Goal: Transaction & Acquisition: Purchase product/service

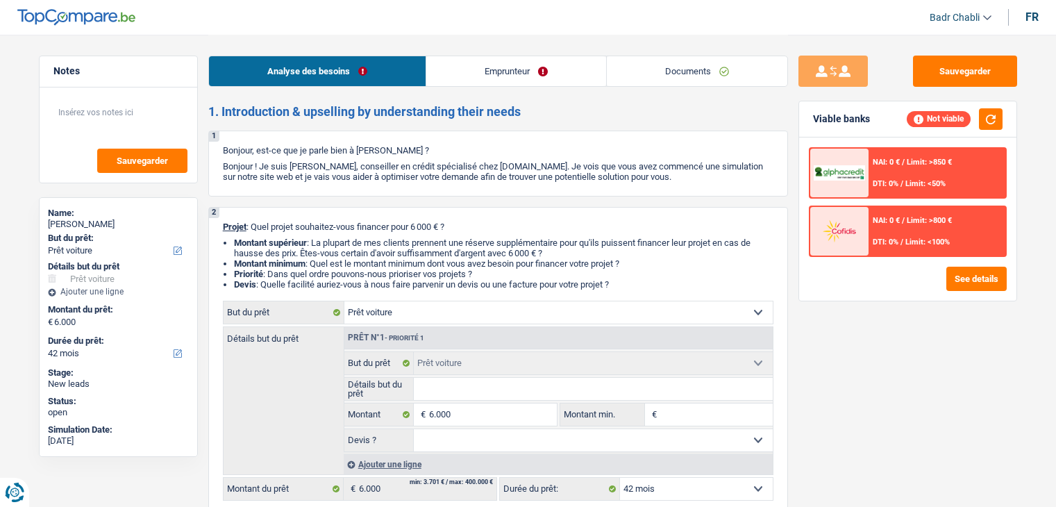
select select "car"
select select "42"
select select "car"
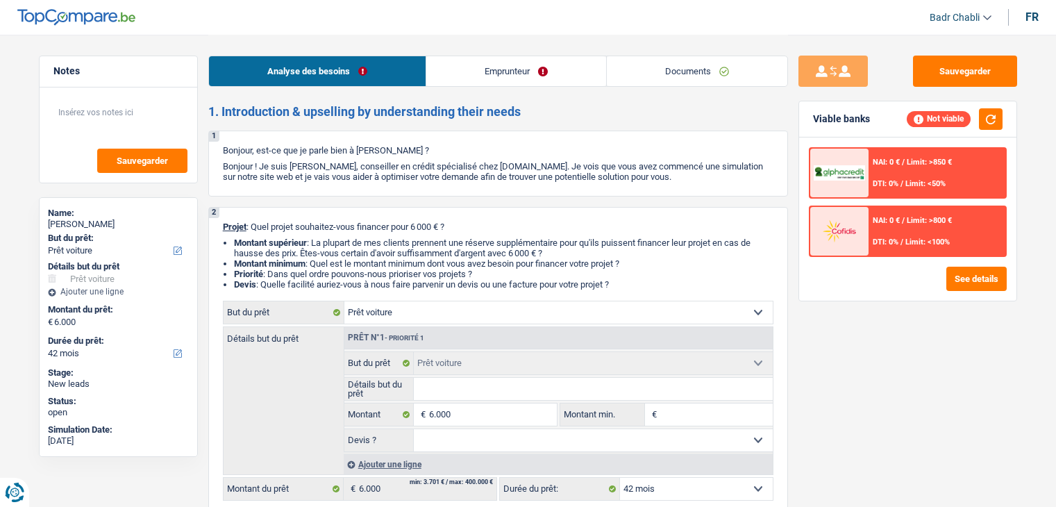
select select "42"
select select "car"
select select "42"
select select "car"
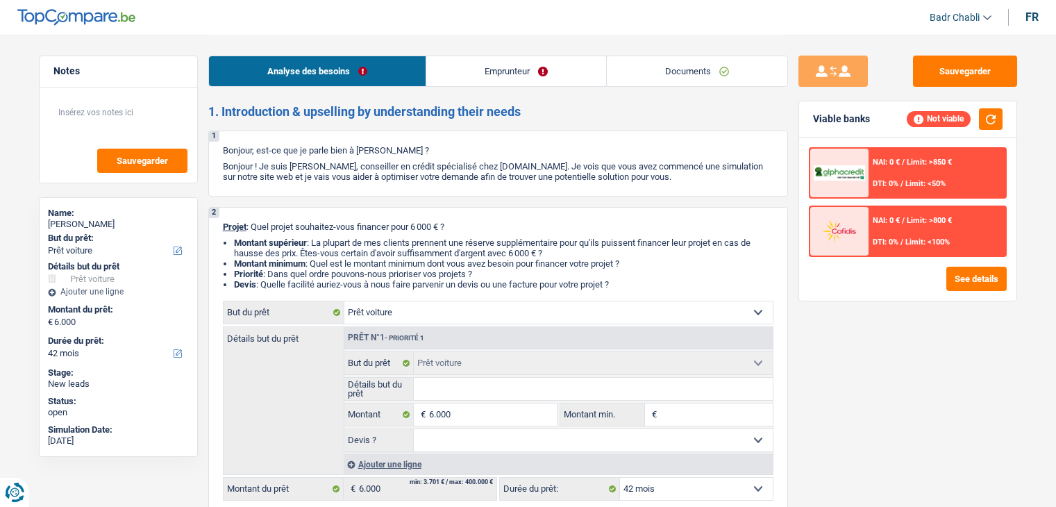
select select "car"
select select "42"
select select "car"
select select "42"
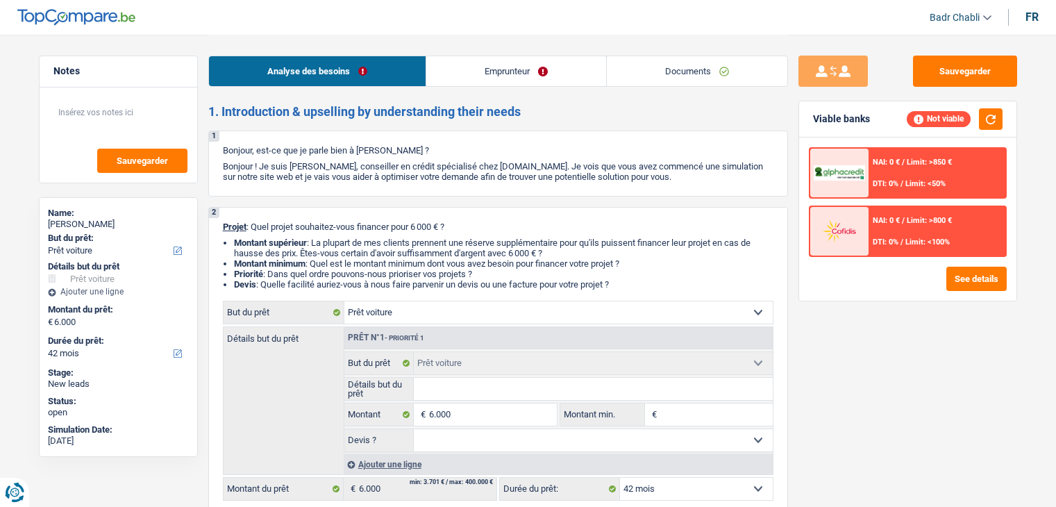
select select "car"
select select "42"
click at [681, 72] on link "Documents" at bounding box center [697, 71] width 181 height 30
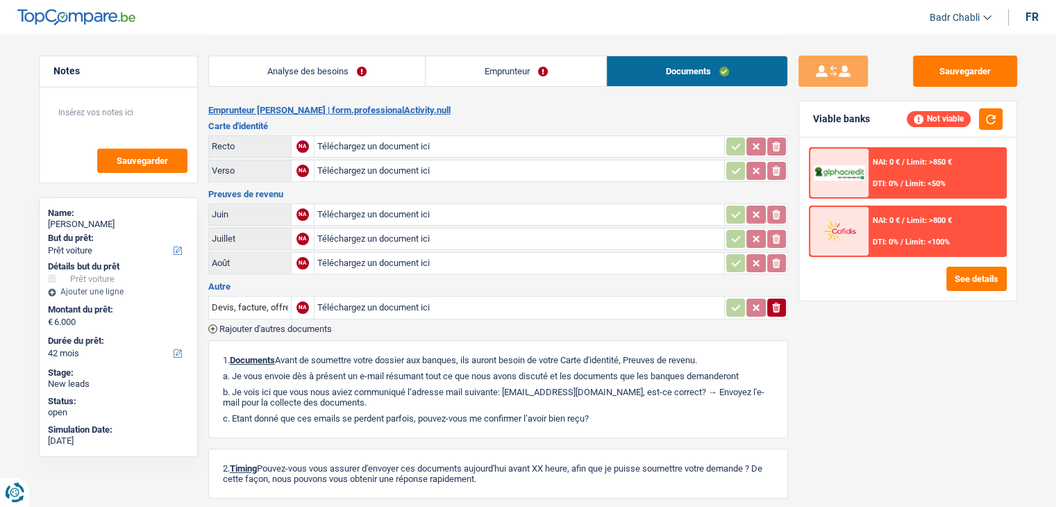
click at [519, 69] on link "Emprunteur" at bounding box center [516, 71] width 181 height 30
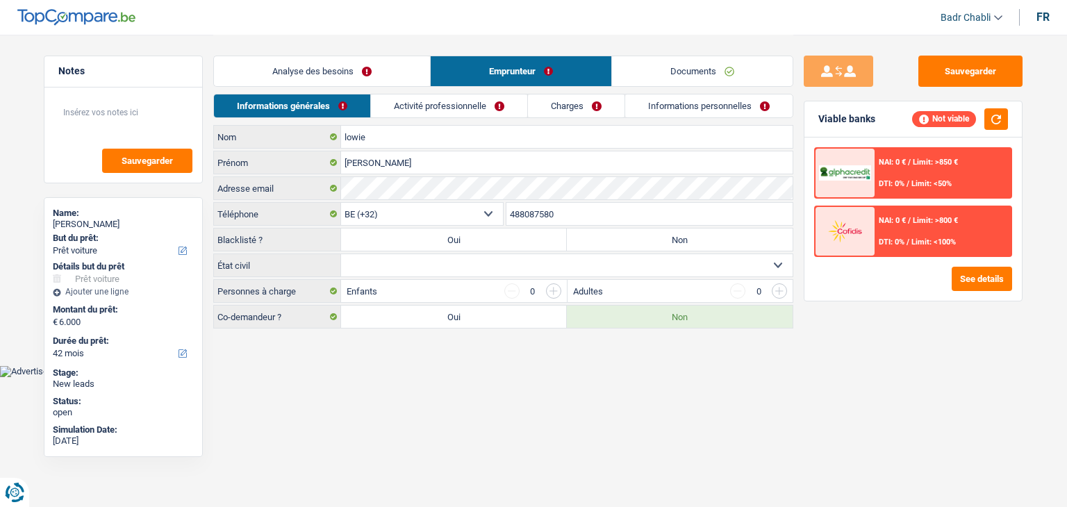
click at [344, 71] on link "Analyse des besoins" at bounding box center [322, 71] width 216 height 30
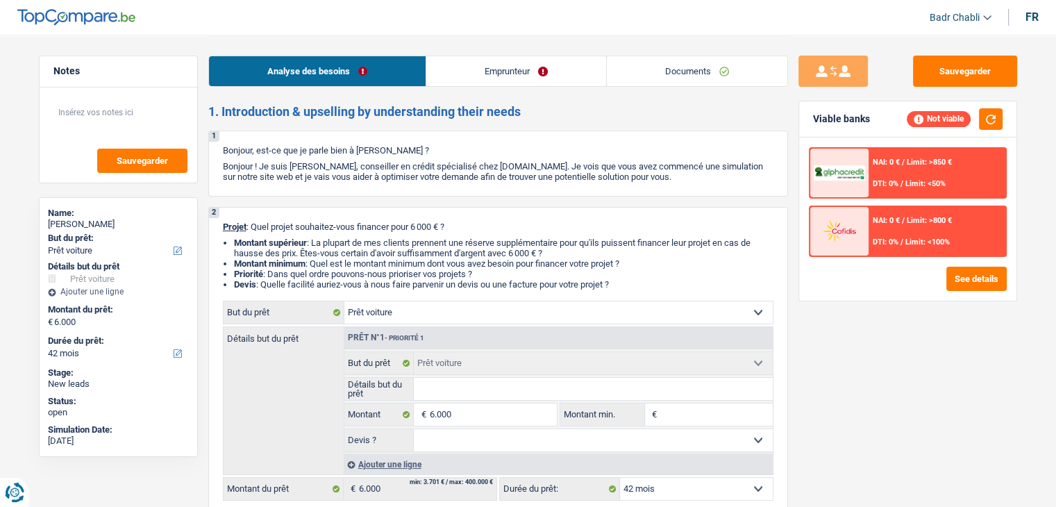
click at [481, 393] on input "Détails but du prêt" at bounding box center [593, 389] width 359 height 22
type input "S"
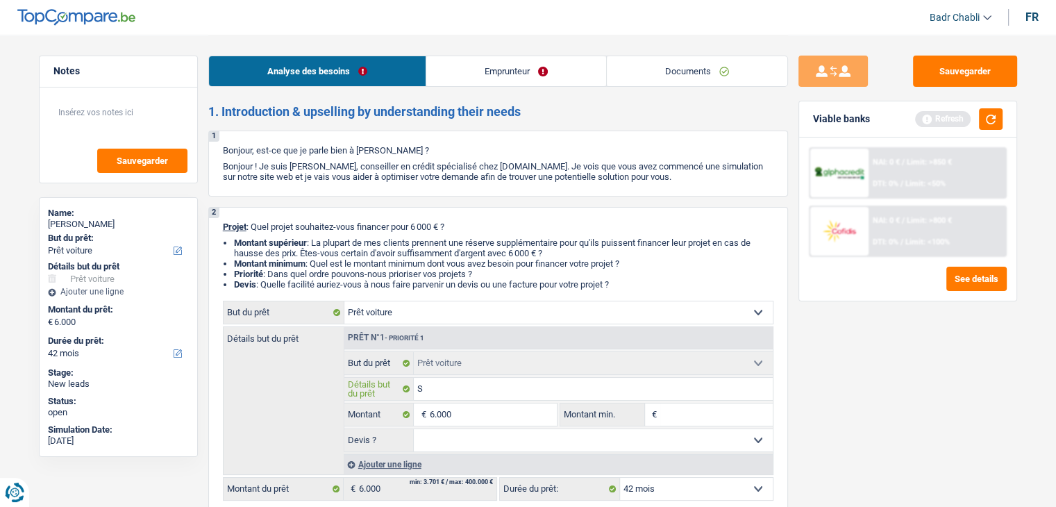
type input "Se"
type input "Sea"
type input "Seat"
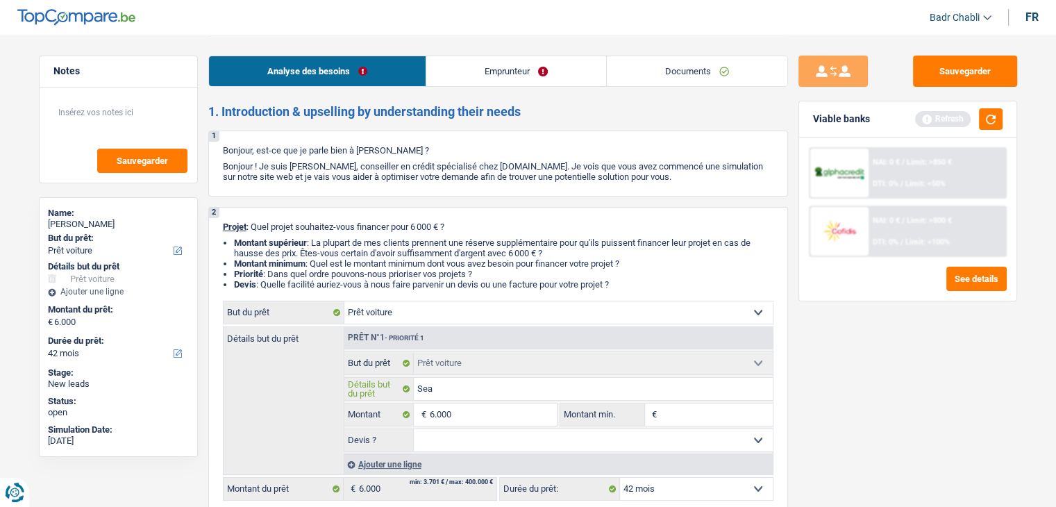
type input "Seat"
type input "Seat M"
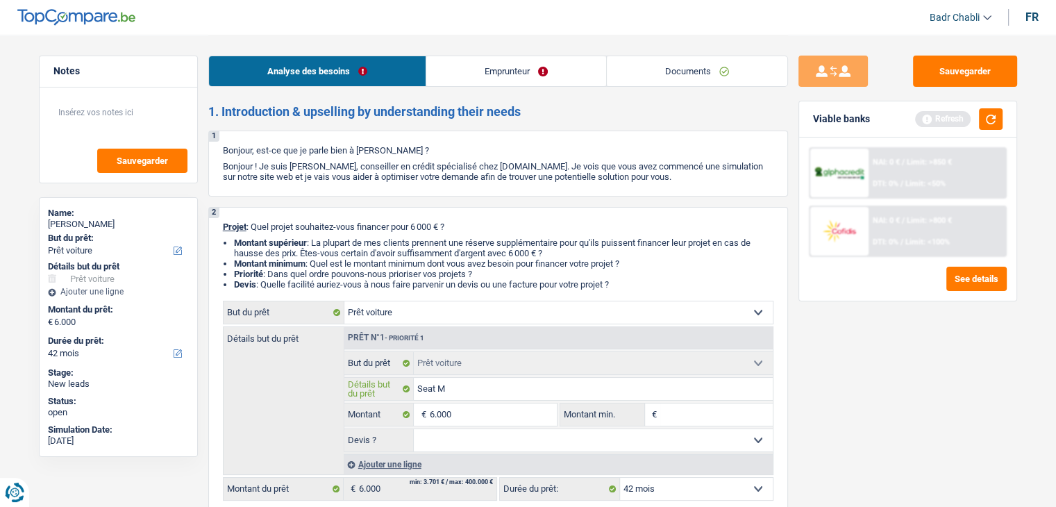
type input "Seat Mi"
type input "Seat Mii"
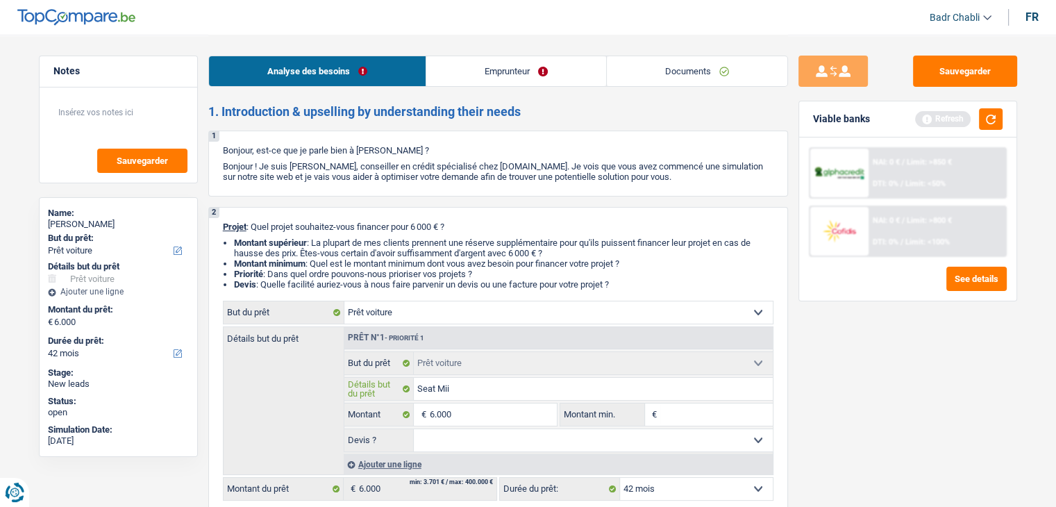
type input "Seat Mii"
type input "Seat Mii 2"
type input "Seat Mii 20"
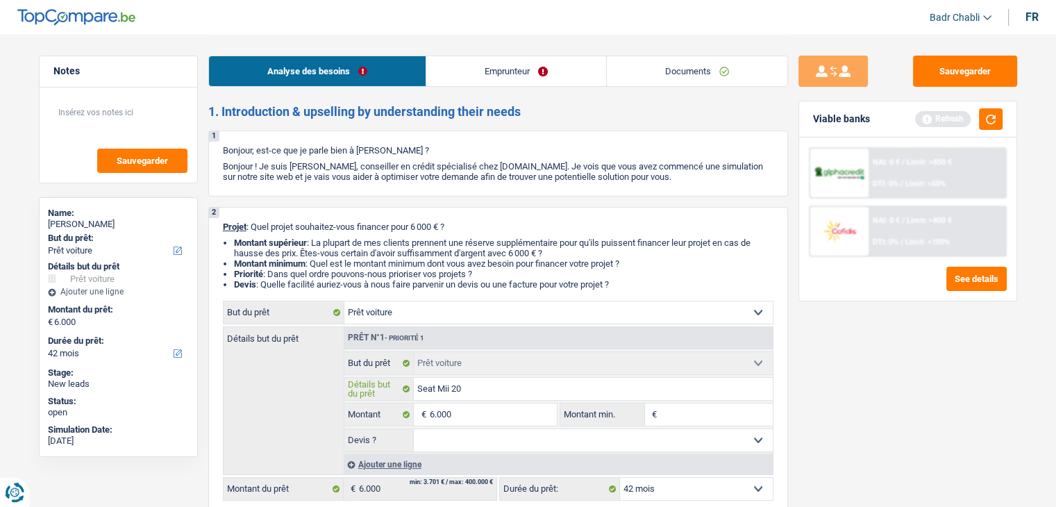
type input "Seat Mii 201"
type input "Seat Mii 2015"
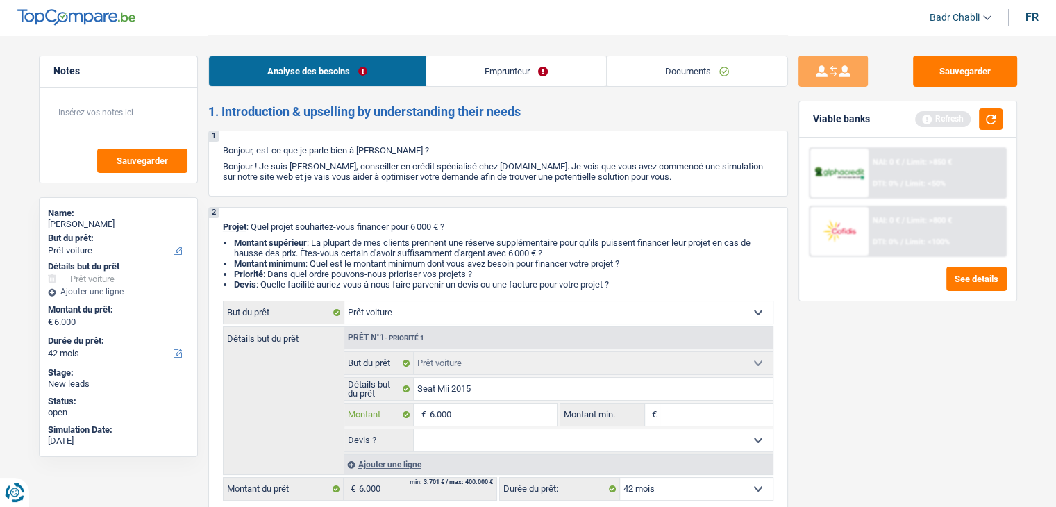
click at [456, 411] on input "6.000" at bounding box center [492, 414] width 127 height 22
click at [685, 410] on input "Montant min." at bounding box center [716, 414] width 113 height 22
paste input "6.000"
type input "6.000"
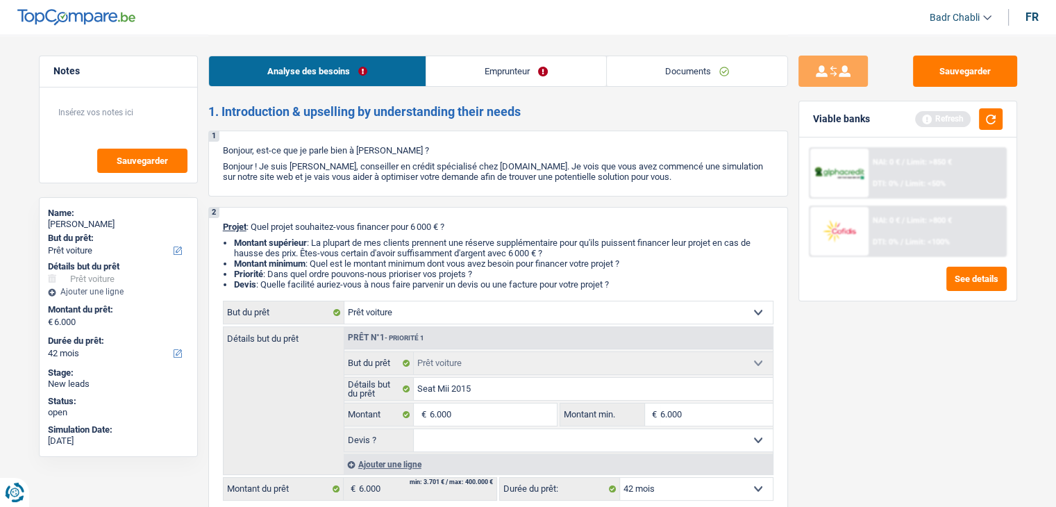
type input "6.000"
click at [494, 441] on select "Oui Non Non répondu Sélectionner une option" at bounding box center [593, 440] width 359 height 22
select select "yes"
click at [414, 429] on select "Oui Non Non répondu Sélectionner une option" at bounding box center [593, 440] width 359 height 22
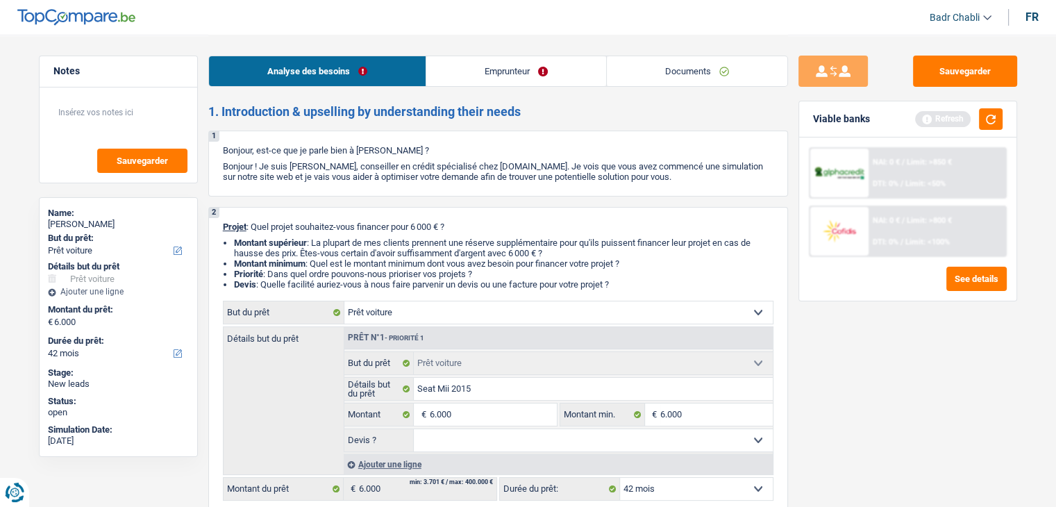
select select "yes"
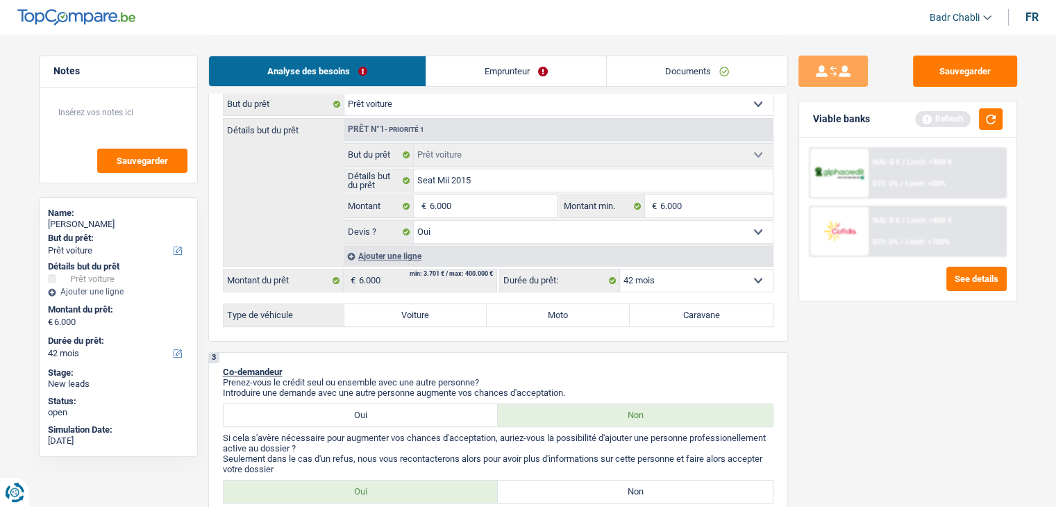
click at [444, 318] on label "Voiture" at bounding box center [415, 315] width 143 height 22
click at [444, 318] on input "Voiture" at bounding box center [415, 315] width 143 height 22
radio input "true"
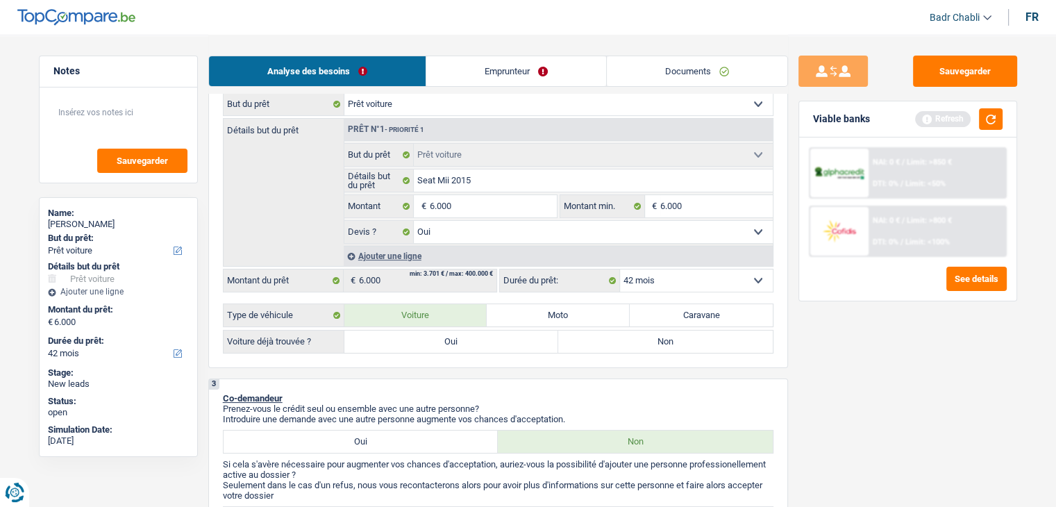
click at [441, 340] on label "Oui" at bounding box center [451, 342] width 215 height 22
click at [441, 340] on input "Oui" at bounding box center [451, 342] width 215 height 22
radio input "true"
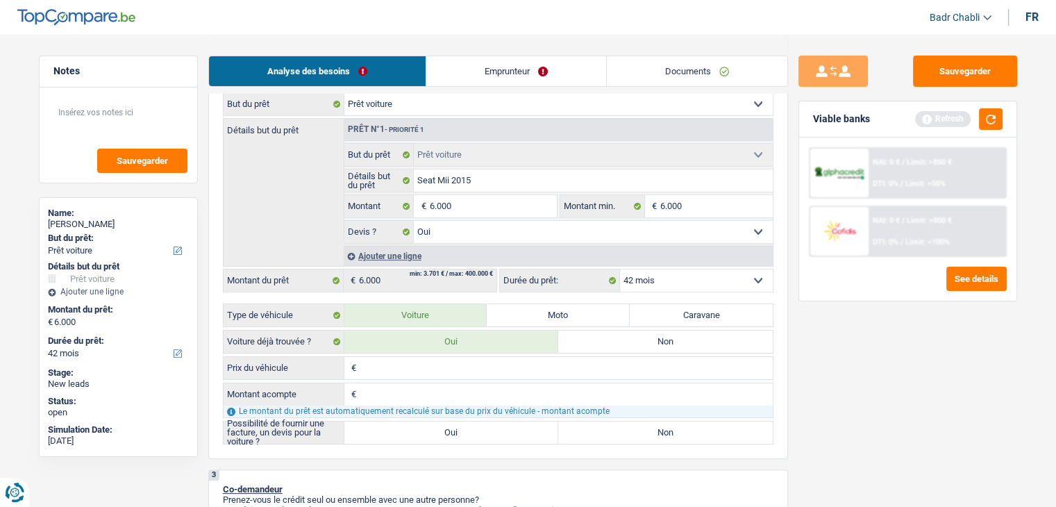
click at [420, 427] on label "Oui" at bounding box center [451, 433] width 215 height 22
click at [420, 427] on input "Oui" at bounding box center [451, 433] width 215 height 22
radio input "true"
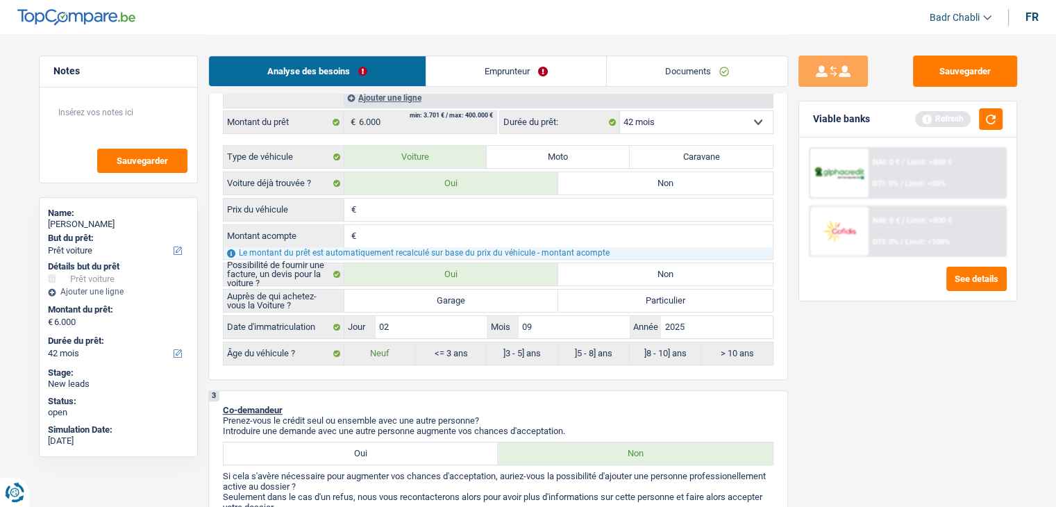
scroll to position [486, 0]
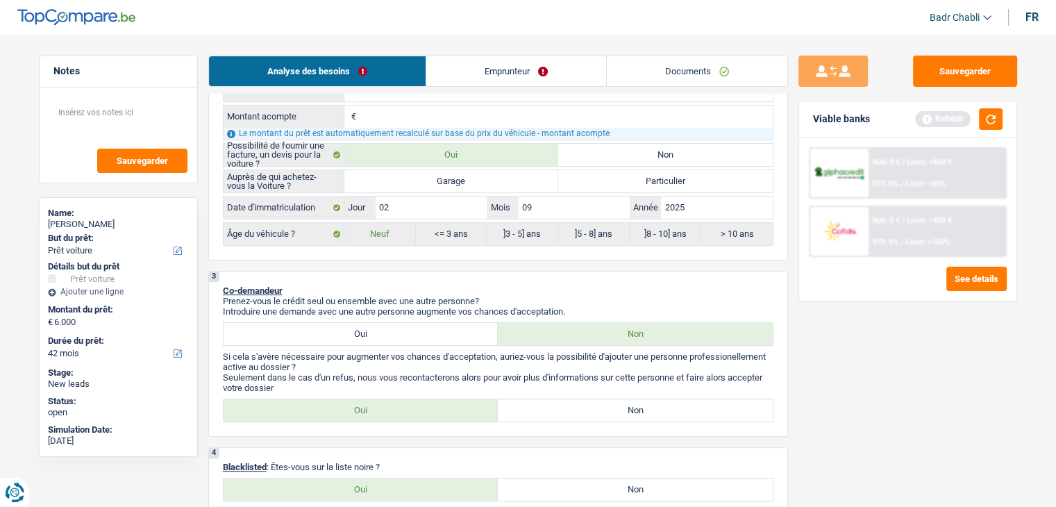
click at [457, 178] on label "Garage" at bounding box center [451, 181] width 215 height 22
click at [457, 178] on input "Garage" at bounding box center [451, 181] width 215 height 22
radio input "true"
click at [492, 271] on div "3 Co-demandeur Prenez-vous le crédit seul ou ensemble avec une autre personne? …" at bounding box center [498, 354] width 580 height 166
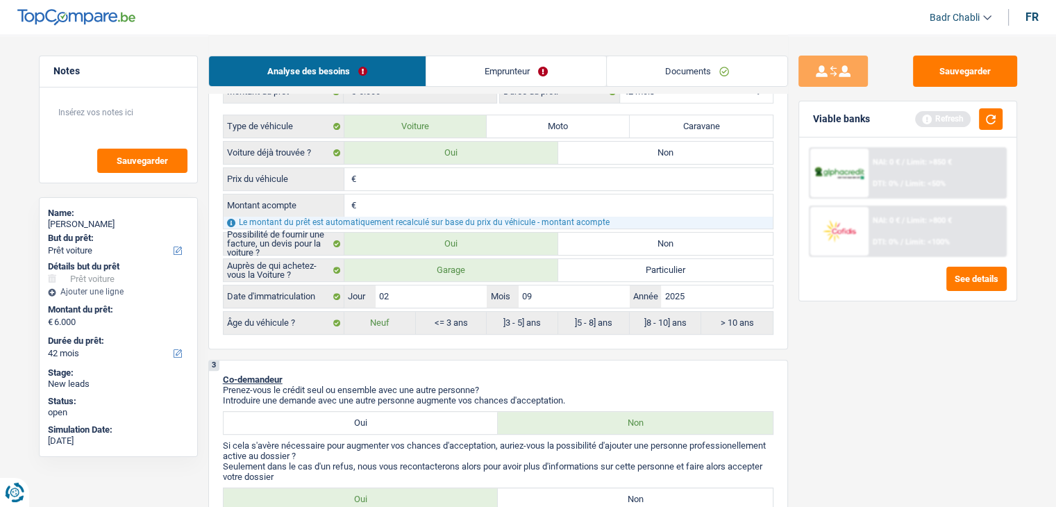
scroll to position [347, 0]
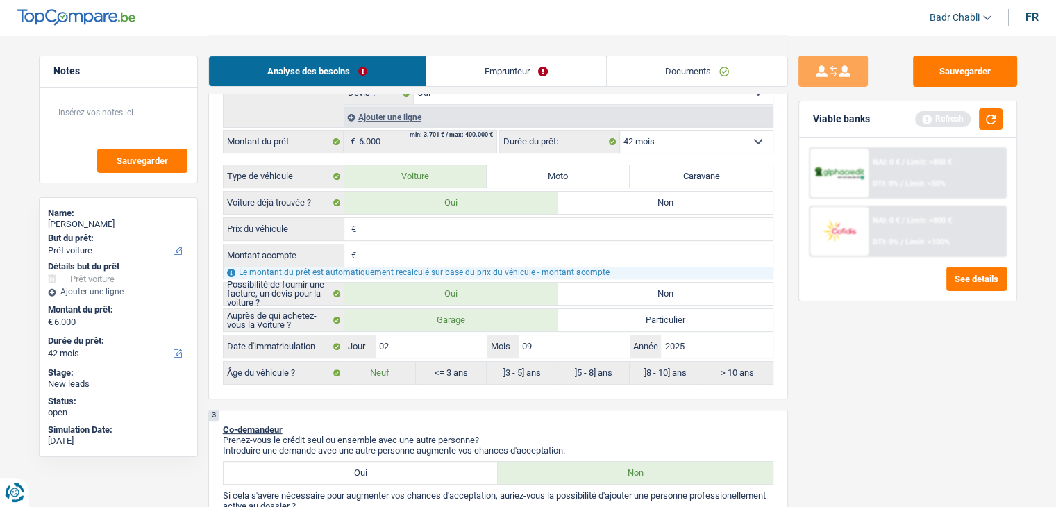
click at [414, 220] on input "Prix du véhicule" at bounding box center [566, 229] width 413 height 22
type input "6"
type input "69"
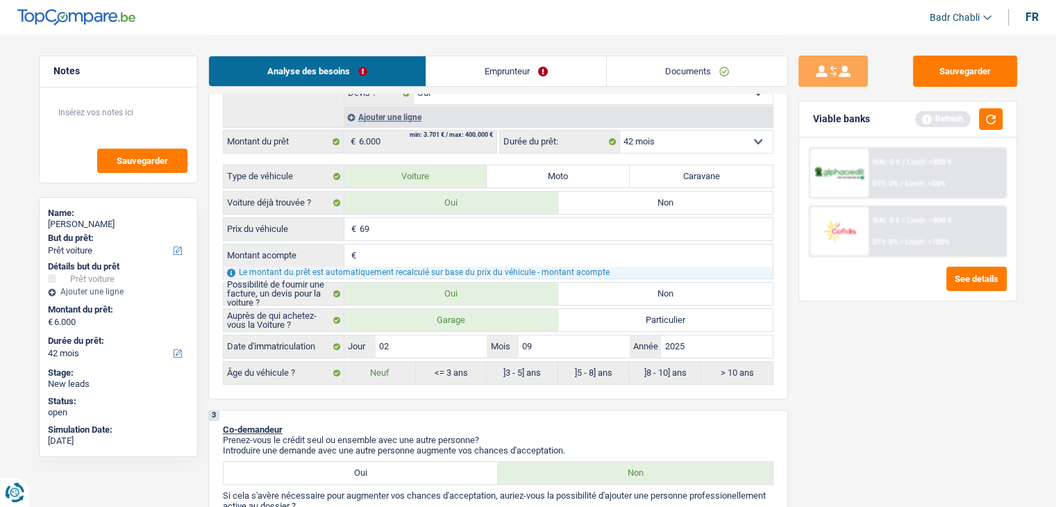
type input "699"
type input "6.990"
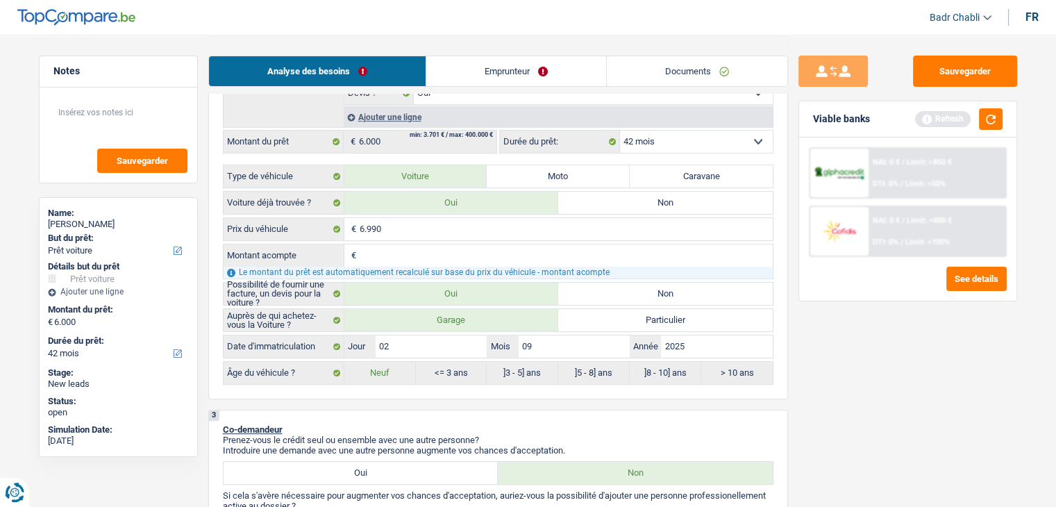
type input "1"
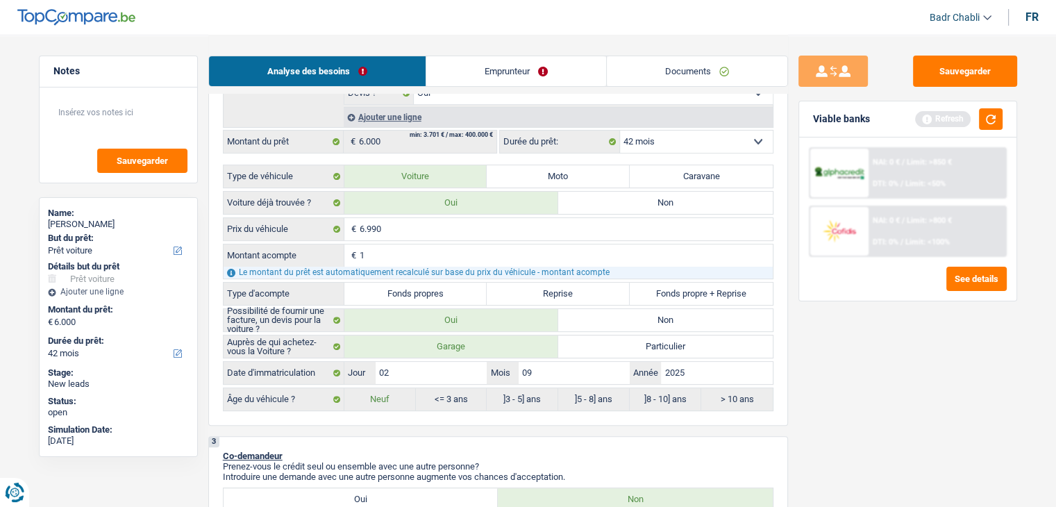
type input "10"
type input "100"
type input "1.000"
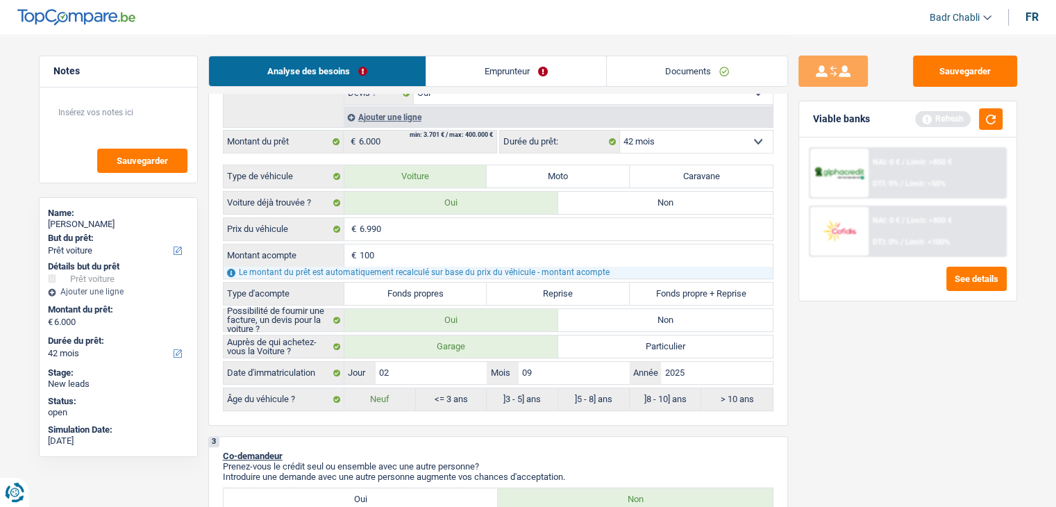
type input "1.000"
type input "5.990"
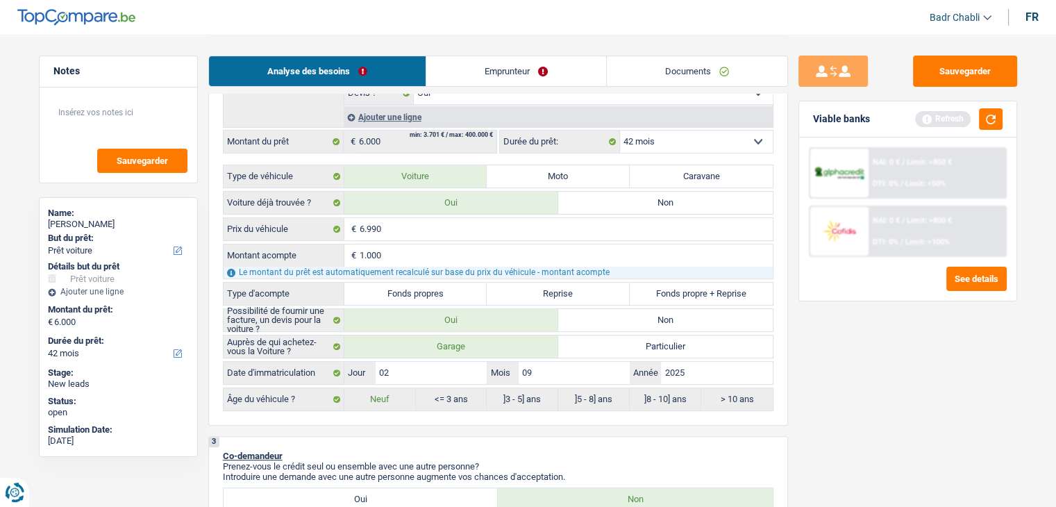
type input "5.990"
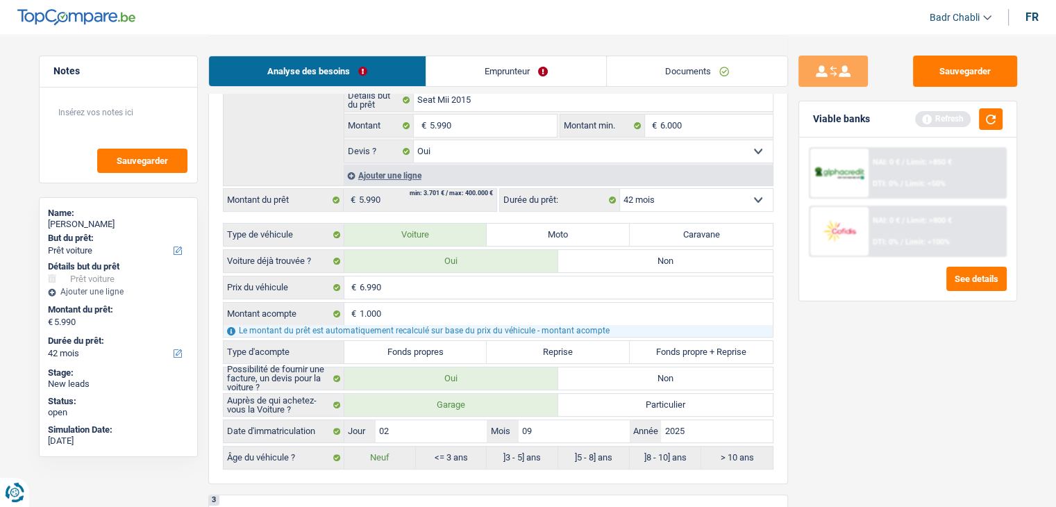
scroll to position [208, 0]
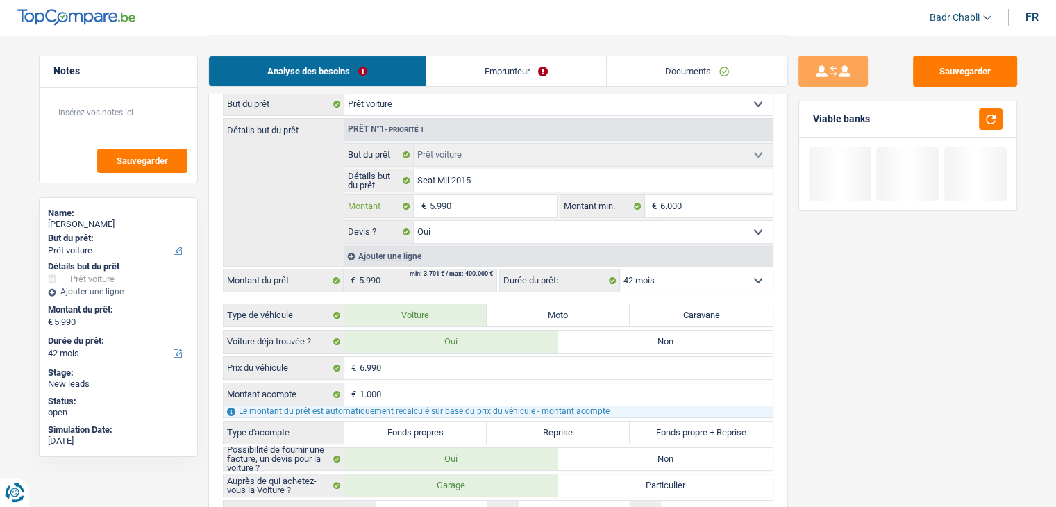
click at [484, 206] on input "5.990" at bounding box center [492, 206] width 127 height 22
type input "6"
type input "60"
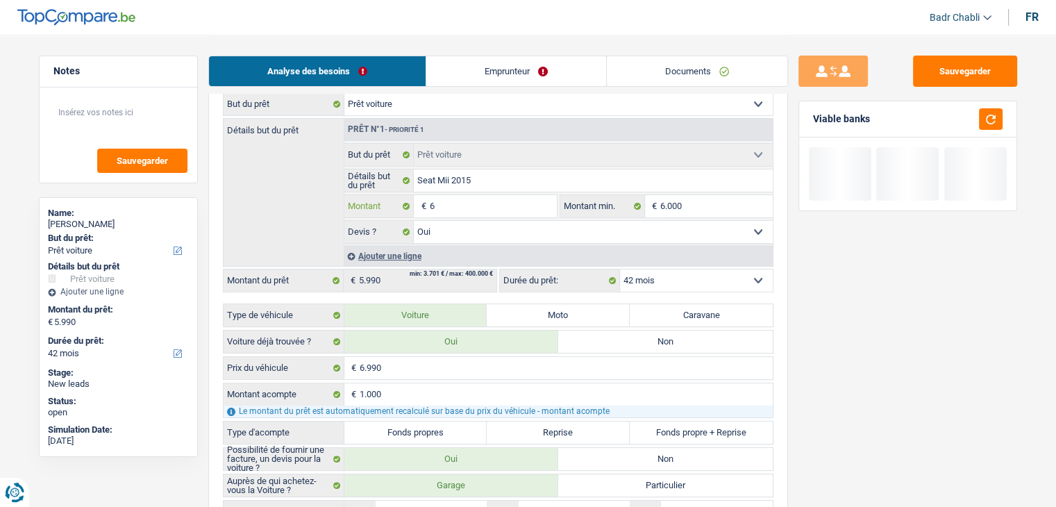
type input "60"
type input "600"
type input "6.000"
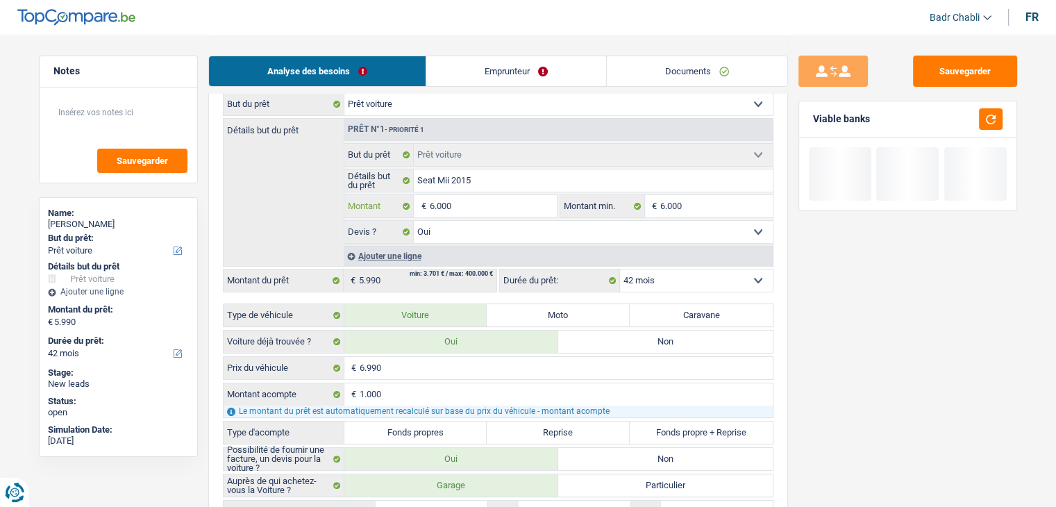
type input "6.000"
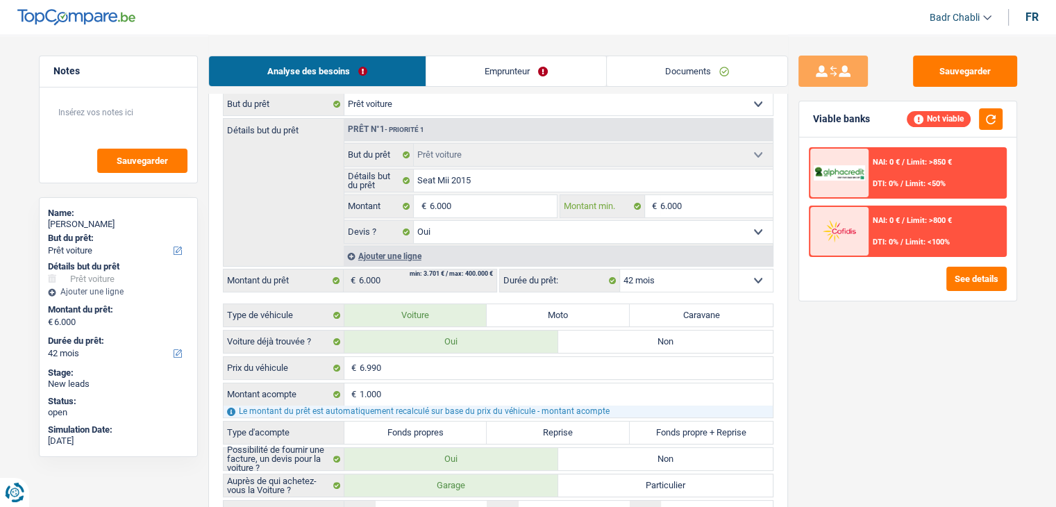
scroll to position [347, 0]
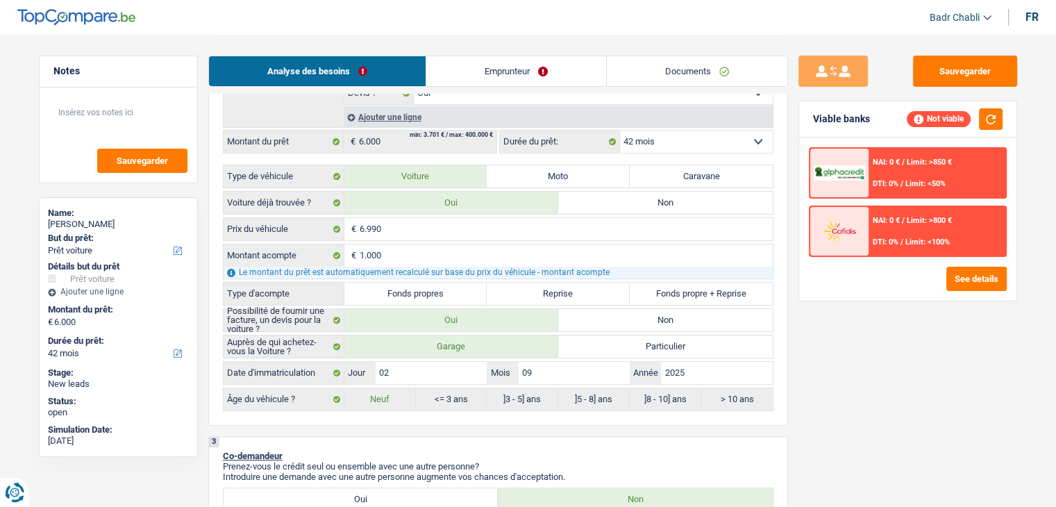
click at [442, 290] on label "Fonds propres" at bounding box center [415, 294] width 143 height 22
click at [442, 290] on input "Fonds propres" at bounding box center [415, 294] width 143 height 22
radio input "true"
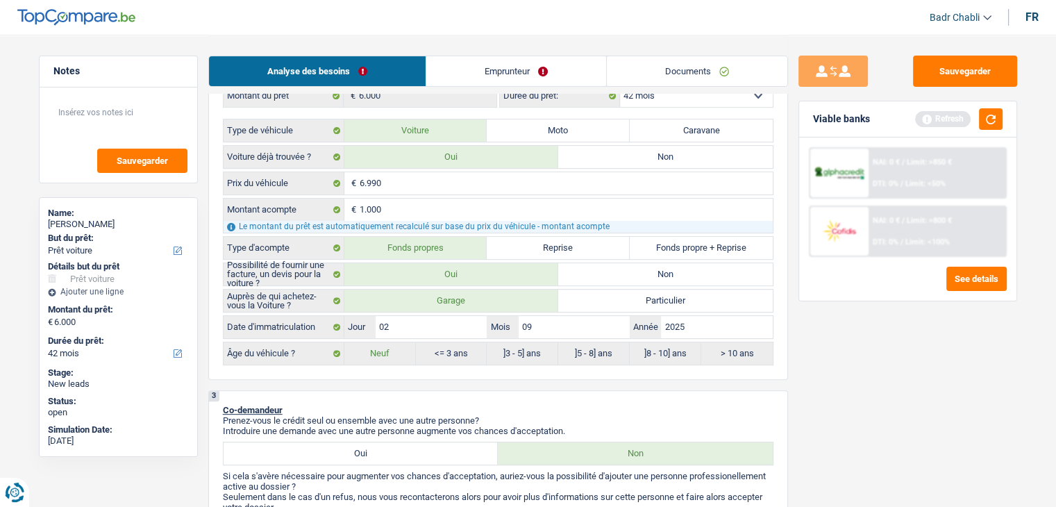
scroll to position [417, 0]
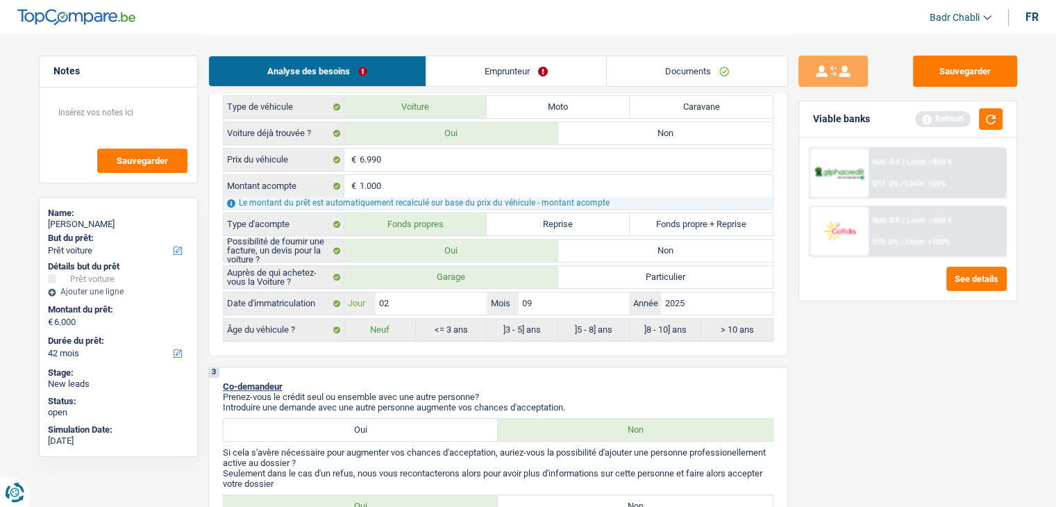
click at [430, 303] on input "02" at bounding box center [431, 303] width 111 height 22
click at [695, 294] on input "2025" at bounding box center [716, 303] width 111 height 22
type input "2"
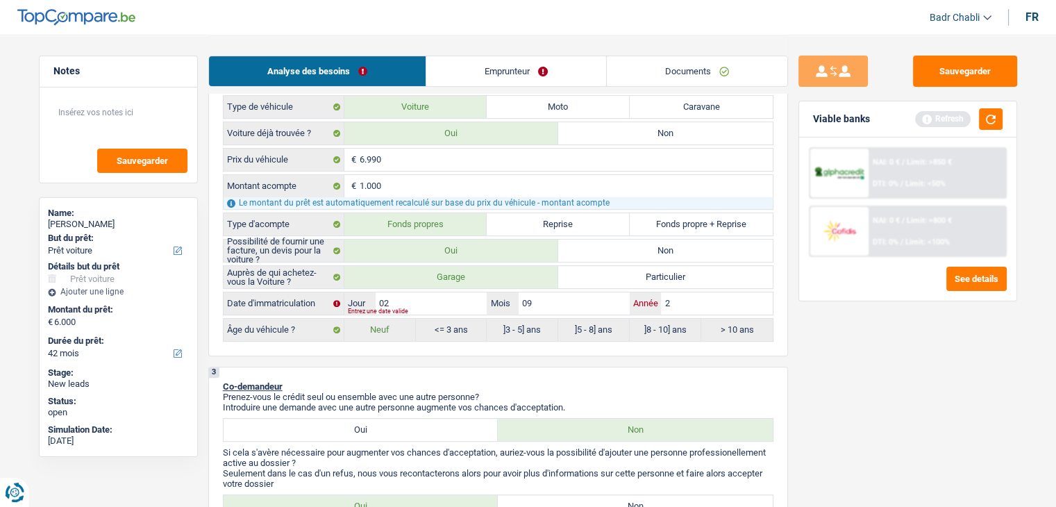
type input "20"
type input "201"
type input "2015"
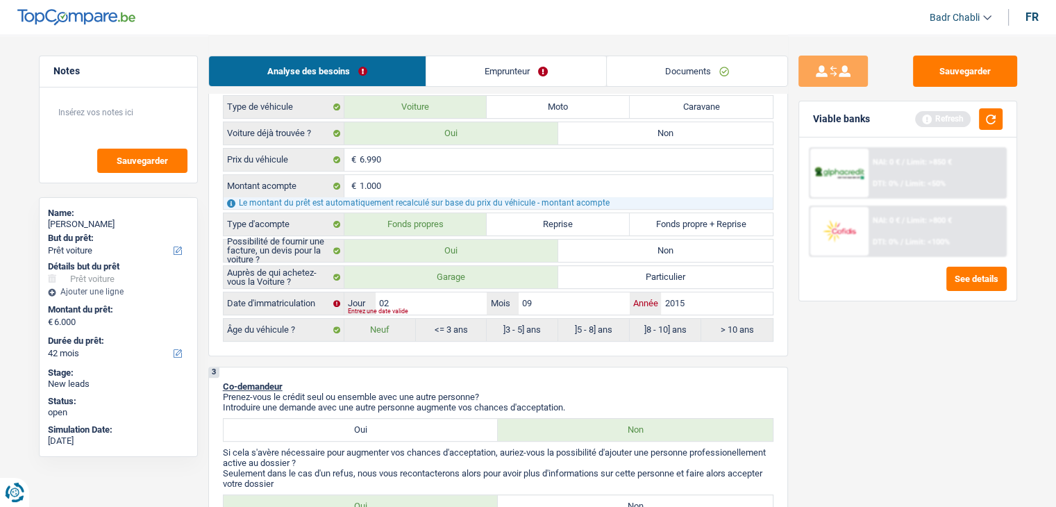
type input "2015"
radio input "false"
radio input "true"
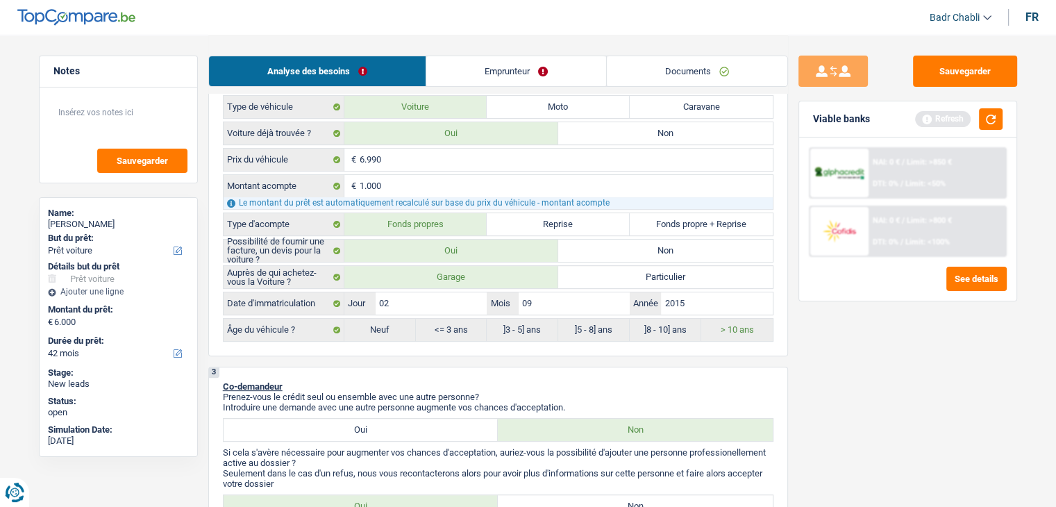
click at [878, 328] on div "Sauvegarder Viable banks Refresh NAI: 0 € / Limit: >850 € DTI: 0% / Limit: <50%…" at bounding box center [908, 270] width 240 height 429
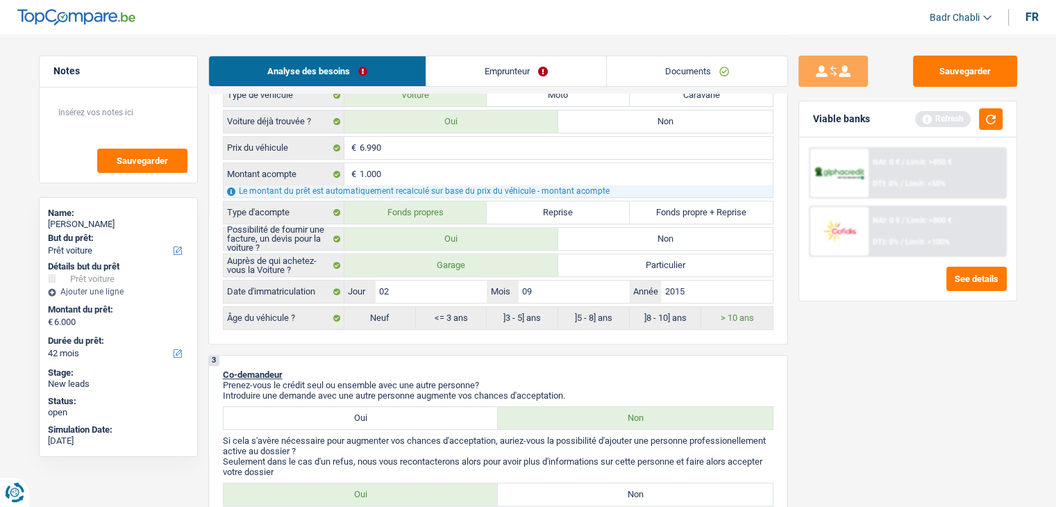
scroll to position [625, 0]
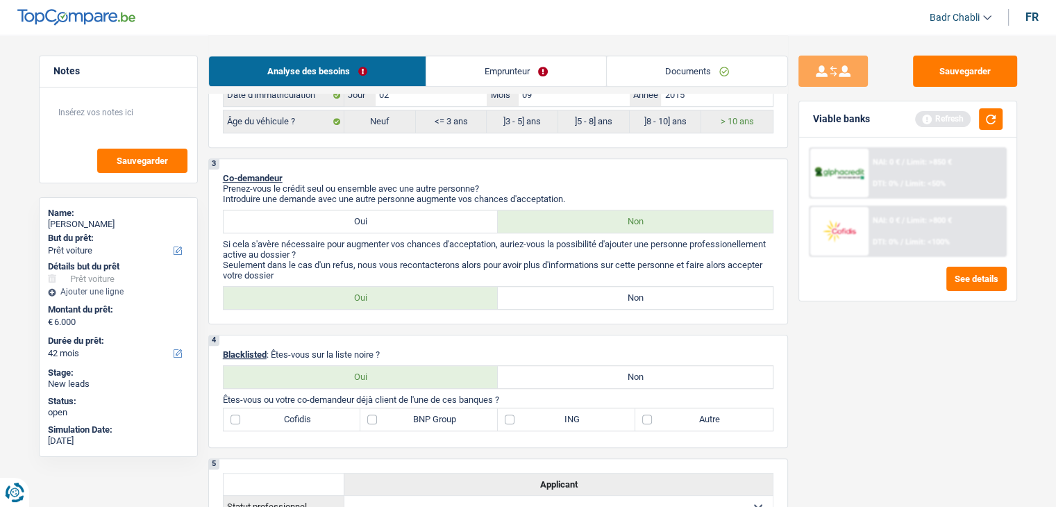
click at [594, 297] on label "Non" at bounding box center [635, 298] width 275 height 22
click at [594, 297] on input "Non" at bounding box center [635, 298] width 275 height 22
radio input "true"
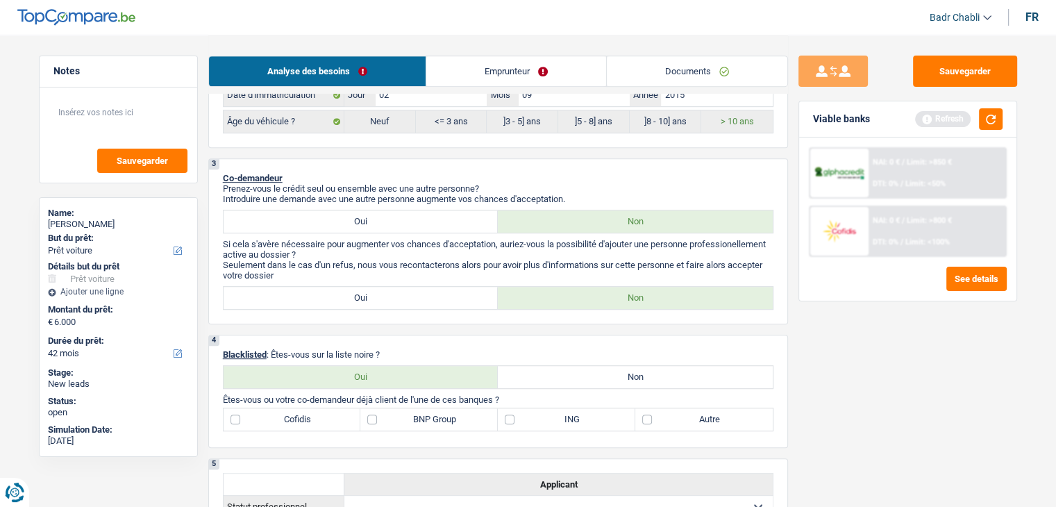
click at [610, 366] on label "Non" at bounding box center [635, 377] width 275 height 22
click at [610, 366] on input "Non" at bounding box center [635, 377] width 275 height 22
radio input "true"
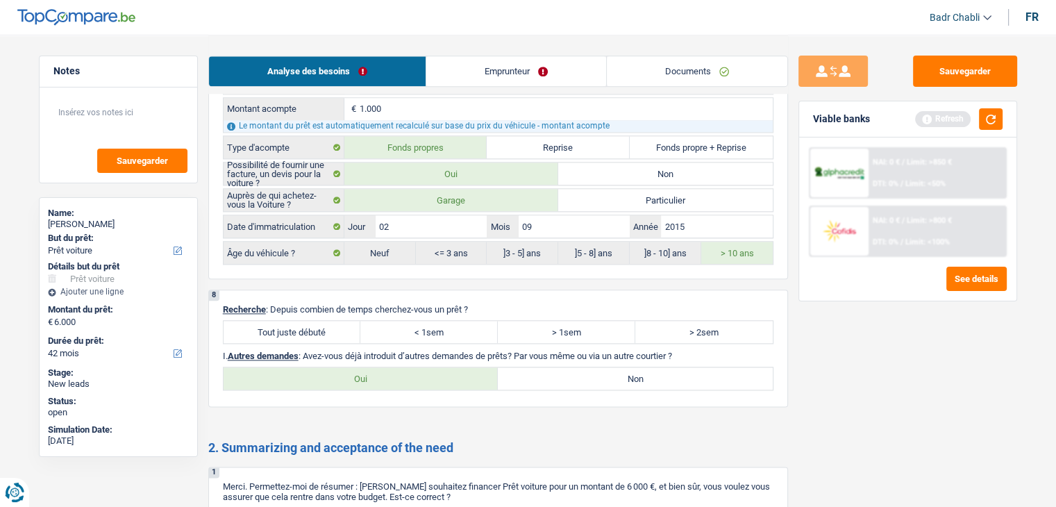
scroll to position [1736, 0]
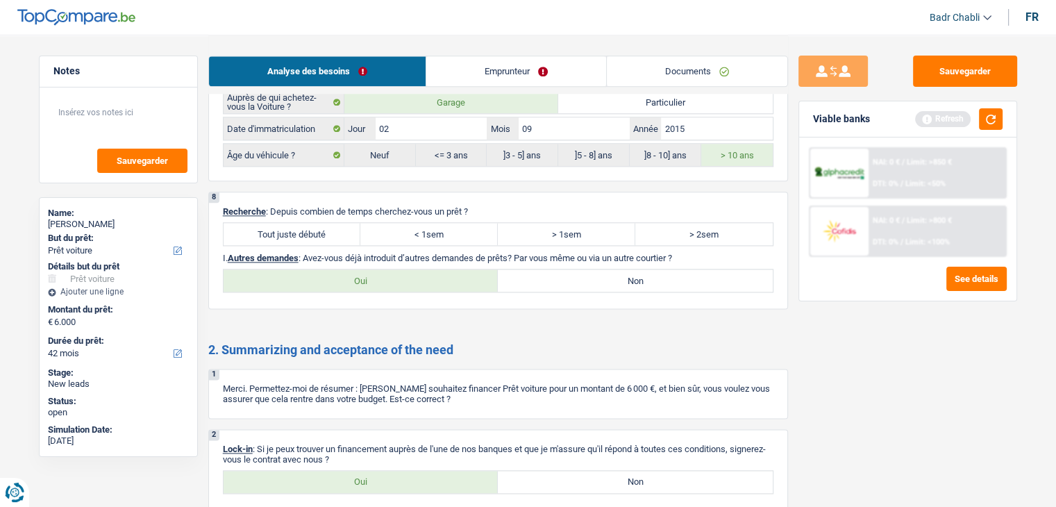
click at [321, 224] on label "Tout juste débuté" at bounding box center [293, 234] width 138 height 22
click at [321, 224] on input "Tout juste débuté" at bounding box center [293, 234] width 138 height 22
radio input "true"
click at [626, 256] on div "8 Recherche : Depuis combien de temps cherchez-vous un prêt ? Tout juste débuté…" at bounding box center [498, 250] width 580 height 117
click at [628, 269] on label "Non" at bounding box center [635, 280] width 275 height 22
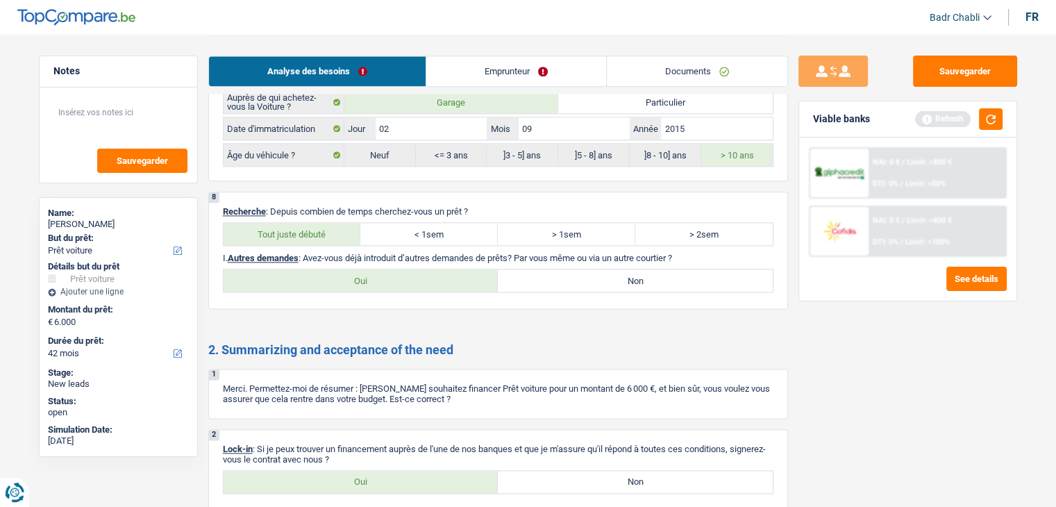
click at [628, 269] on input "Non" at bounding box center [635, 280] width 275 height 22
radio input "true"
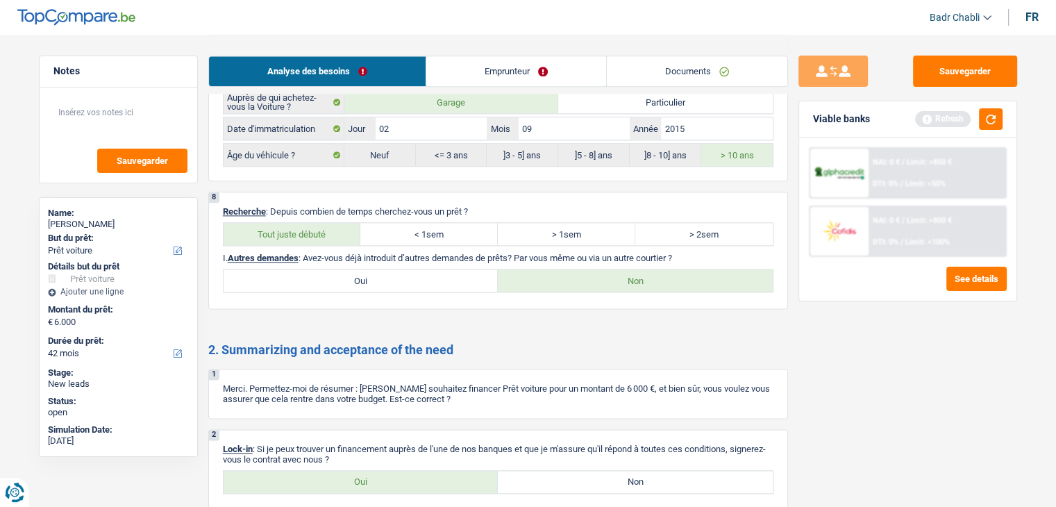
click at [378, 490] on div "2 Lock-in : Si je peux trouver un financement auprès de l'une de nos banques et…" at bounding box center [498, 469] width 580 height 81
click at [380, 476] on label "Oui" at bounding box center [361, 482] width 275 height 22
click at [380, 476] on input "Oui" at bounding box center [361, 482] width 275 height 22
radio input "true"
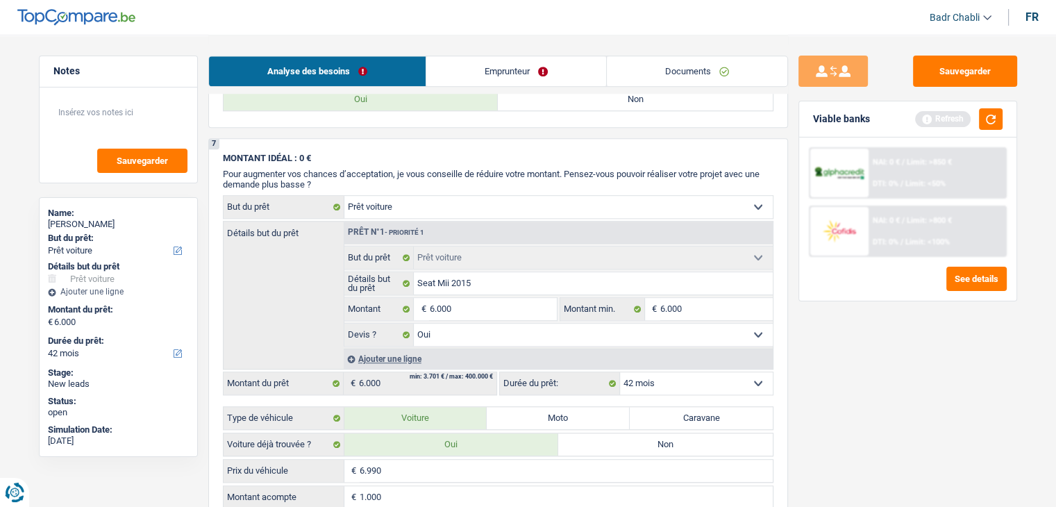
scroll to position [1042, 0]
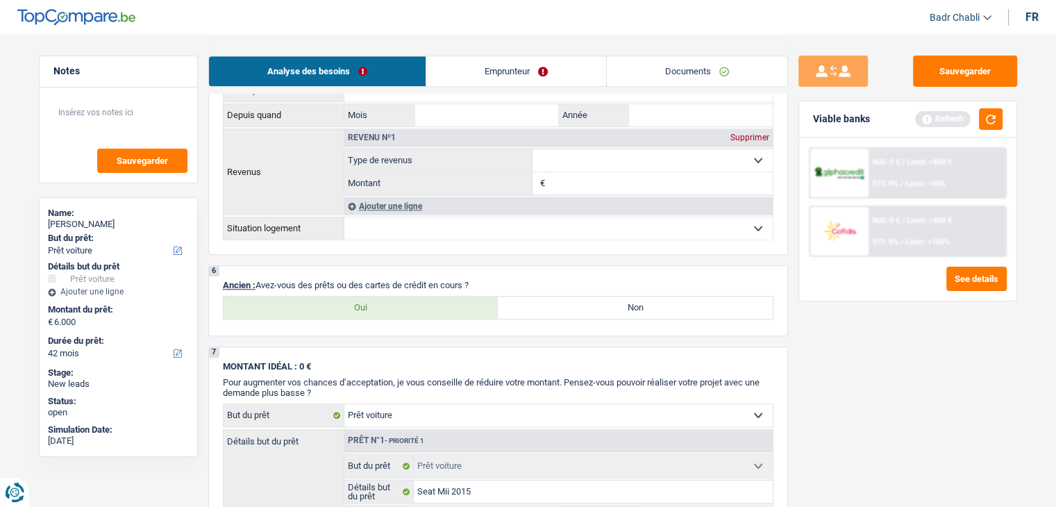
click at [396, 303] on label "Oui" at bounding box center [361, 308] width 275 height 22
click at [396, 303] on input "Oui" at bounding box center [361, 308] width 275 height 22
radio input "true"
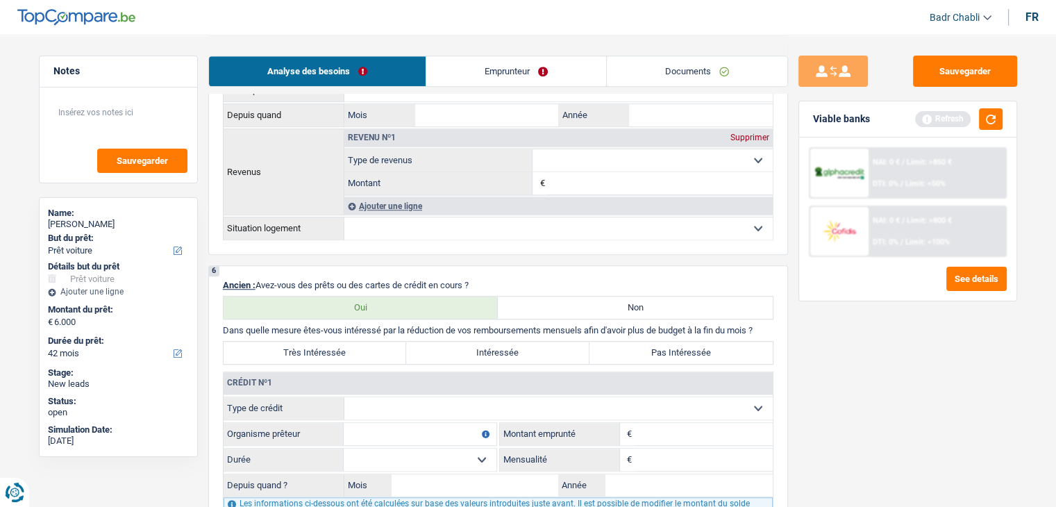
click at [444, 406] on select "Carte ou ouverture de crédit Prêt hypothécaire Vente à tempérament Prêt à tempé…" at bounding box center [558, 408] width 428 height 22
select select "carLoan"
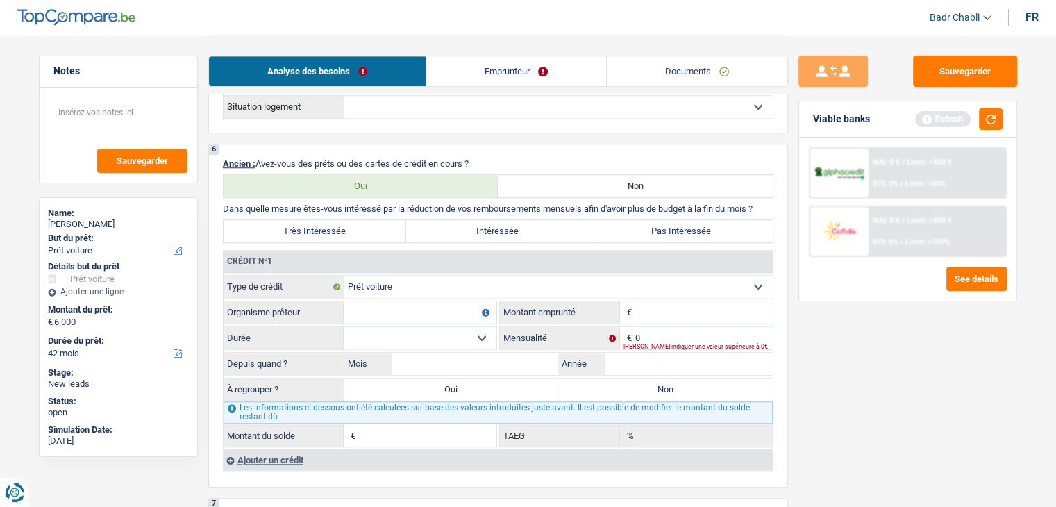
scroll to position [1250, 0]
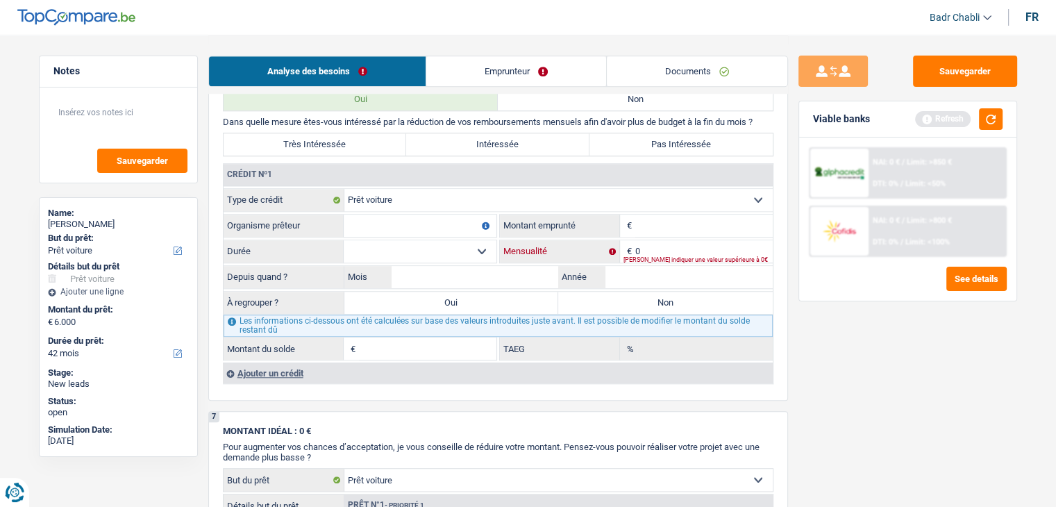
click at [651, 245] on input "0" at bounding box center [704, 251] width 138 height 22
type input "144"
click at [417, 220] on input "Organisme prêteur" at bounding box center [420, 226] width 153 height 22
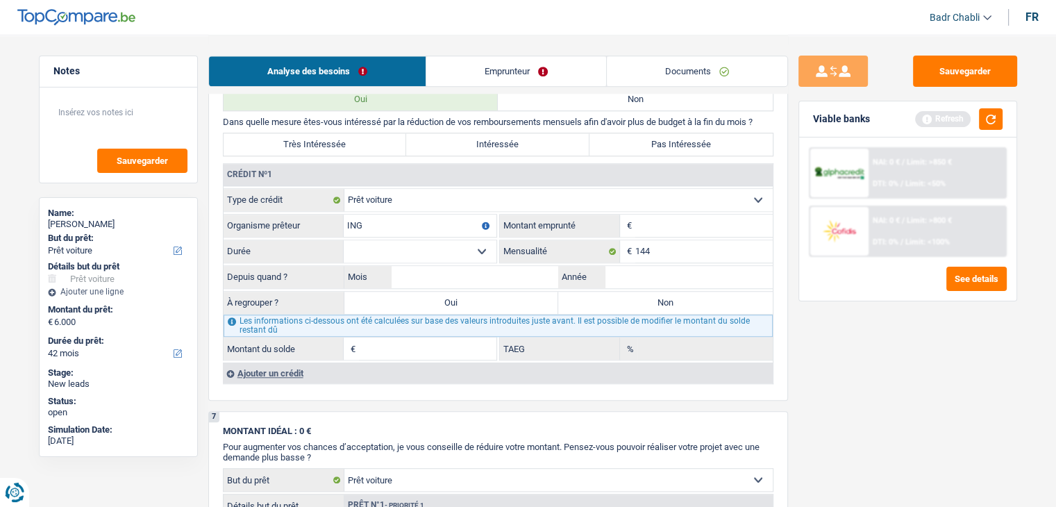
type input "ING"
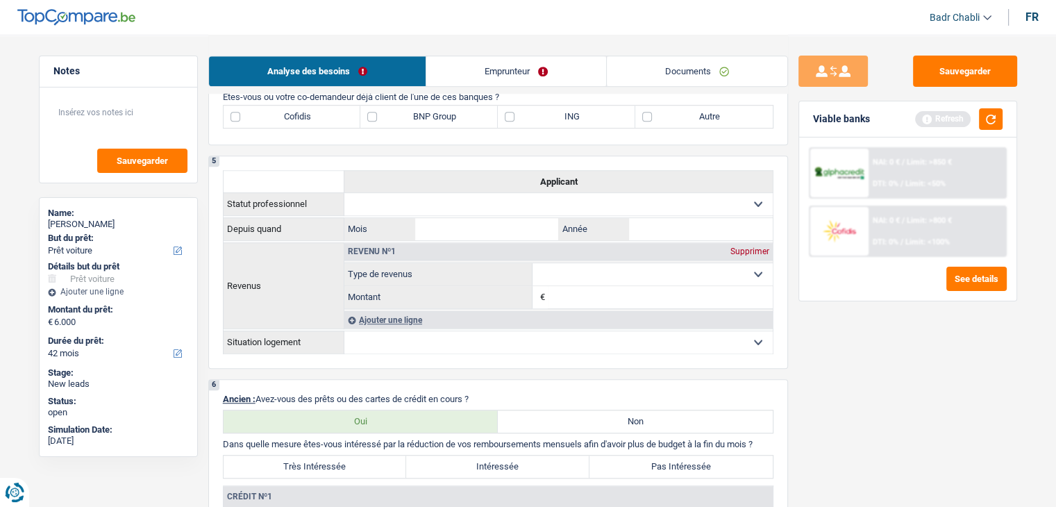
scroll to position [833, 0]
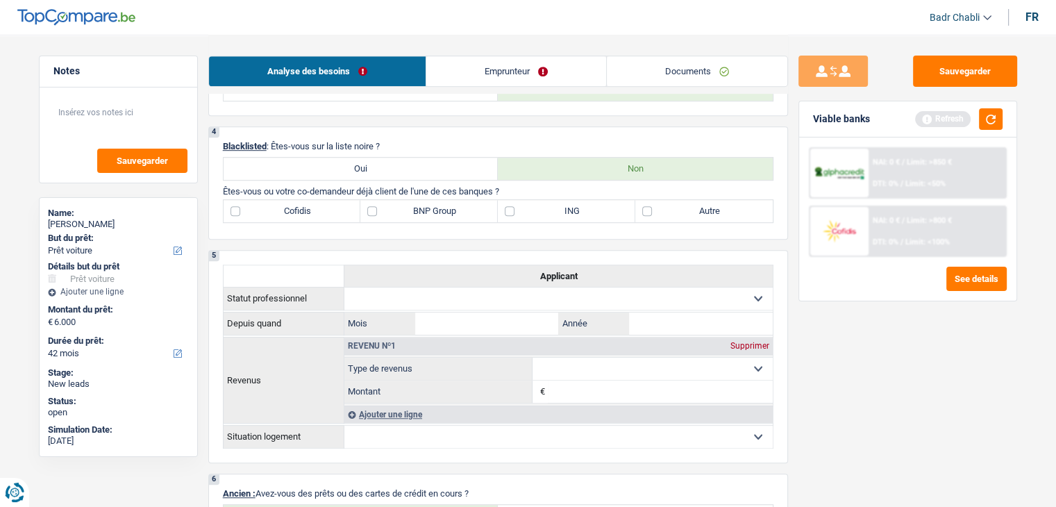
click at [522, 209] on label "ING" at bounding box center [567, 211] width 138 height 22
click at [522, 209] on input "ING" at bounding box center [567, 211] width 138 height 22
checkbox input "true"
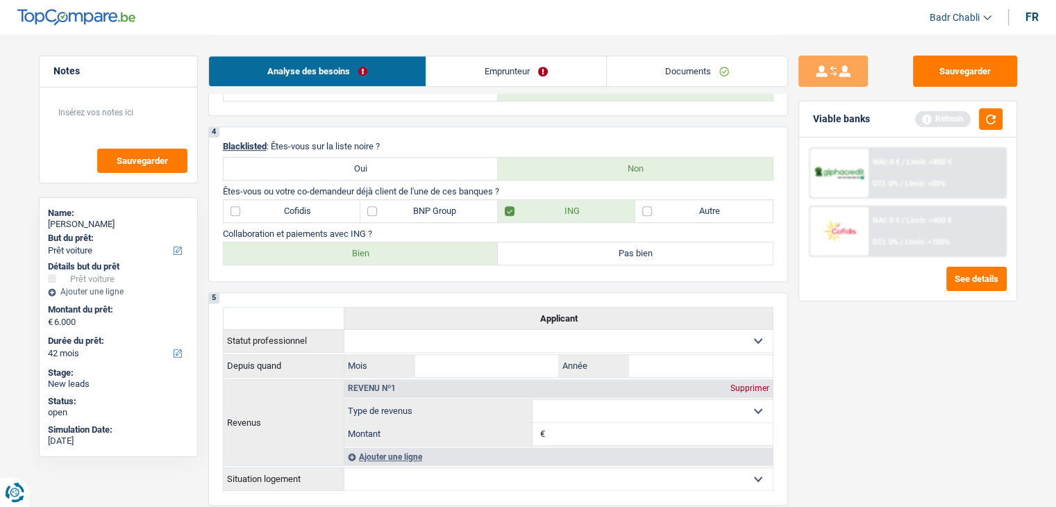
click at [468, 251] on label "Bien" at bounding box center [361, 253] width 275 height 22
click at [468, 251] on input "Bien" at bounding box center [361, 253] width 275 height 22
radio input "true"
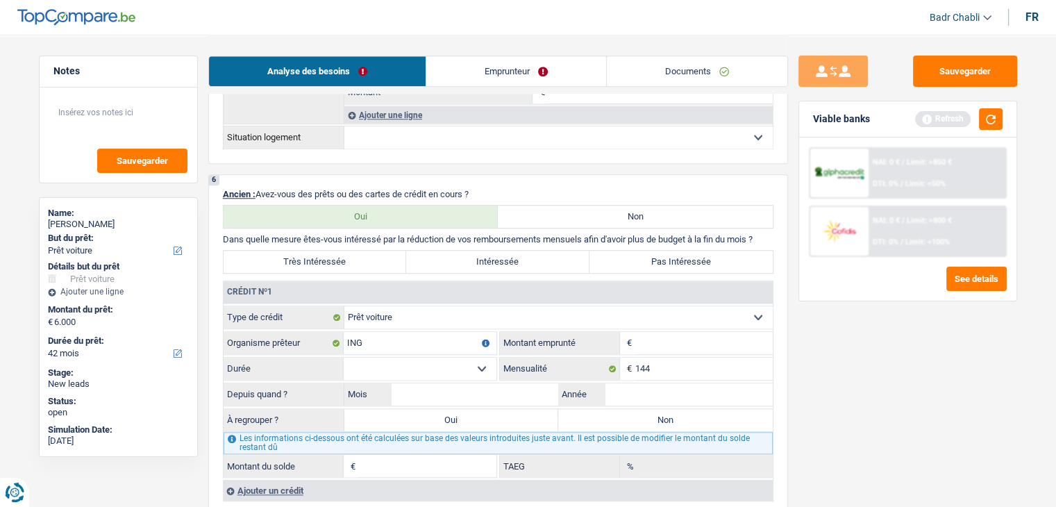
scroll to position [1250, 0]
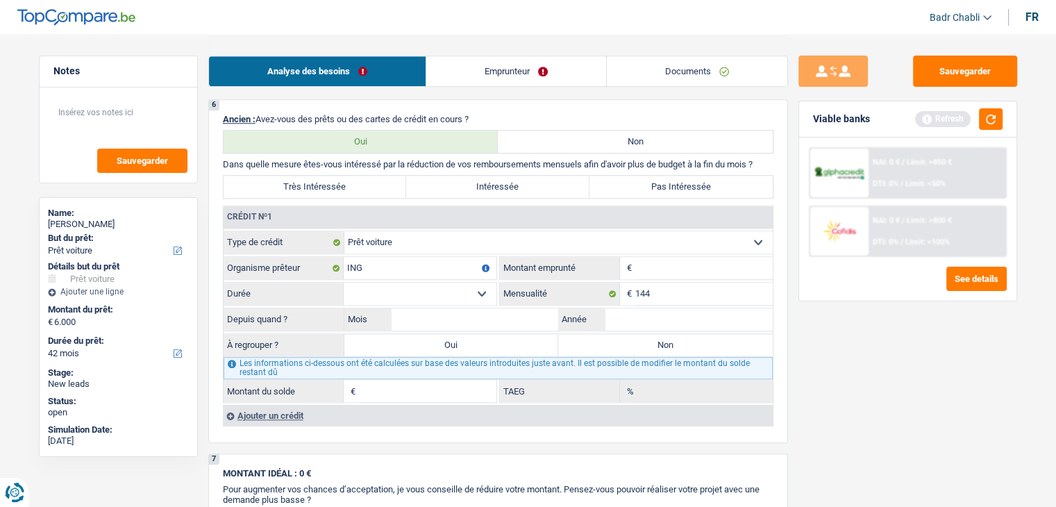
click at [653, 257] on input "Montant" at bounding box center [704, 268] width 138 height 22
type input "4.000"
click at [458, 287] on select "12 mois 18 mois 24 mois 30 mois 36 mois Sélectionner une option" at bounding box center [420, 294] width 153 height 22
click at [344, 283] on select "12 mois 18 mois 24 mois 30 mois 36 mois Sélectionner une option" at bounding box center [420, 294] width 153 height 22
click at [454, 290] on select "12 mois 18 mois 24 mois 30 mois 36 mois Sélectionner une option" at bounding box center [420, 294] width 153 height 22
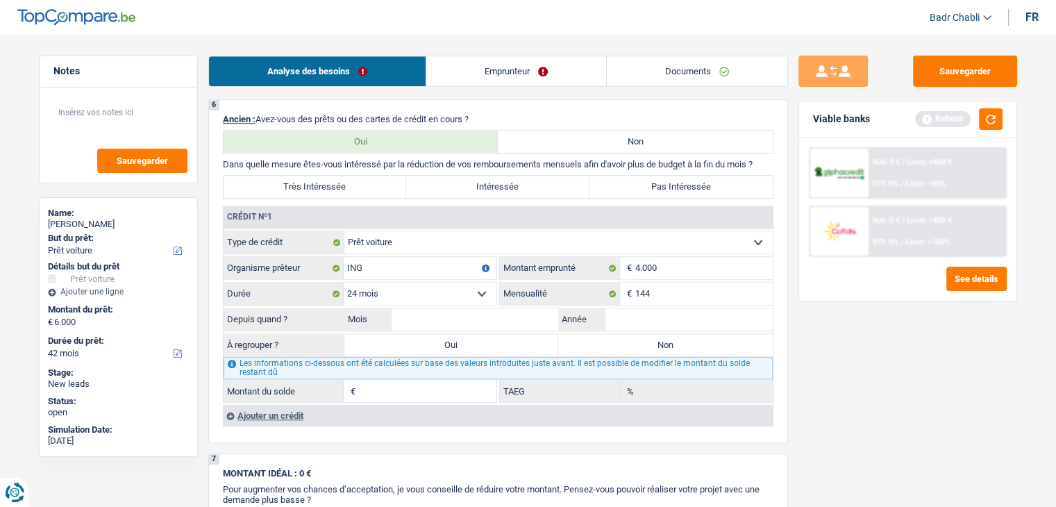
click at [344, 283] on select "12 mois 18 mois 24 mois 30 mois 36 mois Sélectionner une option" at bounding box center [420, 294] width 153 height 22
click at [510, 294] on label "Mensualité" at bounding box center [560, 294] width 120 height 22
click at [635, 294] on input "144" at bounding box center [704, 294] width 138 height 22
click at [481, 291] on select "12 mois 18 mois 24 mois 30 mois 36 mois Sélectionner une option" at bounding box center [420, 294] width 153 height 22
click at [344, 283] on select "12 mois 18 mois 24 mois 30 mois 36 mois Sélectionner une option" at bounding box center [420, 294] width 153 height 22
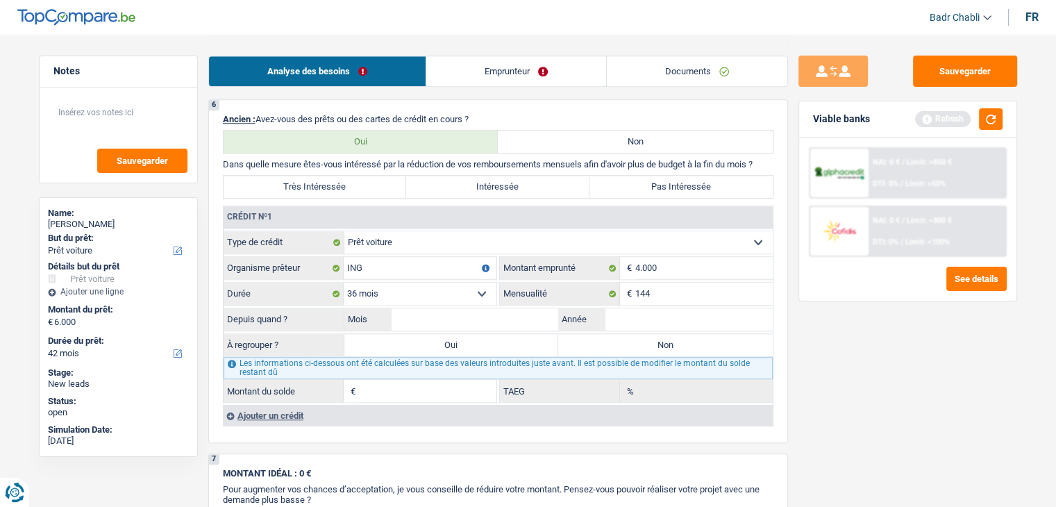
click at [383, 290] on select "12 mois 18 mois 24 mois 30 mois 36 mois Sélectionner une option" at bounding box center [420, 294] width 153 height 22
select select "30"
click at [344, 283] on select "12 mois 18 mois 24 mois 30 mois 36 mois Sélectionner une option" at bounding box center [420, 294] width 153 height 22
click at [444, 310] on input "Mois" at bounding box center [475, 319] width 167 height 22
type input "03"
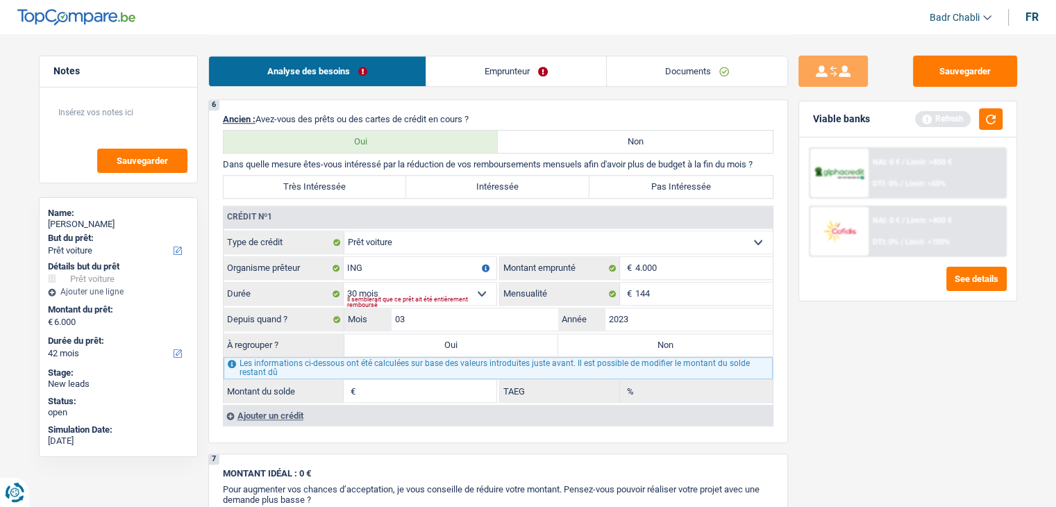
type input "2023"
type input "1"
type input "6,22"
click at [478, 318] on input "03" at bounding box center [475, 319] width 167 height 22
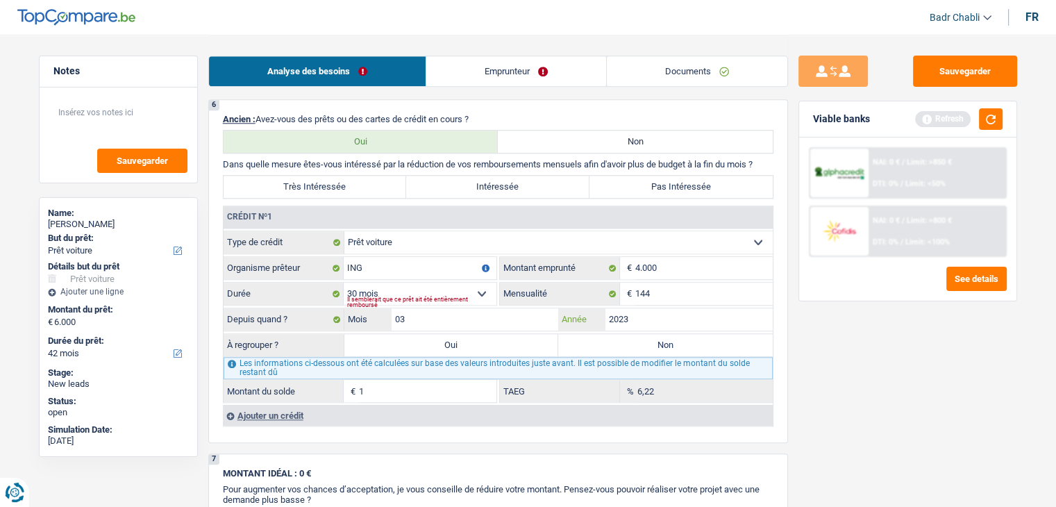
type input "03"
type input "2023"
click at [479, 315] on input "03" at bounding box center [475, 319] width 167 height 22
type input "04"
type input "144"
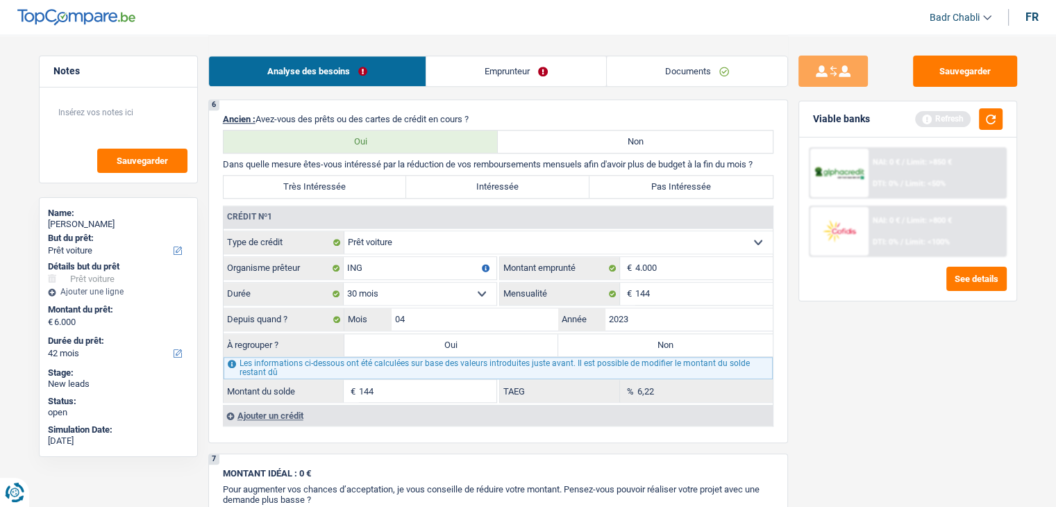
click at [592, 335] on label "Non" at bounding box center [665, 345] width 215 height 22
click at [592, 335] on input "Non" at bounding box center [665, 345] width 215 height 22
radio input "true"
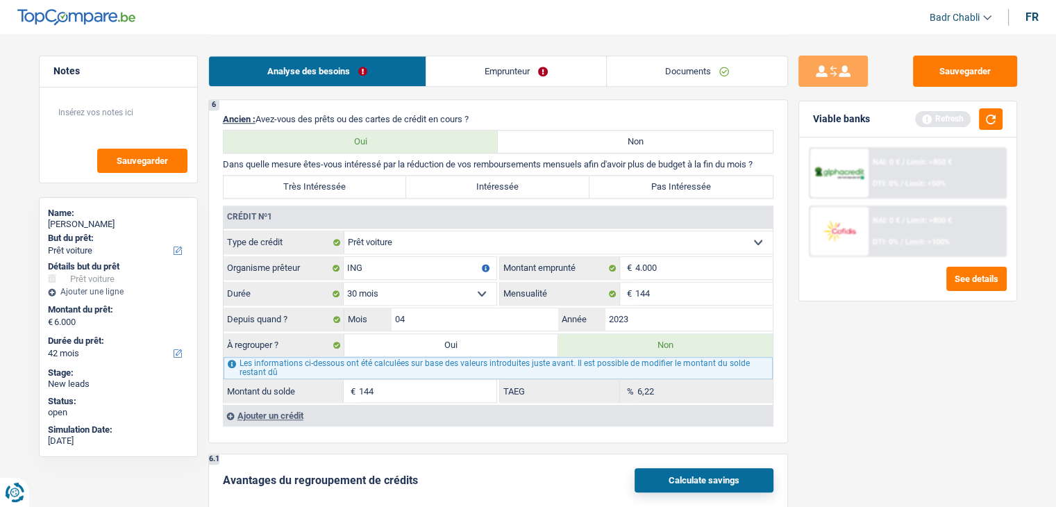
scroll to position [1389, 0]
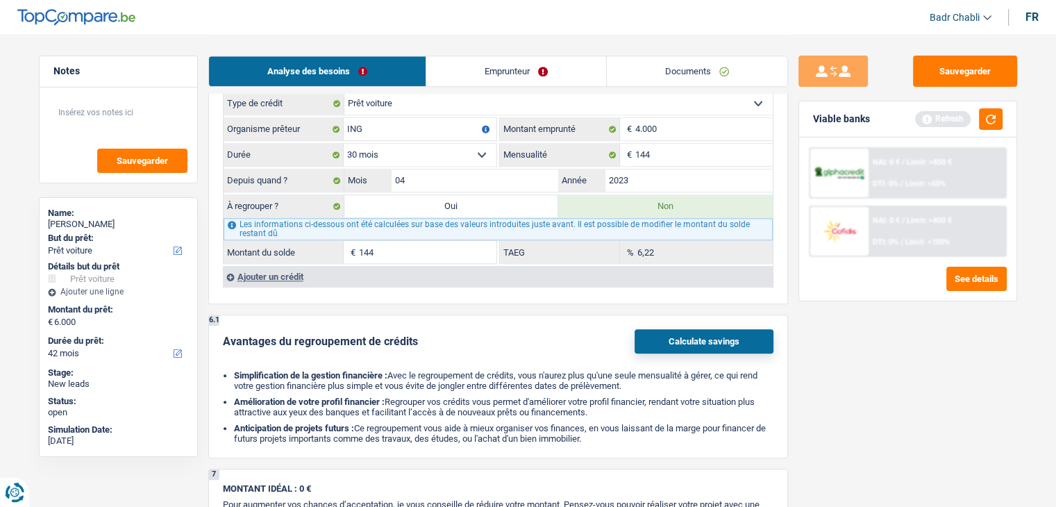
click at [289, 270] on div "Ajouter un crédit" at bounding box center [498, 276] width 550 height 21
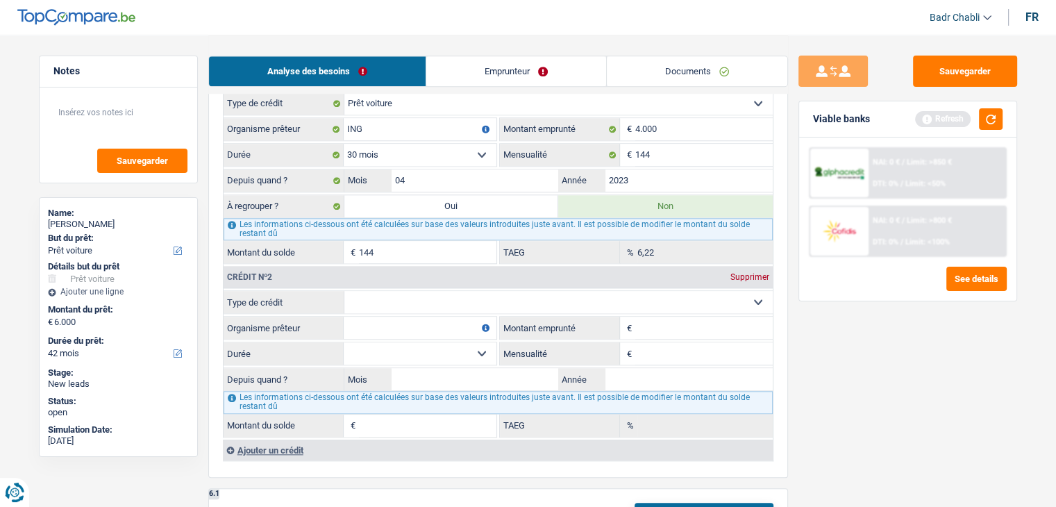
click at [408, 293] on select "Carte ou ouverture de crédit Prêt hypothécaire Vente à tempérament Prêt à tempé…" at bounding box center [558, 302] width 428 height 22
select select "cardOrCredit"
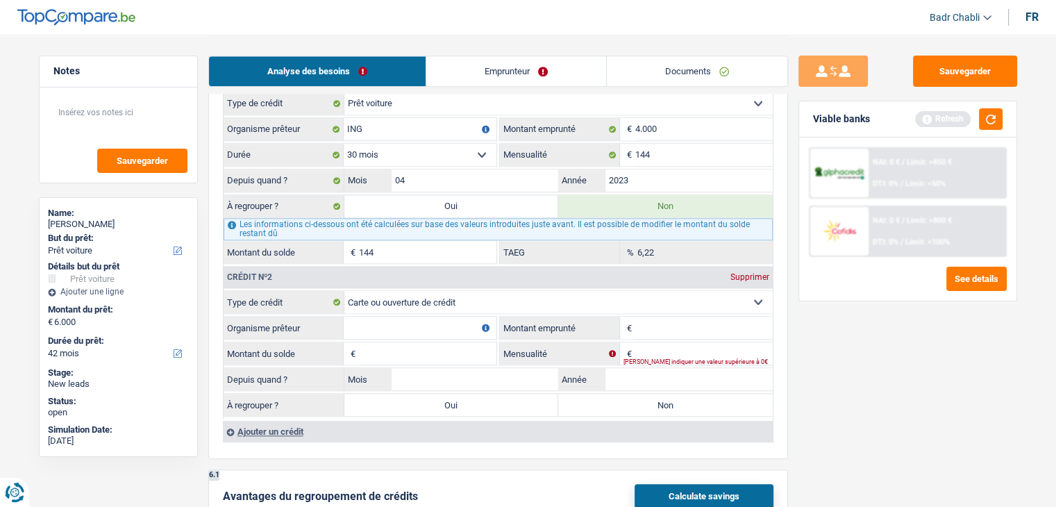
type input "0"
click at [421, 326] on input "Organisme prêteur" at bounding box center [420, 328] width 153 height 22
click at [422, 317] on input "Cora" at bounding box center [420, 328] width 153 height 22
type input "Cetelem"
click at [443, 373] on input "Mois" at bounding box center [475, 379] width 167 height 22
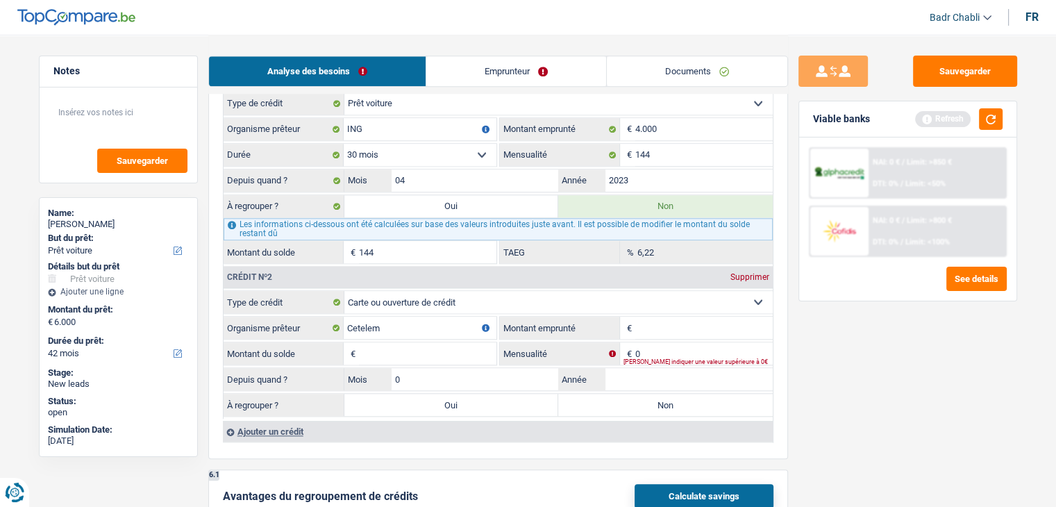
type input "02"
type input "2020"
click at [667, 326] on input "Montant emprunté" at bounding box center [704, 328] width 138 height 22
click at [678, 317] on input "Montant emprunté" at bounding box center [704, 328] width 138 height 22
type input "1.000"
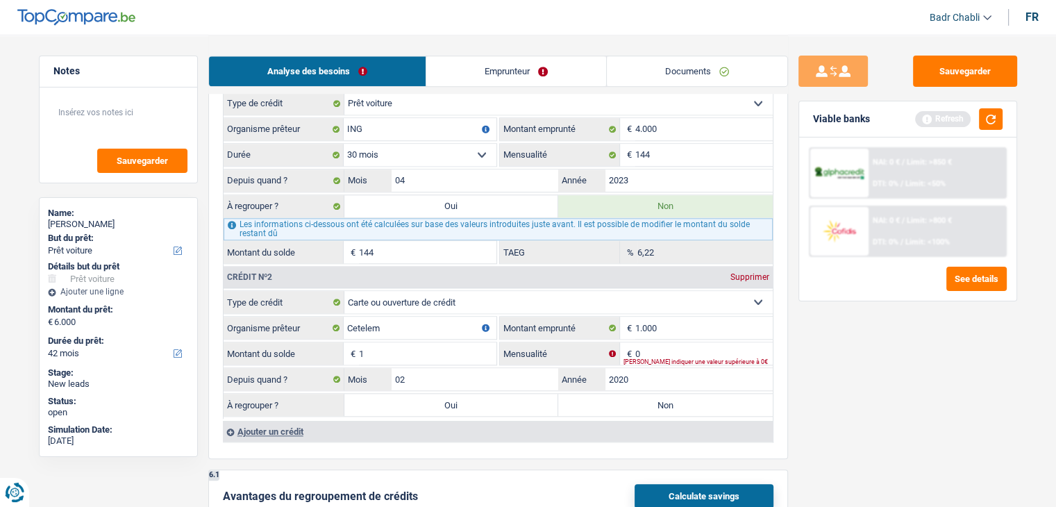
type input "1"
click at [623, 399] on label "Non" at bounding box center [665, 405] width 215 height 22
click at [623, 399] on input "Non" at bounding box center [665, 405] width 215 height 22
radio input "true"
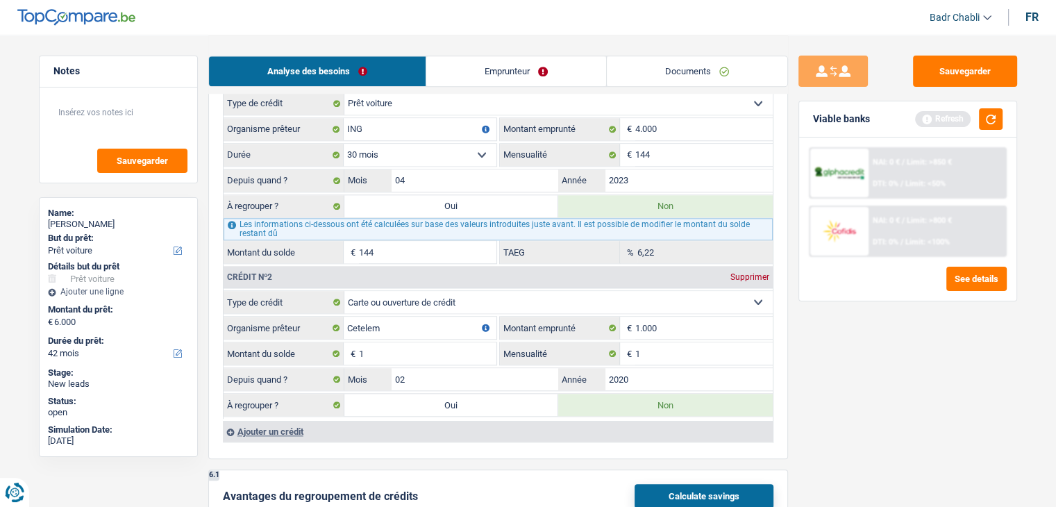
click at [250, 423] on div "Ajouter un crédit" at bounding box center [498, 431] width 550 height 21
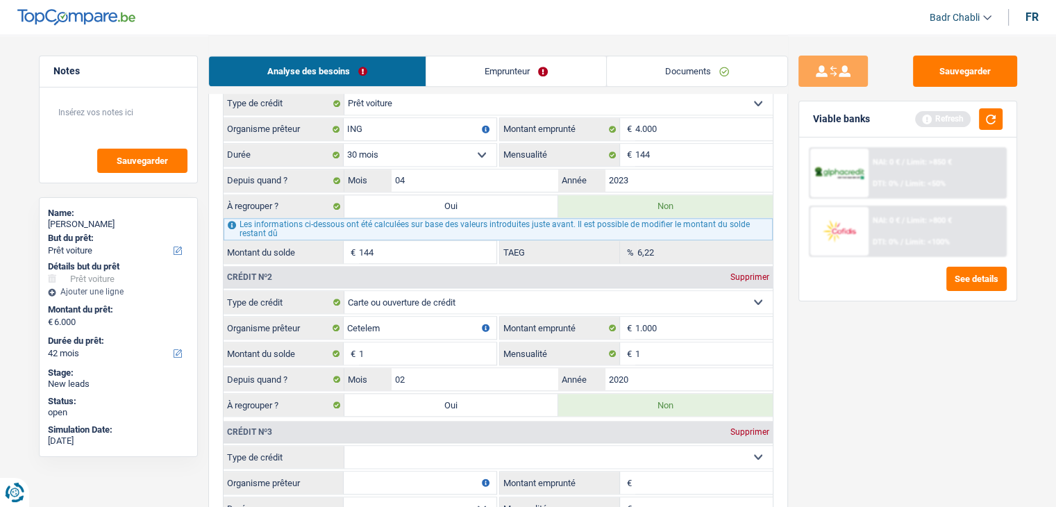
scroll to position [1667, 0]
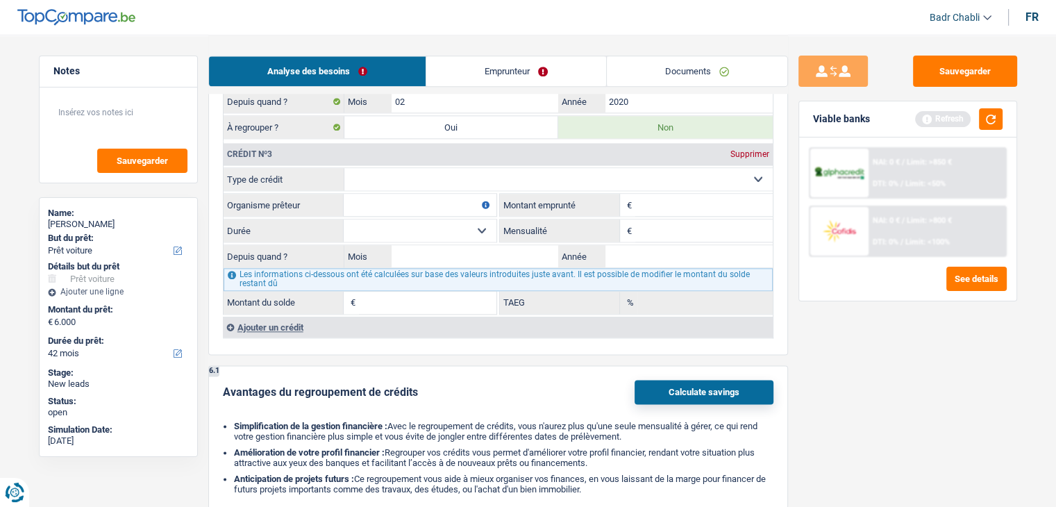
click at [465, 173] on select "Carte ou ouverture de crédit Prêt hypothécaire Vente à tempérament Prêt à tempé…" at bounding box center [558, 179] width 428 height 22
select select "cardOrCredit"
type input "0"
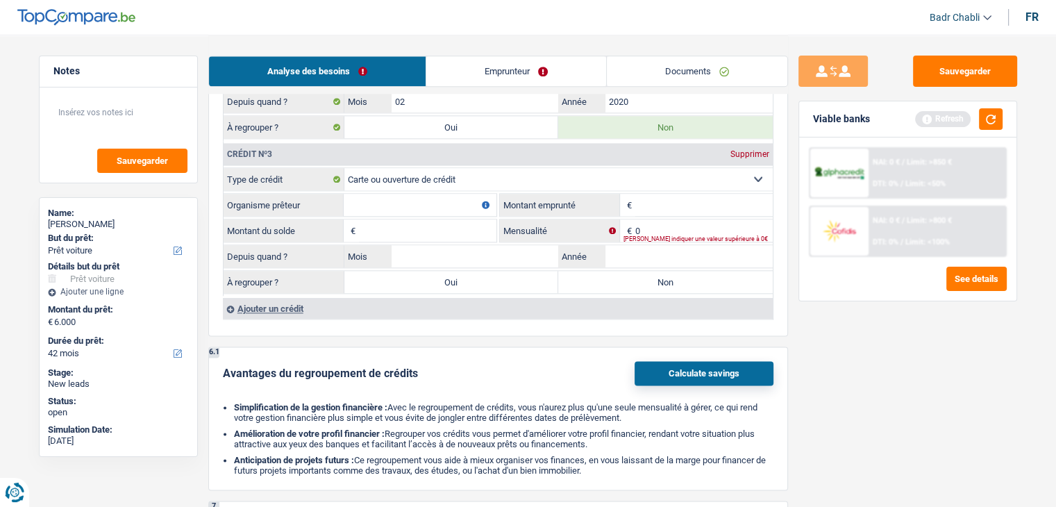
click at [454, 195] on input "Organisme prêteur" at bounding box center [420, 205] width 153 height 22
type input "ING"
type input "3.000"
type input "1"
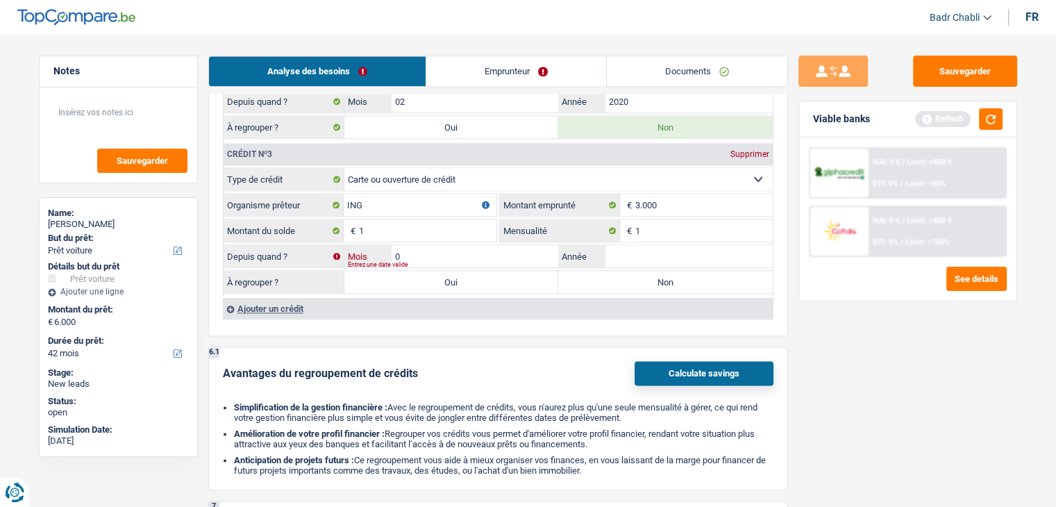
type input "02"
type input "2019"
click at [633, 271] on label "Non" at bounding box center [665, 282] width 215 height 22
click at [633, 271] on input "Non" at bounding box center [665, 282] width 215 height 22
radio input "true"
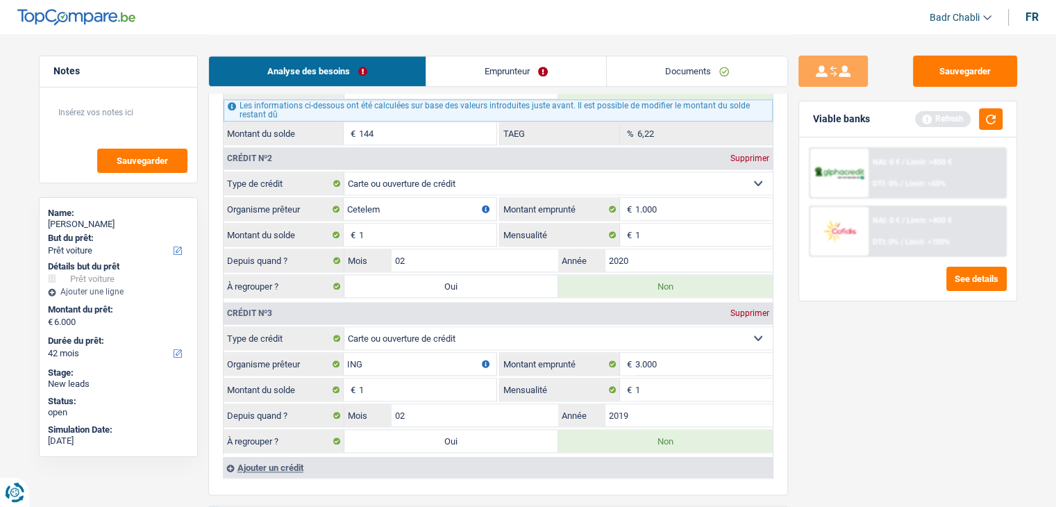
scroll to position [1319, 0]
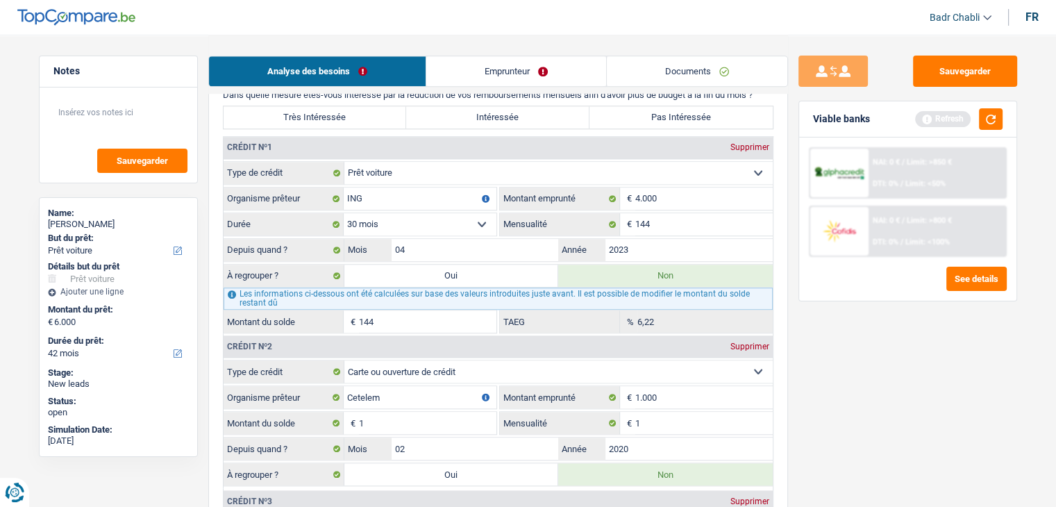
click at [672, 110] on label "Pas Intéressée" at bounding box center [681, 117] width 183 height 22
click at [672, 110] on input "Pas Intéressée" at bounding box center [681, 117] width 183 height 22
radio input "true"
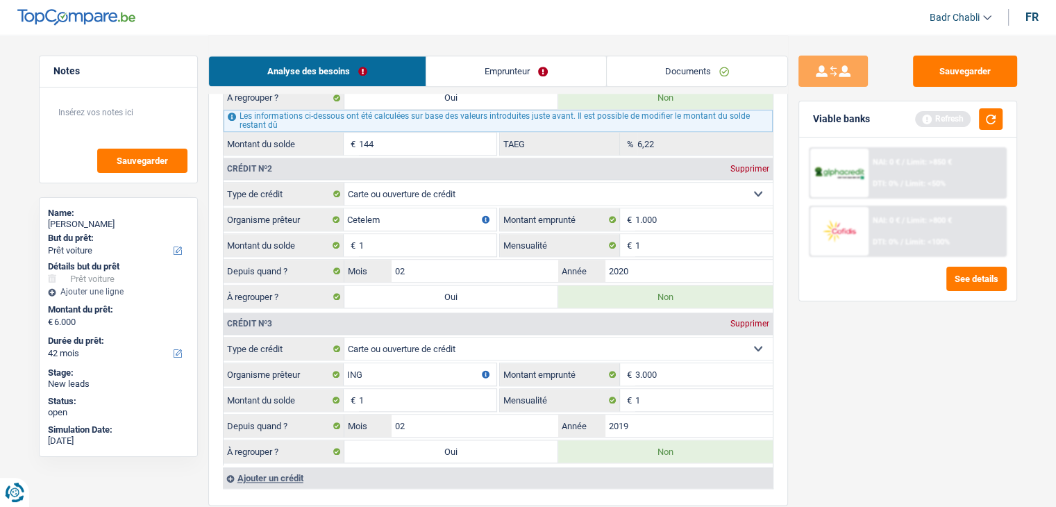
scroll to position [1593, 0]
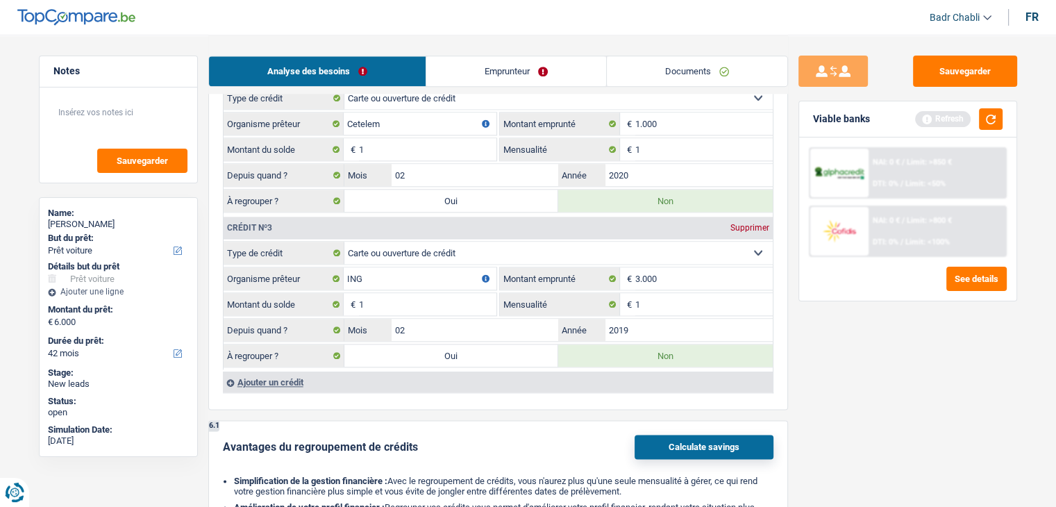
click at [295, 372] on div "Ajouter un crédit" at bounding box center [498, 382] width 550 height 21
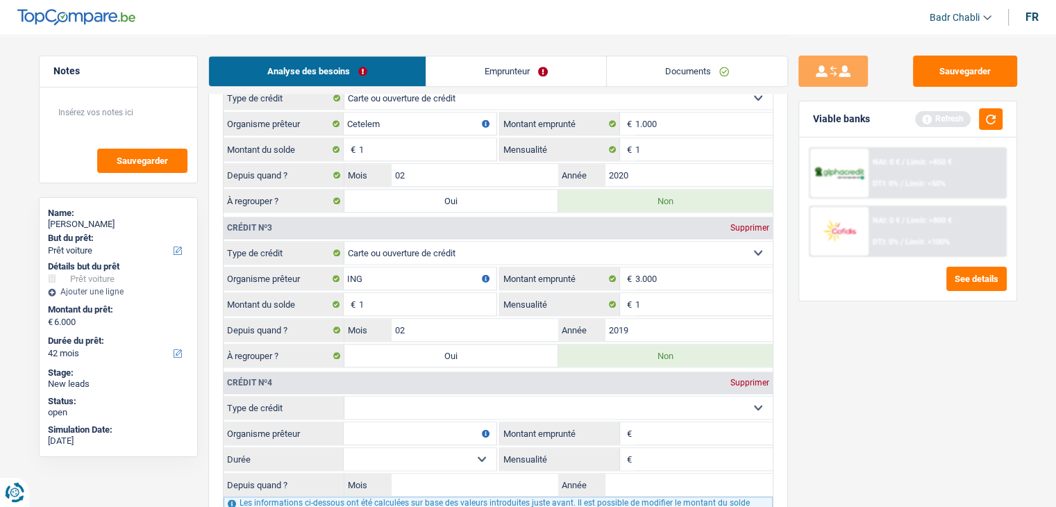
click at [431, 397] on select "Carte ou ouverture de crédit Prêt hypothécaire Vente à tempérament Prêt à tempé…" at bounding box center [558, 408] width 428 height 22
select select "mortgage"
click at [344, 397] on select "Carte ou ouverture de crédit Prêt hypothécaire Vente à tempérament Prêt à tempé…" at bounding box center [558, 408] width 428 height 22
type input "0"
click at [408, 422] on input "Organisme prêteur" at bounding box center [420, 433] width 153 height 22
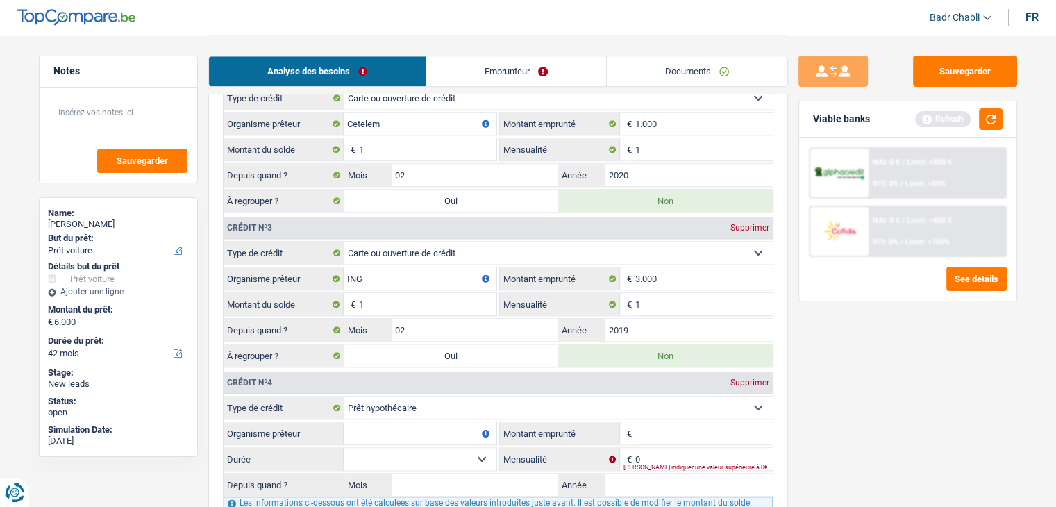
type input "I"
type input "ING"
type input "108.000"
click at [403, 453] on select "120 mois 132 mois 144 mois 180 mois 240 mois 300 mois 360 mois 420 mois Sélecti…" at bounding box center [420, 459] width 153 height 22
select select "132"
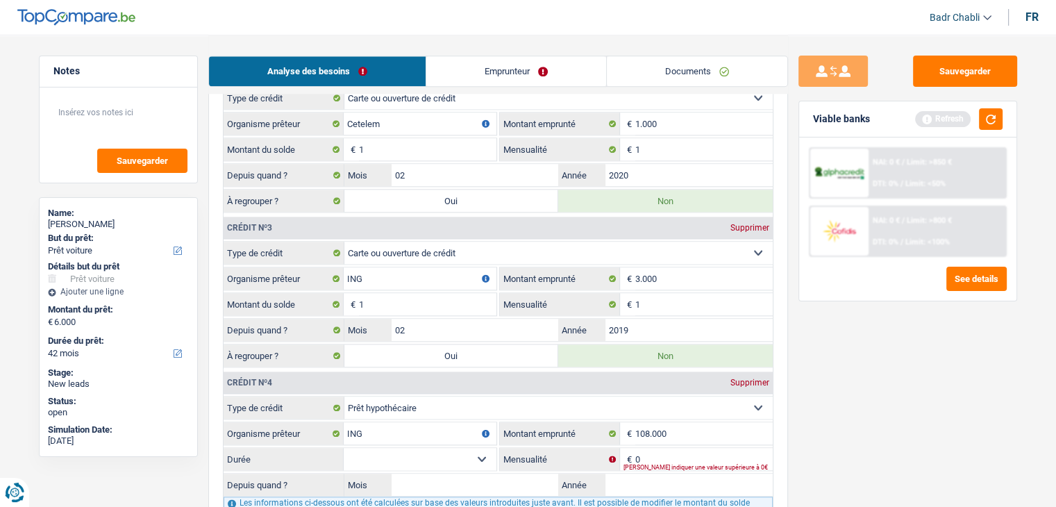
click at [344, 448] on select "120 mois 132 mois 144 mois 180 mois 240 mois 300 mois 360 mois 420 mois Sélecti…" at bounding box center [420, 459] width 153 height 22
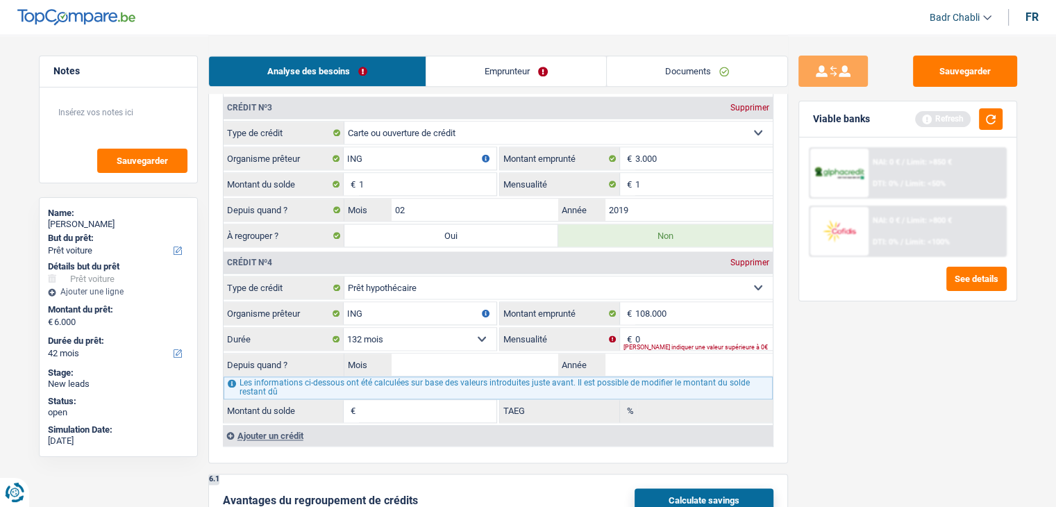
scroll to position [1801, 0]
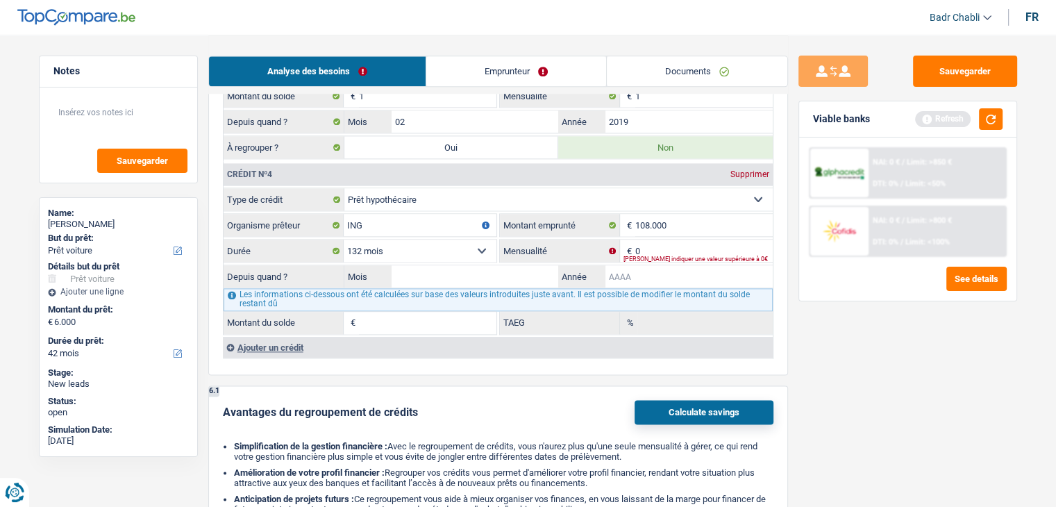
click at [644, 265] on input "Année" at bounding box center [689, 276] width 167 height 22
click at [498, 265] on input "Mois" at bounding box center [475, 276] width 167 height 22
type input "04"
type input "2010"
type input "1"
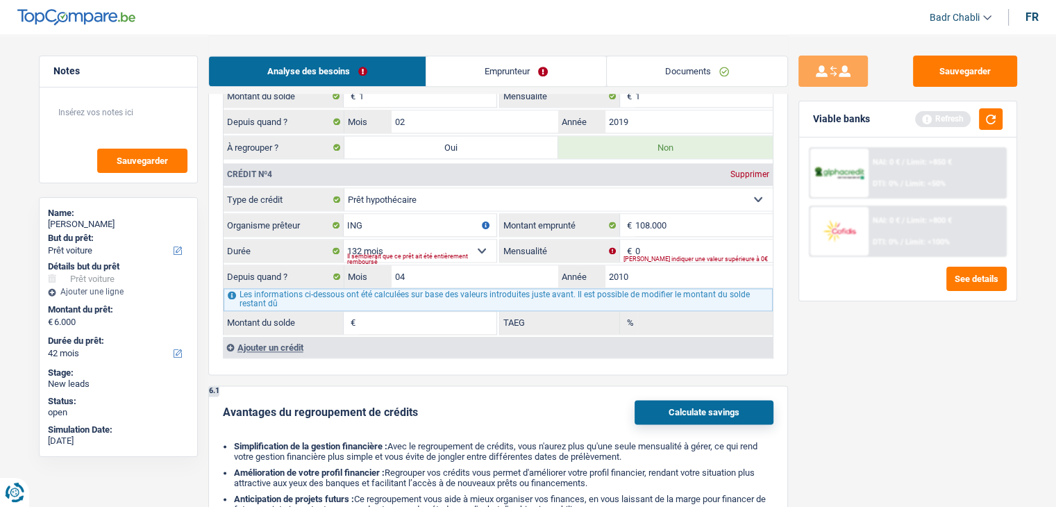
type input "0,00"
click at [478, 240] on select "120 mois 132 mois 144 mois 180 mois 240 mois 300 mois 360 mois 420 mois Sélecti…" at bounding box center [420, 251] width 153 height 22
click at [664, 265] on input "2010" at bounding box center [689, 276] width 167 height 22
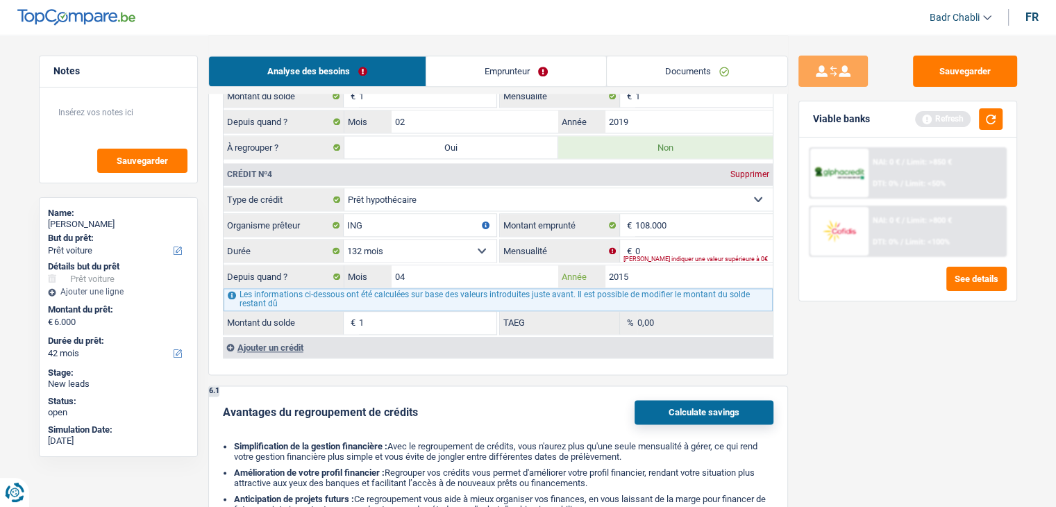
click at [659, 265] on input "2015" at bounding box center [689, 276] width 167 height 22
click at [469, 269] on input "04" at bounding box center [475, 276] width 167 height 22
click at [721, 240] on input "0" at bounding box center [704, 251] width 138 height 22
click at [687, 265] on input "2015" at bounding box center [689, 276] width 167 height 22
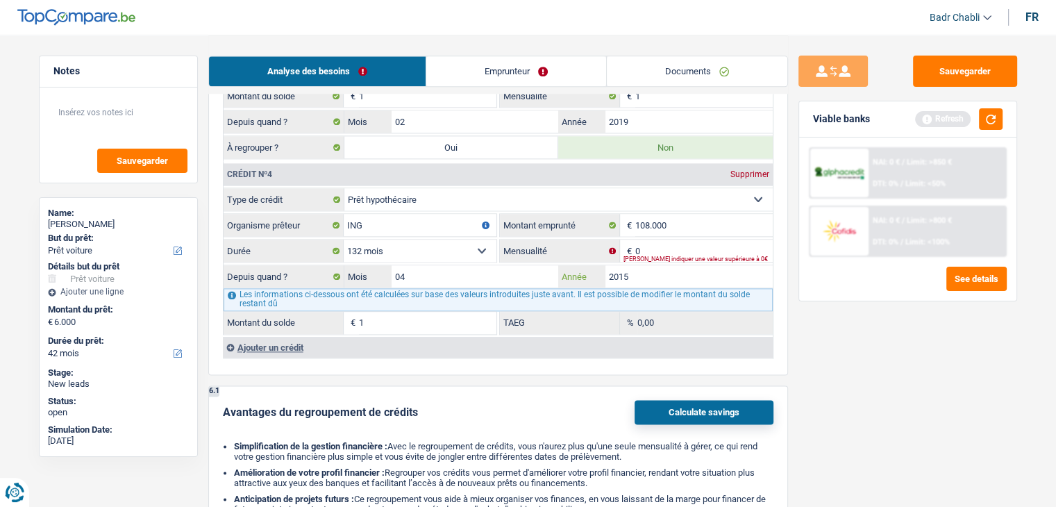
click at [687, 265] on input "2015" at bounding box center [689, 276] width 167 height 22
click at [687, 265] on input "2010" at bounding box center [689, 276] width 167 height 22
type input "2014"
click at [713, 240] on input "0" at bounding box center [704, 251] width 138 height 22
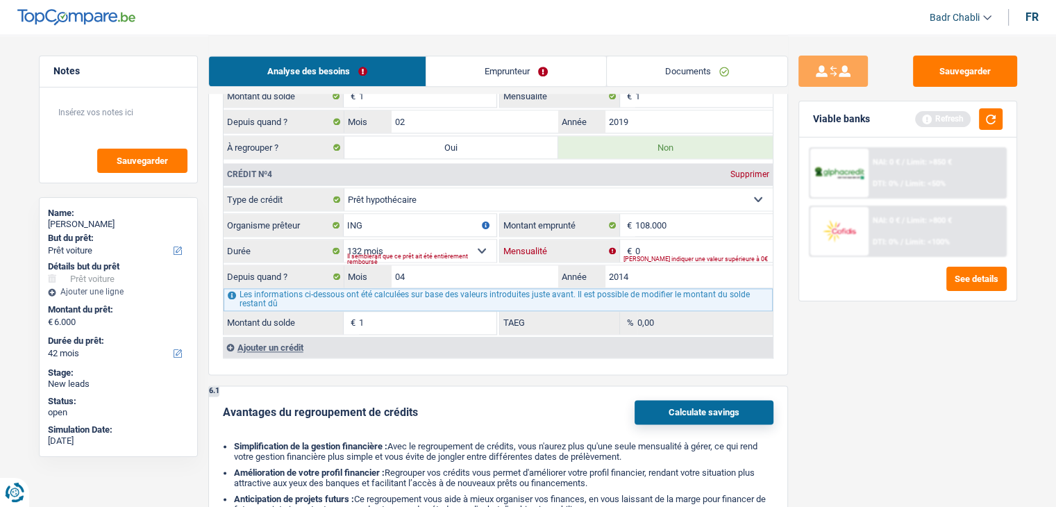
click at [713, 240] on input "0" at bounding box center [704, 251] width 138 height 22
type input "769"
click at [479, 240] on select "120 mois 132 mois 144 mois 180 mois 240 mois 300 mois 360 mois 420 mois Sélecti…" at bounding box center [420, 251] width 153 height 22
click at [424, 256] on div "Il semblerait que ce prêt ait été entièrement remboursé" at bounding box center [421, 259] width 149 height 6
click at [424, 240] on select "120 mois 132 mois 144 mois 180 mois 240 mois 300 mois 360 mois 420 mois Sélecti…" at bounding box center [420, 251] width 153 height 22
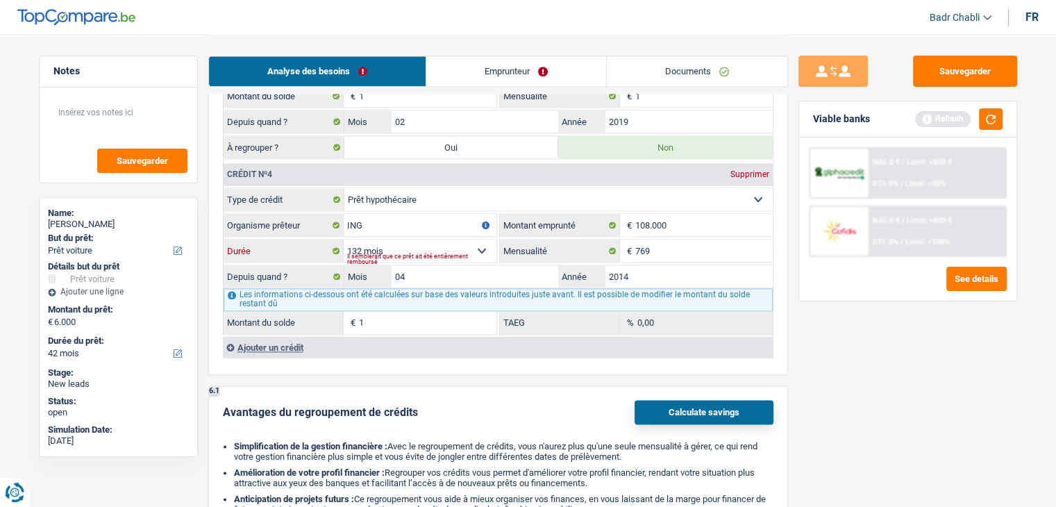
select select "180"
click at [344, 240] on select "120 mois 132 mois 144 mois 180 mois 240 mois 300 mois 360 mois 420 mois Sélecti…" at bounding box center [420, 251] width 153 height 22
type input "31.068"
type input "3,50"
click at [659, 267] on input "2014" at bounding box center [689, 276] width 167 height 22
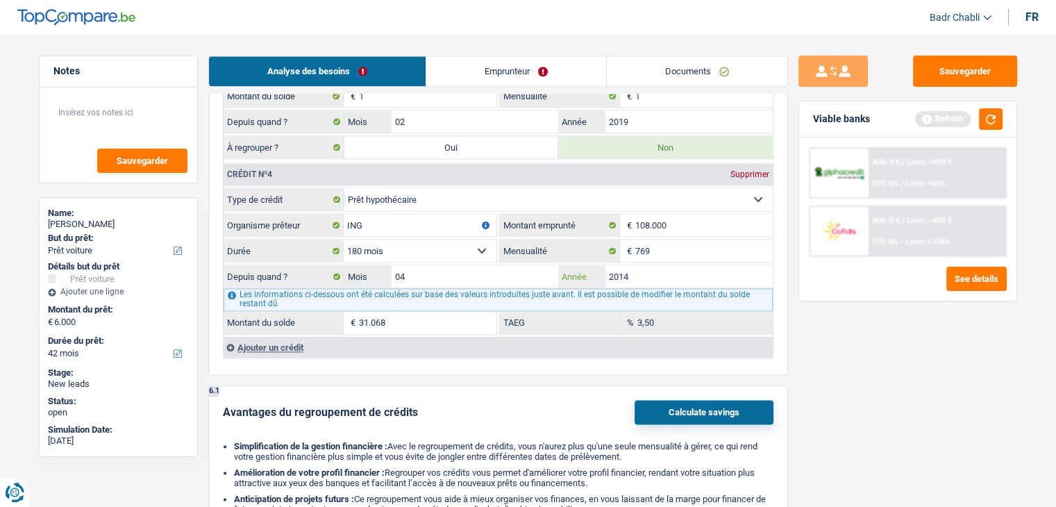
click at [659, 267] on input "2014" at bounding box center [689, 276] width 167 height 22
type input "2010"
type input "1"
click at [649, 270] on input "2010" at bounding box center [689, 276] width 167 height 22
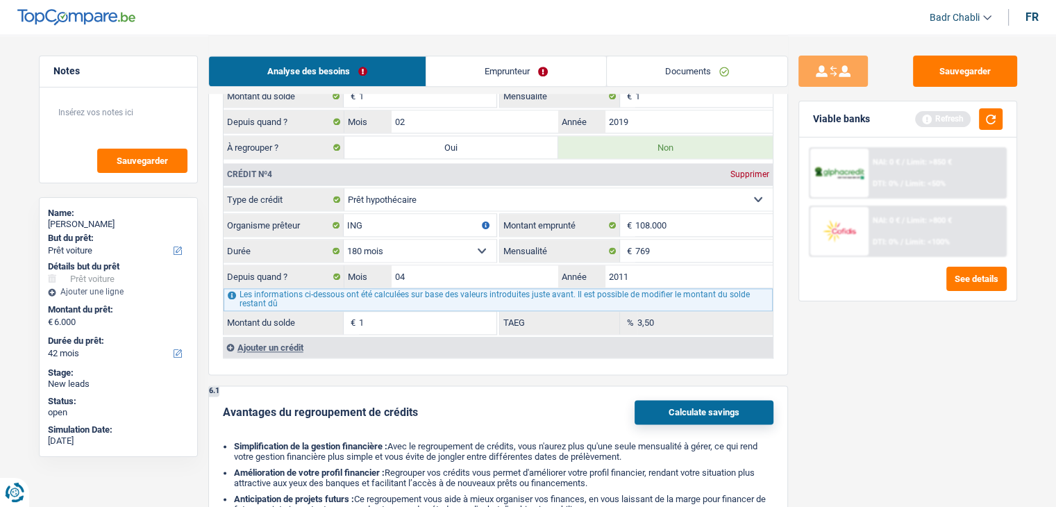
type input "2011"
type input "5.322"
click at [833, 335] on div "Sauvegarder Viable banks Refresh NAI: 0 € / Limit: >850 € DTI: 0% / Limit: <50%…" at bounding box center [908, 270] width 240 height 429
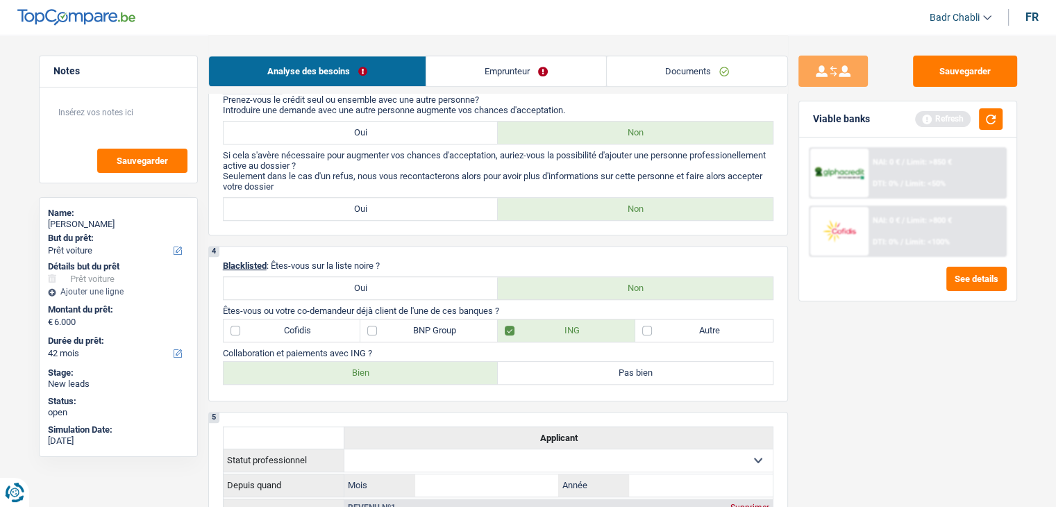
scroll to position [829, 0]
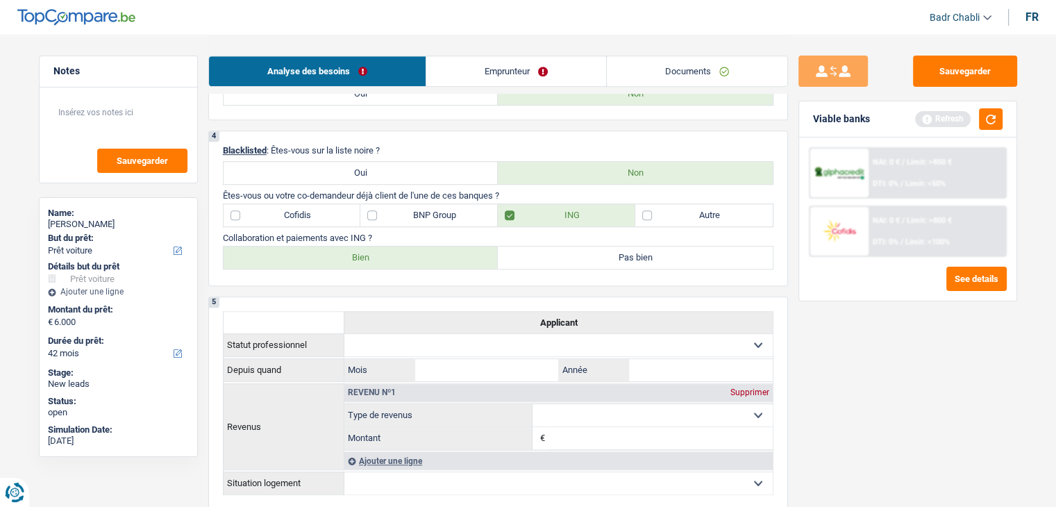
click at [386, 210] on label "BNP Group" at bounding box center [429, 215] width 138 height 22
click at [386, 210] on input "BNP Group" at bounding box center [429, 215] width 138 height 22
checkbox input "true"
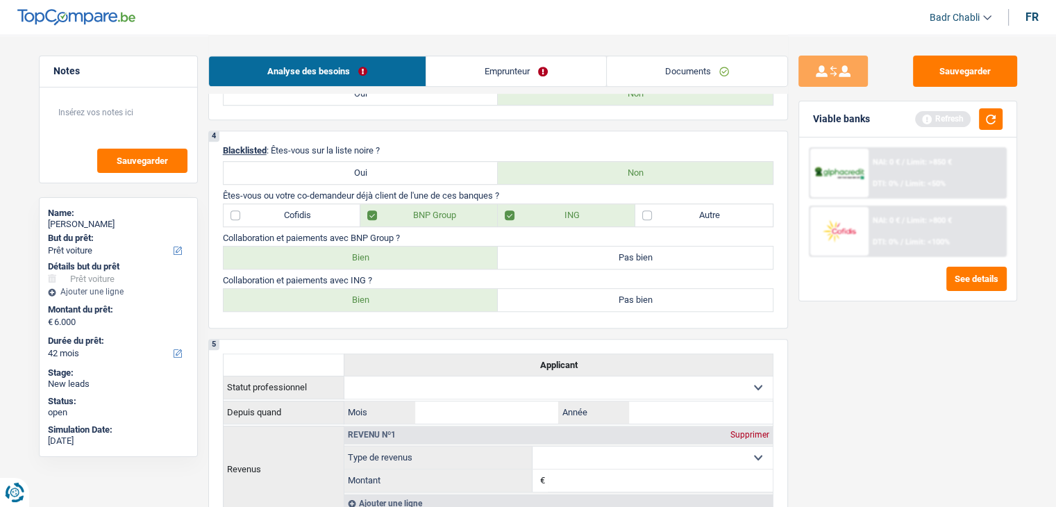
click at [410, 255] on label "Bien" at bounding box center [361, 258] width 275 height 22
click at [410, 255] on input "Bien" at bounding box center [361, 258] width 275 height 22
radio input "true"
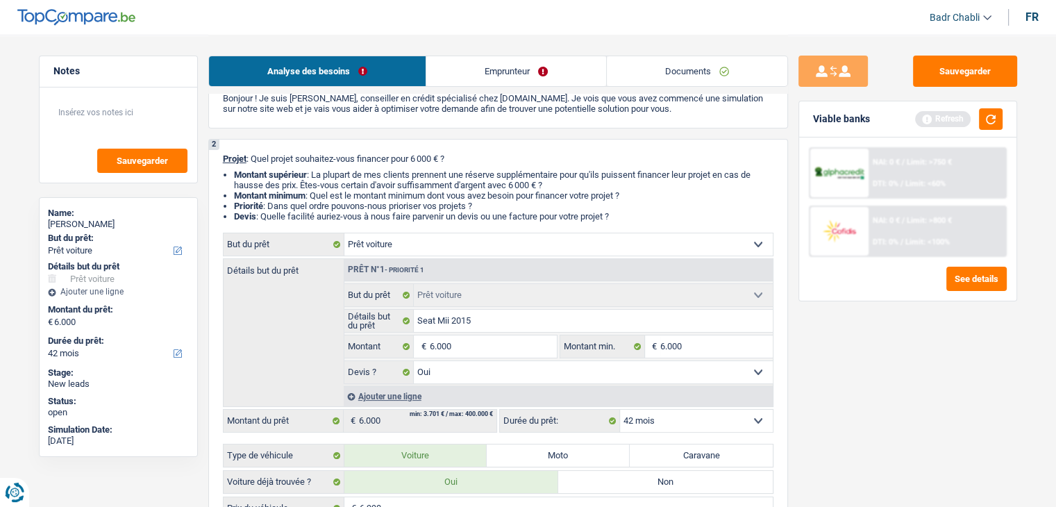
scroll to position [0, 0]
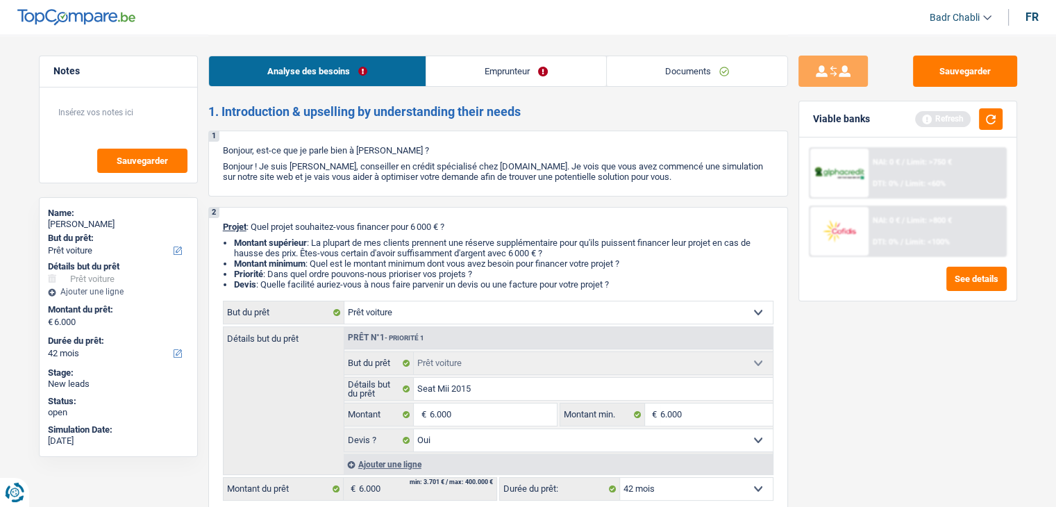
click at [522, 73] on link "Emprunteur" at bounding box center [516, 71] width 180 height 30
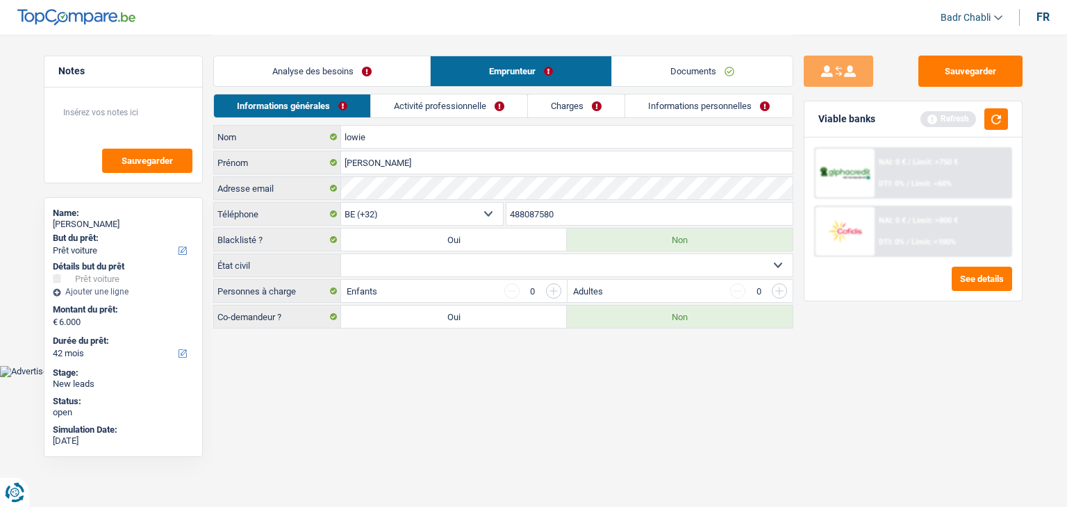
click at [544, 265] on select "Célibataire Marié(e) Cohabitant(e) légal(e) Divorcé(e) Veuf(ve) Séparé (de fait…" at bounding box center [566, 265] width 451 height 22
click at [444, 113] on link "Activité professionnelle" at bounding box center [449, 105] width 156 height 23
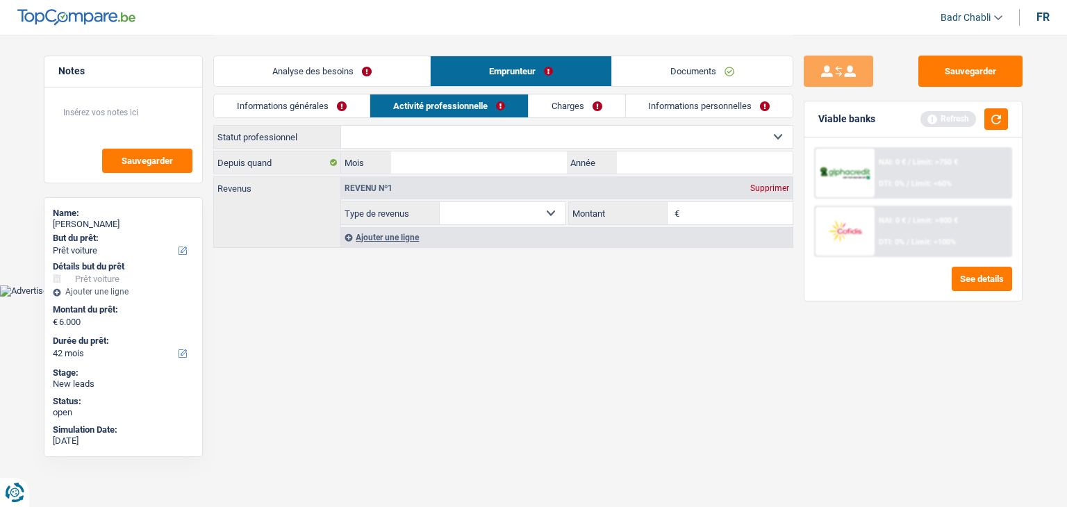
click at [731, 76] on link "Documents" at bounding box center [702, 71] width 181 height 30
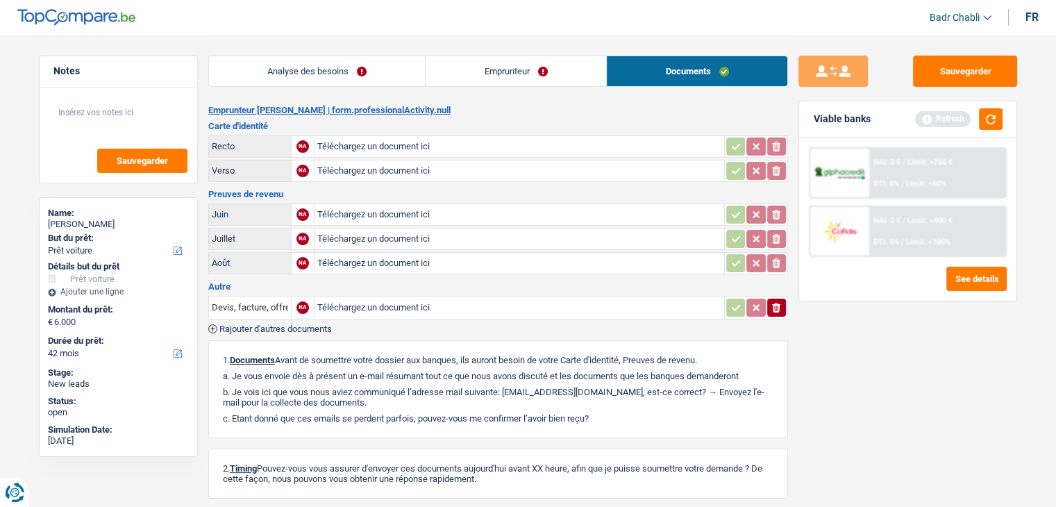
click at [483, 83] on link "Emprunteur" at bounding box center [516, 71] width 181 height 30
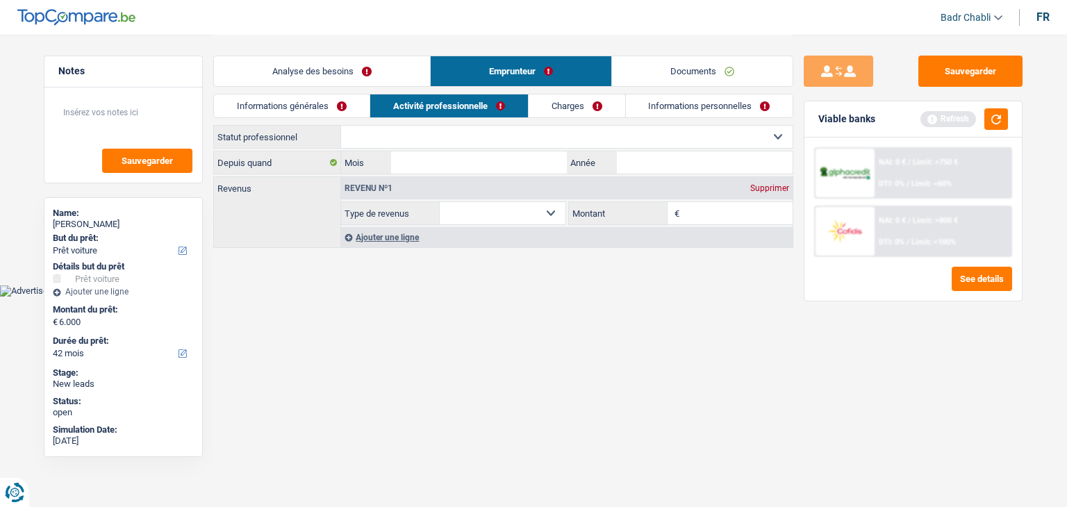
click at [363, 102] on link "Informations générales" at bounding box center [292, 105] width 156 height 23
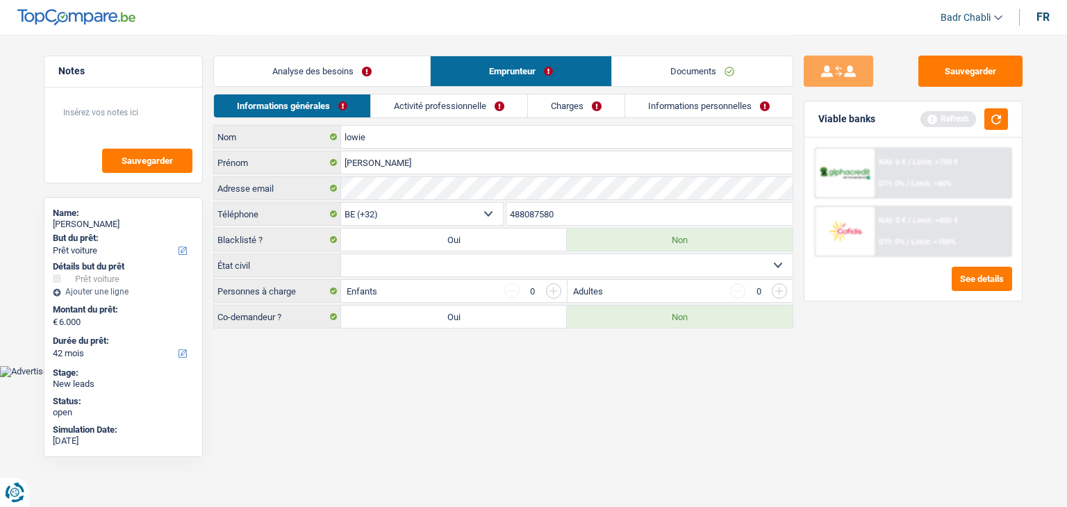
click at [406, 258] on select "Célibataire Marié(e) Cohabitant(e) légal(e) Divorcé(e) Veuf(ve) Séparé (de fait…" at bounding box center [566, 265] width 451 height 22
select select "divorced"
click at [341, 254] on select "Célibataire Marié(e) Cohabitant(e) légal(e) Divorcé(e) Veuf(ve) Séparé (de fait…" at bounding box center [566, 265] width 451 height 22
click at [422, 113] on link "Activité professionnelle" at bounding box center [450, 105] width 156 height 23
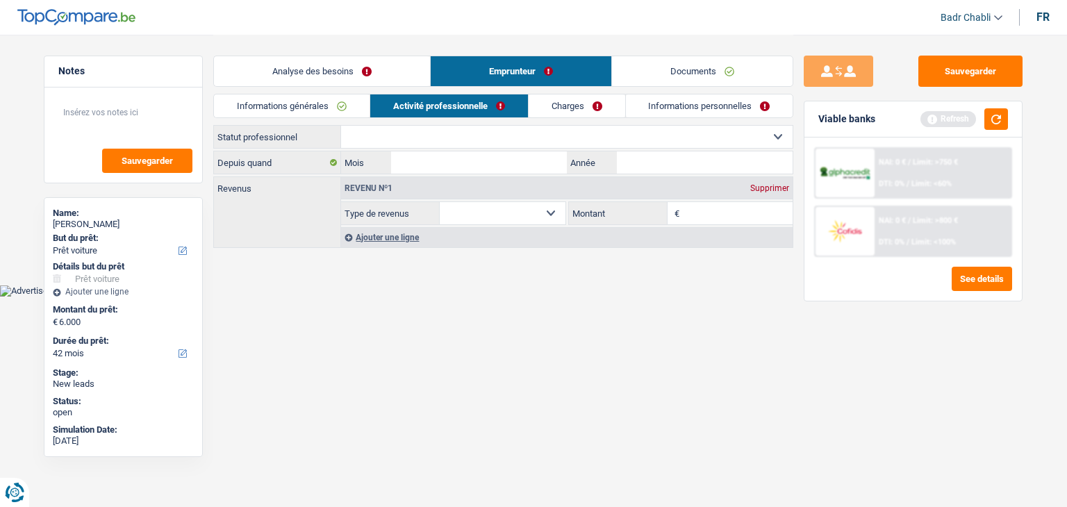
click at [453, 139] on select "Ouvrier Employé privé Employé public Invalide Indépendant Pensionné Chômeur Mut…" at bounding box center [566, 137] width 451 height 22
select select "publicEmployee"
click at [341, 126] on select "Ouvrier Employé privé Employé public Invalide Indépendant Pensionné Chômeur Mut…" at bounding box center [566, 137] width 451 height 22
select select "netSalary"
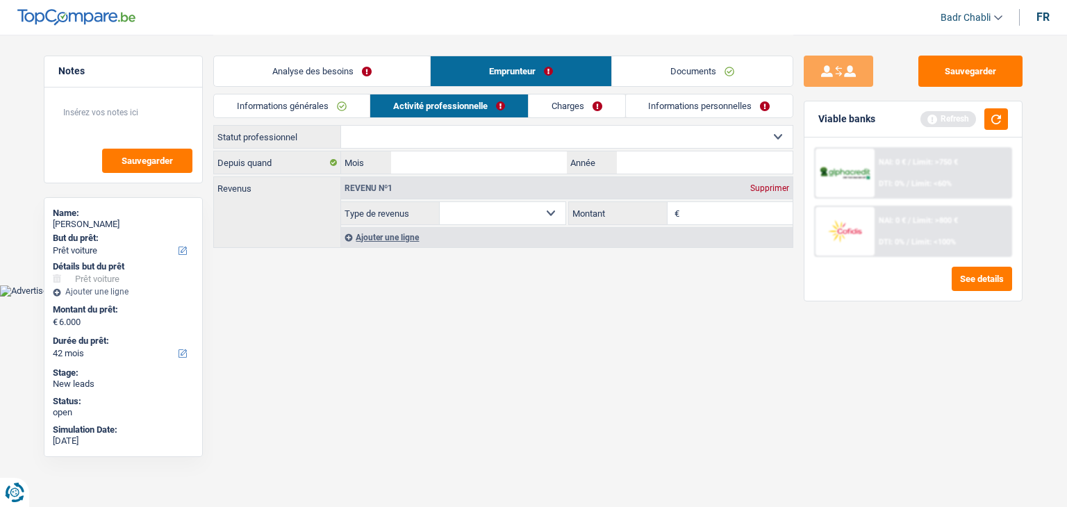
select select "mealVouchers"
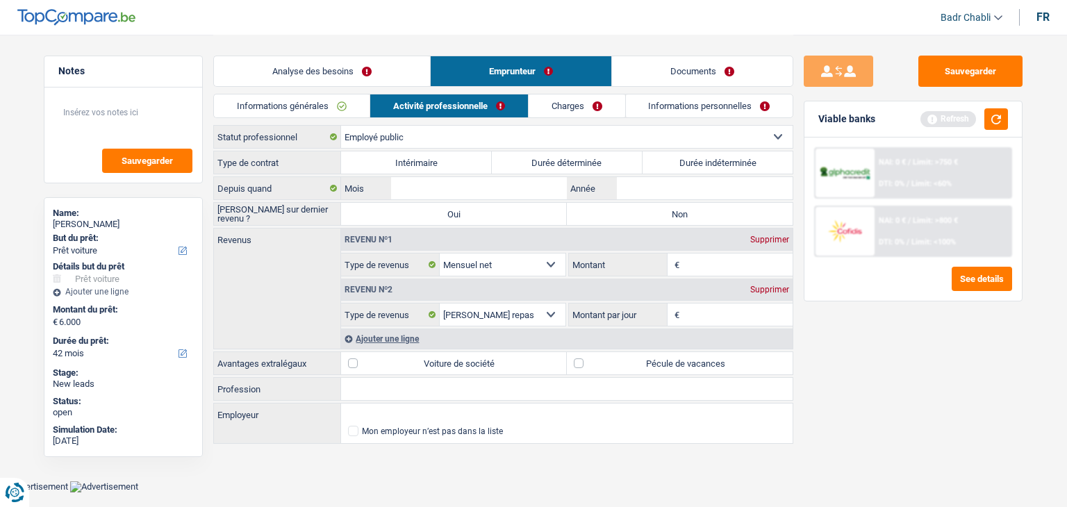
click at [432, 383] on input "Profession" at bounding box center [566, 389] width 451 height 22
type input "Tour du Midi"
click at [432, 384] on input "Profession" at bounding box center [566, 389] width 451 height 22
type input "Fonctionnaire"
click at [706, 156] on label "Durée indéterminée" at bounding box center [717, 162] width 151 height 22
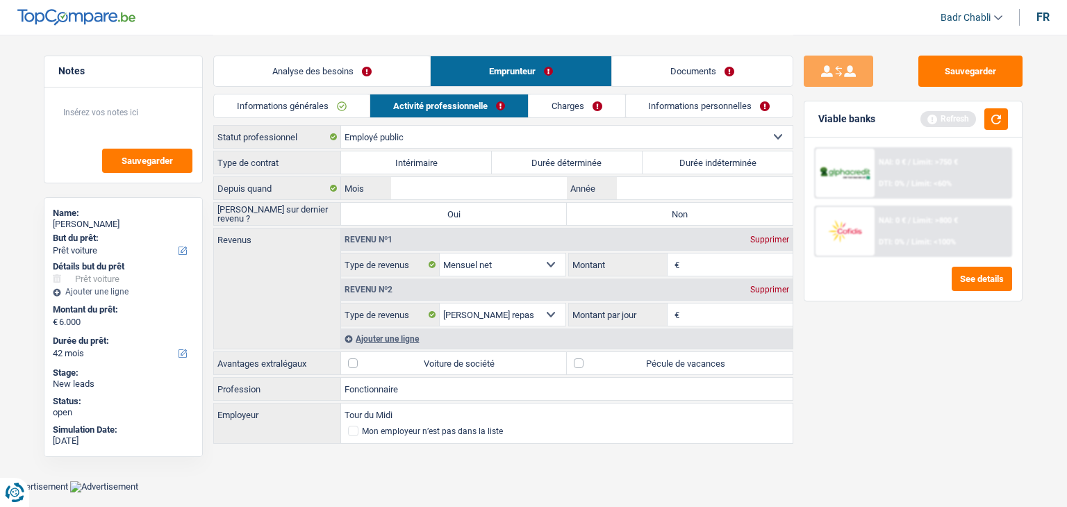
click at [706, 156] on input "Durée indéterminée" at bounding box center [717, 162] width 151 height 22
radio input "true"
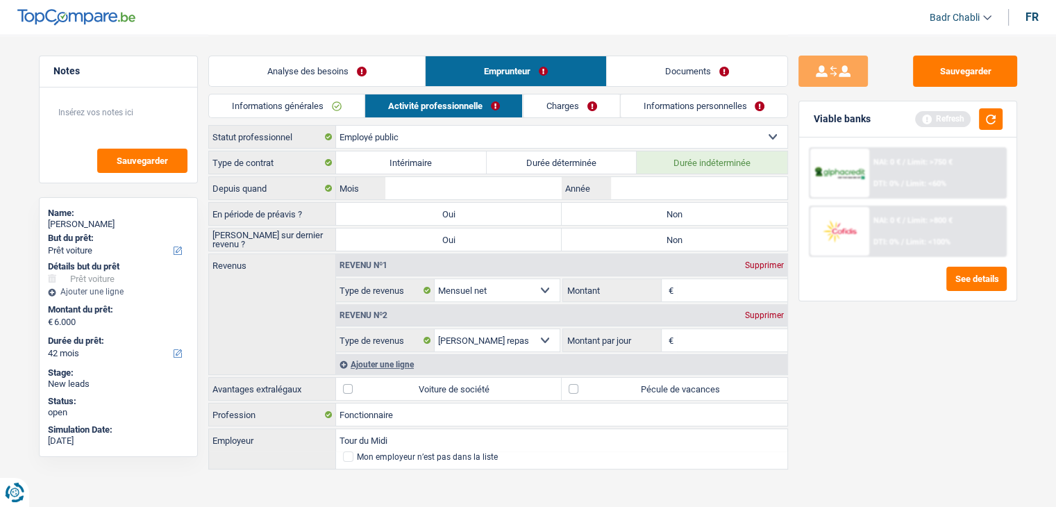
click at [684, 219] on label "Non" at bounding box center [675, 214] width 226 height 22
click at [684, 219] on input "Non" at bounding box center [675, 214] width 226 height 22
radio input "true"
click at [686, 232] on label "Non" at bounding box center [675, 239] width 226 height 22
click at [686, 232] on input "Non" at bounding box center [675, 239] width 226 height 22
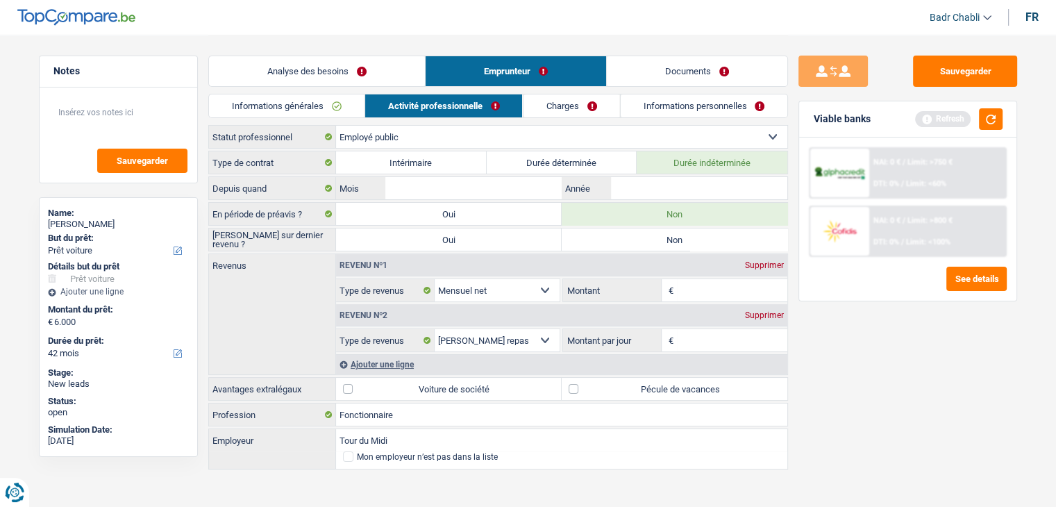
radio input "true"
click at [664, 182] on input "Année" at bounding box center [699, 188] width 176 height 22
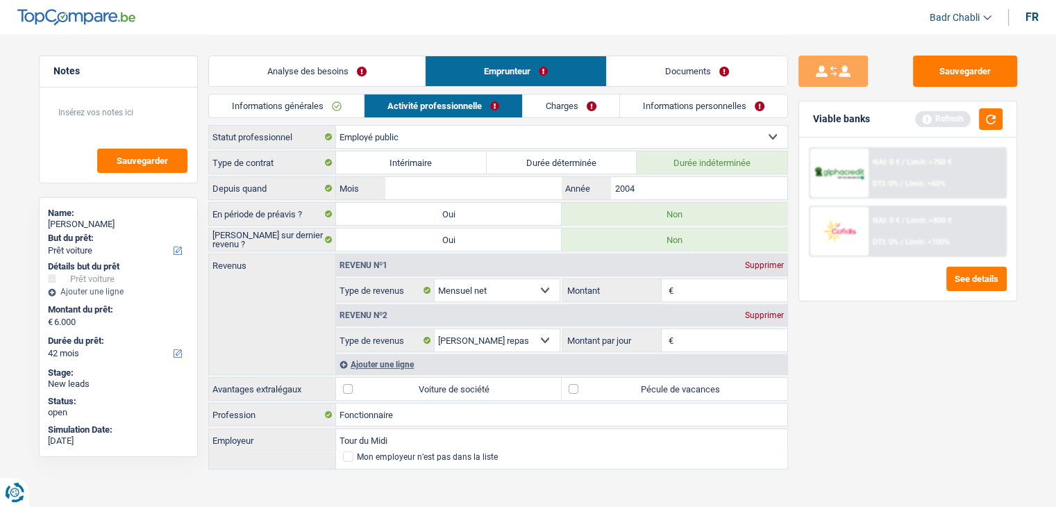
type input "2004"
click at [511, 191] on input "Mois" at bounding box center [473, 188] width 176 height 22
type input "06"
click at [411, 440] on input "Tour du Midi" at bounding box center [561, 440] width 451 height 22
type input "T"
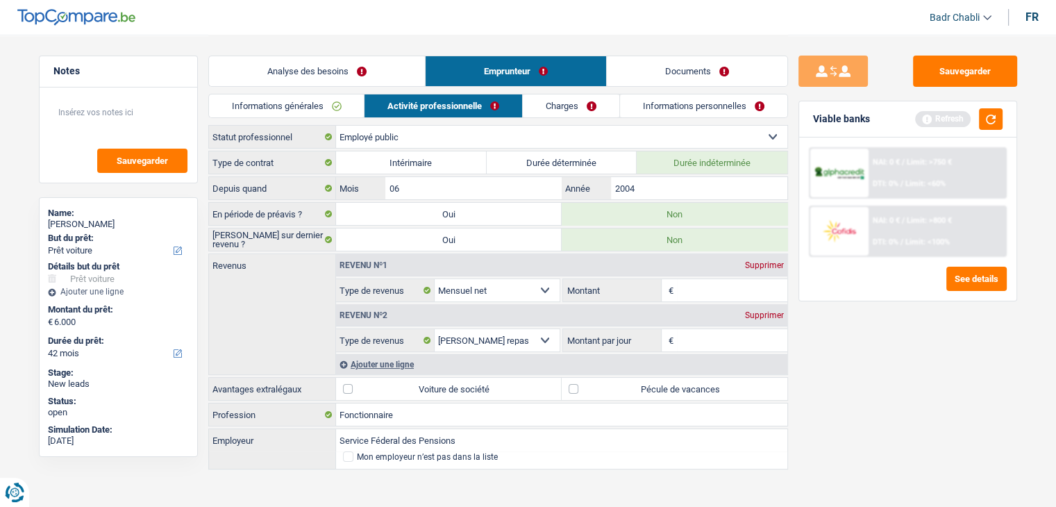
type input "Service Féderal des Pensions"
click at [703, 291] on input "Montant" at bounding box center [732, 290] width 110 height 22
type input "3.000"
click at [575, 387] on label "Pécule de vacances" at bounding box center [675, 389] width 226 height 22
click at [575, 387] on input "Pécule de vacances" at bounding box center [675, 389] width 226 height 22
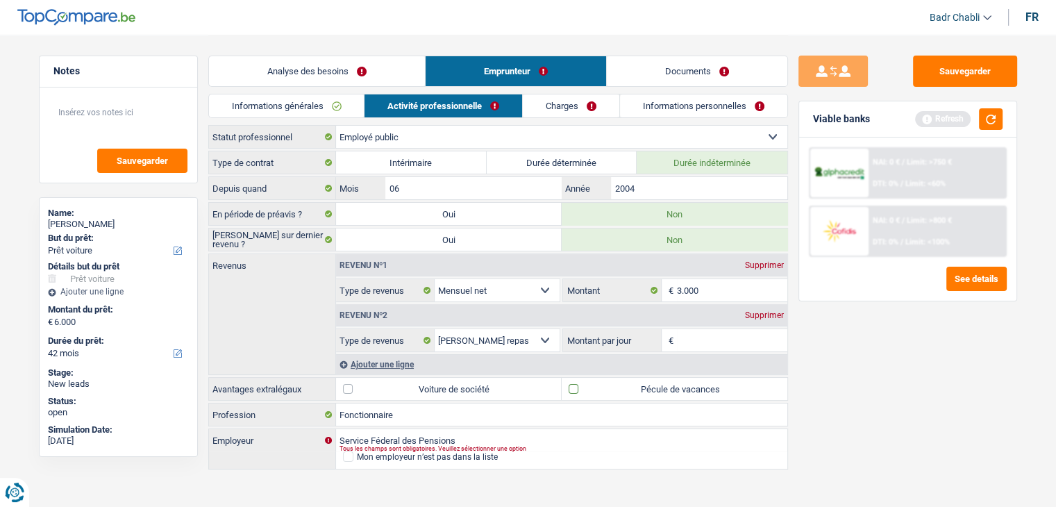
checkbox input "true"
click at [769, 311] on div "Supprimer" at bounding box center [765, 315] width 46 height 8
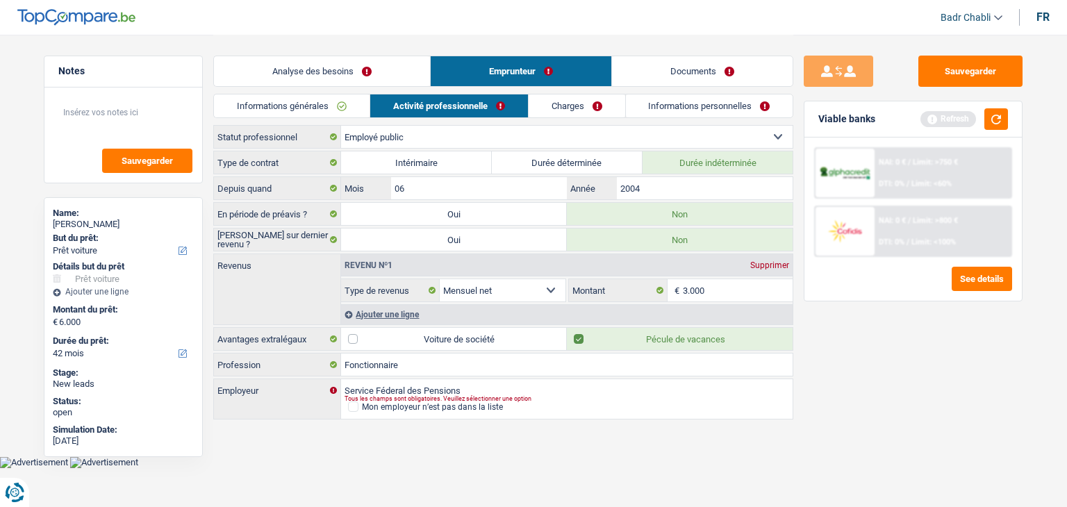
click at [589, 101] on link "Charges" at bounding box center [576, 105] width 97 height 23
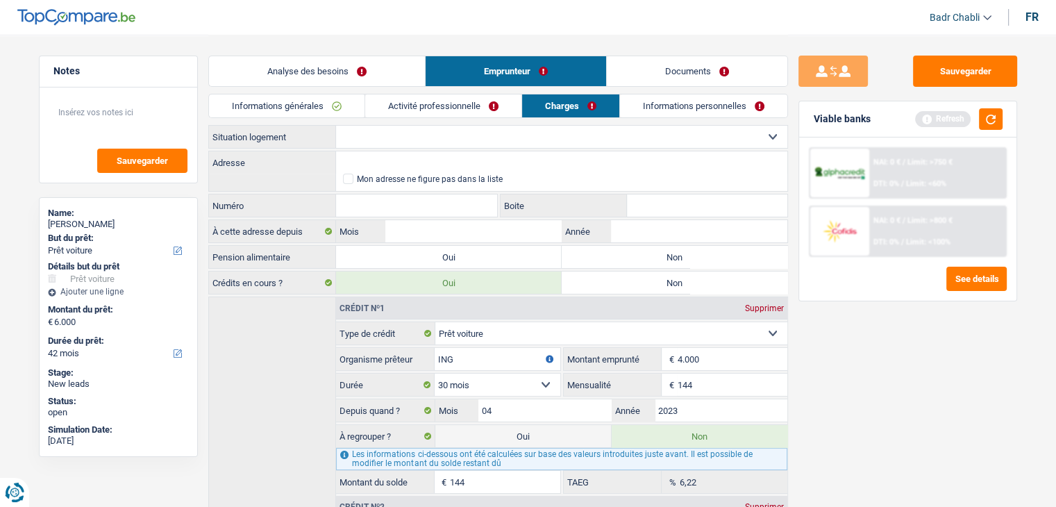
click at [435, 126] on select "Locataire Propriétaire avec prêt hypothécaire Propriétaire sans prêt hypothécai…" at bounding box center [561, 137] width 451 height 22
select select "ownerWithMortgage"
click at [336, 126] on select "Locataire Propriétaire avec prêt hypothécaire Propriétaire sans prêt hypothécai…" at bounding box center [561, 137] width 451 height 22
click at [606, 258] on label "Non" at bounding box center [675, 257] width 226 height 22
click at [606, 258] on input "Non" at bounding box center [675, 257] width 226 height 22
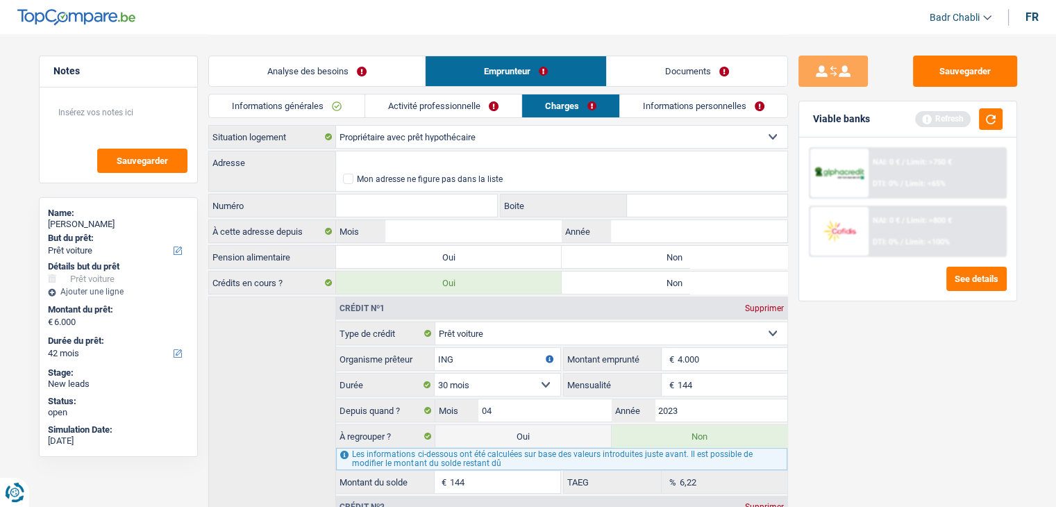
radio input "true"
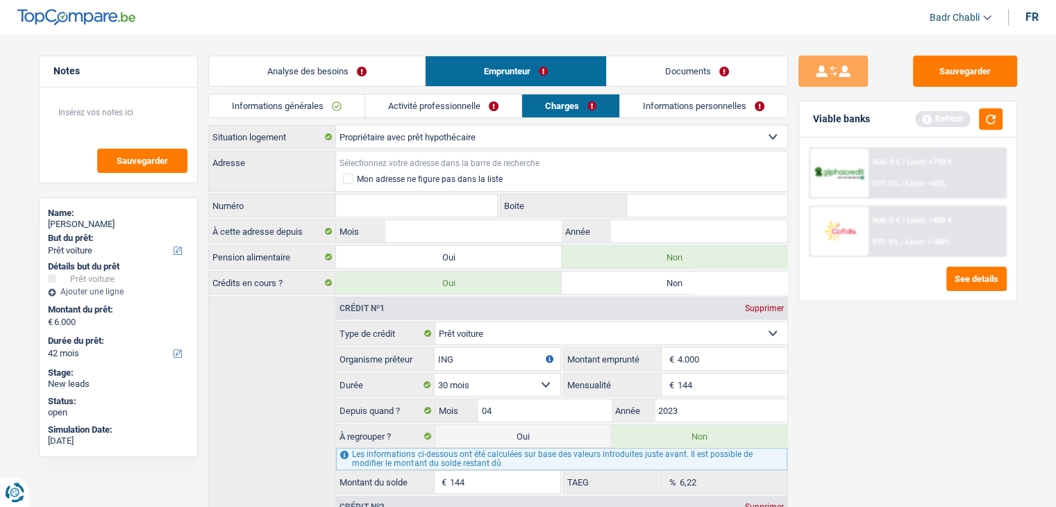
click at [428, 157] on input "Adresse" at bounding box center [561, 162] width 451 height 22
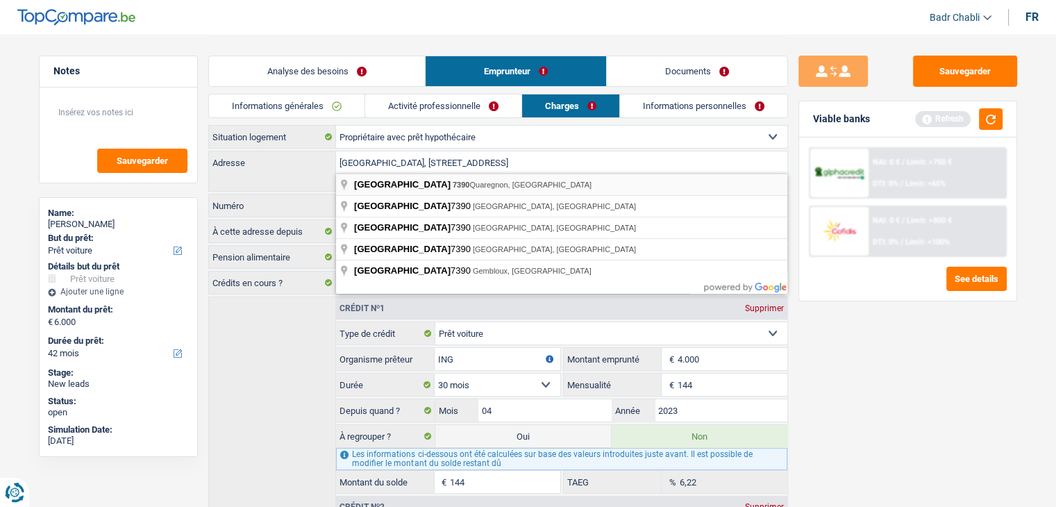
type input "Rue de la Sablonnière, 7390, Quaregnon, BE"
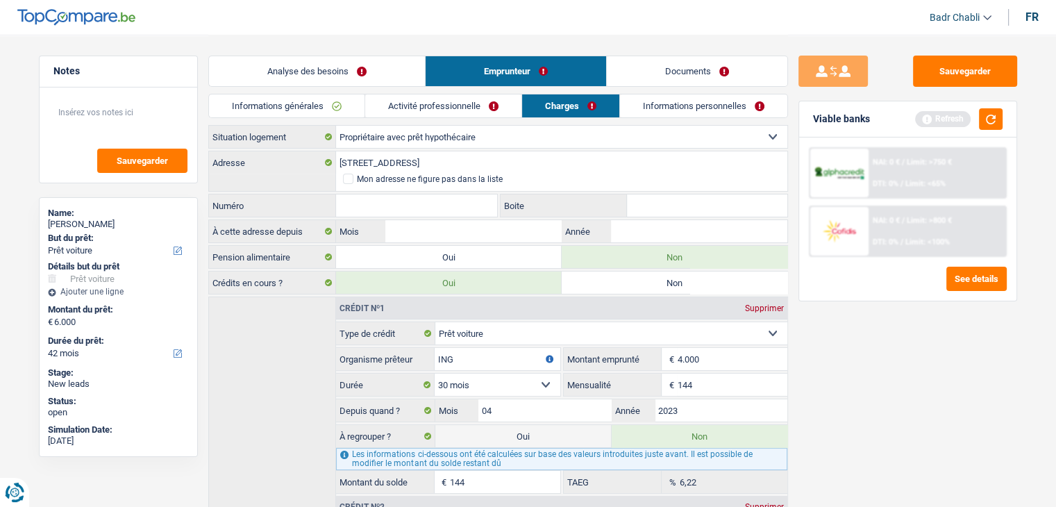
click at [419, 208] on input "Numéro" at bounding box center [417, 205] width 162 height 22
type input "143"
type input "04"
type input "2011"
click at [707, 103] on link "Informations personnelles" at bounding box center [703, 105] width 167 height 23
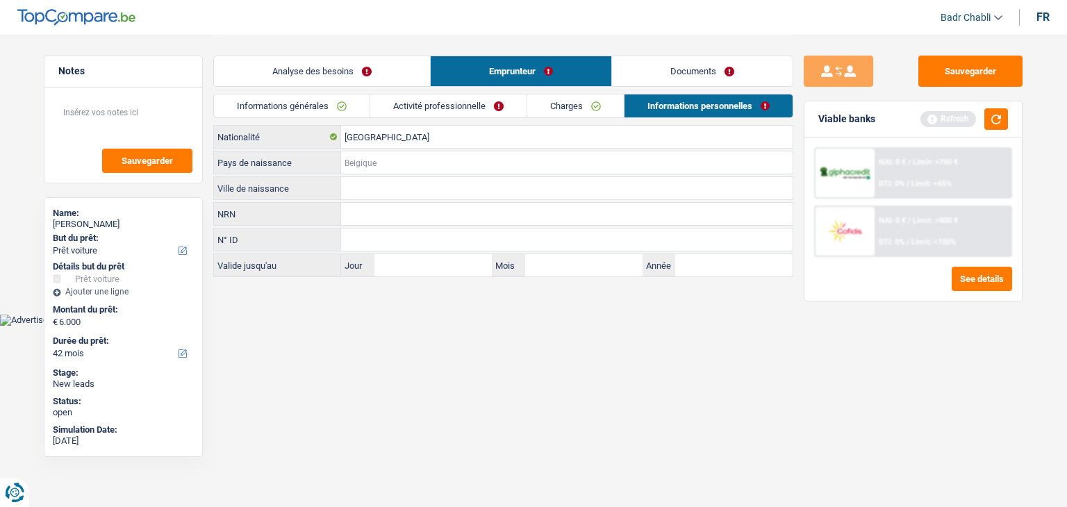
click at [368, 170] on input "Pays de naissance" at bounding box center [566, 162] width 451 height 22
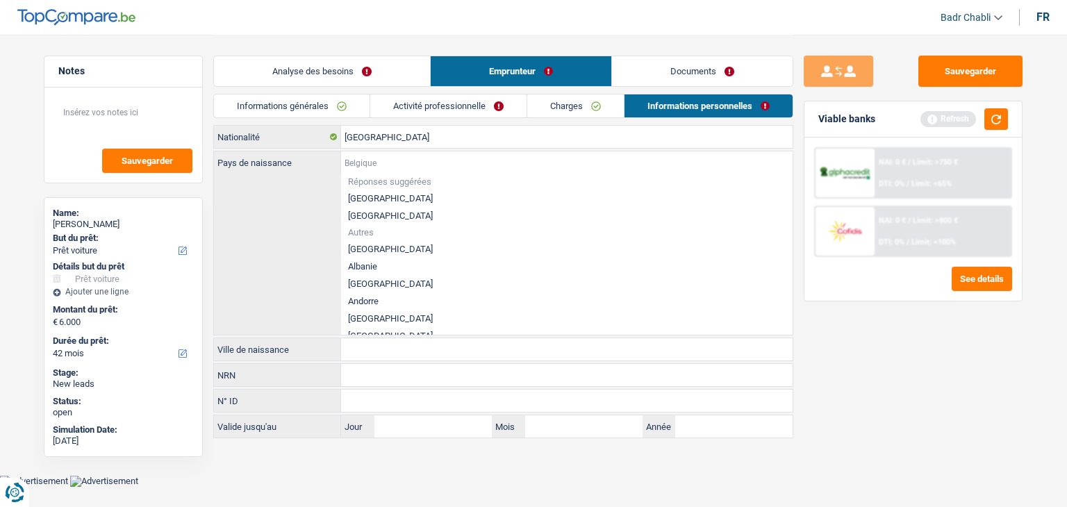
type input "B"
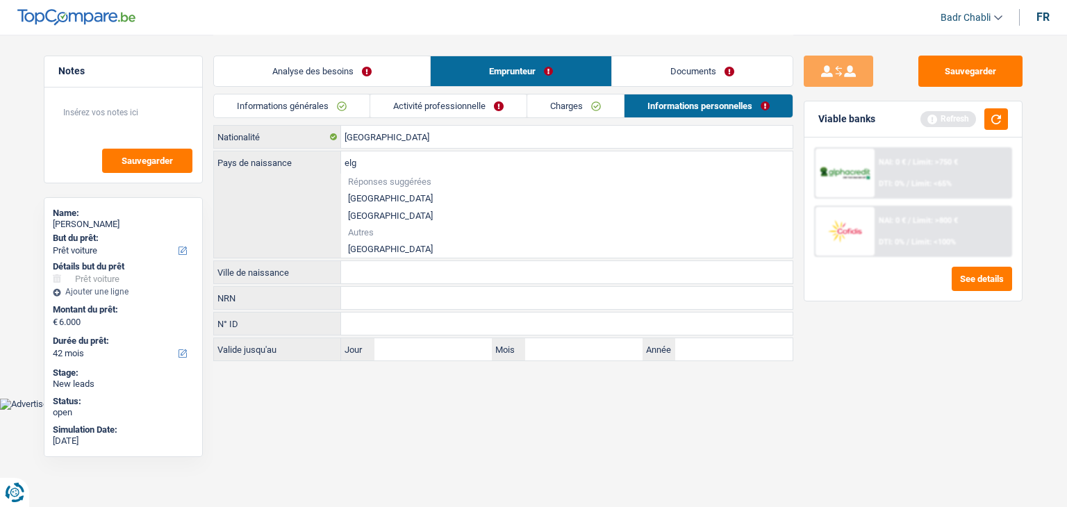
click at [370, 242] on li "[GEOGRAPHIC_DATA]" at bounding box center [566, 248] width 451 height 17
type input "[GEOGRAPHIC_DATA]"
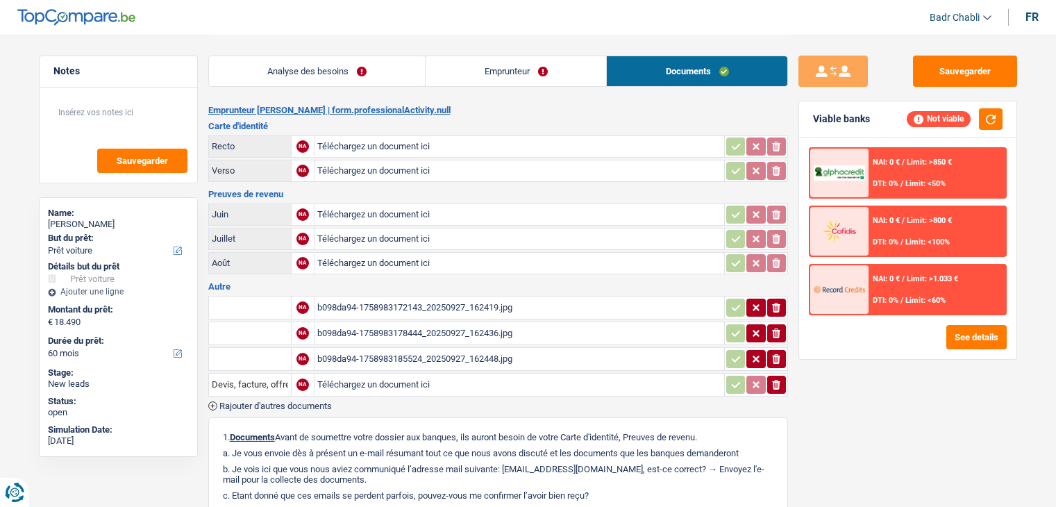
select select "car"
select select "60"
click at [481, 298] on div "b098da94-1758983172143_20250927_162419.jpg" at bounding box center [519, 307] width 404 height 21
click at [332, 84] on link "Analyse des besoins" at bounding box center [317, 71] width 217 height 30
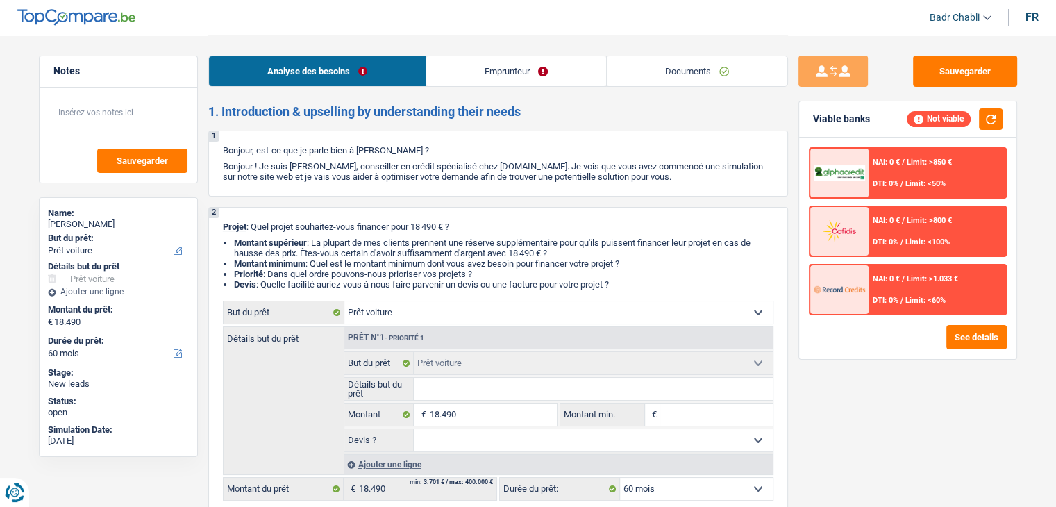
click at [444, 390] on input "Détails but du prêt" at bounding box center [593, 389] width 359 height 22
type input "A"
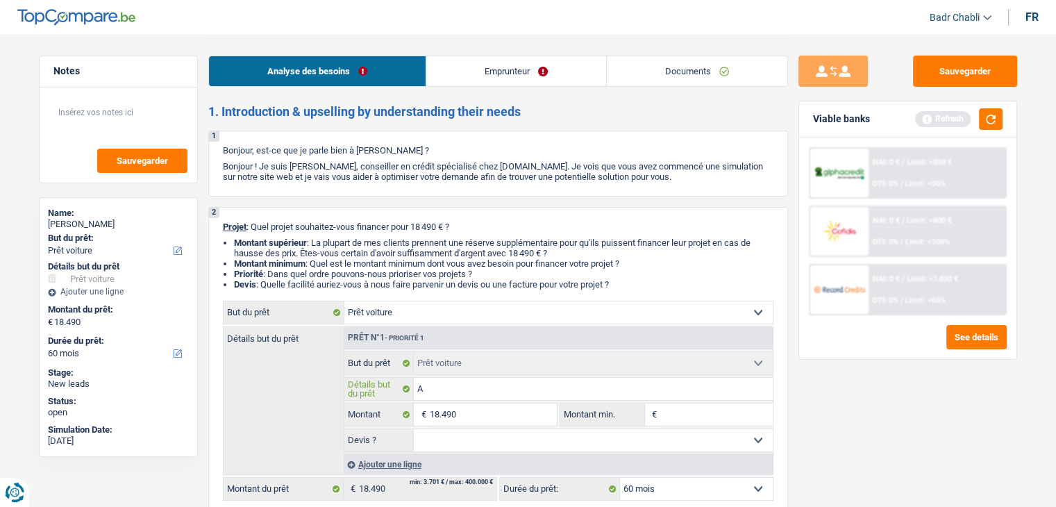
type input "Al"
type input "Alf"
type input "Alfa"
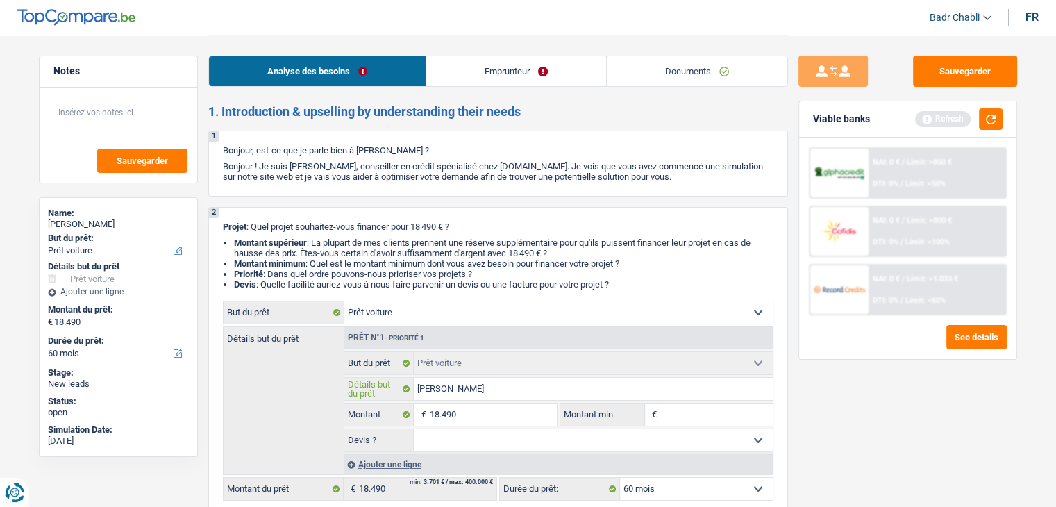
type input "Alfa"
type input "Alfa R"
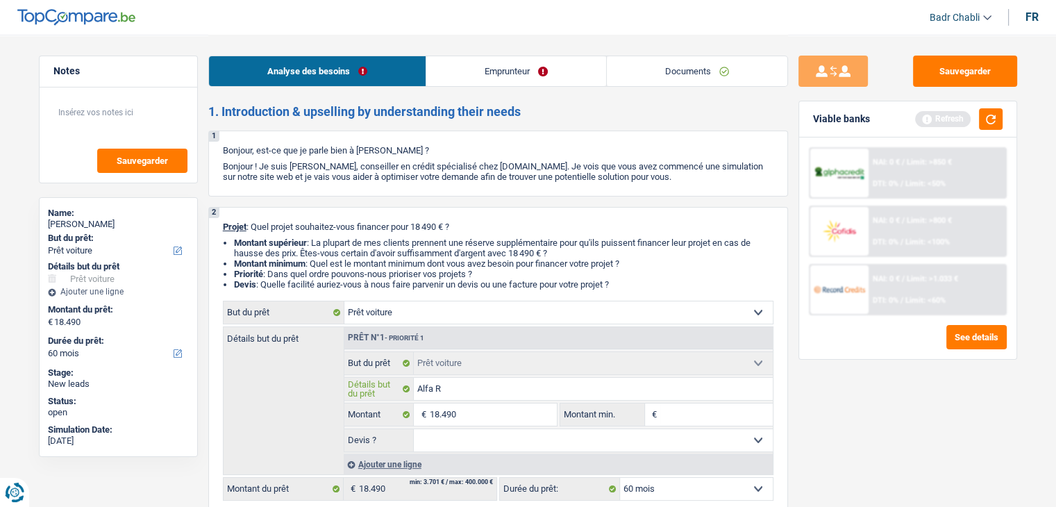
type input "Alfa Ro"
type input "Alfa Rom"
type input "Alfa Rome"
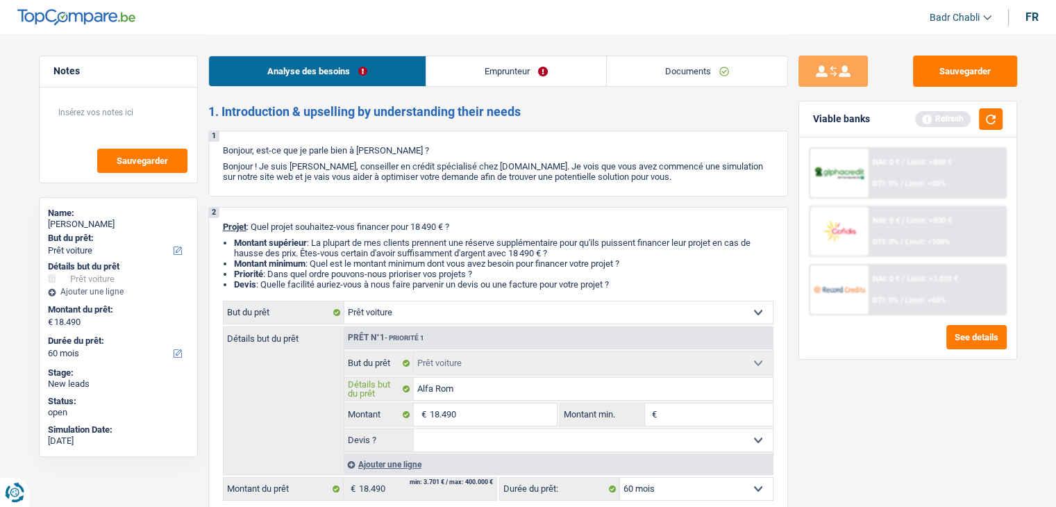
type input "Alfa Rome"
type input "Alfa Romeo"
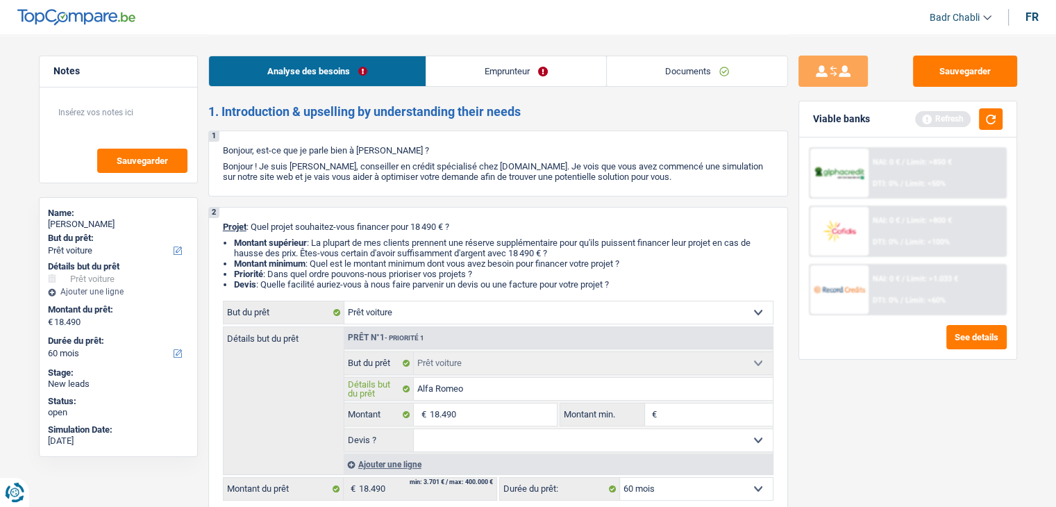
type input "Alfa Romeo 2"
type input "Alfa Romeo 20"
type input "Alfa Romeo 201"
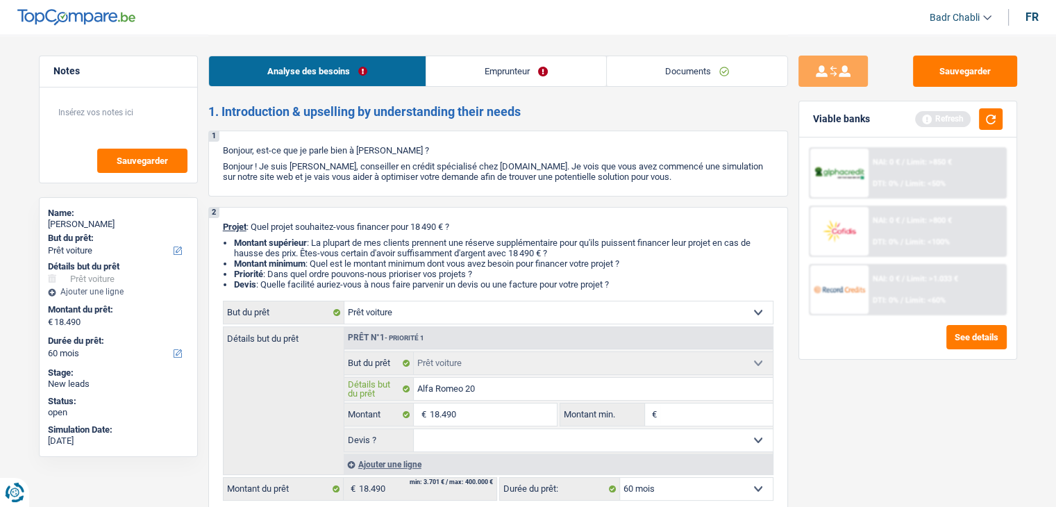
type input "Alfa Romeo 201"
type input "Alfa Romeo 2019"
drag, startPoint x: 467, startPoint y: 431, endPoint x: 481, endPoint y: 417, distance: 19.6
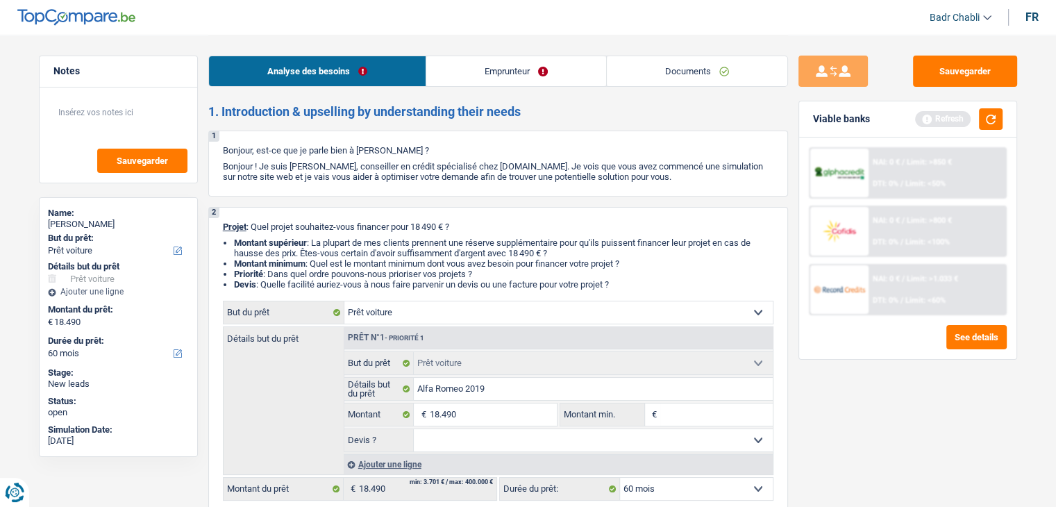
click at [467, 431] on select "Oui Non Non répondu Sélectionner une option" at bounding box center [593, 440] width 359 height 22
click at [484, 411] on input "18.490" at bounding box center [492, 414] width 127 height 22
click at [681, 413] on input "Montant min." at bounding box center [716, 414] width 113 height 22
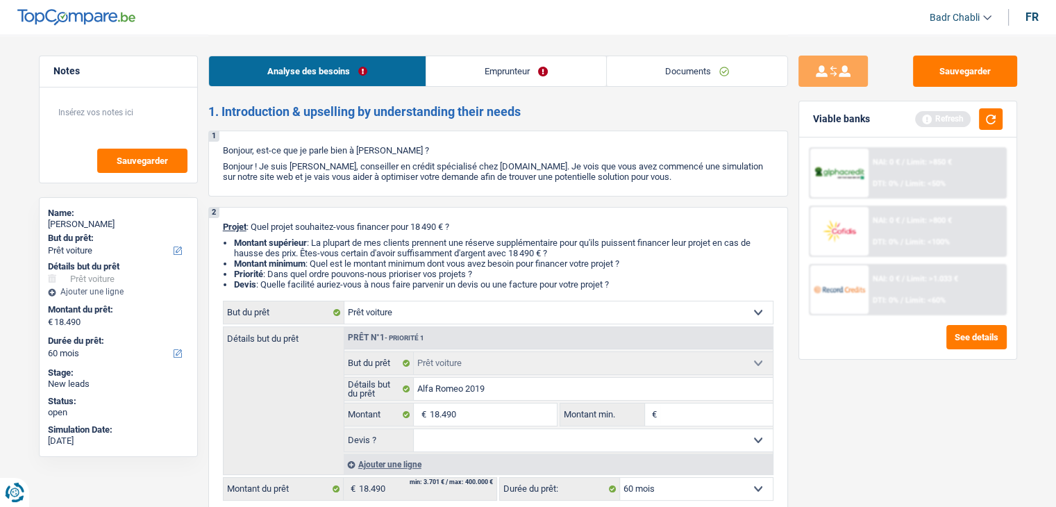
paste input "18.490"
type input "18.490"
click at [485, 447] on select "Oui Non Non répondu Sélectionner une option" at bounding box center [593, 440] width 359 height 22
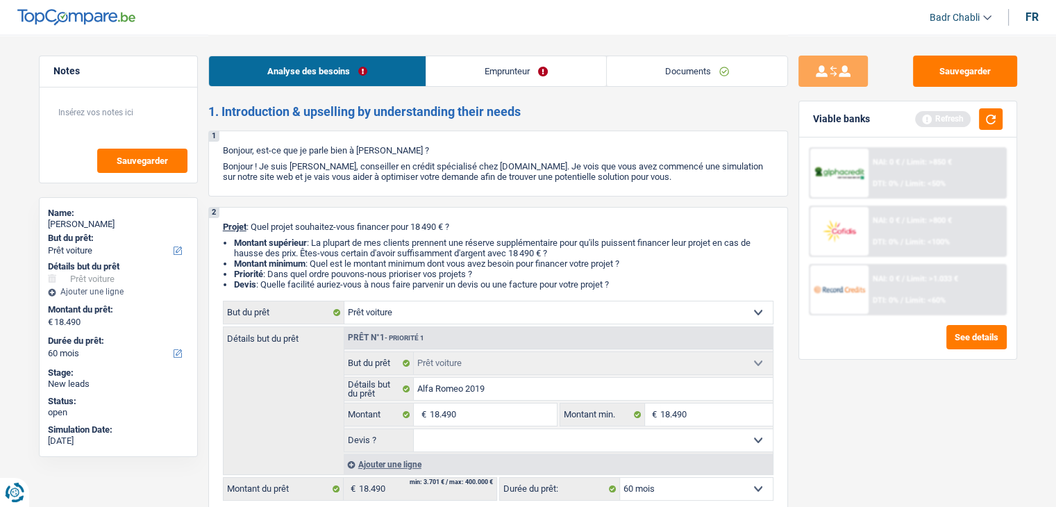
select select "yes"
click at [414, 429] on select "Oui Non Non répondu Sélectionner une option" at bounding box center [593, 440] width 359 height 22
select select "yes"
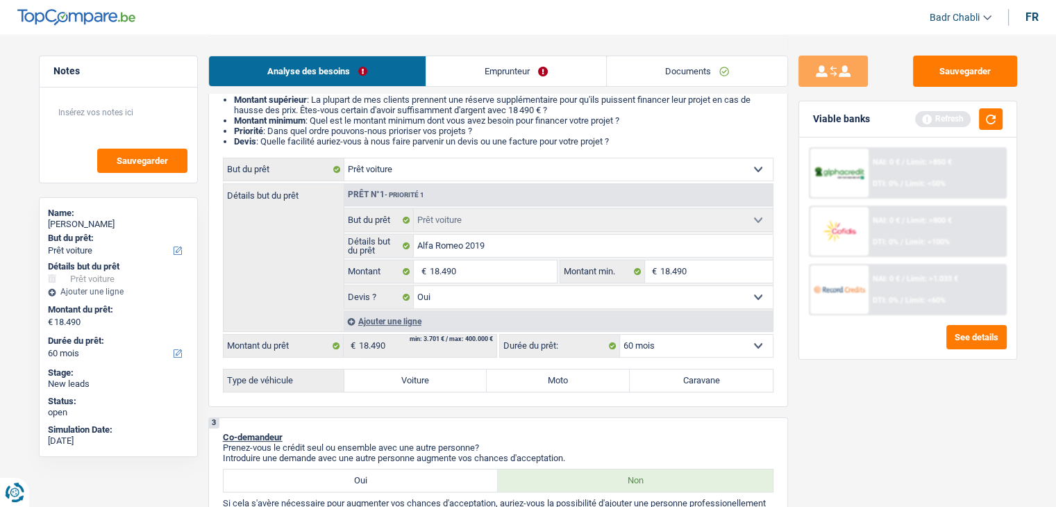
scroll to position [208, 0]
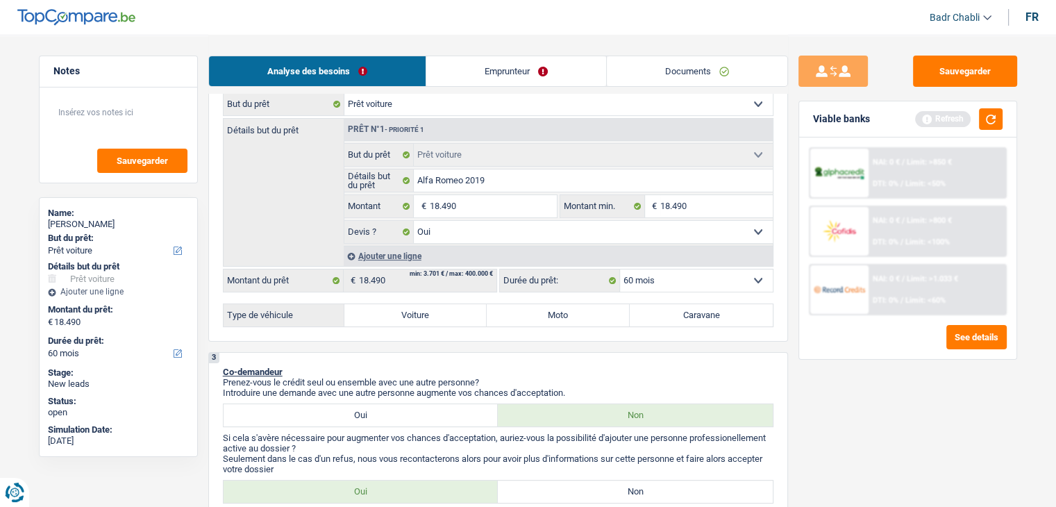
click at [450, 328] on div "2 Projet : Quel projet souhaitez-vous financer pour 18 490 € ? Montant supérieu…" at bounding box center [498, 170] width 580 height 343
click at [438, 313] on label "Voiture" at bounding box center [415, 315] width 143 height 22
click at [438, 313] on input "Voiture" at bounding box center [415, 315] width 143 height 22
radio input "true"
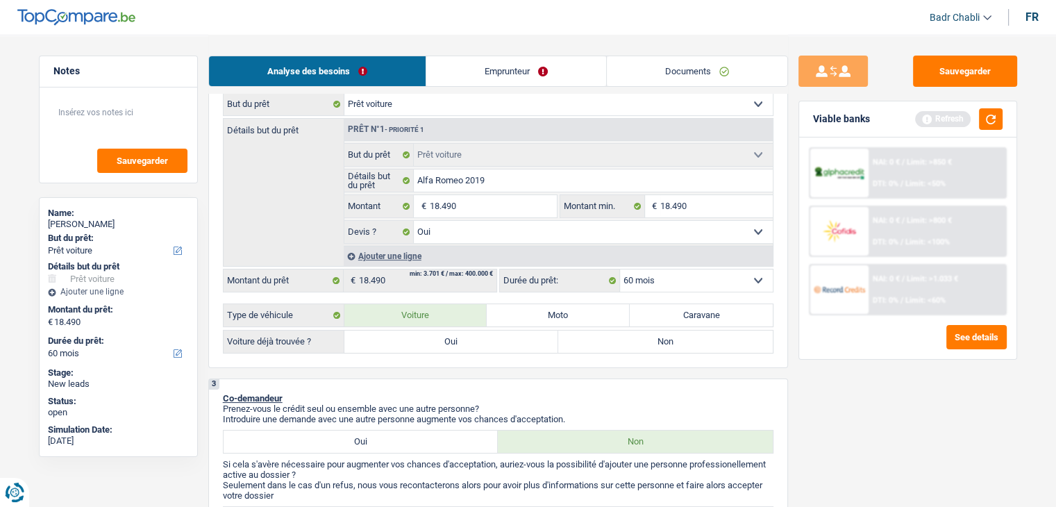
click at [416, 353] on div "2 Projet : Quel projet souhaitez-vous financer pour 18 490 € ? Montant supérieu…" at bounding box center [498, 183] width 580 height 369
click at [419, 335] on label "Oui" at bounding box center [451, 342] width 215 height 22
click at [419, 335] on input "Oui" at bounding box center [451, 342] width 215 height 22
radio input "true"
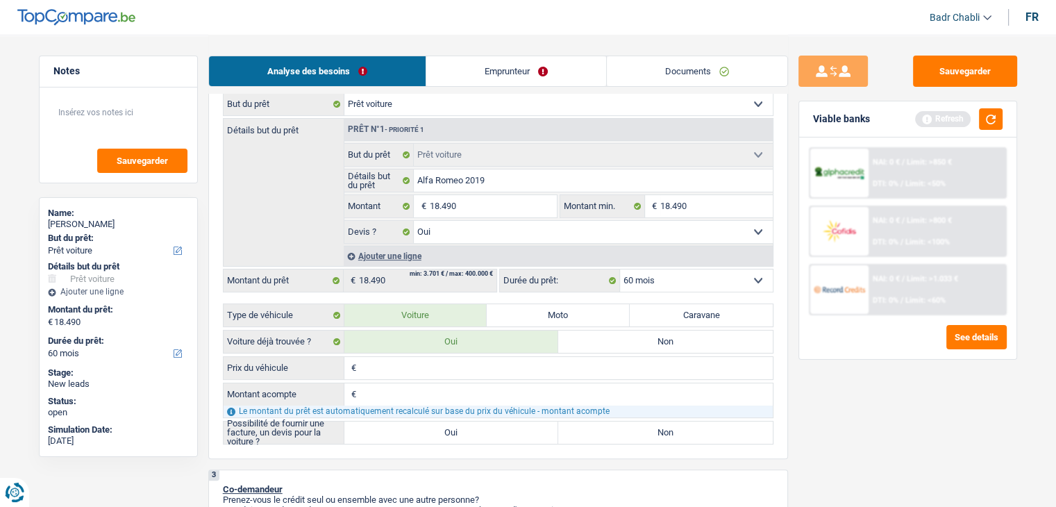
click at [410, 364] on input "Prix du véhicule" at bounding box center [566, 368] width 413 height 22
paste input "18.490"
type input "18.490"
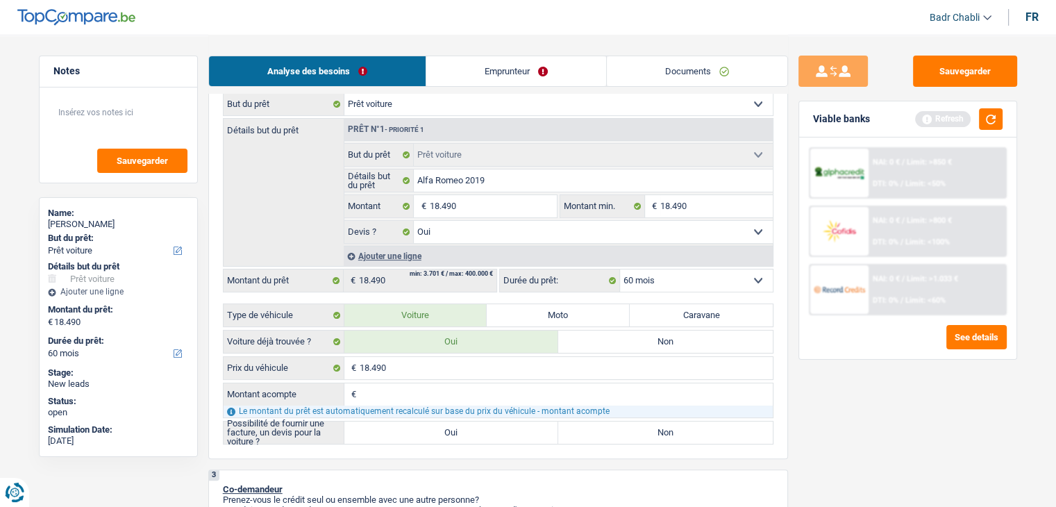
click at [471, 429] on label "Oui" at bounding box center [451, 433] width 215 height 22
click at [471, 429] on input "Oui" at bounding box center [451, 433] width 215 height 22
radio input "true"
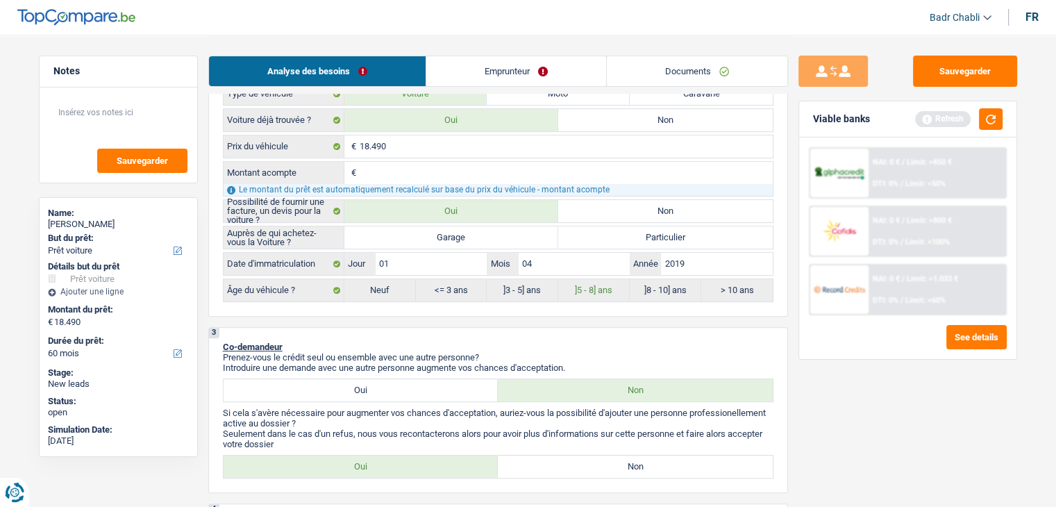
scroll to position [486, 0]
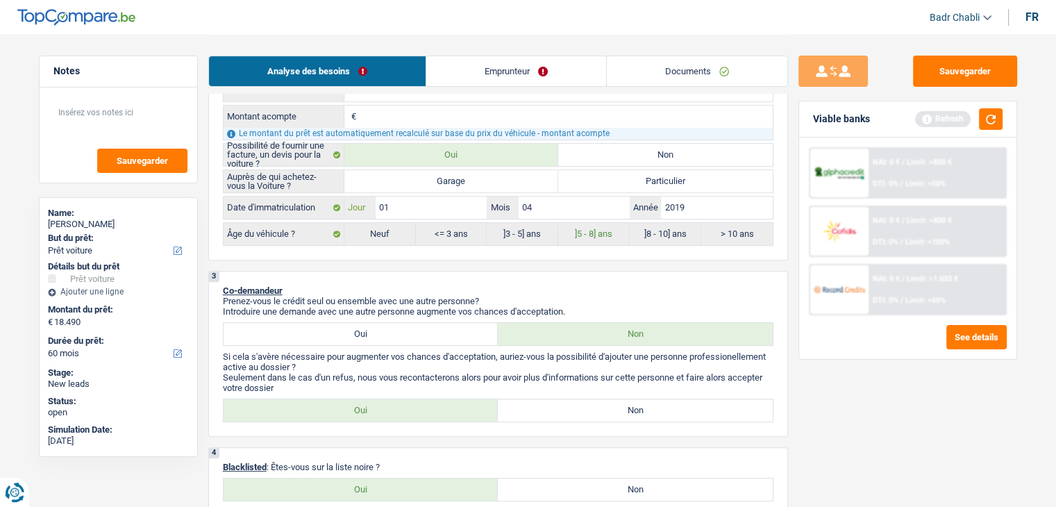
click at [445, 198] on input "01" at bounding box center [431, 208] width 111 height 22
click at [453, 183] on label "Garage" at bounding box center [451, 181] width 215 height 22
click at [453, 183] on input "Garage" at bounding box center [451, 181] width 215 height 22
radio input "true"
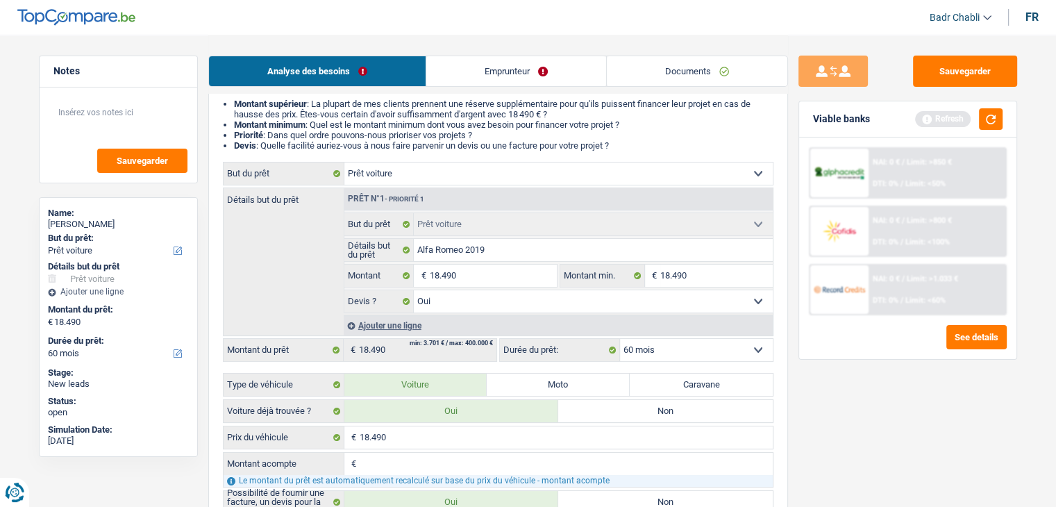
scroll to position [0, 0]
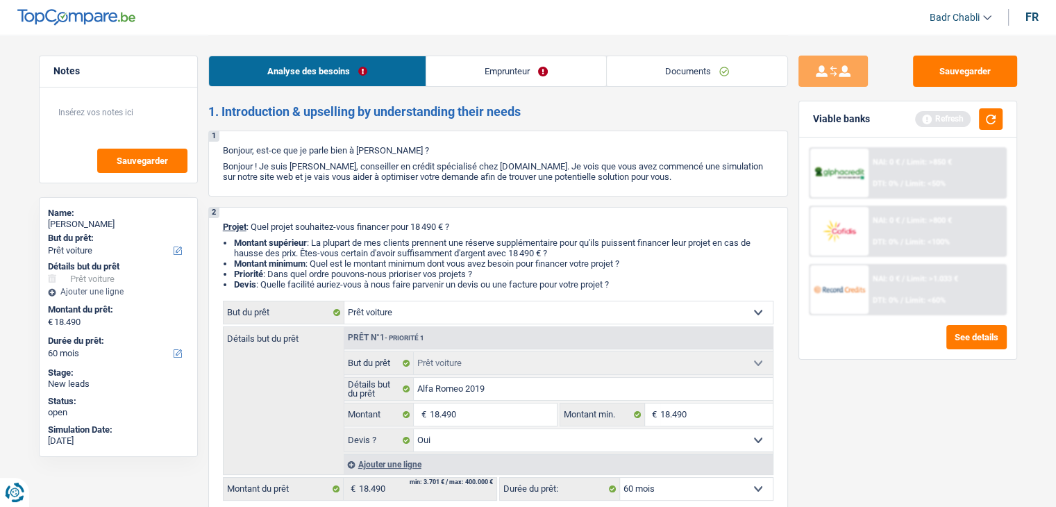
click at [653, 65] on link "Documents" at bounding box center [697, 71] width 181 height 30
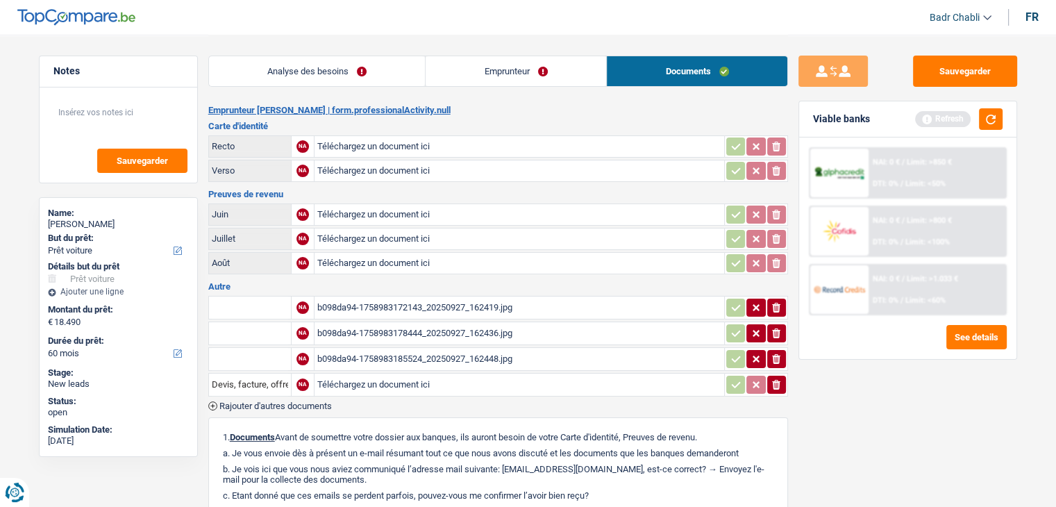
click at [459, 326] on div "b098da94-1758983178444_20250927_162436.jpg" at bounding box center [519, 333] width 404 height 21
click at [412, 351] on div "b098da94-1758983185524_20250927_162448.jpg" at bounding box center [519, 359] width 404 height 21
click at [348, 70] on link "Analyse des besoins" at bounding box center [317, 71] width 217 height 30
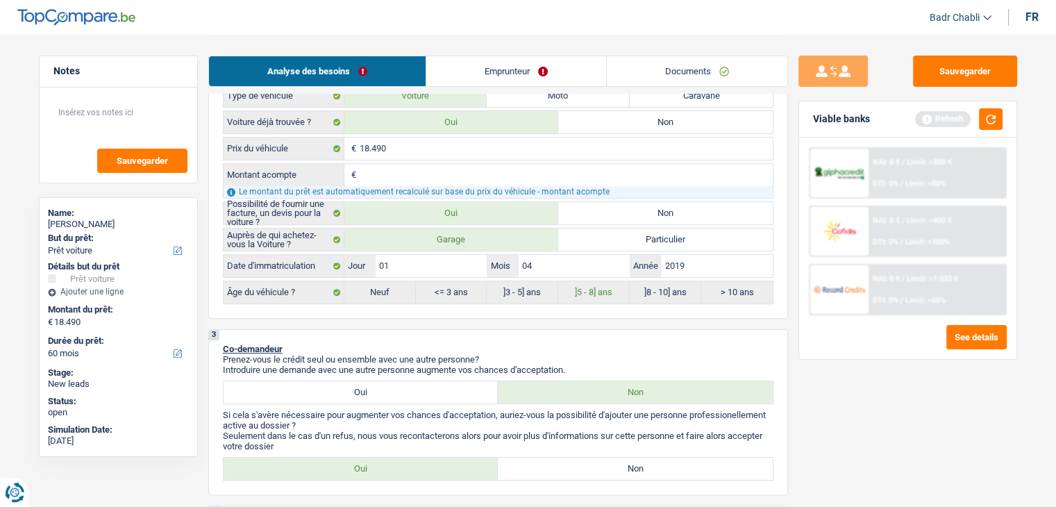
scroll to position [694, 0]
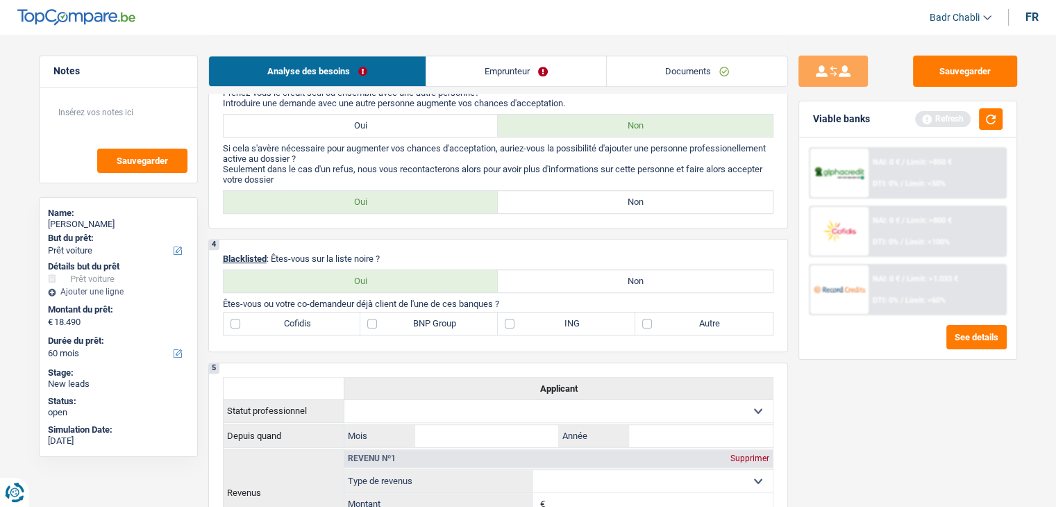
click at [616, 277] on label "Non" at bounding box center [635, 281] width 275 height 22
click at [616, 277] on input "Non" at bounding box center [635, 281] width 275 height 22
radio input "true"
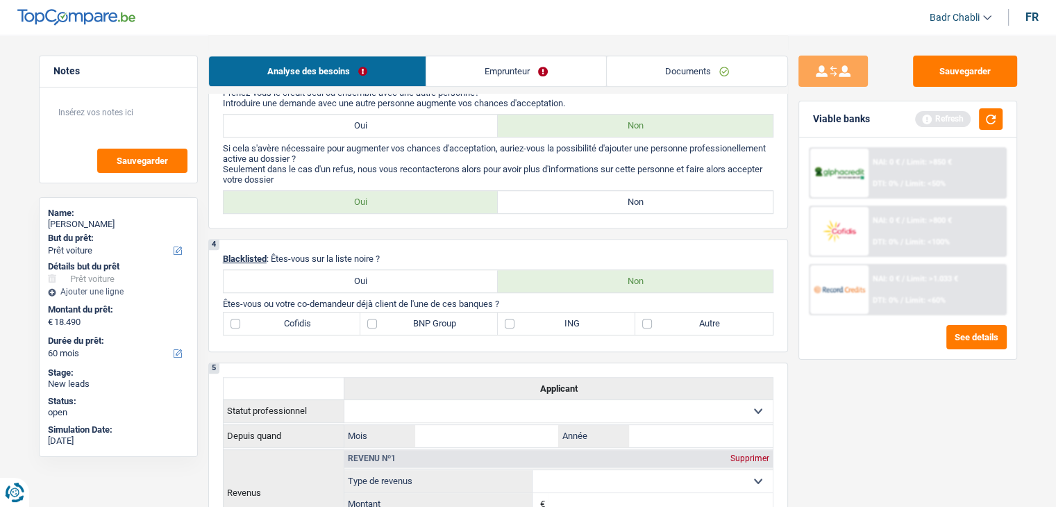
click at [622, 202] on label "Non" at bounding box center [635, 202] width 275 height 22
click at [622, 202] on input "Non" at bounding box center [635, 202] width 275 height 22
radio input "true"
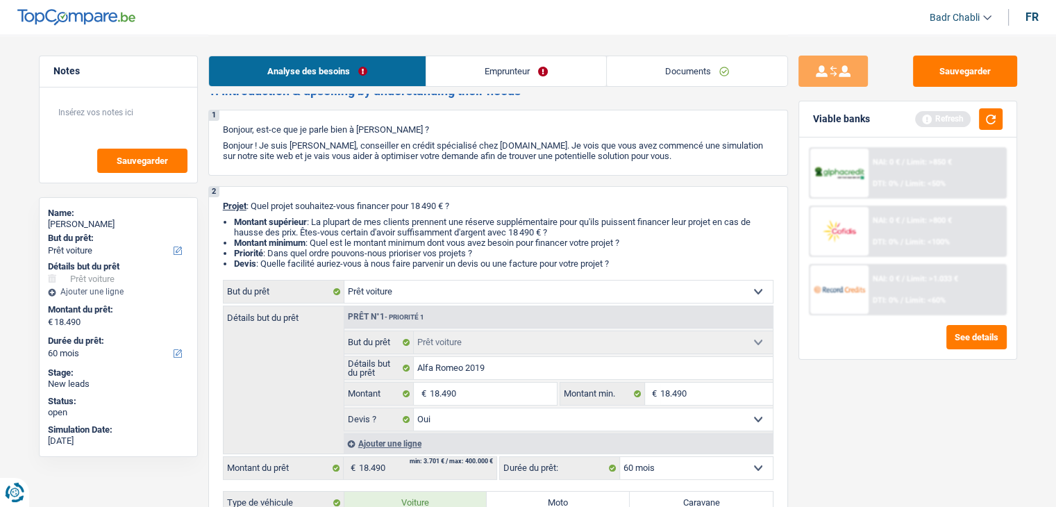
scroll to position [0, 0]
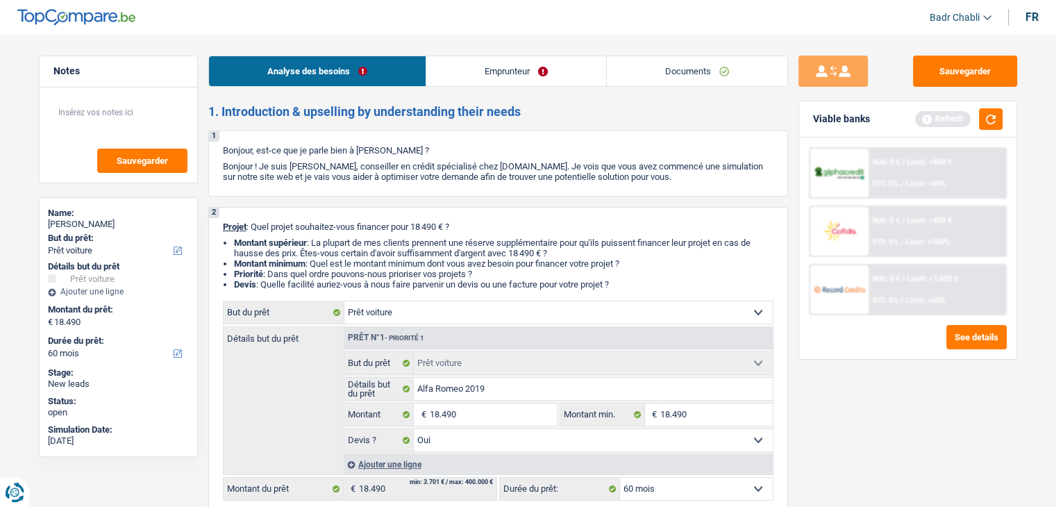
click at [483, 65] on link "Emprunteur" at bounding box center [516, 71] width 180 height 30
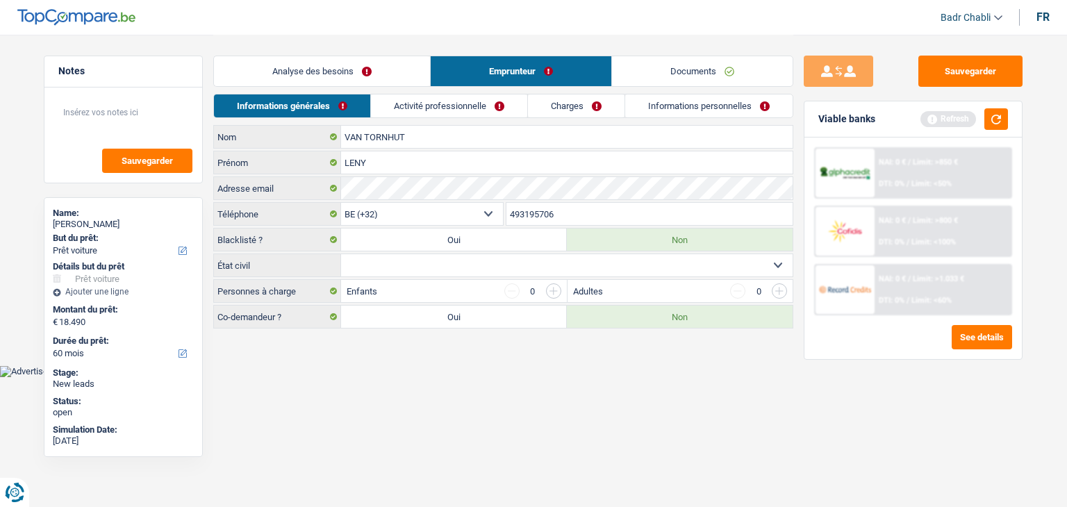
click at [457, 268] on select "Célibataire Marié(e) Cohabitant(e) légal(e) Divorcé(e) Veuf(ve) Séparé (de fait…" at bounding box center [566, 265] width 451 height 22
select select "single"
click at [341, 254] on select "Célibataire Marié(e) Cohabitant(e) légal(e) Divorcé(e) Veuf(ve) Séparé (de fait…" at bounding box center [566, 265] width 451 height 22
click at [585, 99] on link "Charges" at bounding box center [576, 105] width 97 height 23
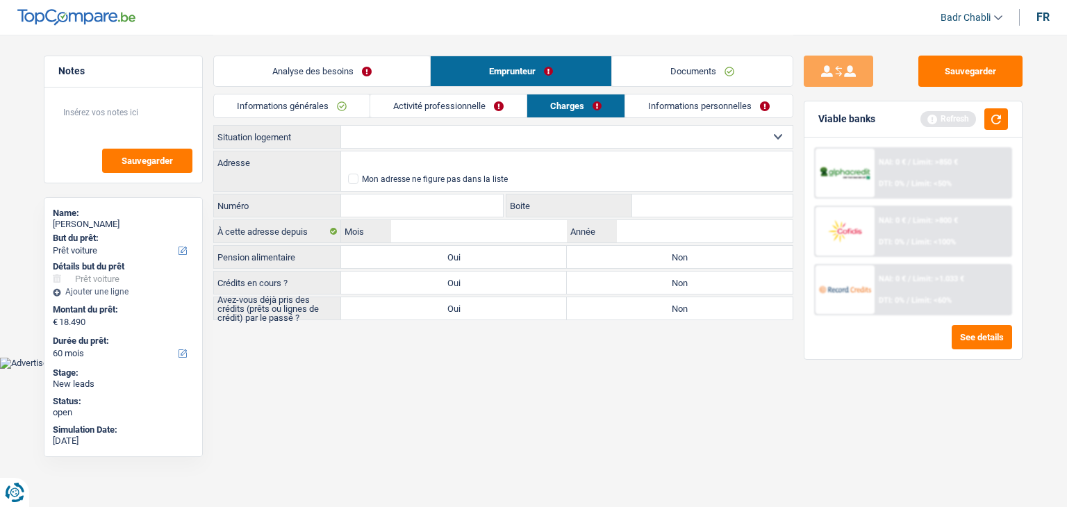
click at [498, 140] on select "Locataire Propriétaire avec prêt hypothécaire Propriétaire sans prêt hypothécai…" at bounding box center [566, 137] width 451 height 22
select select "liveWithParents"
click at [341, 126] on select "Locataire Propriétaire avec prêt hypothécaire Propriétaire sans prêt hypothécai…" at bounding box center [566, 137] width 451 height 22
click at [470, 107] on link "Activité professionnelle" at bounding box center [448, 105] width 156 height 23
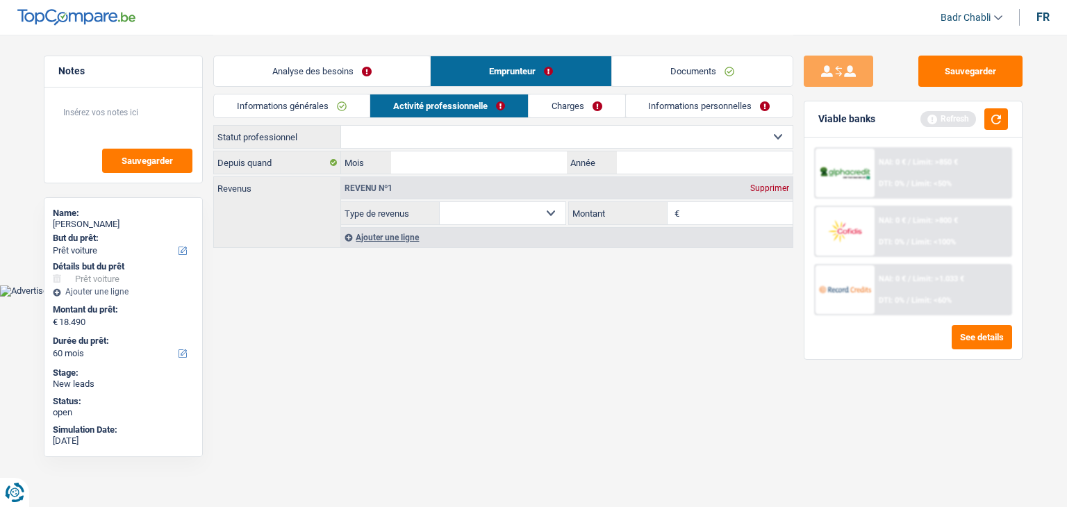
click at [308, 101] on link "Informations générales" at bounding box center [292, 105] width 156 height 23
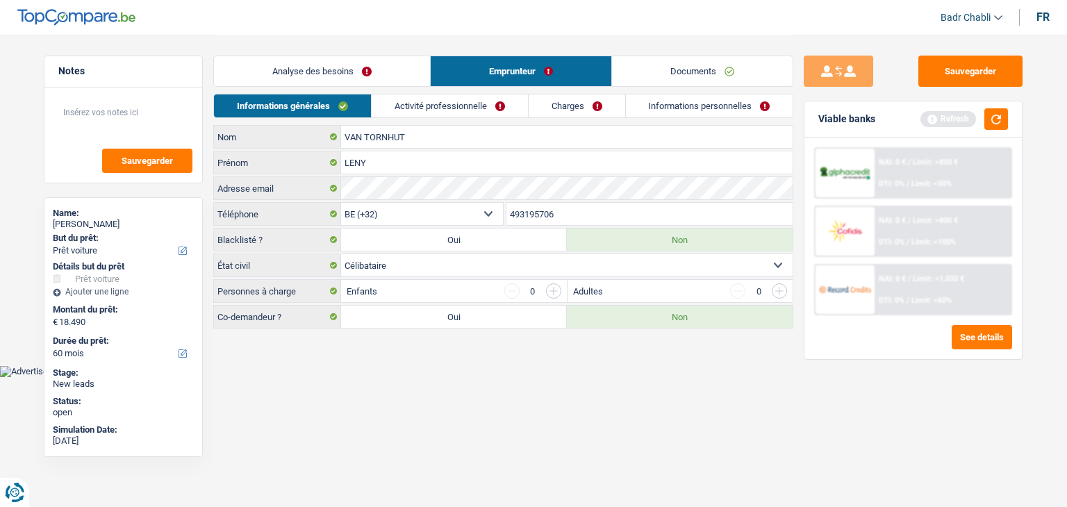
click at [327, 72] on link "Analyse des besoins" at bounding box center [322, 71] width 216 height 30
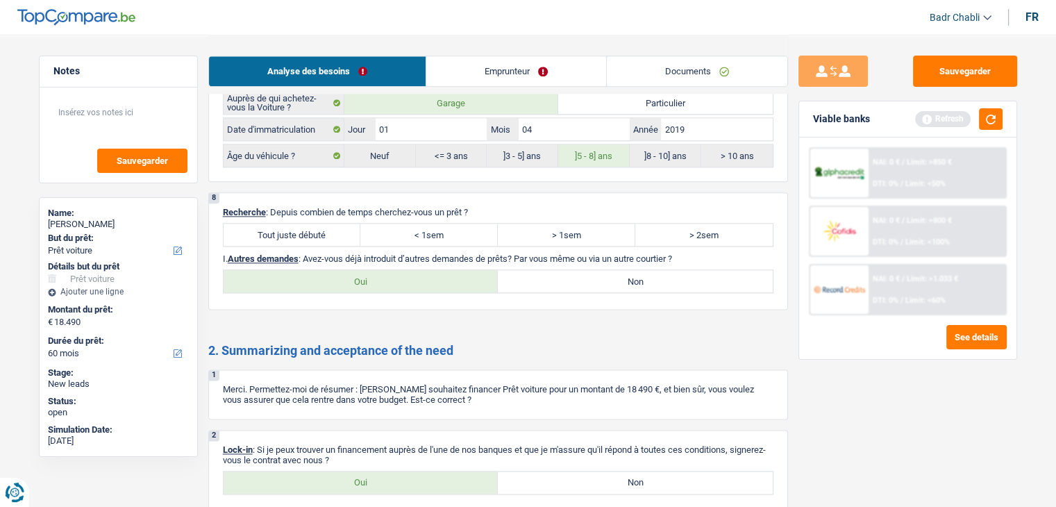
scroll to position [1736, 0]
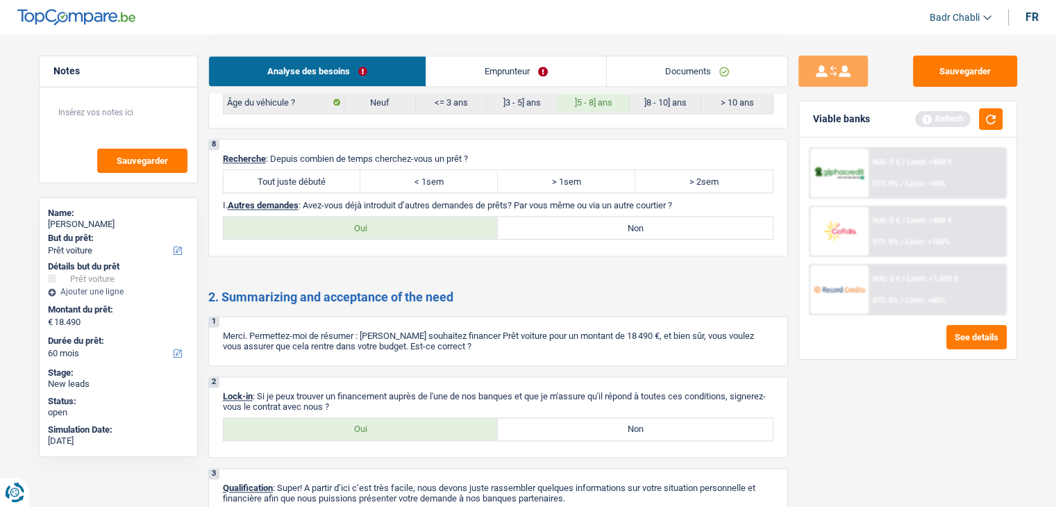
click at [313, 170] on label "Tout juste débuté" at bounding box center [293, 181] width 138 height 22
click at [313, 170] on input "Tout juste débuté" at bounding box center [293, 181] width 138 height 22
radio input "true"
click at [586, 217] on label "Non" at bounding box center [635, 228] width 275 height 22
click at [586, 217] on input "Non" at bounding box center [635, 228] width 275 height 22
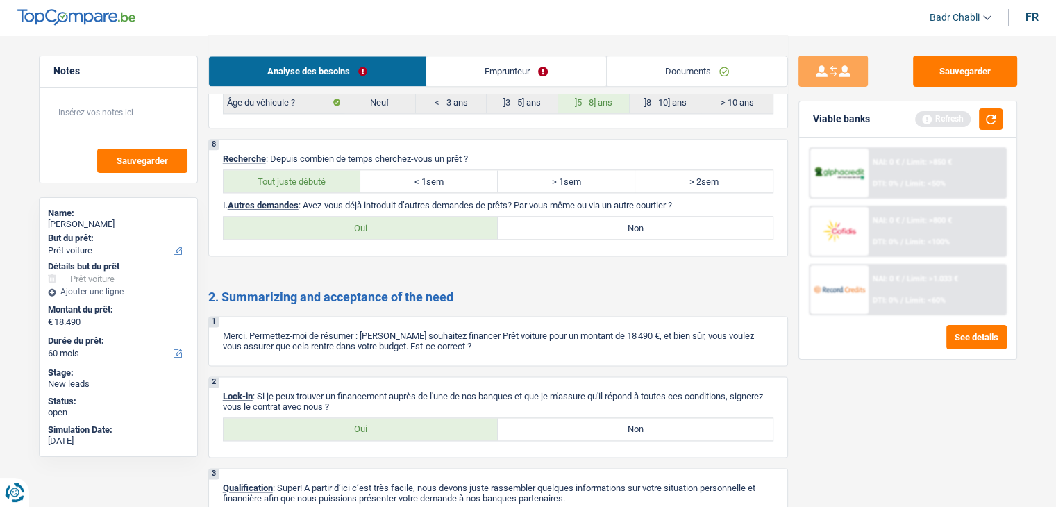
radio input "true"
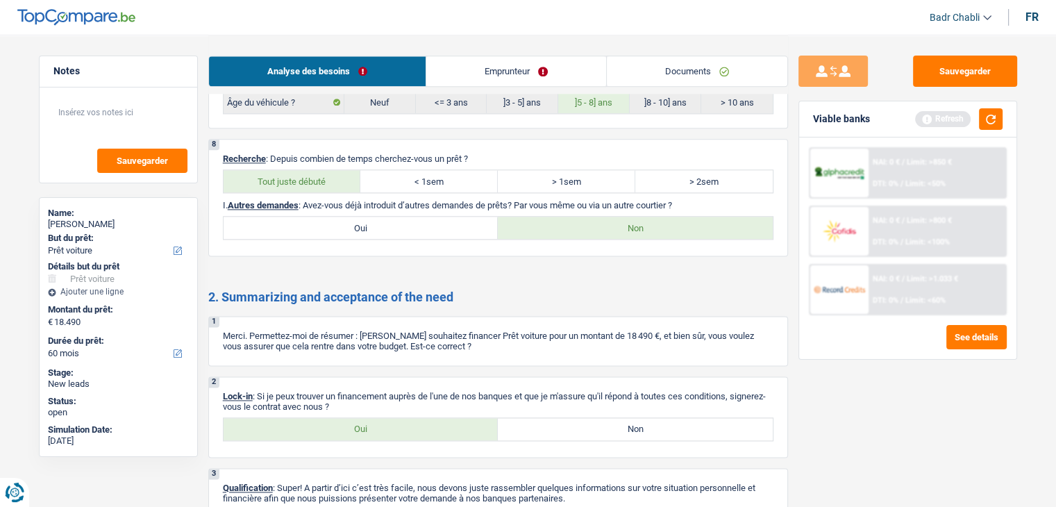
click at [403, 422] on label "Oui" at bounding box center [361, 429] width 275 height 22
click at [403, 422] on input "Oui" at bounding box center [361, 429] width 275 height 22
radio input "true"
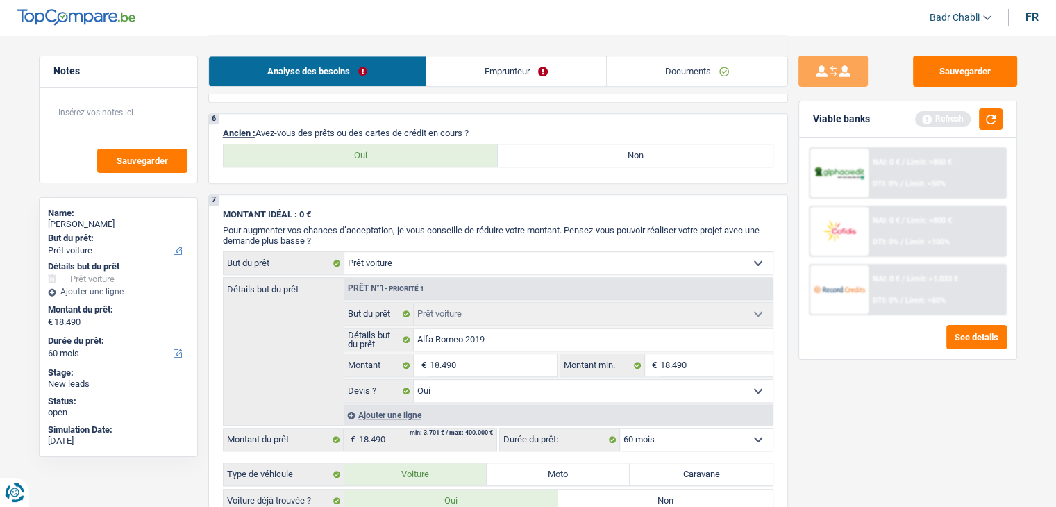
scroll to position [1042, 0]
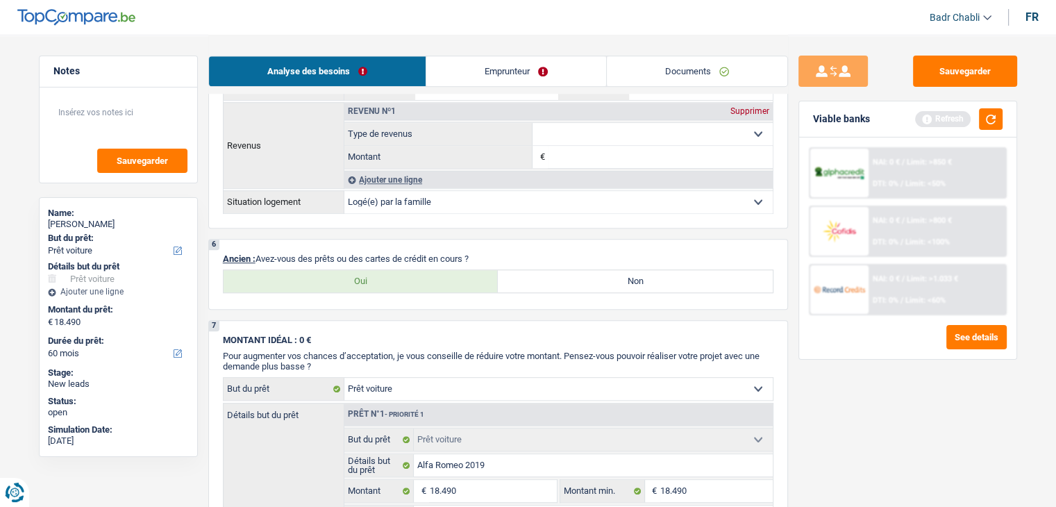
click at [581, 290] on div "6 Ancien : Avez-vous des prêts ou des cartes de crédit en cours ? Oui Non Tous …" at bounding box center [498, 274] width 580 height 71
click at [586, 272] on label "Non" at bounding box center [635, 281] width 275 height 22
click at [586, 272] on input "Non" at bounding box center [635, 281] width 275 height 22
radio input "true"
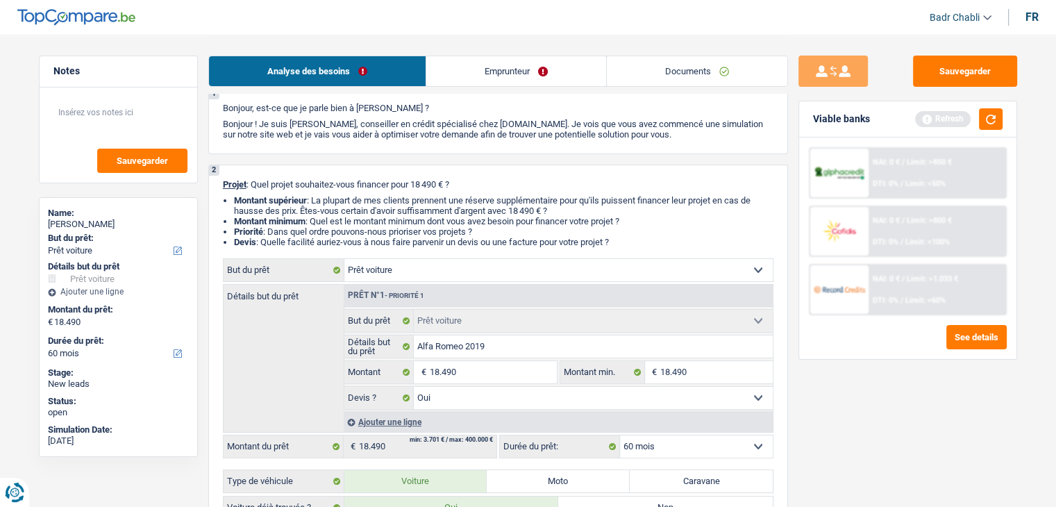
scroll to position [0, 0]
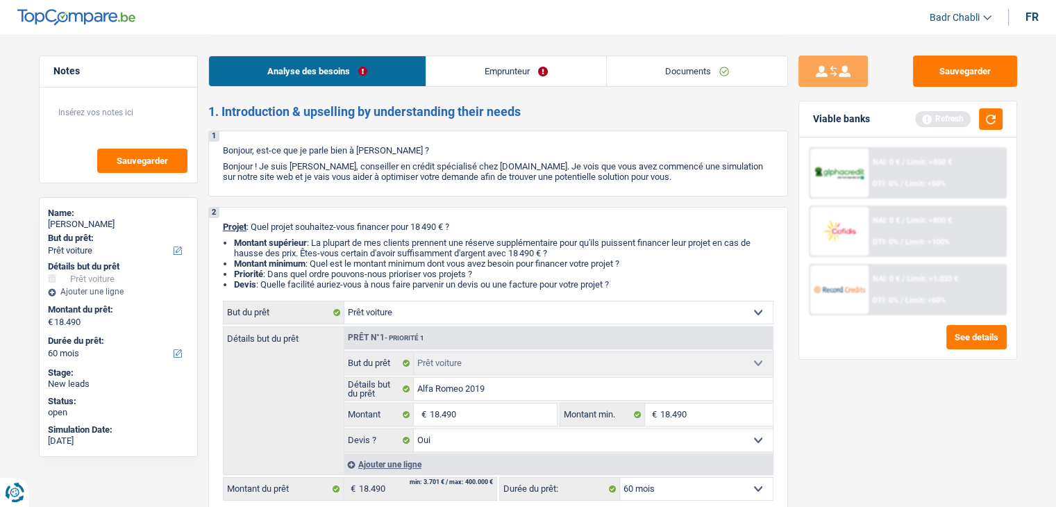
click at [567, 76] on link "Emprunteur" at bounding box center [516, 71] width 180 height 30
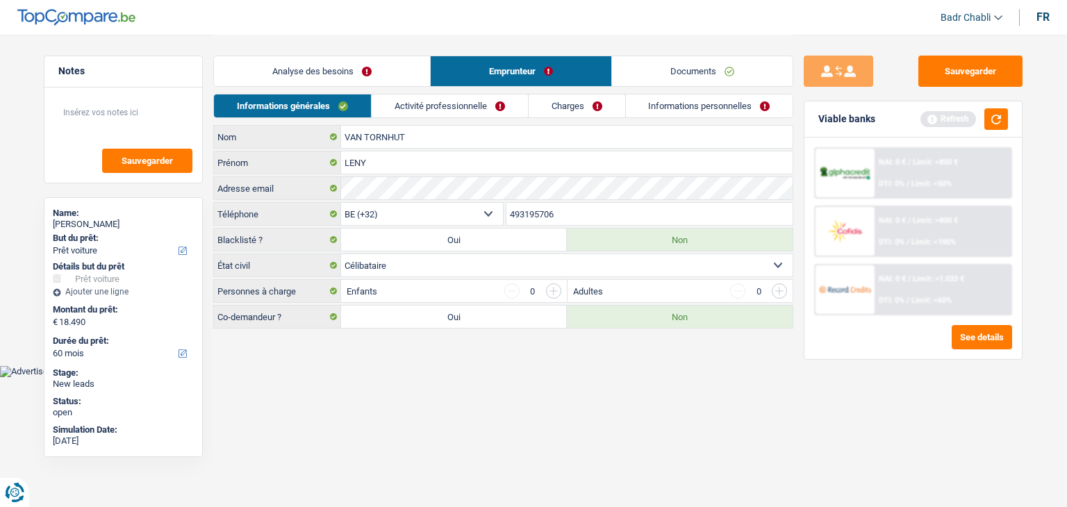
click at [586, 106] on link "Charges" at bounding box center [576, 105] width 97 height 23
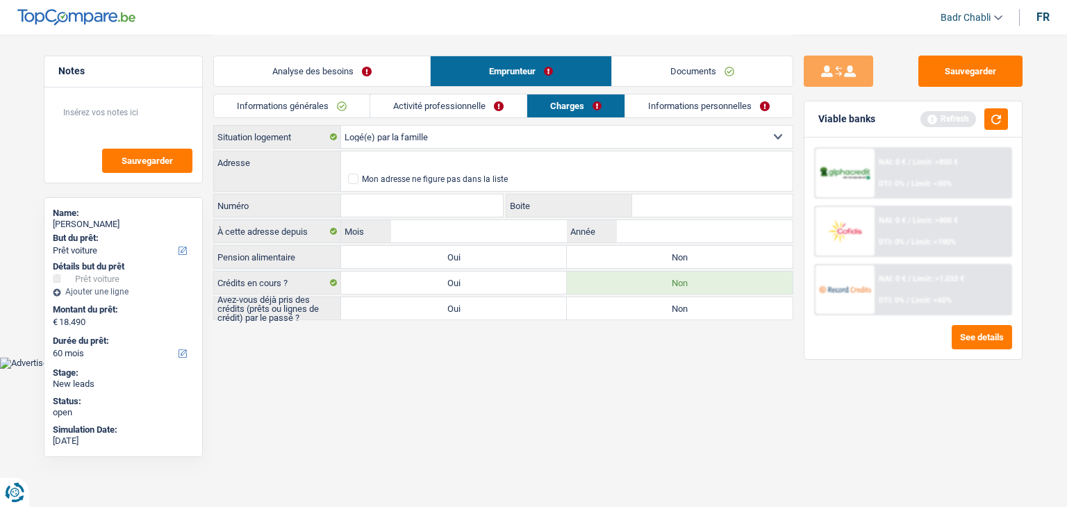
click at [628, 255] on label "Non" at bounding box center [680, 257] width 226 height 22
click at [628, 255] on input "Non" at bounding box center [680, 257] width 226 height 22
radio input "true"
click at [606, 307] on label "Non" at bounding box center [680, 308] width 226 height 22
click at [606, 307] on input "Non" at bounding box center [680, 308] width 226 height 22
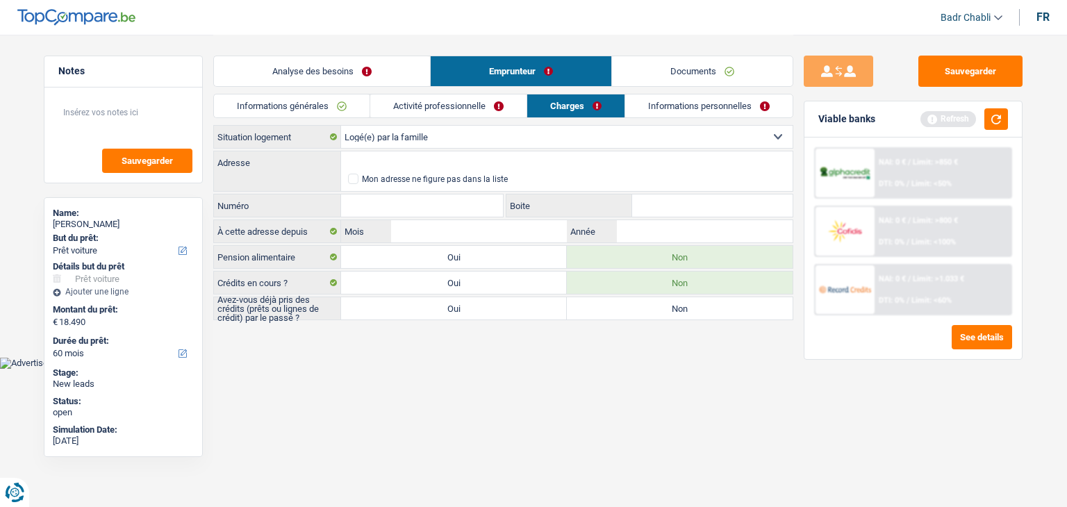
radio input "true"
click at [999, 126] on button "button" at bounding box center [996, 119] width 24 height 22
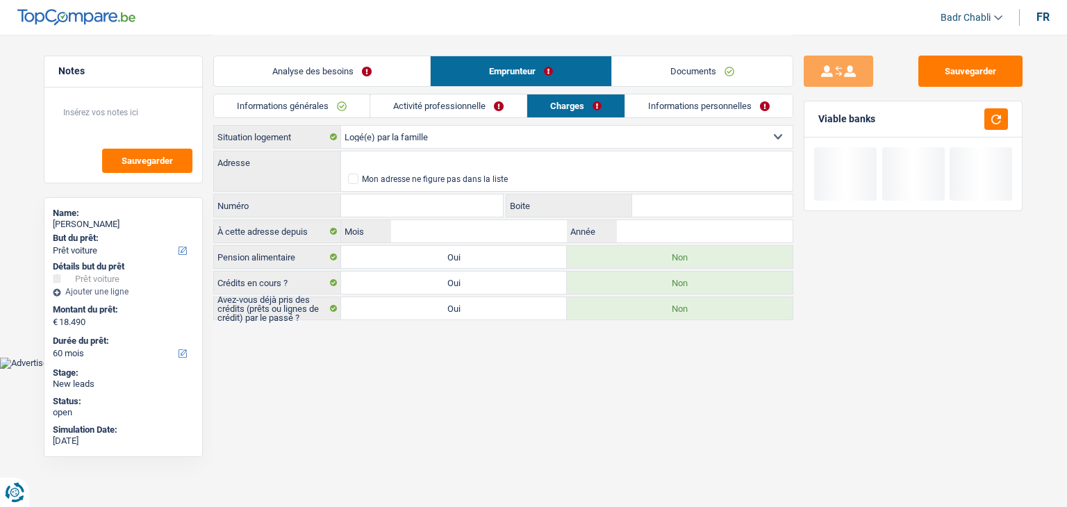
click at [354, 73] on link "Analyse des besoins" at bounding box center [322, 71] width 216 height 30
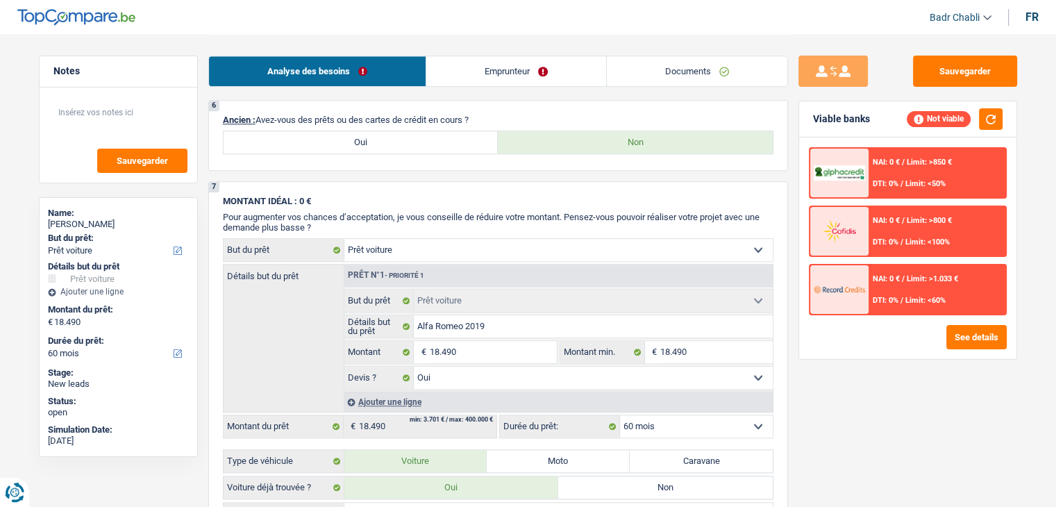
scroll to position [833, 0]
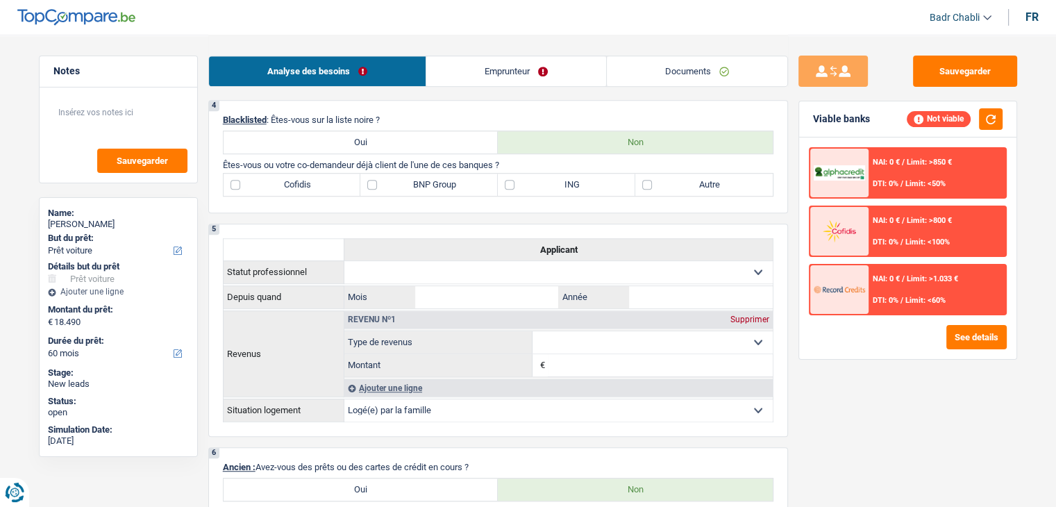
click at [385, 182] on label "BNP Group" at bounding box center [429, 185] width 138 height 22
click at [385, 182] on input "BNP Group" at bounding box center [429, 185] width 138 height 22
checkbox input "true"
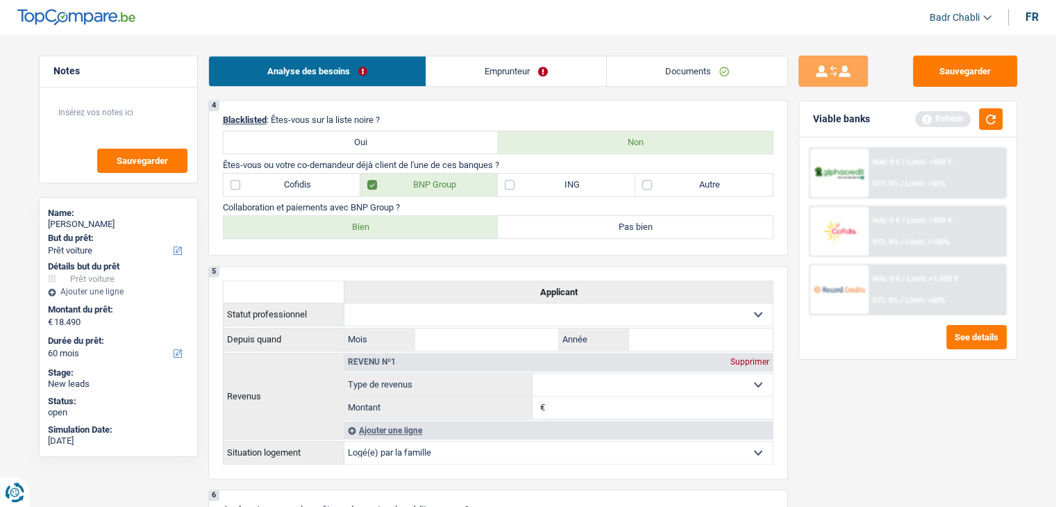
click at [378, 230] on label "Bien" at bounding box center [361, 227] width 275 height 22
click at [378, 230] on input "Bien" at bounding box center [361, 227] width 275 height 22
radio input "true"
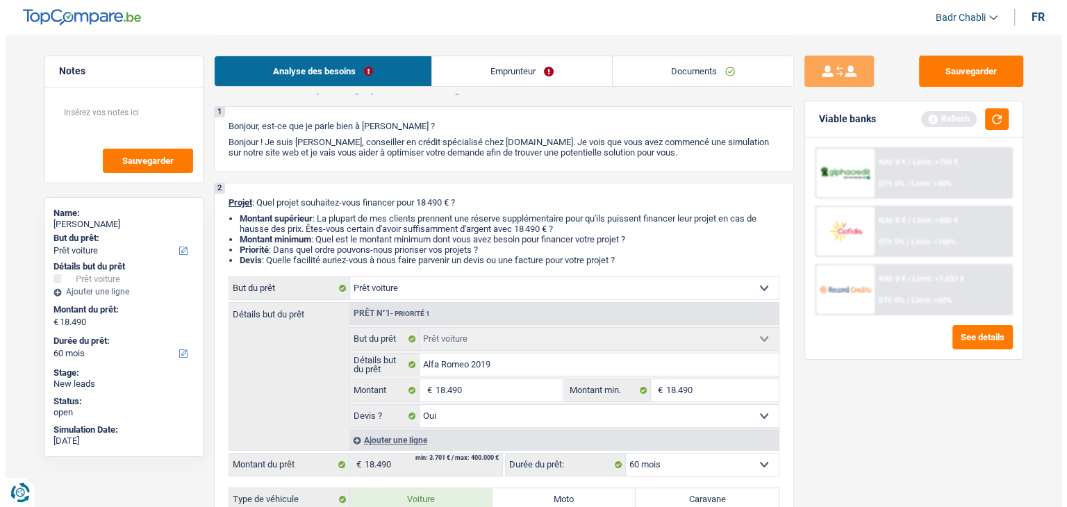
scroll to position [0, 0]
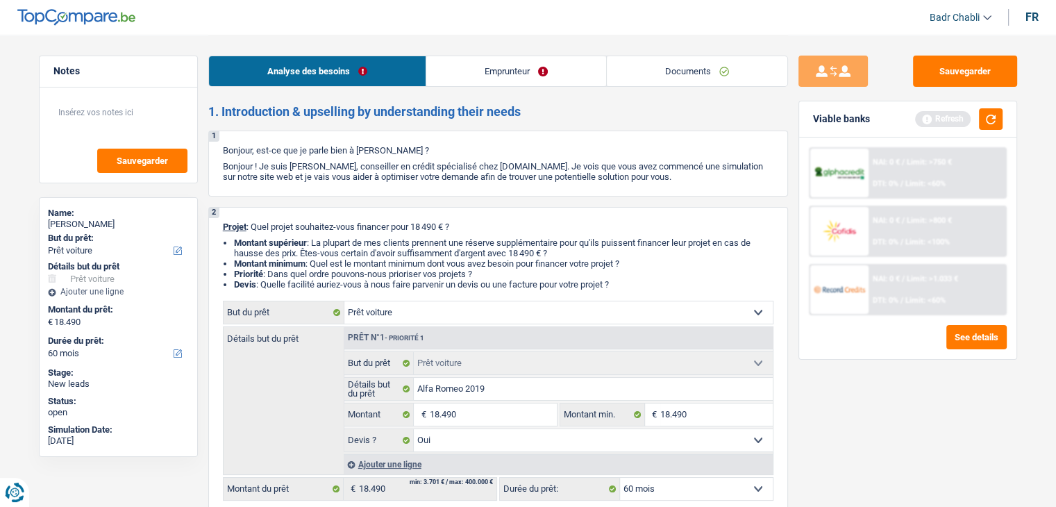
click at [463, 63] on link "Emprunteur" at bounding box center [516, 71] width 180 height 30
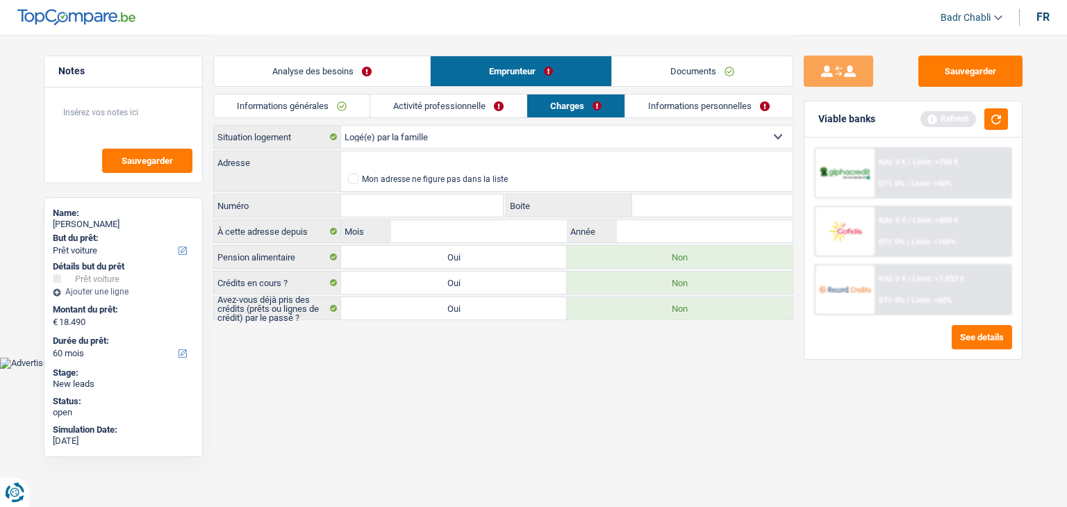
click at [453, 106] on link "Activité professionnelle" at bounding box center [448, 105] width 156 height 23
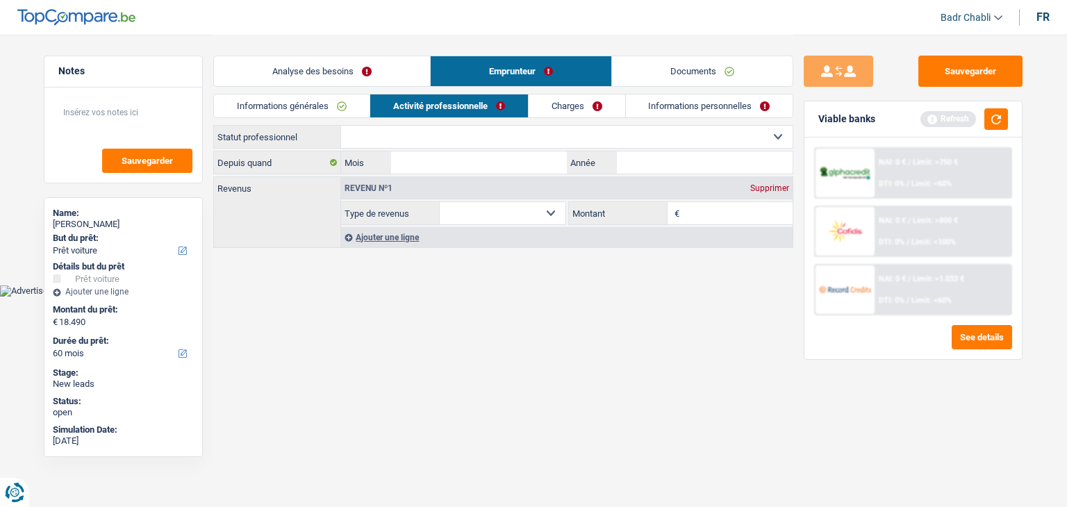
click at [349, 74] on link "Analyse des besoins" at bounding box center [322, 71] width 216 height 30
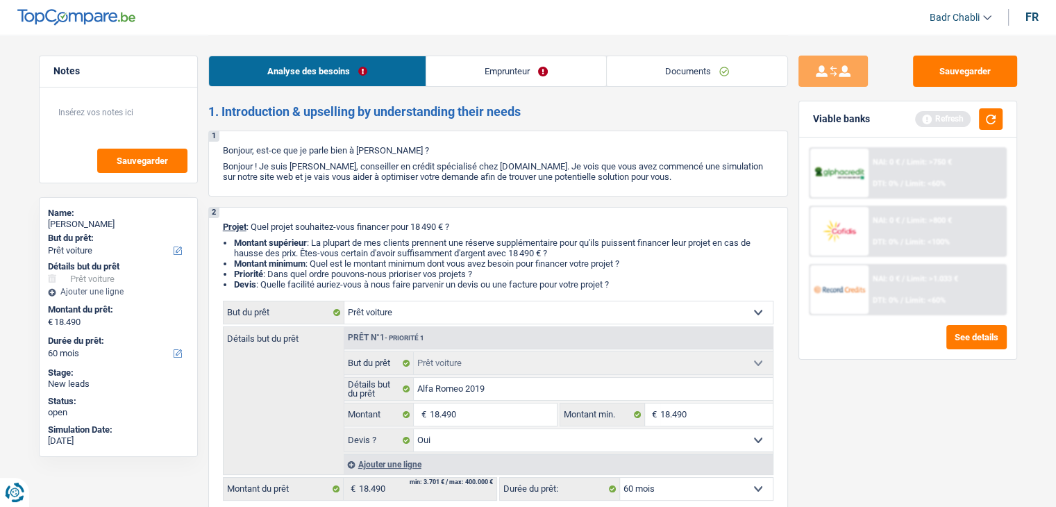
click at [517, 84] on link "Emprunteur" at bounding box center [516, 71] width 180 height 30
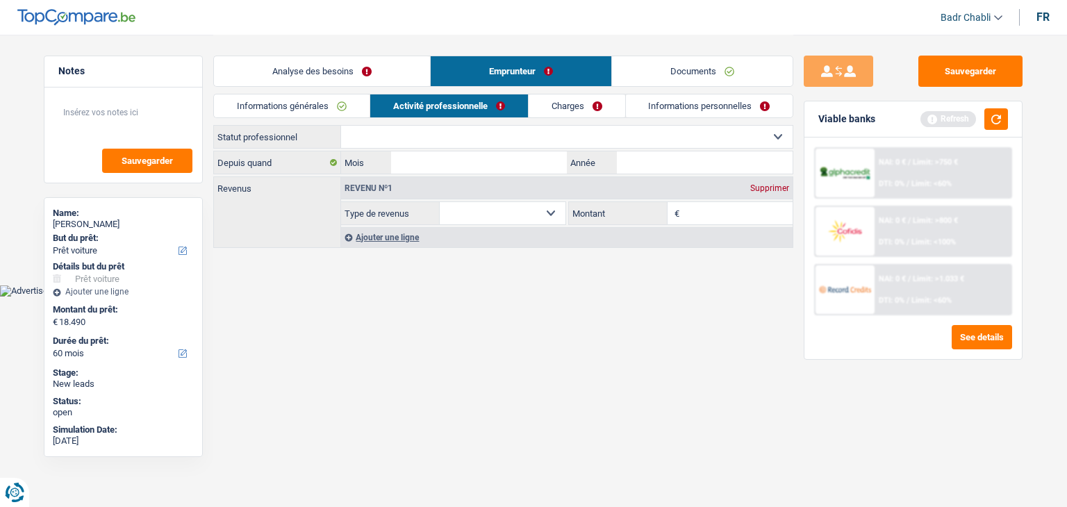
click at [350, 90] on div "Analyse des besoins Emprunteur Documents" at bounding box center [503, 64] width 580 height 59
click at [469, 141] on select "Ouvrier Employé privé Employé public Invalide Indépendant Pensionné Chômeur Mut…" at bounding box center [566, 137] width 451 height 22
select select "worker"
click at [341, 126] on select "Ouvrier Employé privé Employé public Invalide Indépendant Pensionné Chômeur Mut…" at bounding box center [566, 137] width 451 height 22
select select "netSalary"
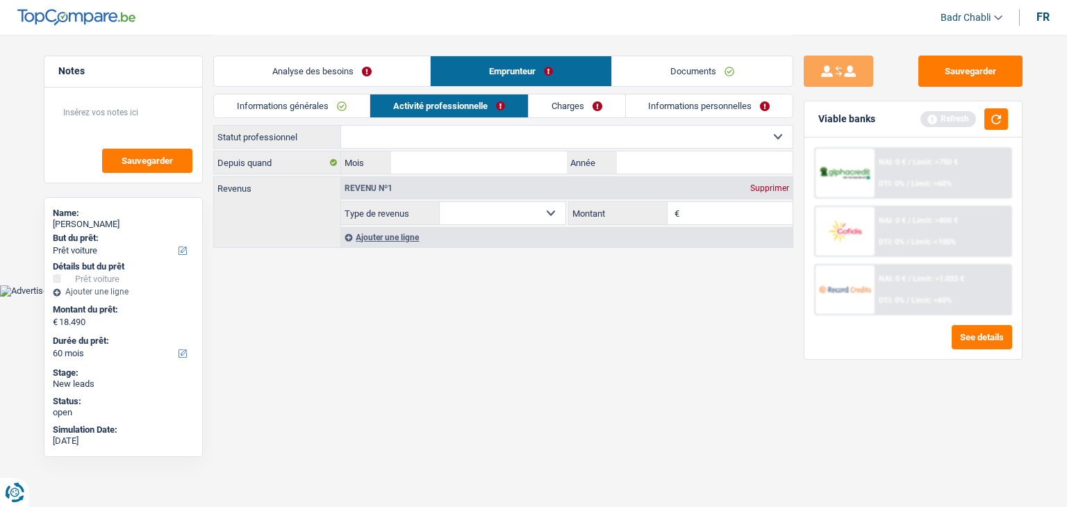
select select "netSalary"
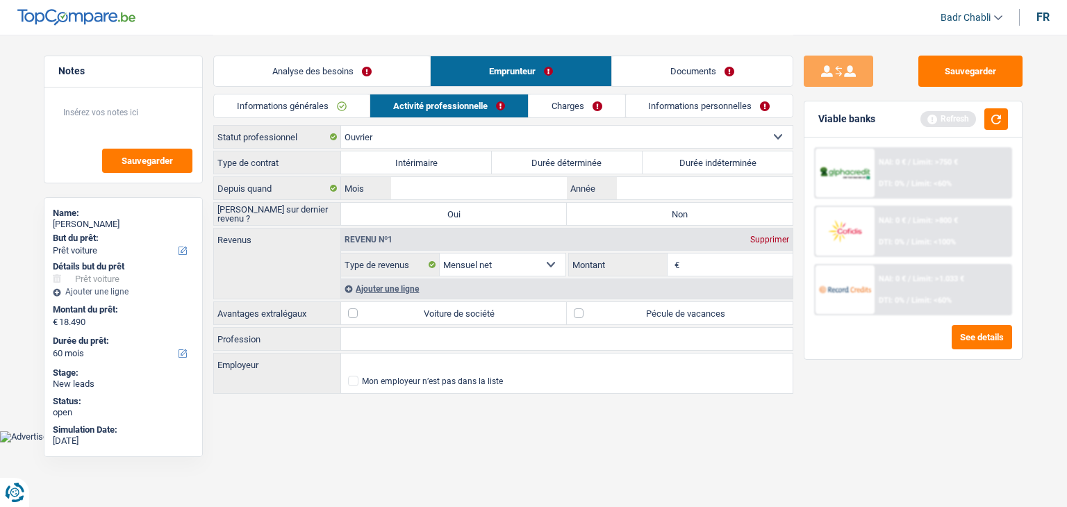
click at [431, 156] on label "Intérimaire" at bounding box center [416, 162] width 151 height 22
click at [431, 156] on input "Intérimaire" at bounding box center [416, 162] width 151 height 22
radio input "true"
click at [608, 217] on label "Non" at bounding box center [680, 214] width 226 height 22
click at [608, 217] on input "Non" at bounding box center [680, 214] width 226 height 22
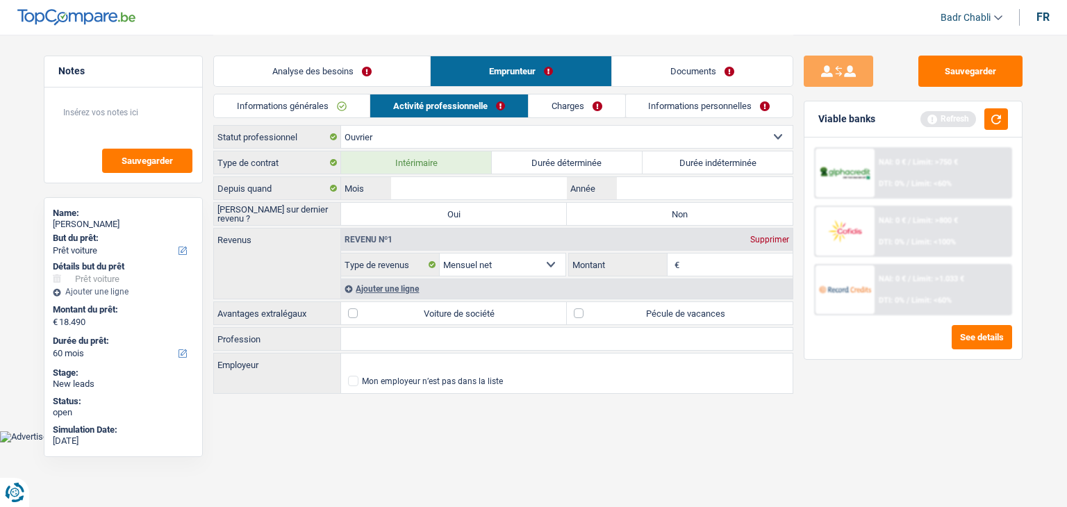
radio input "true"
click at [417, 185] on input "Mois" at bounding box center [479, 188] width 176 height 22
type input "04"
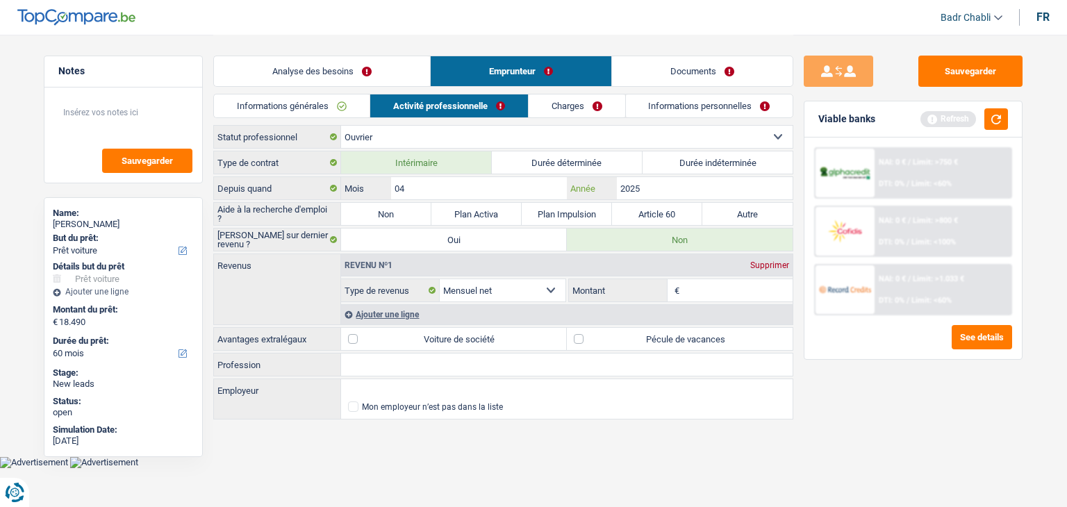
type input "2025"
click at [367, 203] on label "Non" at bounding box center [386, 214] width 90 height 22
click at [367, 203] on input "Non" at bounding box center [386, 214] width 90 height 22
radio input "true"
click at [378, 211] on label "Non" at bounding box center [386, 214] width 90 height 22
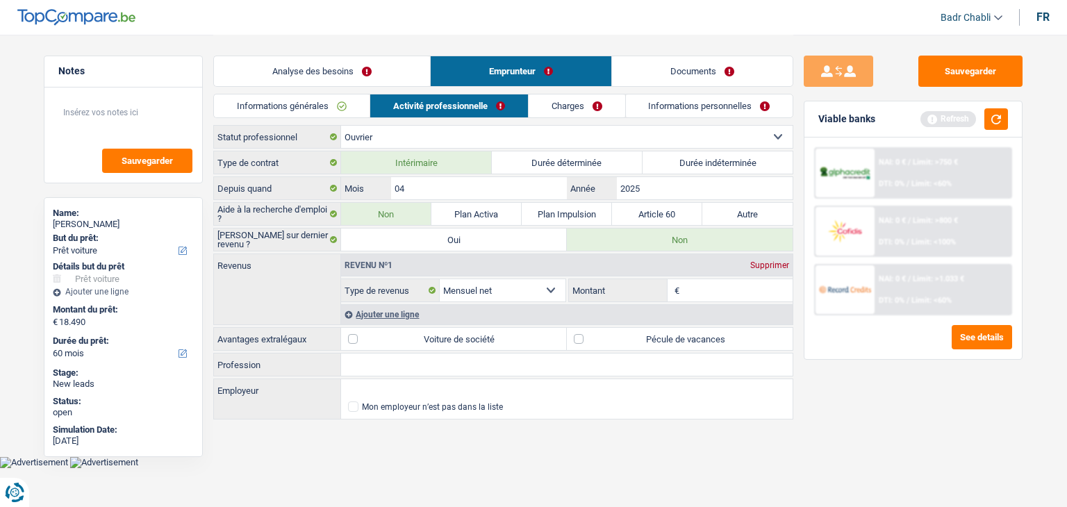
click at [378, 211] on input "Non" at bounding box center [386, 214] width 90 height 22
click at [374, 384] on input "Employeur" at bounding box center [566, 390] width 451 height 22
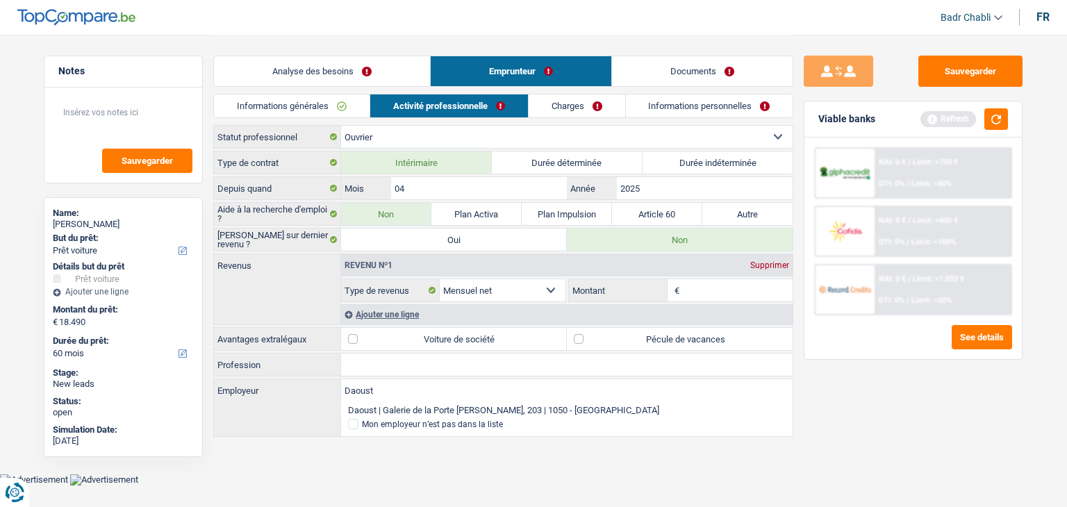
click at [414, 369] on input "Profession" at bounding box center [566, 364] width 451 height 22
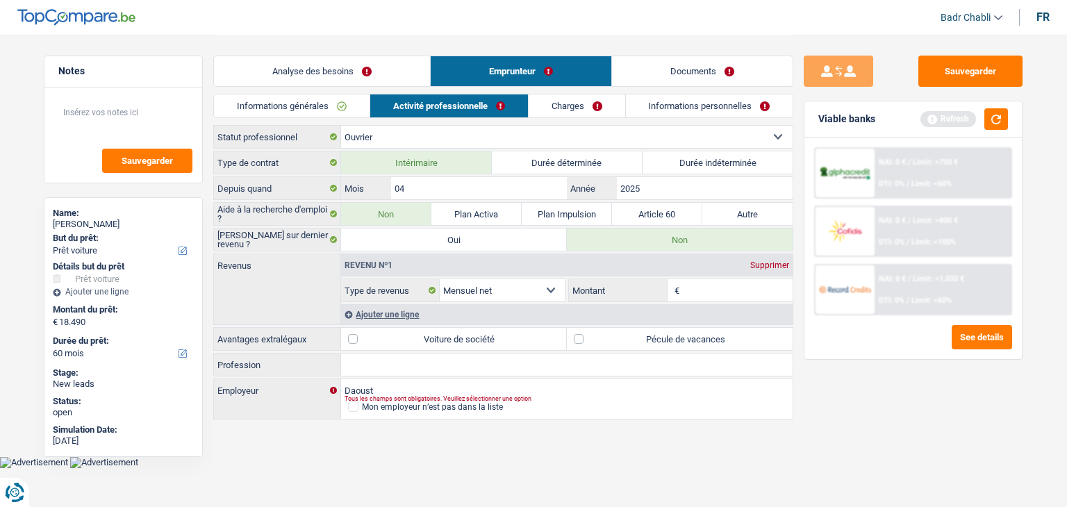
click at [374, 396] on div "Tous les champs sont obligatoires. Veuillez sélectionner une option" at bounding box center [544, 399] width 401 height 6
click at [385, 388] on input "Daoust" at bounding box center [566, 390] width 451 height 22
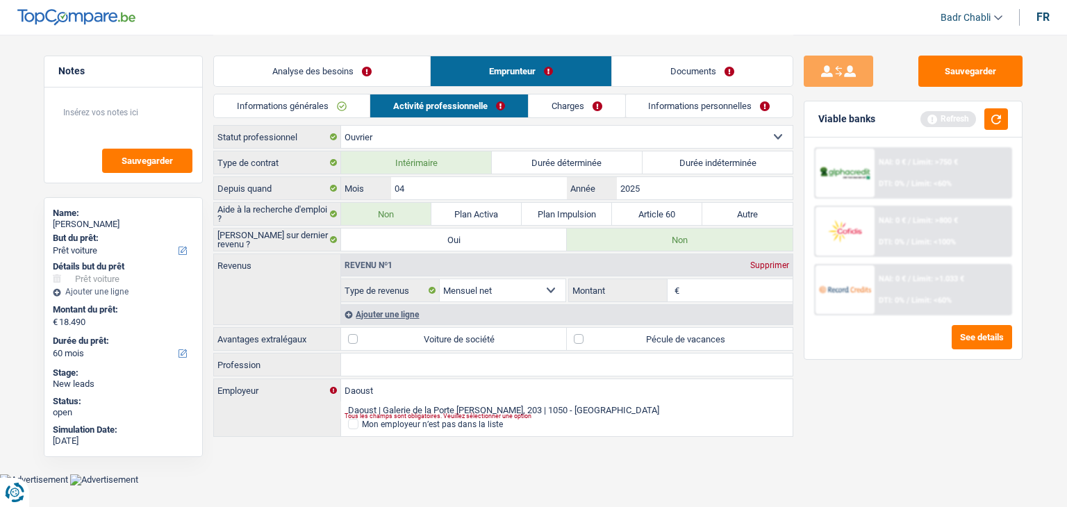
click at [411, 403] on li "Daoust | Galerie de la Porte Louise, 203 | 1050 - Ixelles" at bounding box center [566, 409] width 451 height 17
type input "Daoust | Galerie de la Porte Louise, 203 | 1050 - Ixelles"
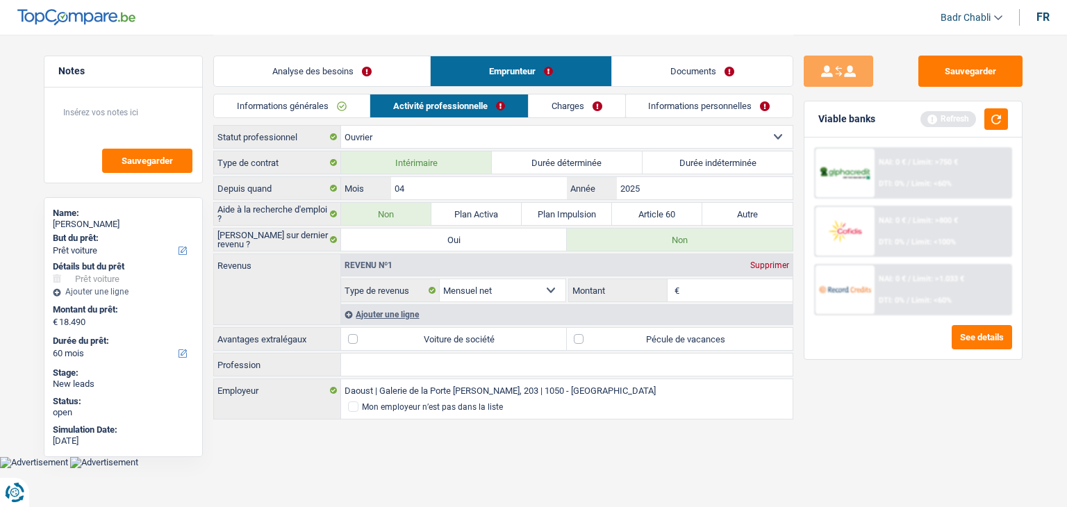
click at [395, 364] on input "Profession" at bounding box center [566, 364] width 451 height 22
type input "Ouvrier"
click at [586, 331] on label "Pécule de vacances" at bounding box center [680, 339] width 226 height 22
click at [586, 331] on input "Pécule de vacances" at bounding box center [680, 339] width 226 height 22
checkbox input "true"
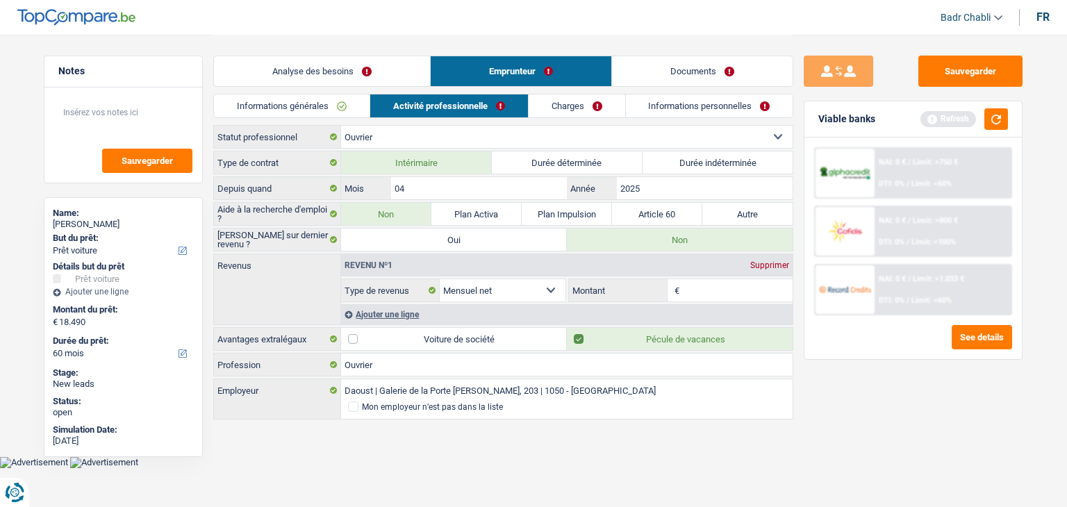
click at [691, 283] on input "Montant" at bounding box center [738, 290] width 110 height 22
type input "1"
type input "2.000"
click at [384, 320] on div "Ajouter une ligne" at bounding box center [566, 314] width 451 height 20
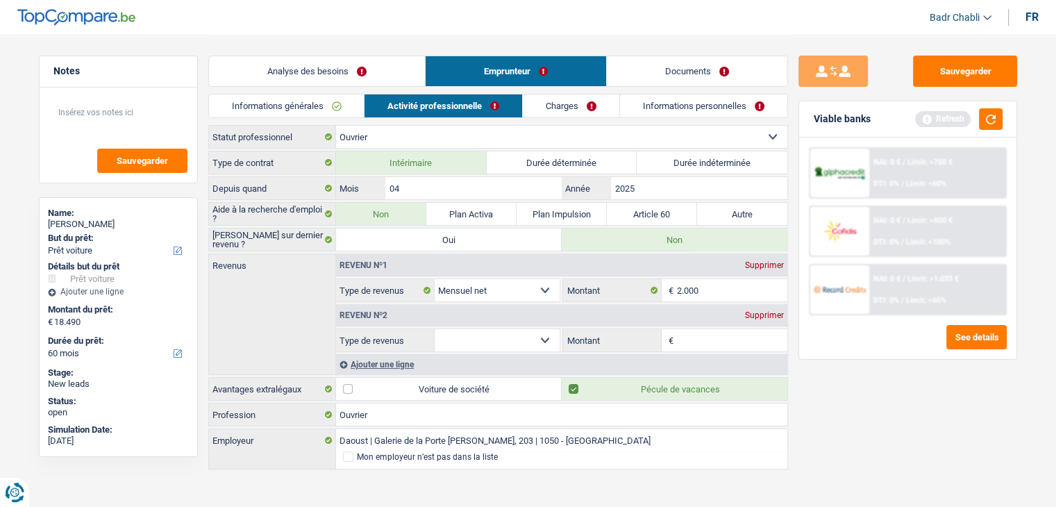
click at [516, 345] on select "Allocation d'handicap Allocations chômage Allocations familiales Chèques repas …" at bounding box center [498, 340] width 126 height 22
select select "mealVouchers"
click at [435, 329] on select "Allocation d'handicap Allocations chômage Allocations familiales Chèques repas …" at bounding box center [498, 340] width 126 height 22
click at [723, 340] on input "Montant par jour" at bounding box center [732, 340] width 110 height 22
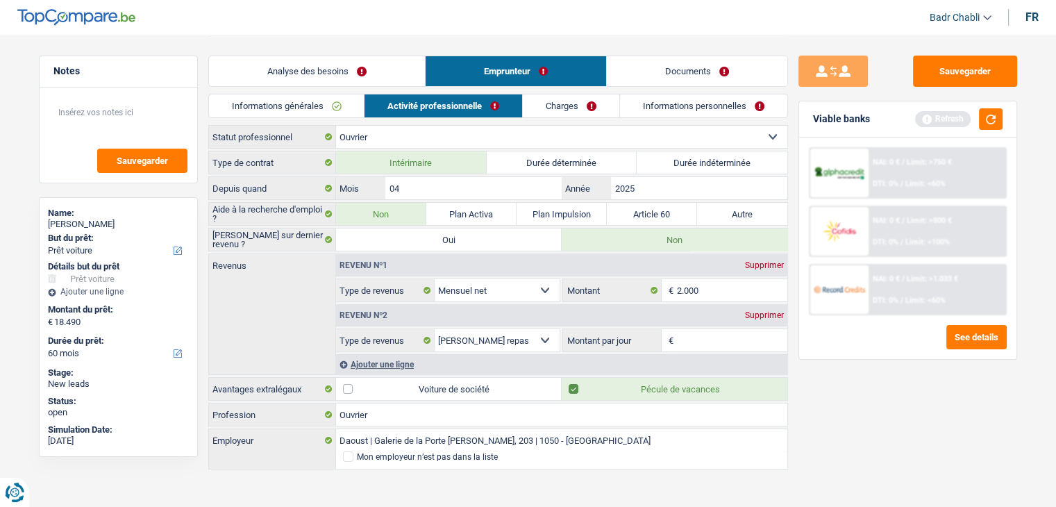
click at [723, 340] on input "Montant par jour" at bounding box center [732, 340] width 110 height 22
type input "5,5"
click at [578, 112] on link "Charges" at bounding box center [572, 105] width 97 height 23
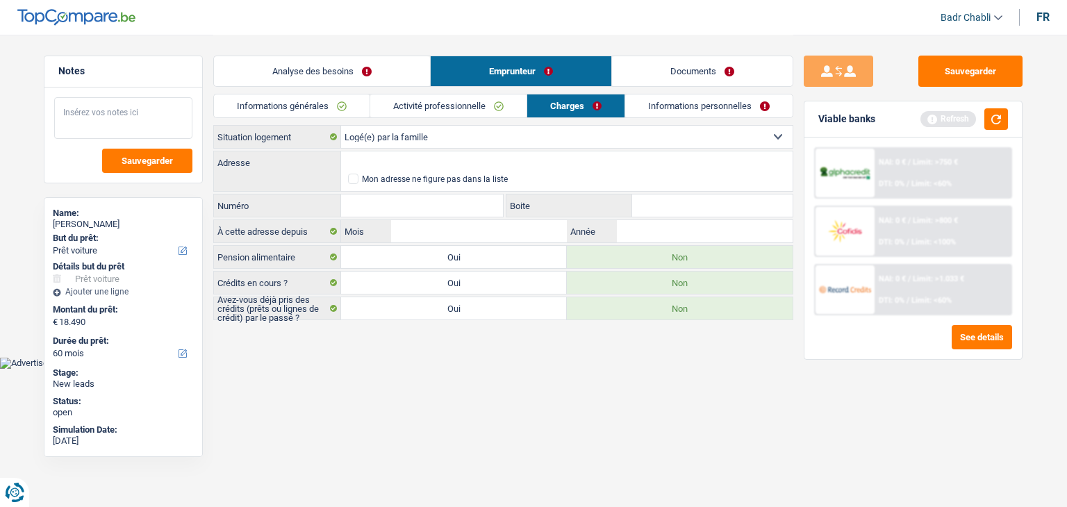
click at [110, 108] on textarea at bounding box center [123, 118] width 138 height 42
type textarea "Mr habite chez les parents"
click at [459, 106] on link "Activité professionnelle" at bounding box center [448, 105] width 156 height 23
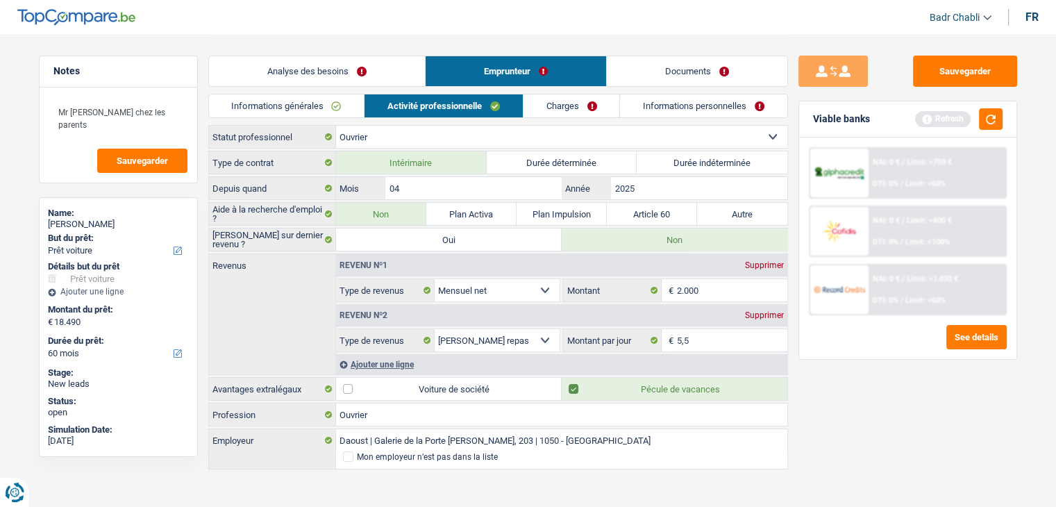
click at [390, 365] on div "Ajouter une ligne" at bounding box center [561, 364] width 451 height 20
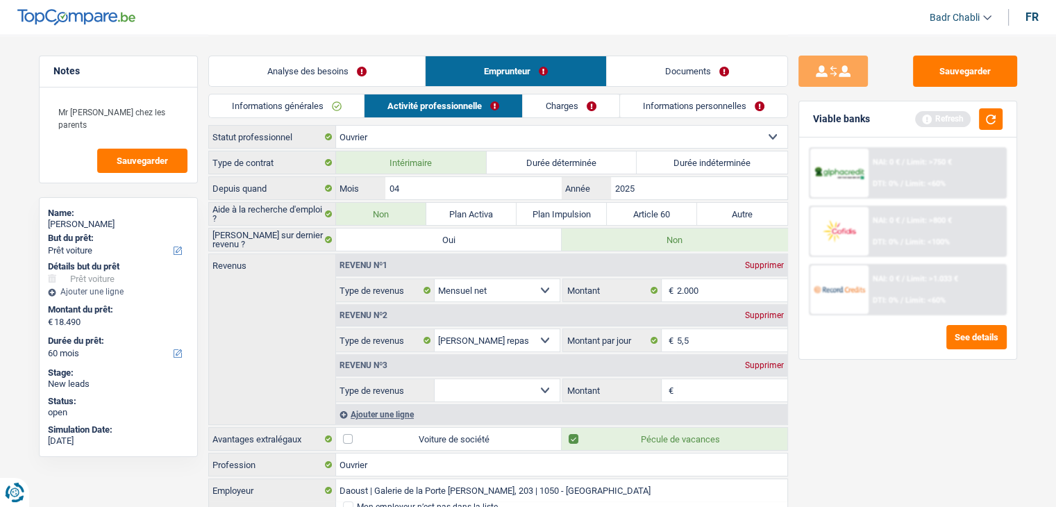
click at [517, 386] on select "Allocation d'handicap Allocations chômage Allocations familiales Chèques repas …" at bounding box center [498, 390] width 126 height 22
select select "other"
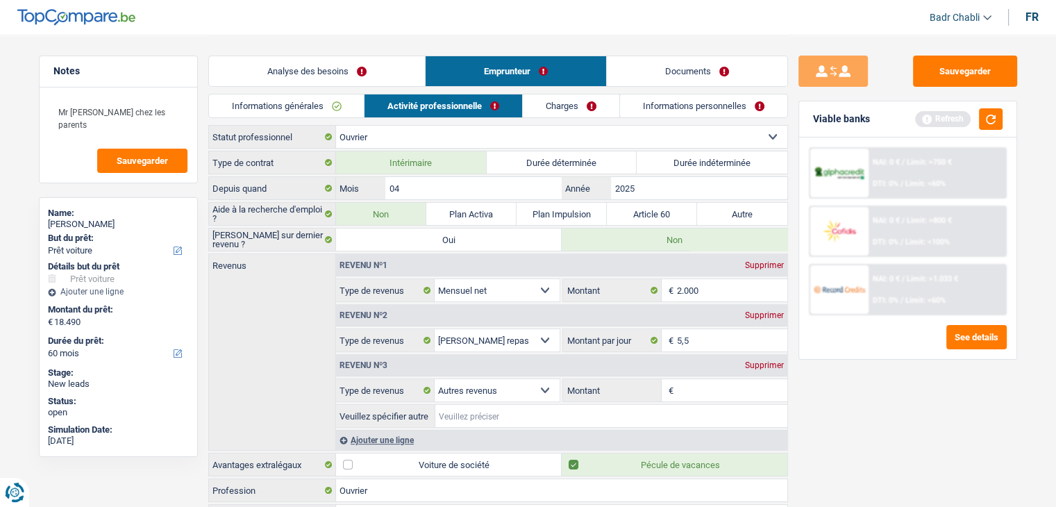
click at [504, 405] on input "Veuillez spécifier autre" at bounding box center [611, 416] width 352 height 22
type input "Prime d'orphelin"
click at [736, 392] on input "Montant" at bounding box center [732, 390] width 110 height 22
type input "168"
click at [594, 115] on link "Charges" at bounding box center [572, 105] width 97 height 23
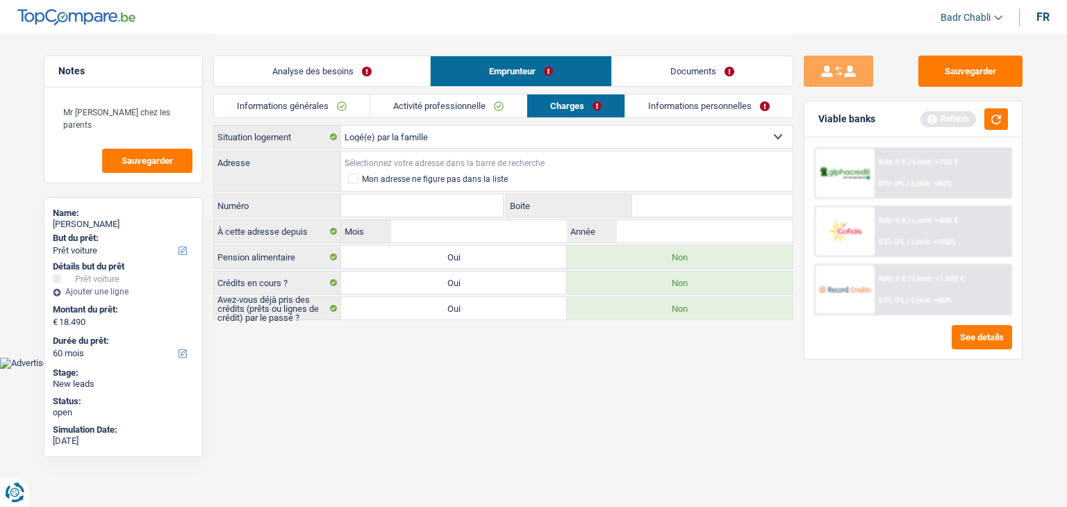
click at [452, 160] on input "Adresse" at bounding box center [566, 162] width 451 height 22
type input "Rue des Six Chemins, 7620, Brunehaut, BE"
click at [414, 208] on input "Numéro" at bounding box center [422, 205] width 162 height 22
type input "39"
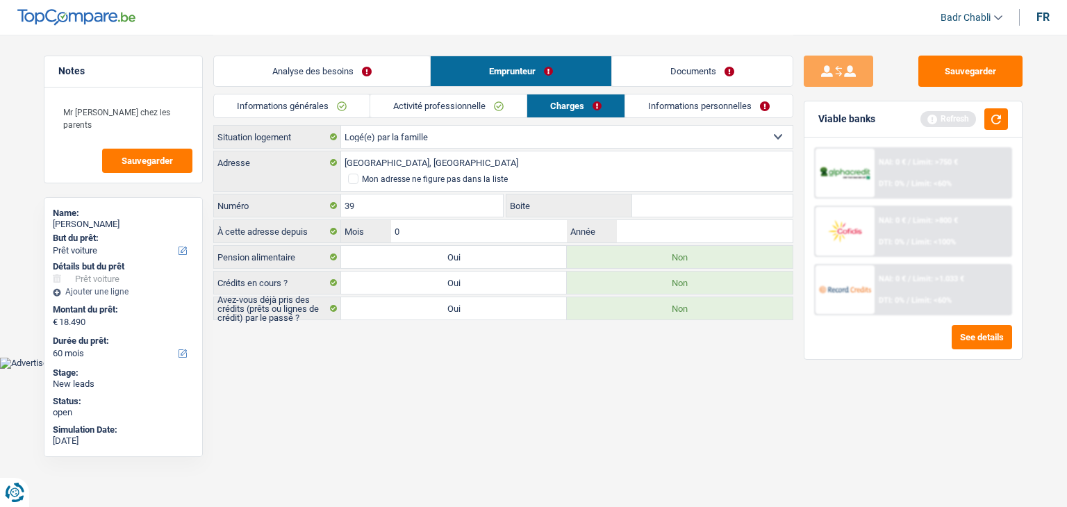
type input "04"
type input "2010"
click at [696, 104] on link "Informations personnelles" at bounding box center [709, 105] width 167 height 23
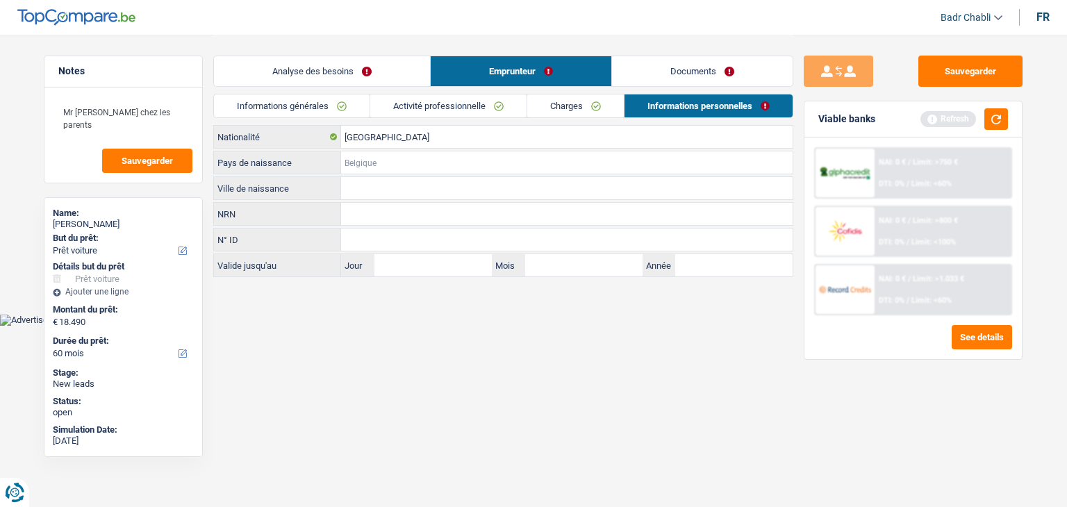
click at [365, 172] on input "Pays de naissance" at bounding box center [566, 162] width 451 height 22
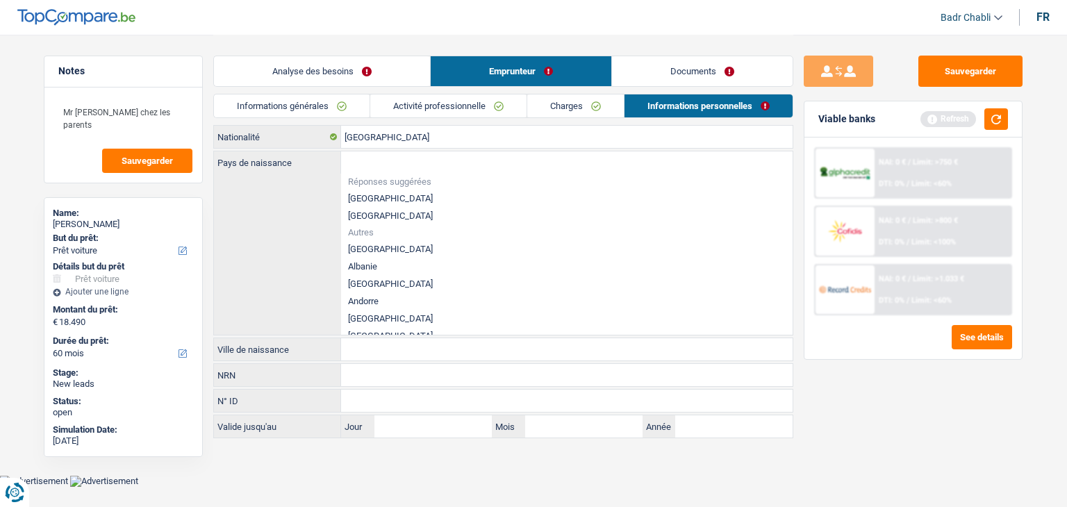
click at [379, 195] on li "[GEOGRAPHIC_DATA]" at bounding box center [566, 198] width 451 height 17
type input "[GEOGRAPHIC_DATA]"
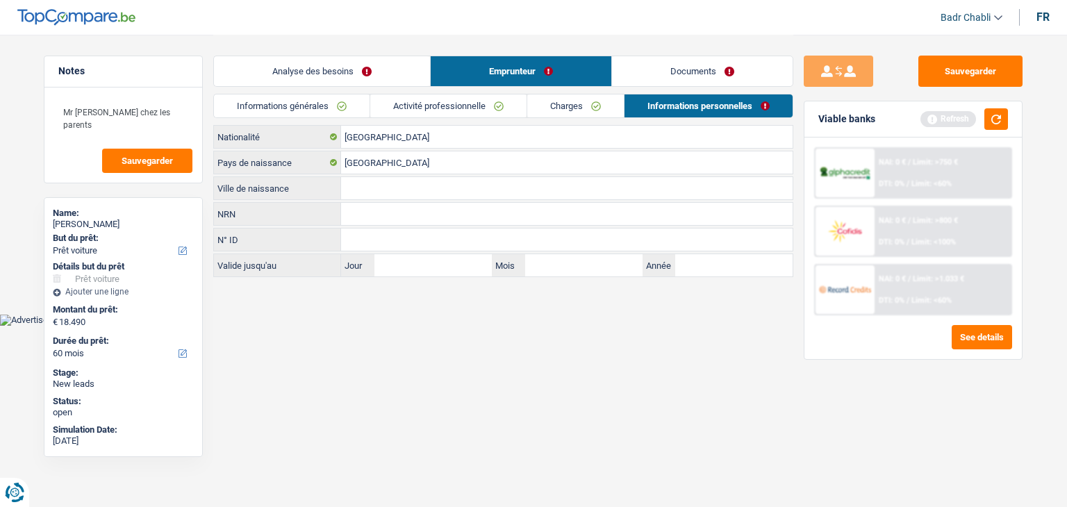
drag, startPoint x: 376, startPoint y: 192, endPoint x: 378, endPoint y: 185, distance: 7.3
click at [376, 190] on input "Ville de naissance" at bounding box center [566, 188] width 451 height 22
type input "Tournai"
click at [984, 123] on button "button" at bounding box center [996, 119] width 24 height 22
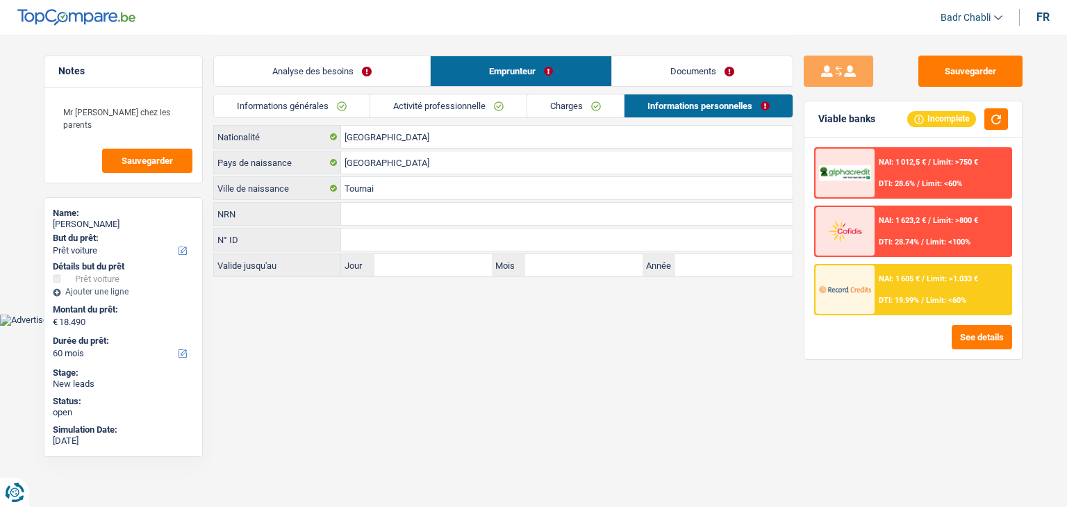
click at [988, 48] on div "Sauvegarder Viable banks Incomplete NAI: 1 012,5 € / Limit: >750 € DTI: 28.6% /…" at bounding box center [913, 157] width 240 height 244
click at [986, 71] on button "Sauvegarder" at bounding box center [970, 71] width 104 height 31
click at [581, 110] on link "Charges" at bounding box center [575, 105] width 97 height 23
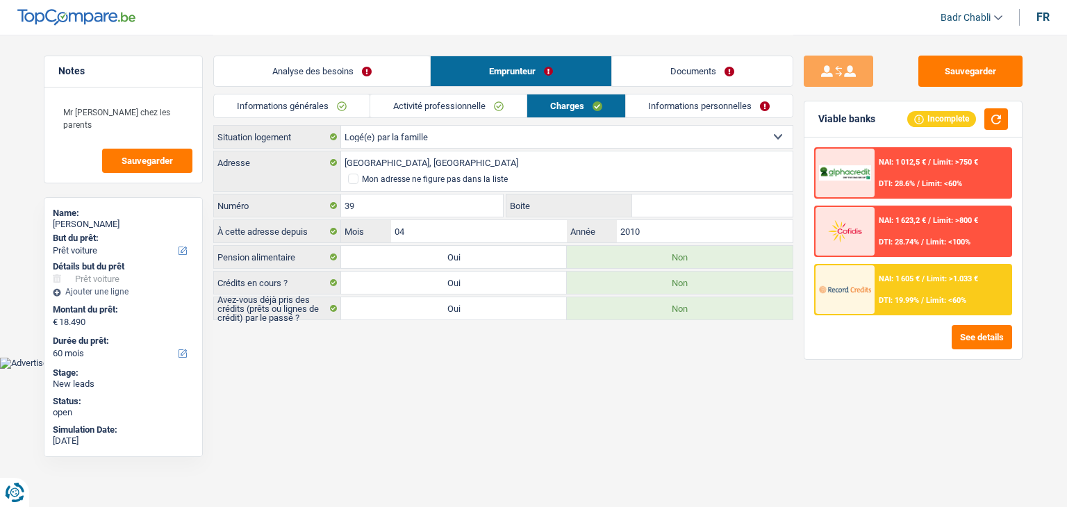
click at [451, 108] on link "Activité professionnelle" at bounding box center [448, 105] width 156 height 23
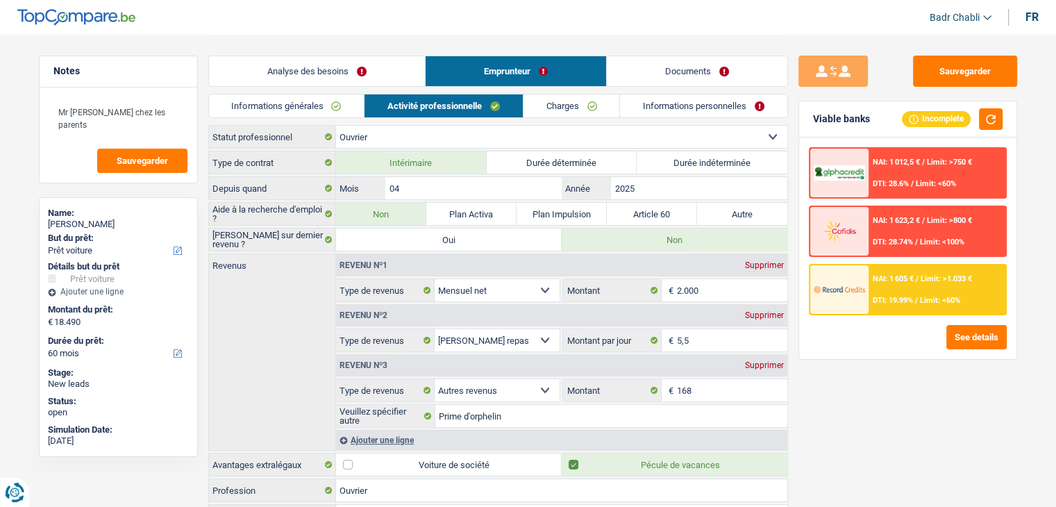
click at [303, 105] on link "Informations générales" at bounding box center [287, 105] width 156 height 23
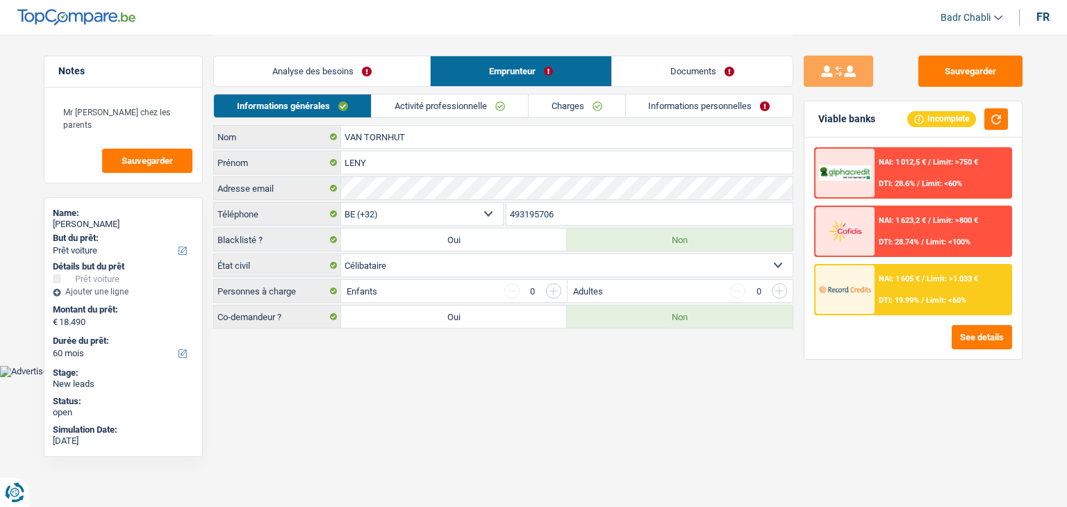
click at [328, 58] on link "Analyse des besoins" at bounding box center [322, 71] width 216 height 30
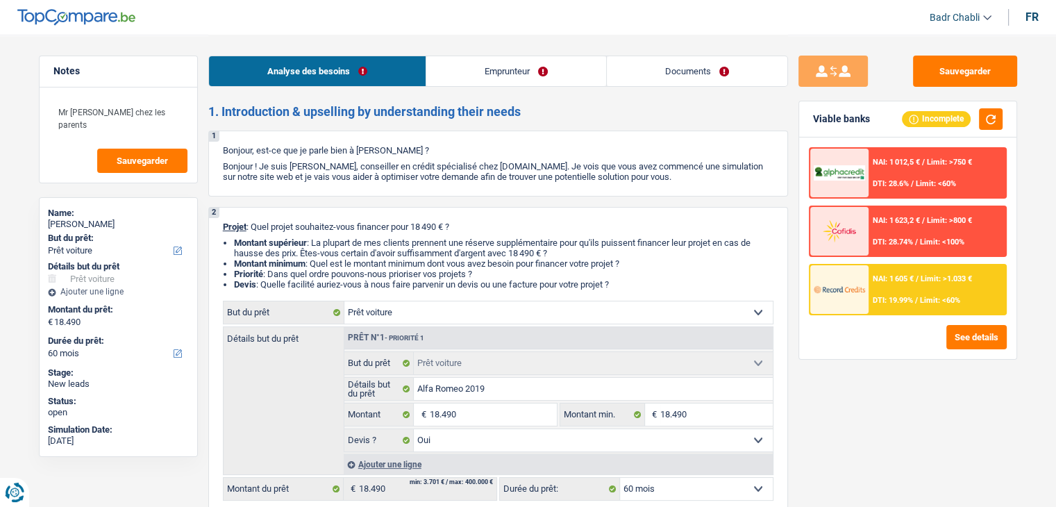
click at [553, 74] on link "Emprunteur" at bounding box center [516, 71] width 180 height 30
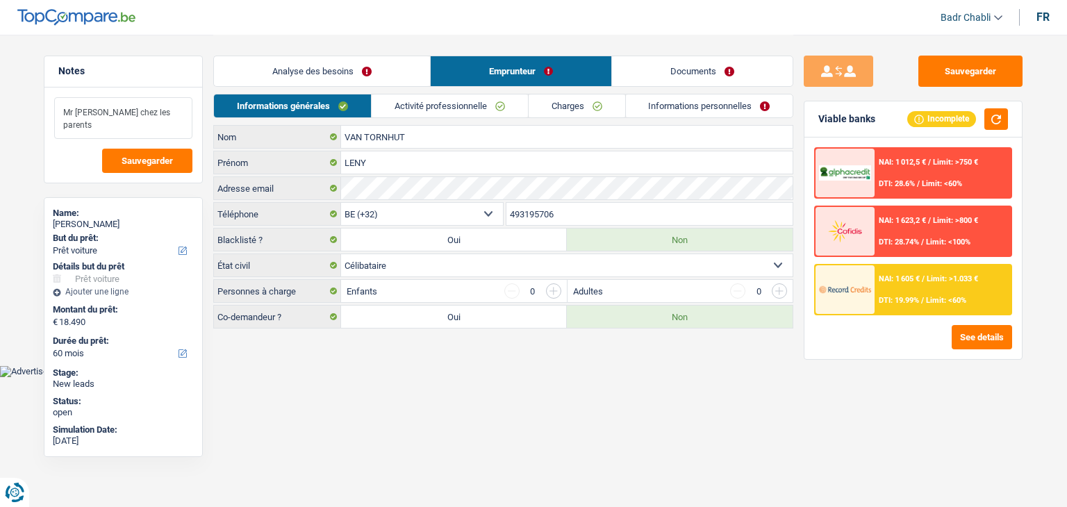
click at [167, 110] on textarea "Mr habite chez les parents" at bounding box center [123, 118] width 138 height 42
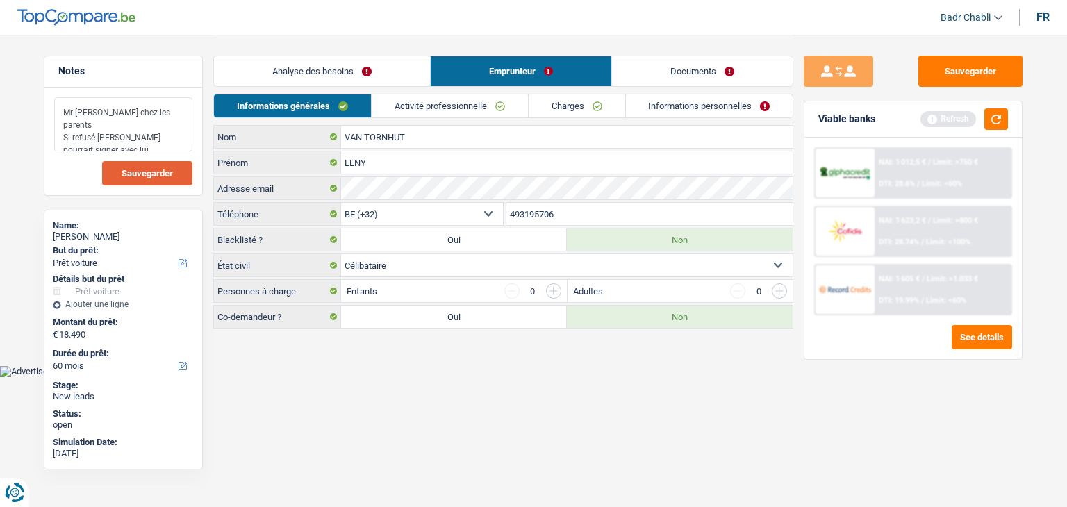
type textarea "Mr habite chez les parents Si refusé madame pourrait signer avec lui"
click at [136, 181] on button "Sauvegarder" at bounding box center [147, 173] width 90 height 24
click at [976, 78] on button "Sauvegarder" at bounding box center [970, 71] width 104 height 31
click at [960, 78] on button "Sauvegarder" at bounding box center [970, 71] width 104 height 31
click at [988, 74] on button "Sauvegarder" at bounding box center [970, 71] width 104 height 31
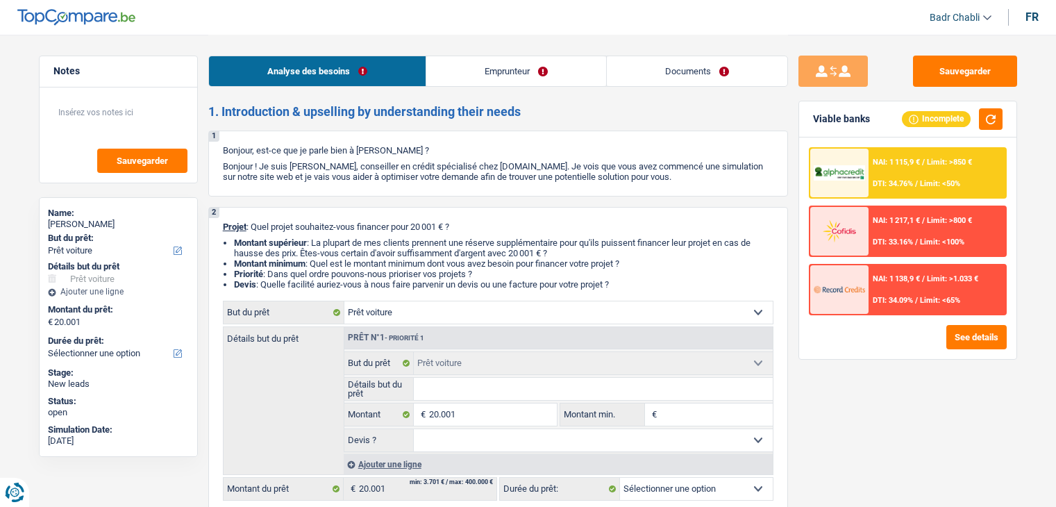
select select "car"
select select "worker"
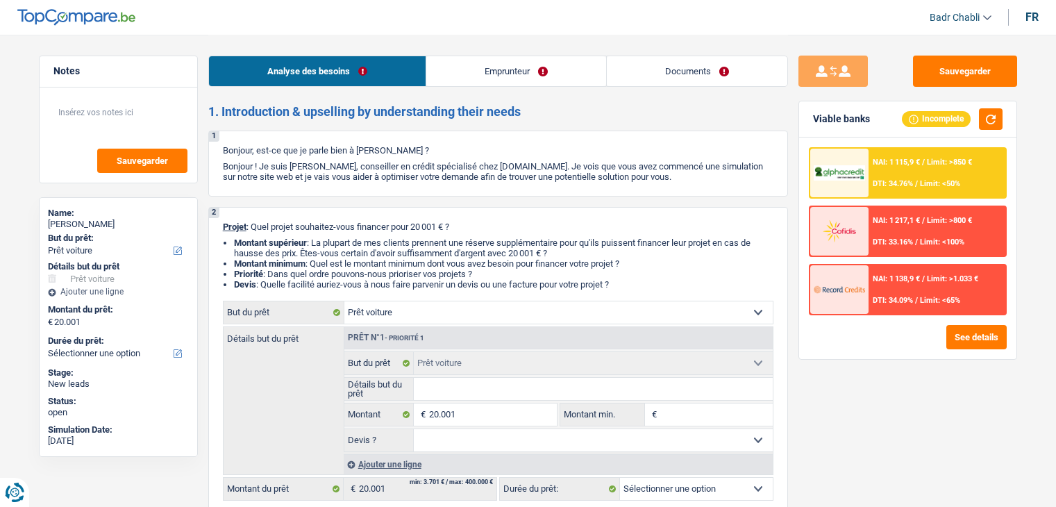
select select "familyAllowances"
select select "netSalary"
select select "rents"
select select "car"
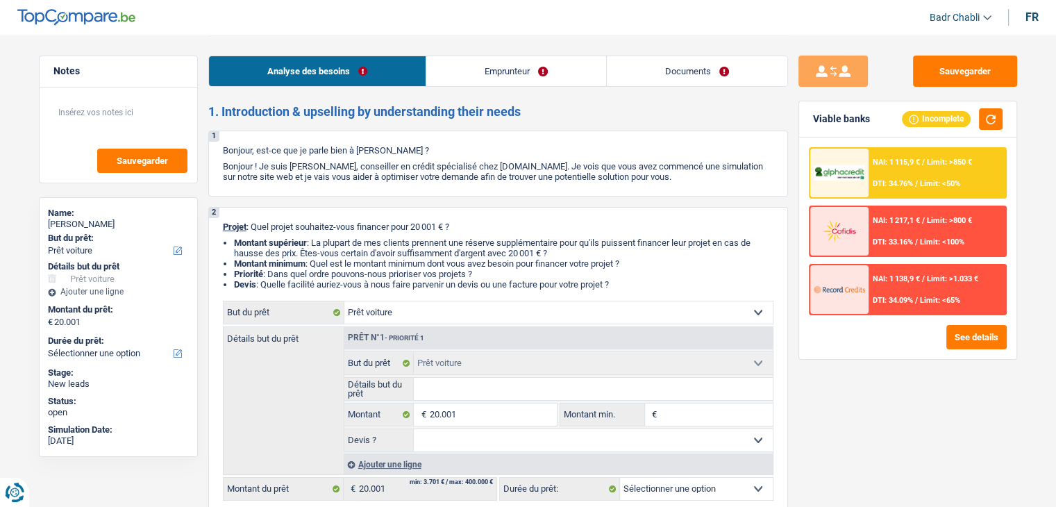
click at [669, 78] on link "Documents" at bounding box center [697, 71] width 181 height 30
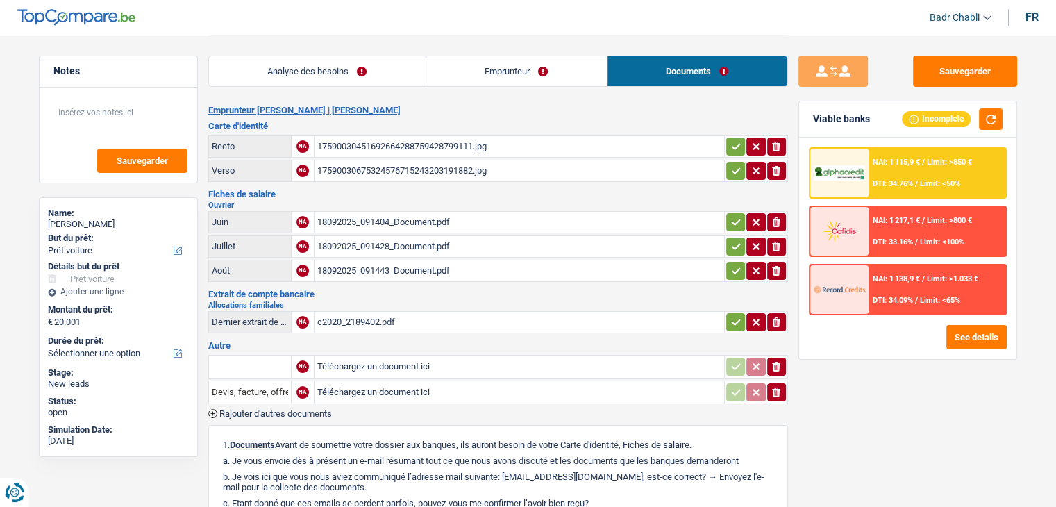
click at [353, 73] on link "Analyse des besoins" at bounding box center [317, 71] width 217 height 30
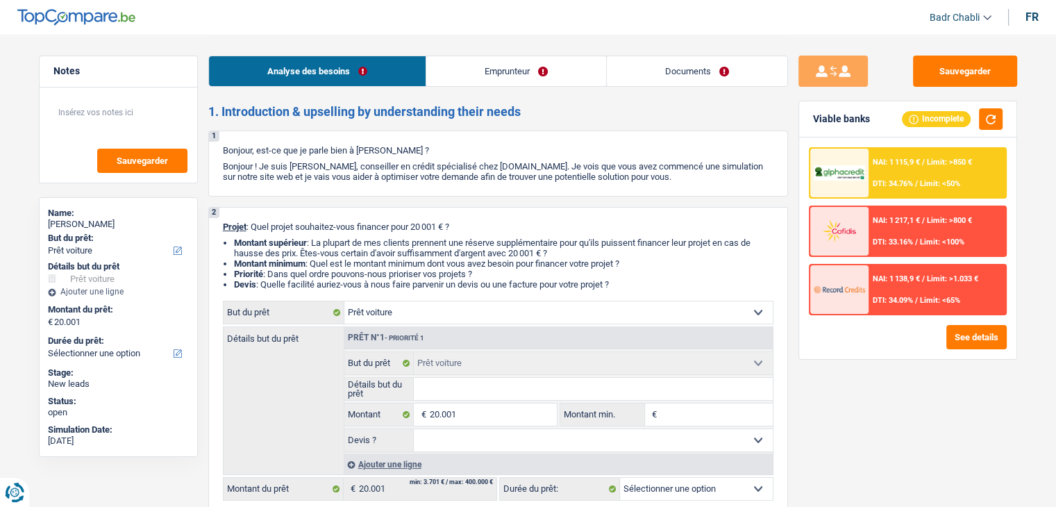
scroll to position [443, 0]
select select "car"
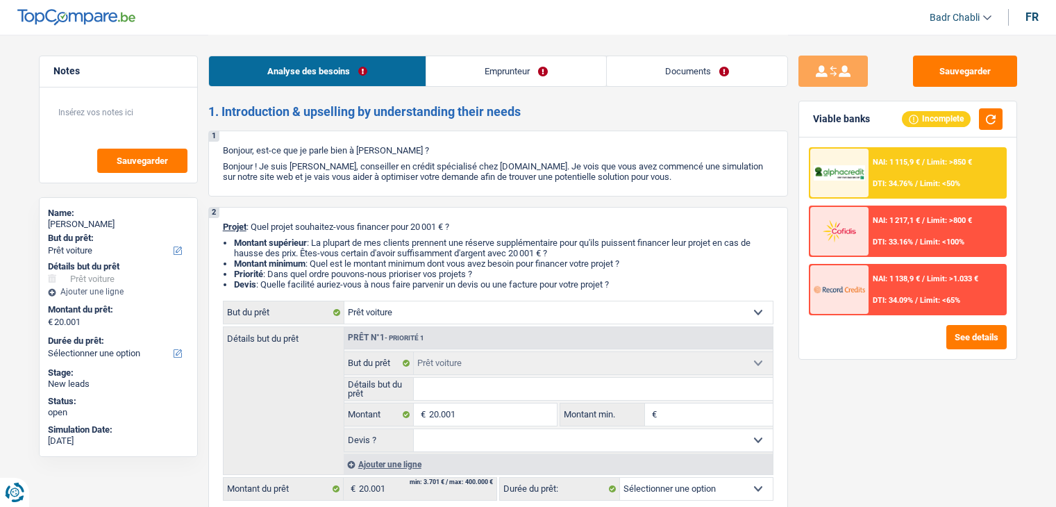
select select "worker"
select select "familyAllowances"
select select "netSalary"
select select "rents"
select select "car"
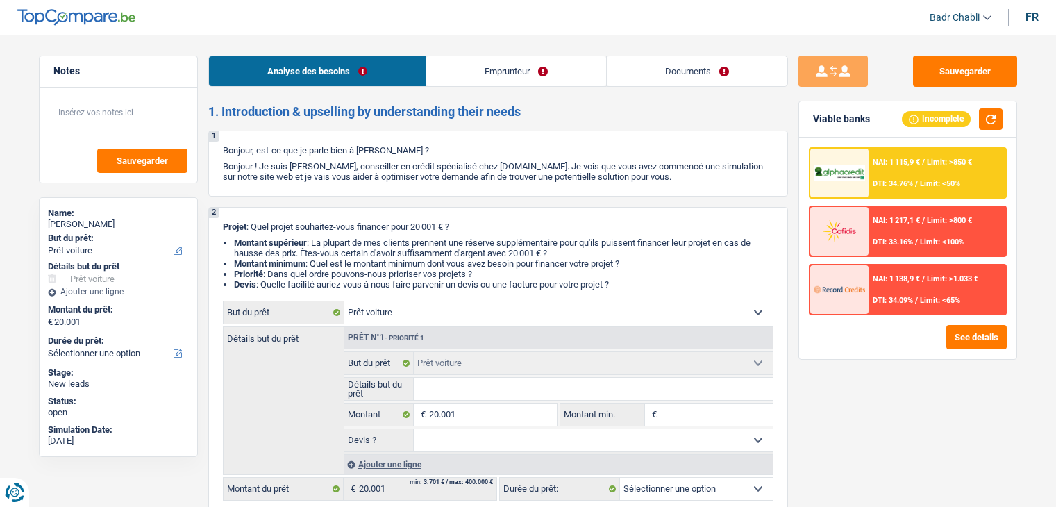
select select "car"
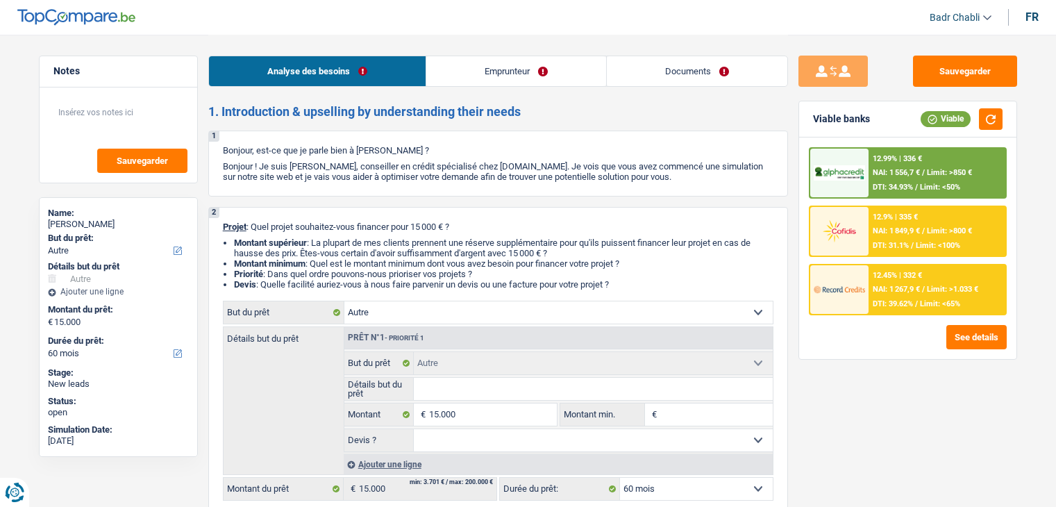
select select "other"
select select "60"
select select "other"
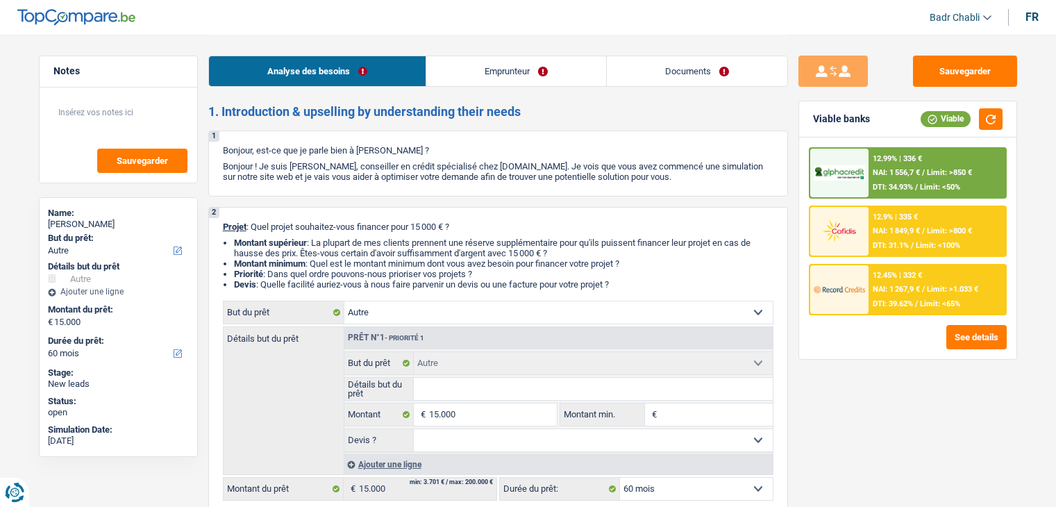
select select "60"
select select "worker"
select select "familyAllowances"
select select "netSalary"
select select "rents"
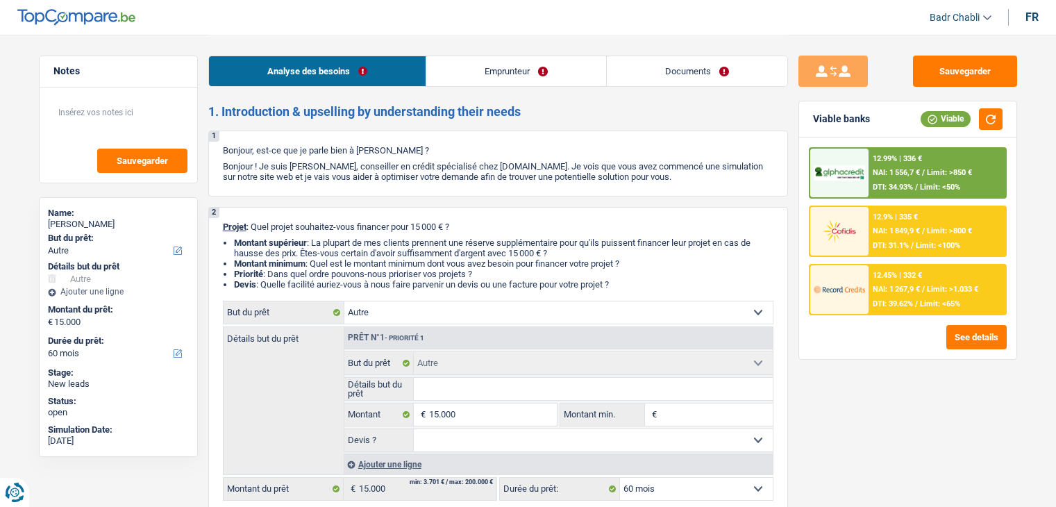
select select "other"
select select "60"
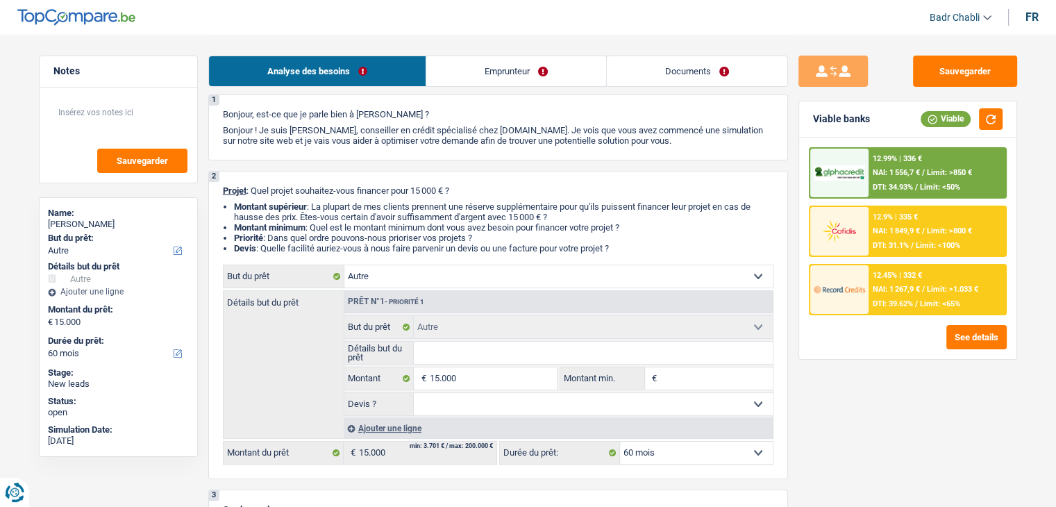
scroll to position [139, 0]
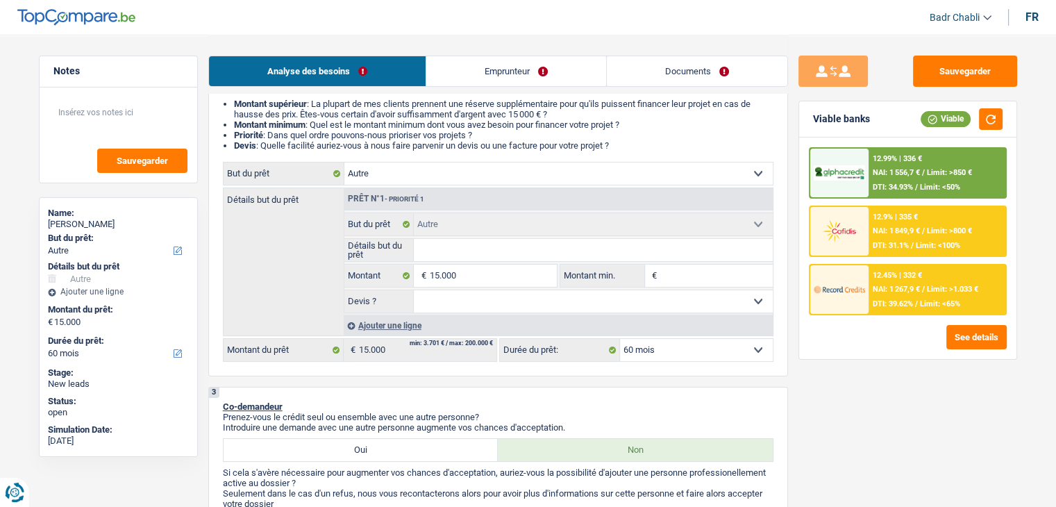
click at [965, 169] on span "Limit: >850 €" at bounding box center [949, 172] width 45 height 9
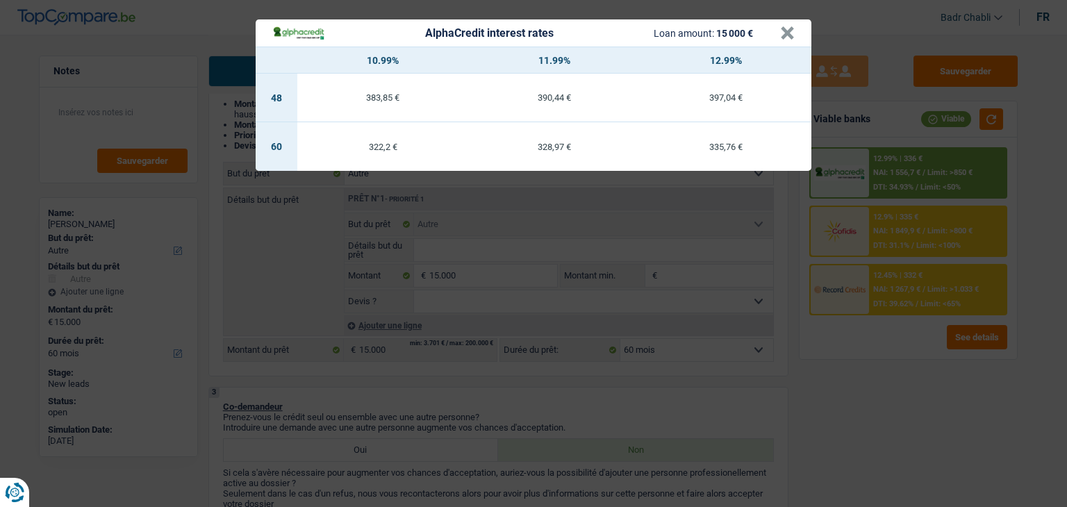
click at [794, 37] on header "AlphaCredit interest rates Loan amount: 15 000 € ×" at bounding box center [534, 32] width 556 height 27
click at [788, 30] on button "×" at bounding box center [787, 33] width 15 height 14
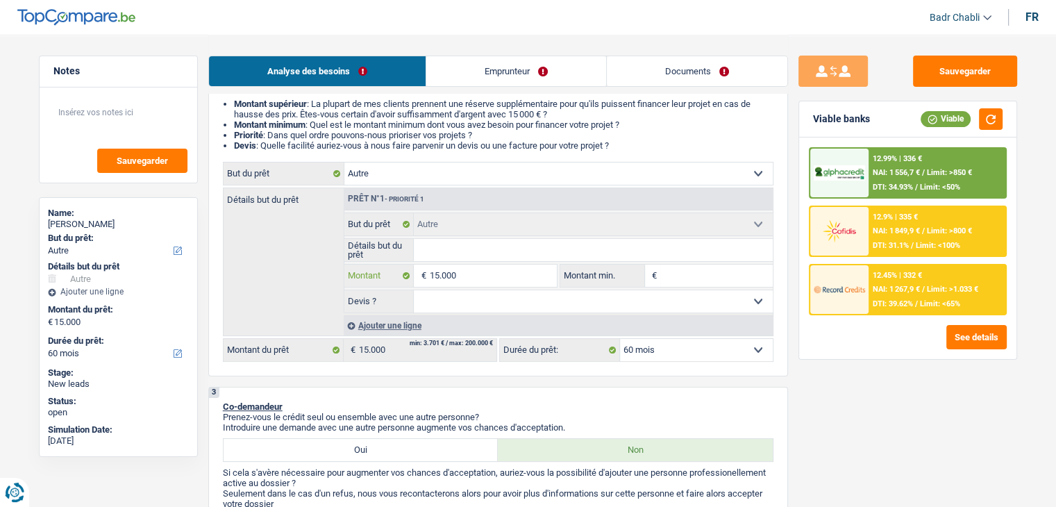
click at [508, 284] on input "15.000" at bounding box center [492, 276] width 127 height 22
type input "1.500"
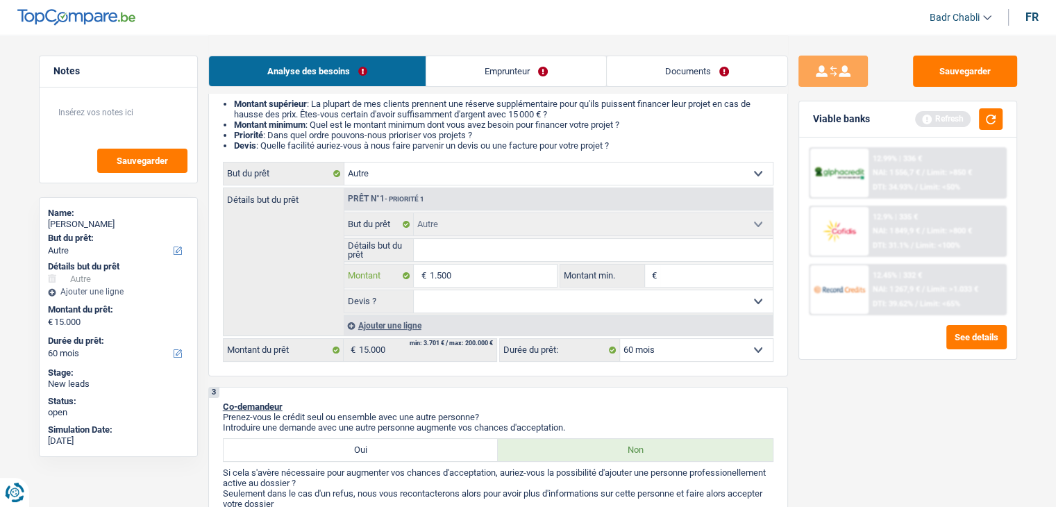
type input "15.001"
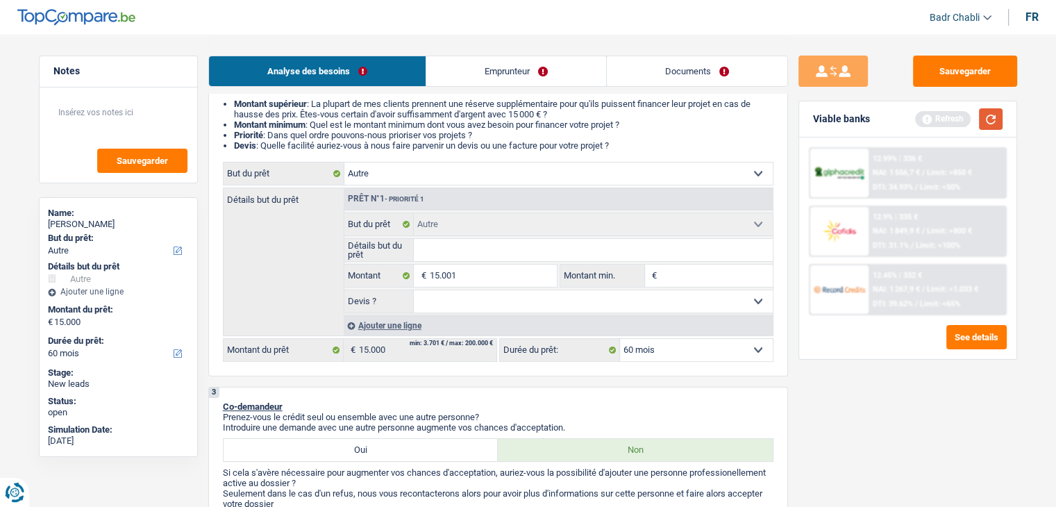
type input "15.001"
select select "84"
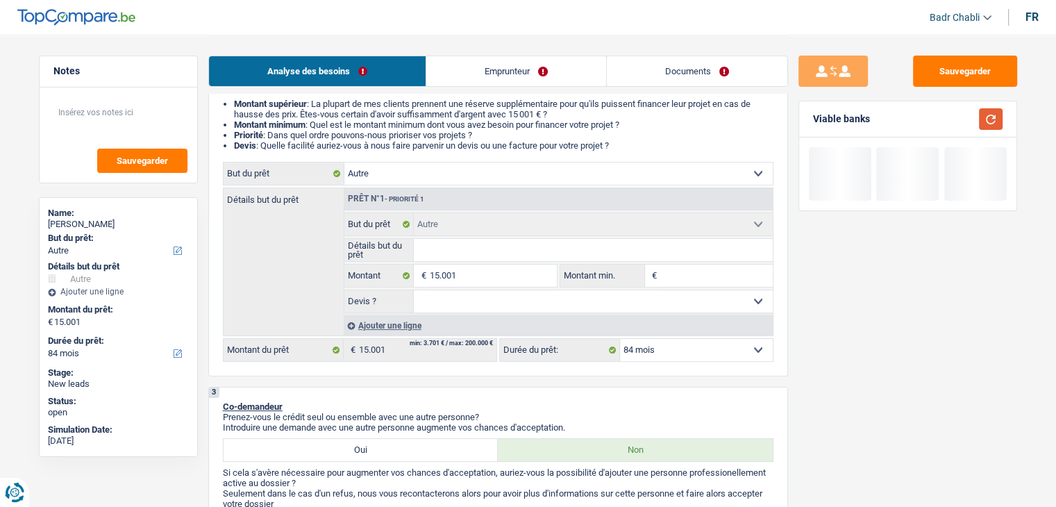
click at [1000, 127] on button "button" at bounding box center [991, 119] width 24 height 22
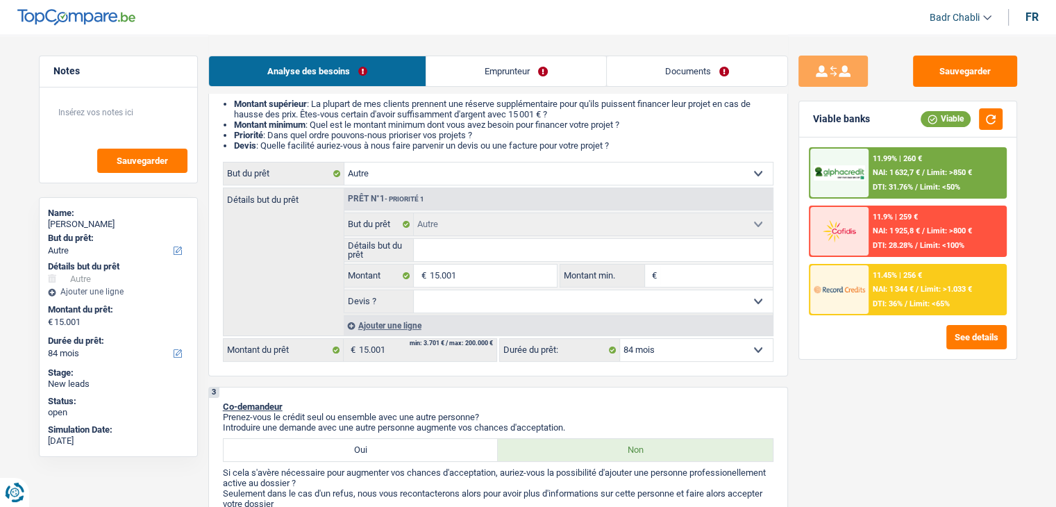
click at [515, 59] on link "Emprunteur" at bounding box center [516, 71] width 180 height 30
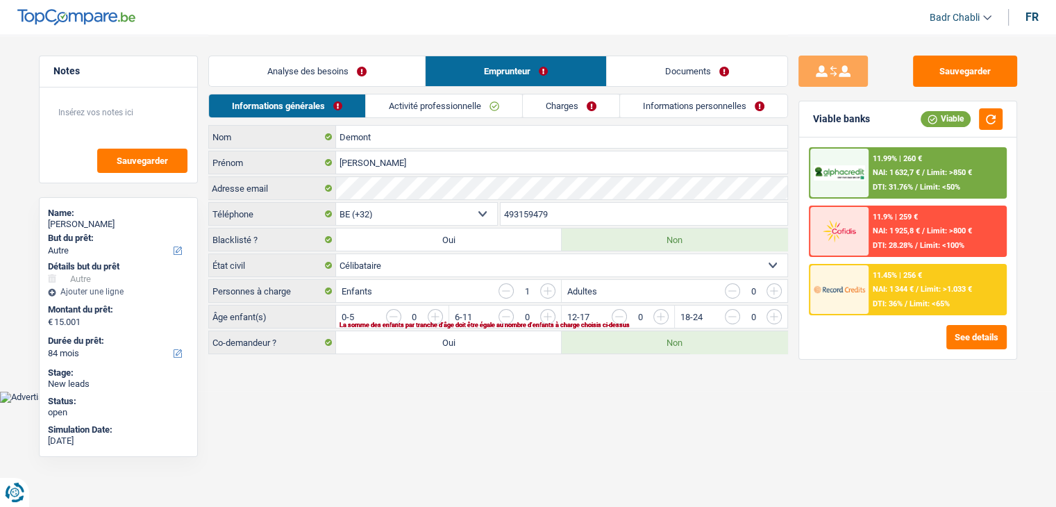
scroll to position [0, 0]
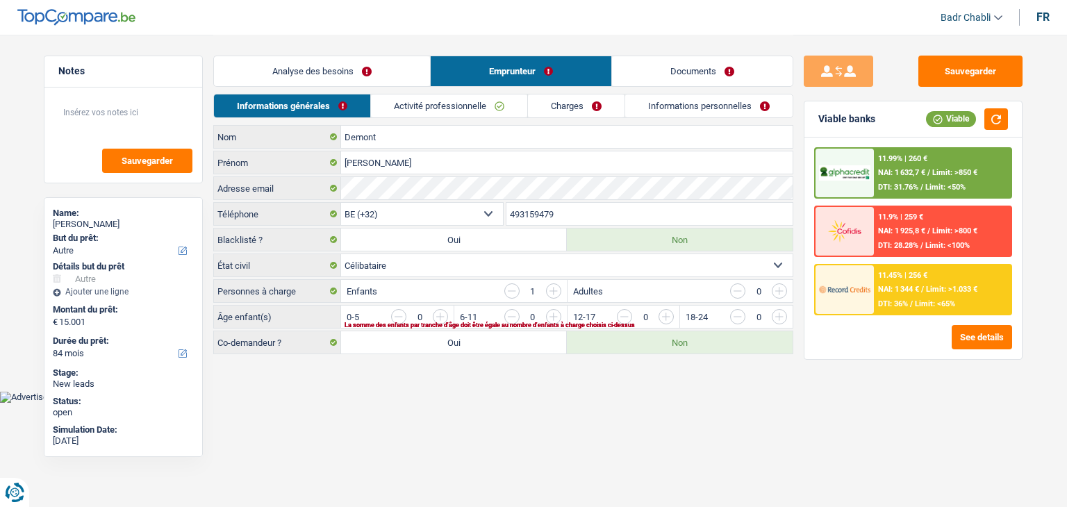
click at [569, 112] on link "Charges" at bounding box center [576, 105] width 97 height 23
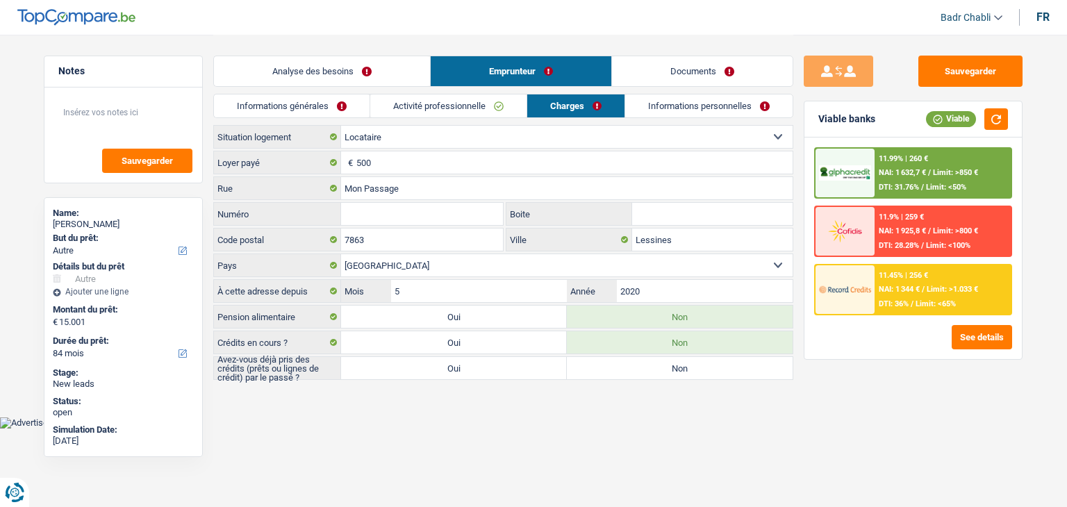
click at [355, 67] on link "Analyse des besoins" at bounding box center [322, 71] width 216 height 30
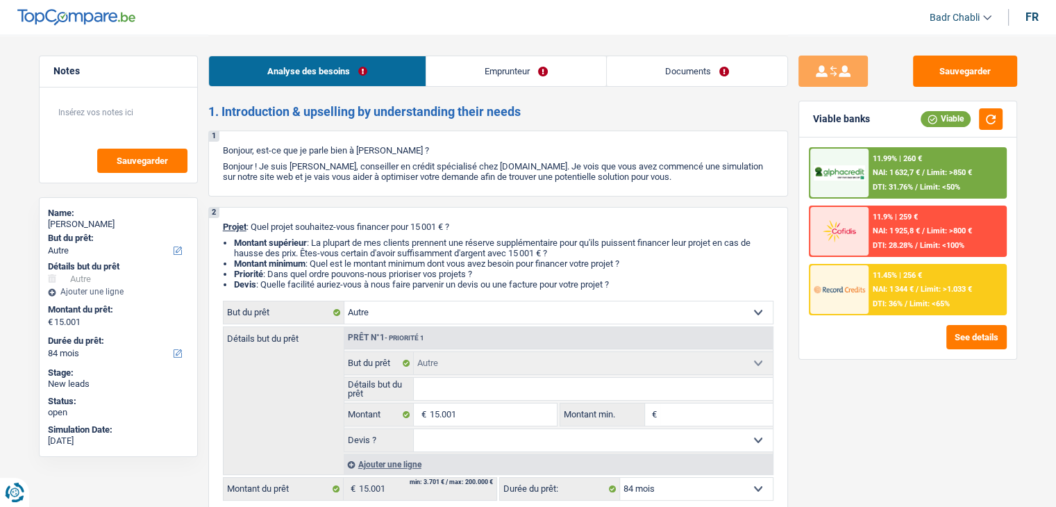
click at [949, 165] on div "11.99% | 260 € NAI: 1 632,7 € / Limit: >850 € DTI: 31.76% / Limit: <50%" at bounding box center [937, 173] width 137 height 49
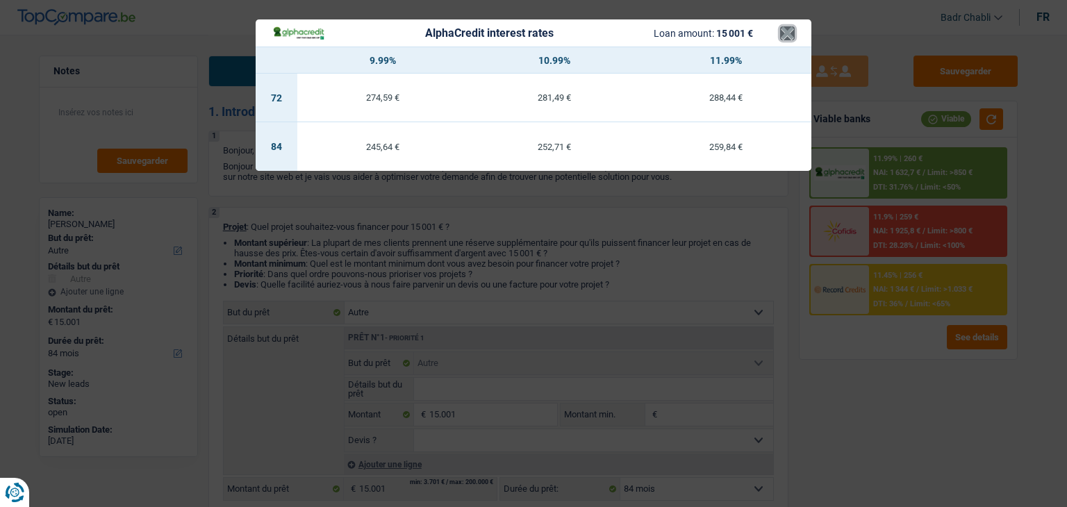
click at [789, 31] on button "×" at bounding box center [787, 33] width 15 height 14
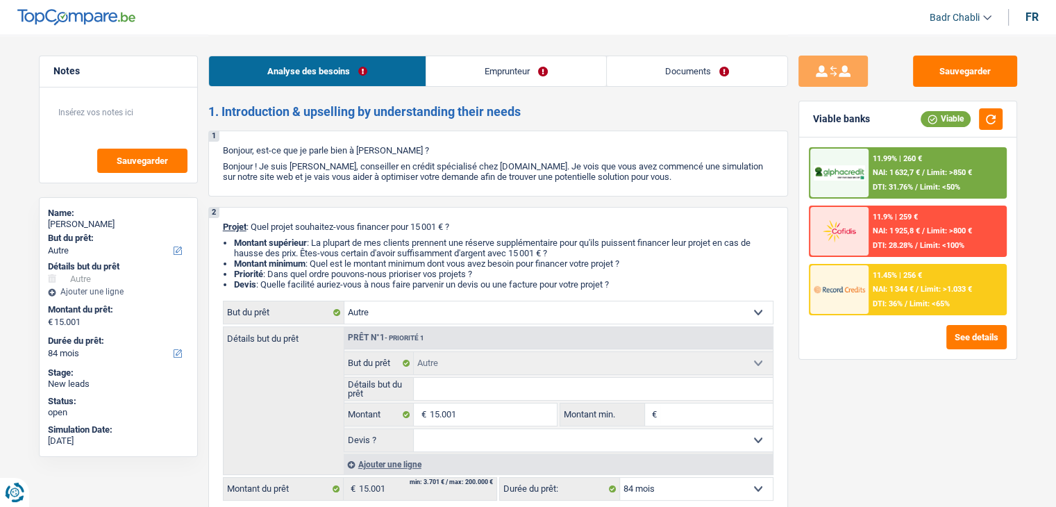
click at [955, 292] on span "Limit: >1.033 €" at bounding box center [946, 289] width 51 height 9
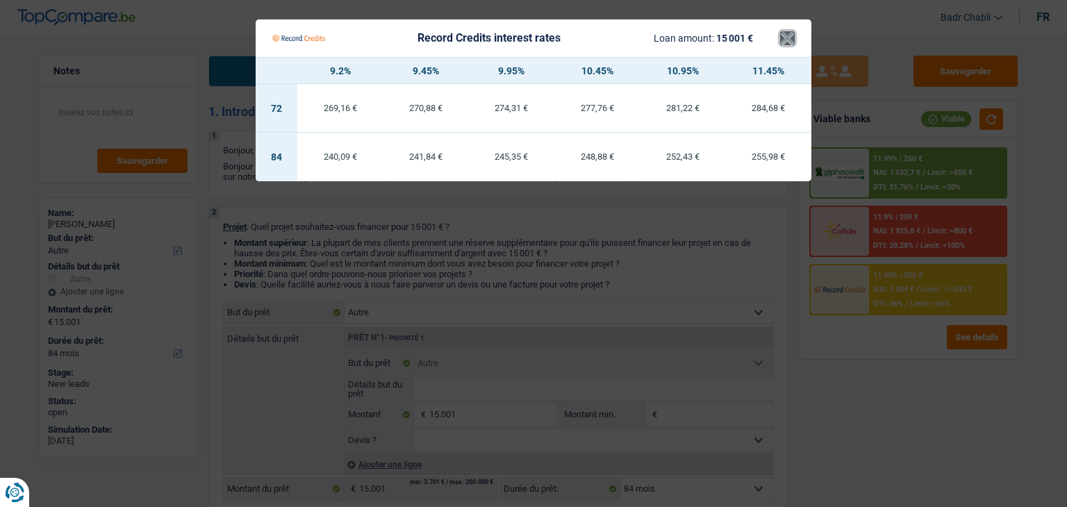
click at [788, 37] on button "×" at bounding box center [787, 38] width 15 height 14
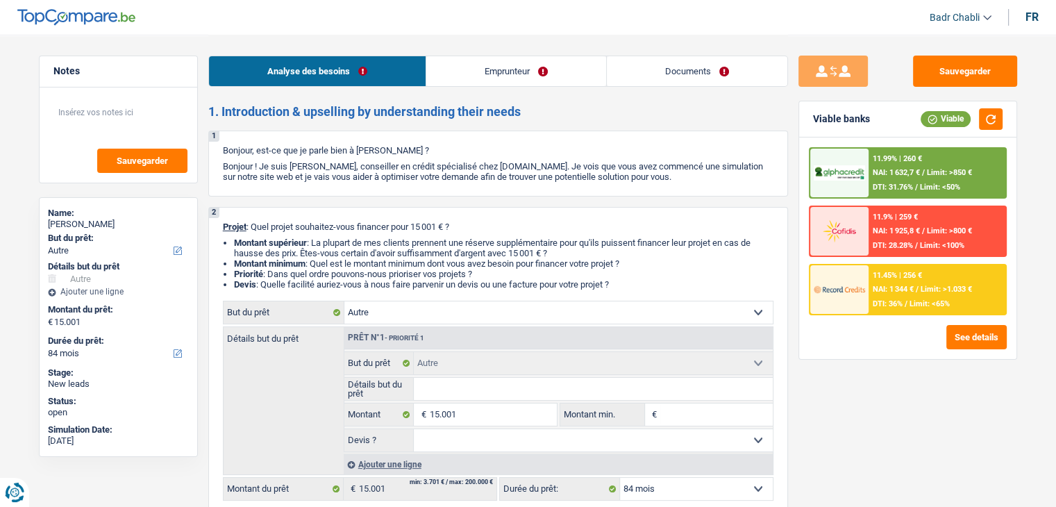
click at [869, 367] on div "Sauvegarder Viable banks Viable 11.99% | 260 € NAI: 1 632,7 € / Limit: >850 € D…" at bounding box center [908, 270] width 240 height 429
click at [733, 413] on input "Montant min." at bounding box center [716, 414] width 113 height 22
type input "1"
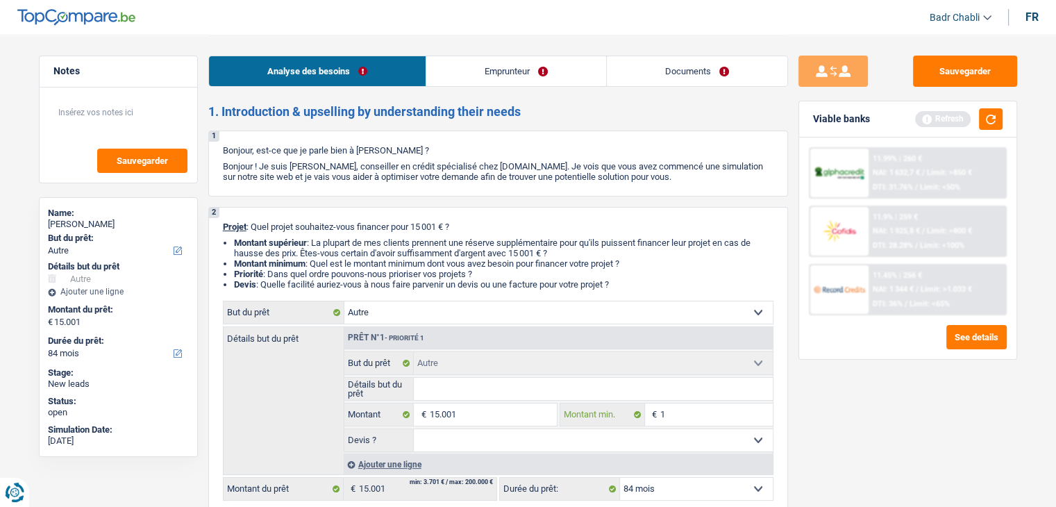
type input "10"
type input "100"
type input "1.000"
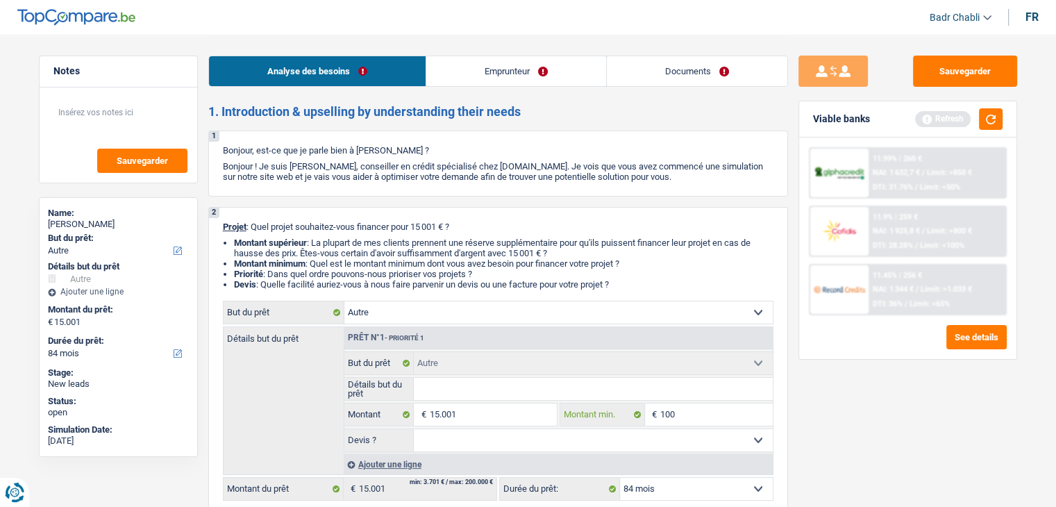
type input "1.000"
type input "10.001"
click at [837, 416] on div "Sauvegarder Viable banks Refresh 11.99% | 260 € NAI: 1 632,7 € / Limit: >850 € …" at bounding box center [908, 270] width 240 height 429
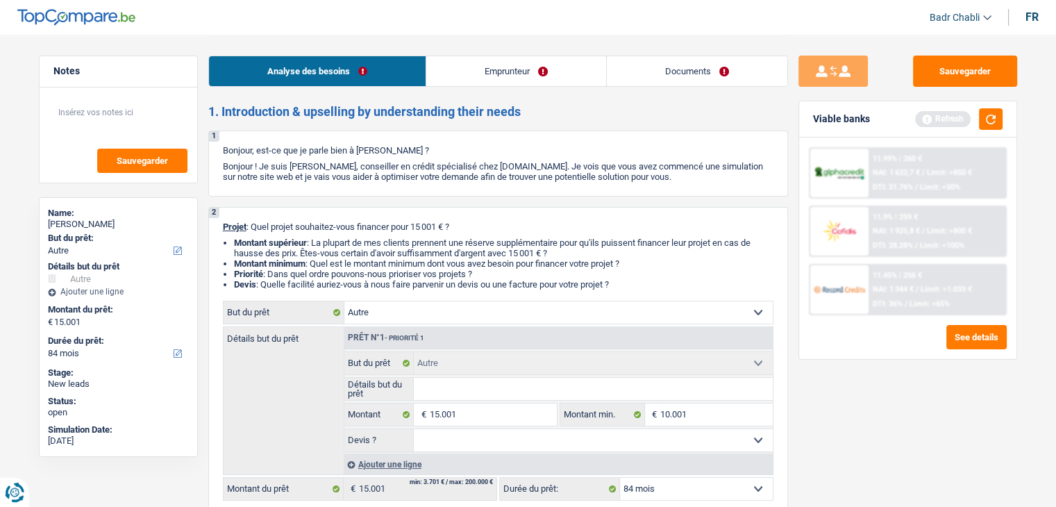
click at [685, 440] on select "Oui Non Non répondu Sélectionner une option" at bounding box center [593, 440] width 359 height 22
click at [686, 440] on select "Oui Non Non répondu Sélectionner une option" at bounding box center [593, 440] width 359 height 22
click at [864, 413] on div "Sauvegarder Viable banks Refresh 11.99% | 260 € NAI: 1 632,7 € / Limit: >850 € …" at bounding box center [908, 270] width 240 height 429
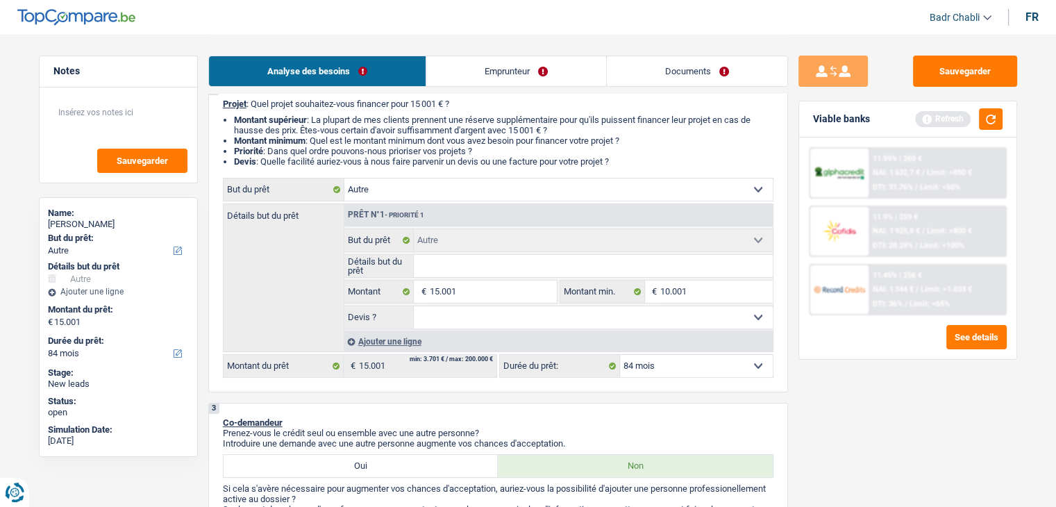
scroll to position [208, 0]
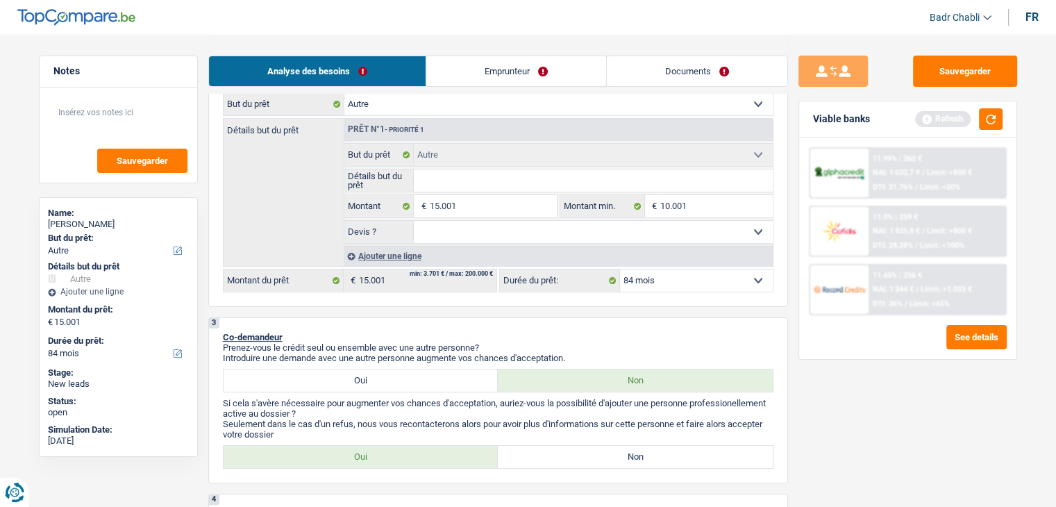
click at [572, 232] on select "Oui Non Non répondu Sélectionner une option" at bounding box center [593, 232] width 359 height 22
click at [558, 317] on div "3 Co-demandeur Prenez-vous le crédit seul ou ensemble avec une autre personne? …" at bounding box center [498, 400] width 580 height 166
click at [528, 65] on link "Emprunteur" at bounding box center [516, 71] width 180 height 30
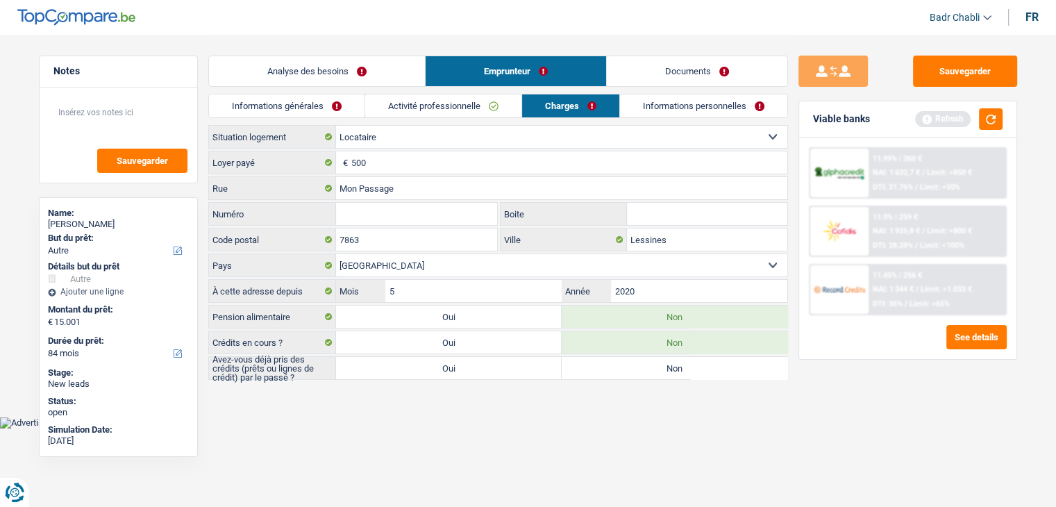
scroll to position [0, 0]
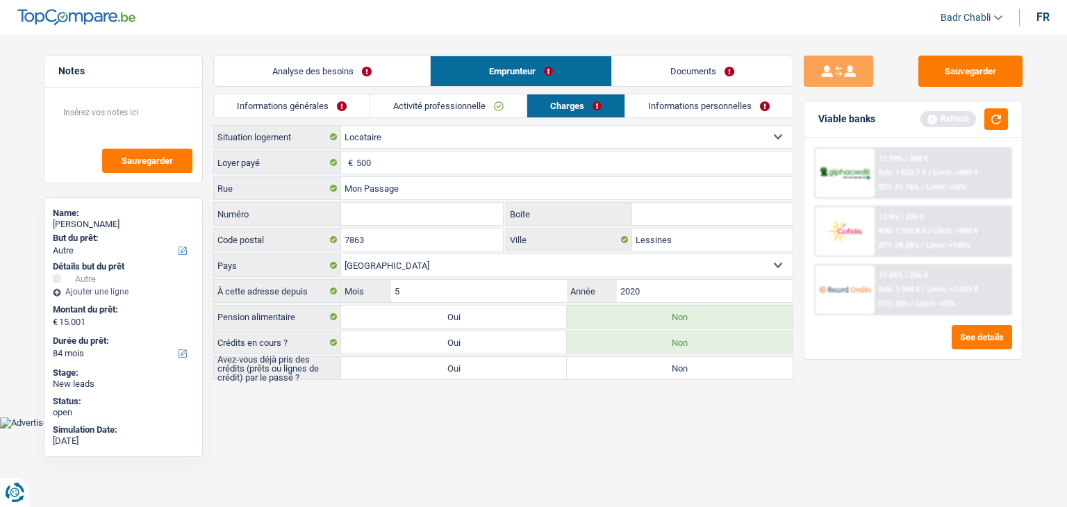
click at [469, 106] on link "Activité professionnelle" at bounding box center [448, 105] width 156 height 23
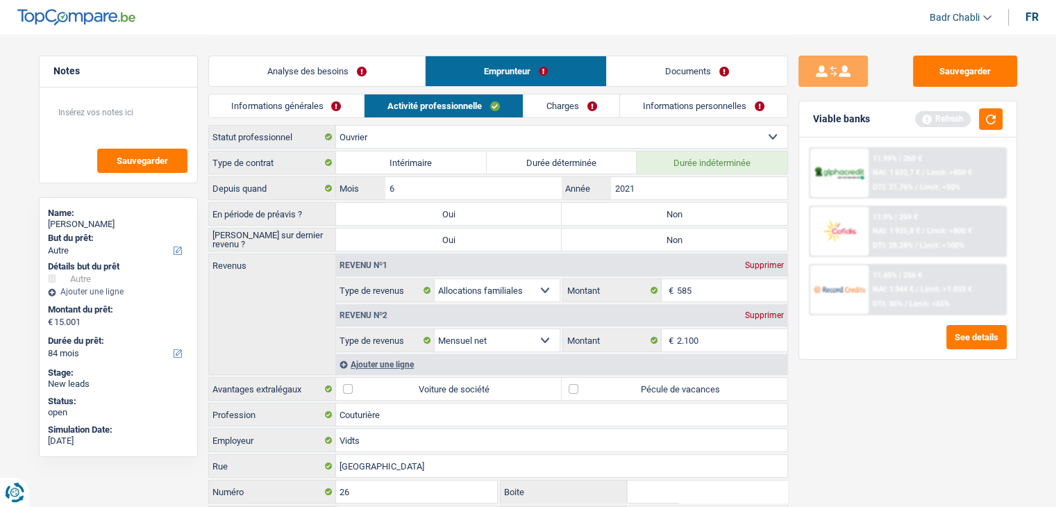
click at [636, 219] on label "Non" at bounding box center [675, 214] width 226 height 22
click at [636, 219] on input "Non" at bounding box center [675, 214] width 226 height 22
radio input "true"
click at [647, 246] on label "Non" at bounding box center [675, 239] width 226 height 22
click at [647, 246] on input "Non" at bounding box center [675, 239] width 226 height 22
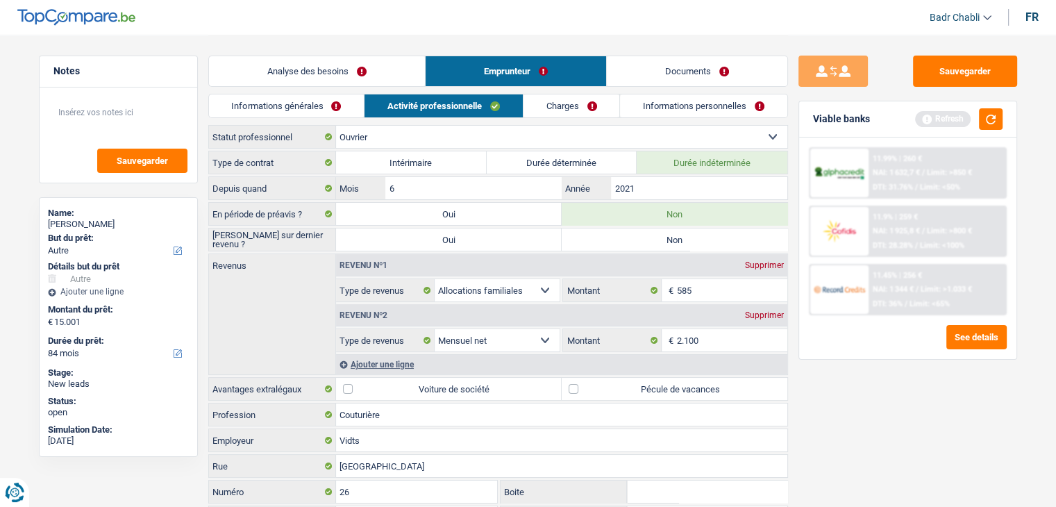
radio input "true"
click at [326, 101] on link "Informations générales" at bounding box center [287, 105] width 156 height 23
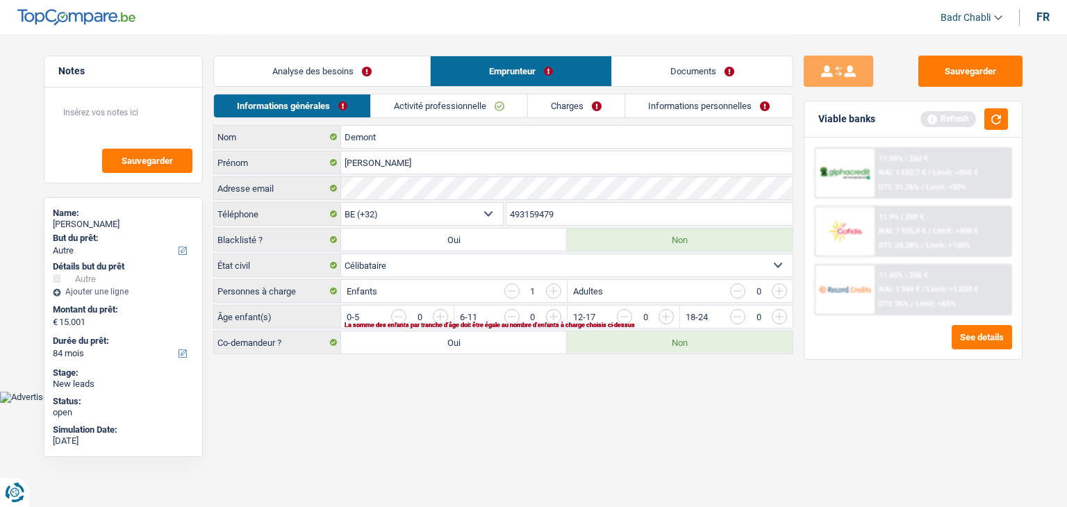
click at [343, 74] on link "Analyse des besoins" at bounding box center [322, 71] width 216 height 30
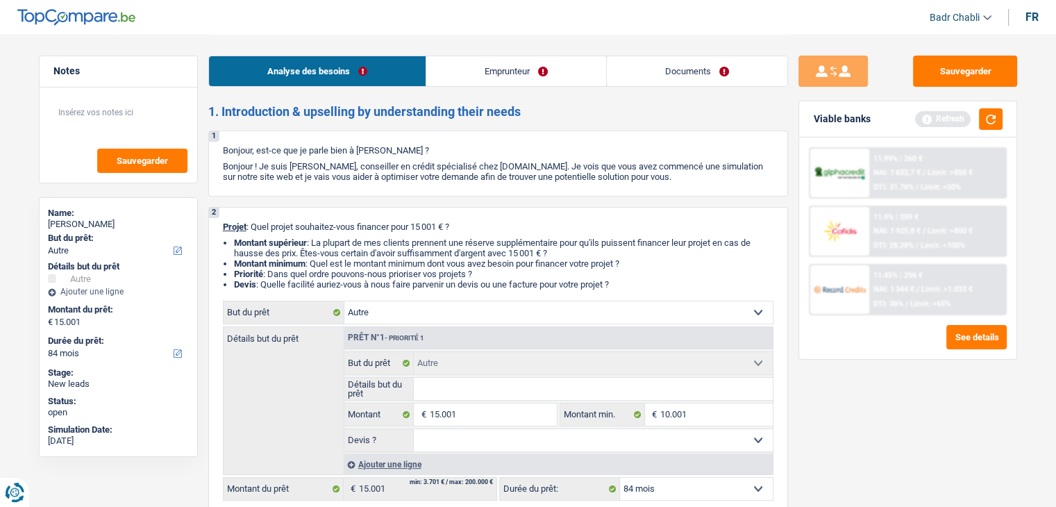
click at [526, 73] on link "Emprunteur" at bounding box center [516, 71] width 180 height 30
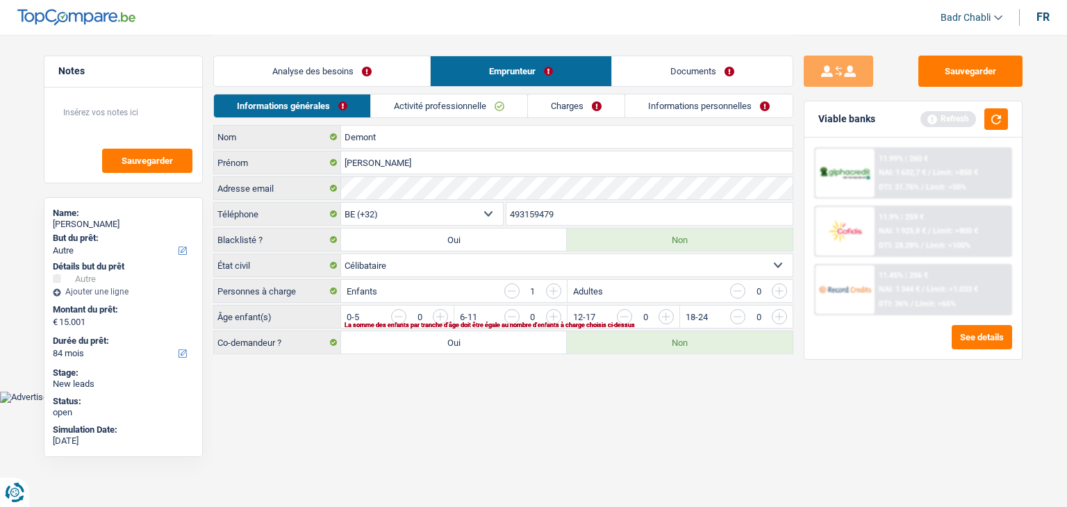
click at [458, 100] on link "Activité professionnelle" at bounding box center [449, 105] width 156 height 23
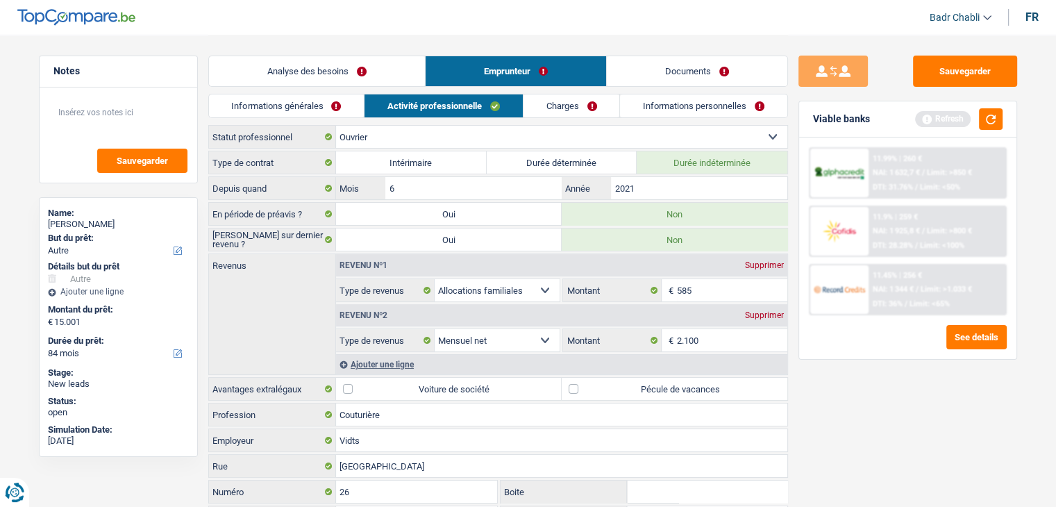
click at [292, 105] on link "Informations générales" at bounding box center [287, 105] width 156 height 23
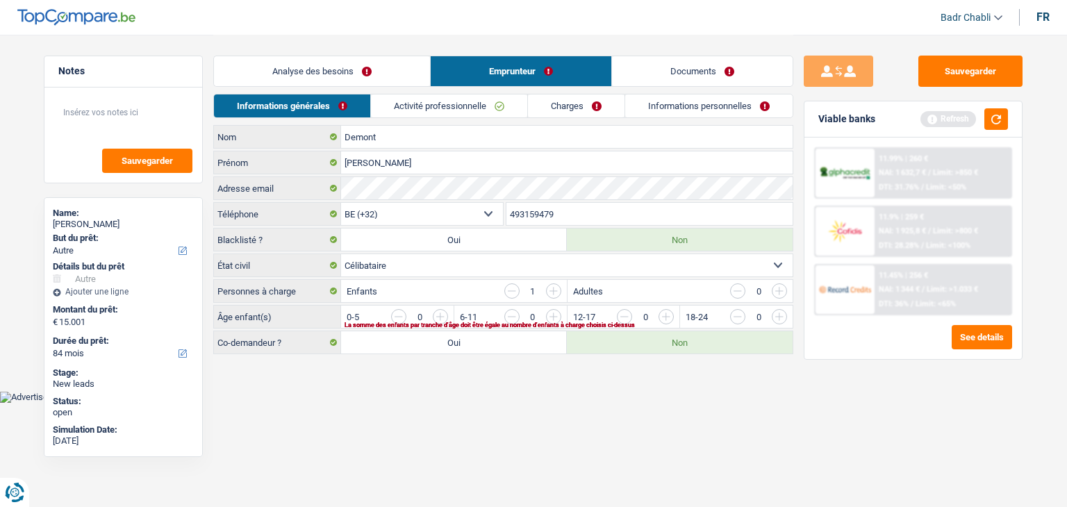
click at [478, 99] on link "Activité professionnelle" at bounding box center [449, 105] width 156 height 23
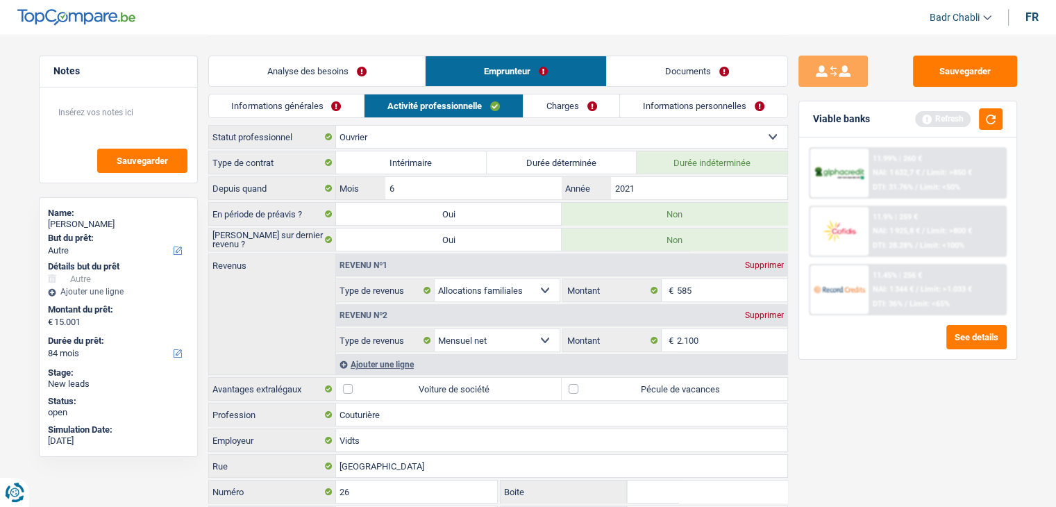
click at [611, 384] on label "Pécule de vacances" at bounding box center [675, 389] width 226 height 22
click at [611, 384] on input "Pécule de vacances" at bounding box center [675, 389] width 226 height 22
checkbox input "true"
click at [582, 117] on link "Charges" at bounding box center [572, 105] width 97 height 23
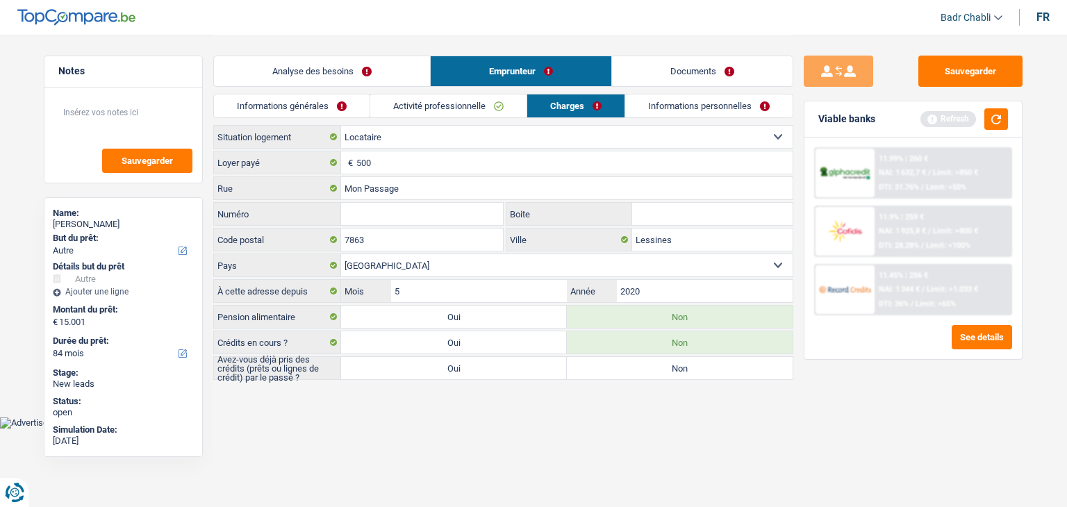
click at [442, 117] on link "Activité professionnelle" at bounding box center [448, 105] width 156 height 23
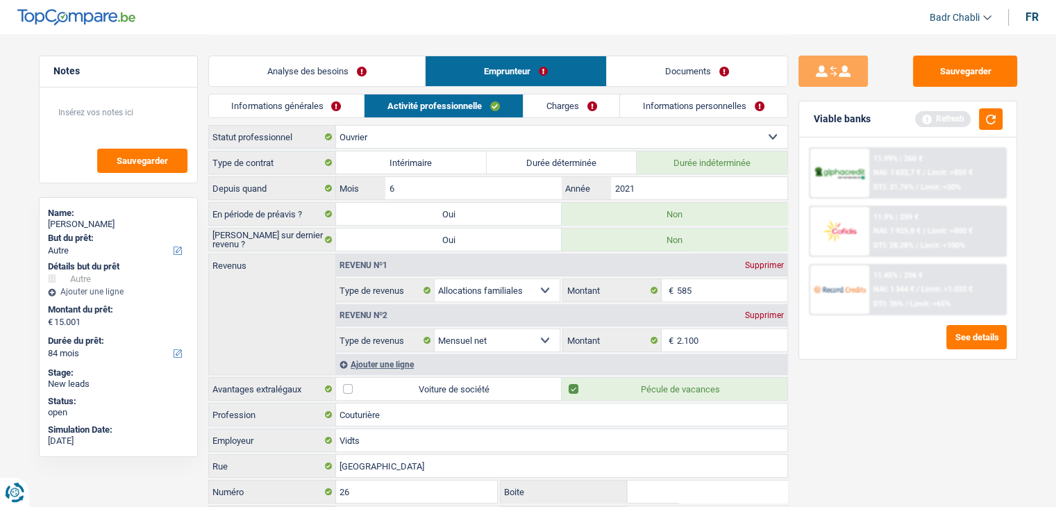
click at [556, 110] on link "Charges" at bounding box center [572, 105] width 97 height 23
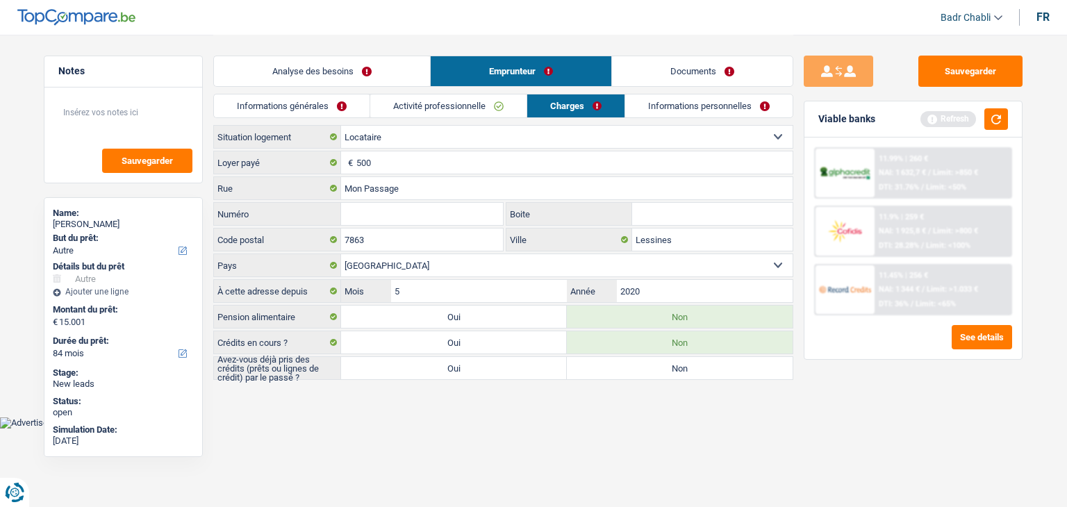
click at [518, 366] on label "Oui" at bounding box center [454, 368] width 226 height 22
click at [518, 366] on input "Oui" at bounding box center [454, 368] width 226 height 22
radio input "true"
click at [319, 69] on link "Analyse des besoins" at bounding box center [322, 71] width 216 height 30
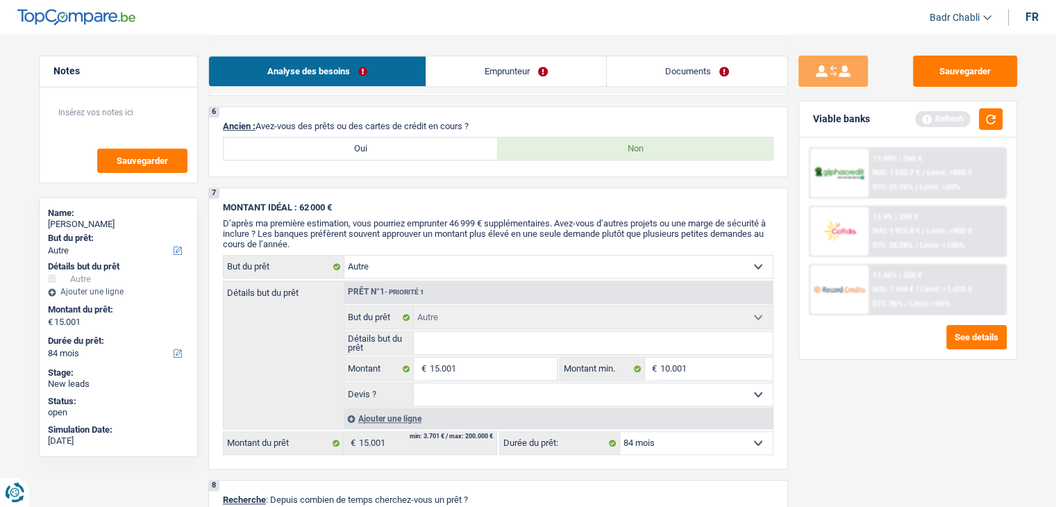
scroll to position [903, 0]
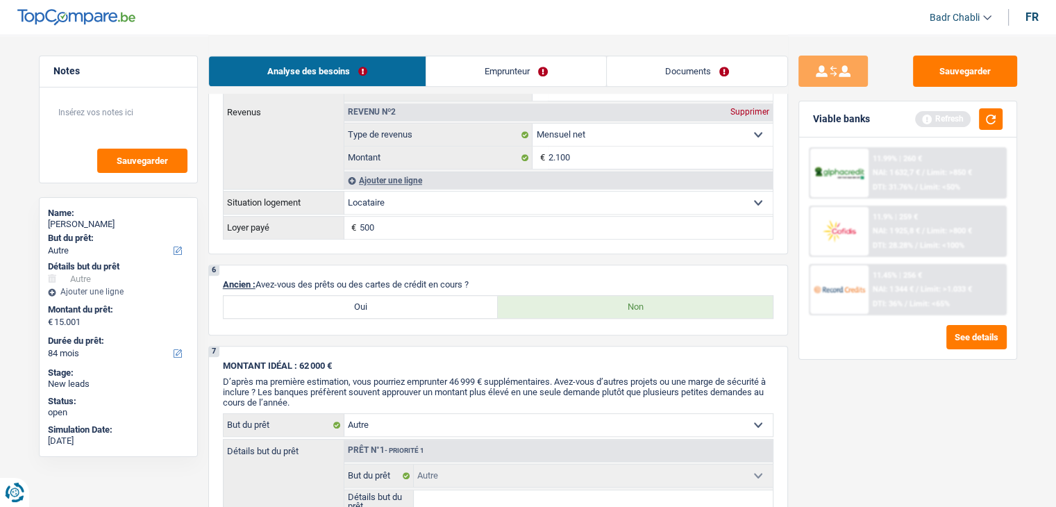
click at [395, 304] on label "Oui" at bounding box center [361, 307] width 275 height 22
click at [395, 304] on input "Oui" at bounding box center [361, 307] width 275 height 22
radio input "true"
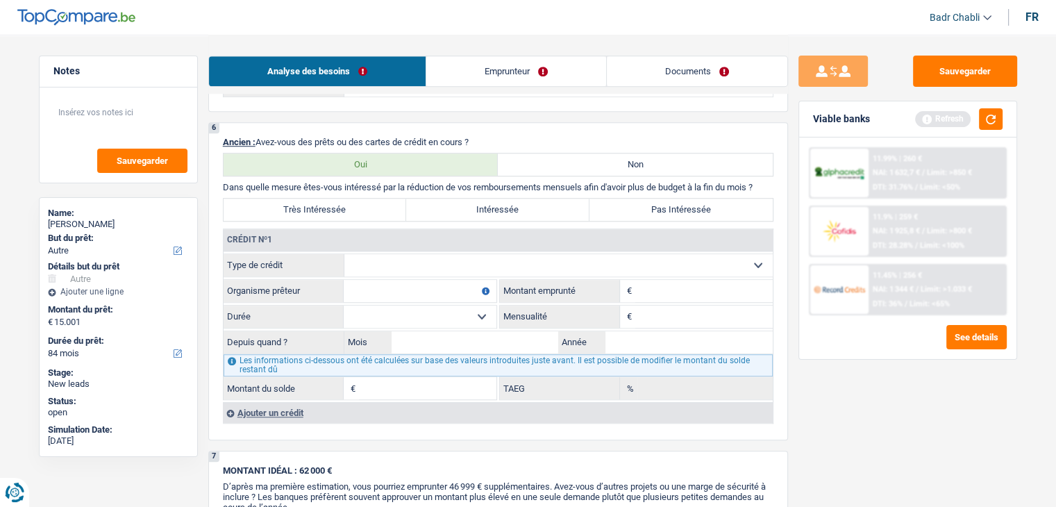
scroll to position [1111, 0]
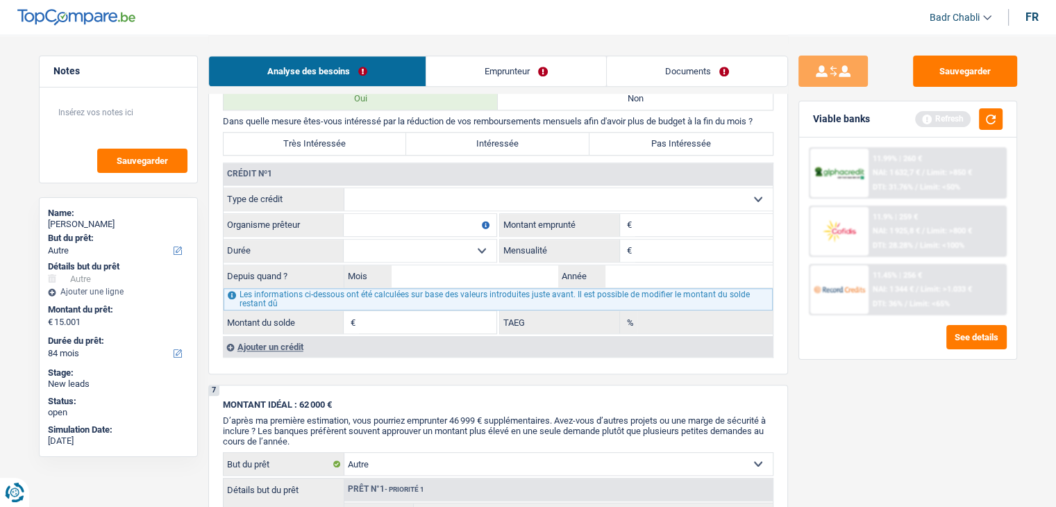
click at [423, 188] on select "Carte ou ouverture de crédit Prêt hypothécaire Vente à tempérament Prêt à tempé…" at bounding box center [558, 199] width 428 height 22
select select "cardOrCredit"
type input "0"
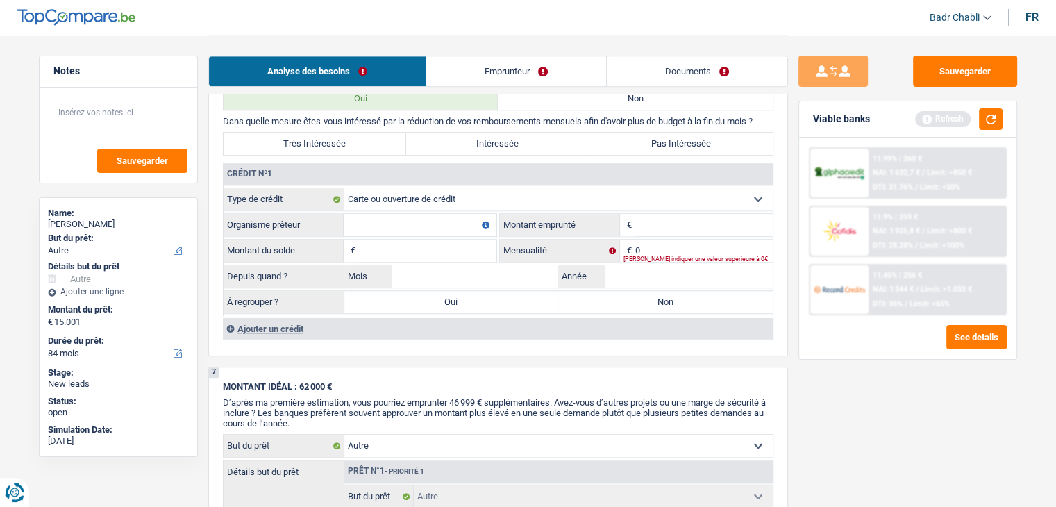
click at [429, 220] on input "Organisme prêteur" at bounding box center [420, 225] width 153 height 22
type input "Santander"
type input "5.000"
click at [400, 240] on input "Montant du solde" at bounding box center [428, 251] width 138 height 22
type input "4.000"
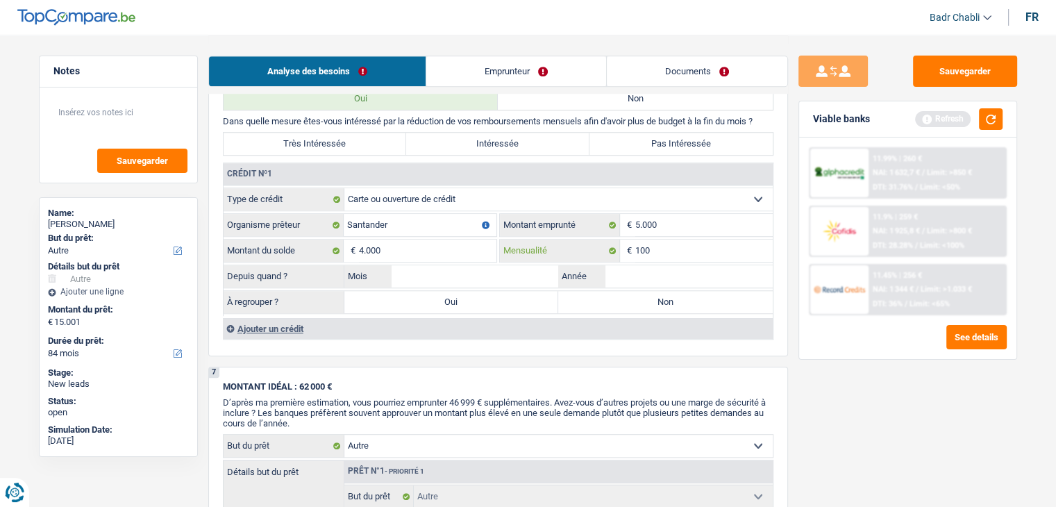
type input "100"
click at [492, 270] on input "Mois" at bounding box center [475, 276] width 167 height 22
click at [492, 269] on input "Mois" at bounding box center [475, 276] width 167 height 22
type input "04"
type input "2022"
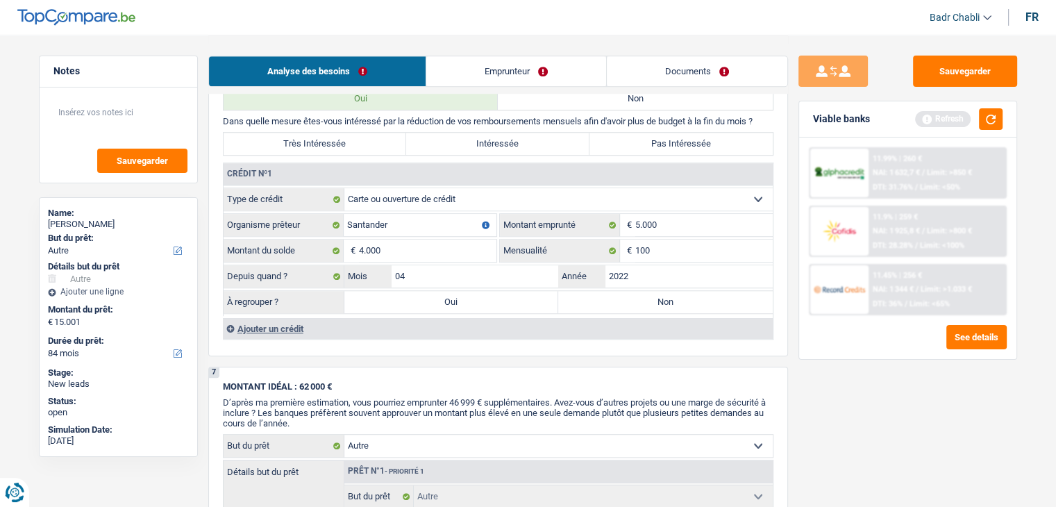
click at [583, 297] on label "Non" at bounding box center [665, 302] width 215 height 22
click at [583, 297] on input "Non" at bounding box center [665, 302] width 215 height 22
radio input "true"
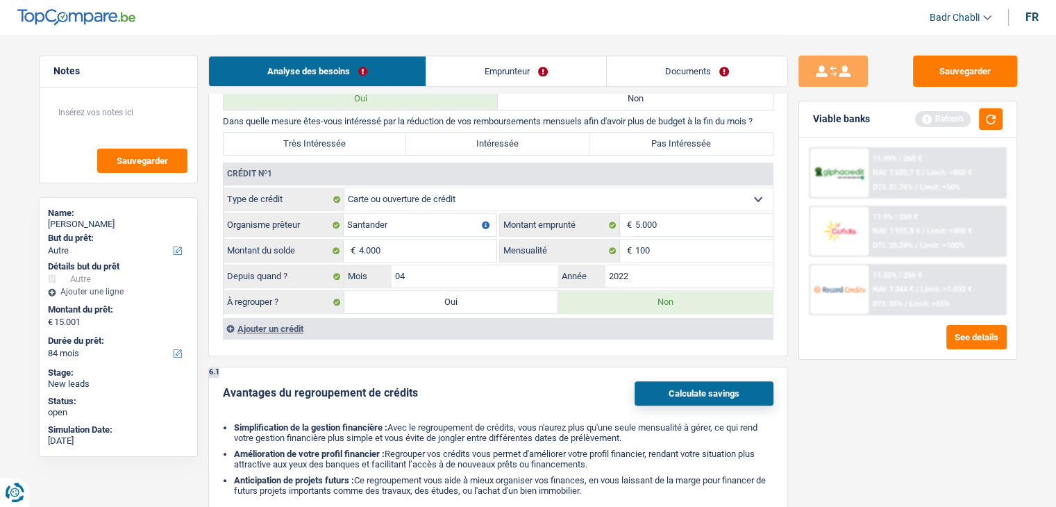
click at [502, 295] on label "Oui" at bounding box center [451, 302] width 215 height 22
click at [502, 295] on input "Oui" at bounding box center [451, 302] width 215 height 22
radio input "true"
type input "19.001"
type input "4.000"
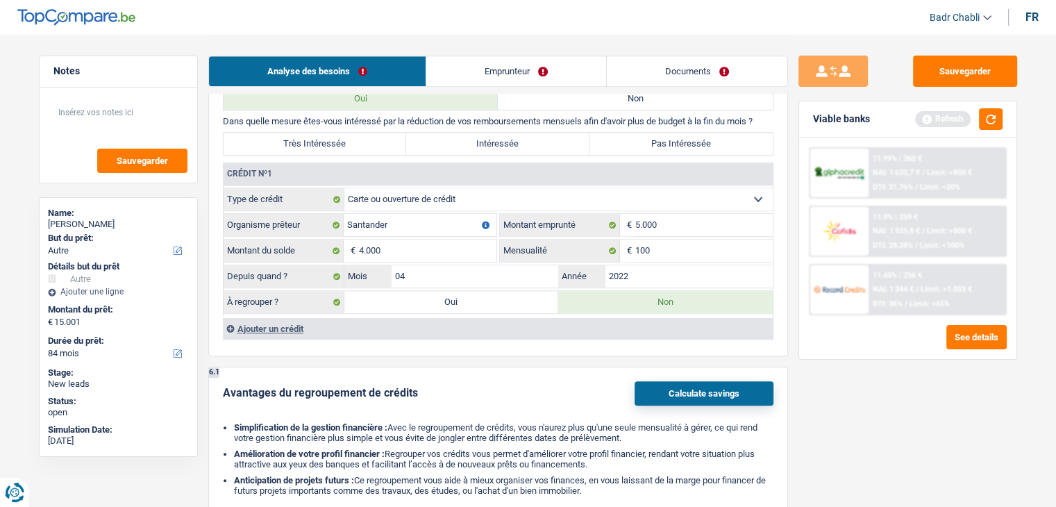
type input "4.000"
radio input "false"
select select "refinancing"
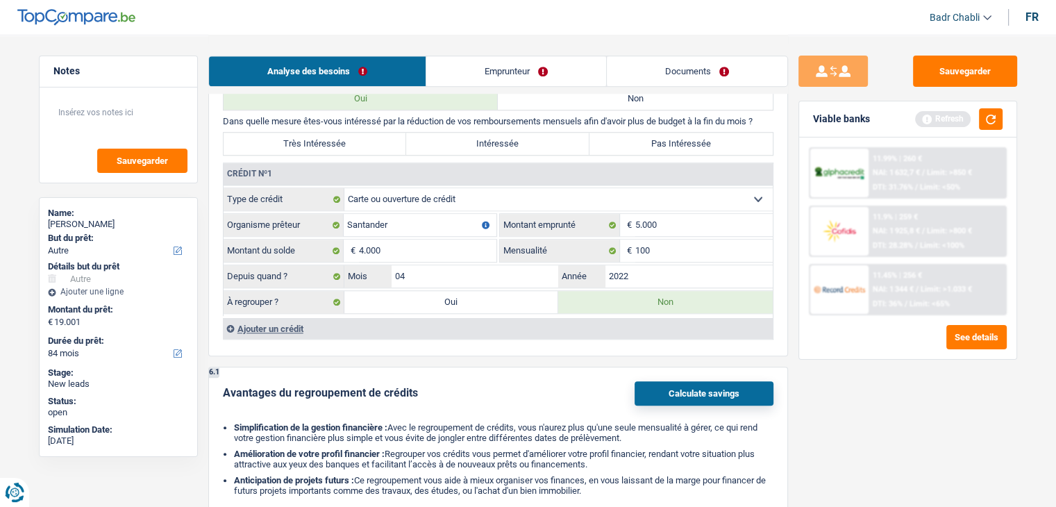
select select "refinancing"
select select "other"
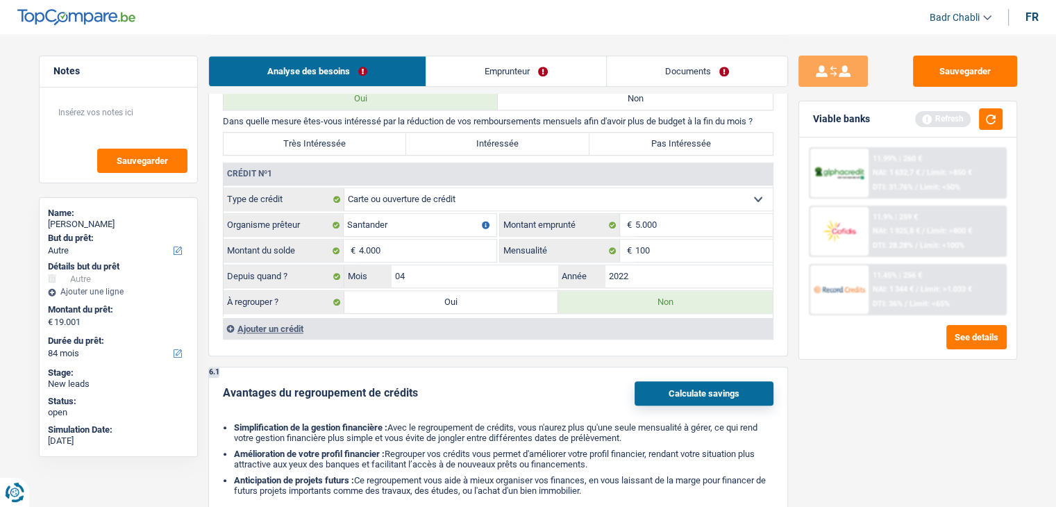
select select "other"
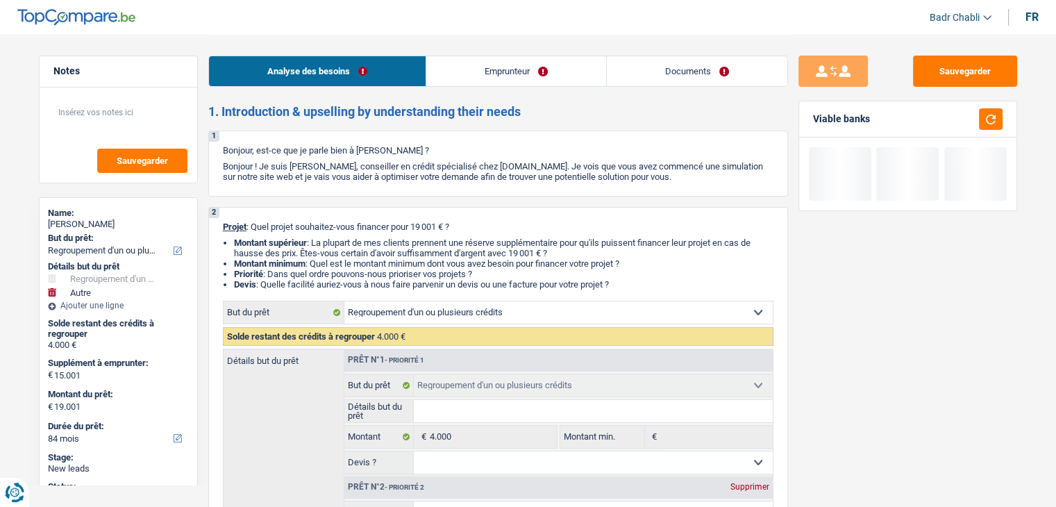
scroll to position [278, 0]
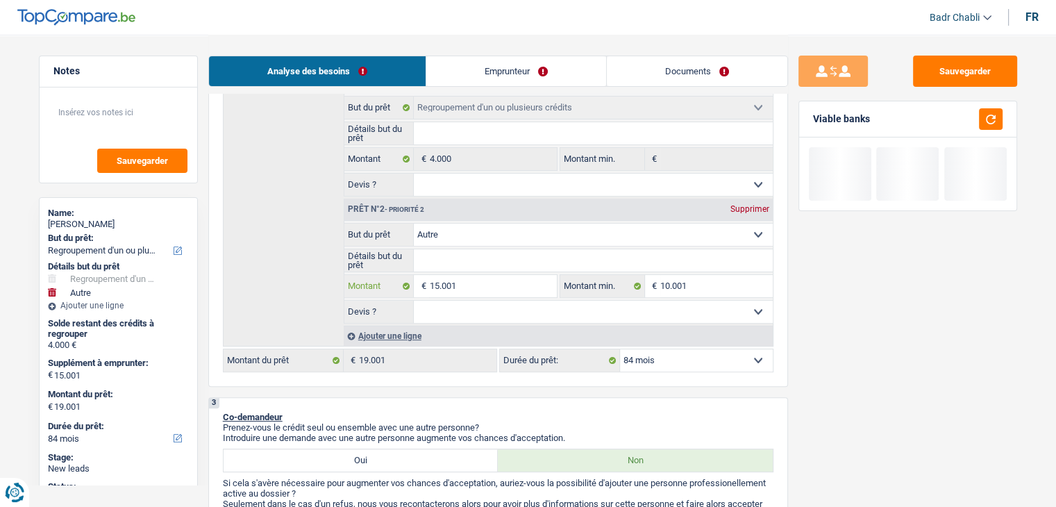
click at [494, 285] on input "15.001" at bounding box center [492, 286] width 127 height 22
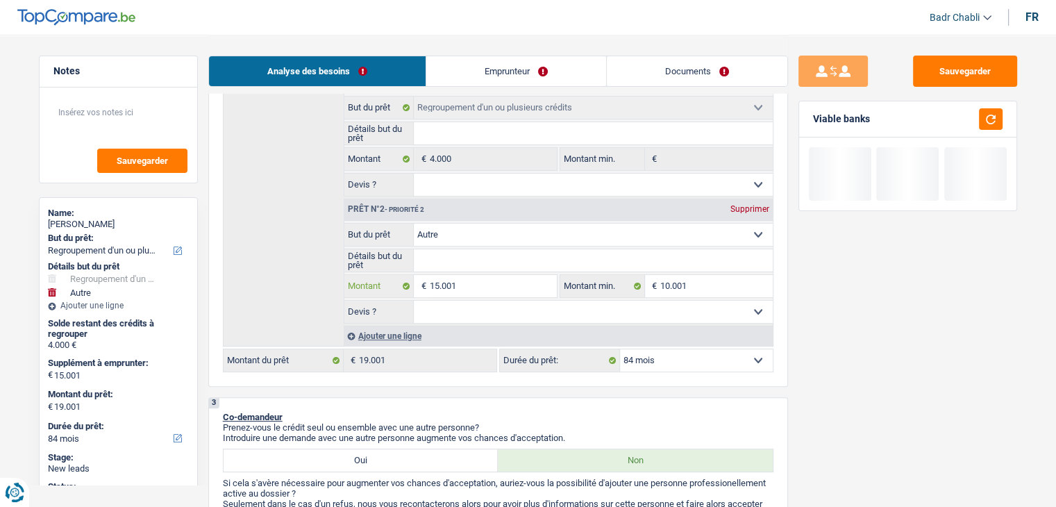
click at [494, 285] on input "15.001" at bounding box center [492, 286] width 127 height 22
type input "3"
type input "30"
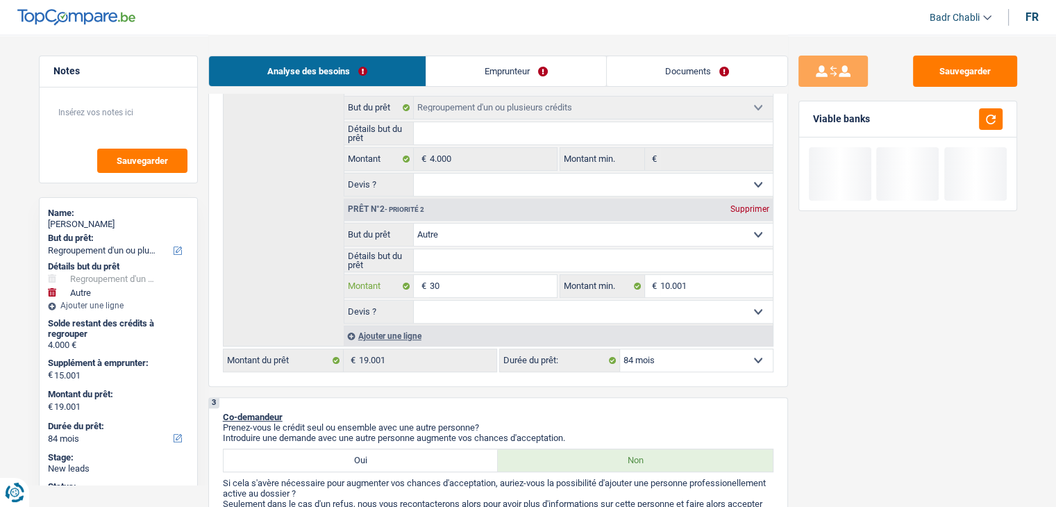
type input "300"
type input "3.000"
type input "300"
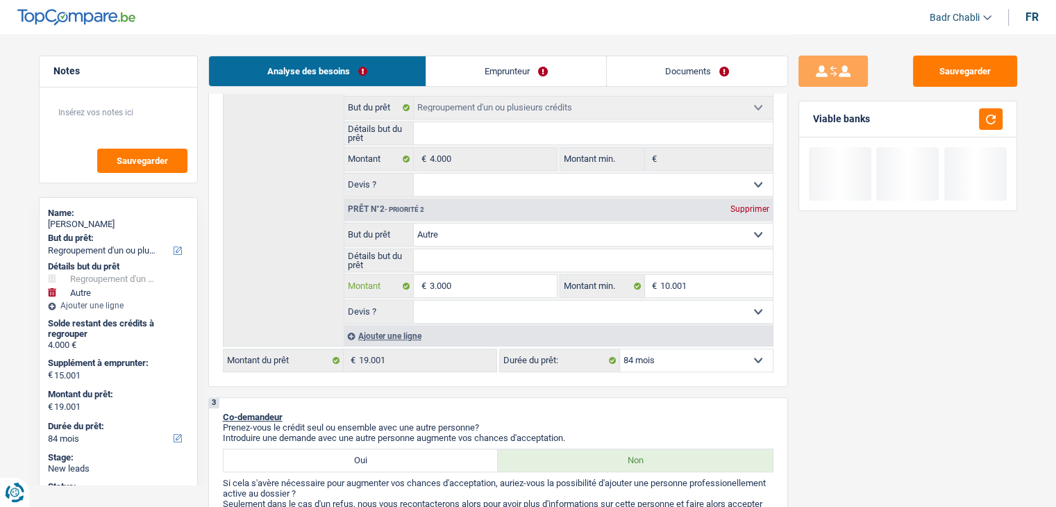
type input "300"
type input "30"
type input "3"
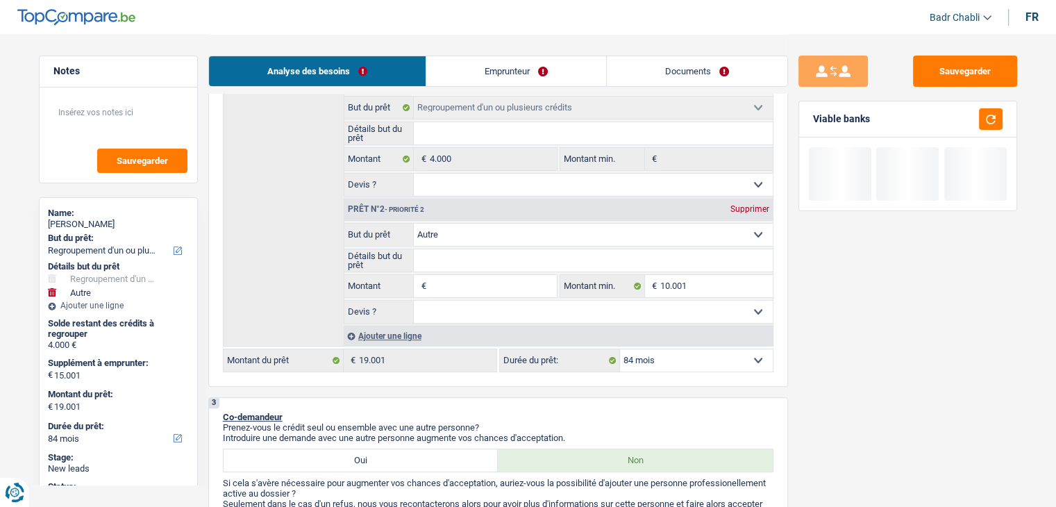
type input "4"
type input "40"
type input "400"
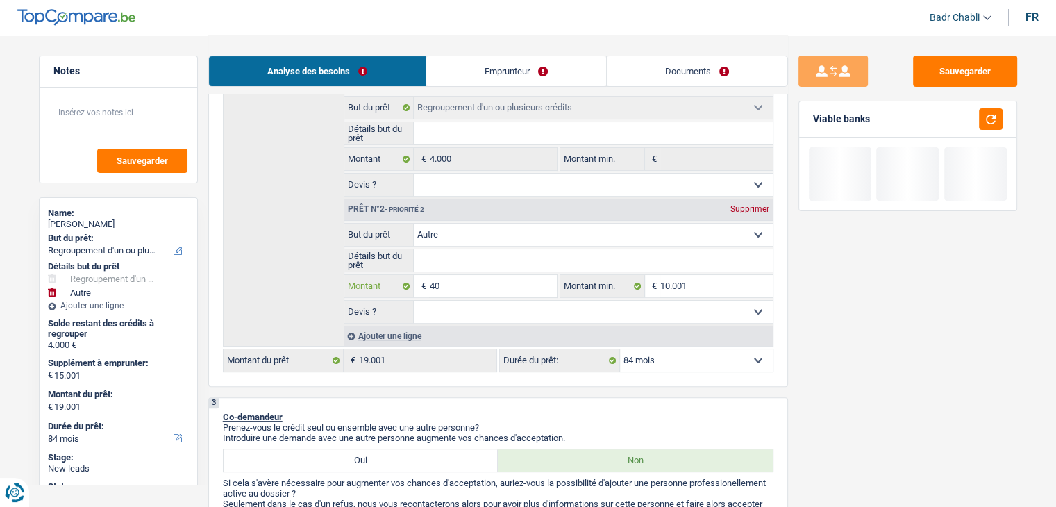
type input "400"
type input "4.000"
type input "400"
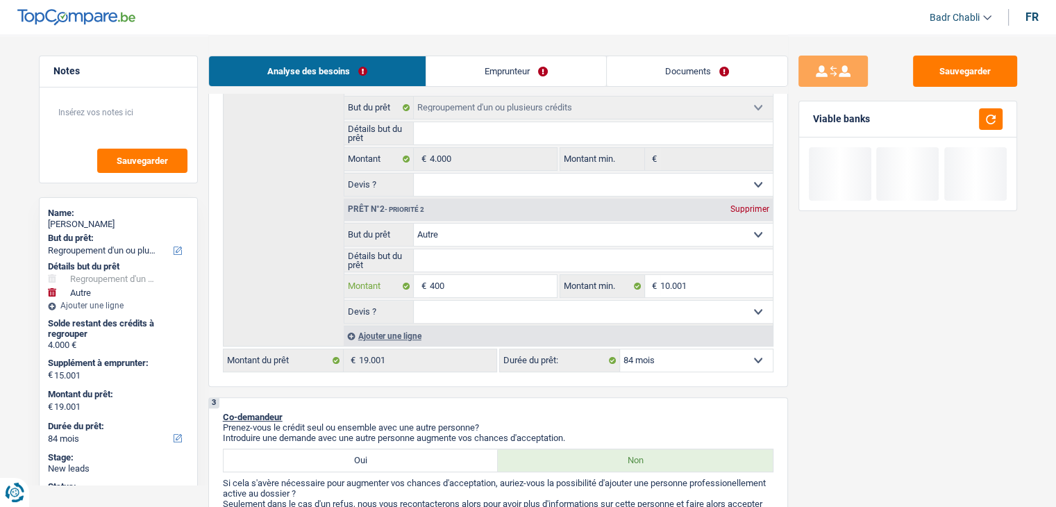
type input "40"
type input "4"
type input "5"
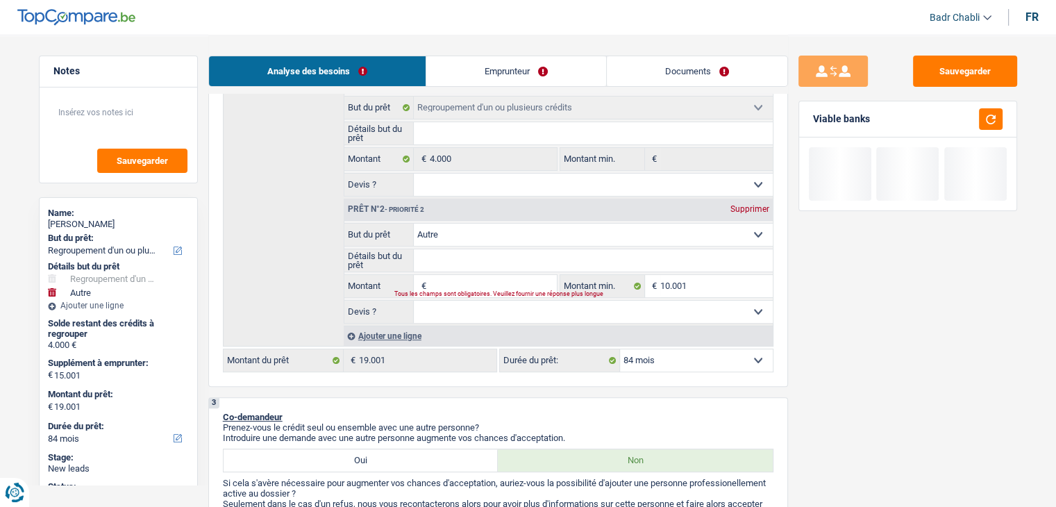
type input "5"
type input "50"
type input "500"
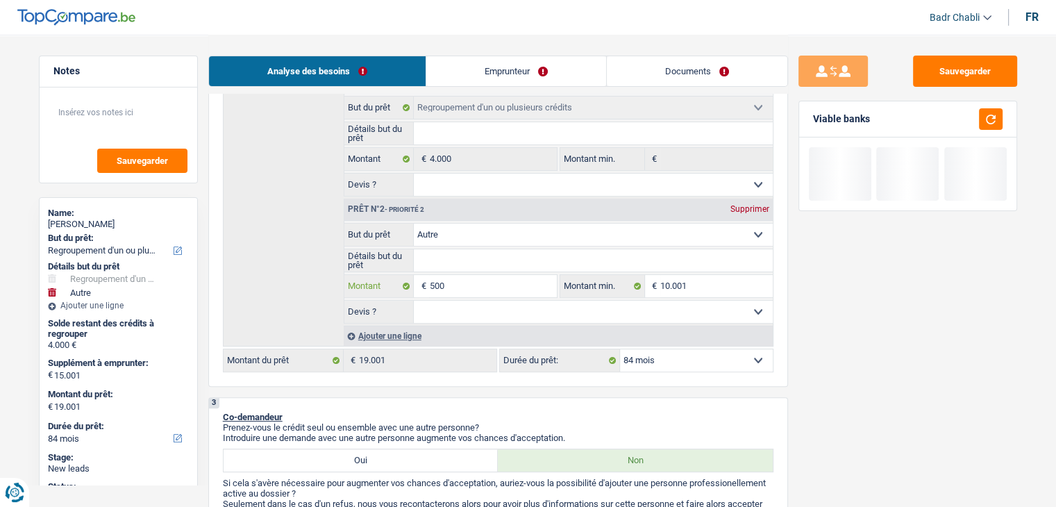
type input "5.000"
type input "500"
type input "50"
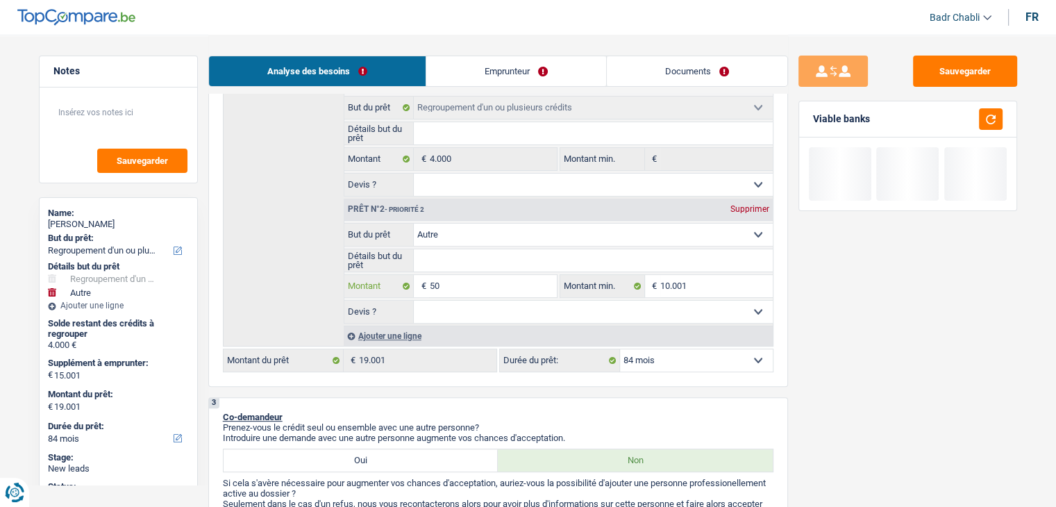
type input "50"
type input "5"
type input "9"
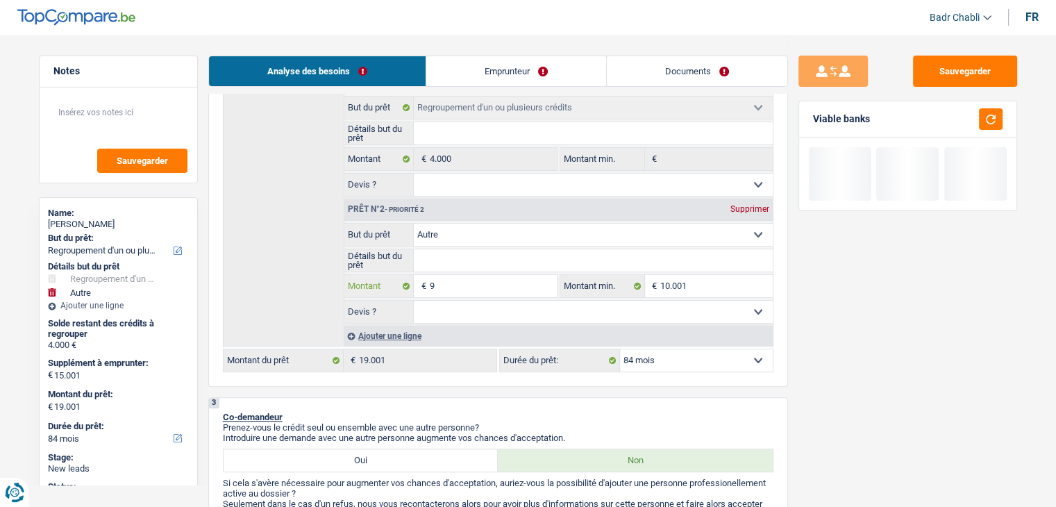
type input "90"
type input "900"
type input "9.000"
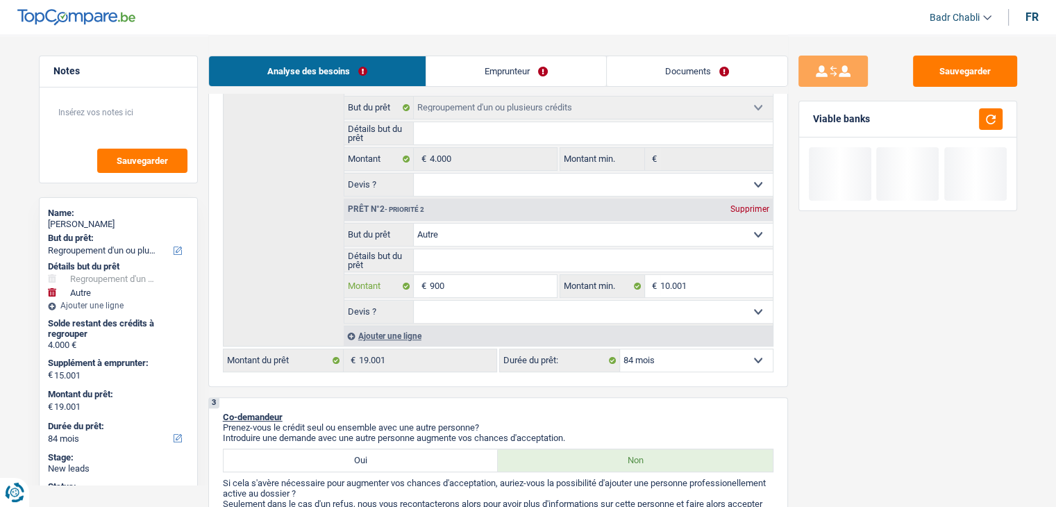
type input "9.000"
select select "60"
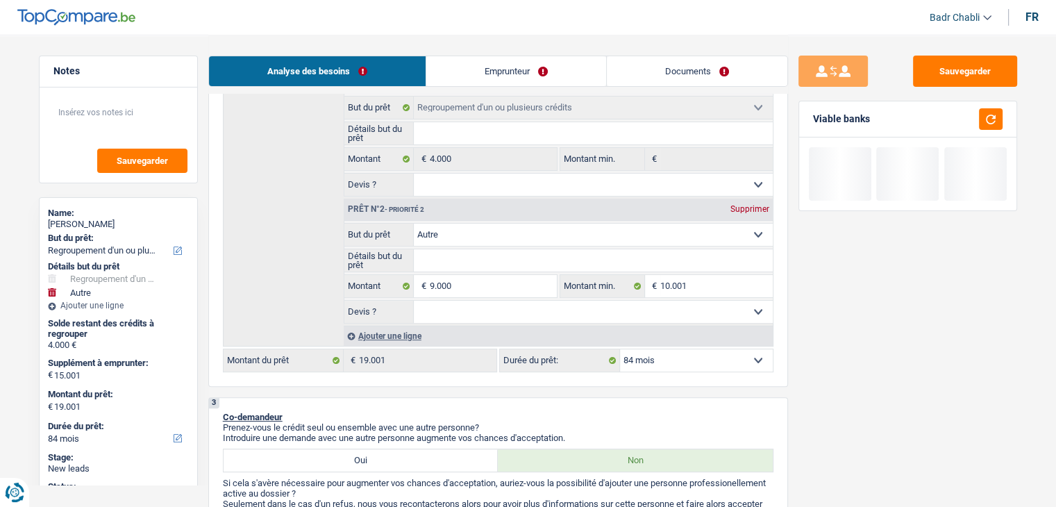
type input "9.000"
type input "13.000"
click at [494, 234] on select "Confort maison: meubles, textile, peinture, électroménager, outillage non-profe…" at bounding box center [593, 235] width 359 height 22
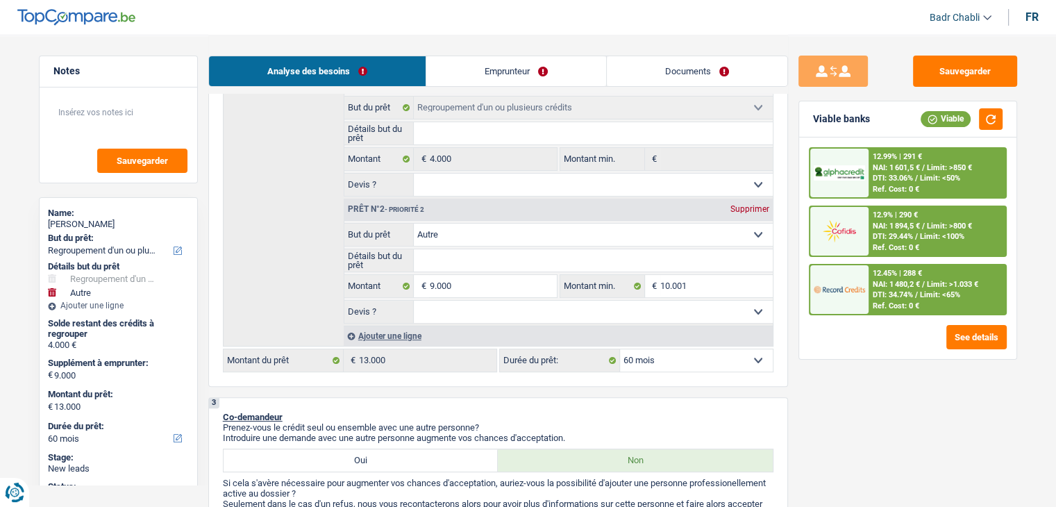
select select "refinancing"
click at [414, 224] on select "Confort maison: meubles, textile, peinture, électroménager, outillage non-profe…" at bounding box center [593, 235] width 359 height 22
select select "refinancing"
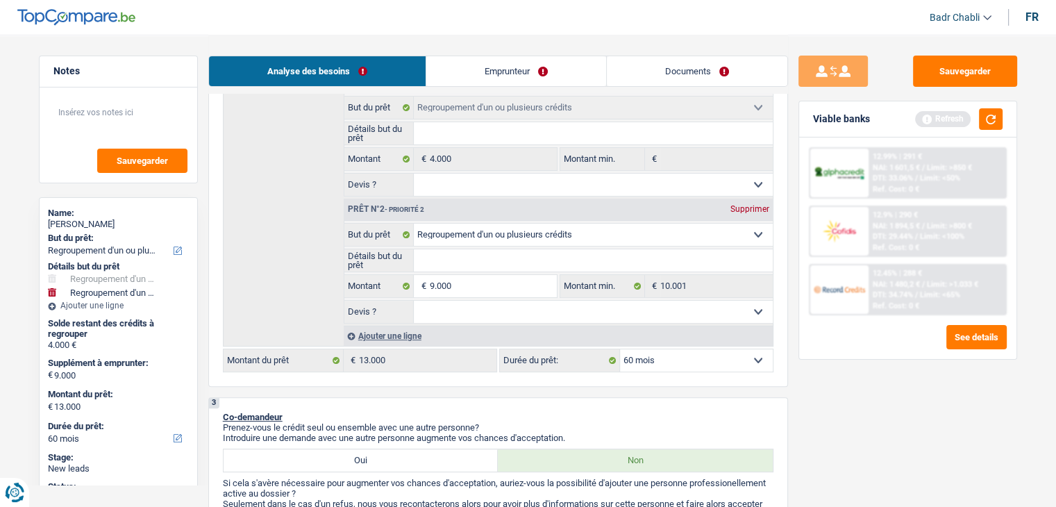
click at [540, 307] on select "Oui Non Non répondu Sélectionner une option" at bounding box center [593, 312] width 359 height 22
select select "false"
click at [414, 301] on select "Oui Non Non répondu Sélectionner une option" at bounding box center [593, 312] width 359 height 22
select select "false"
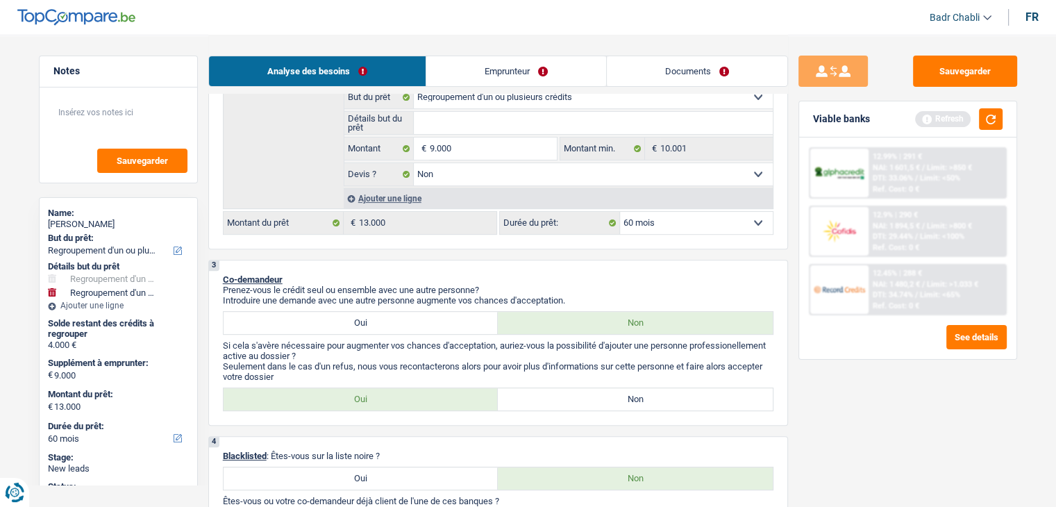
scroll to position [417, 0]
click at [417, 199] on div "Ajouter une ligne" at bounding box center [558, 197] width 429 height 20
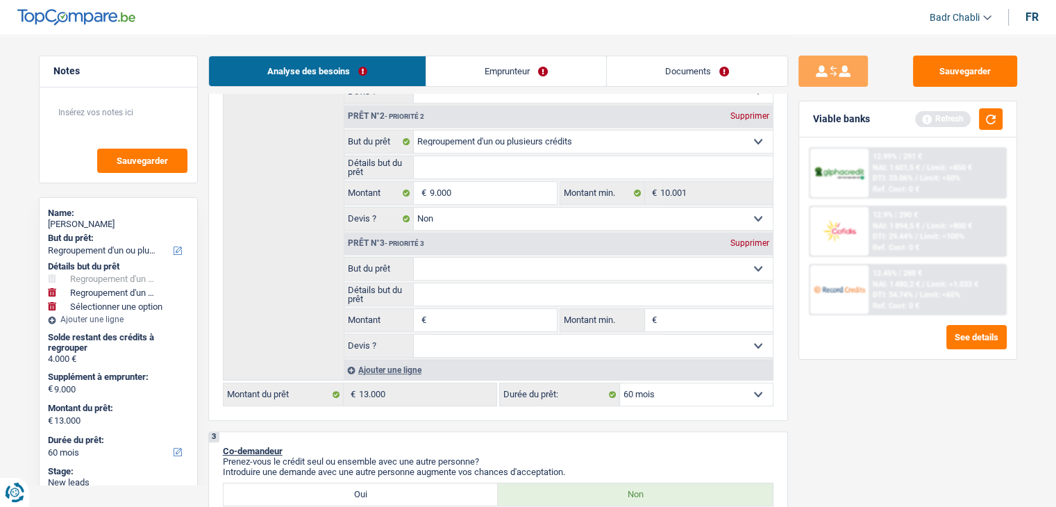
scroll to position [278, 0]
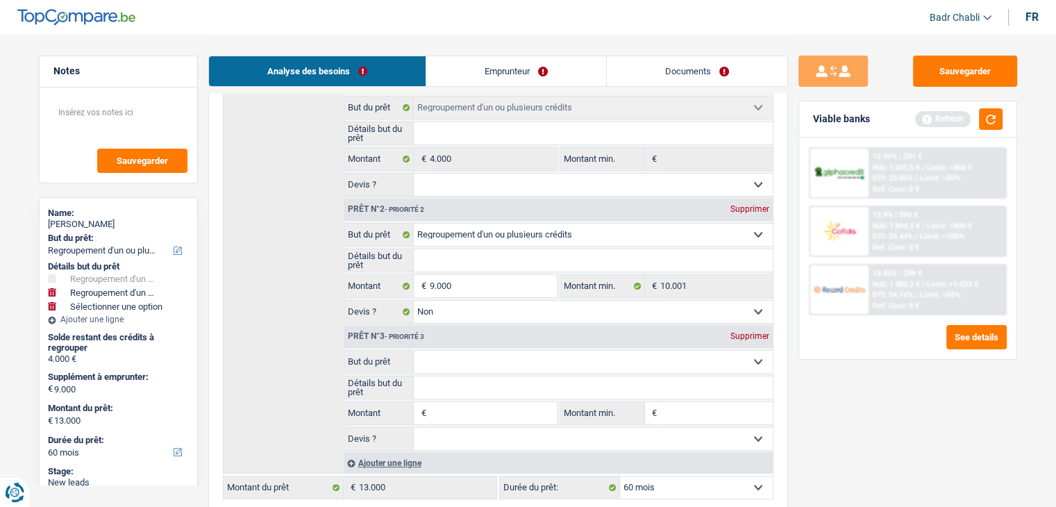
click at [535, 242] on select "Confort maison: meubles, textile, peinture, électroménager, outillage non-profe…" at bounding box center [593, 235] width 359 height 22
select select "household"
click at [414, 224] on select "Confort maison: meubles, textile, peinture, électroménager, outillage non-profe…" at bounding box center [593, 235] width 359 height 22
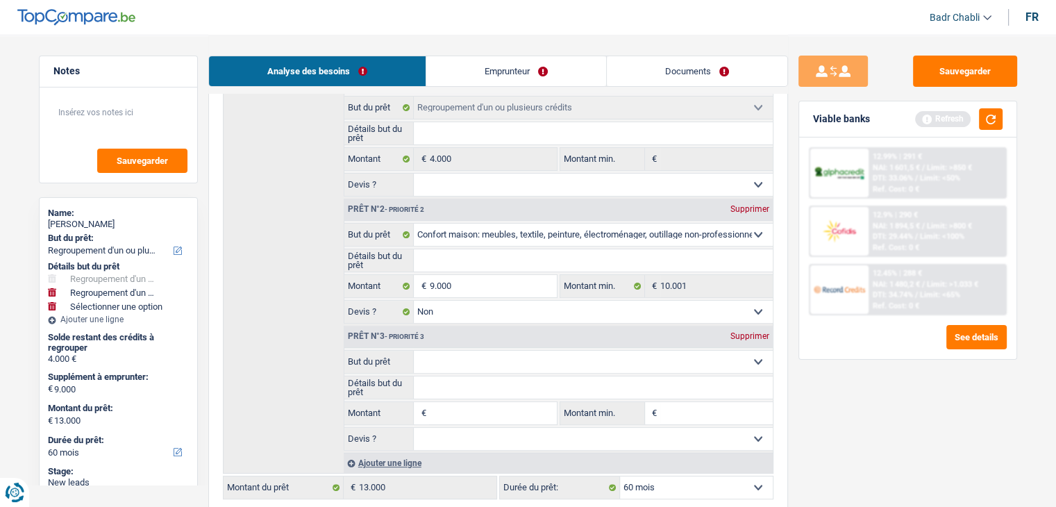
select select "household"
click at [508, 262] on input "Détails but du prêt" at bounding box center [593, 260] width 359 height 22
type input "A"
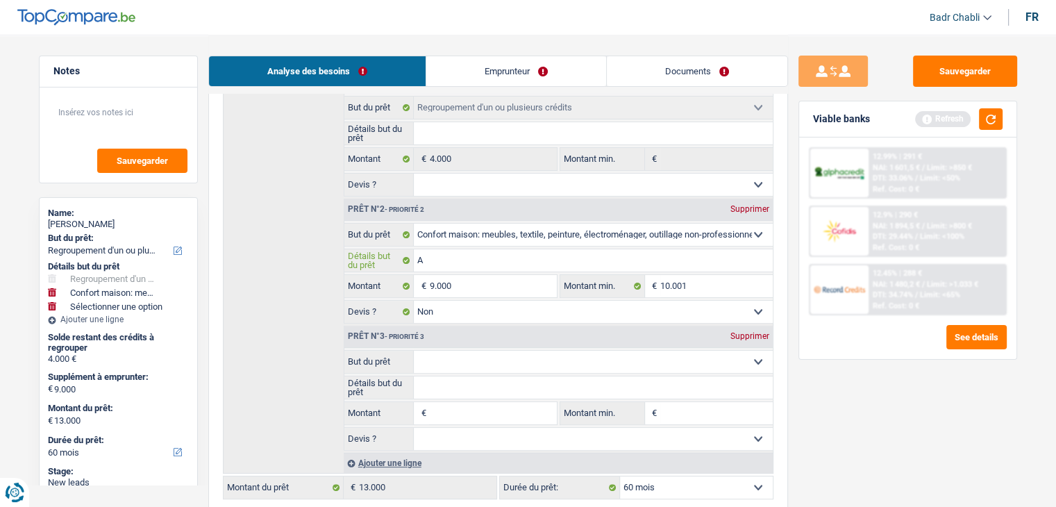
type input "Ac"
type input "Ach"
type input "Acha"
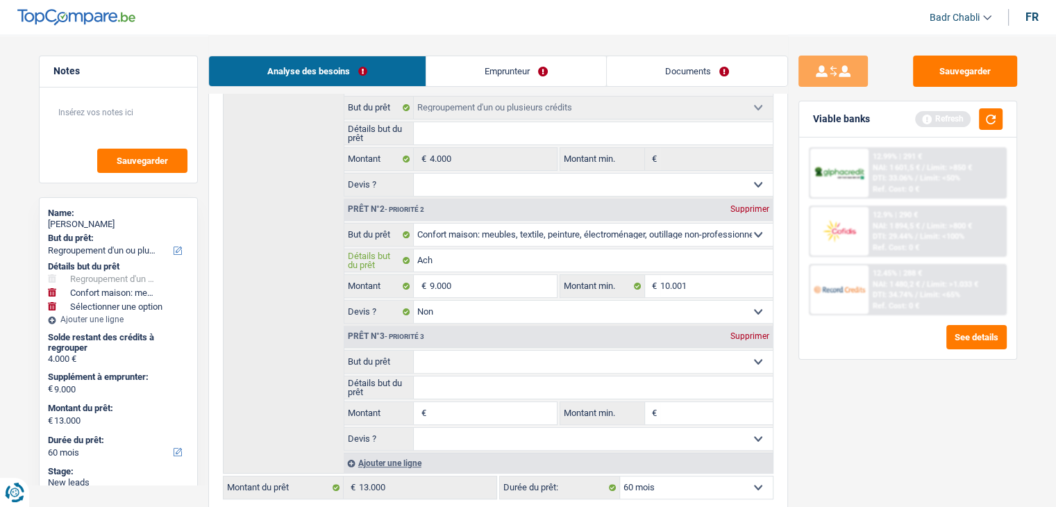
type input "Acha"
type input "Achat"
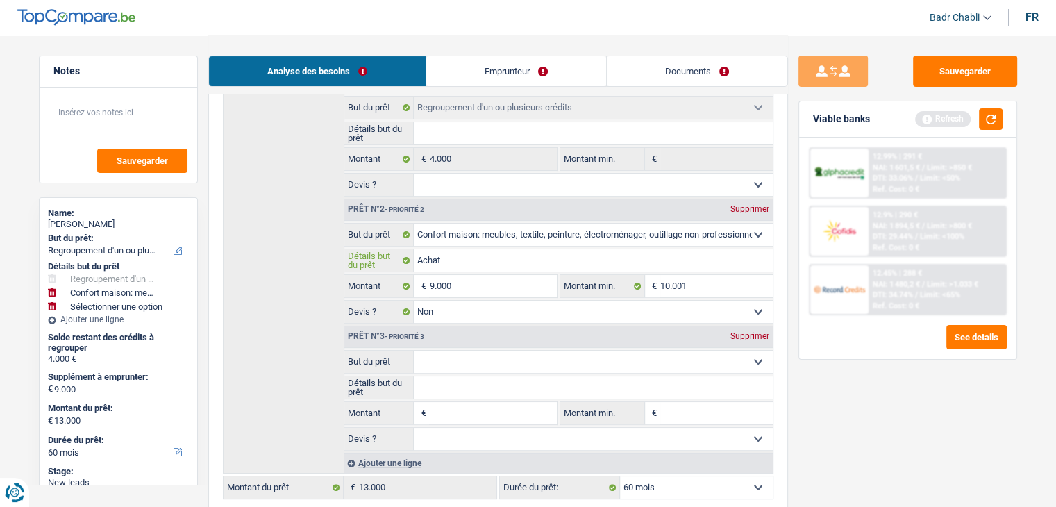
type input "Achat n"
type input "Achat no"
type input "Achat nouv"
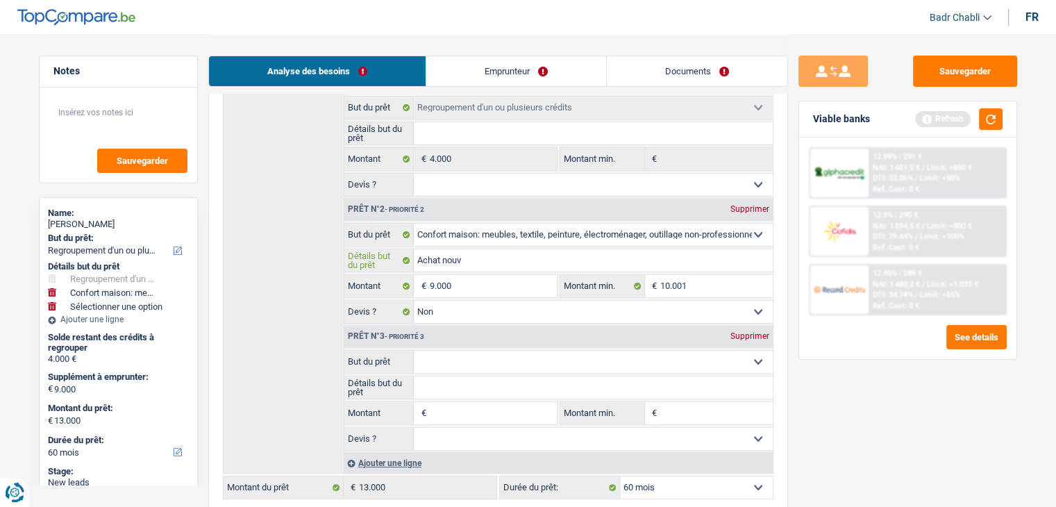
type input "Achat nouv"
type input "Achat nouve"
type input "Achat nouvea"
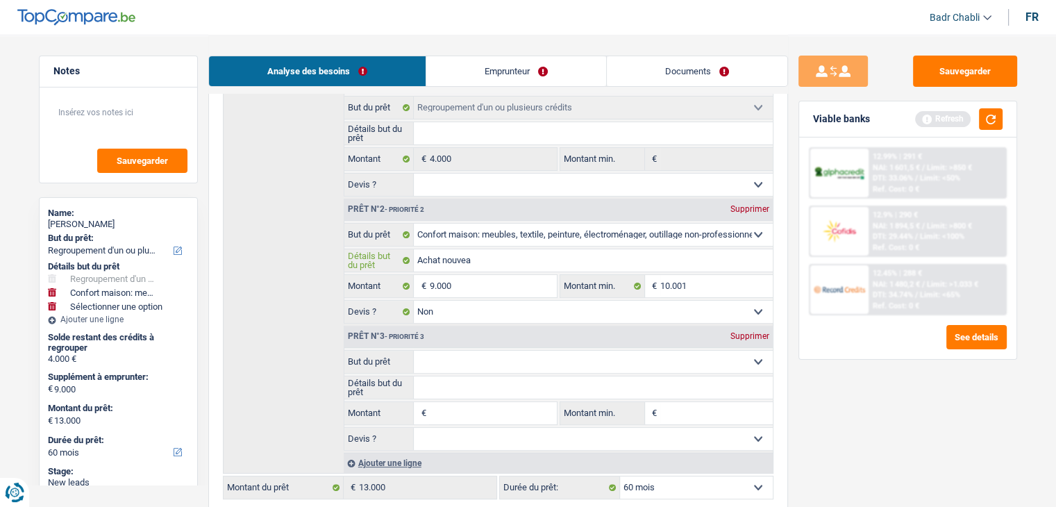
type input "Achat nouveau"
type input "Achat nouveaux"
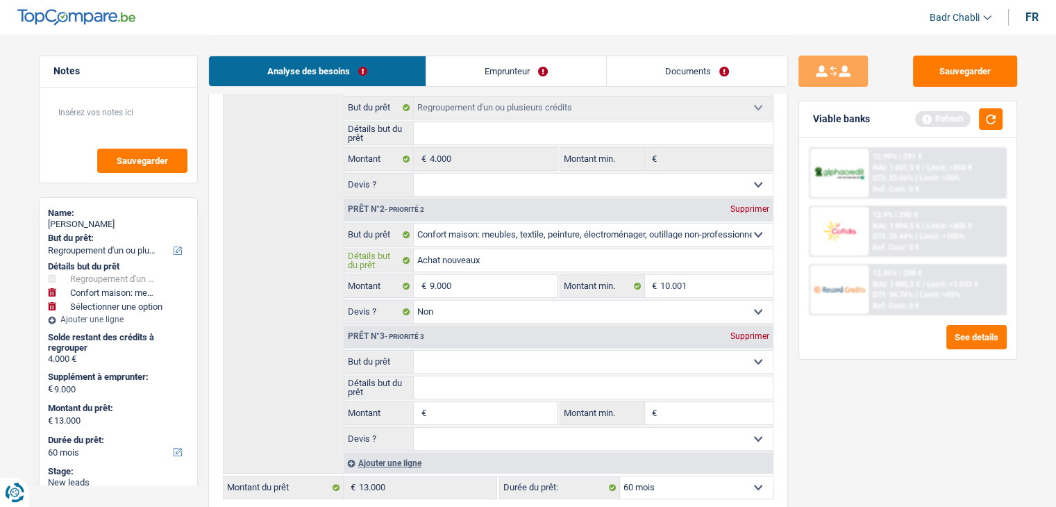
type input "Achat nouveaux"
type input "Achat nouveaux m"
type input "Achat nouveaux me"
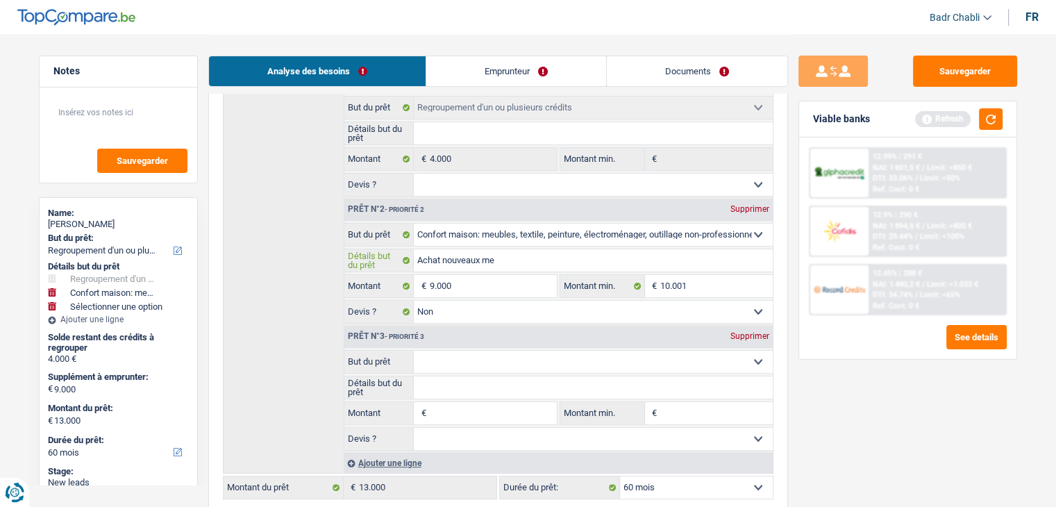
type input "Achat nouveaux meu"
type input "Achat nouveaux meub"
type input "Achat nouveaux meubl"
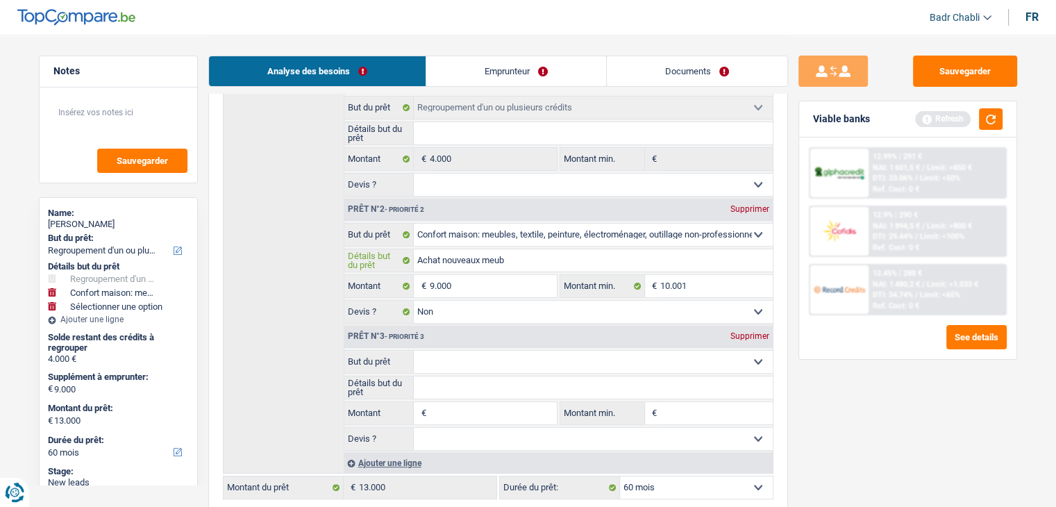
type input "Achat nouveaux meubl"
type input "Achat nouveaux meuble"
type input "Achat nouveaux meubles"
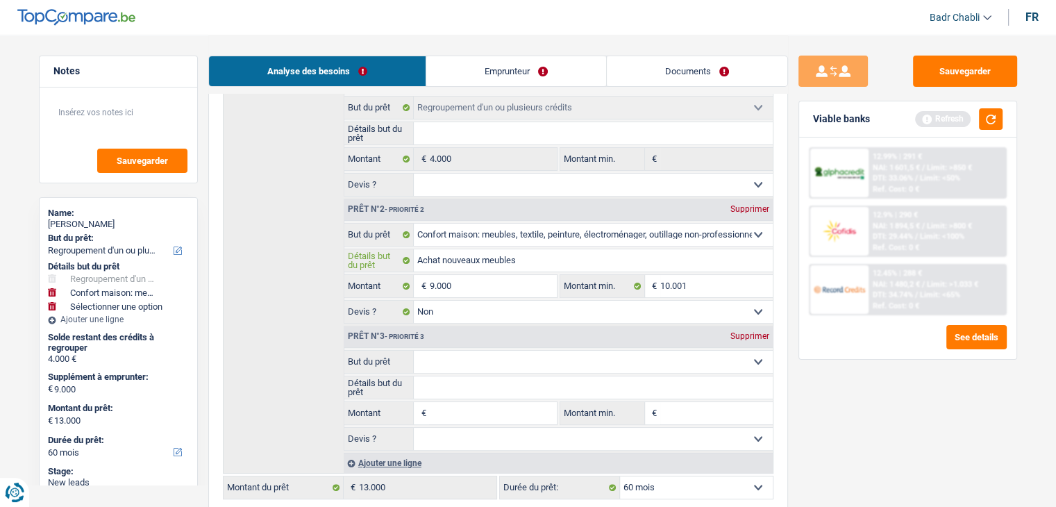
type input "Achat nouveaux meubles"
type input "Achat nouveaux meubles e"
type input "Achat nouveaux meubles et"
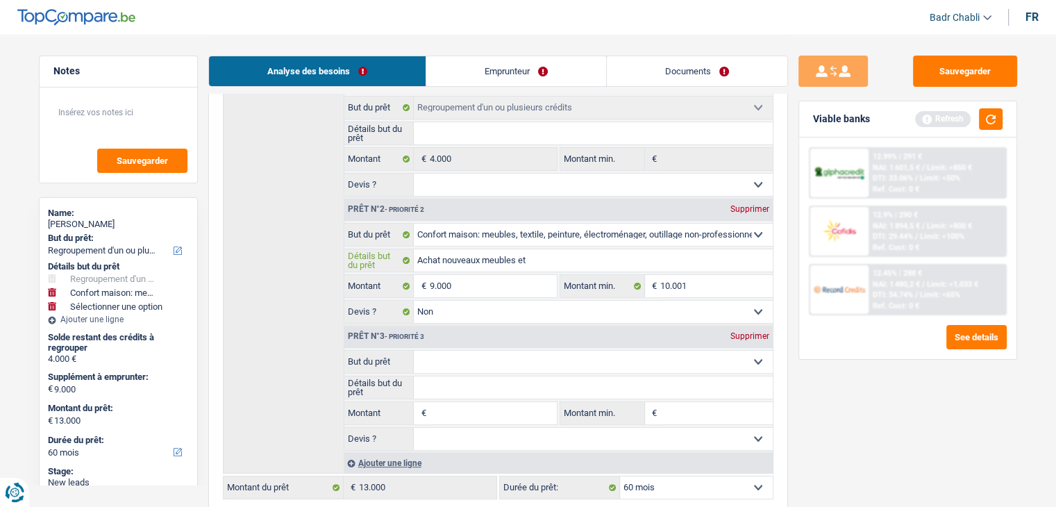
type input "Achat nouveaux meubles et"
type input "Achat nouveaux meubles et r"
type input "Achat nouveaux meubles et re"
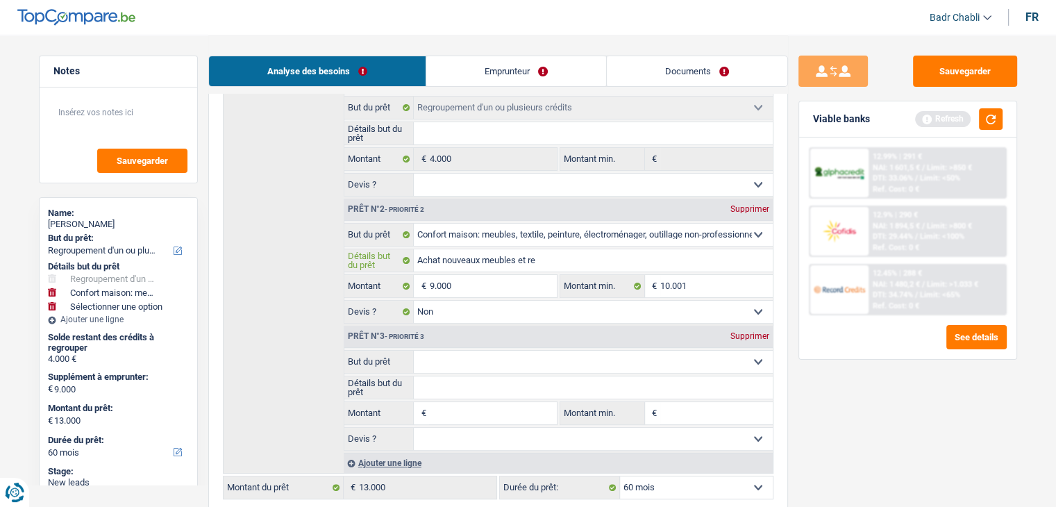
type input "Achat nouveaux meubles et rem"
type input "Achat nouveaux meubles et remb"
type input "Achat nouveaux meubles et rembo"
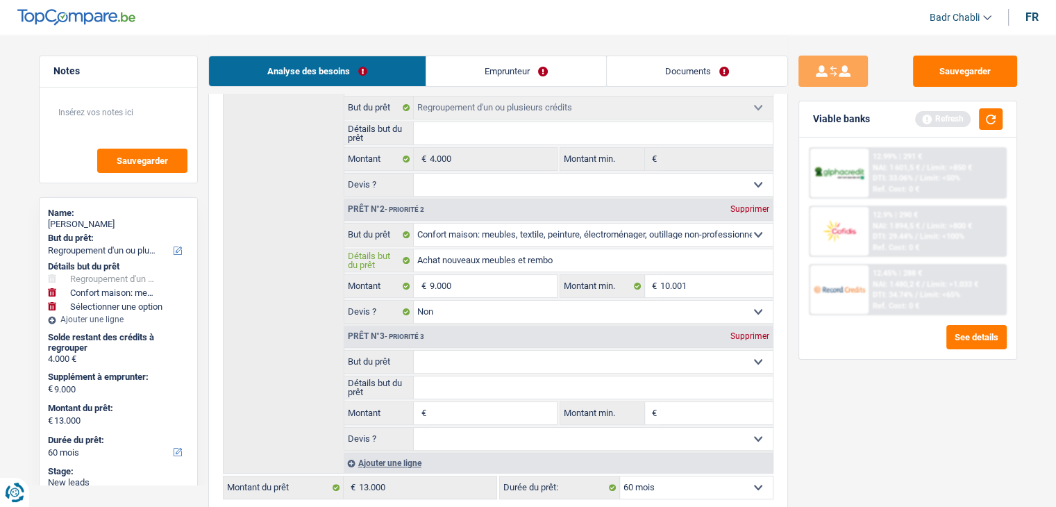
type input "Achat nouveaux meubles et rembo"
type input "Achat nouveaux meubles et rembour"
type input "Achat nouveaux meubles et rembours"
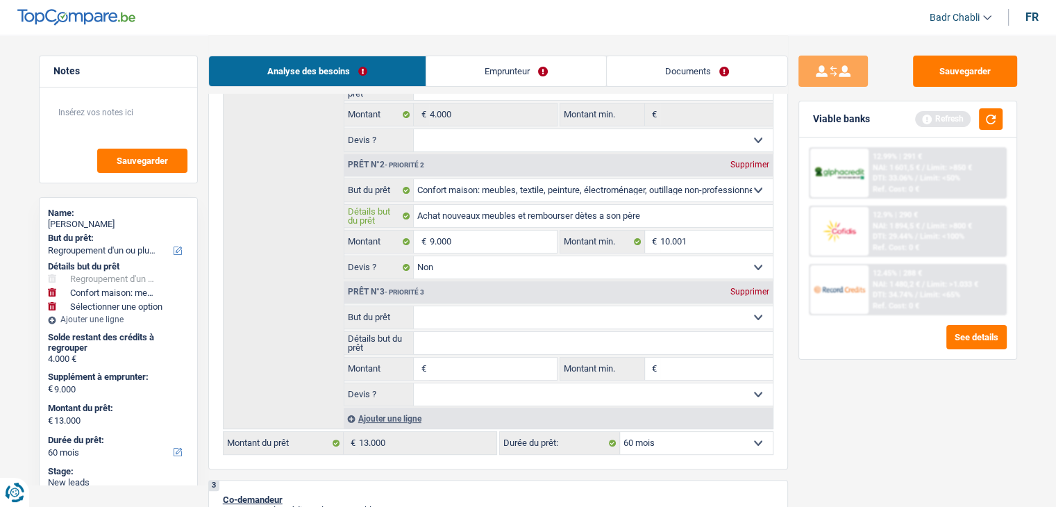
scroll to position [347, 0]
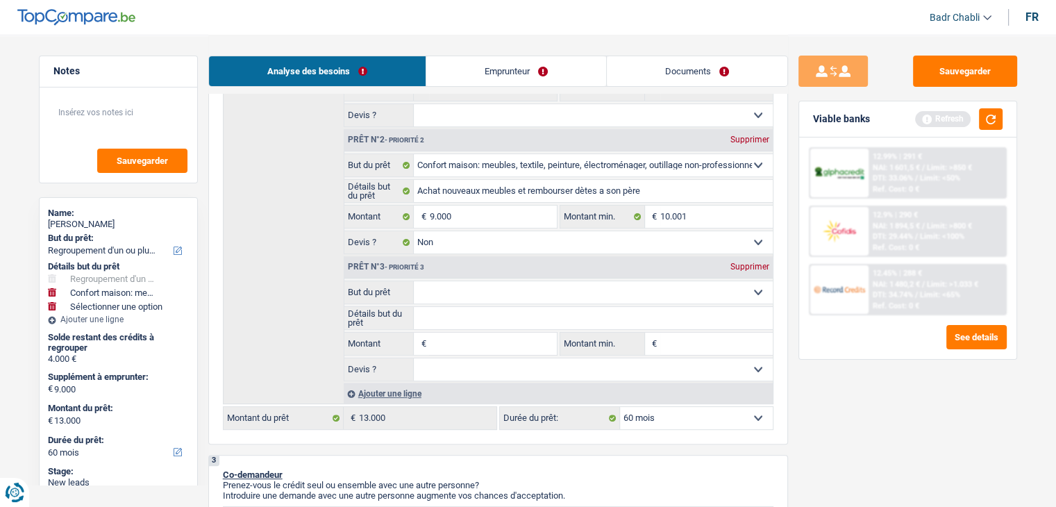
click at [470, 347] on input "Montant" at bounding box center [492, 344] width 127 height 22
click at [464, 291] on select "Confort maison: meubles, textile, peinture, électroménager, outillage non-profe…" at bounding box center [593, 292] width 359 height 22
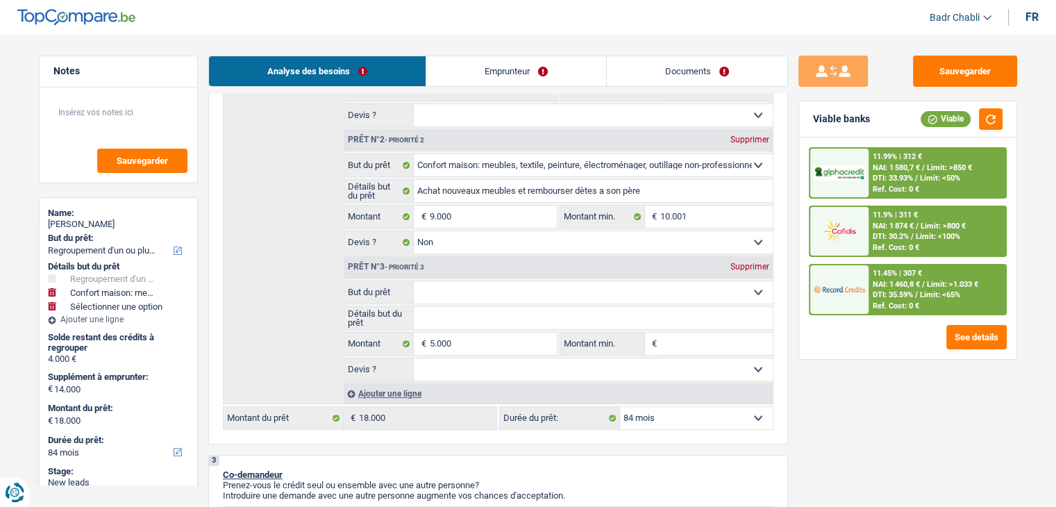
click at [464, 291] on select "Confort maison: meubles, textile, peinture, électroménager, outillage non-profe…" at bounding box center [593, 292] width 359 height 22
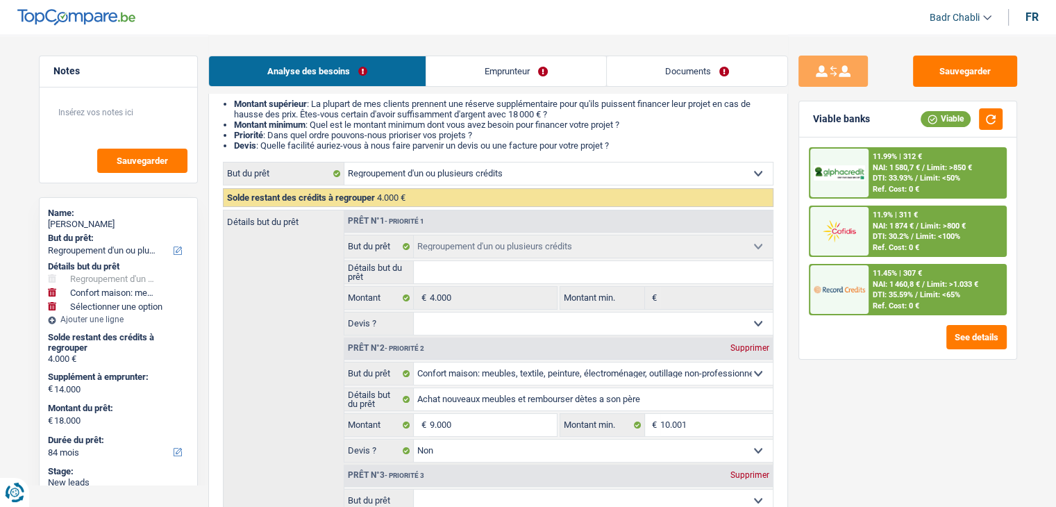
click at [550, 57] on link "Emprunteur" at bounding box center [516, 71] width 180 height 30
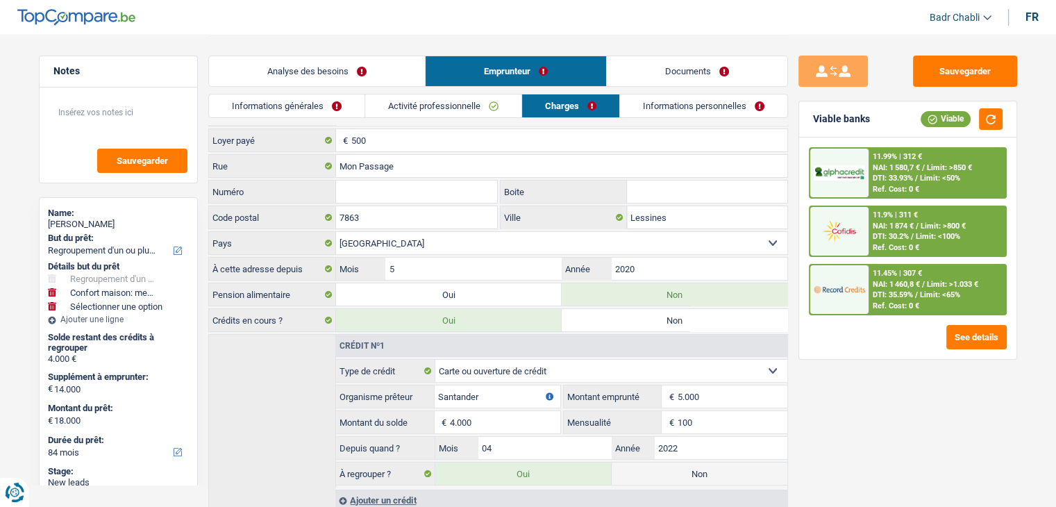
scroll to position [0, 0]
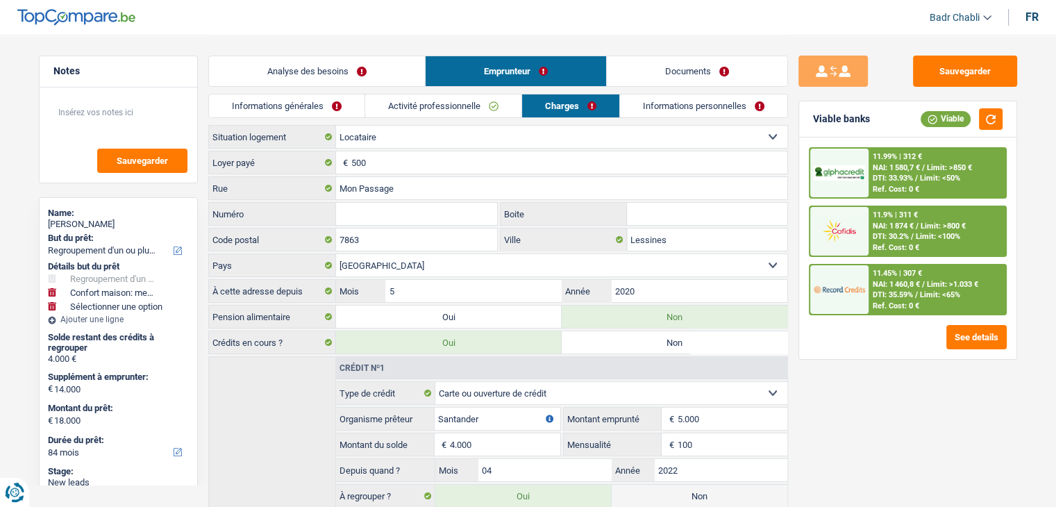
click at [478, 115] on link "Activité professionnelle" at bounding box center [443, 105] width 156 height 23
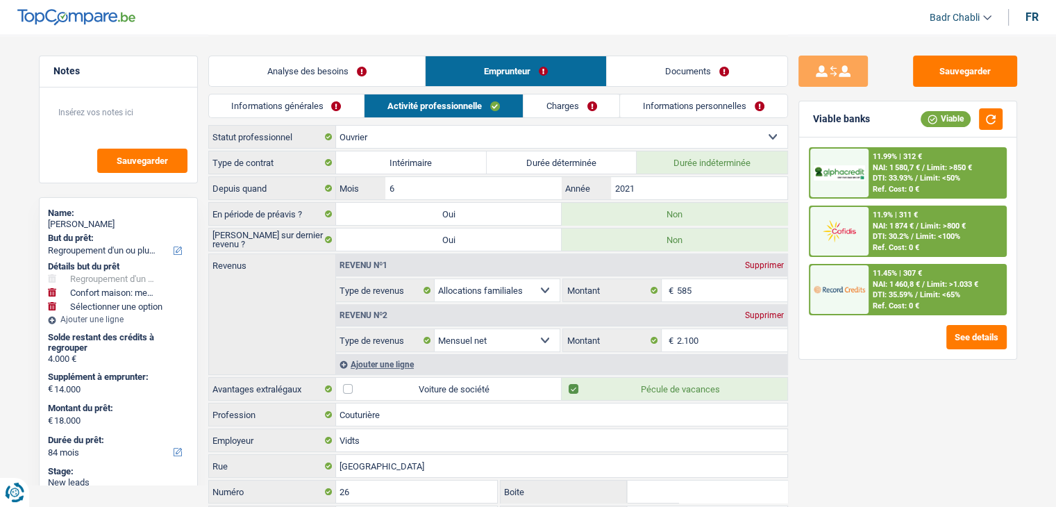
click at [340, 69] on link "Analyse des besoins" at bounding box center [317, 71] width 216 height 30
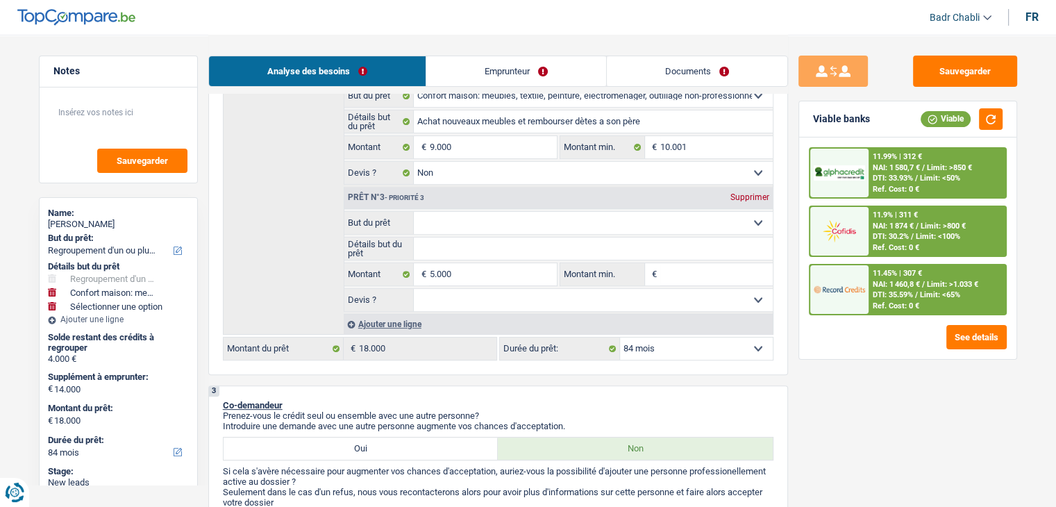
scroll to position [278, 0]
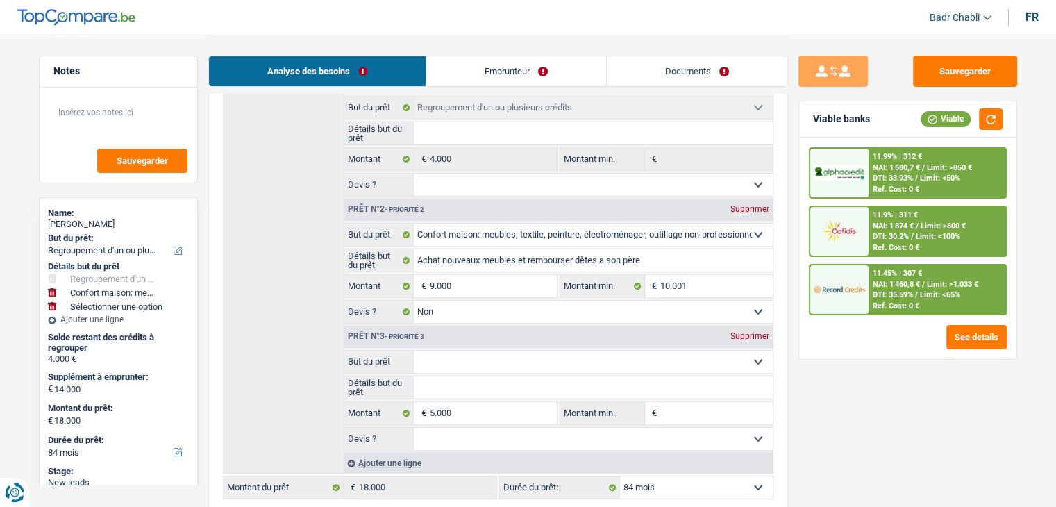
click at [458, 360] on select "Confort maison: meubles, textile, peinture, électroménager, outillage non-profe…" at bounding box center [593, 362] width 359 height 22
click at [414, 351] on select "Confort maison: meubles, textile, peinture, électroménager, outillage non-profe…" at bounding box center [593, 362] width 359 height 22
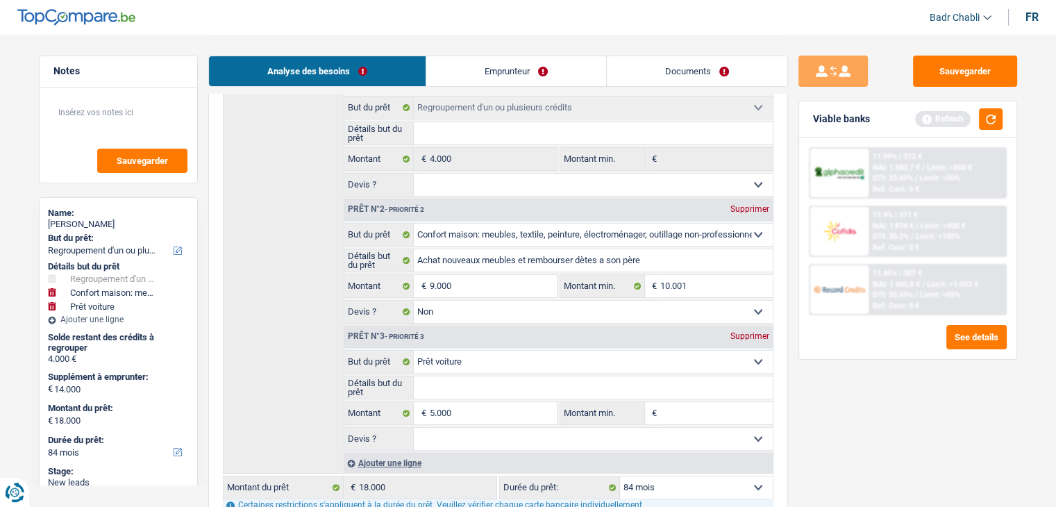
click at [466, 385] on input "Détails but du prêt" at bounding box center [593, 387] width 359 height 22
click at [492, 428] on select "Oui Non Non répondu Sélectionner une option" at bounding box center [593, 439] width 359 height 22
click at [414, 428] on select "Oui Non Non répondu Sélectionner une option" at bounding box center [593, 439] width 359 height 22
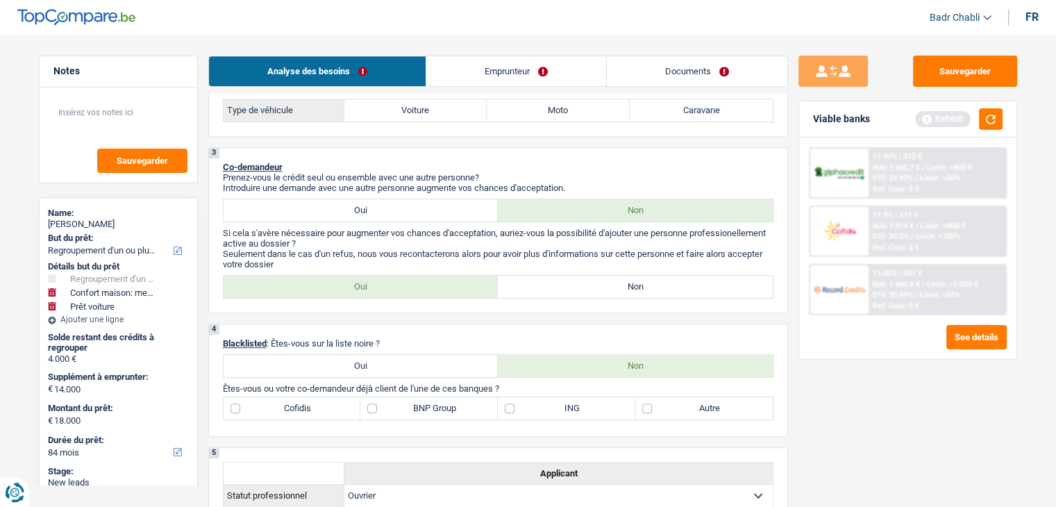
scroll to position [764, 0]
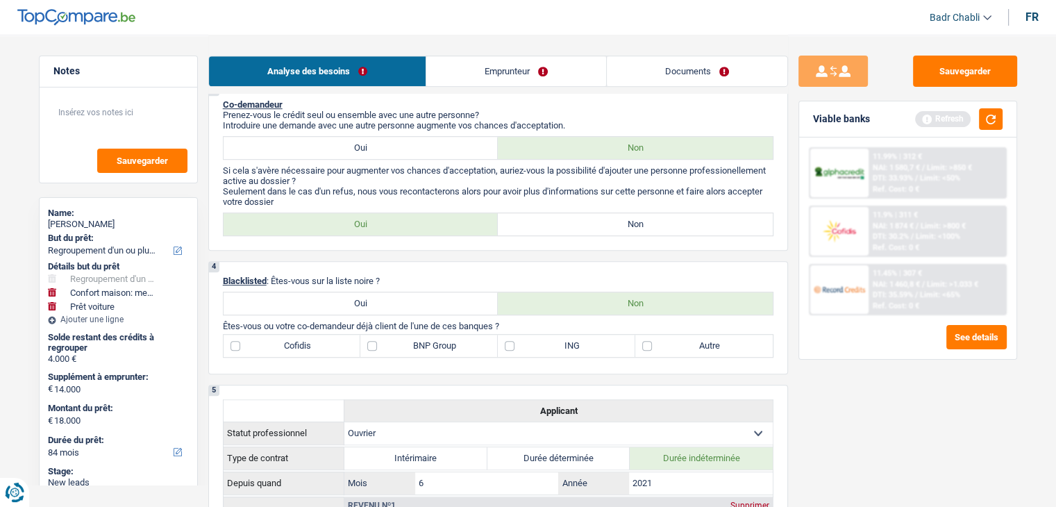
click at [644, 213] on label "Non" at bounding box center [635, 224] width 275 height 22
click at [644, 213] on input "Non" at bounding box center [635, 224] width 275 height 22
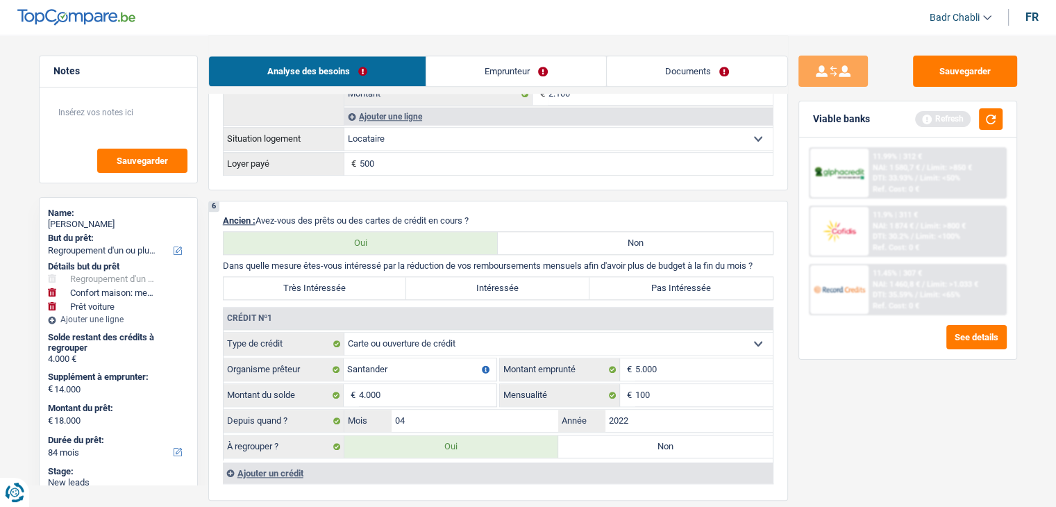
scroll to position [1389, 0]
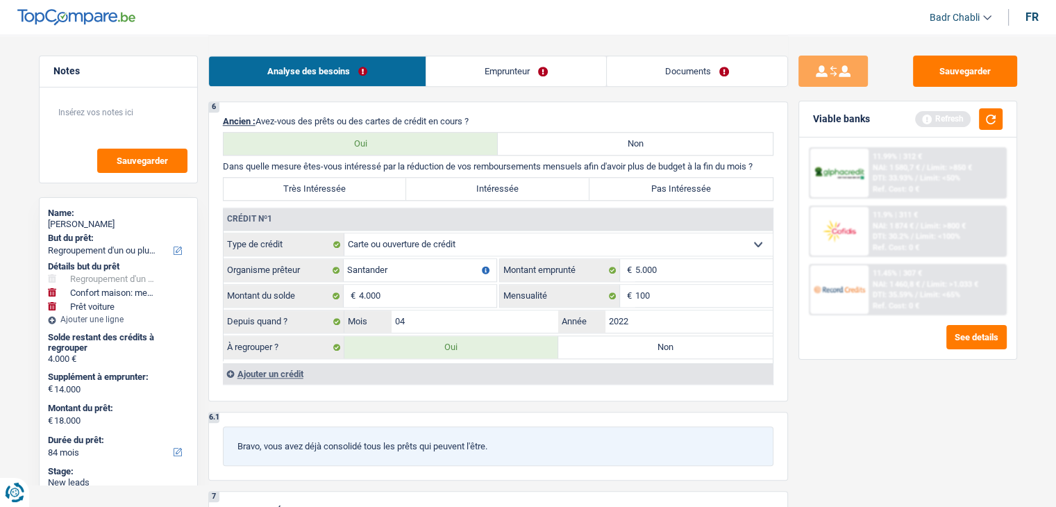
click at [294, 190] on label "Très Intéressée" at bounding box center [315, 189] width 183 height 22
click at [294, 190] on input "Très Intéressée" at bounding box center [315, 189] width 183 height 22
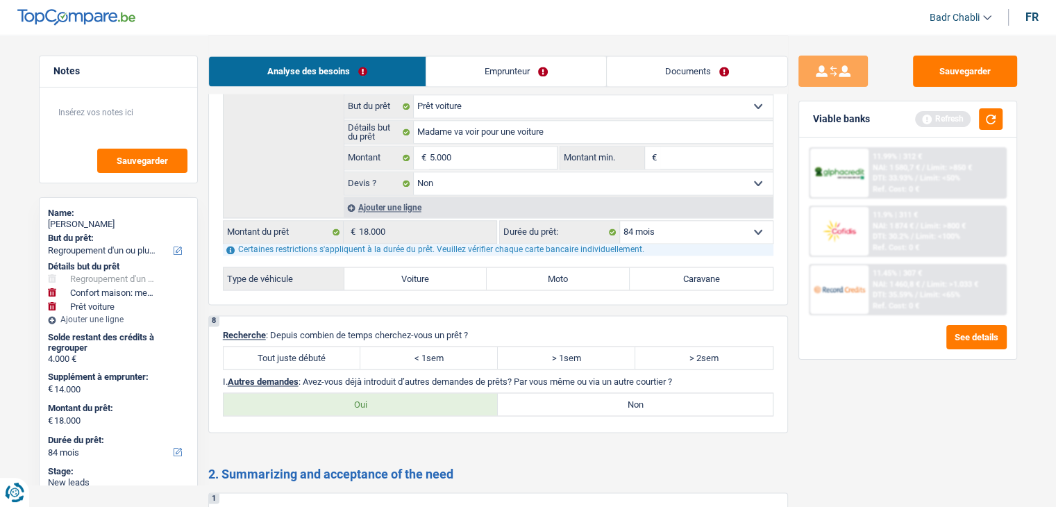
scroll to position [2222, 0]
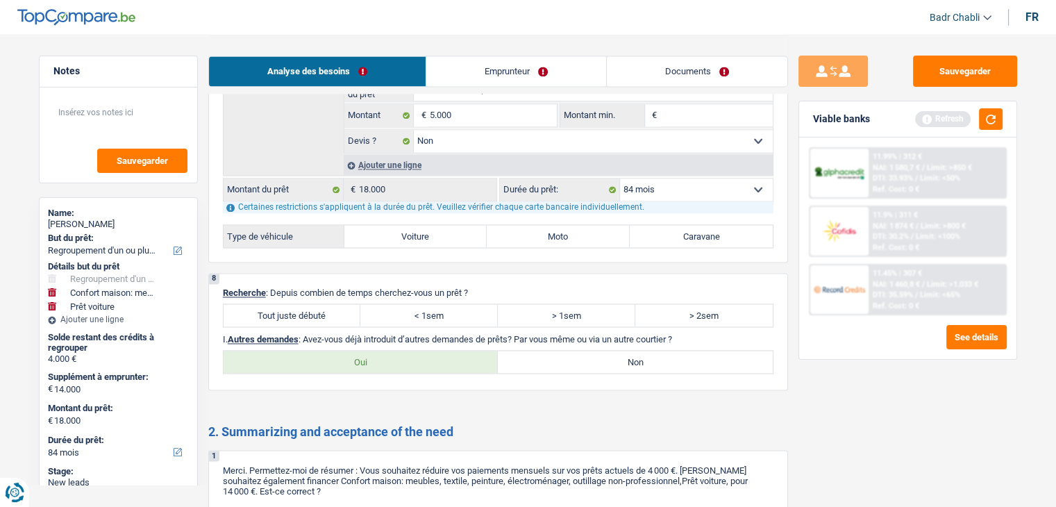
click at [309, 304] on label "Tout juste débuté" at bounding box center [293, 315] width 138 height 22
click at [309, 304] on input "Tout juste débuté" at bounding box center [293, 315] width 138 height 22
click at [617, 351] on label "Non" at bounding box center [635, 362] width 275 height 22
click at [617, 351] on input "Non" at bounding box center [635, 362] width 275 height 22
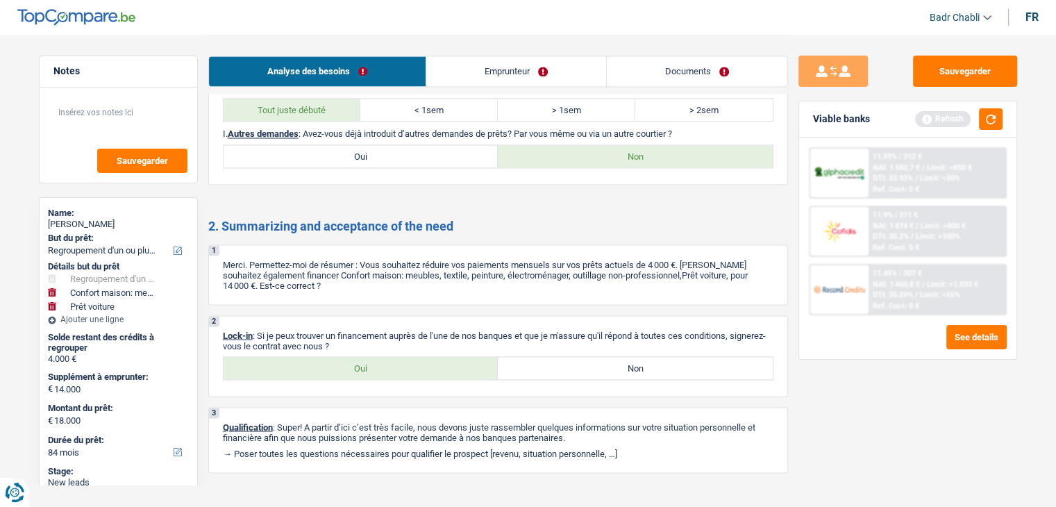
scroll to position [2435, 0]
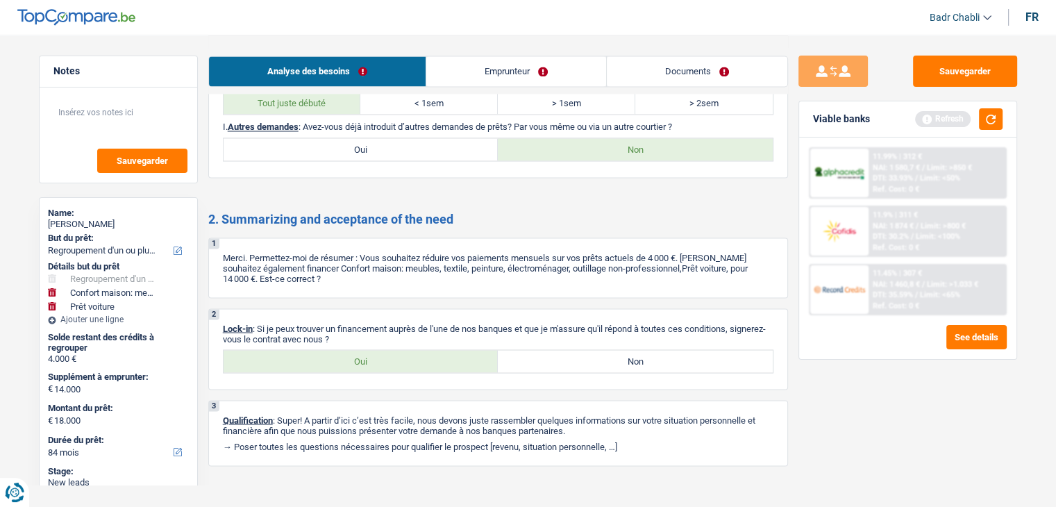
click at [392, 350] on label "Oui" at bounding box center [361, 361] width 275 height 22
click at [392, 350] on input "Oui" at bounding box center [361, 361] width 275 height 22
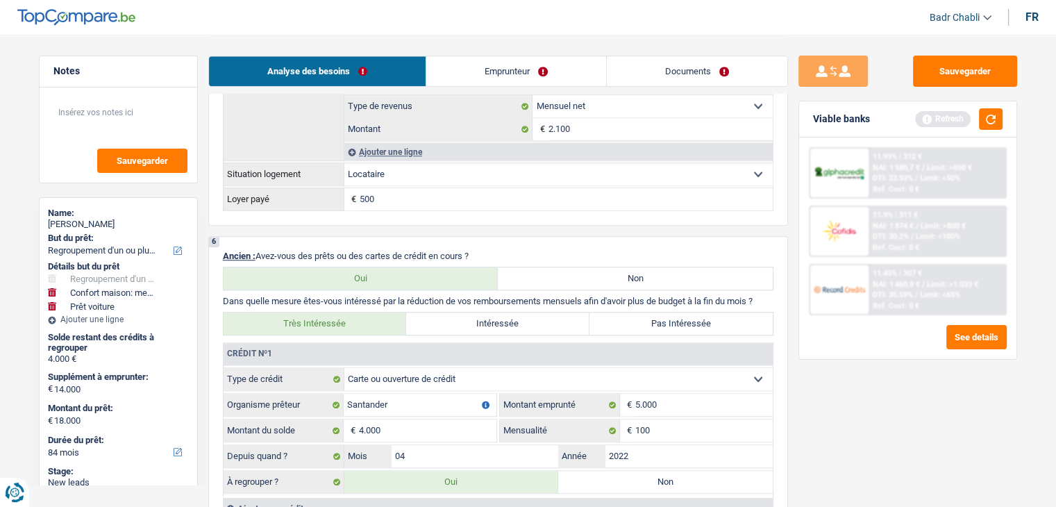
scroll to position [838, 0]
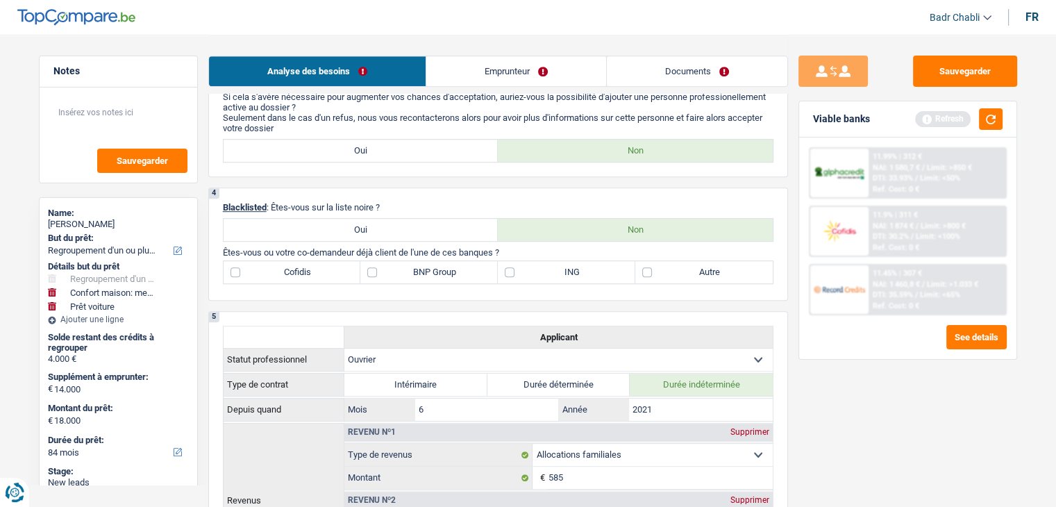
click at [667, 267] on label "Autre" at bounding box center [704, 272] width 138 height 22
click at [667, 267] on input "Autre" at bounding box center [704, 272] width 138 height 22
click at [565, 267] on label "ING" at bounding box center [567, 272] width 138 height 22
click at [565, 267] on input "ING" at bounding box center [567, 272] width 138 height 22
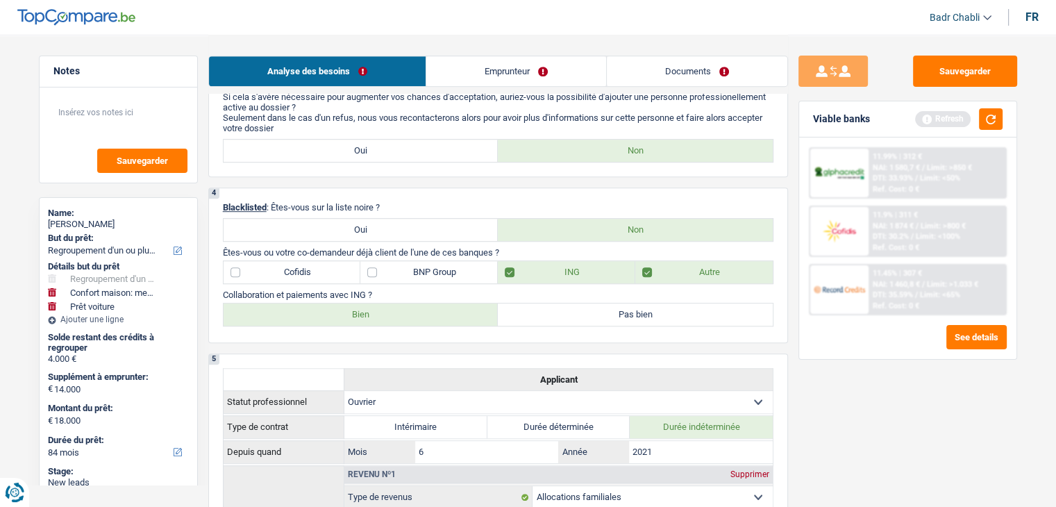
click at [372, 309] on label "Bien" at bounding box center [361, 314] width 275 height 22
click at [372, 309] on input "Bien" at bounding box center [361, 314] width 275 height 22
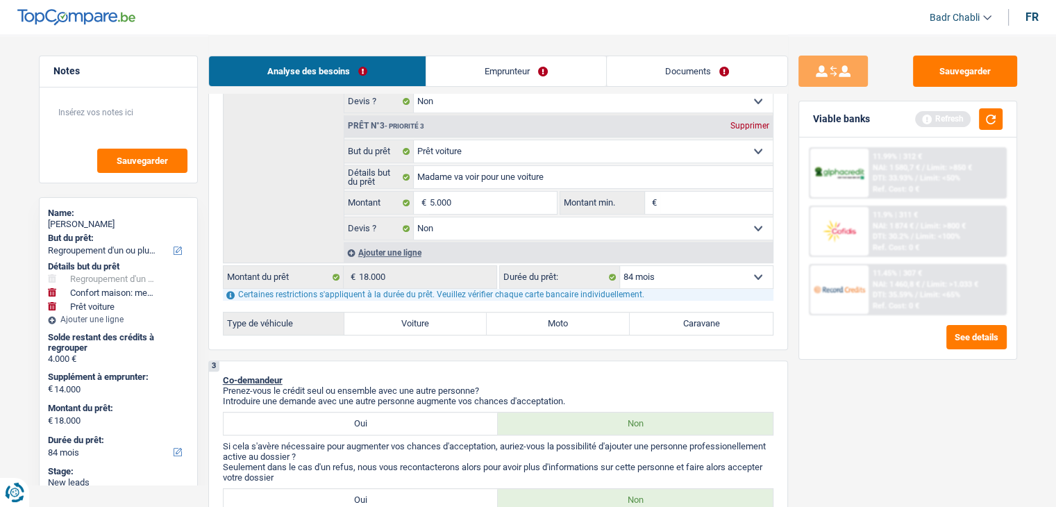
scroll to position [486, 0]
click at [400, 316] on label "Voiture" at bounding box center [415, 326] width 143 height 22
click at [400, 316] on input "Voiture" at bounding box center [415, 326] width 143 height 22
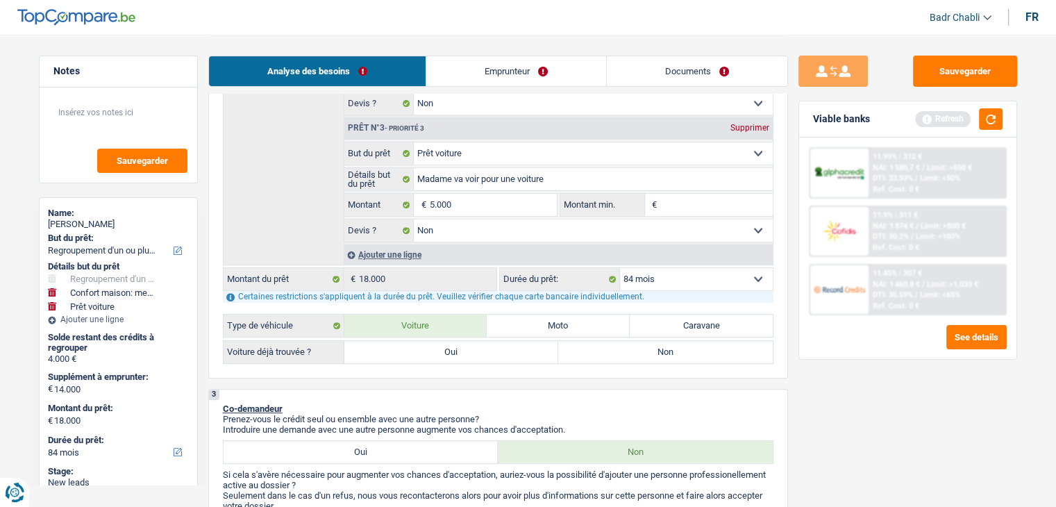
click at [645, 341] on label "Non" at bounding box center [665, 352] width 215 height 22
click at [645, 341] on input "Non" at bounding box center [665, 352] width 215 height 22
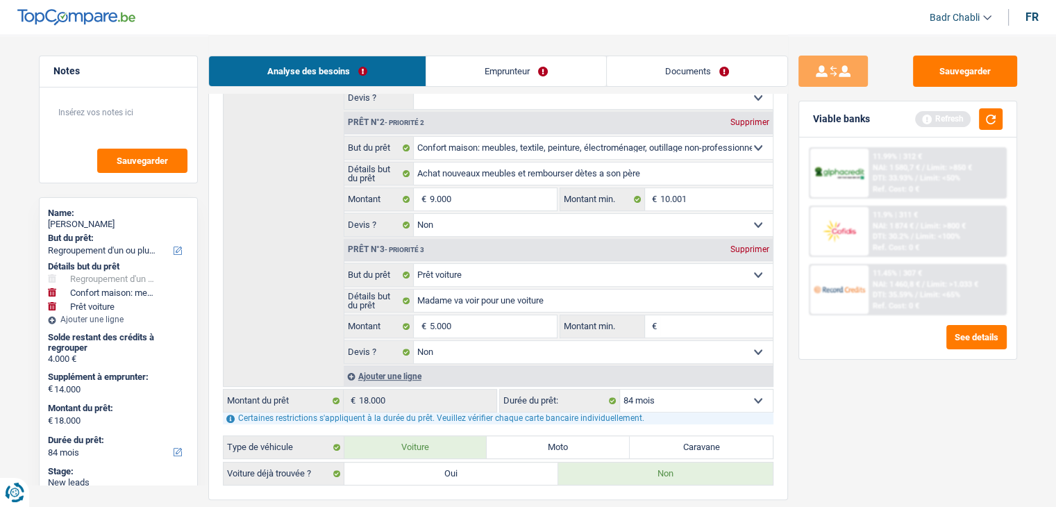
scroll to position [347, 0]
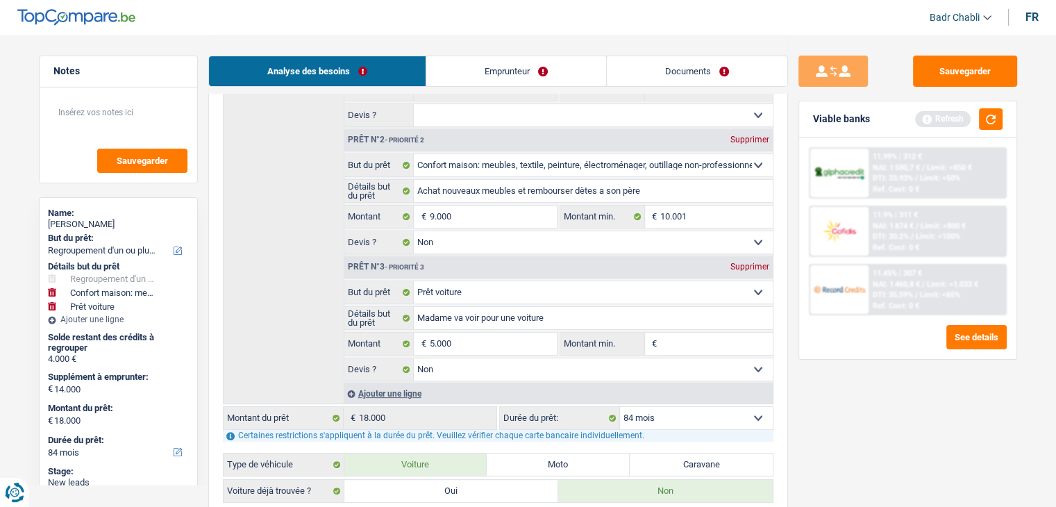
click at [699, 340] on input "Montant min." at bounding box center [716, 344] width 113 height 22
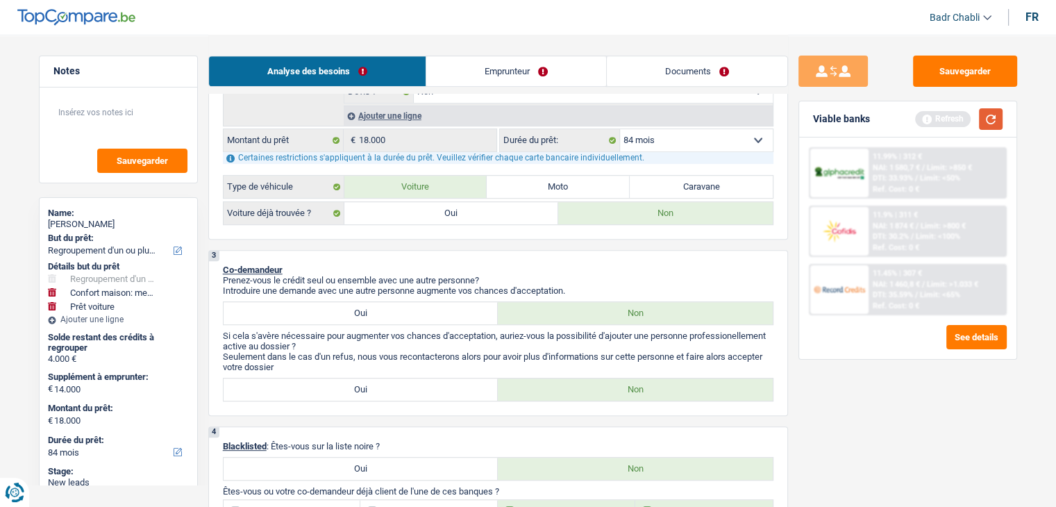
click at [990, 117] on button "button" at bounding box center [991, 119] width 24 height 22
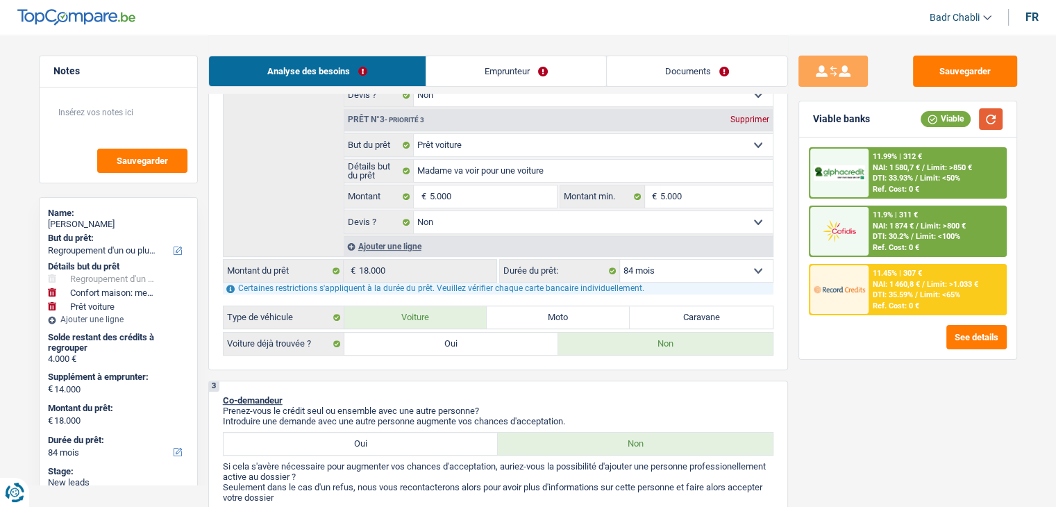
scroll to position [417, 0]
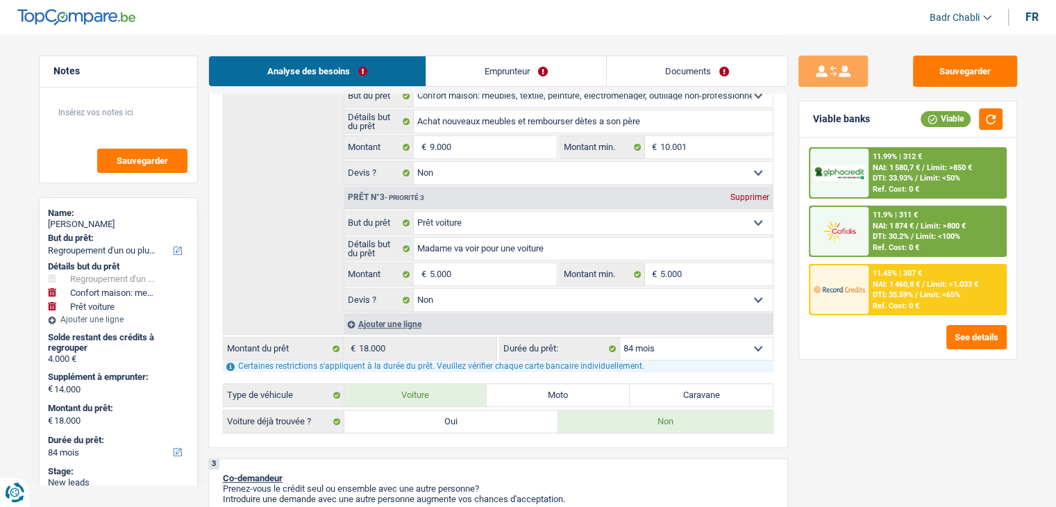
click at [915, 243] on div "Ref. Cost: 0 €" at bounding box center [896, 247] width 47 height 9
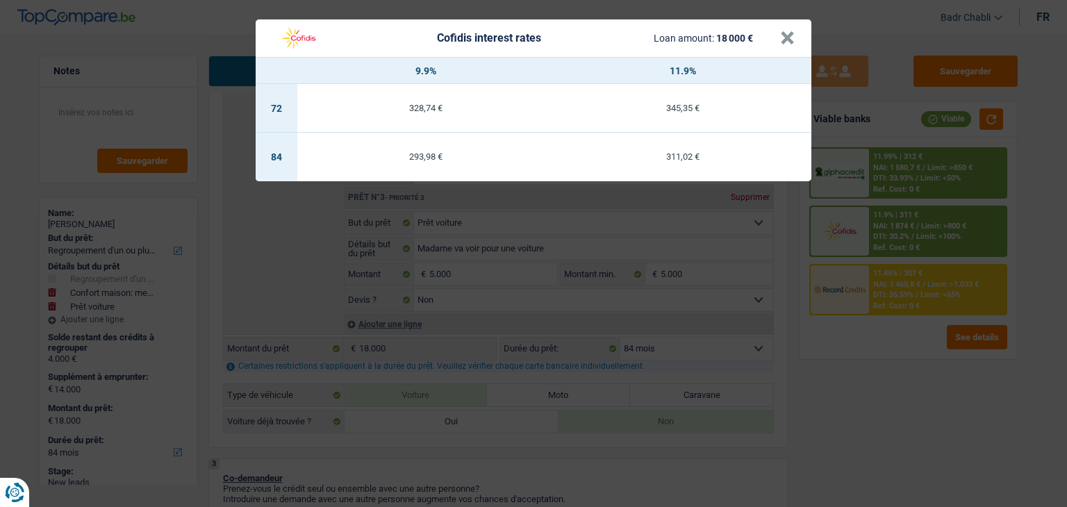
click at [796, 38] on header "Cofidis interest rates Loan amount: 18 000 € ×" at bounding box center [534, 38] width 556 height 38
click at [778, 39] on div "Cofidis interest rates Loan amount: 18 000 €" at bounding box center [526, 38] width 508 height 26
click at [783, 39] on button "×" at bounding box center [787, 38] width 15 height 14
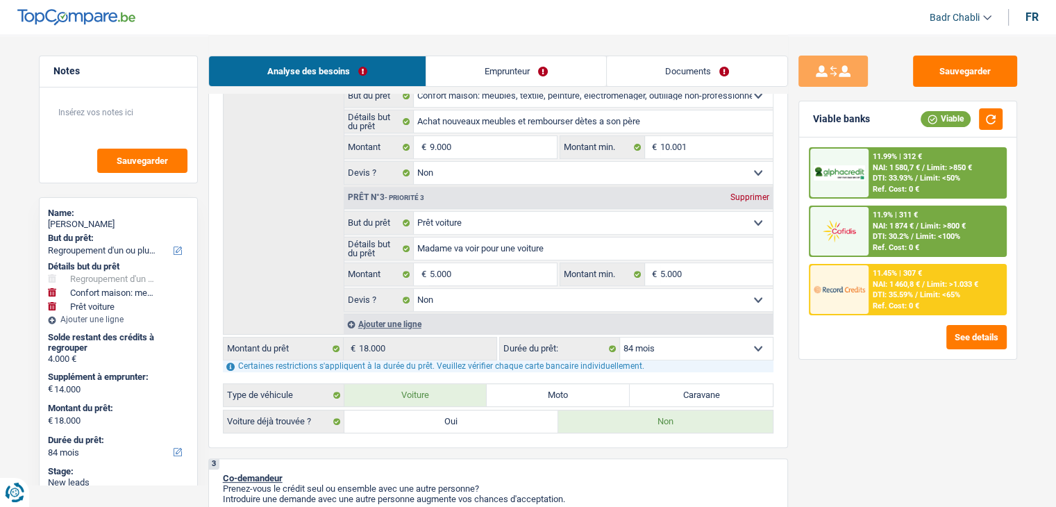
click at [888, 292] on span "DTI: 35.59%" at bounding box center [893, 294] width 40 height 9
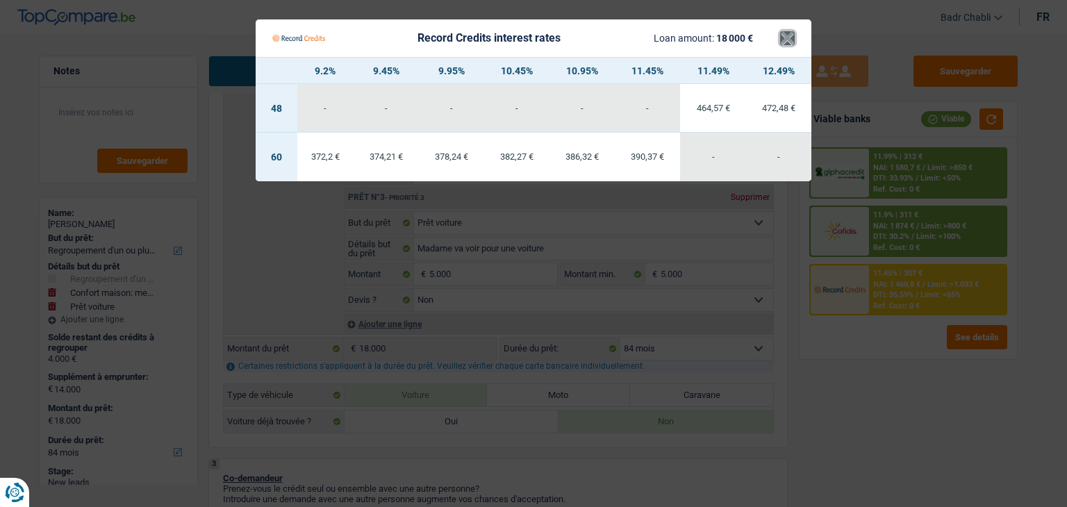
click at [788, 34] on button "×" at bounding box center [787, 38] width 15 height 14
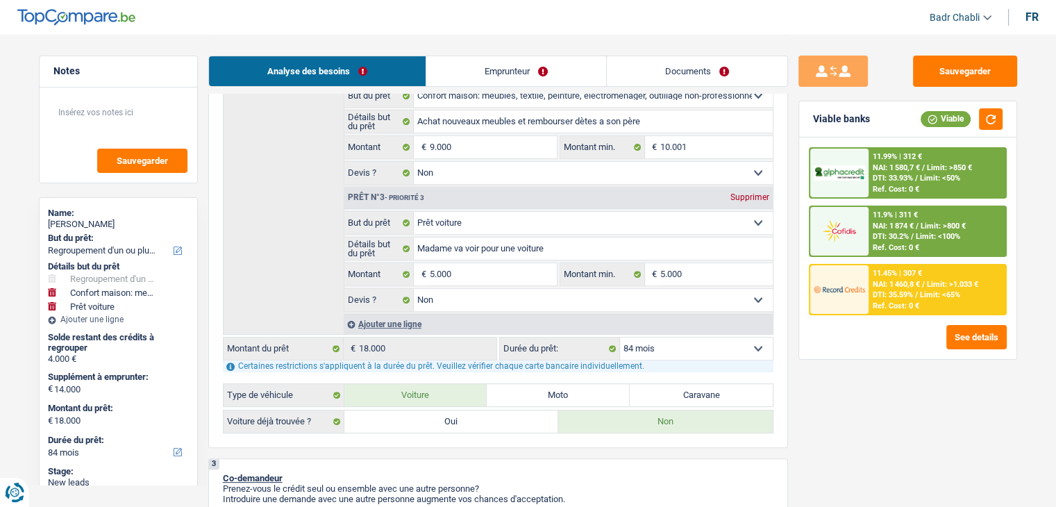
click at [942, 179] on span "Limit: <50%" at bounding box center [940, 178] width 40 height 9
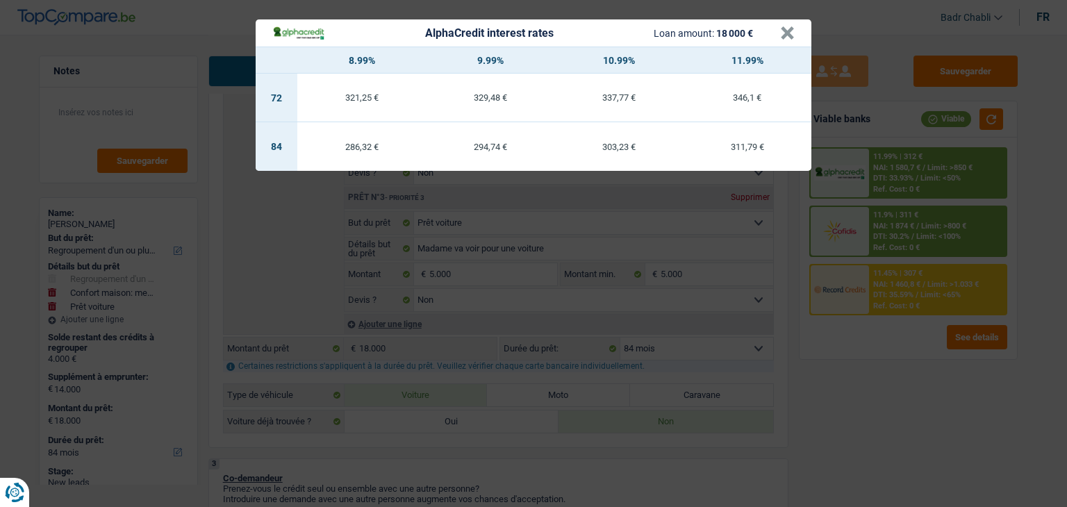
click at [797, 33] on header "AlphaCredit interest rates Loan amount: 18 000 € ×" at bounding box center [534, 32] width 556 height 27
click at [794, 34] on header "AlphaCredit interest rates Loan amount: 18 000 € ×" at bounding box center [534, 32] width 556 height 27
click at [792, 35] on button "×" at bounding box center [787, 33] width 15 height 14
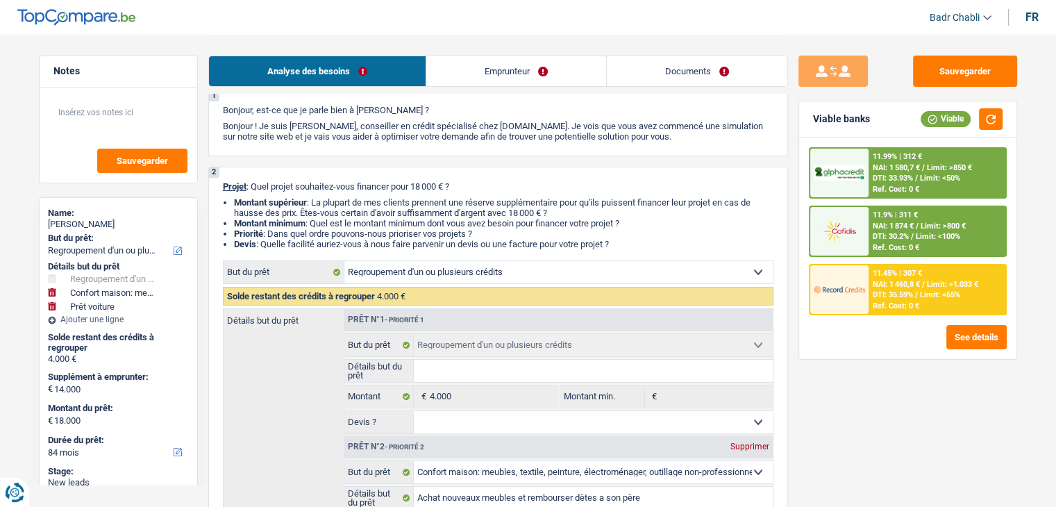
scroll to position [0, 0]
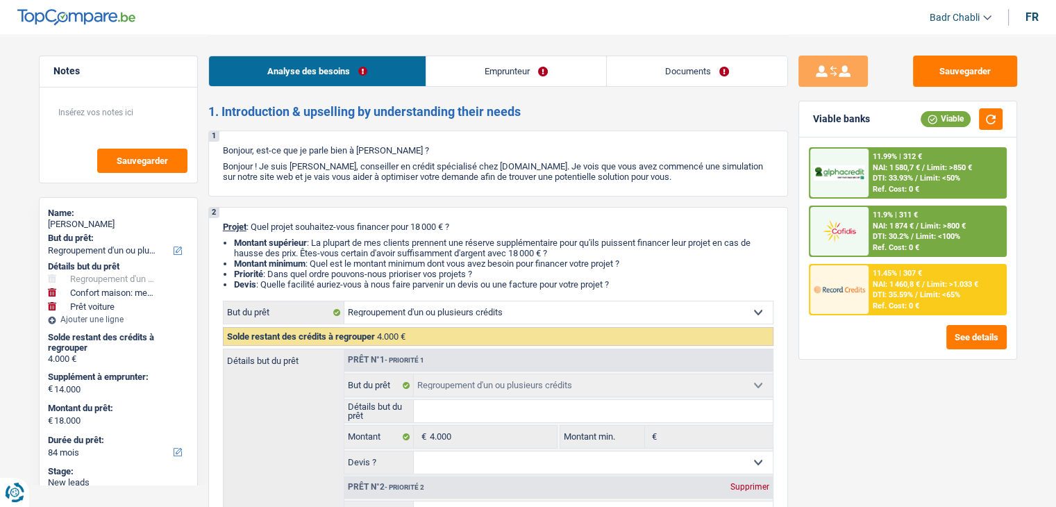
click at [478, 66] on link "Emprunteur" at bounding box center [516, 71] width 180 height 30
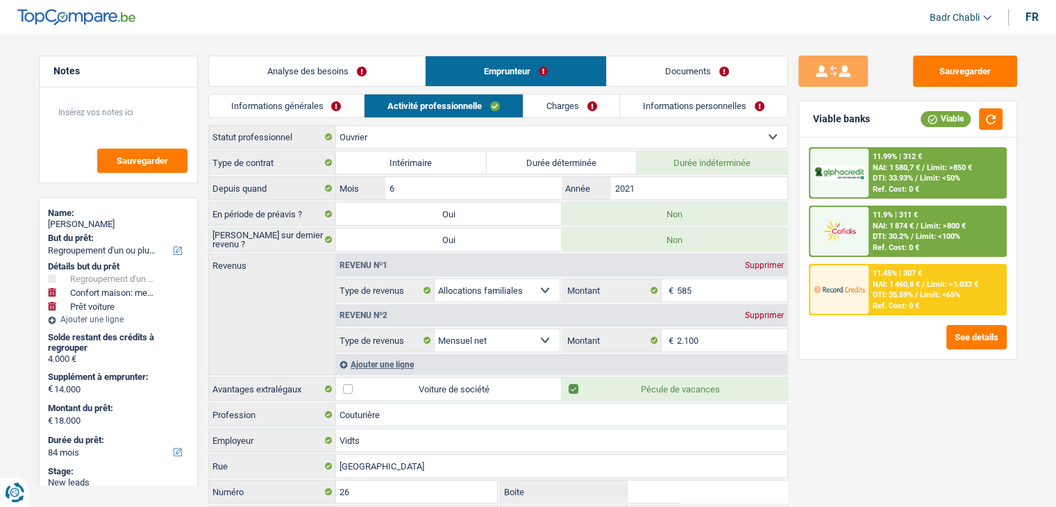
click at [308, 106] on link "Informations générales" at bounding box center [287, 105] width 156 height 23
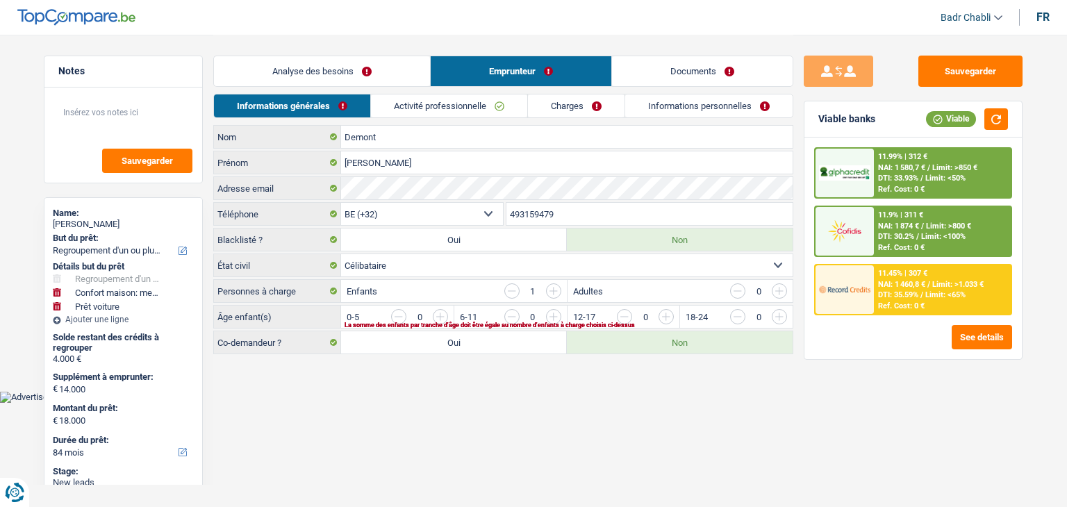
click at [460, 101] on link "Activité professionnelle" at bounding box center [449, 105] width 156 height 23
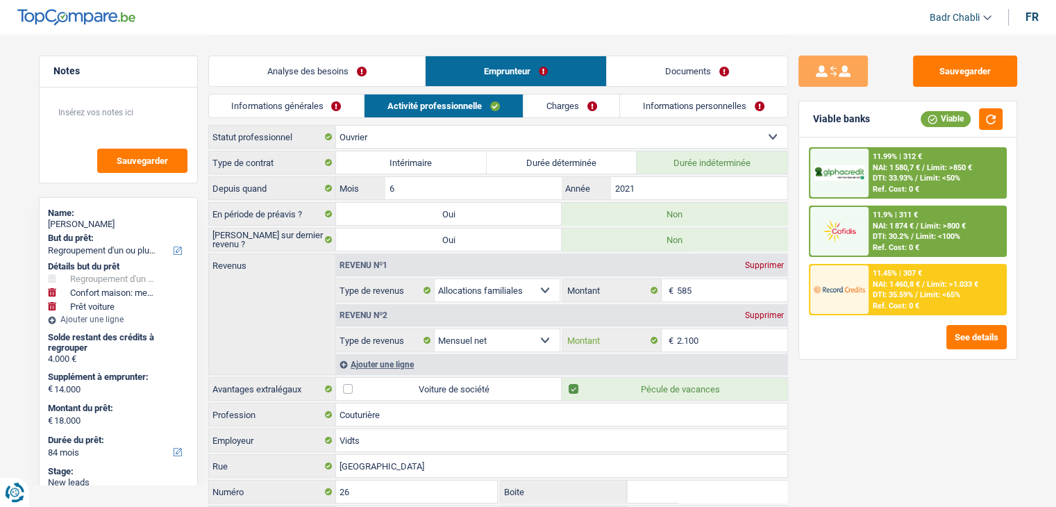
click at [692, 345] on input "2.100" at bounding box center [732, 340] width 110 height 22
click at [399, 362] on div "Ajouter une ligne" at bounding box center [561, 364] width 451 height 20
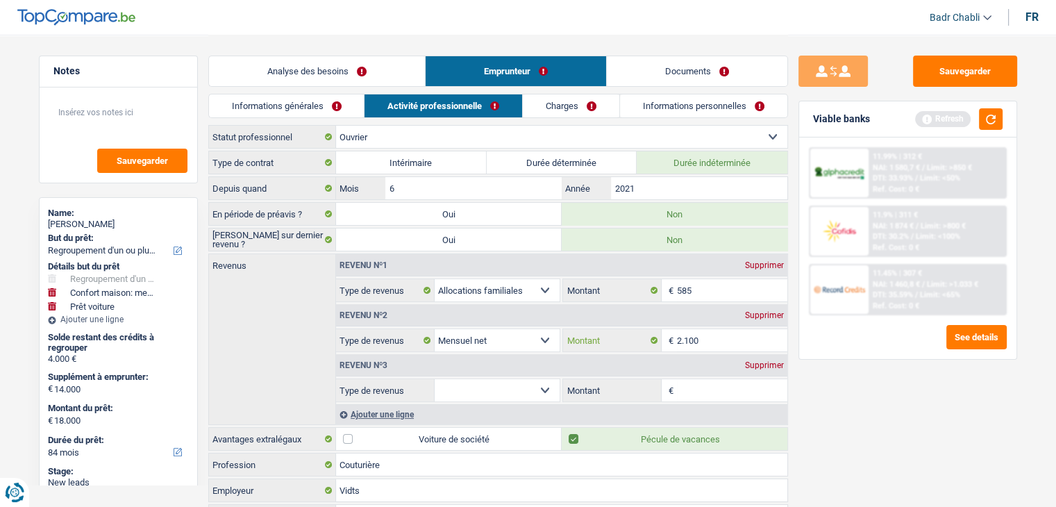
click at [748, 336] on input "2.100" at bounding box center [732, 340] width 110 height 22
click at [749, 334] on input "1.466" at bounding box center [732, 340] width 110 height 22
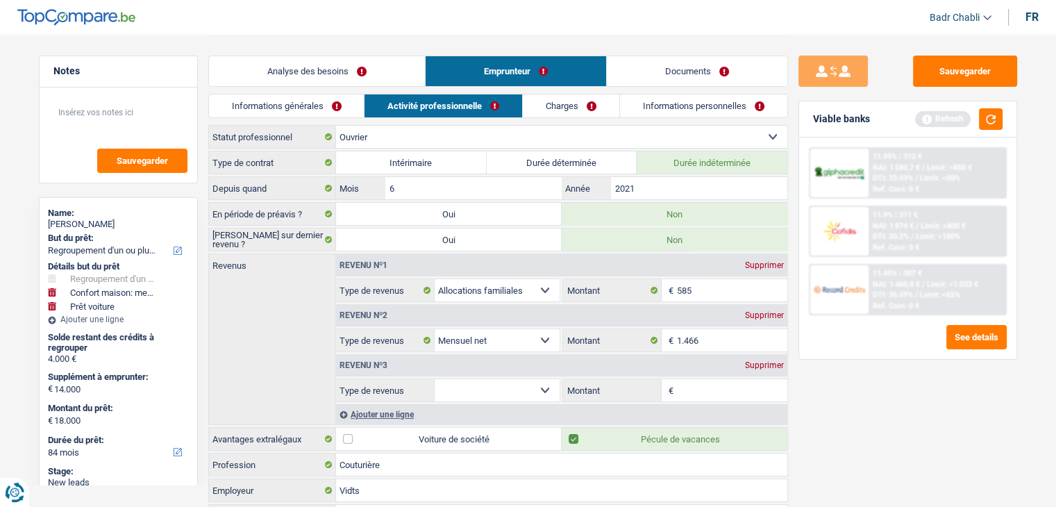
click at [742, 379] on input "Montant" at bounding box center [732, 390] width 110 height 22
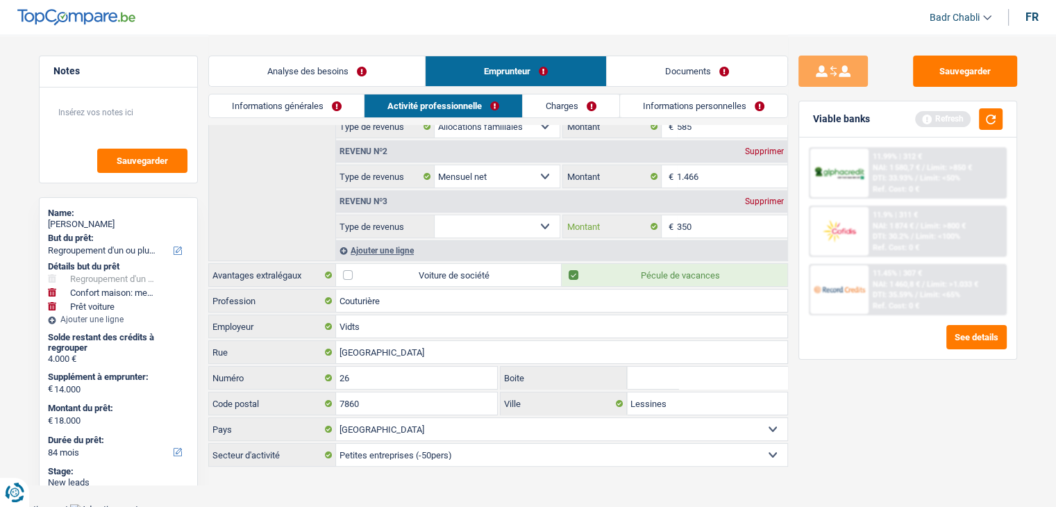
scroll to position [167, 0]
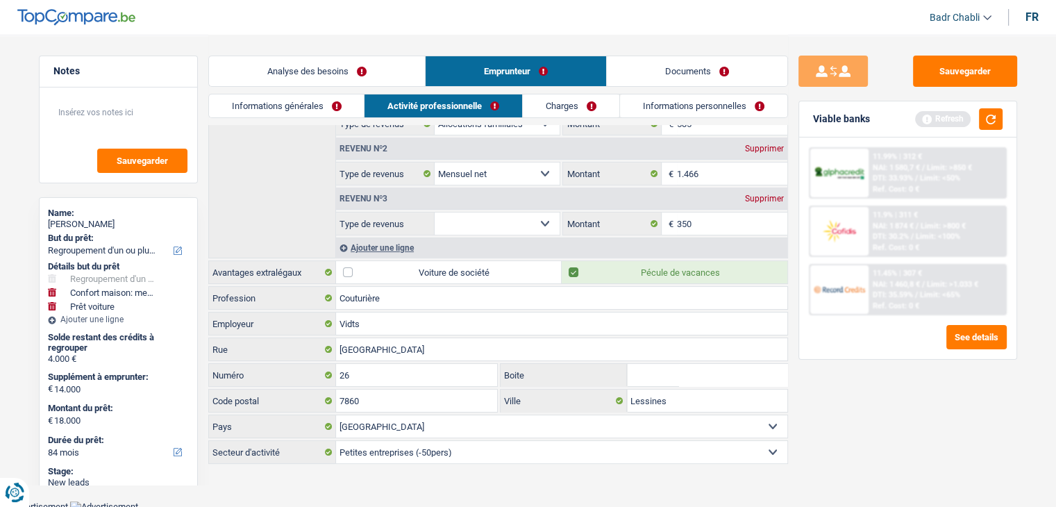
click at [541, 208] on div "Revenu nº3 Supprimer Allocation d'handicap Allocations chômage Allocations fami…" at bounding box center [561, 210] width 451 height 50
click at [541, 209] on div "Revenu nº3 Supprimer Allocation d'handicap Allocations chômage Allocations fami…" at bounding box center [561, 210] width 451 height 50
click at [541, 217] on select "Allocation d'handicap Allocations chômage Allocations familiales Chèques repas …" at bounding box center [498, 224] width 126 height 22
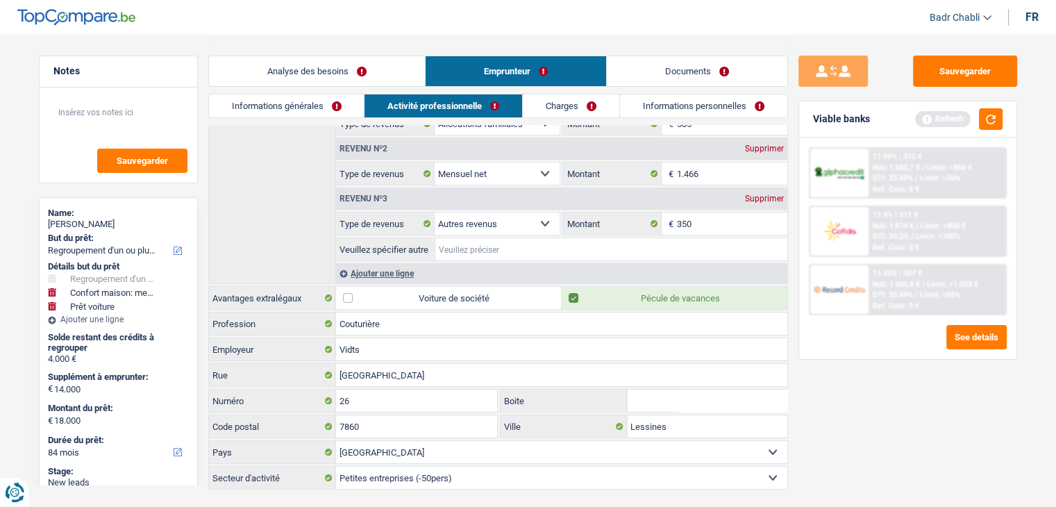
click at [489, 250] on input "Veuillez spécifier autre" at bounding box center [611, 249] width 352 height 22
click at [557, 109] on link "Charges" at bounding box center [571, 105] width 97 height 23
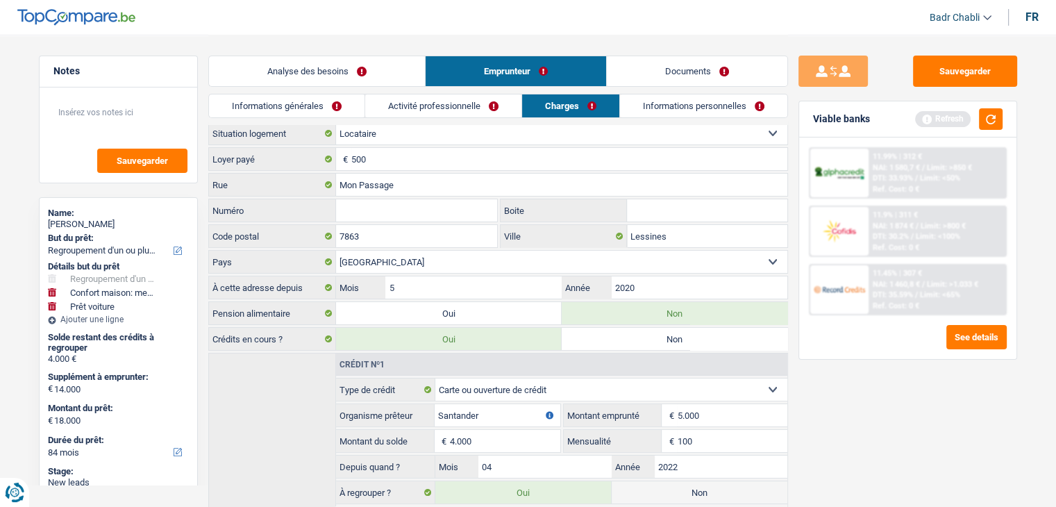
scroll to position [0, 0]
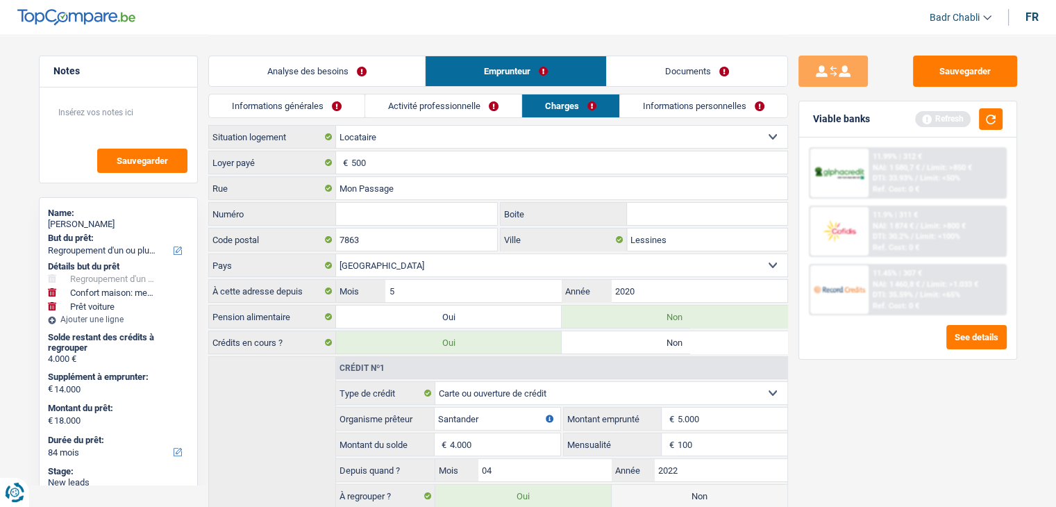
click at [668, 103] on link "Informations personnelles" at bounding box center [703, 105] width 167 height 23
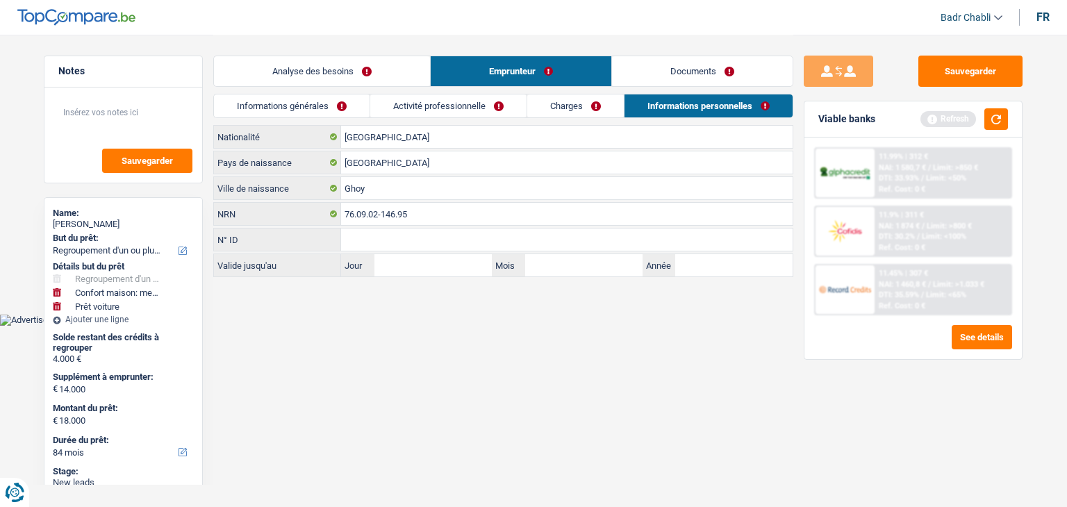
click at [478, 101] on link "Activité professionnelle" at bounding box center [448, 105] width 156 height 23
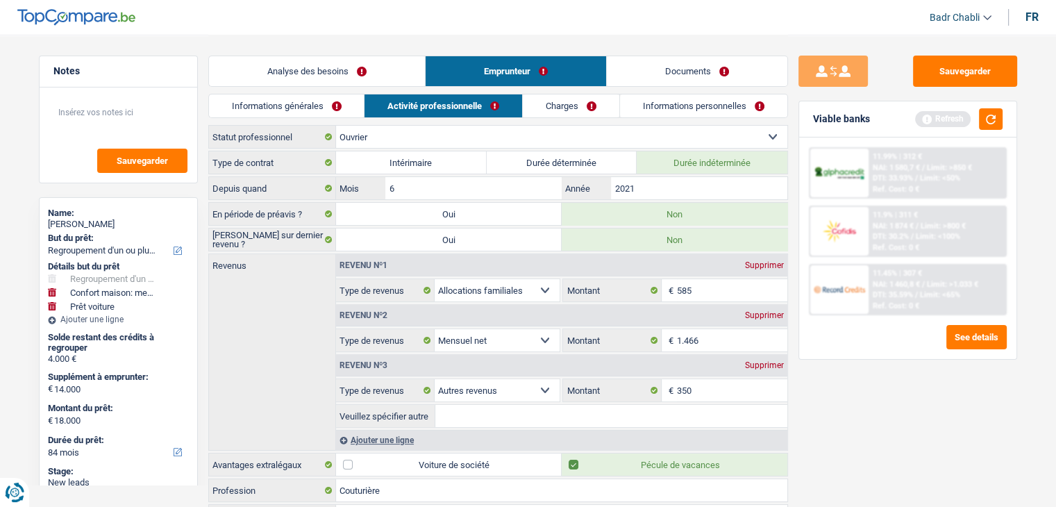
click at [566, 106] on link "Charges" at bounding box center [571, 105] width 97 height 23
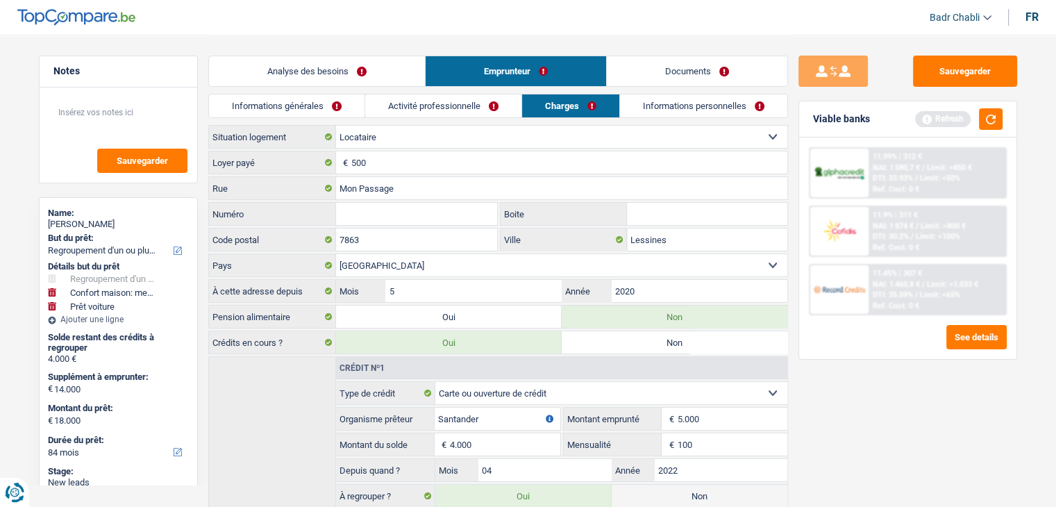
click at [678, 99] on link "Informations personnelles" at bounding box center [703, 105] width 167 height 23
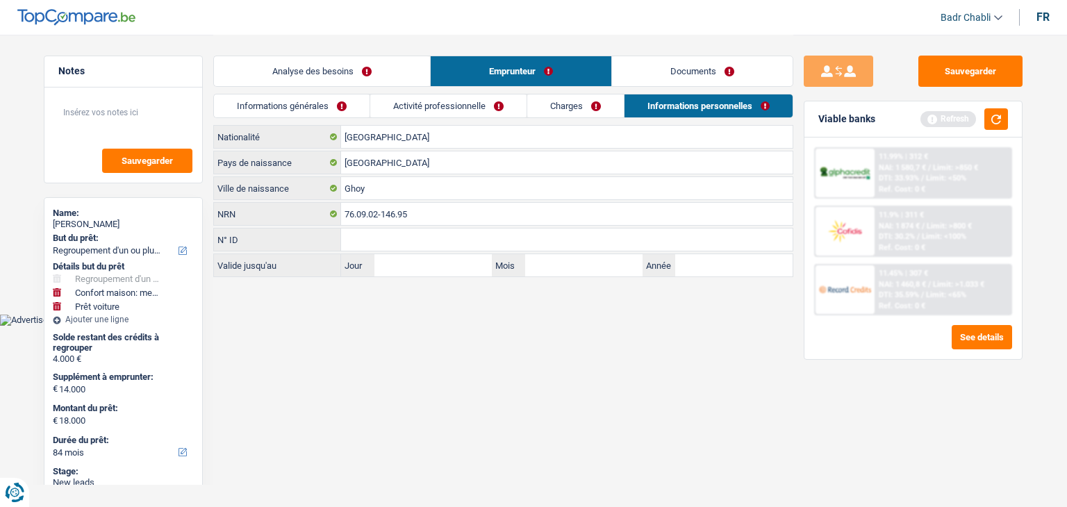
click at [565, 106] on link "Charges" at bounding box center [575, 105] width 97 height 23
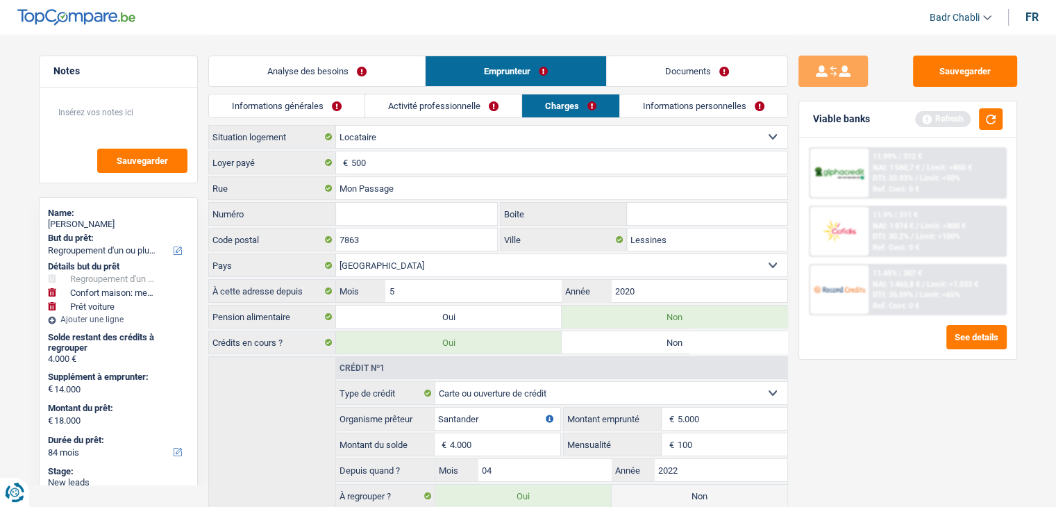
click at [499, 115] on link "Activité professionnelle" at bounding box center [443, 105] width 156 height 23
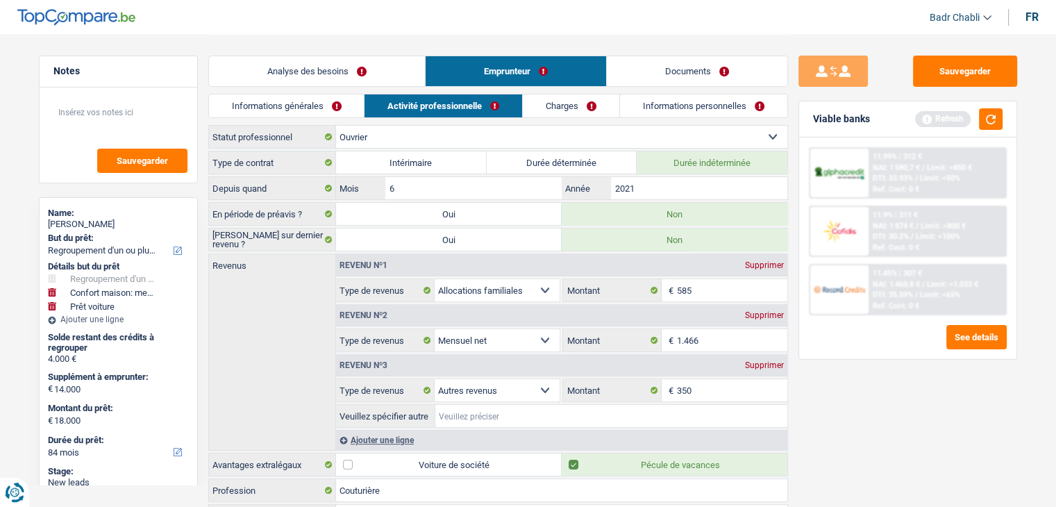
click at [536, 405] on input "Veuillez spécifier autre" at bounding box center [611, 416] width 352 height 22
click at [550, 106] on link "Charges" at bounding box center [572, 105] width 97 height 23
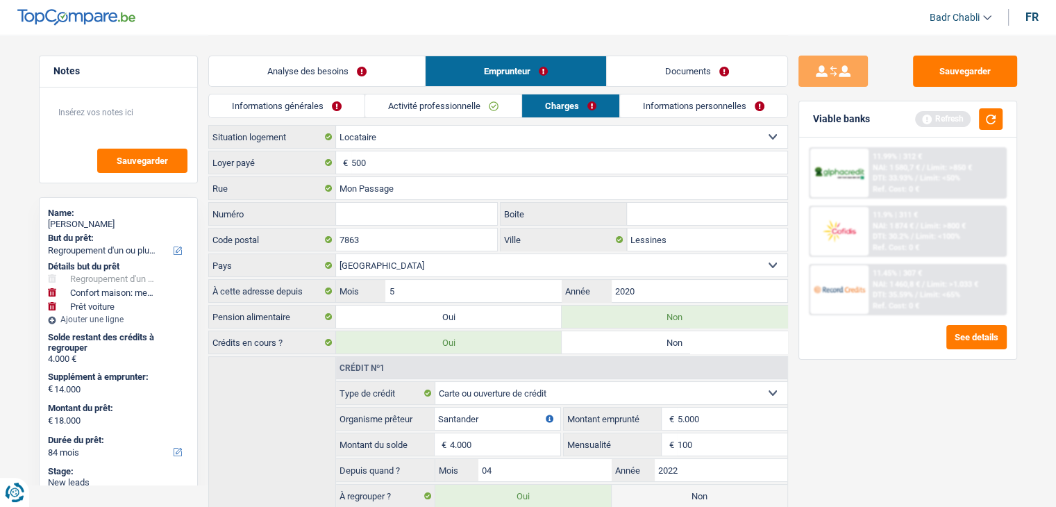
click at [418, 216] on input "Numéro" at bounding box center [417, 214] width 162 height 22
click at [677, 109] on link "Informations personnelles" at bounding box center [703, 105] width 167 height 23
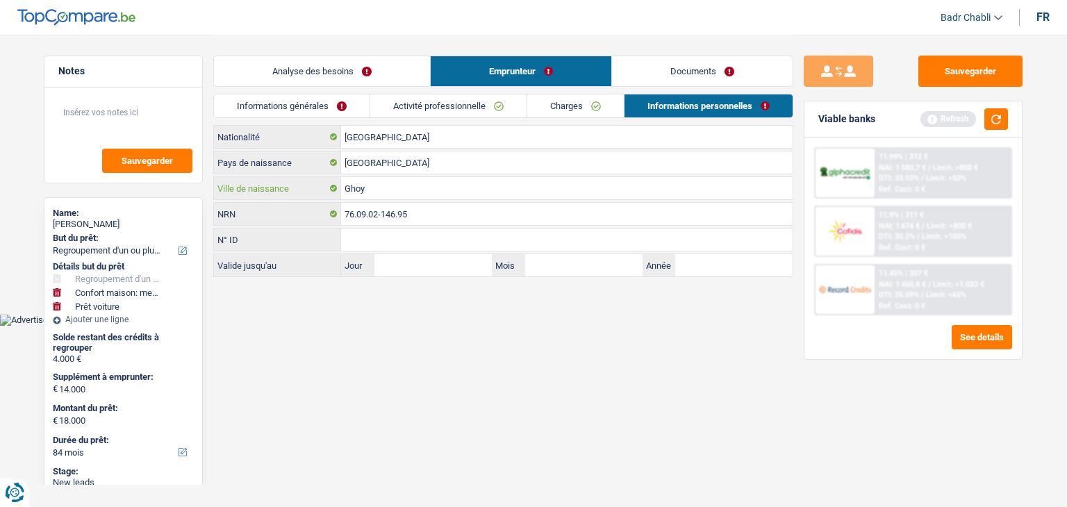
click at [410, 188] on input "Ghoy" at bounding box center [566, 188] width 451 height 22
click at [694, 63] on link "Documents" at bounding box center [702, 71] width 181 height 30
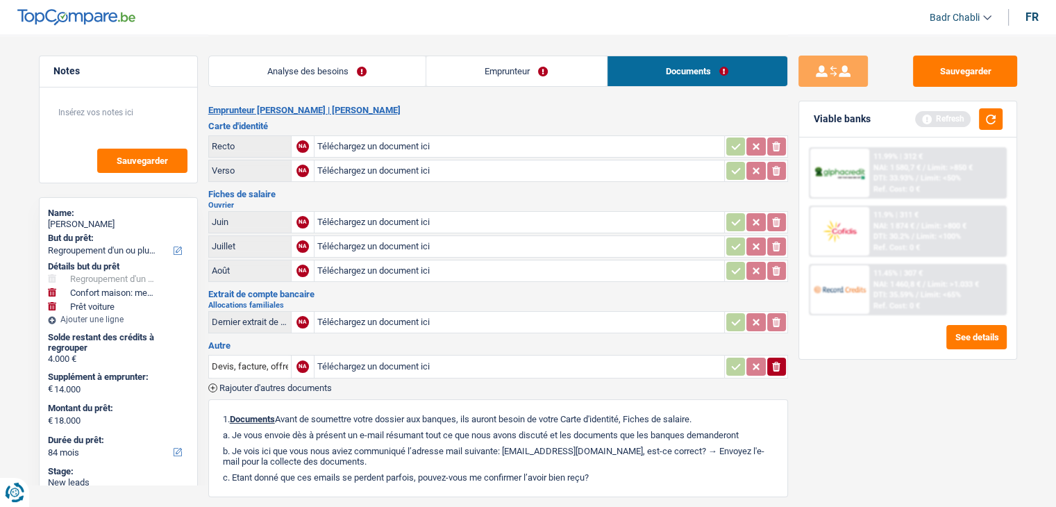
click at [525, 78] on link "Emprunteur" at bounding box center [516, 71] width 181 height 30
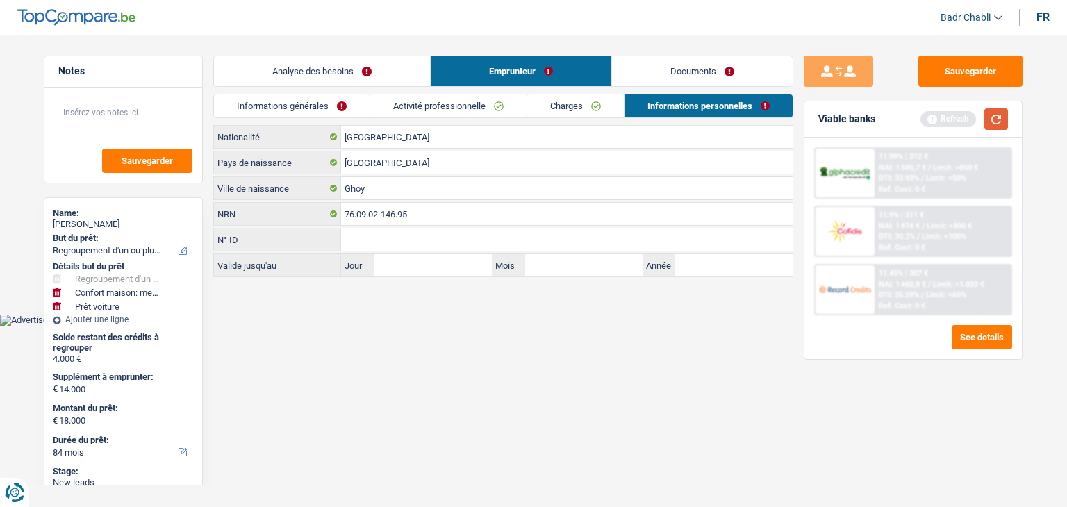
click at [1003, 128] on button "button" at bounding box center [996, 119] width 24 height 22
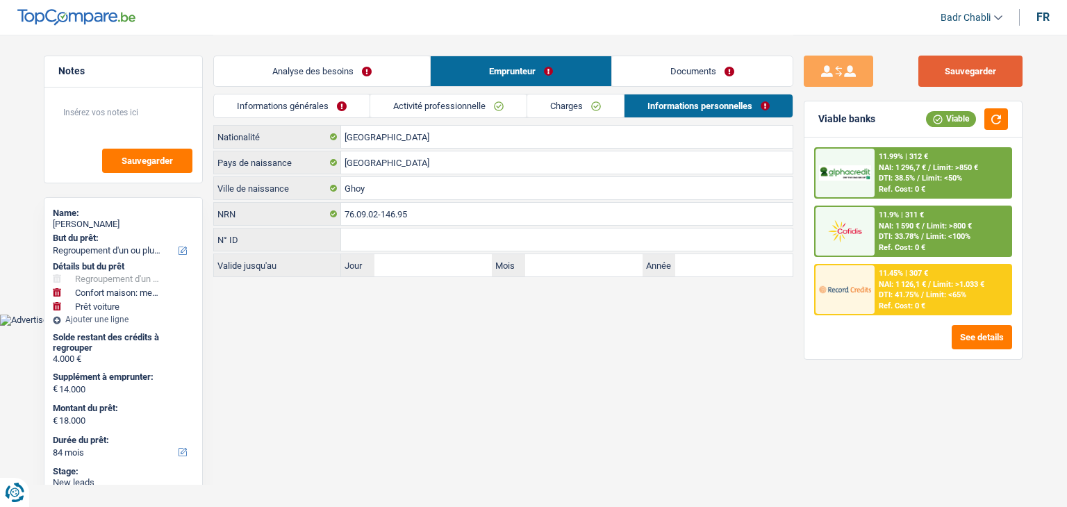
click at [972, 72] on button "Sauvegarder" at bounding box center [970, 71] width 104 height 31
click at [385, 183] on input "Ghoy" at bounding box center [566, 188] width 451 height 22
click at [954, 74] on button "Sauvegarder" at bounding box center [970, 71] width 104 height 31
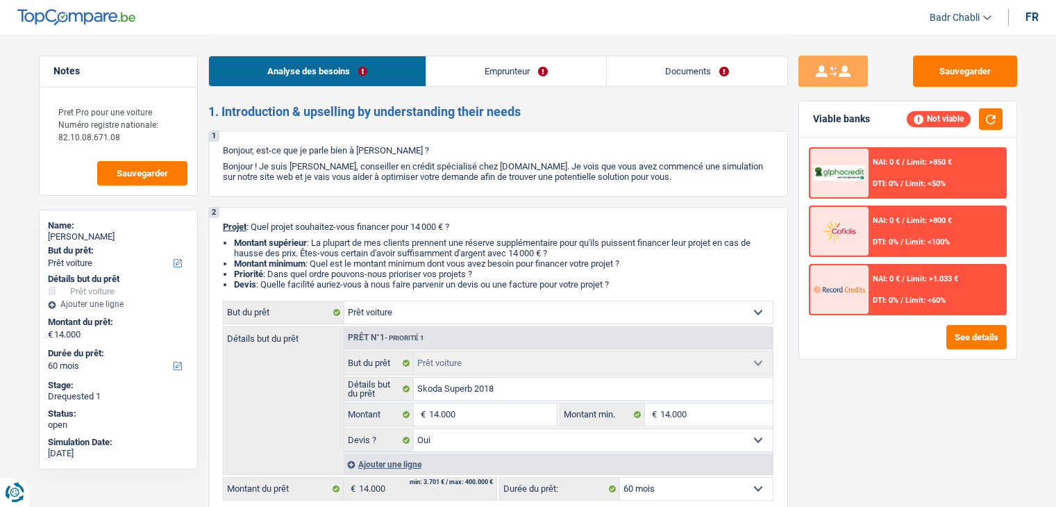
select select "car"
select select "60"
select select "car"
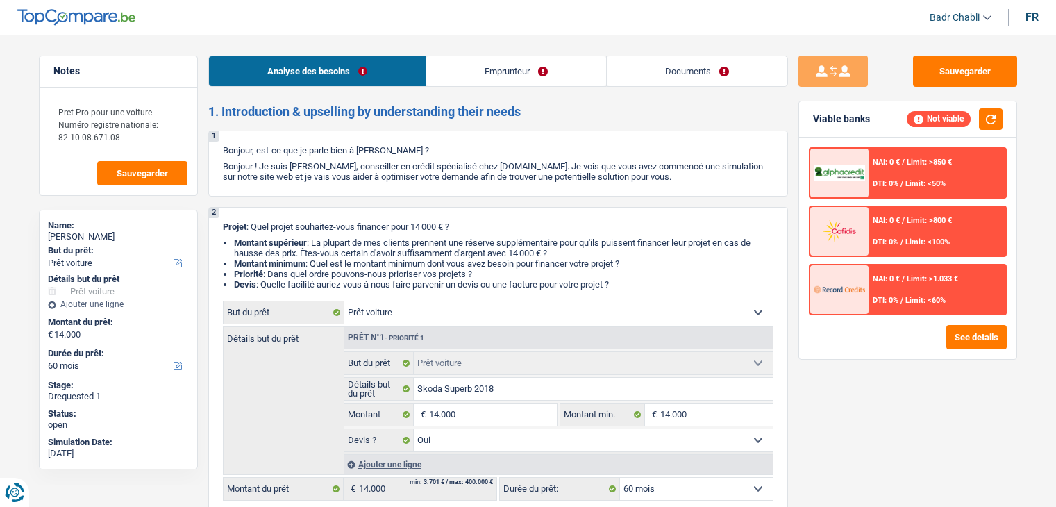
select select "yes"
select select "60"
select select "independent"
select select "netSalary"
select select "car"
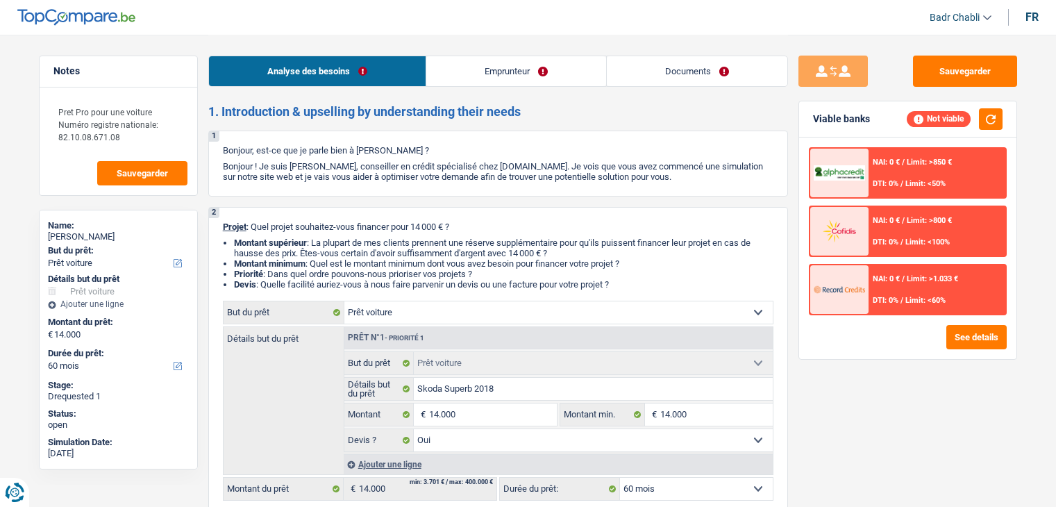
select select "car"
select select "yes"
select select "60"
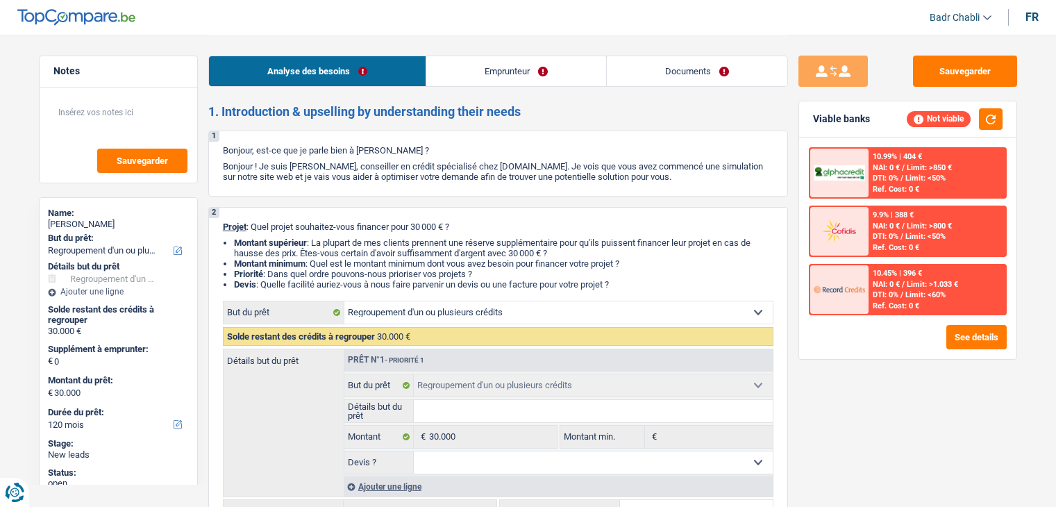
select select "refinancing"
select select "120"
select select "refinancing"
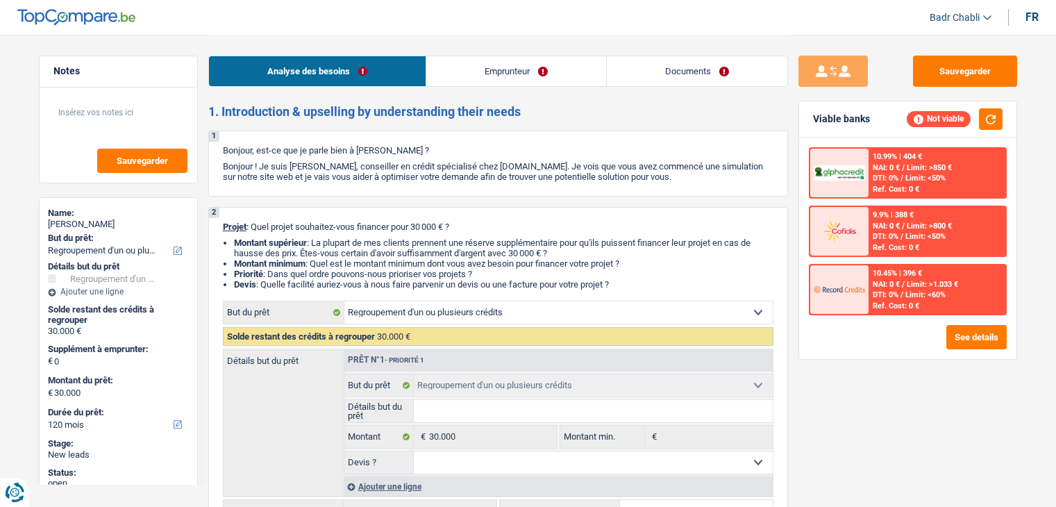
select select "120"
select select "noProfession"
select select "familyAllowances"
select select "rents"
select select "refinancing"
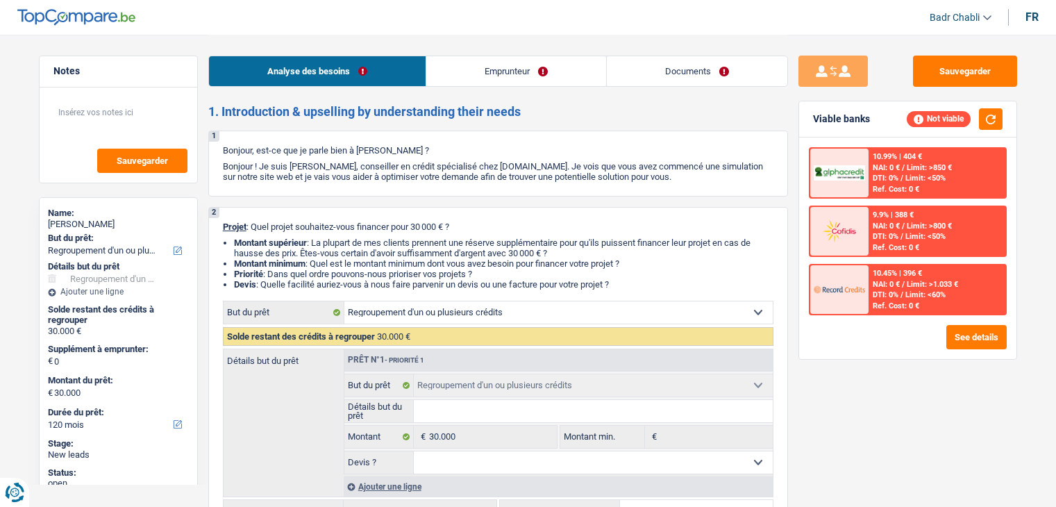
select select "refinancing"
select select "120"
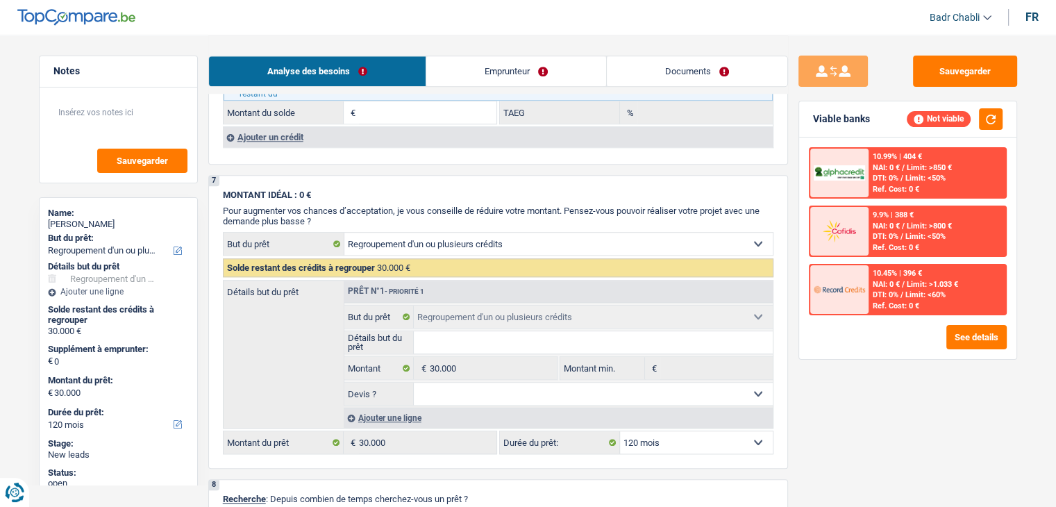
scroll to position [1528, 0]
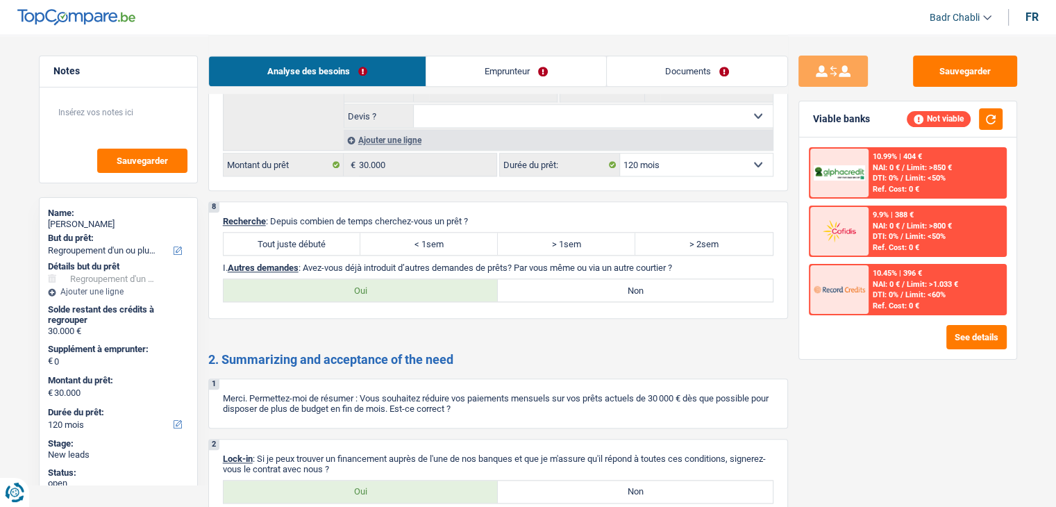
drag, startPoint x: 324, startPoint y: 237, endPoint x: 424, endPoint y: 262, distance: 103.1
click at [324, 237] on label "Tout juste débuté" at bounding box center [293, 244] width 138 height 22
click at [324, 237] on input "Tout juste débuté" at bounding box center [293, 244] width 138 height 22
radio input "true"
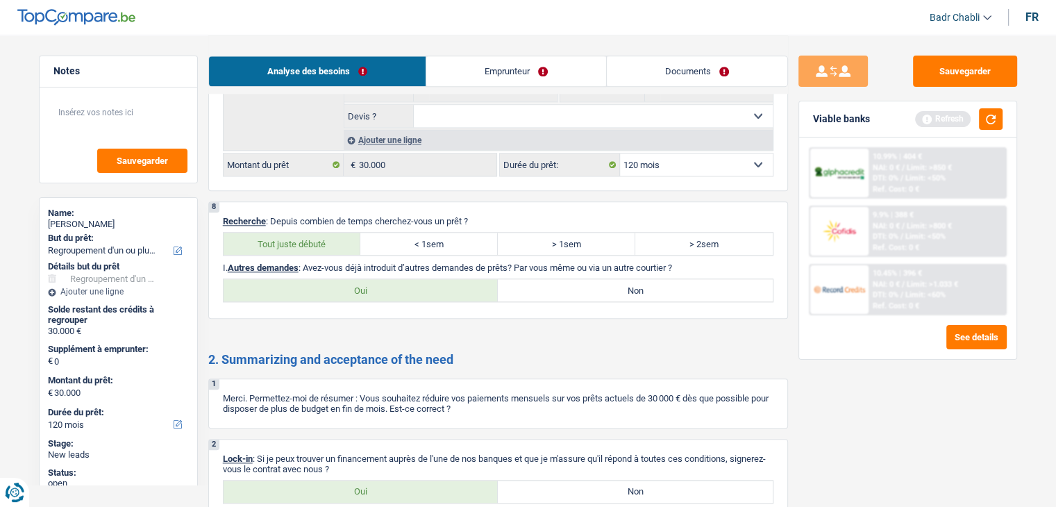
click at [614, 279] on label "Non" at bounding box center [635, 290] width 275 height 22
click at [614, 279] on input "Non" at bounding box center [635, 290] width 275 height 22
radio input "true"
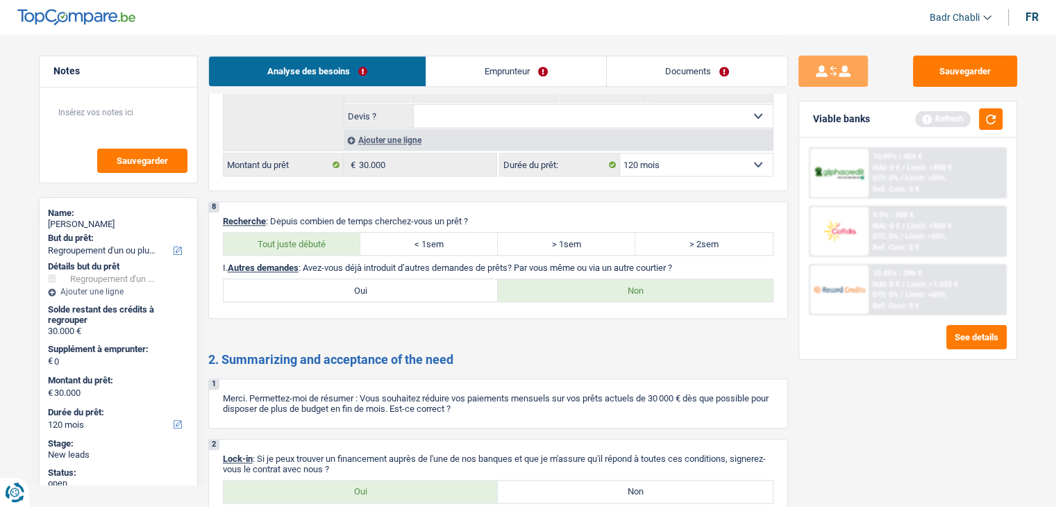
click at [363, 484] on label "Oui" at bounding box center [361, 492] width 275 height 22
click at [372, 481] on label "Oui" at bounding box center [361, 492] width 275 height 22
click at [372, 481] on input "Oui" at bounding box center [361, 492] width 275 height 22
radio input "true"
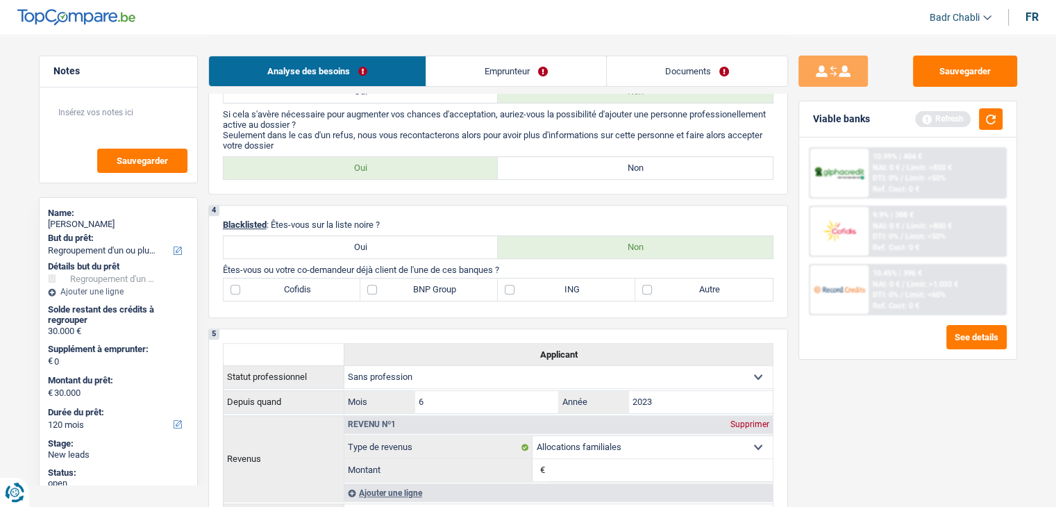
scroll to position [347, 0]
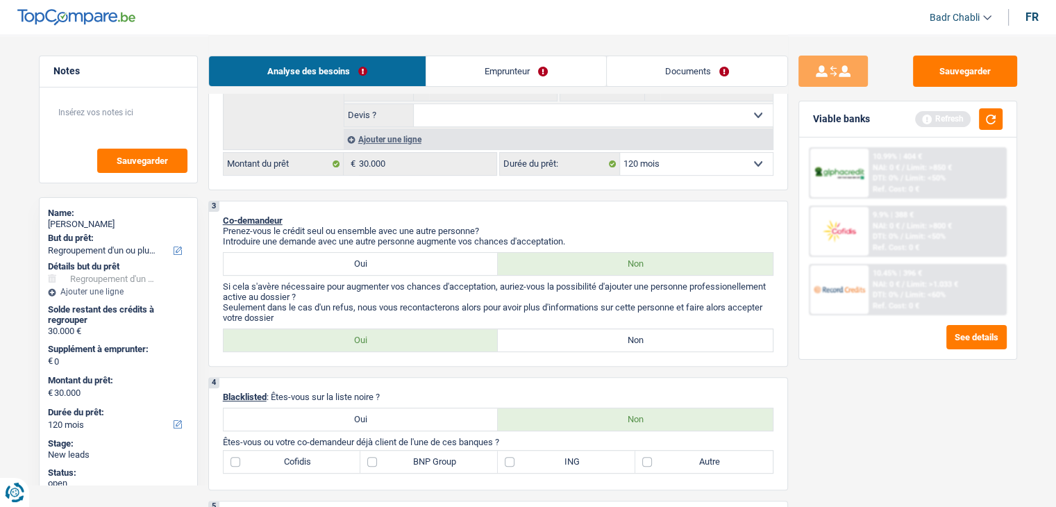
click at [563, 339] on label "Non" at bounding box center [635, 340] width 275 height 22
click at [563, 339] on input "Non" at bounding box center [635, 340] width 275 height 22
radio input "true"
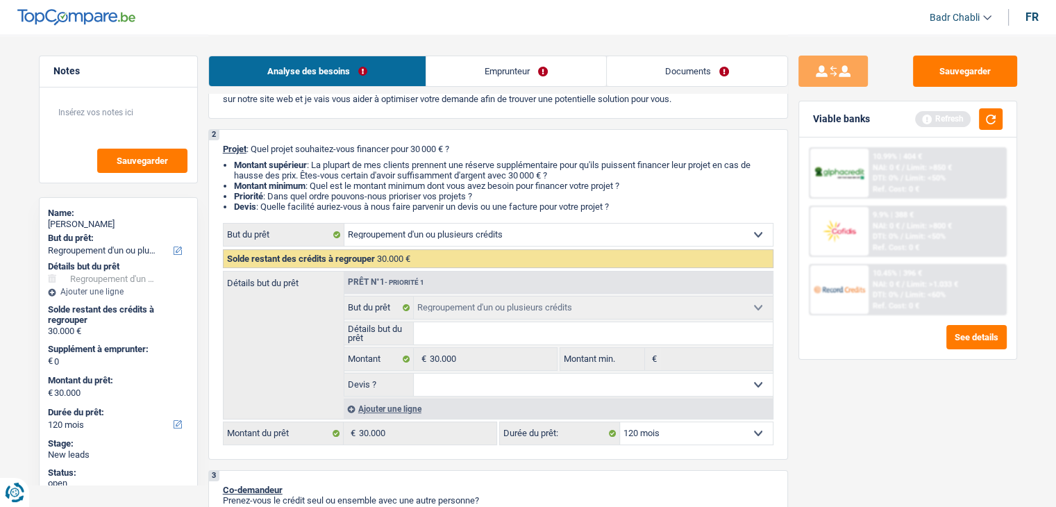
scroll to position [0, 0]
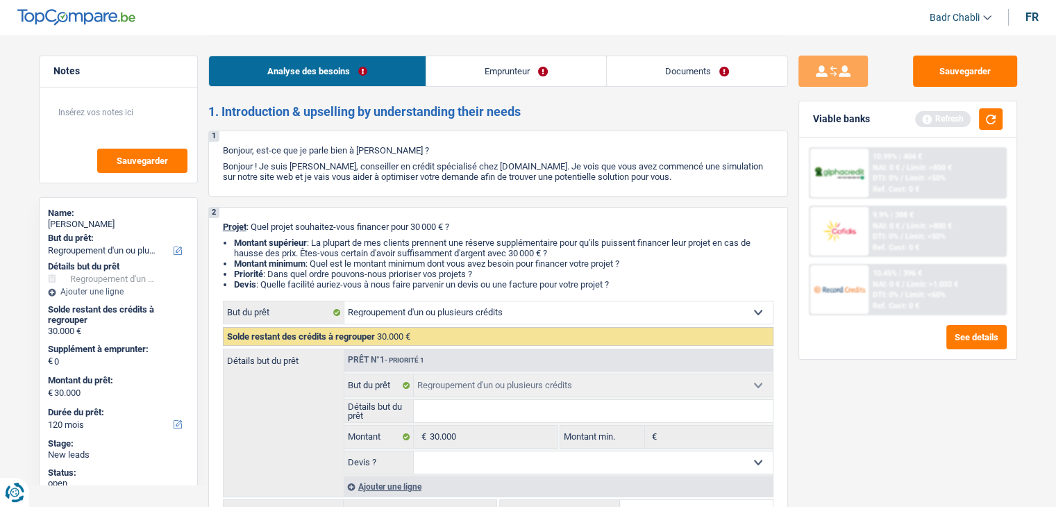
click at [485, 75] on link "Emprunteur" at bounding box center [516, 71] width 180 height 30
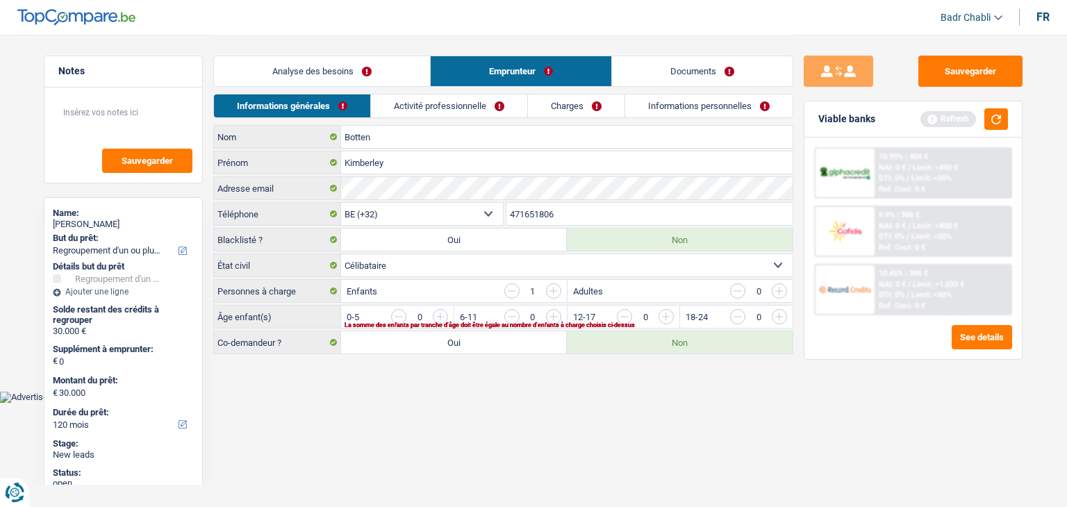
click at [428, 265] on select "Célibataire Marié(e) Cohabitant(e) légal(e) Divorcé(e) Veuf(ve) Séparé (de fait…" at bounding box center [566, 265] width 451 height 22
select select "cohabitation"
click at [341, 254] on select "Célibataire Marié(e) Cohabitant(e) légal(e) Divorcé(e) Veuf(ve) Séparé (de fait…" at bounding box center [566, 265] width 451 height 22
click at [344, 75] on link "Analyse des besoins" at bounding box center [322, 71] width 216 height 30
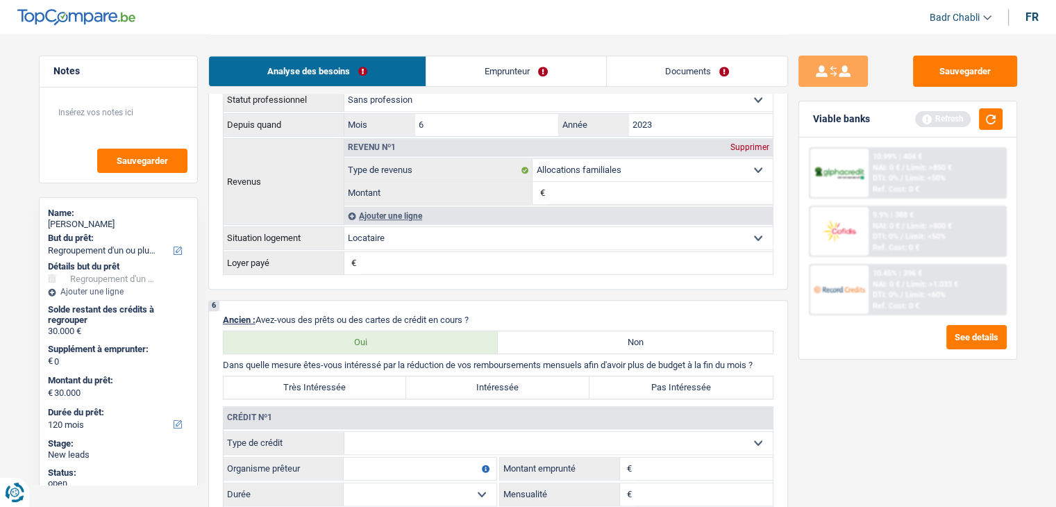
scroll to position [903, 0]
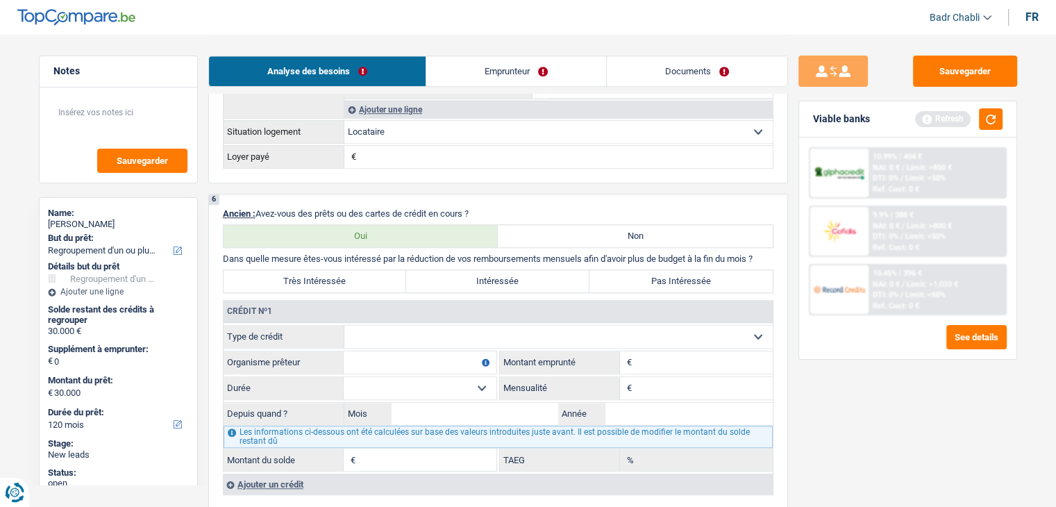
click at [513, 67] on link "Emprunteur" at bounding box center [516, 71] width 180 height 30
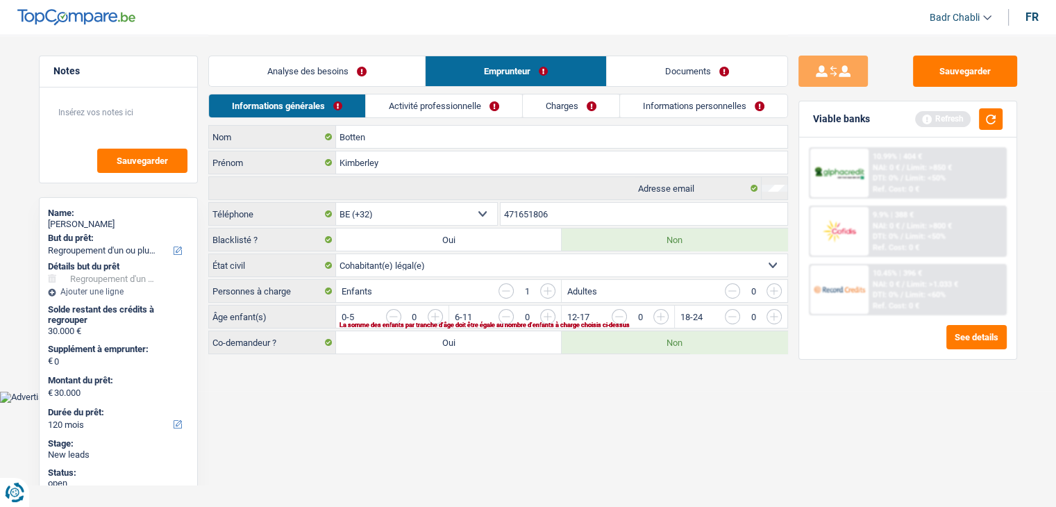
scroll to position [0, 0]
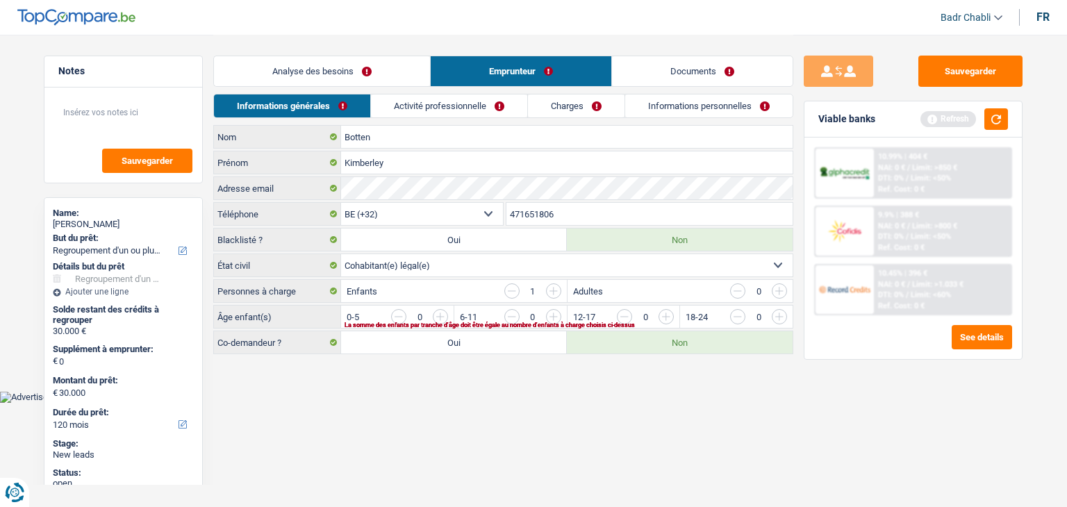
click at [483, 113] on link "Activité professionnelle" at bounding box center [449, 105] width 156 height 23
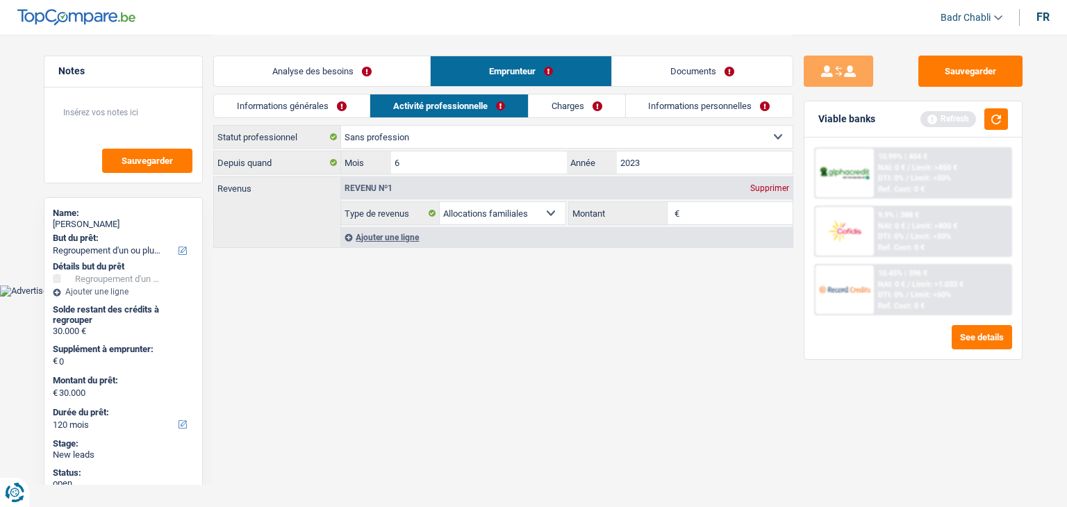
click at [337, 113] on link "Informations générales" at bounding box center [292, 105] width 156 height 23
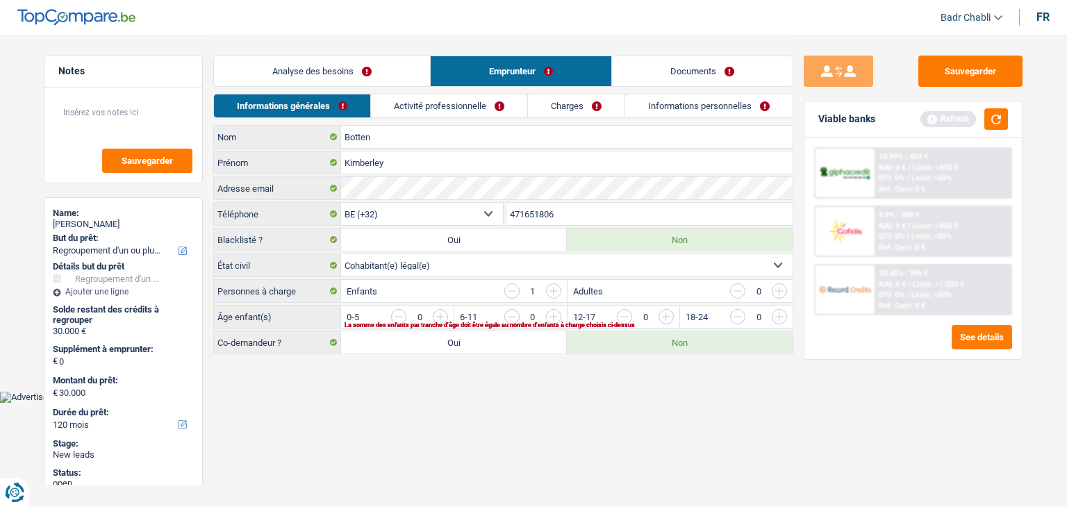
click at [454, 112] on link "Activité professionnelle" at bounding box center [449, 105] width 156 height 23
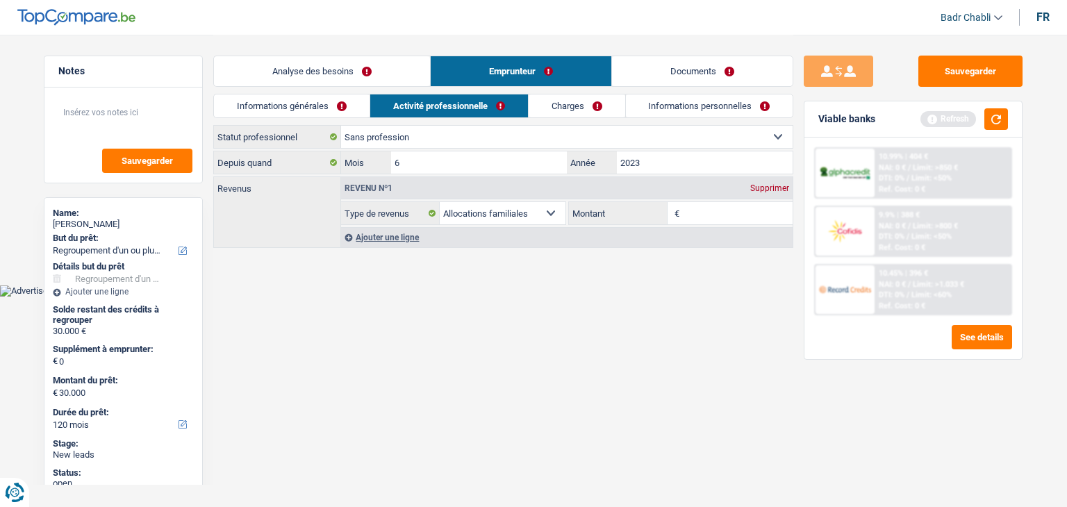
click at [285, 113] on link "Informations générales" at bounding box center [292, 105] width 156 height 23
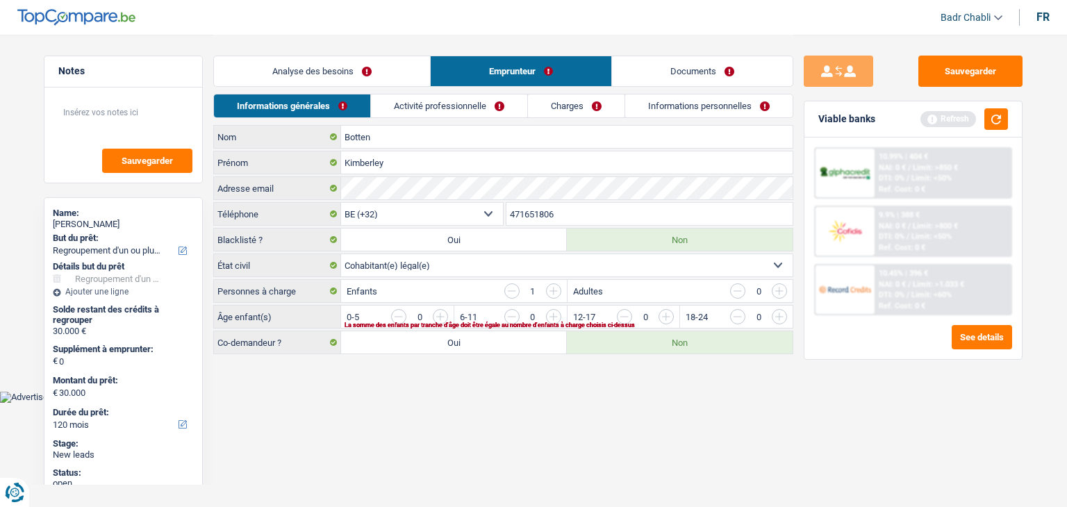
click at [442, 335] on label "Oui" at bounding box center [454, 342] width 226 height 22
click at [442, 335] on input "Oui" at bounding box center [454, 342] width 226 height 22
radio input "true"
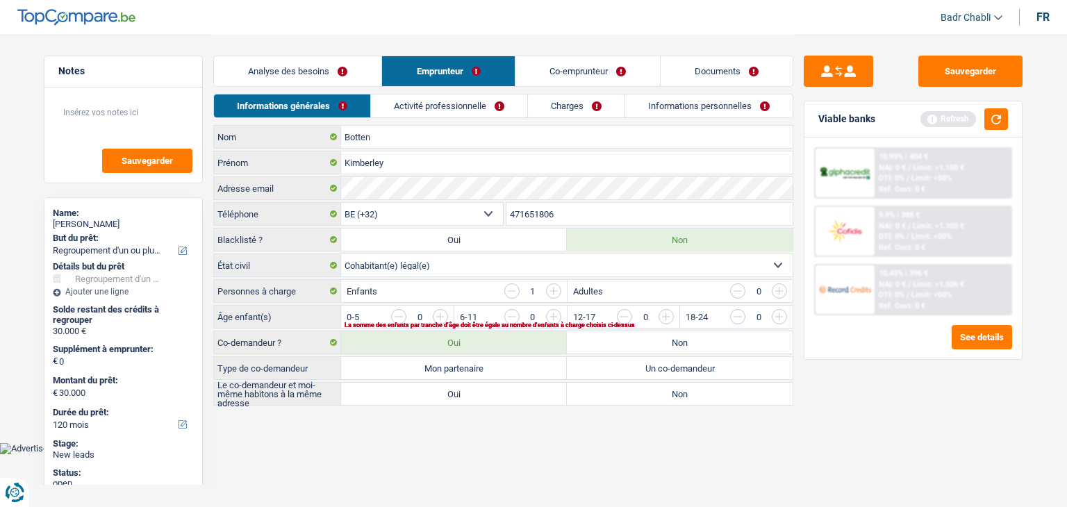
click at [459, 369] on label "Mon partenaire" at bounding box center [454, 368] width 226 height 22
click at [459, 369] on input "Mon partenaire" at bounding box center [454, 368] width 226 height 22
radio input "true"
click at [465, 405] on main "Notes Sauvegarder Name: [PERSON_NAME] But du prêt: Confort maison: meubles, tex…" at bounding box center [533, 221] width 1067 height 442
click at [467, 392] on label "Oui" at bounding box center [454, 394] width 226 height 22
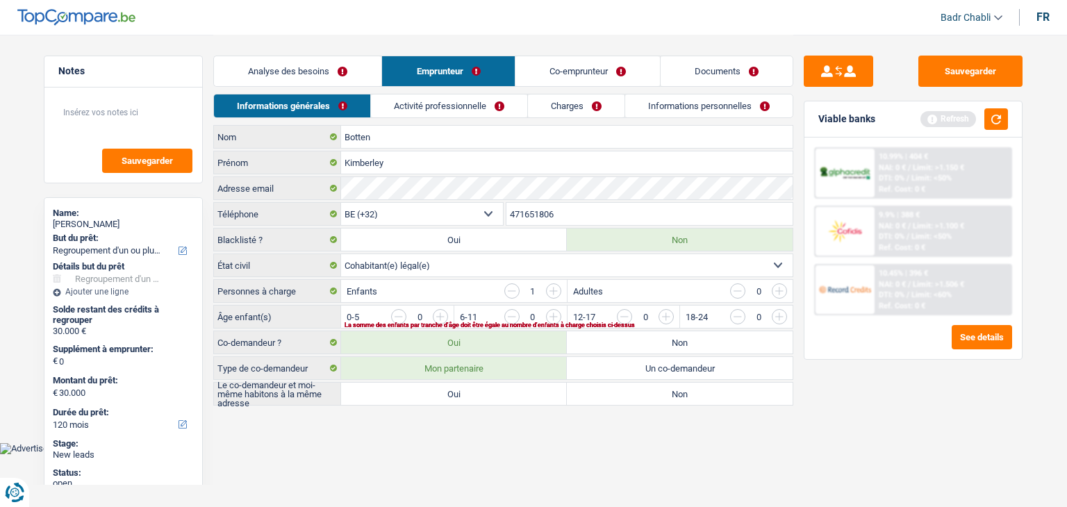
click at [467, 392] on input "Oui" at bounding box center [454, 394] width 226 height 22
radio input "true"
click at [581, 67] on link "Co-emprunteur" at bounding box center [587, 71] width 144 height 30
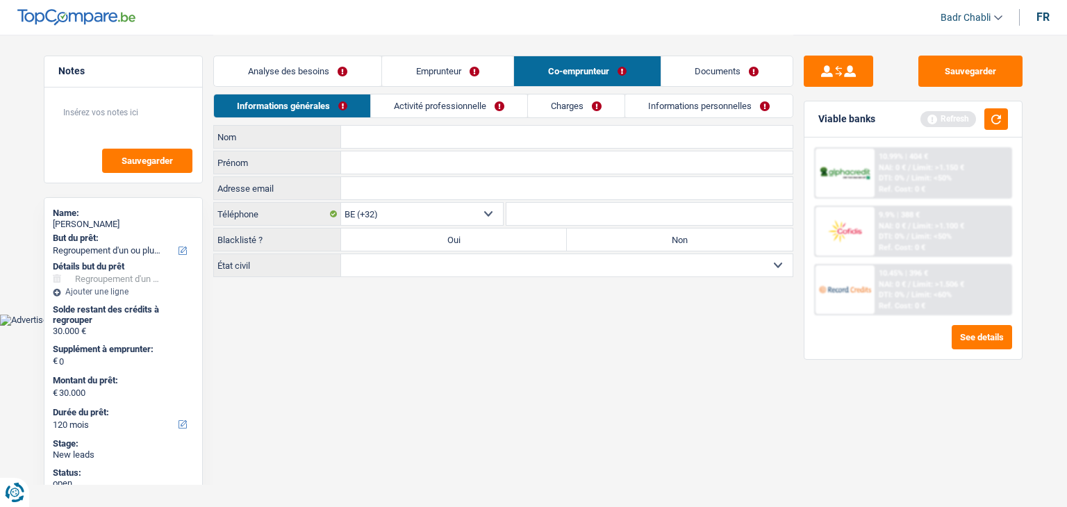
click at [626, 238] on label "Non" at bounding box center [680, 239] width 226 height 22
click at [626, 238] on input "Non" at bounding box center [680, 239] width 226 height 22
radio input "true"
click at [601, 269] on select "Célibataire Marié(e) Cohabitant(e) légal(e) Divorcé(e) Veuf(ve) Séparé (de fait…" at bounding box center [566, 265] width 451 height 22
select select "cohabitation"
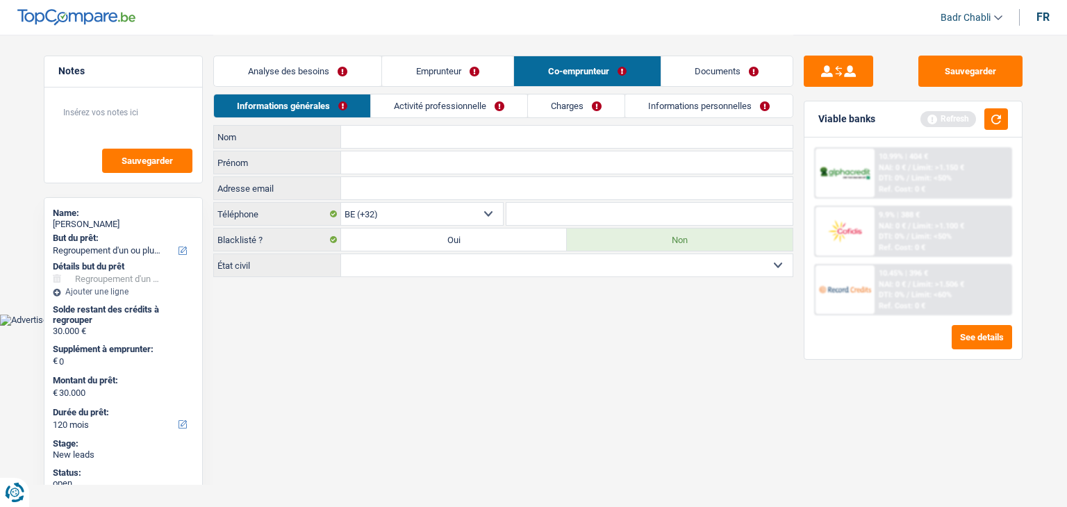
click at [341, 254] on select "Célibataire Marié(e) Cohabitant(e) légal(e) Divorcé(e) Veuf(ve) Séparé (de fait…" at bounding box center [566, 265] width 451 height 22
click at [401, 135] on input "Nom" at bounding box center [566, 137] width 451 height 22
type input "Seghin"
type input "[PERSON_NAME]"
click at [844, 73] on button "submit" at bounding box center [838, 71] width 69 height 31
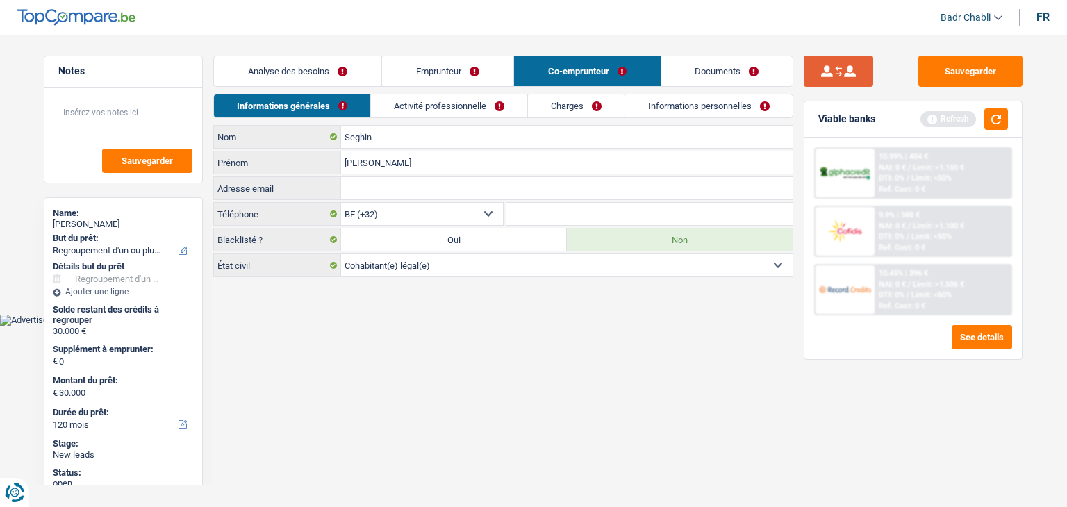
type input "Botten"
type input "Kimberley"
type input "[EMAIL_ADDRESS][DOMAIN_NAME]"
type input "471651806"
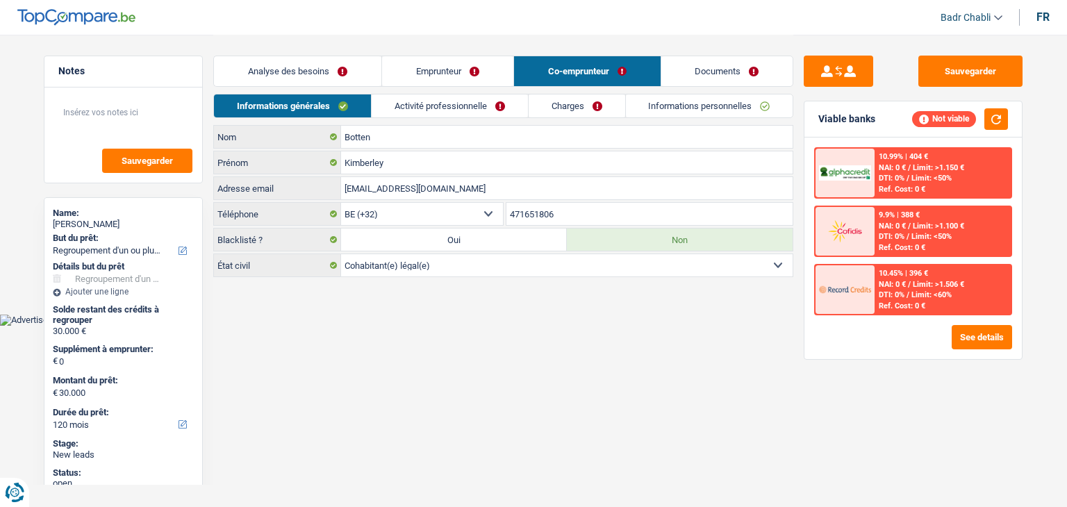
click at [452, 81] on link "Emprunteur" at bounding box center [447, 71] width 131 height 30
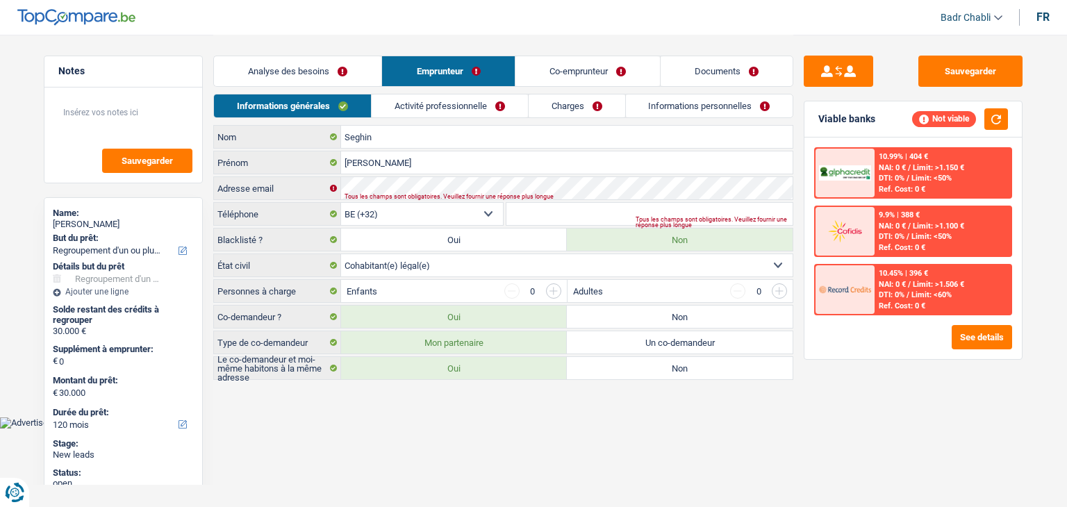
click at [475, 112] on link "Activité professionnelle" at bounding box center [450, 105] width 156 height 23
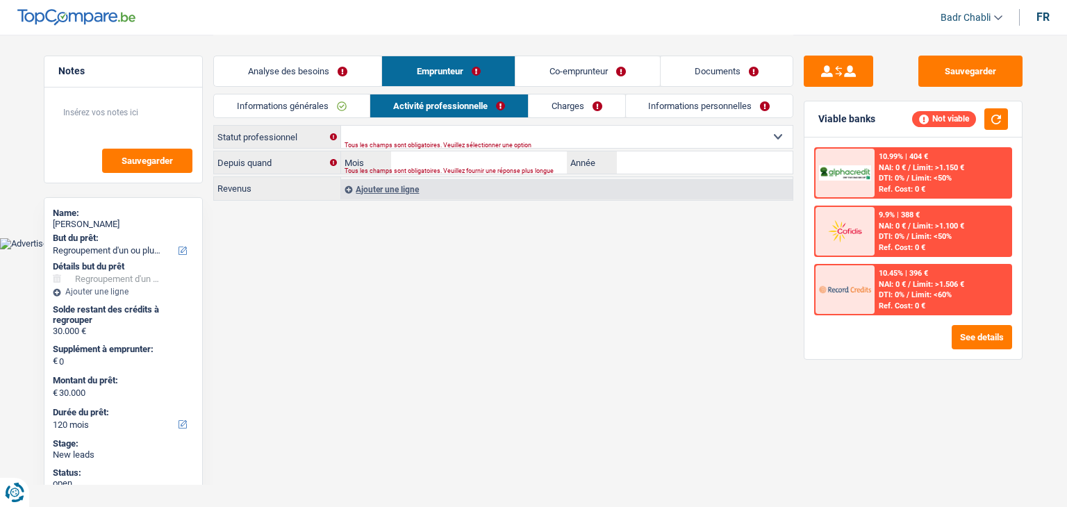
click at [292, 106] on link "Informations générales" at bounding box center [292, 105] width 156 height 23
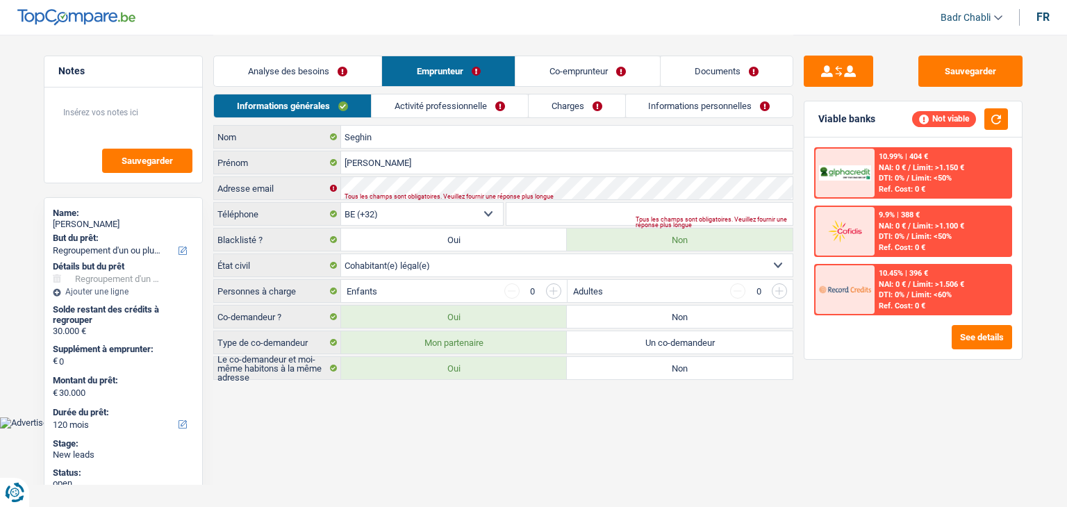
click at [333, 70] on link "Analyse des besoins" at bounding box center [297, 71] width 167 height 30
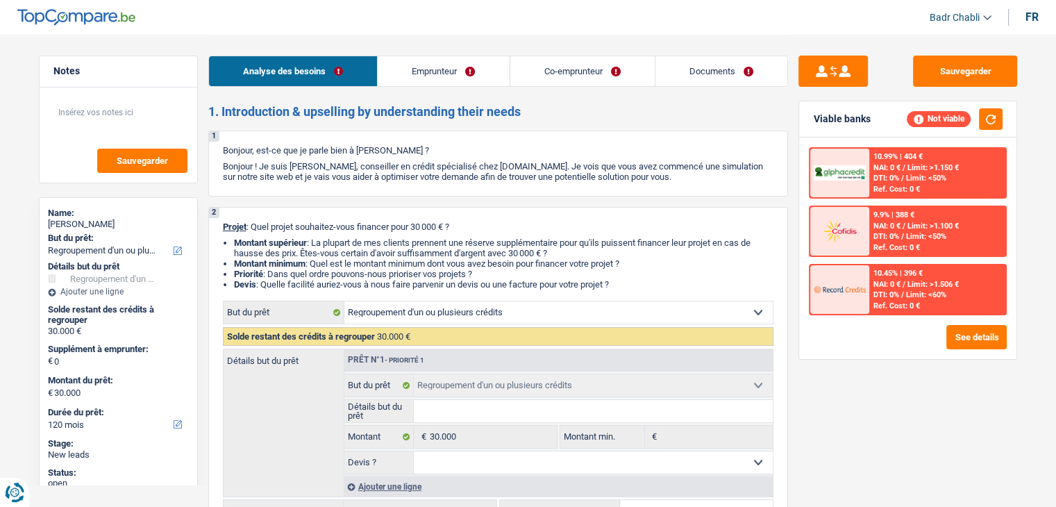
click at [444, 76] on link "Emprunteur" at bounding box center [443, 71] width 131 height 30
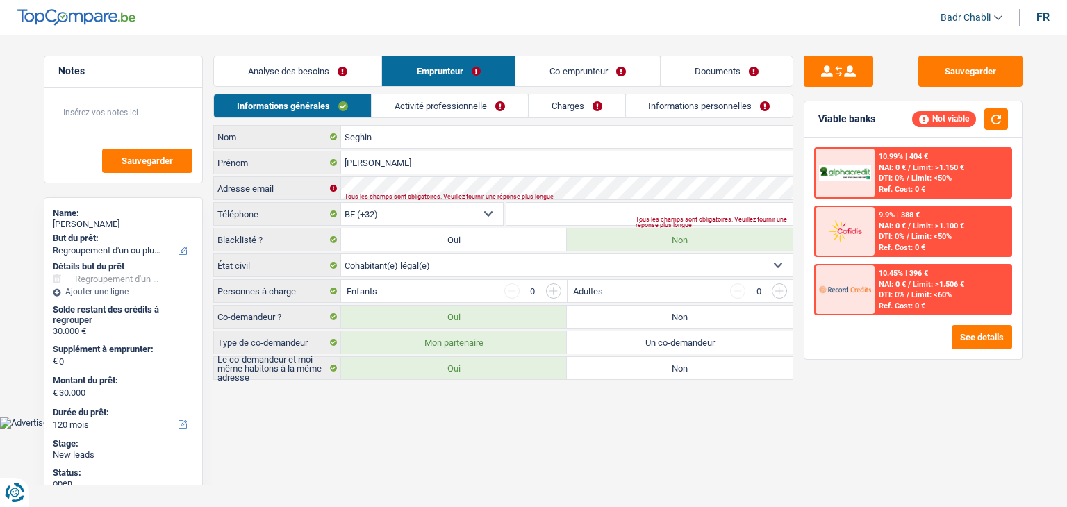
click at [343, 105] on link "Informations générales" at bounding box center [292, 105] width 157 height 23
click at [456, 105] on link "Activité professionnelle" at bounding box center [450, 105] width 156 height 23
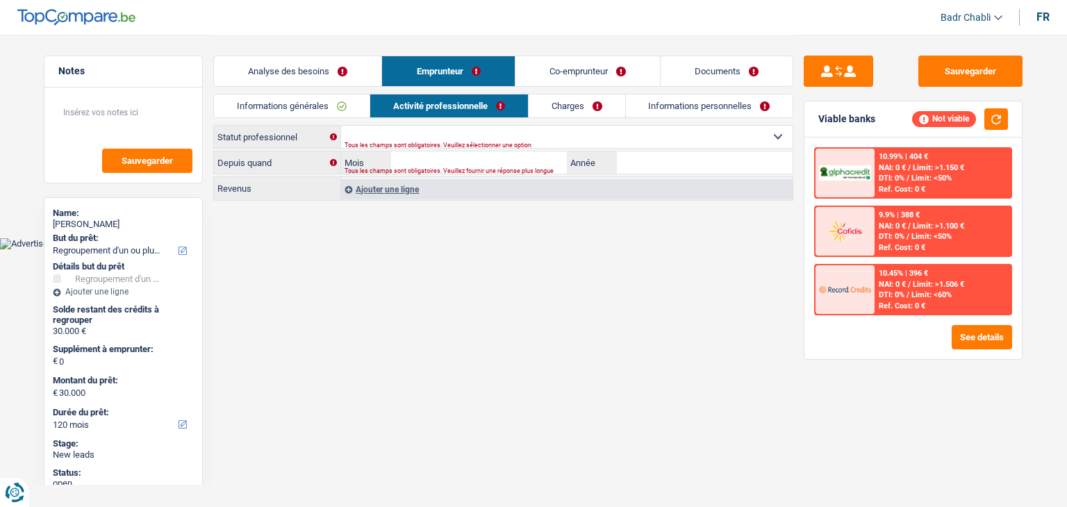
click at [310, 108] on link "Informations générales" at bounding box center [292, 105] width 156 height 23
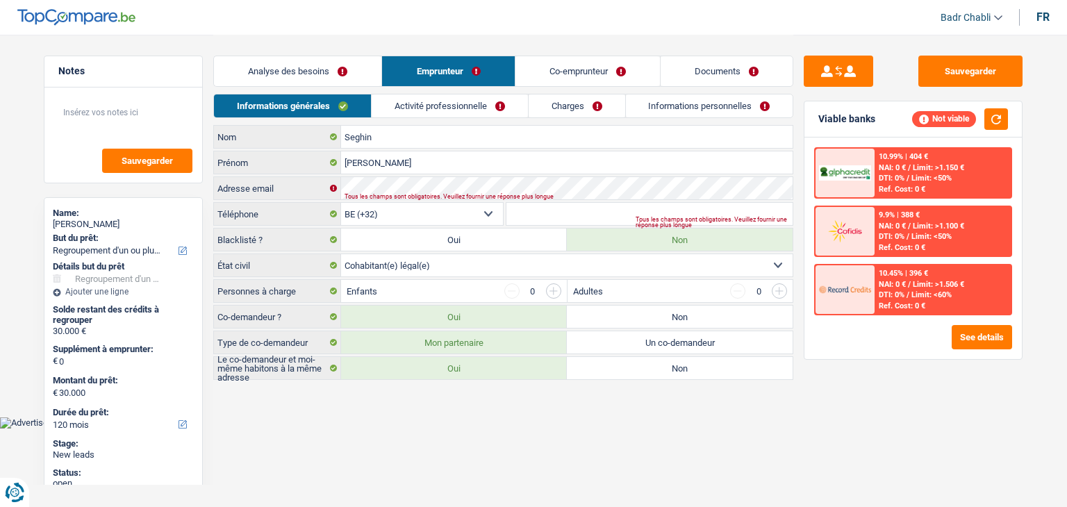
click at [586, 70] on link "Co-emprunteur" at bounding box center [587, 71] width 144 height 30
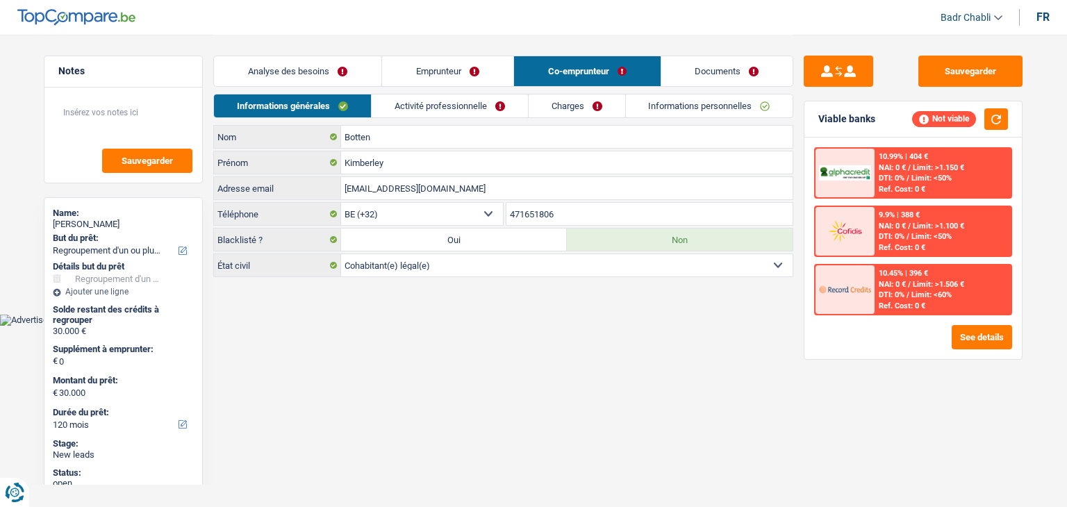
click at [493, 101] on link "Activité professionnelle" at bounding box center [450, 105] width 156 height 23
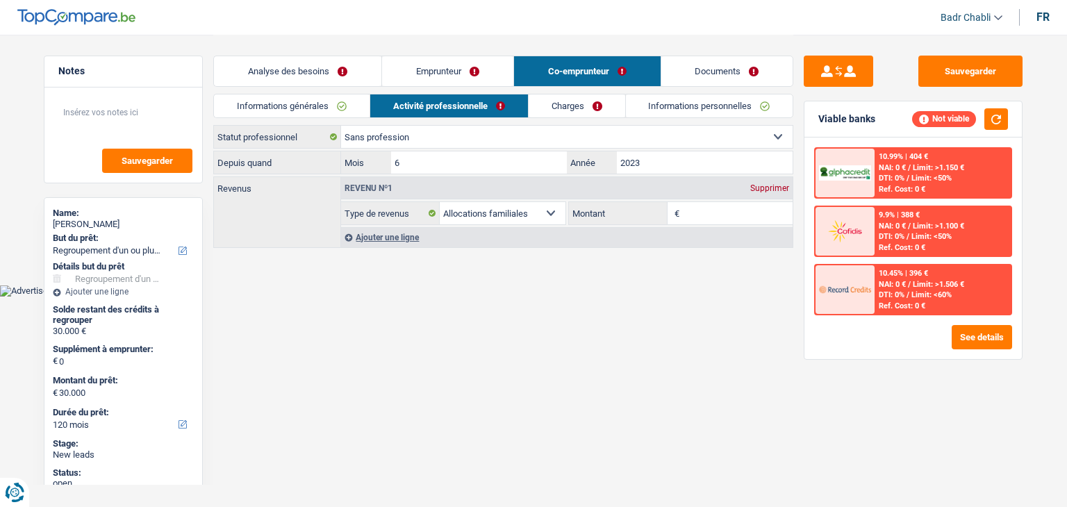
click at [586, 104] on link "Charges" at bounding box center [576, 105] width 97 height 23
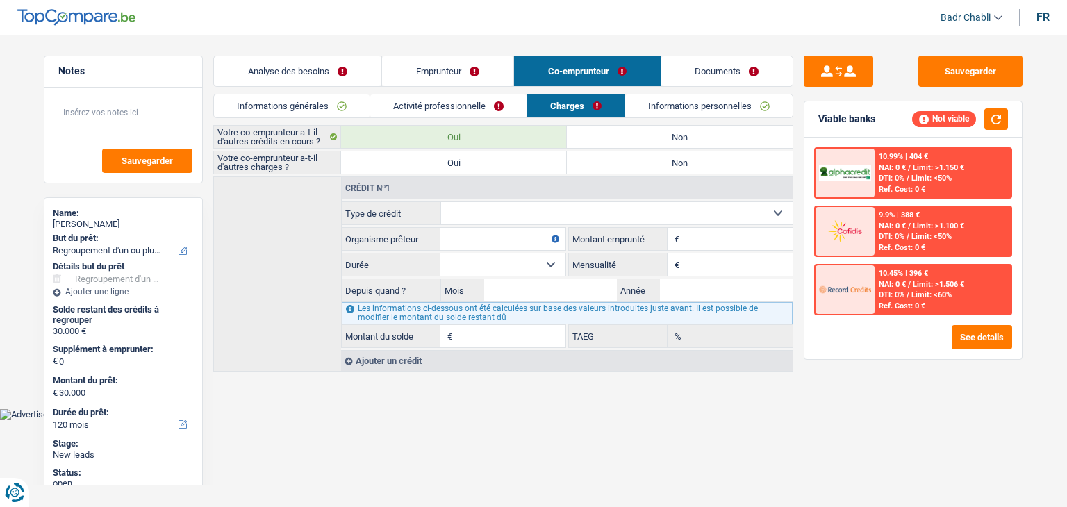
click at [525, 165] on label "Oui" at bounding box center [454, 162] width 226 height 22
click at [525, 165] on input "Oui" at bounding box center [454, 162] width 226 height 22
radio input "true"
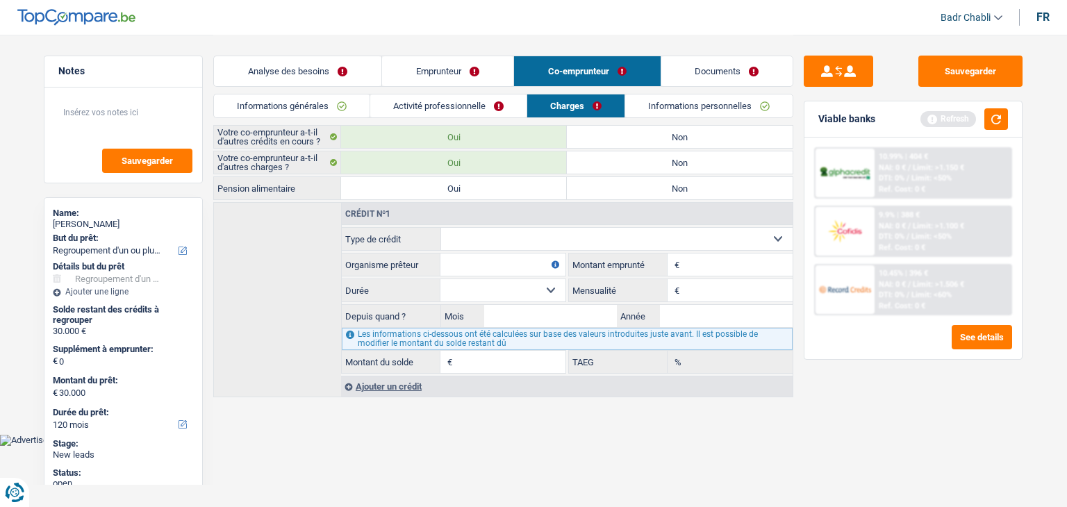
click at [612, 163] on label "Non" at bounding box center [680, 162] width 226 height 22
click at [612, 163] on input "Non" at bounding box center [680, 162] width 226 height 22
radio input "true"
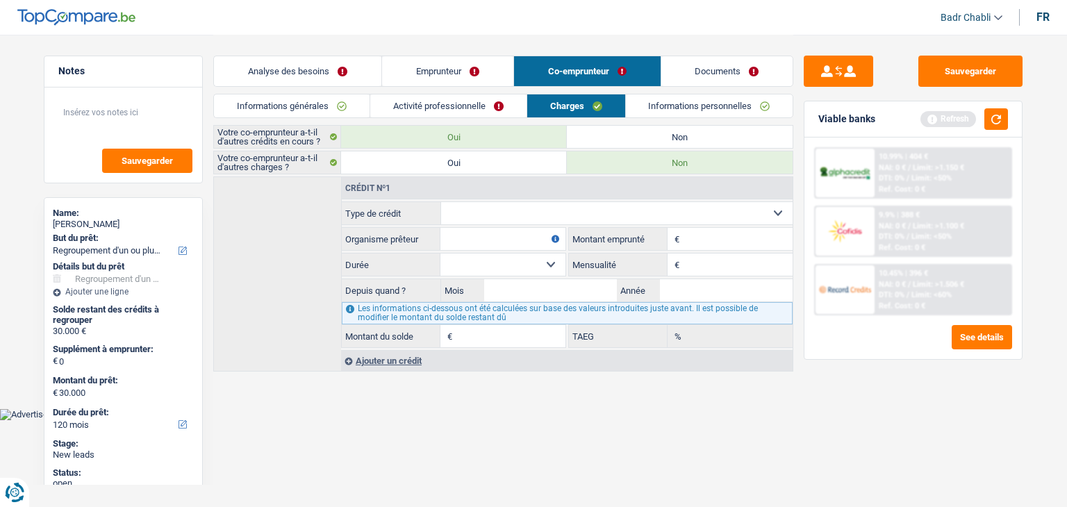
click at [506, 207] on select "Carte ou ouverture de crédit Prêt hypothécaire Vente à tempérament Prêt à tempé…" at bounding box center [617, 213] width 352 height 22
select select "personalLoan"
type input "0"
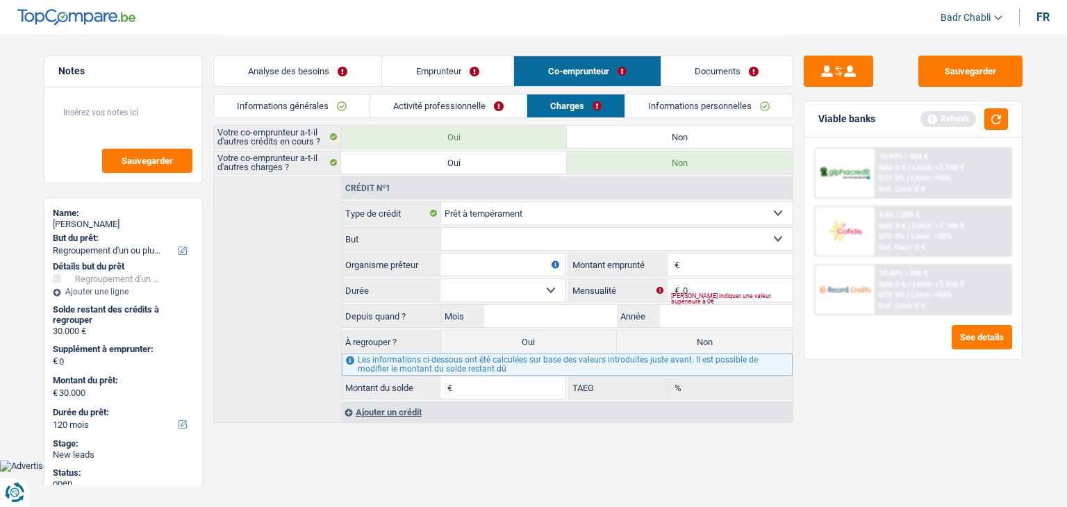
click at [401, 405] on div "Ajouter un crédit" at bounding box center [566, 411] width 451 height 21
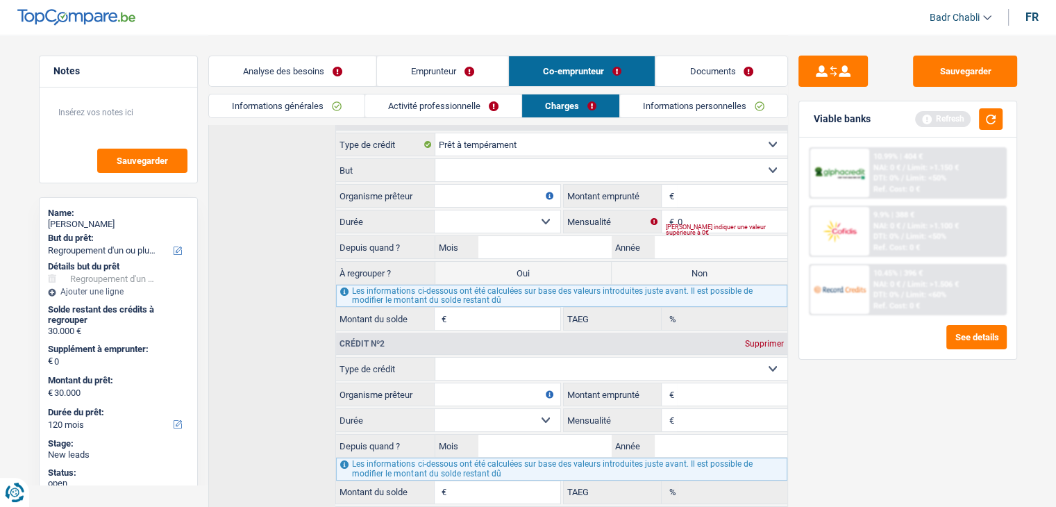
scroll to position [132, 0]
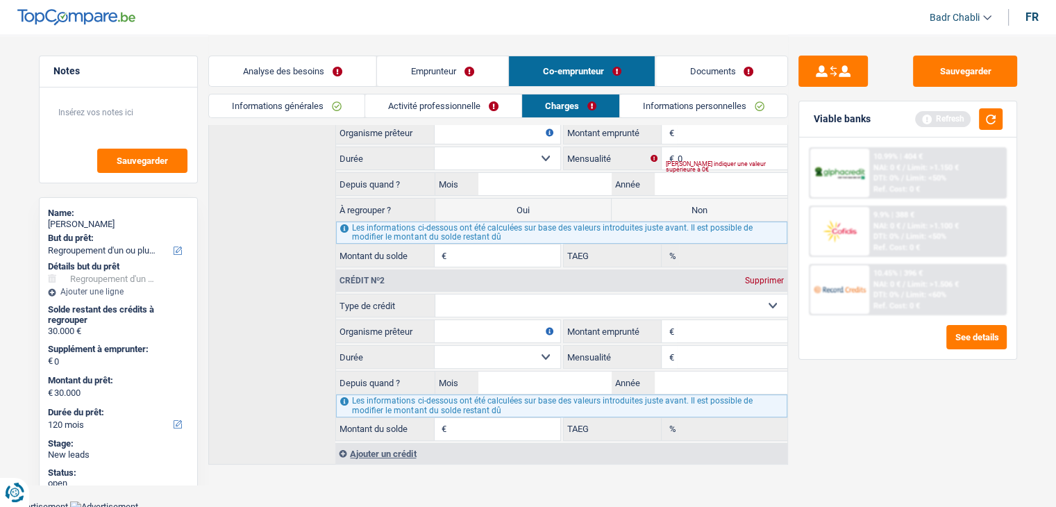
click at [503, 295] on select "Carte ou ouverture de crédit Prêt hypothécaire Vente à tempérament Prêt à tempé…" at bounding box center [611, 305] width 352 height 22
select select "personalLoan"
type input "0"
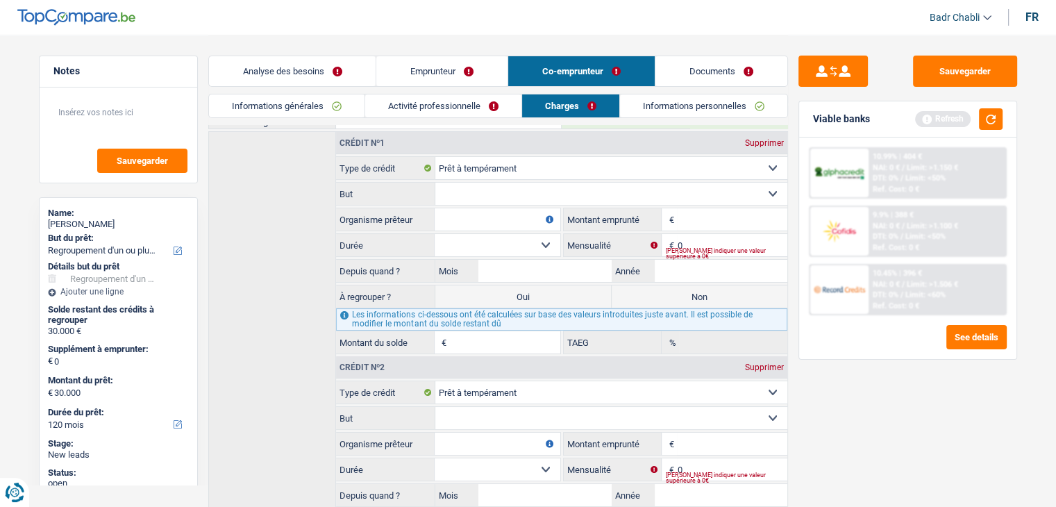
scroll to position [69, 0]
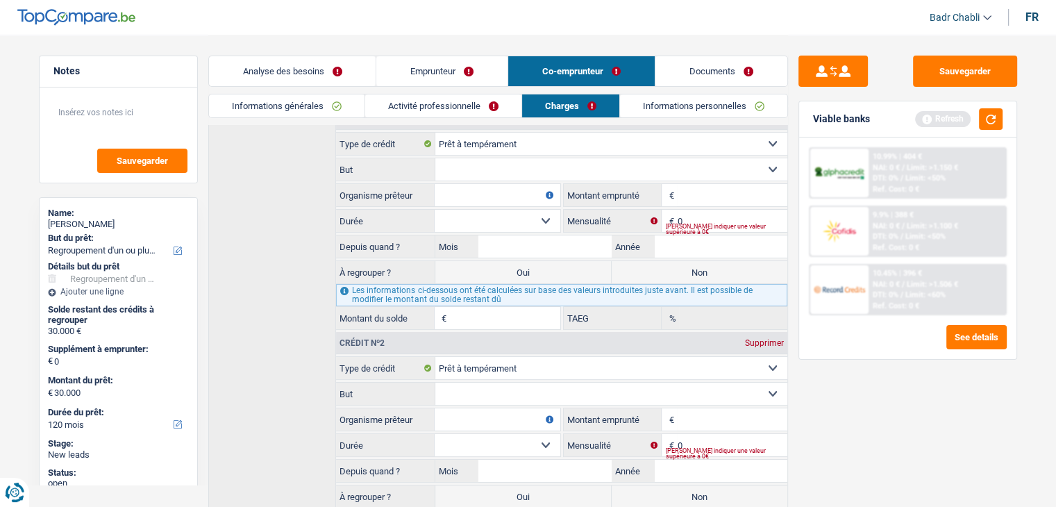
click at [497, 149] on select "Carte ou ouverture de crédit Prêt hypothécaire Vente à tempérament Prêt à tempé…" at bounding box center [611, 144] width 352 height 22
click at [435, 133] on select "Carte ou ouverture de crédit Prêt hypothécaire Vente à tempérament Prêt à tempé…" at bounding box center [611, 144] width 352 height 22
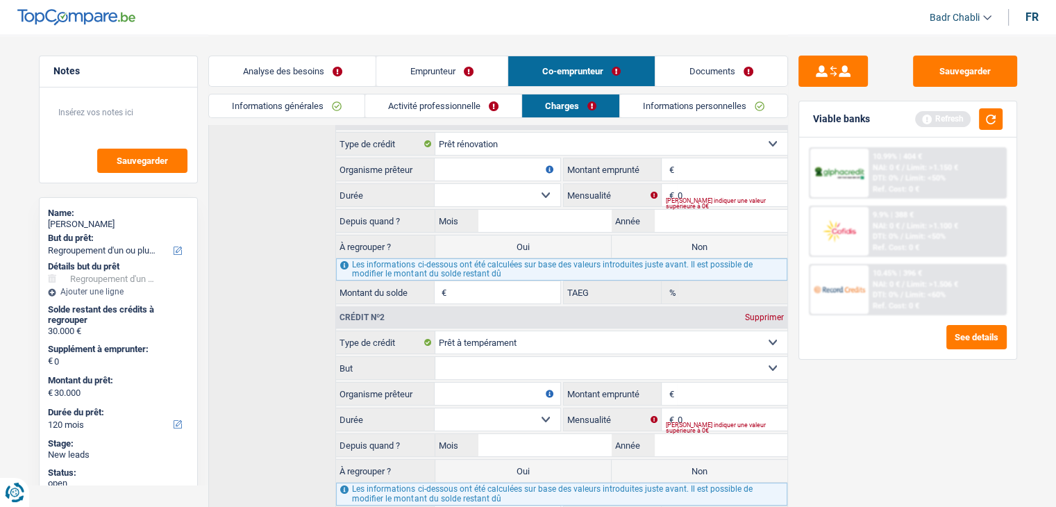
click at [508, 138] on select "Carte ou ouverture de crédit Prêt hypothécaire Vente à tempérament Prêt à tempé…" at bounding box center [611, 144] width 352 height 22
select select "carLoan"
click at [435, 133] on select "Carte ou ouverture de crédit Prêt hypothécaire Vente à tempérament Prêt à tempé…" at bounding box center [611, 144] width 352 height 22
click at [488, 369] on select "Confort maison: meubles, textile, peinture, électroménager, outillage non-profe…" at bounding box center [611, 368] width 352 height 22
click at [499, 384] on input "Organisme prêteur" at bounding box center [497, 394] width 125 height 22
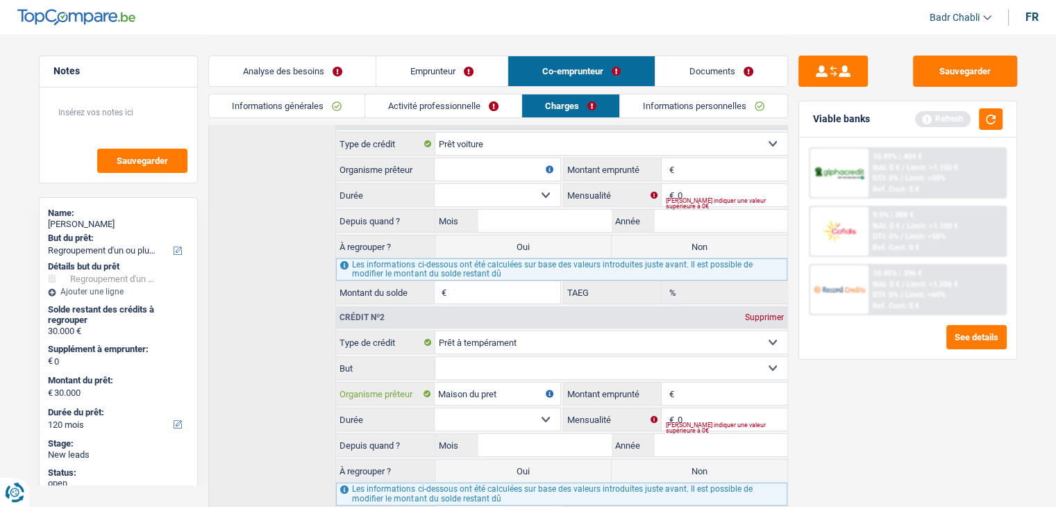
click at [497, 390] on input "Maison du pret" at bounding box center [497, 394] width 125 height 22
type input "CBC"
click at [490, 173] on input "Organisme prêteur" at bounding box center [497, 169] width 125 height 22
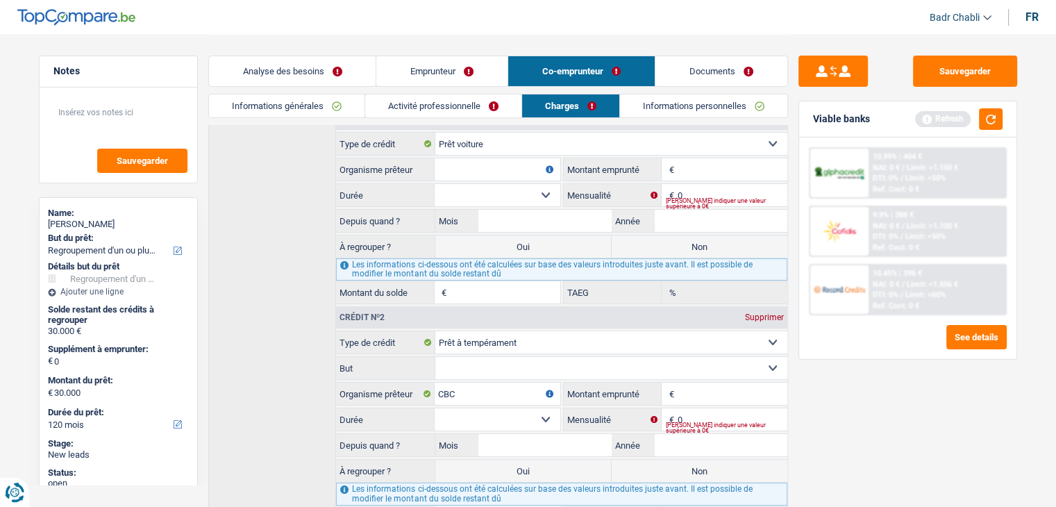
click at [490, 173] on input "Organisme prêteur" at bounding box center [497, 169] width 125 height 22
type input "Alphacredit"
click at [736, 165] on input "Montant" at bounding box center [732, 169] width 110 height 22
type input "14.000"
click at [544, 197] on select "12 mois 18 mois 24 mois 30 mois 36 mois 42 mois 48 mois 60 mois Sélectionner un…" at bounding box center [497, 195] width 125 height 22
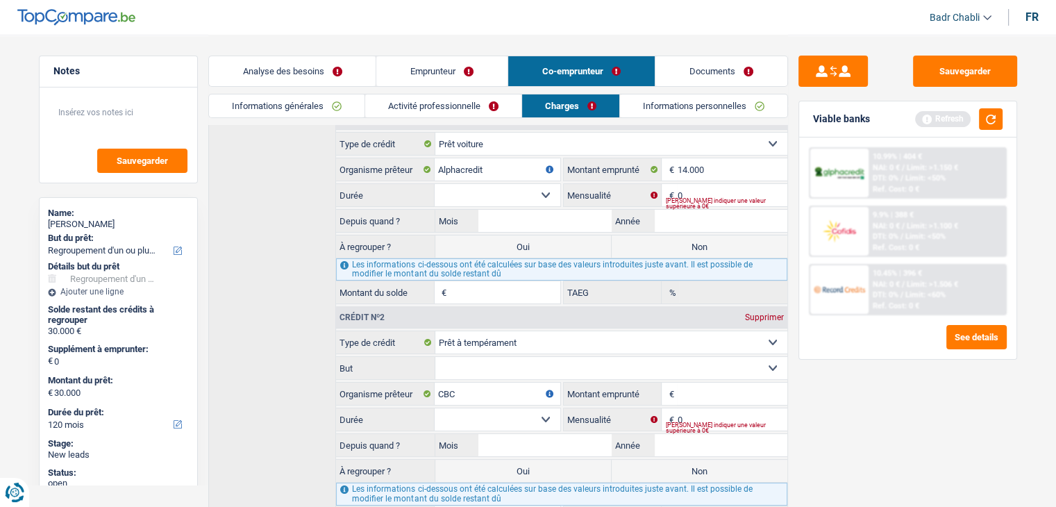
select select "60"
click at [435, 184] on select "12 mois 18 mois 24 mois 30 mois 36 mois 42 mois 48 mois 60 mois Sélectionner un…" at bounding box center [497, 195] width 125 height 22
click at [726, 191] on input "0" at bounding box center [732, 195] width 110 height 22
type input "257"
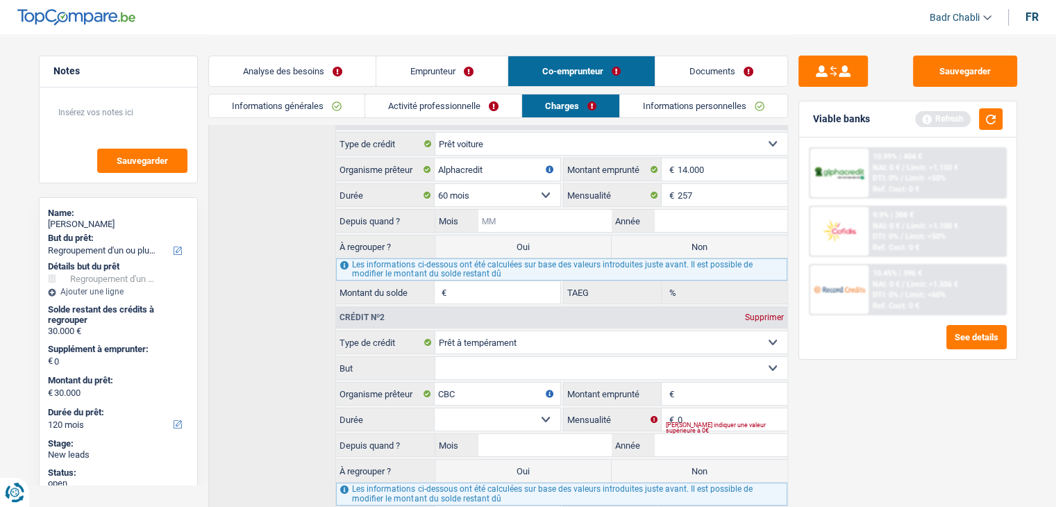
click at [578, 221] on input "Mois" at bounding box center [544, 221] width 133 height 22
type input "07"
type input "2024"
type input "10.971"
type input "3,94"
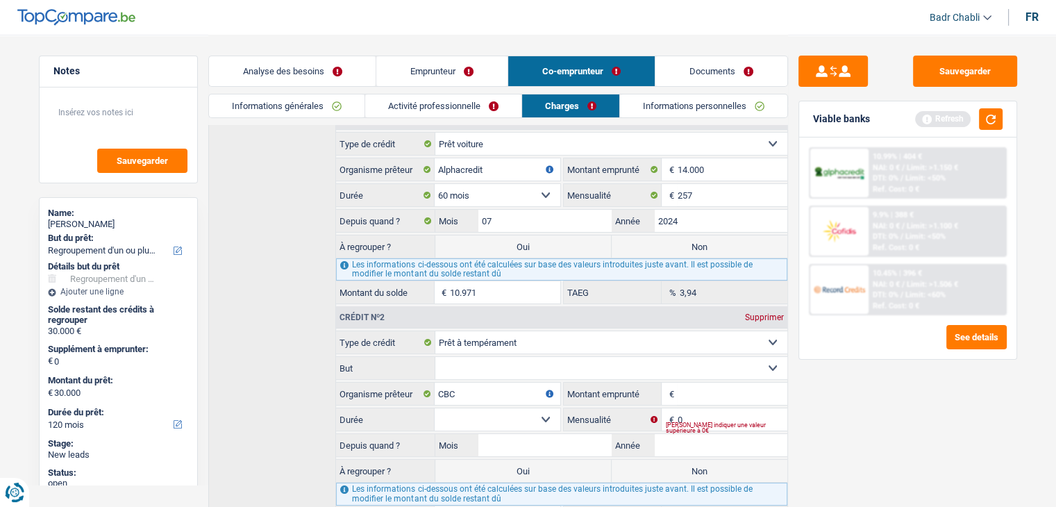
click at [559, 243] on label "Oui" at bounding box center [523, 246] width 176 height 22
click at [559, 243] on input "Oui" at bounding box center [523, 246] width 176 height 22
radio input "true"
type input "10.971"
select select "60"
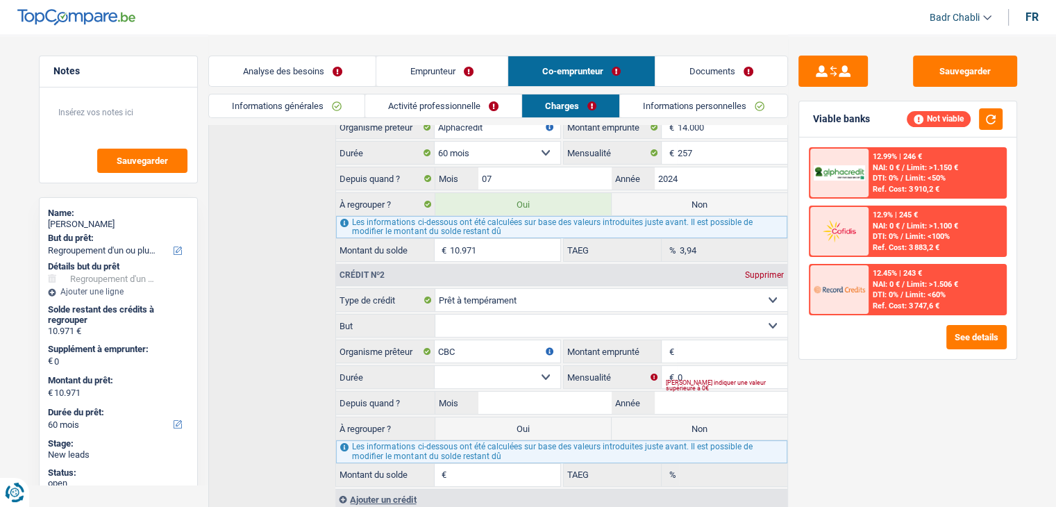
scroll to position [158, 0]
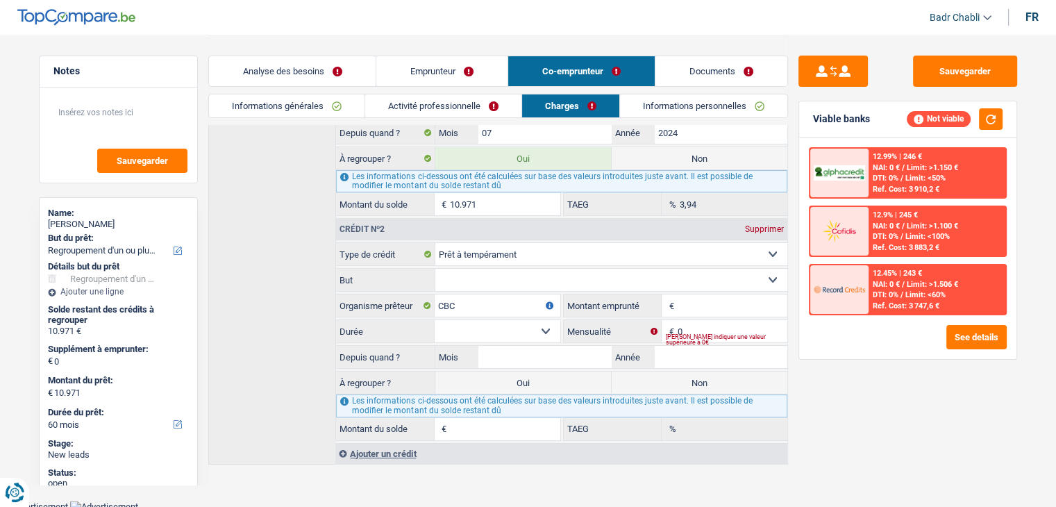
click at [506, 281] on select "Confort maison: meubles, textile, peinture, électroménager, outillage non-profe…" at bounding box center [611, 280] width 352 height 22
select select "homeFurnishingOrRelocation"
click at [435, 269] on select "Confort maison: meubles, textile, peinture, électroménager, outillage non-profe…" at bounding box center [611, 280] width 352 height 22
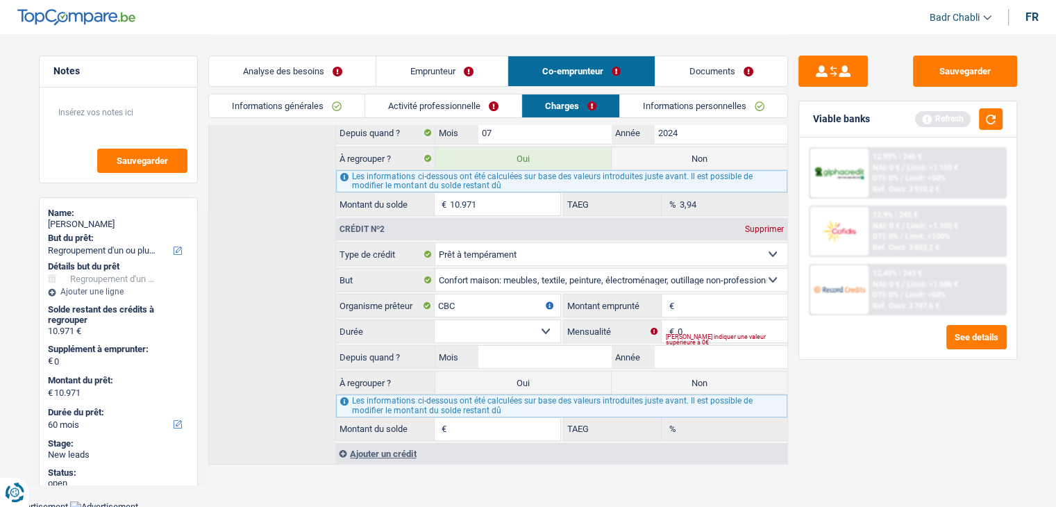
click at [707, 307] on input "Montant emprunté" at bounding box center [732, 305] width 110 height 22
type input "10.001"
click at [553, 320] on select "12 mois 18 mois 24 mois 30 mois 36 mois 42 mois 48 mois 60 mois Sélectionner un…" at bounding box center [497, 331] width 125 height 22
select select "60"
click at [435, 320] on select "12 mois 18 mois 24 mois 30 mois 36 mois 42 mois 48 mois 60 mois Sélectionner un…" at bounding box center [497, 331] width 125 height 22
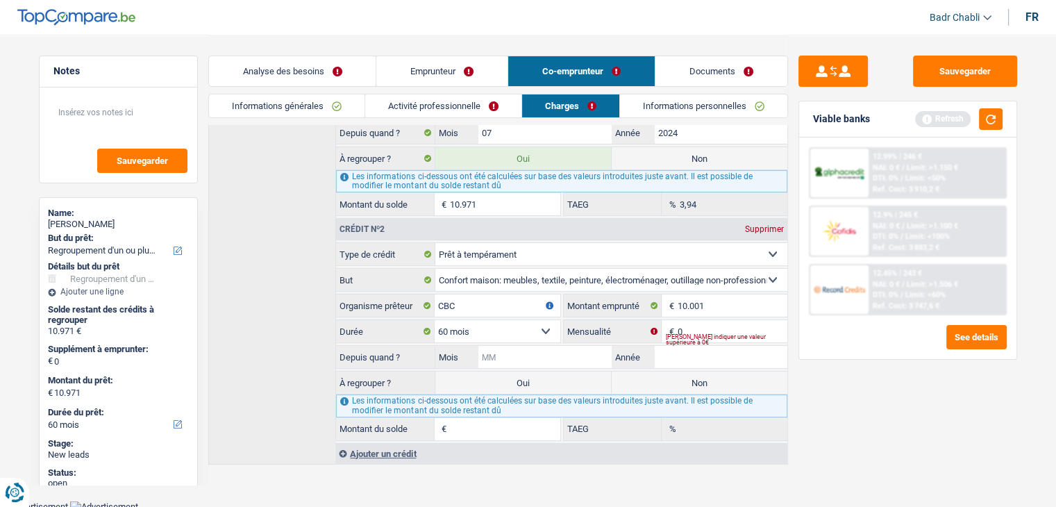
click at [556, 364] on input "Mois" at bounding box center [544, 357] width 133 height 22
type input "03"
type input "2025"
type input "1"
type input "0,00"
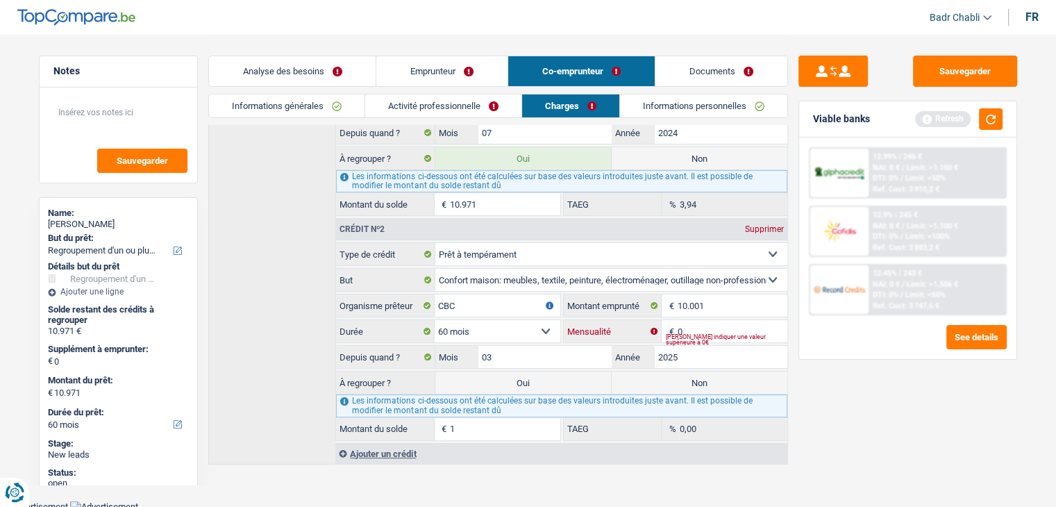
click at [731, 324] on input "0" at bounding box center [732, 331] width 110 height 22
type input "238"
type input "9.303"
type input "16,09"
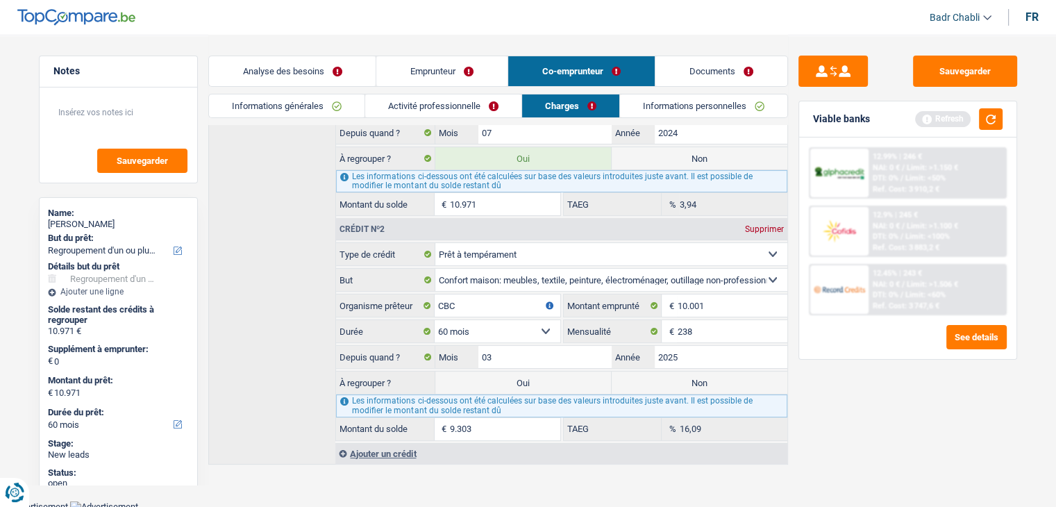
click at [553, 381] on label "Oui" at bounding box center [523, 383] width 176 height 22
click at [553, 381] on input "Oui" at bounding box center [523, 383] width 176 height 22
radio input "true"
type input "20.274"
select select "120"
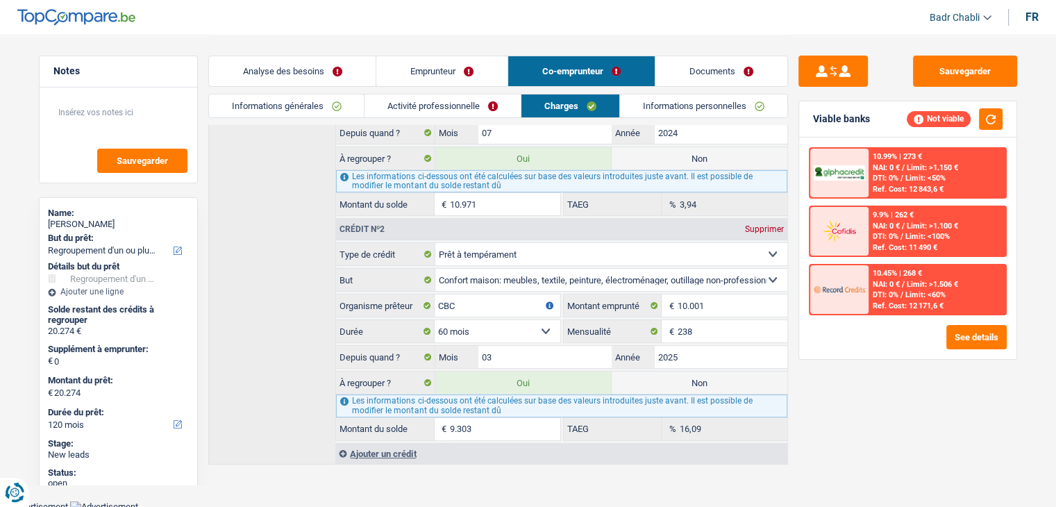
click at [403, 456] on div "Ajouter un crédit" at bounding box center [560, 453] width 451 height 21
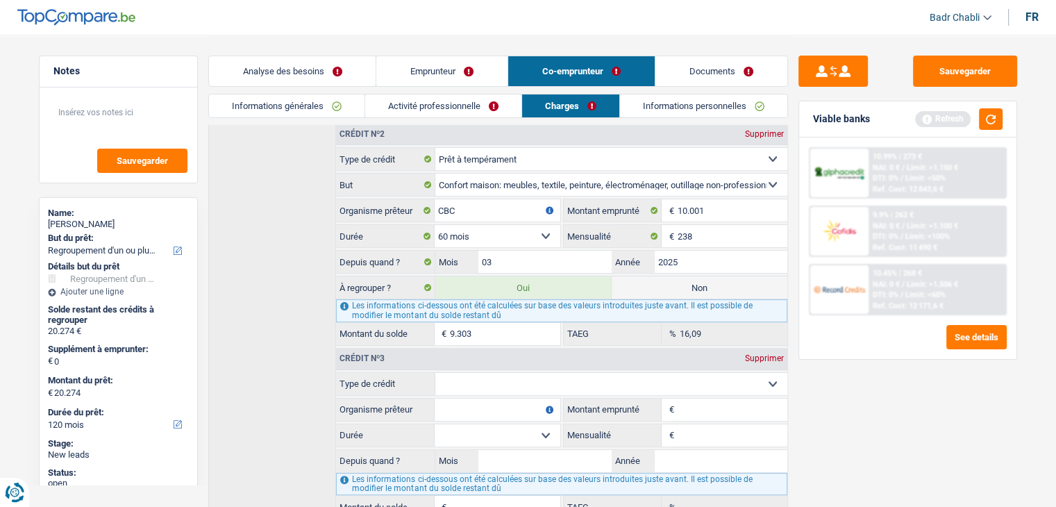
scroll to position [329, 0]
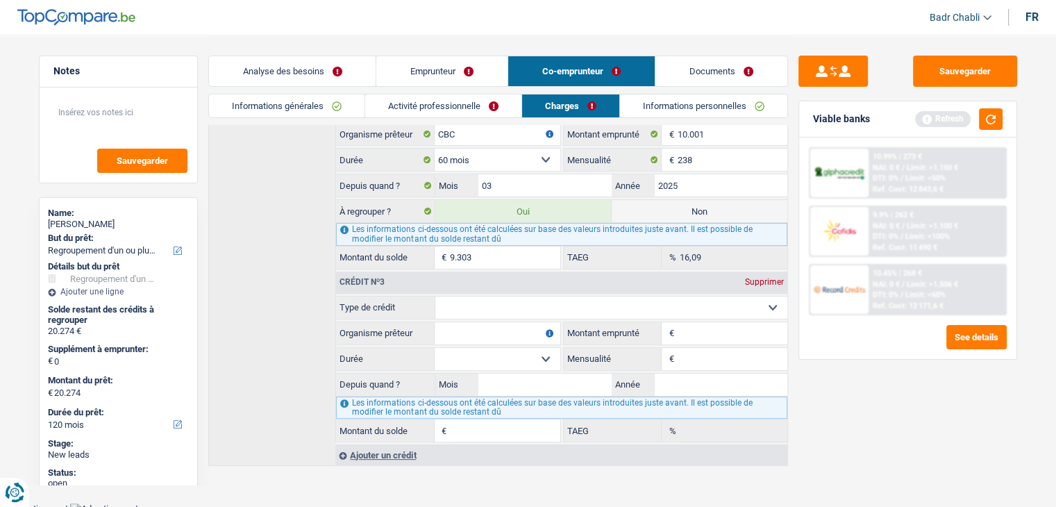
click at [485, 304] on select "Carte ou ouverture de crédit Prêt hypothécaire Vente à tempérament Prêt à tempé…" at bounding box center [611, 308] width 352 height 22
select select "cardOrCredit"
type input "0"
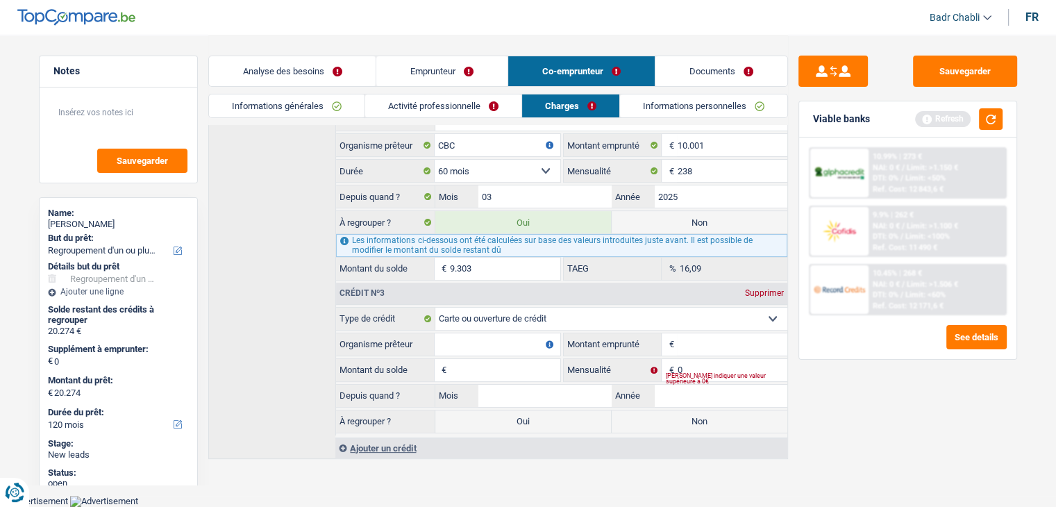
scroll to position [311, 0]
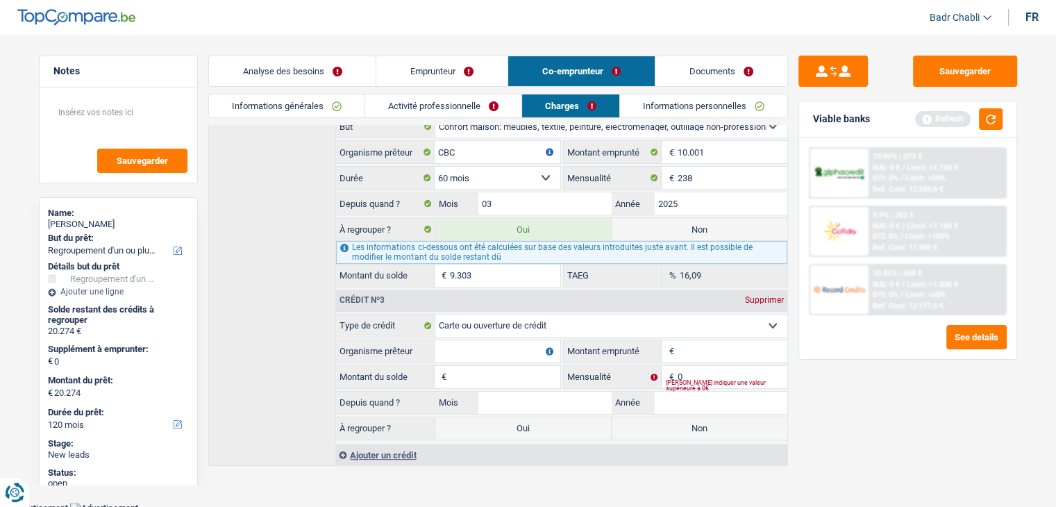
click at [474, 328] on select "Carte ou ouverture de crédit Prêt hypothécaire Vente à tempérament Prêt à tempé…" at bounding box center [611, 326] width 352 height 22
click at [435, 315] on select "Carte ou ouverture de crédit Prêt hypothécaire Vente à tempérament Prêt à tempé…" at bounding box center [611, 326] width 352 height 22
click at [481, 348] on input "Organisme prêteur" at bounding box center [497, 351] width 125 height 22
type input "Cetelem"
type input "1.250"
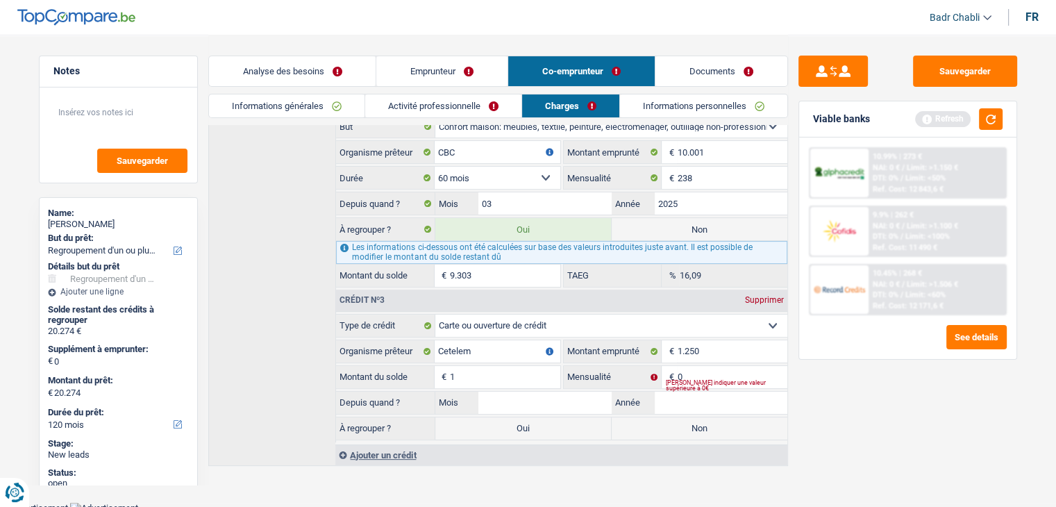
type input "1"
type input "04"
type input "2023"
click at [695, 417] on label "Non" at bounding box center [700, 428] width 176 height 22
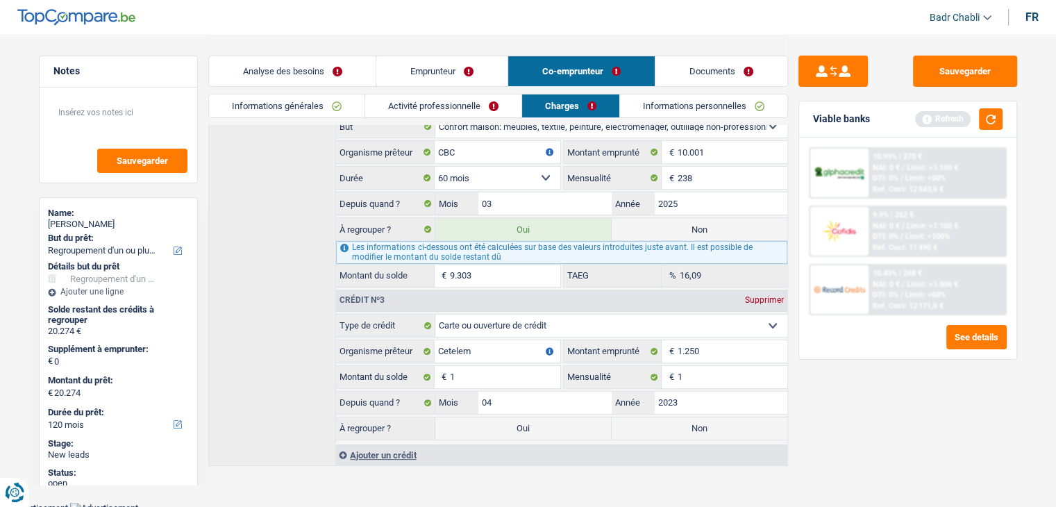
click at [695, 417] on input "Non" at bounding box center [700, 428] width 176 height 22
radio input "true"
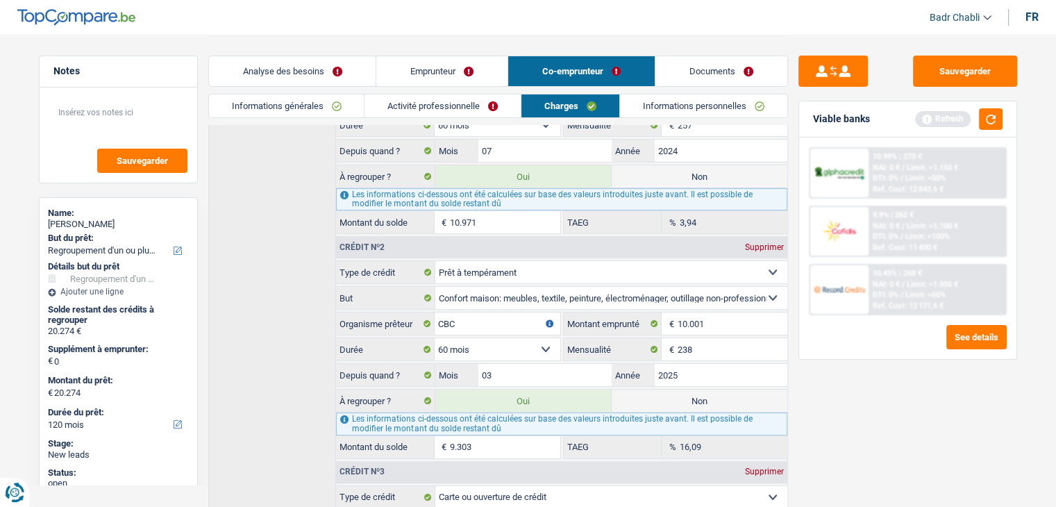
scroll to position [0, 0]
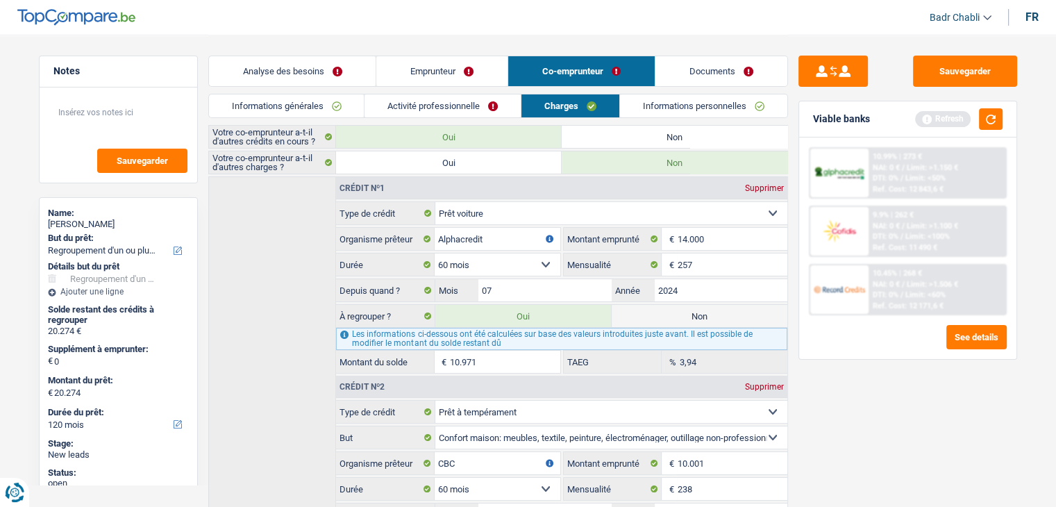
click at [428, 73] on link "Emprunteur" at bounding box center [441, 71] width 131 height 30
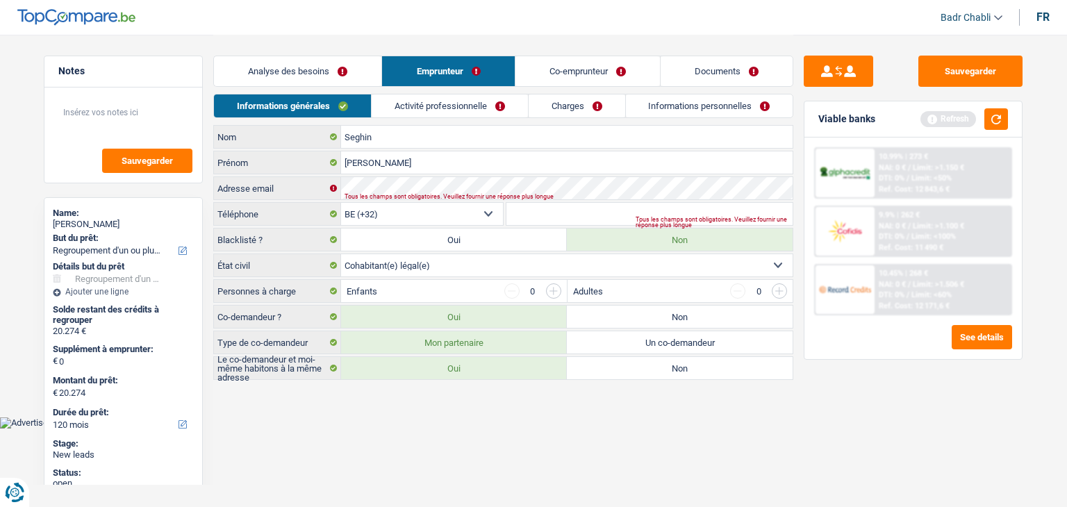
click at [322, 74] on link "Analyse des besoins" at bounding box center [297, 71] width 167 height 30
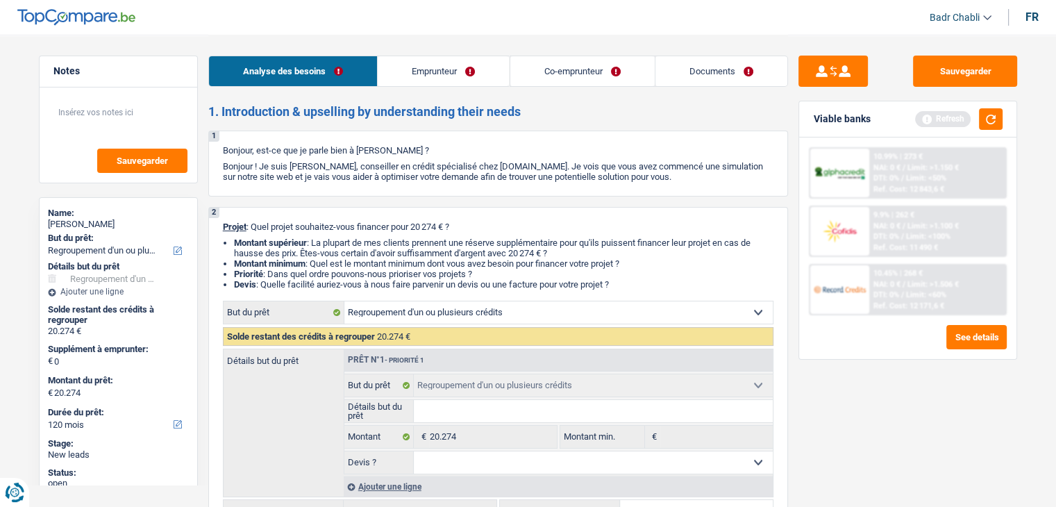
click at [460, 65] on link "Emprunteur" at bounding box center [443, 71] width 131 height 30
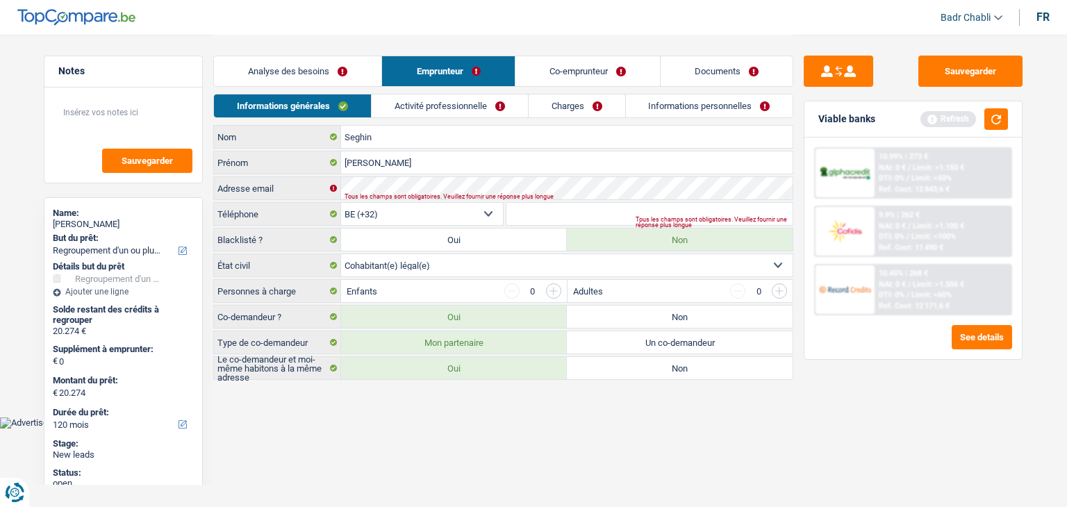
click at [451, 112] on link "Activité professionnelle" at bounding box center [450, 105] width 156 height 23
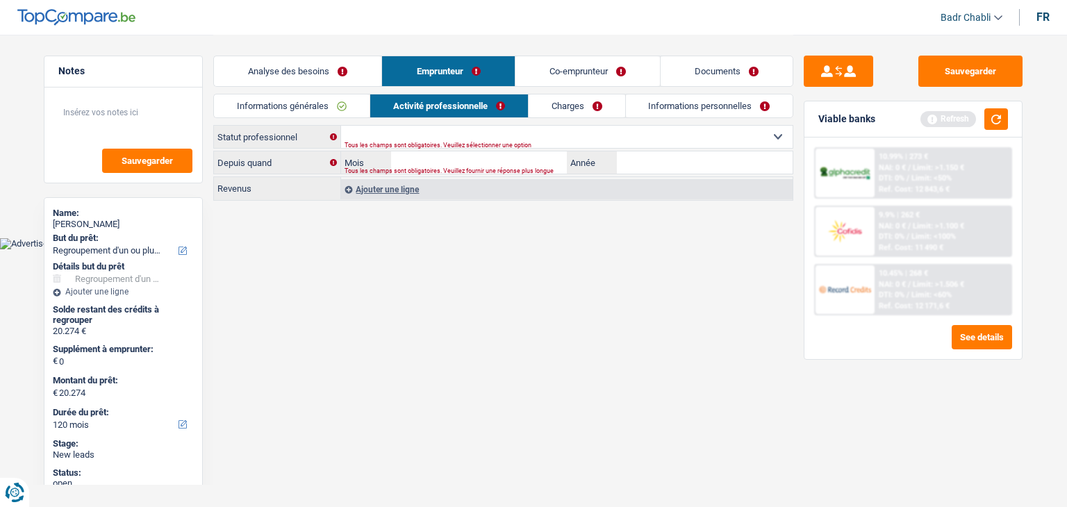
click at [572, 110] on link "Charges" at bounding box center [576, 105] width 97 height 23
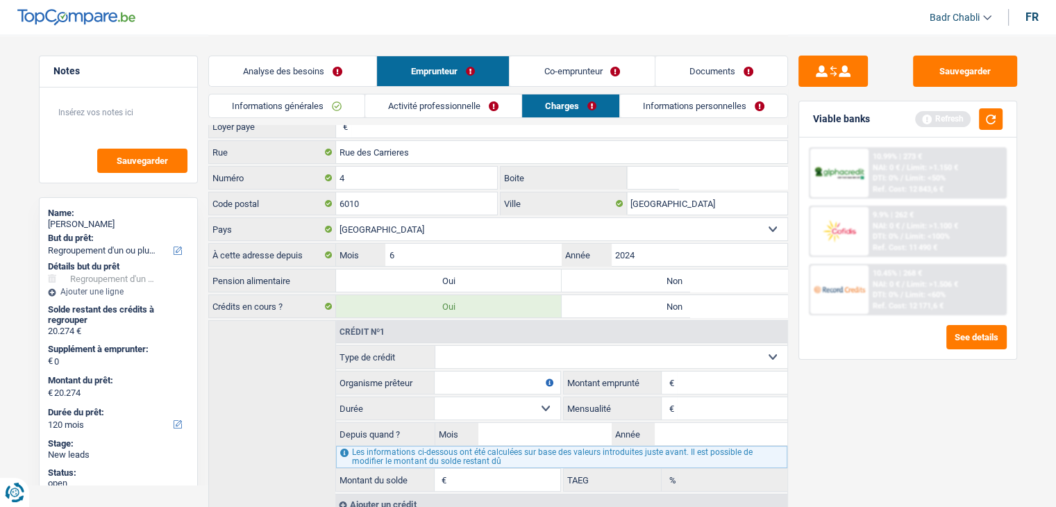
scroll to position [88, 0]
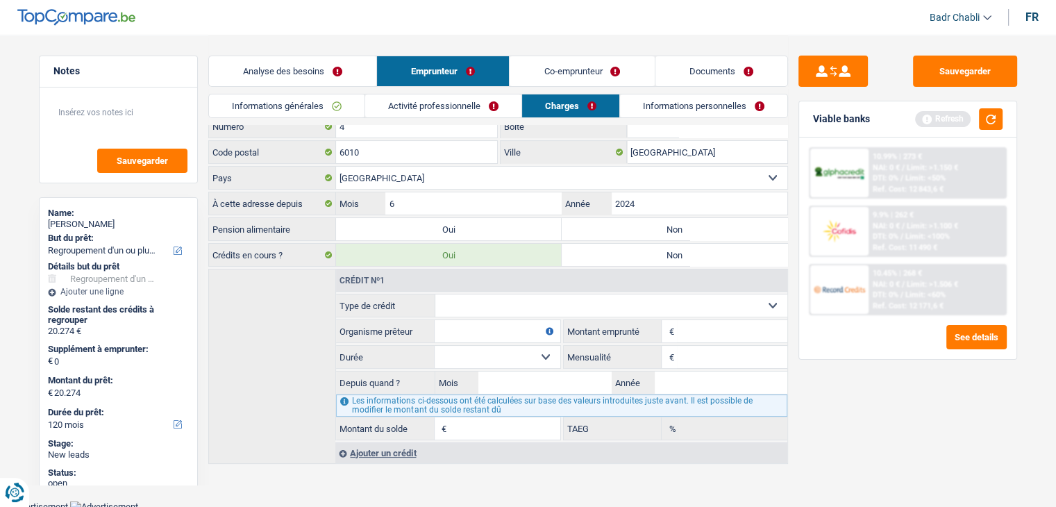
click at [504, 301] on select "Carte ou ouverture de crédit Prêt hypothécaire Vente à tempérament Prêt à tempé…" at bounding box center [611, 305] width 352 height 22
select select "carLoan"
type input "0"
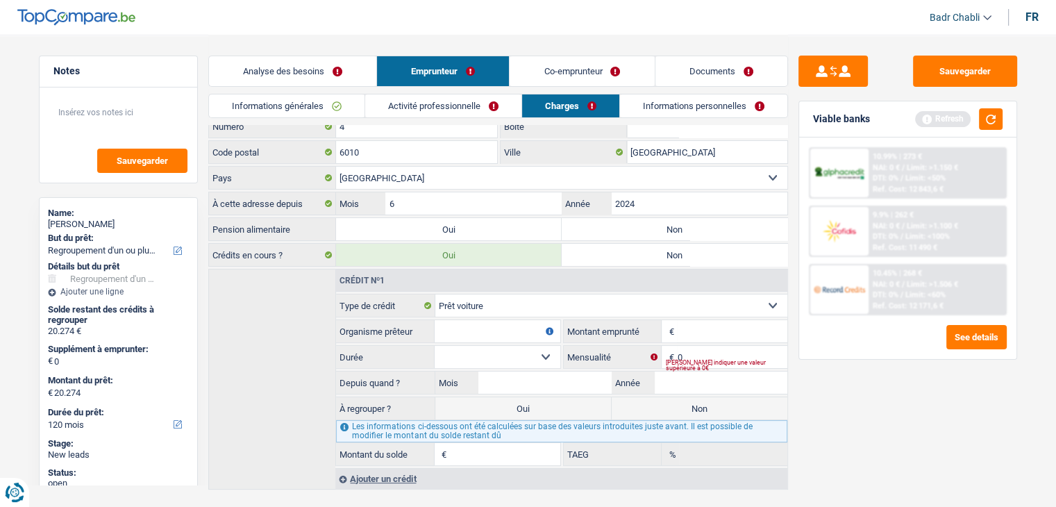
click at [394, 474] on div "Ajouter un crédit" at bounding box center [560, 478] width 451 height 21
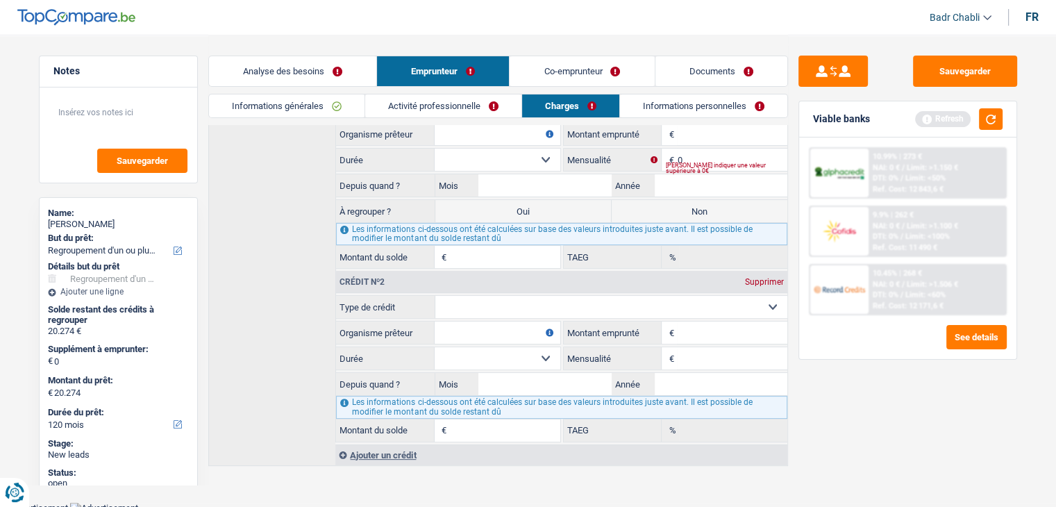
click at [531, 301] on select "Carte ou ouverture de crédit Prêt hypothécaire Vente à tempérament Prêt à tempé…" at bounding box center [611, 307] width 352 height 22
select select "personalLoan"
type input "0"
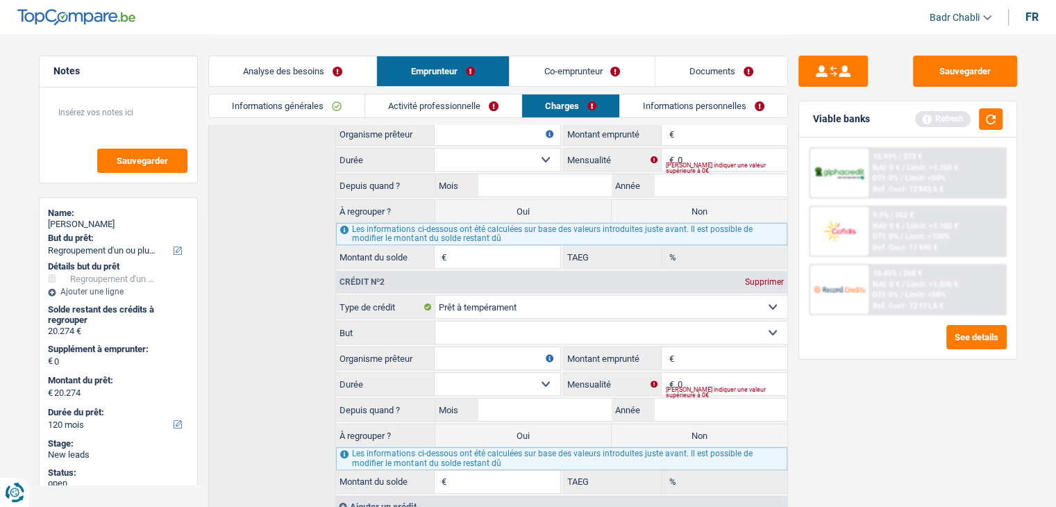
scroll to position [76, 0]
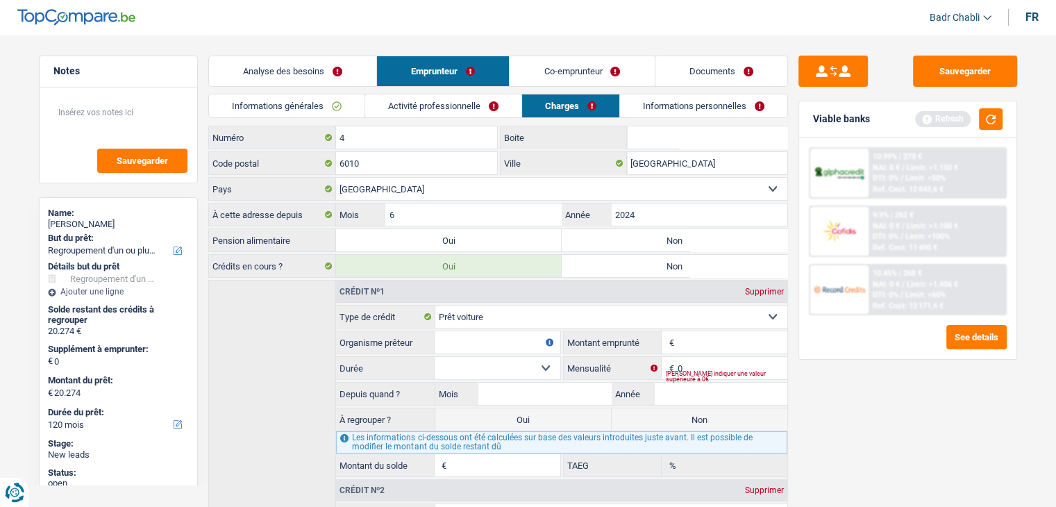
click at [476, 341] on input "Organisme prêteur" at bounding box center [497, 342] width 125 height 22
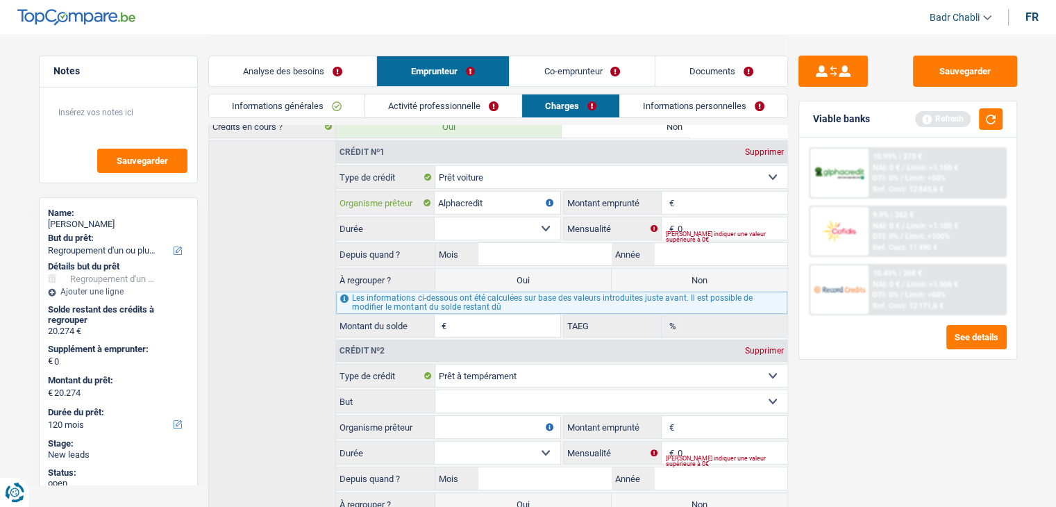
scroll to position [215, 0]
type input "Alphacredit"
click at [702, 201] on input "Montant" at bounding box center [732, 203] width 110 height 22
type input "14.000"
click at [537, 223] on select "12 mois 18 mois 24 mois 30 mois 36 mois 42 mois 48 mois 60 mois Sélectionner un…" at bounding box center [497, 229] width 125 height 22
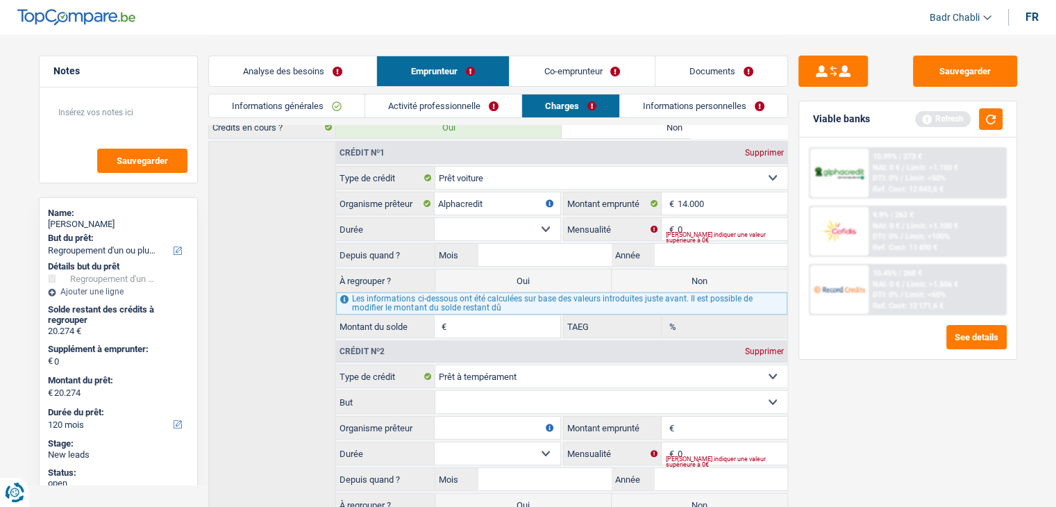
select select "60"
click at [435, 218] on select "12 mois 18 mois 24 mois 30 mois 36 mois 42 mois 48 mois 60 mois Sélectionner un…" at bounding box center [497, 229] width 125 height 22
drag, startPoint x: 588, startPoint y: 45, endPoint x: 587, endPoint y: 56, distance: 10.4
click at [588, 47] on div "Analyse des besoins Emprunteur Co-emprunteur Documents" at bounding box center [498, 64] width 580 height 59
click at [592, 74] on link "Co-emprunteur" at bounding box center [582, 71] width 144 height 30
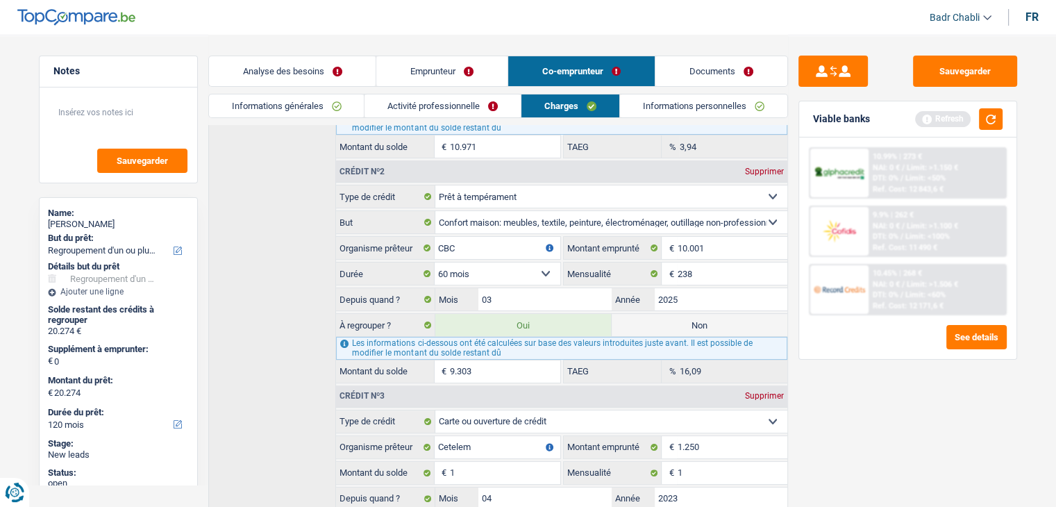
click at [474, 70] on link "Emprunteur" at bounding box center [441, 71] width 131 height 30
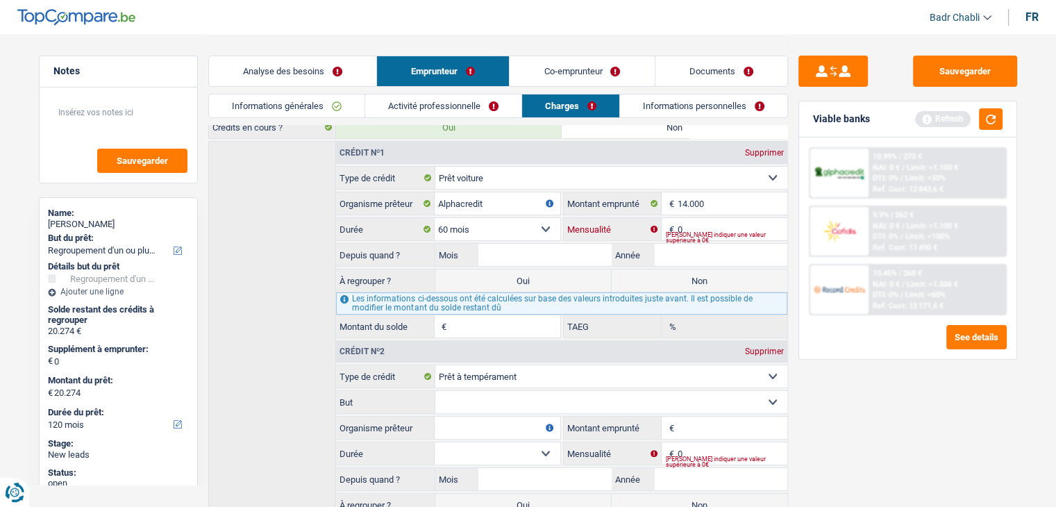
click at [696, 228] on input "0" at bounding box center [732, 229] width 110 height 22
type input "238"
type input "03"
type input "2025"
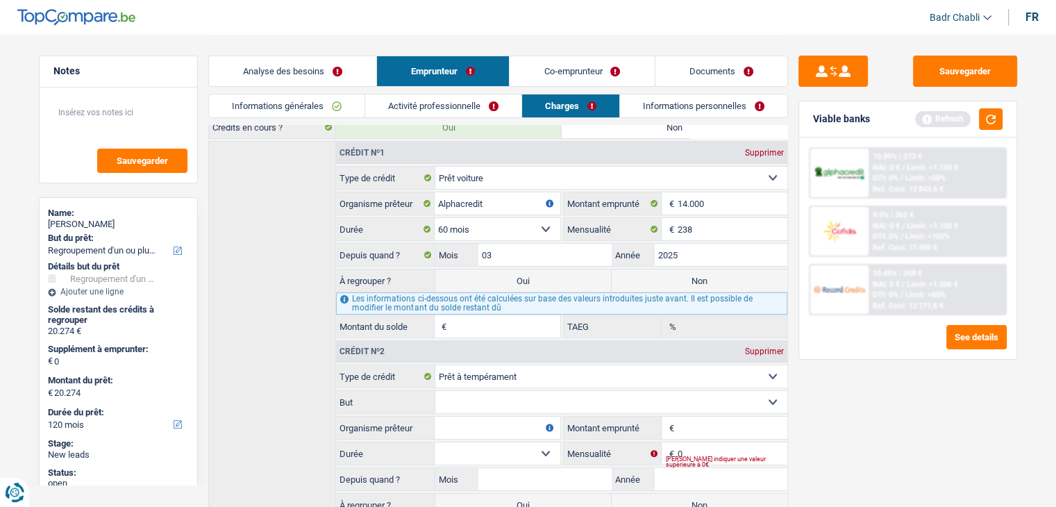
type input "12.625"
type input "0,78"
click at [544, 272] on label "Oui" at bounding box center [523, 280] width 176 height 22
click at [544, 272] on input "Oui" at bounding box center [523, 280] width 176 height 22
radio input "true"
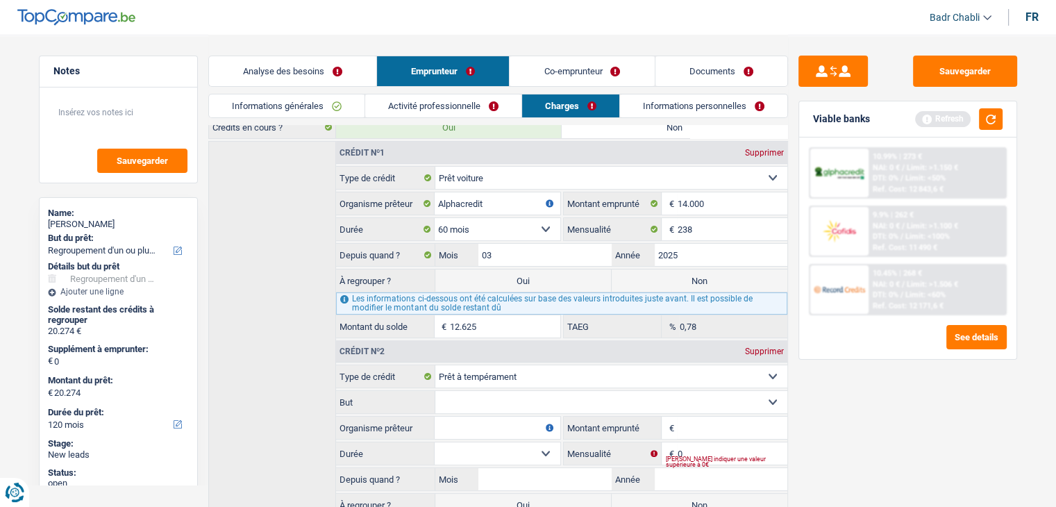
type input "32.899"
click at [588, 67] on link "Co-emprunteur" at bounding box center [582, 71] width 144 height 30
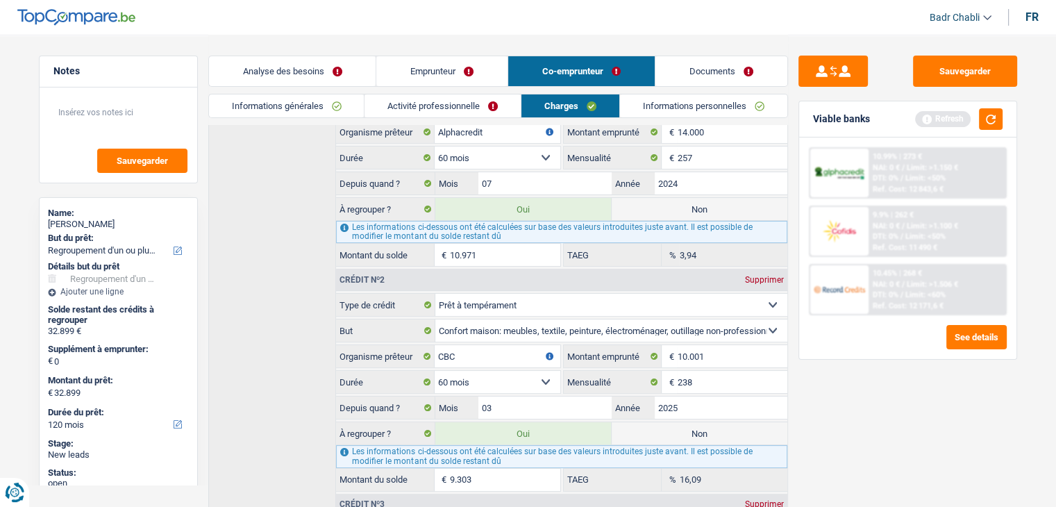
scroll to position [7, 0]
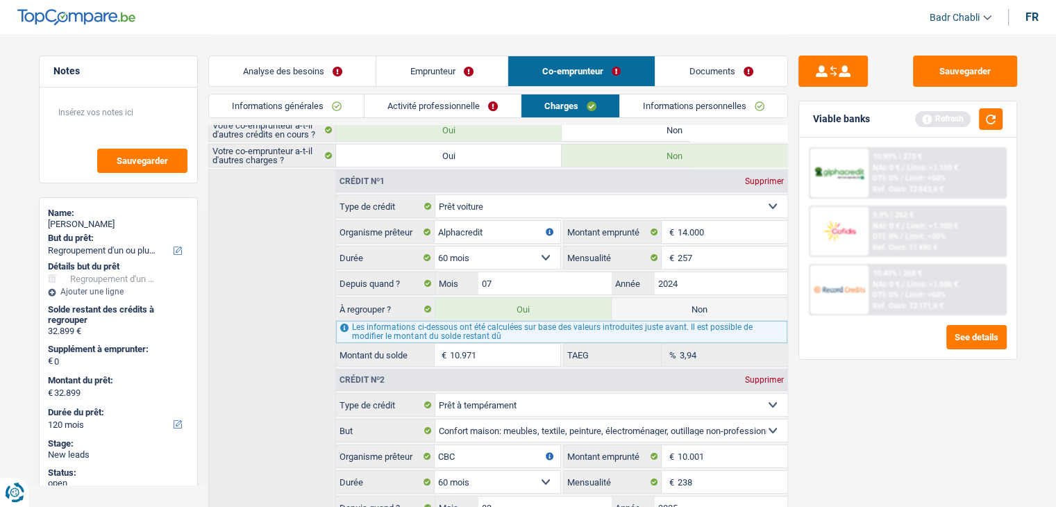
click at [443, 66] on link "Emprunteur" at bounding box center [441, 71] width 131 height 30
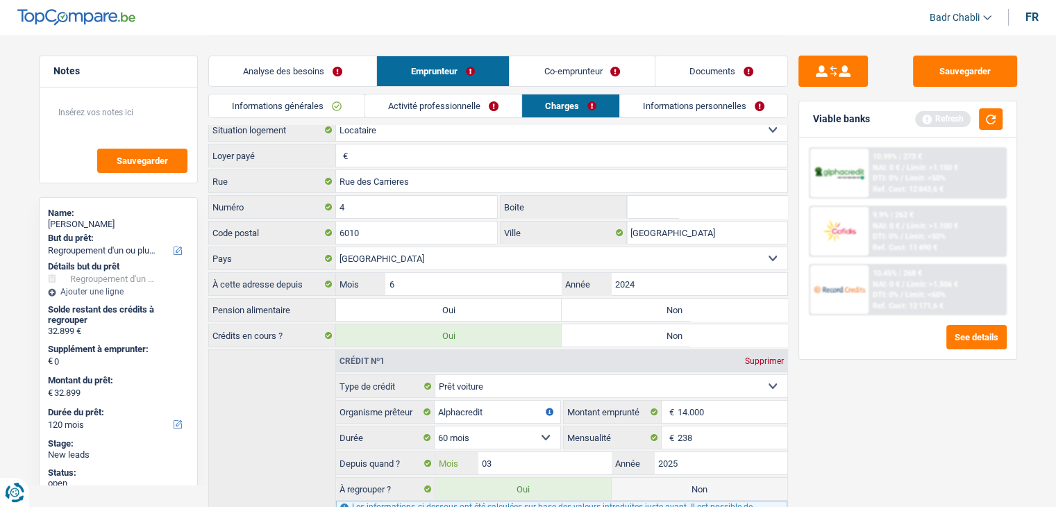
click at [537, 452] on input "03" at bounding box center [544, 463] width 133 height 22
type input "07"
type input "13.543"
type input "2024"
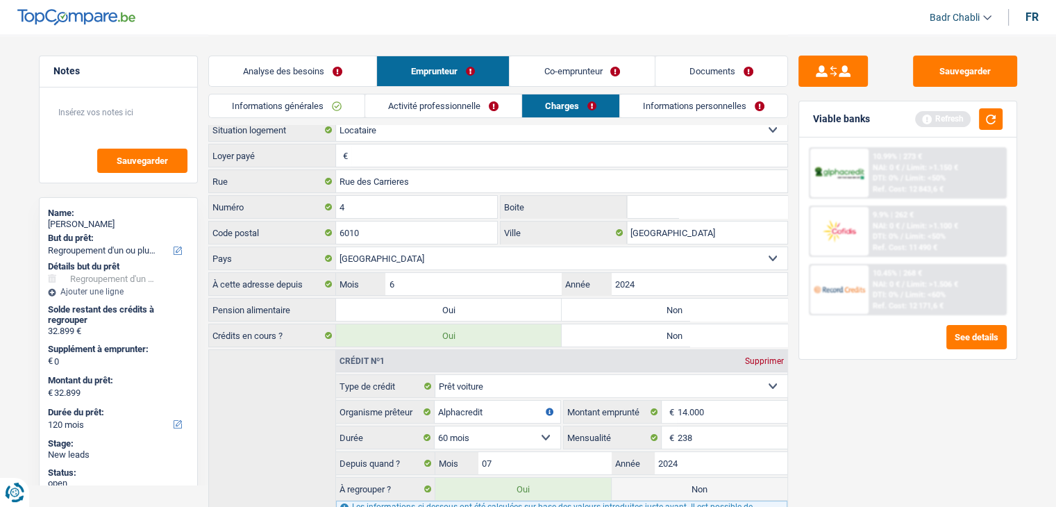
type input "10.783"
click at [583, 76] on link "Co-emprunteur" at bounding box center [582, 71] width 144 height 30
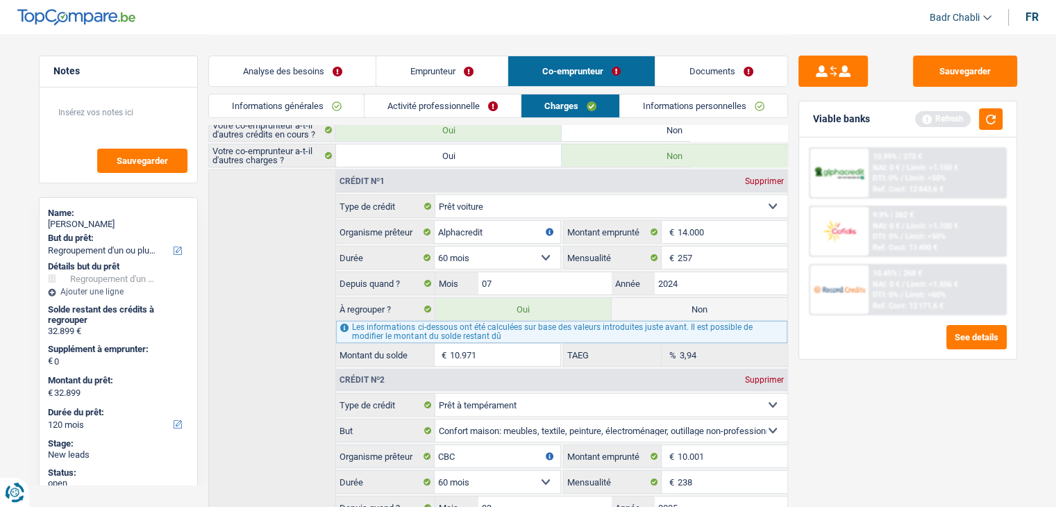
click at [451, 69] on link "Emprunteur" at bounding box center [441, 71] width 131 height 30
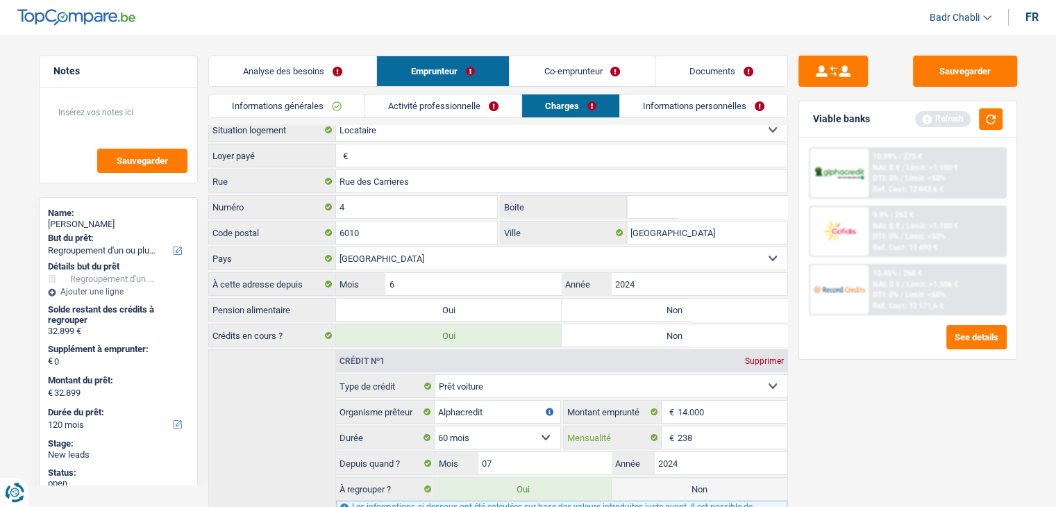
click at [718, 437] on input "238" at bounding box center [732, 437] width 110 height 22
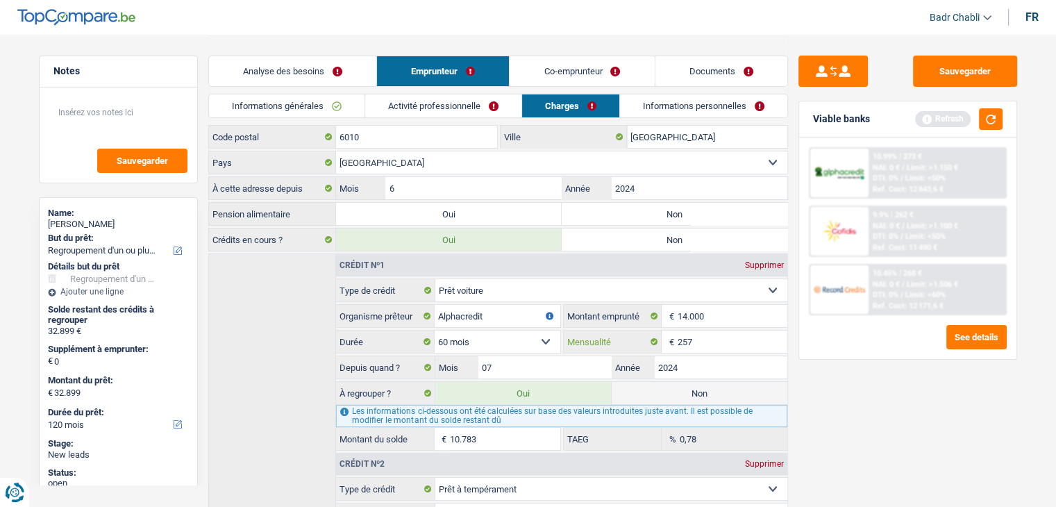
scroll to position [215, 0]
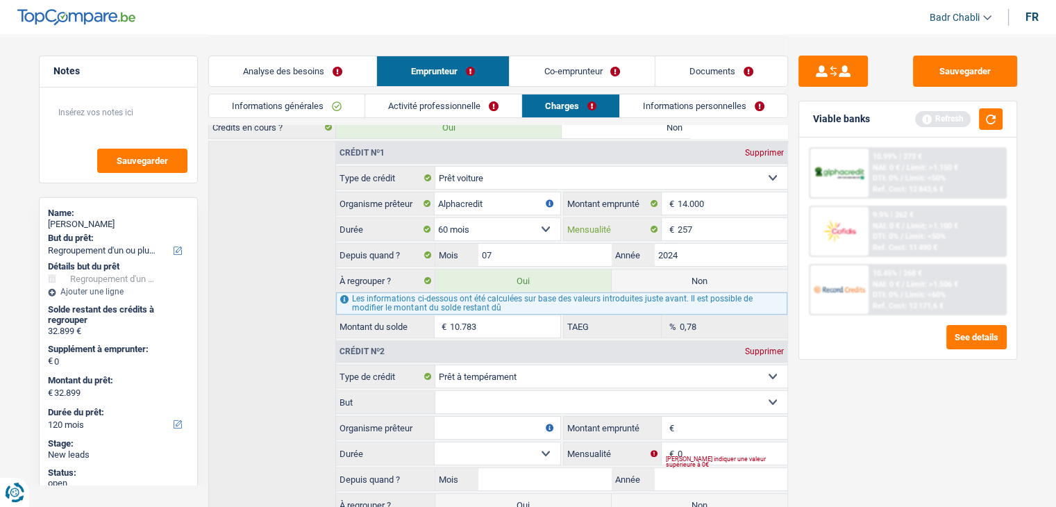
type input "257"
click at [521, 401] on select "Confort maison: meubles, textile, peinture, électroménager, outillage non-profe…" at bounding box center [611, 402] width 352 height 22
type input "10.971"
type input "3,94"
select select "familyEvent"
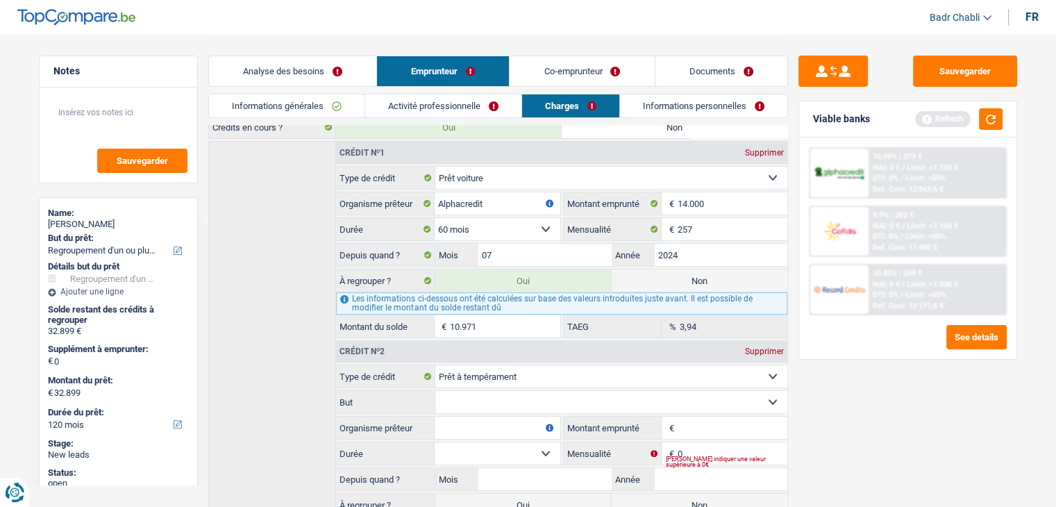
click at [435, 391] on select "Confort maison: meubles, textile, peinture, électroménager, outillage non-profe…" at bounding box center [611, 402] width 352 height 22
click at [483, 405] on select "Confort maison: meubles, textile, peinture, électroménager, outillage non-profe…" at bounding box center [611, 402] width 352 height 22
click at [485, 424] on input "Organisme prêteur" at bounding box center [497, 428] width 125 height 22
type input "Maison du pret"
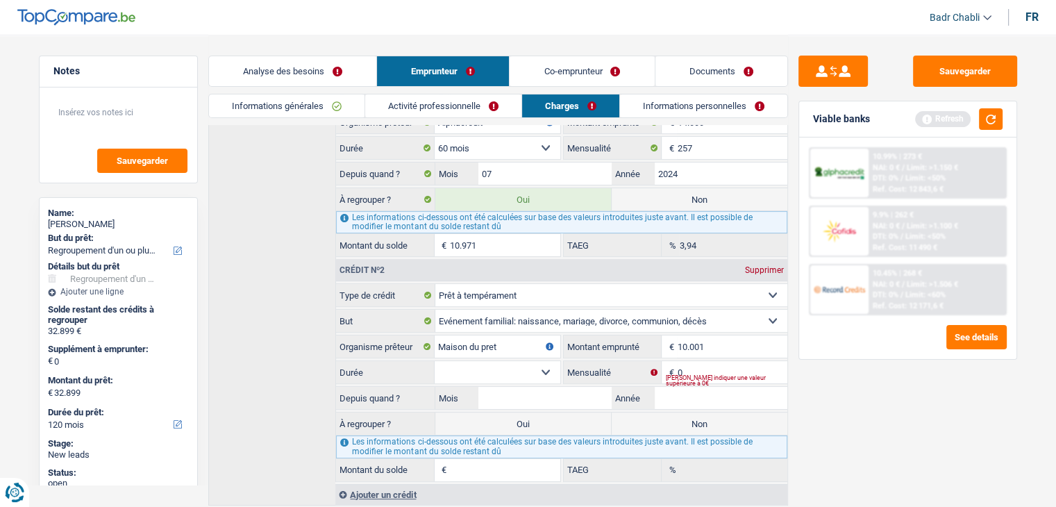
scroll to position [335, 0]
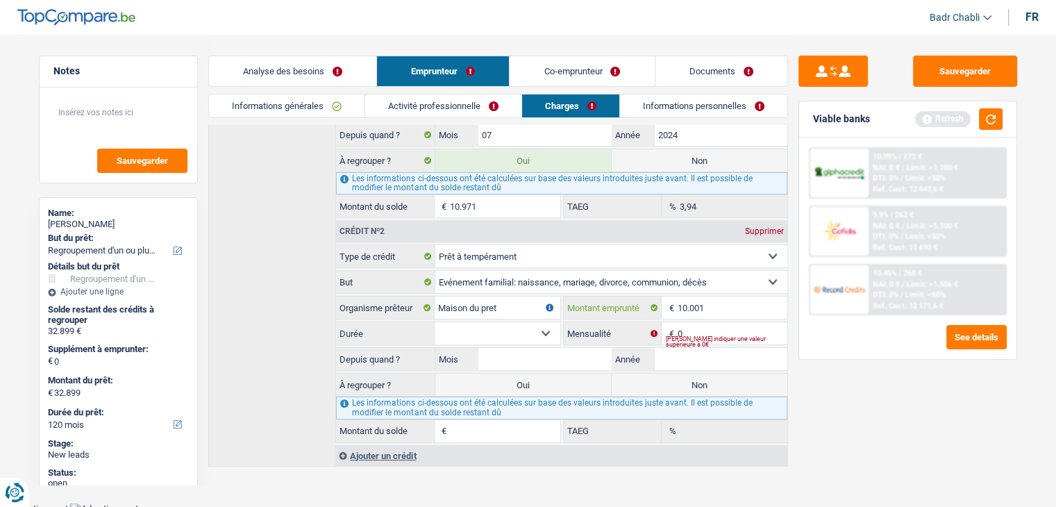
type input "10.001"
click at [519, 330] on select "12 mois 18 mois 24 mois 30 mois 36 mois 42 mois 48 mois 60 mois Sélectionner un…" at bounding box center [497, 333] width 125 height 22
select select "60"
click at [435, 322] on select "12 mois 18 mois 24 mois 30 mois 36 mois 42 mois 48 mois 60 mois Sélectionner un…" at bounding box center [497, 333] width 125 height 22
click at [710, 324] on input "0" at bounding box center [732, 333] width 110 height 22
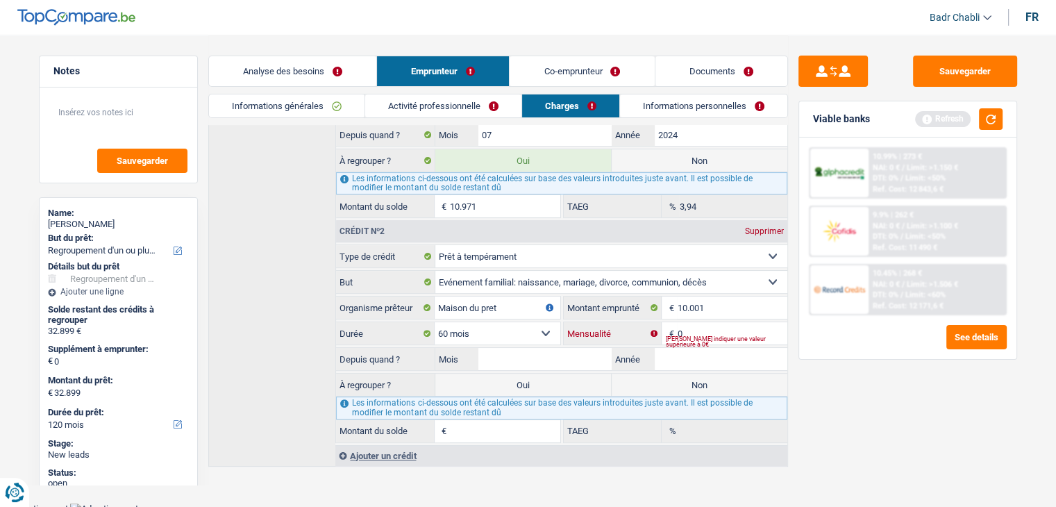
click at [710, 324] on input "0" at bounding box center [732, 333] width 110 height 22
type input "238"
click at [576, 352] on input "Mois" at bounding box center [544, 359] width 133 height 22
type input "03"
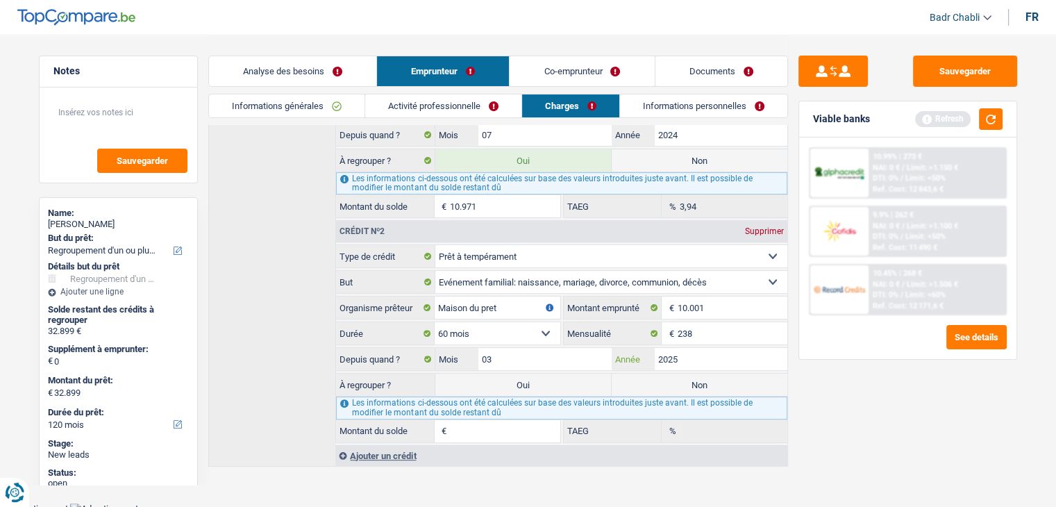
type input "2025"
type input "9.303"
type input "16,09"
click at [552, 385] on label "Oui" at bounding box center [523, 385] width 176 height 22
click at [552, 385] on input "Oui" at bounding box center [523, 385] width 176 height 22
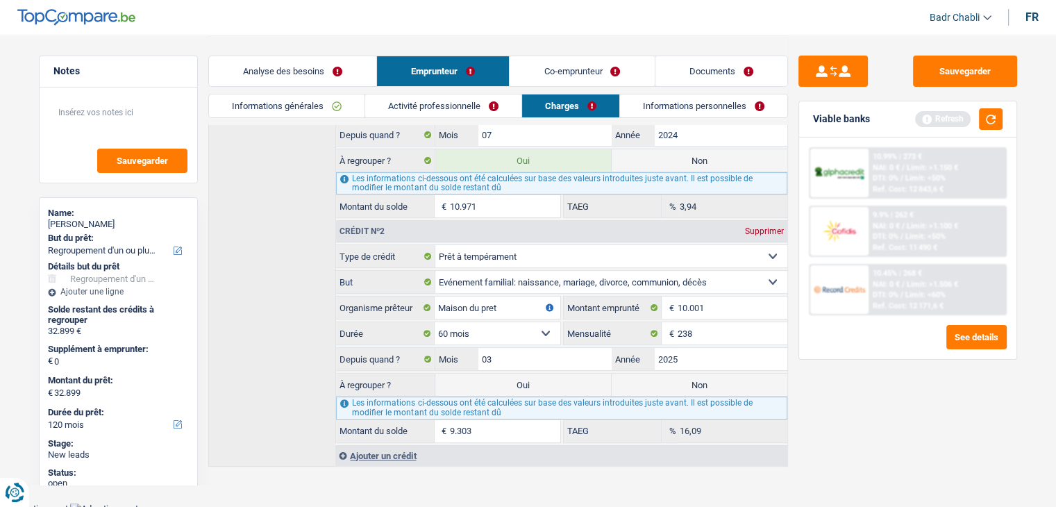
radio input "true"
type input "40.548"
select select "144"
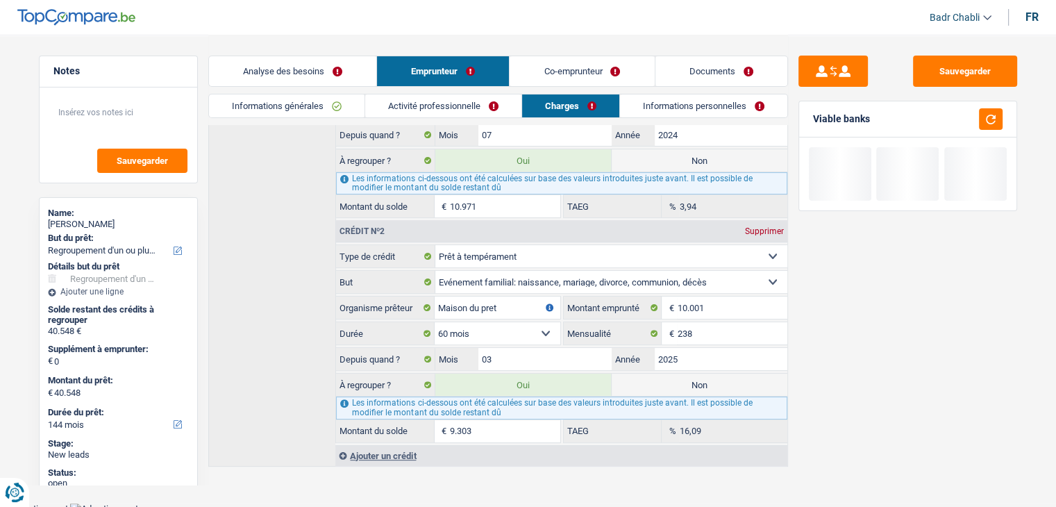
click at [389, 445] on div "Ajouter un crédit" at bounding box center [560, 455] width 451 height 21
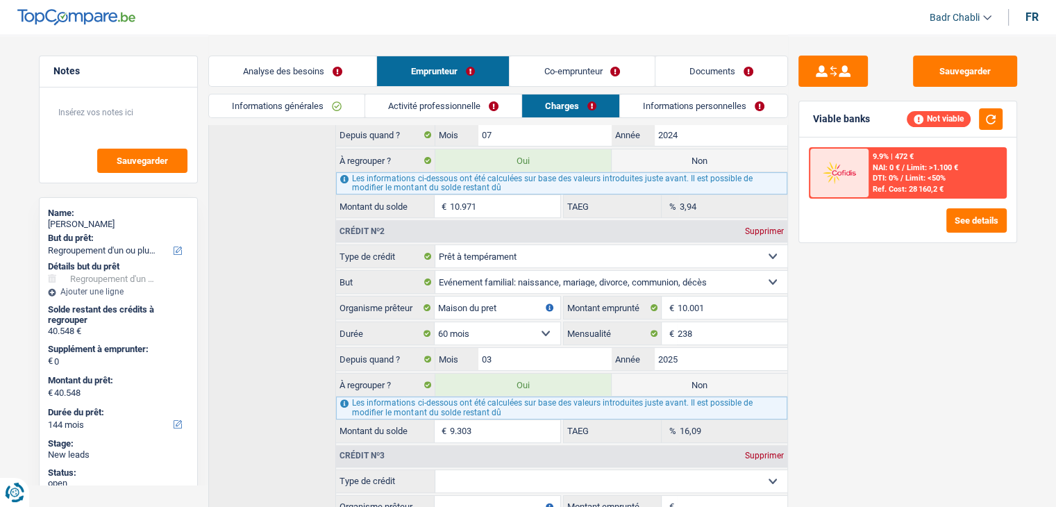
click at [572, 83] on link "Co-emprunteur" at bounding box center [582, 71] width 144 height 30
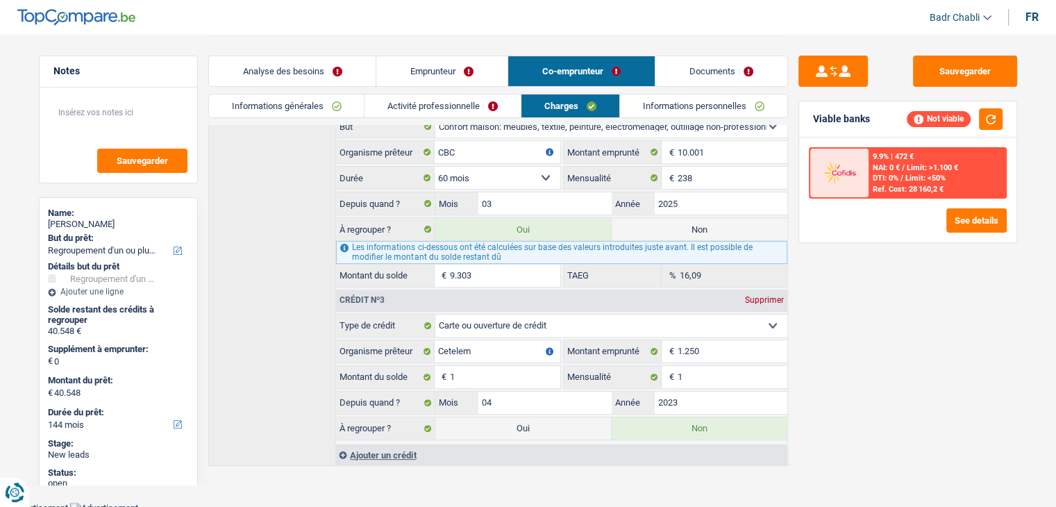
click at [445, 72] on link "Emprunteur" at bounding box center [441, 71] width 131 height 30
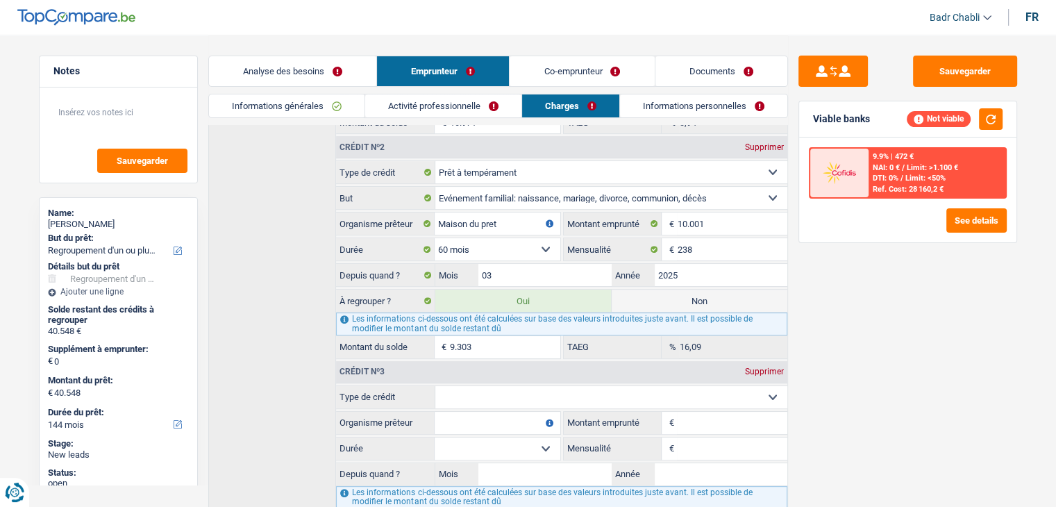
scroll to position [507, 0]
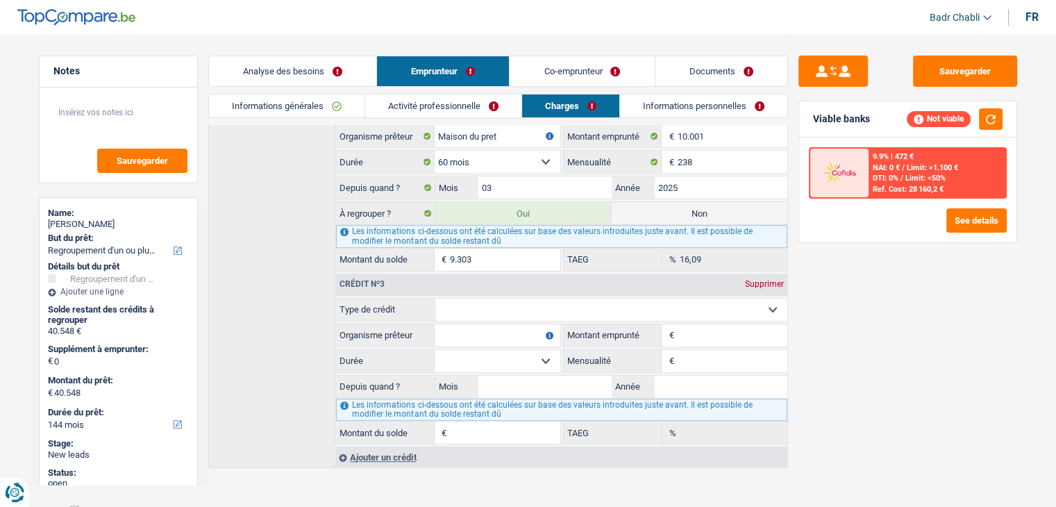
click at [464, 303] on select "Carte ou ouverture de crédit Prêt hypothécaire Vente à tempérament Prêt à tempé…" at bounding box center [611, 310] width 352 height 22
select select "cardOrCredit"
type input "0"
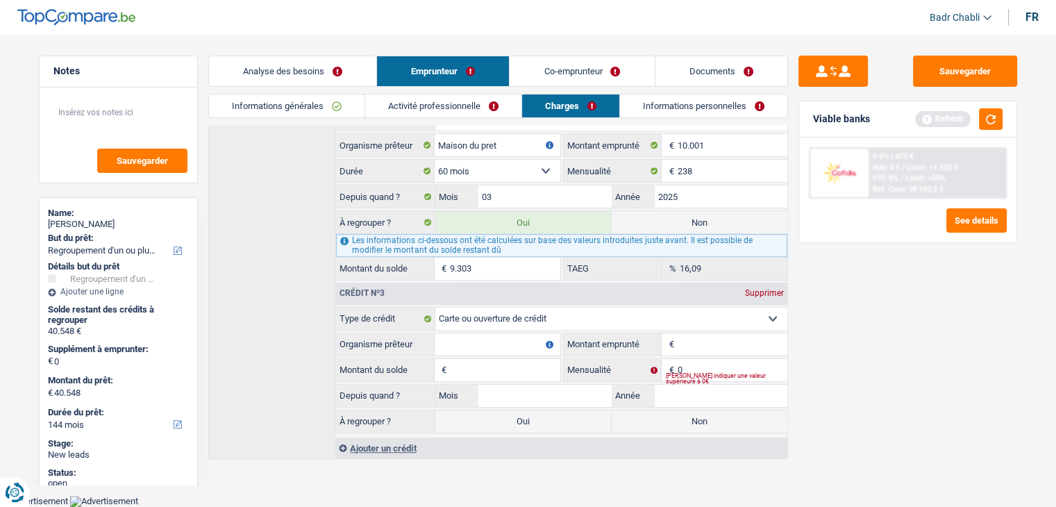
scroll to position [489, 0]
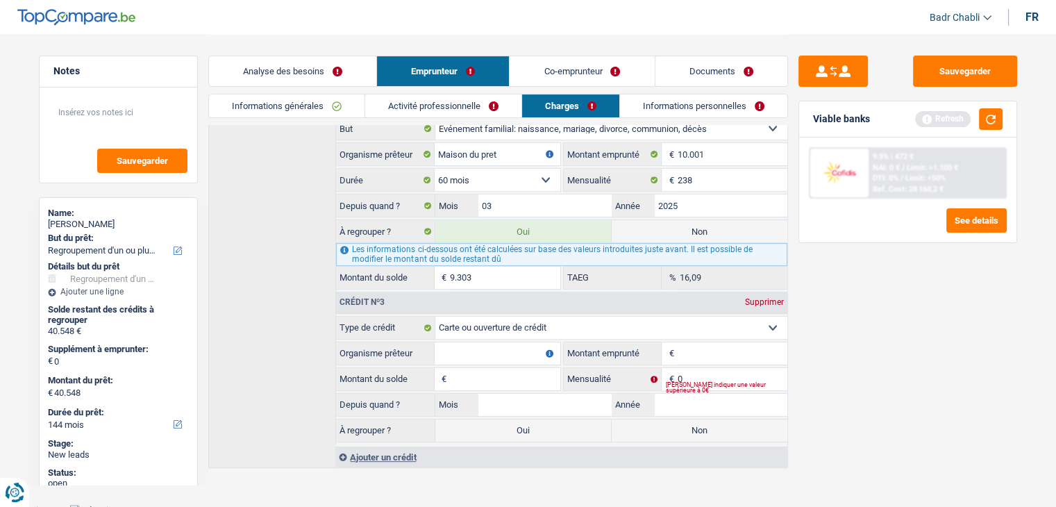
click at [495, 332] on fieldset "Carte ou ouverture de crédit Prêt hypothécaire Vente à tempérament Prêt à tempé…" at bounding box center [561, 380] width 451 height 128
click at [500, 351] on input "Organisme prêteur" at bounding box center [497, 353] width 125 height 22
type input "Cetelem"
type input "1.250"
type input "1"
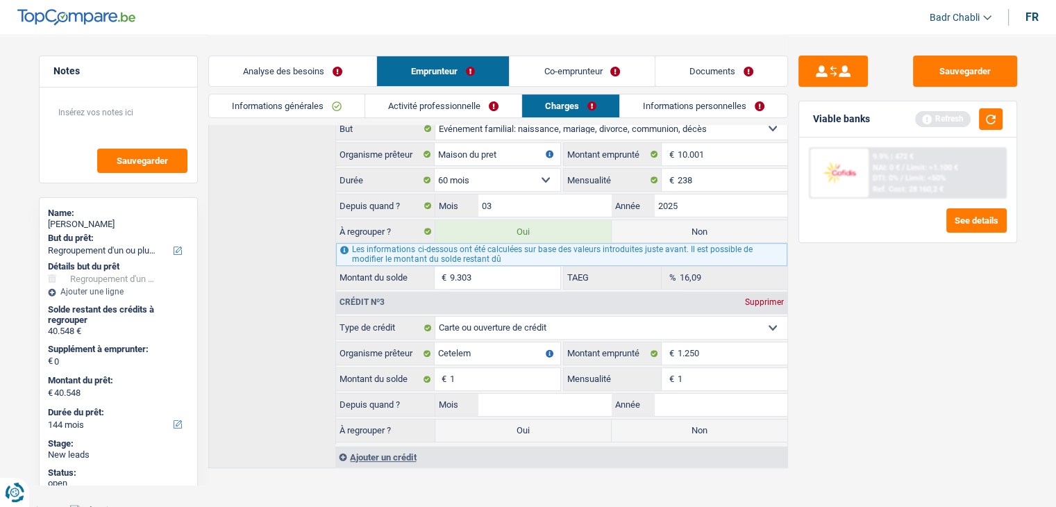
type input "1"
type input "02"
type input "2023"
click at [706, 422] on label "Non" at bounding box center [700, 430] width 176 height 22
click at [706, 422] on input "Non" at bounding box center [700, 430] width 176 height 22
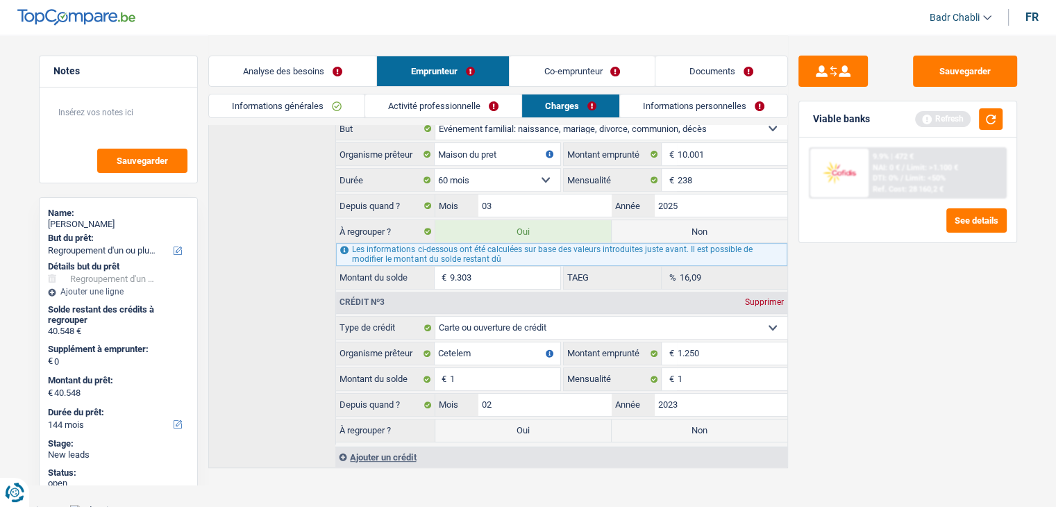
radio input "true"
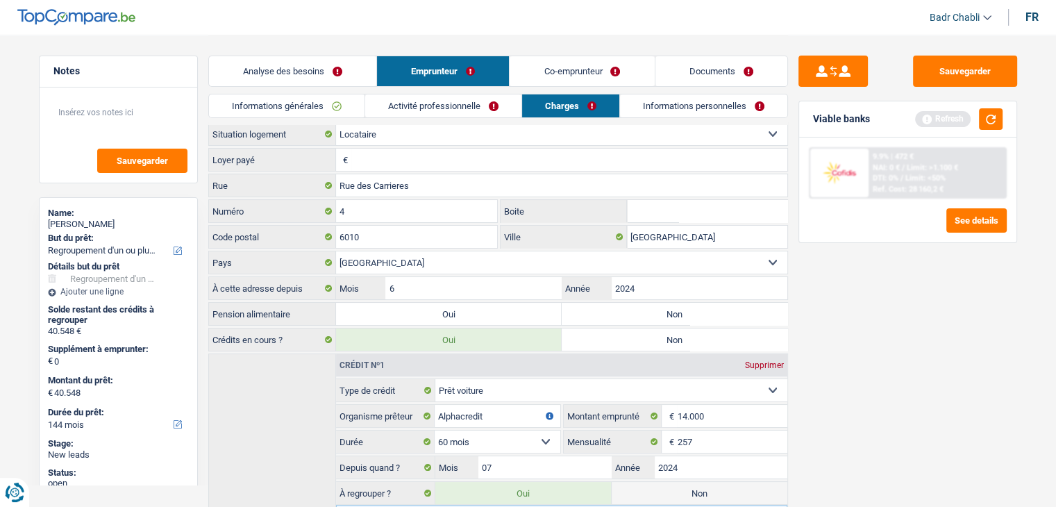
scroll to position [0, 0]
click at [597, 77] on link "Co-emprunteur" at bounding box center [582, 71] width 144 height 30
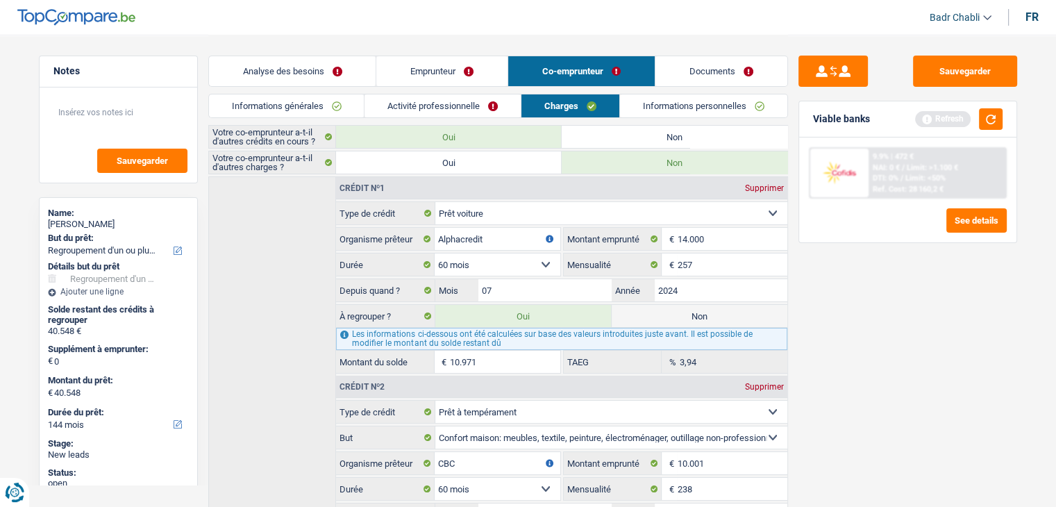
click at [654, 133] on label "Non" at bounding box center [675, 137] width 226 height 22
click at [654, 133] on input "Non" at bounding box center [675, 137] width 226 height 22
radio input "true"
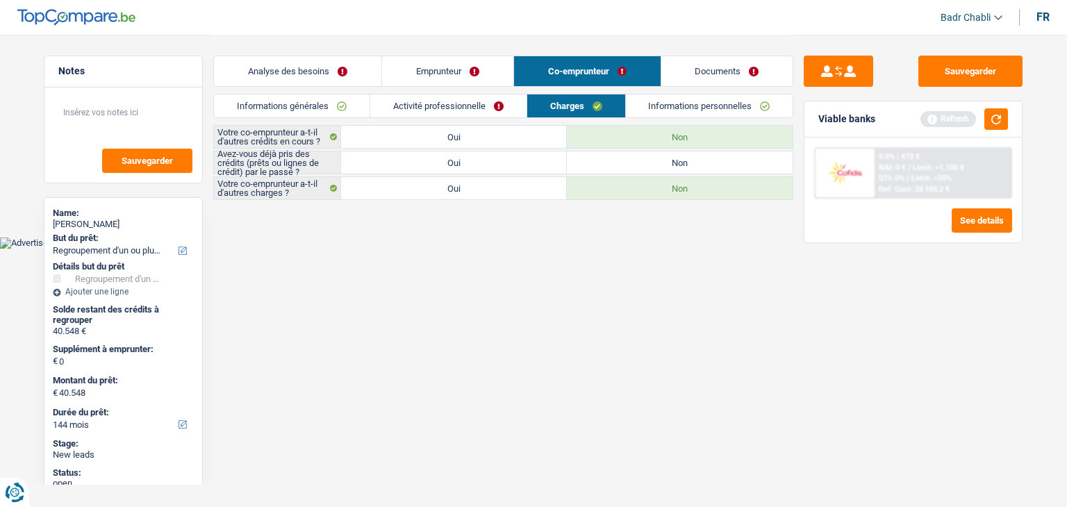
click at [551, 165] on label "Oui" at bounding box center [454, 162] width 226 height 22
click at [551, 165] on input "Oui" at bounding box center [454, 162] width 226 height 22
radio input "true"
click at [609, 166] on label "Non" at bounding box center [680, 162] width 226 height 22
click at [609, 166] on input "Non" at bounding box center [680, 162] width 226 height 22
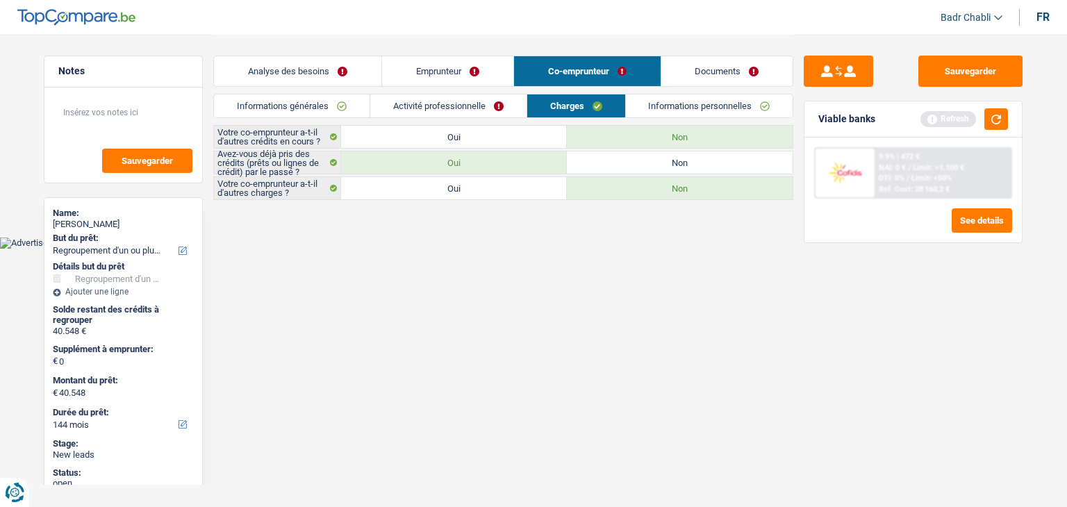
radio input "true"
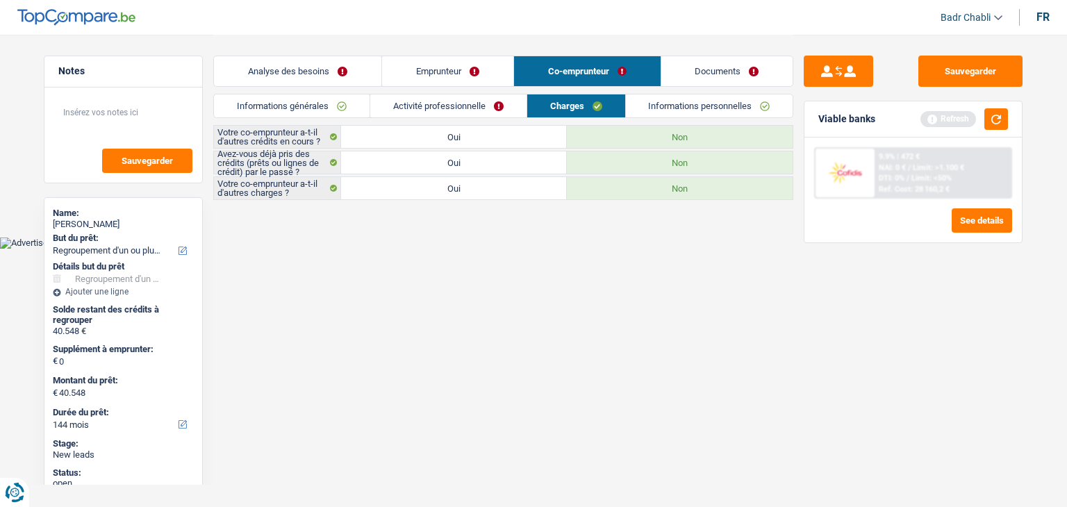
click at [520, 138] on label "Oui" at bounding box center [454, 137] width 226 height 22
click at [520, 138] on input "Oui" at bounding box center [454, 137] width 226 height 22
radio input "true"
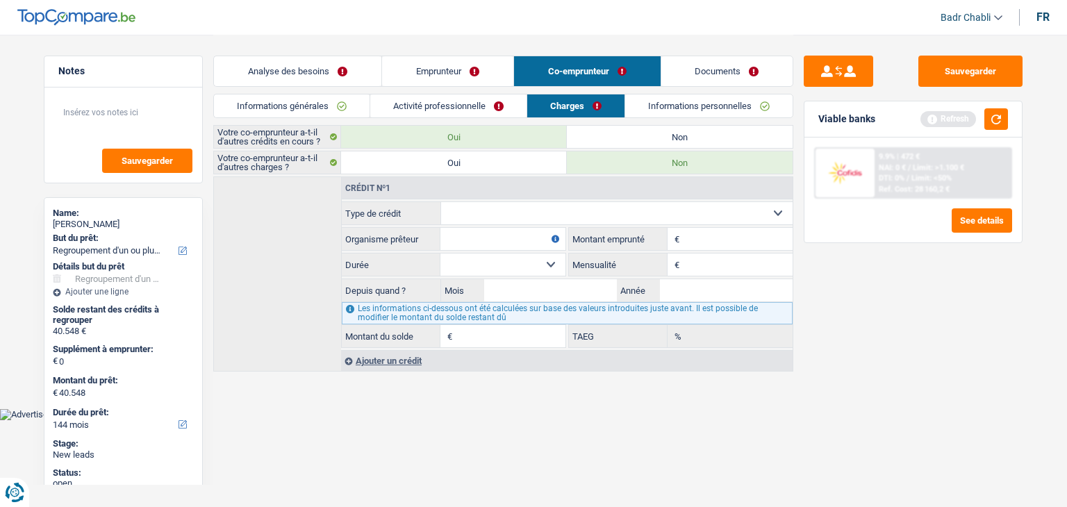
click at [553, 212] on select "Carte ou ouverture de crédit Prêt hypothécaire Vente à tempérament Prêt à tempé…" at bounding box center [617, 213] width 352 height 22
select select "personalLoan"
type input "0"
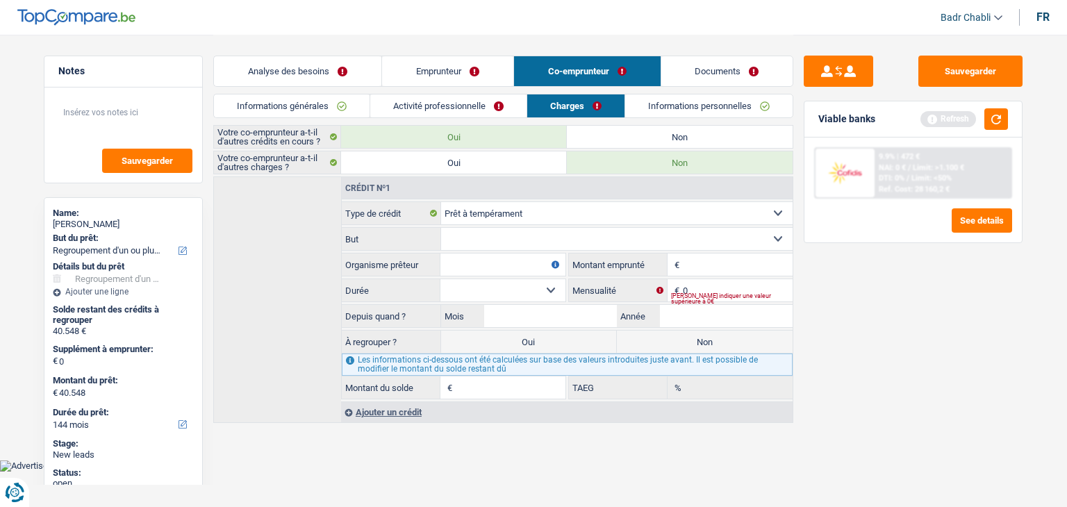
click at [698, 259] on input "Montant" at bounding box center [738, 264] width 110 height 22
type input "15.317"
click at [742, 273] on input "15.317" at bounding box center [738, 264] width 110 height 22
click at [742, 272] on input "15.317" at bounding box center [738, 264] width 110 height 22
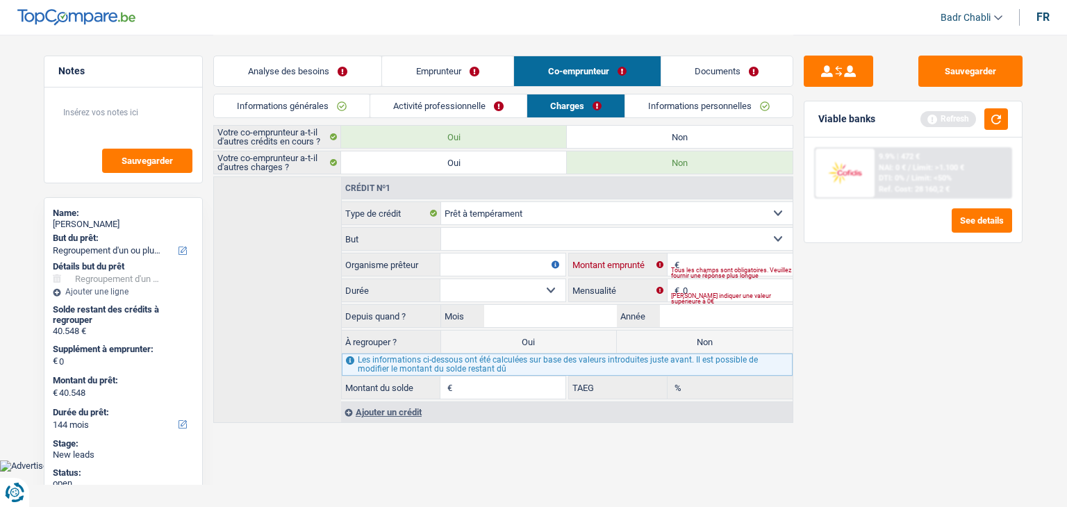
click at [737, 263] on input "Montant" at bounding box center [738, 264] width 110 height 22
type input "11.402"
click at [512, 242] on select "Confort maison: meubles, textile, peinture, électroménager, outillage non-profe…" at bounding box center [617, 239] width 352 height 22
select select "homeFurnishingOrRelocation"
click at [441, 228] on select "Confort maison: meubles, textile, peinture, électroménager, outillage non-profe…" at bounding box center [617, 239] width 352 height 22
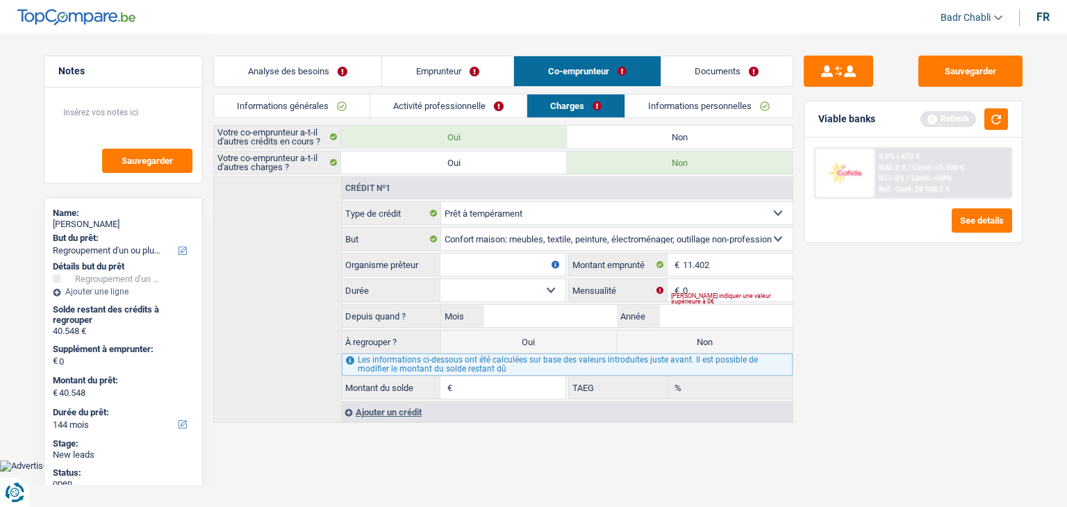
click at [501, 267] on input "Organisme prêteur" at bounding box center [502, 264] width 125 height 22
type input "Beobank"
click at [531, 285] on select "12 mois 18 mois 24 mois 30 mois 36 mois 42 mois 48 mois 60 mois Sélectionner un…" at bounding box center [502, 290] width 125 height 22
select select "60"
click at [440, 279] on select "12 mois 18 mois 24 mois 30 mois 36 mois 42 mois 48 mois 60 mois Sélectionner un…" at bounding box center [502, 290] width 125 height 22
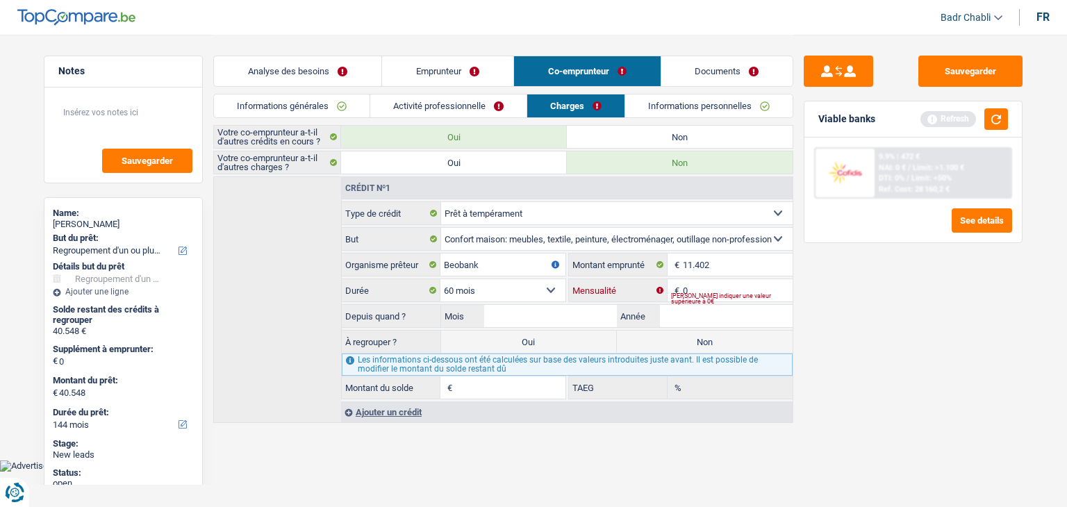
click at [710, 284] on input "0" at bounding box center [738, 290] width 110 height 22
type input "255"
click at [561, 320] on input "Mois" at bounding box center [550, 316] width 133 height 22
click at [556, 320] on input "Mois" at bounding box center [550, 316] width 133 height 22
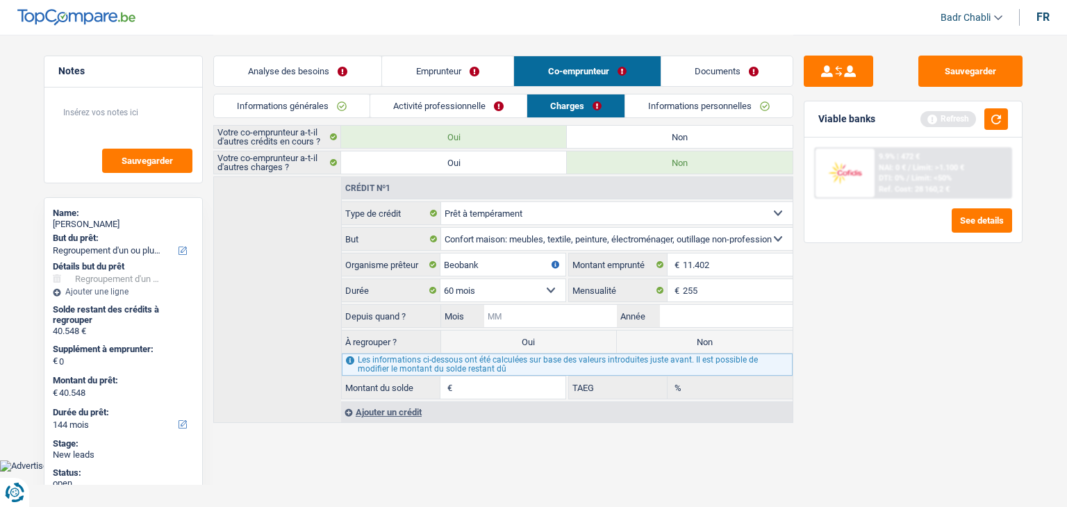
click at [555, 320] on input "Mois" at bounding box center [550, 316] width 133 height 22
type input "10"
type input "2023"
type input "7.827"
type input "12,95"
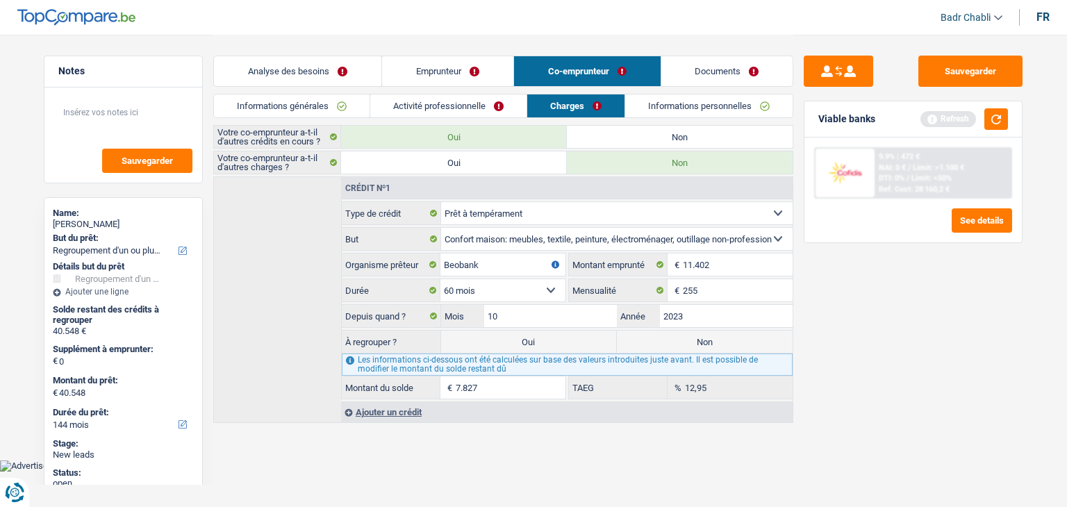
click at [553, 340] on label "Oui" at bounding box center [529, 342] width 176 height 22
click at [553, 340] on input "Oui" at bounding box center [529, 342] width 176 height 22
radio input "true"
type input "28.101"
select select "120"
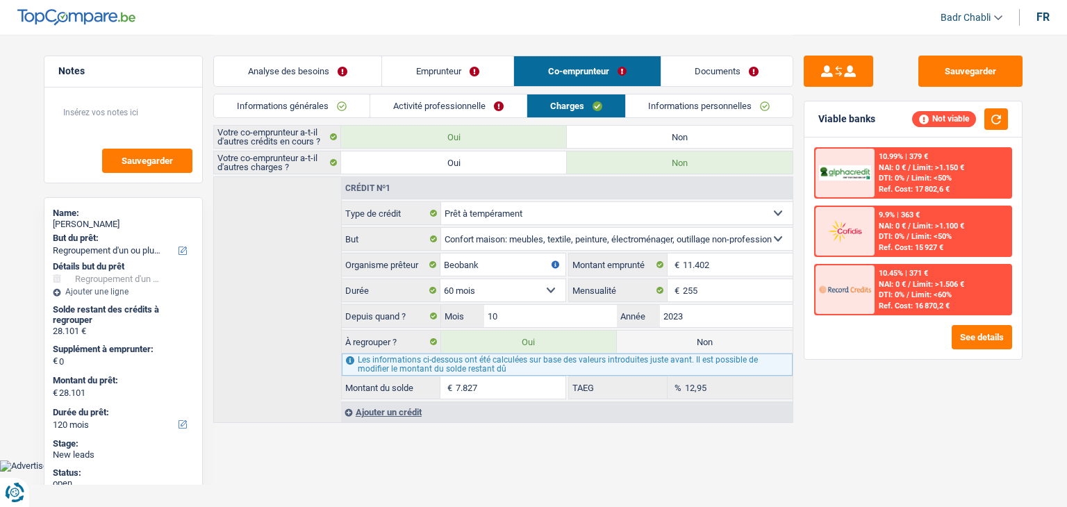
click at [384, 408] on div "Ajouter un crédit" at bounding box center [566, 411] width 451 height 21
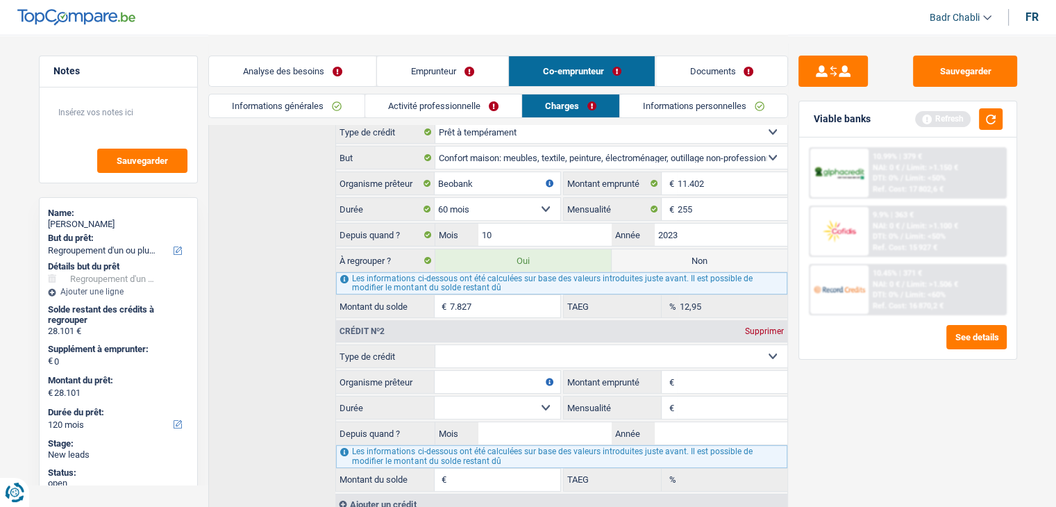
scroll to position [132, 0]
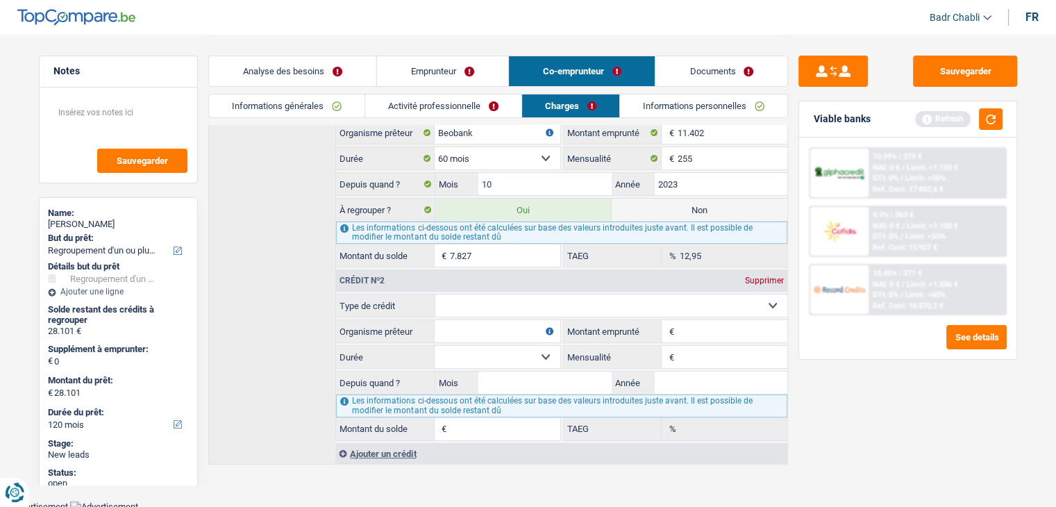
click at [517, 308] on select "Carte ou ouverture de crédit Prêt hypothécaire Vente à tempérament Prêt à tempé…" at bounding box center [611, 305] width 352 height 22
select select "cardOrCredit"
type input "0"
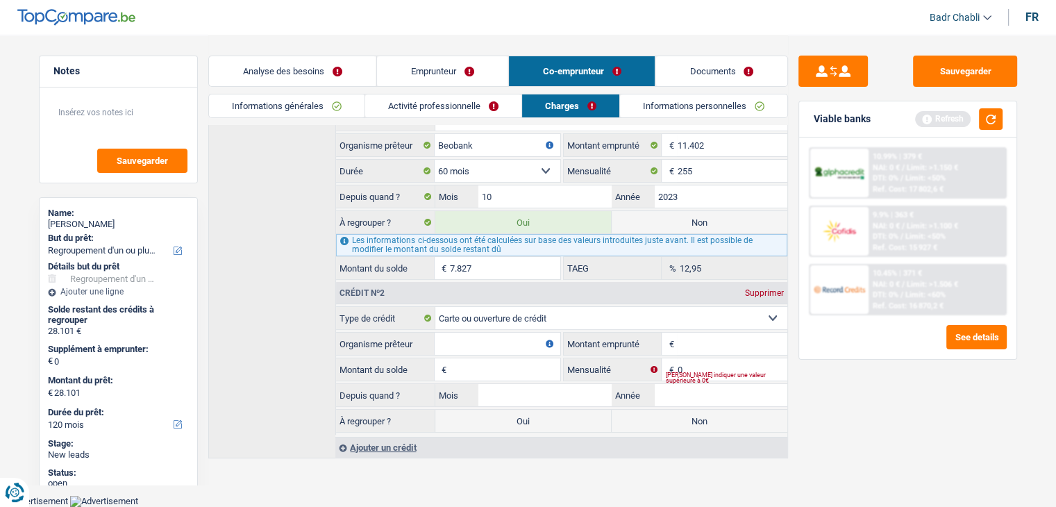
scroll to position [114, 0]
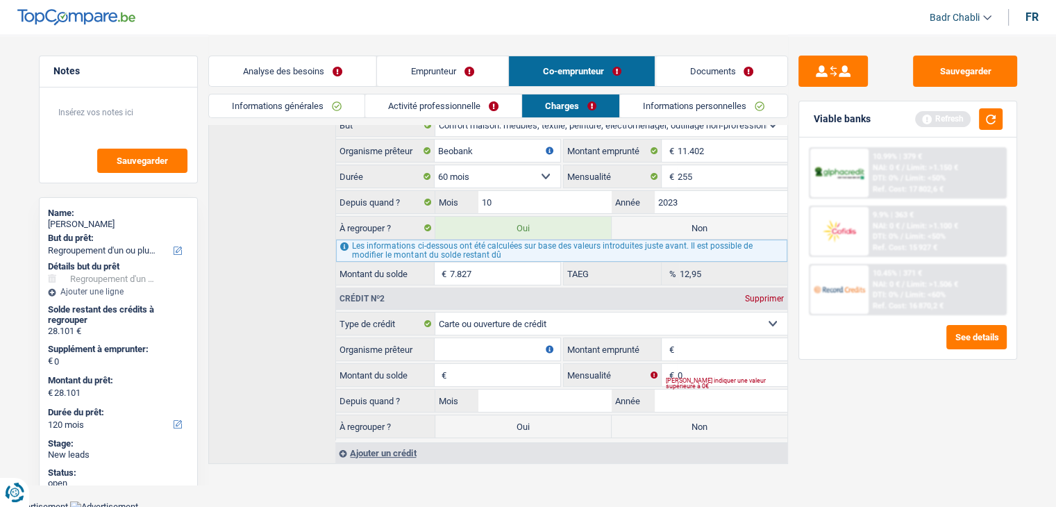
click at [494, 344] on input "Organisme prêteur" at bounding box center [497, 349] width 125 height 22
type input "Santander"
type input "1.250"
type input "1"
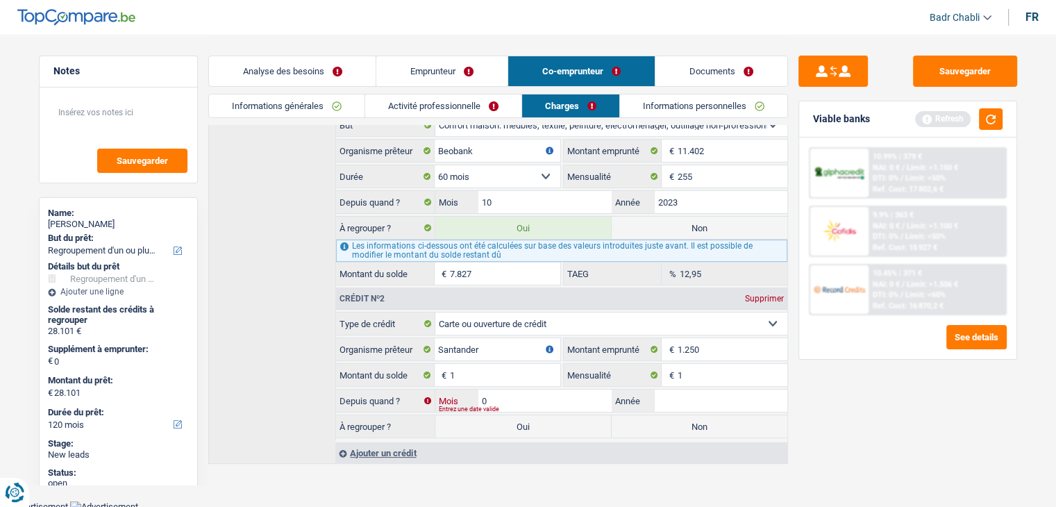
type input "02"
type input "2023"
click at [631, 424] on label "Non" at bounding box center [700, 426] width 176 height 22
click at [631, 424] on input "Non" at bounding box center [700, 426] width 176 height 22
radio input "true"
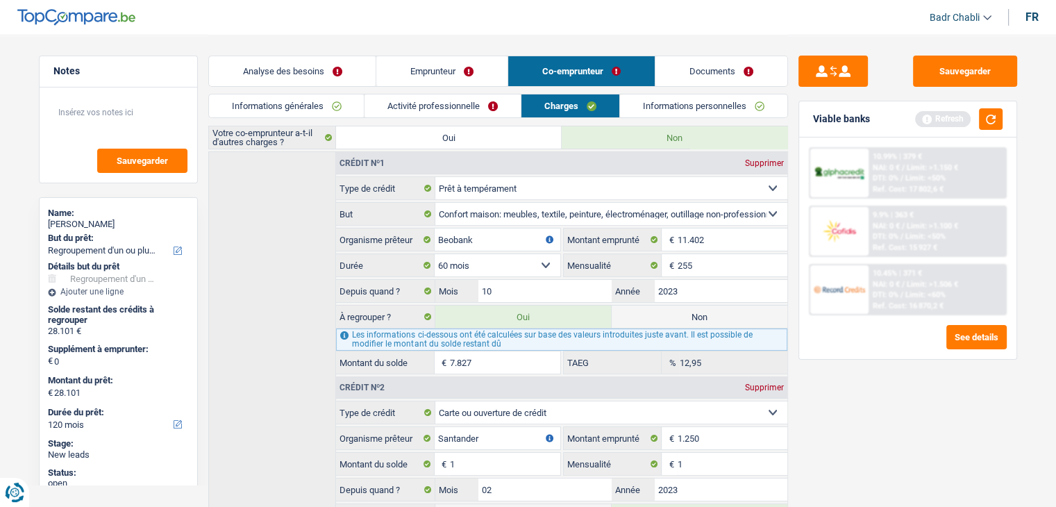
scroll to position [0, 0]
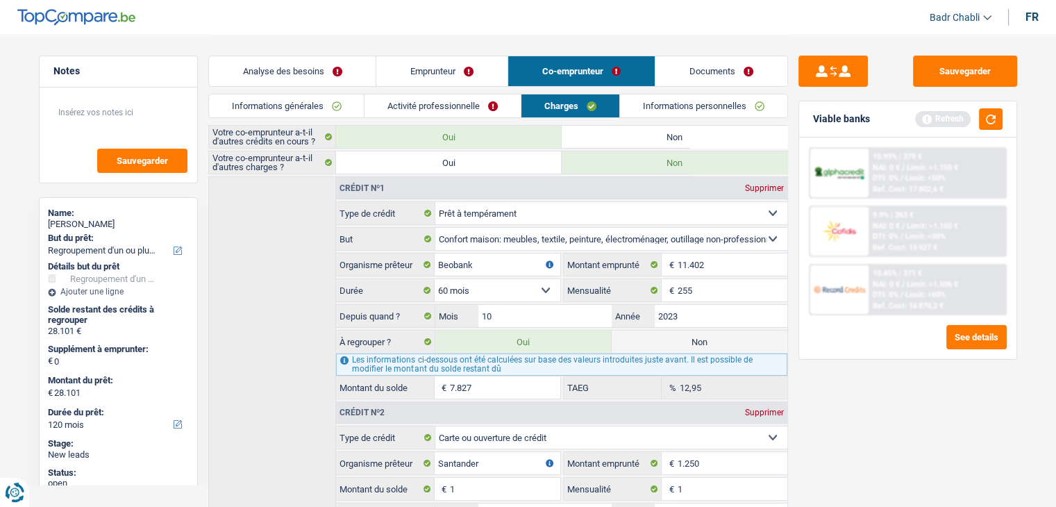
click at [426, 82] on link "Emprunteur" at bounding box center [441, 71] width 131 height 30
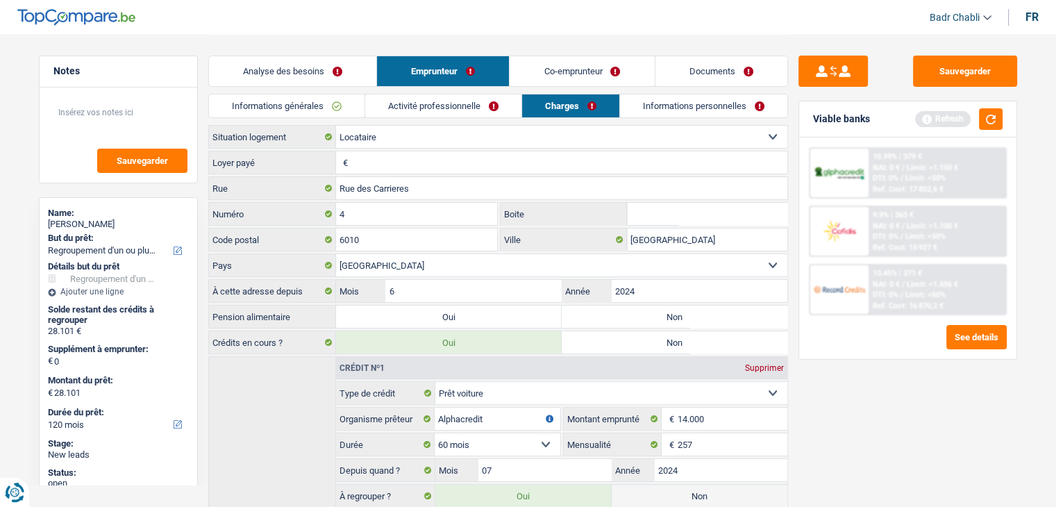
click at [324, 70] on link "Analyse des besoins" at bounding box center [292, 71] width 167 height 30
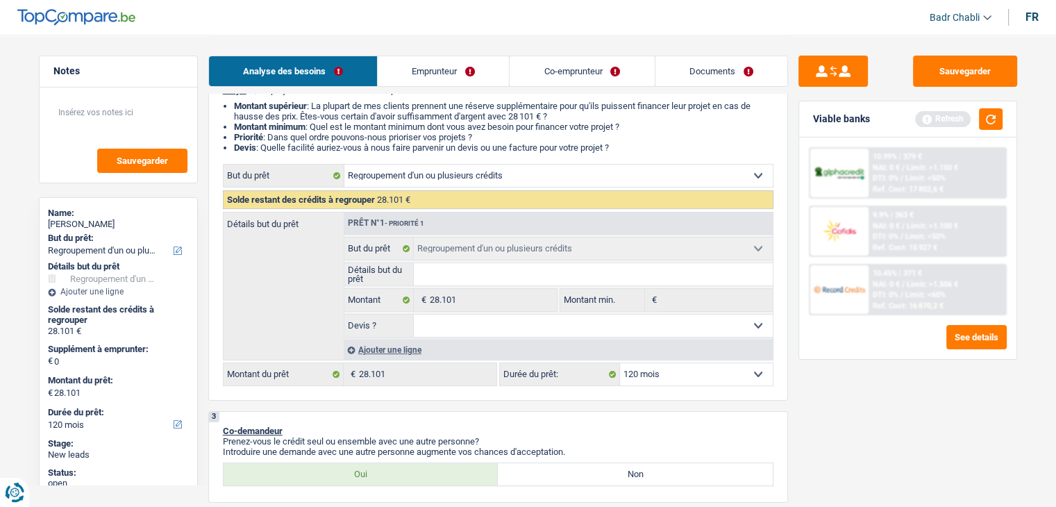
scroll to position [278, 0]
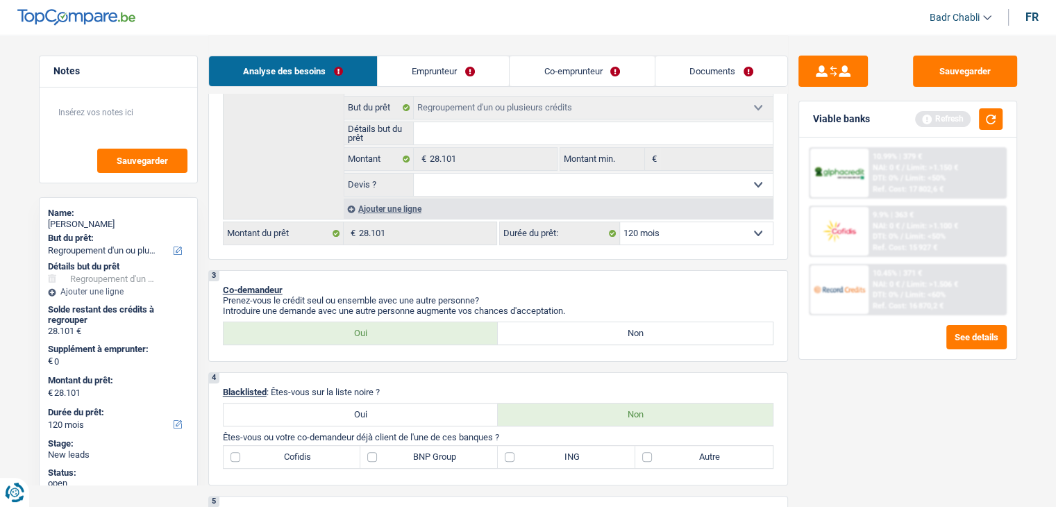
click at [408, 217] on div "Ajouter une ligne" at bounding box center [558, 209] width 429 height 20
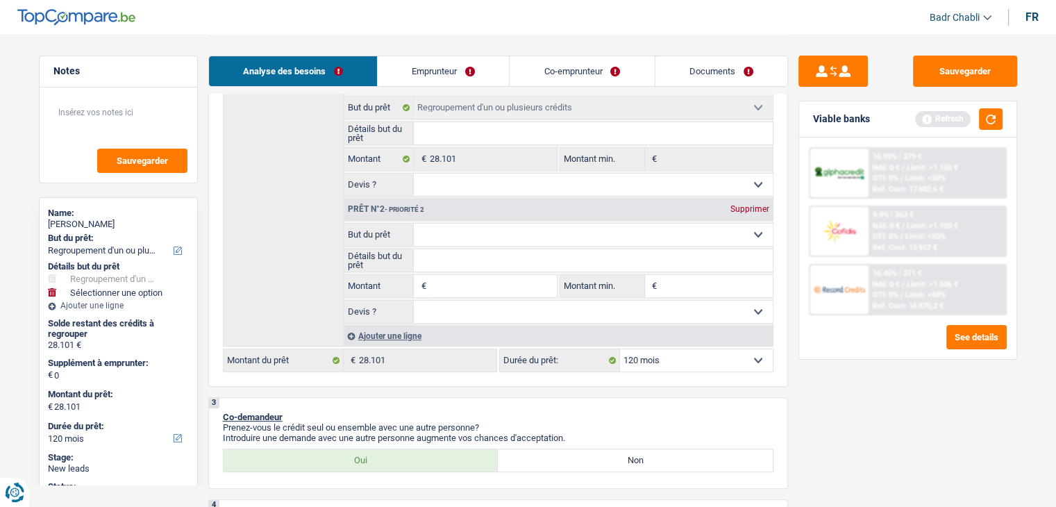
click at [505, 228] on select "Confort maison: meubles, textile, peinture, électroménager, outillage non-profe…" at bounding box center [593, 235] width 359 height 22
select select "movingOrInstallation"
click at [414, 224] on select "Confort maison: meubles, textile, peinture, électroménager, outillage non-profe…" at bounding box center [593, 235] width 359 height 22
select select "movingOrInstallation"
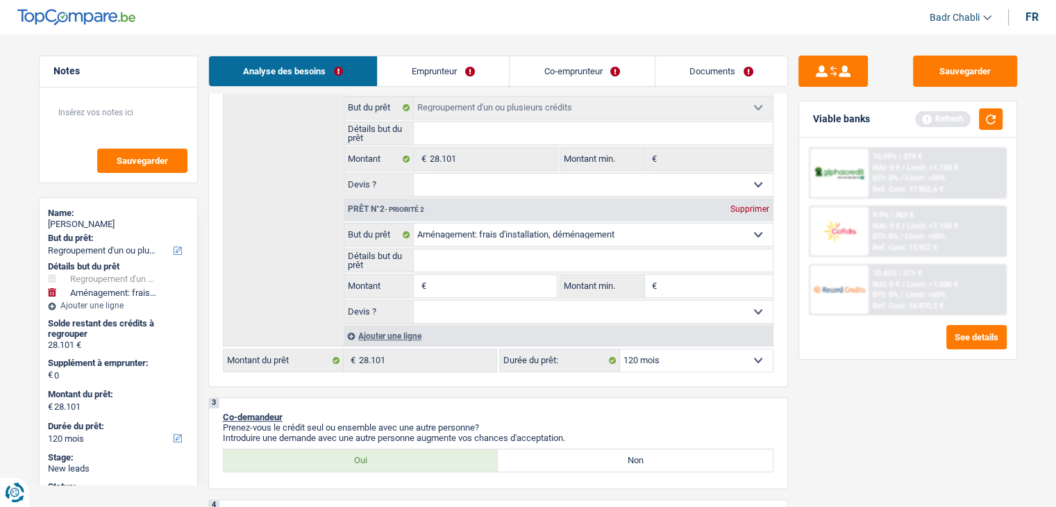
click at [490, 260] on input "Détails but du prêt" at bounding box center [593, 260] width 359 height 22
click at [975, 122] on div "Refresh" at bounding box center [959, 119] width 88 height 22
click at [983, 121] on button "button" at bounding box center [991, 119] width 24 height 22
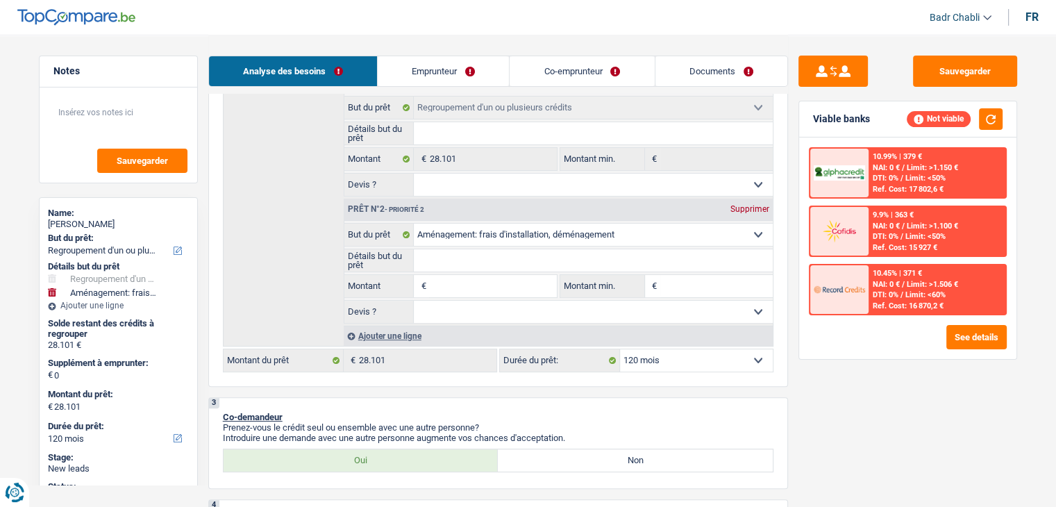
click at [898, 185] on div "Ref. Cost: 17 802,6 €" at bounding box center [908, 189] width 71 height 9
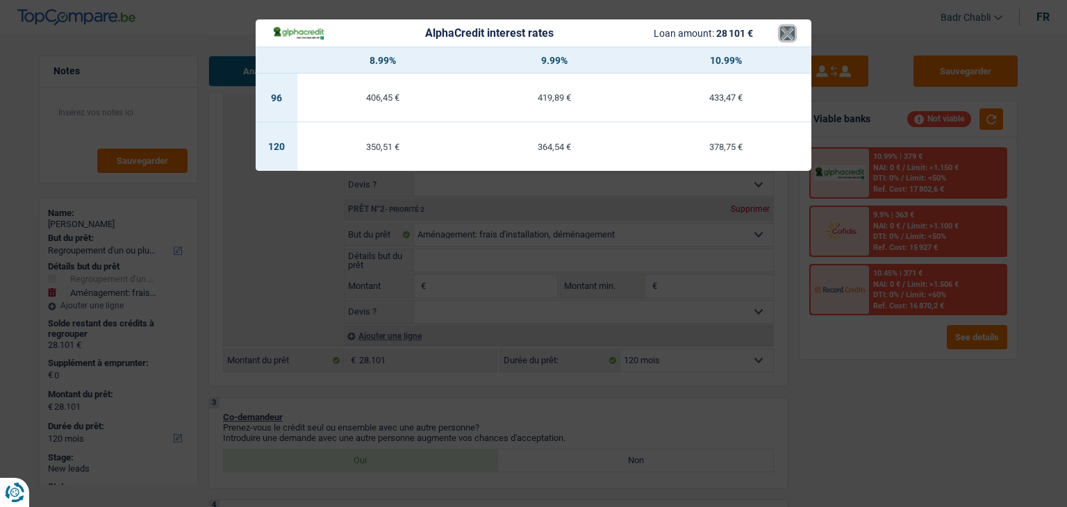
click at [794, 31] on button "×" at bounding box center [787, 33] width 15 height 14
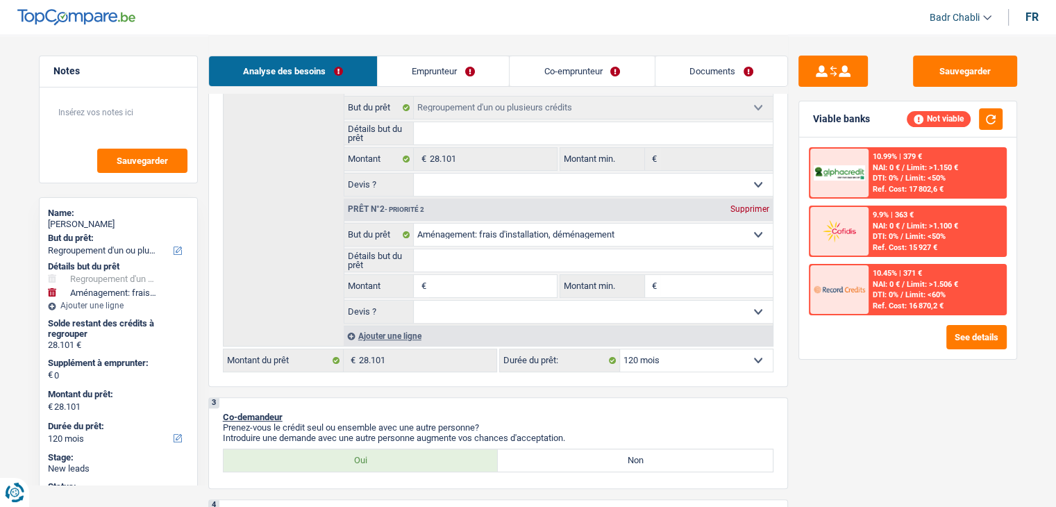
click at [909, 281] on span "Limit: >1.506 €" at bounding box center [932, 284] width 51 height 9
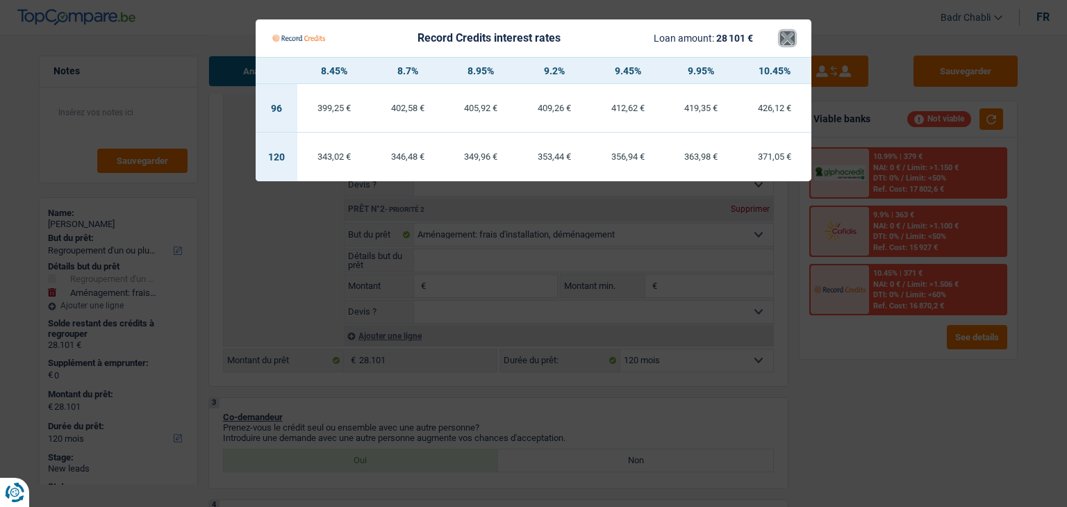
click at [793, 38] on button "×" at bounding box center [787, 38] width 15 height 14
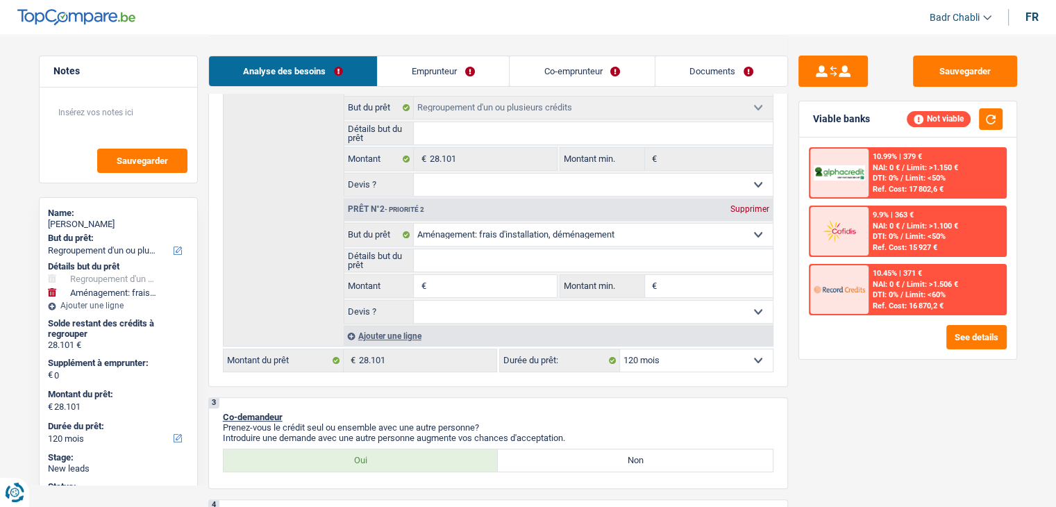
click at [910, 165] on span "Limit: >1.150 €" at bounding box center [932, 167] width 51 height 9
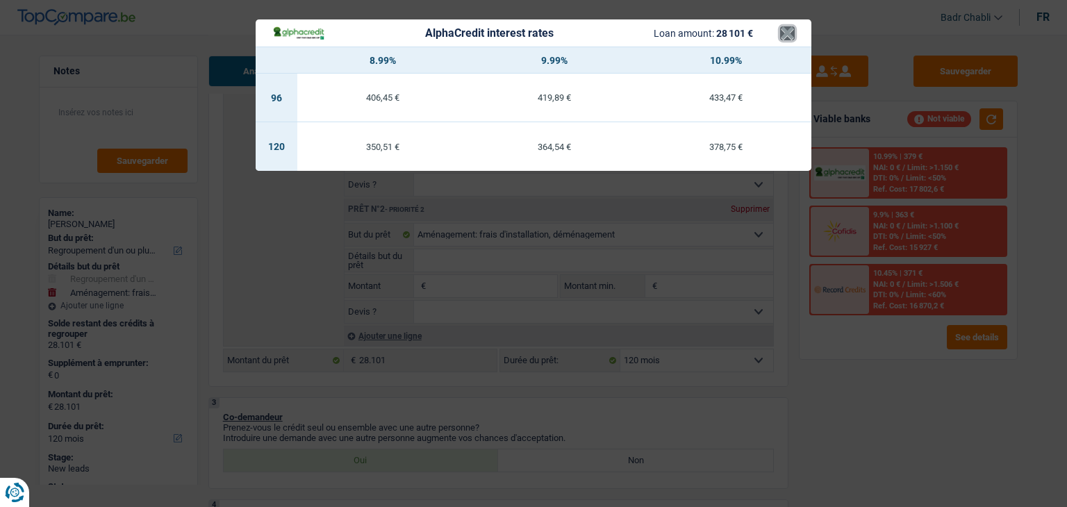
click at [790, 33] on button "×" at bounding box center [787, 33] width 15 height 14
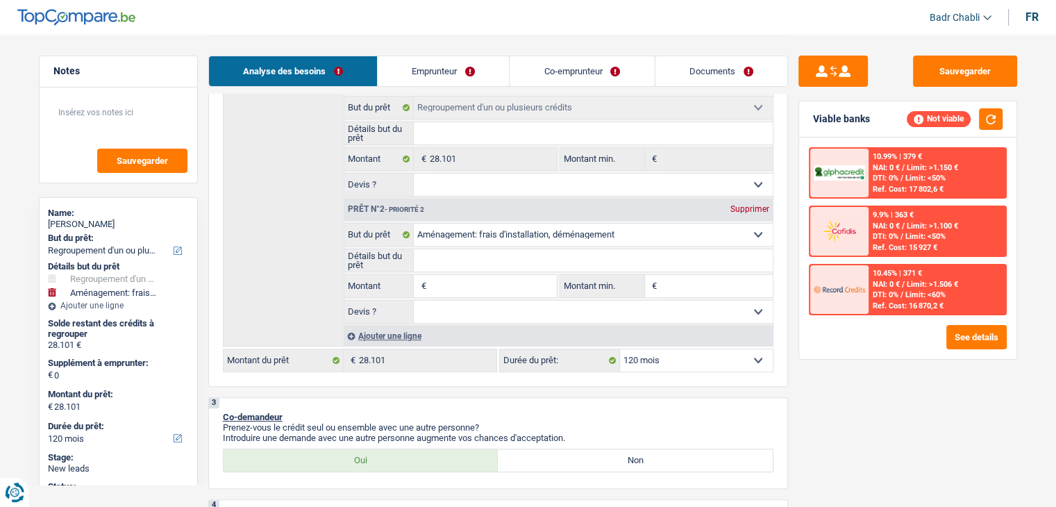
click at [524, 253] on input "Détails but du prêt" at bounding box center [593, 260] width 359 height 22
type input "F"
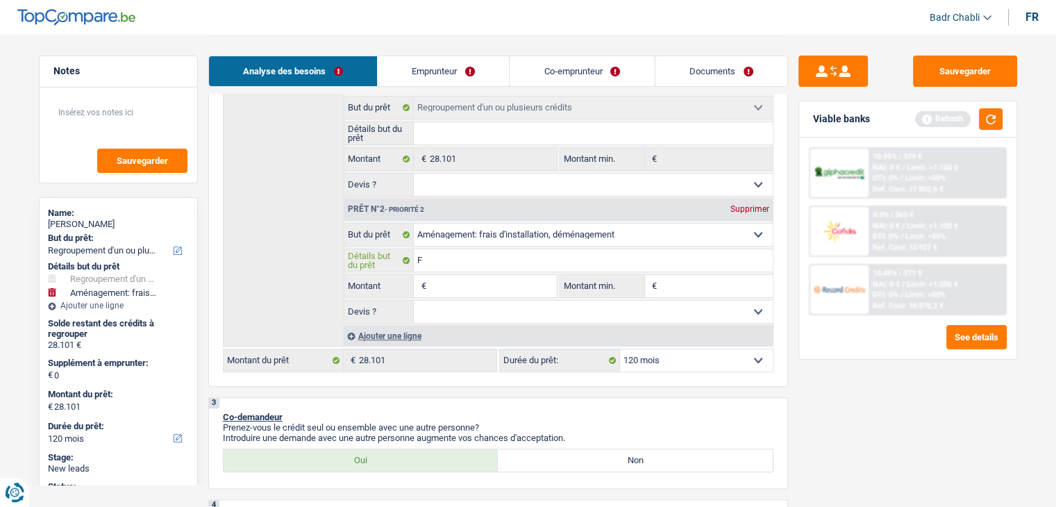
type input "Fr"
type input "Fra"
type input "Frai"
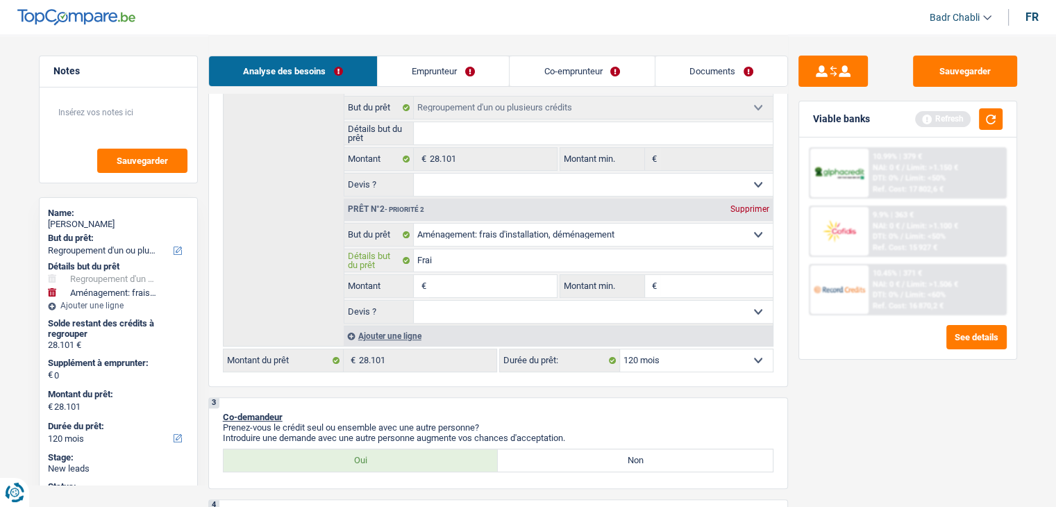
type input "Frai"
type input "Frais"
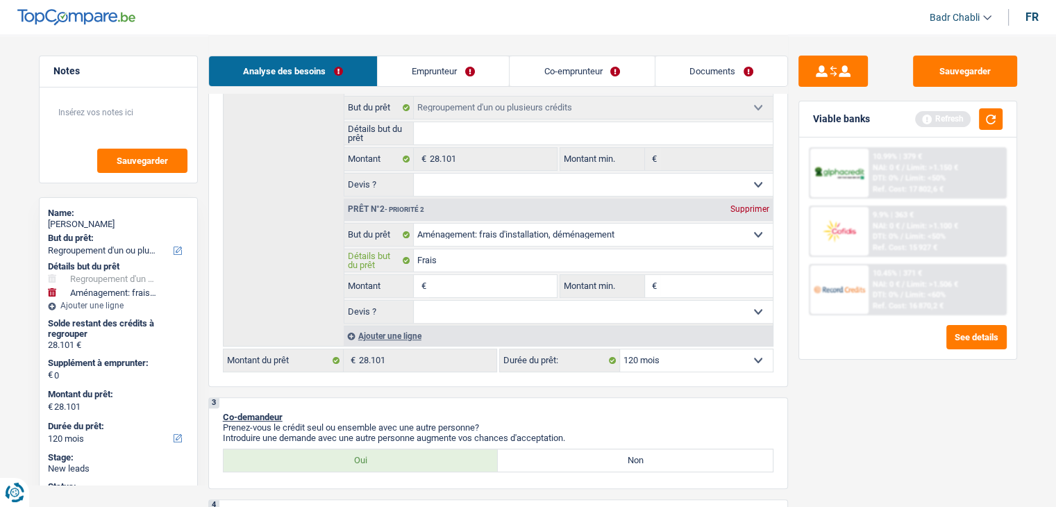
type input "Frais d"
type input "Frais dé"
type input "Frais dém"
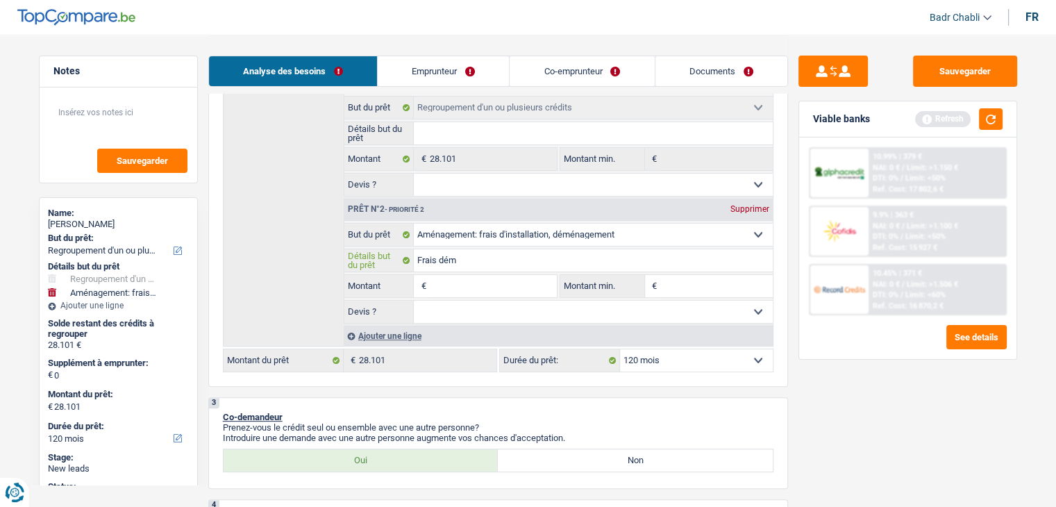
type input "Frais dém"
type input "Frais démé"
type input "Frais démén"
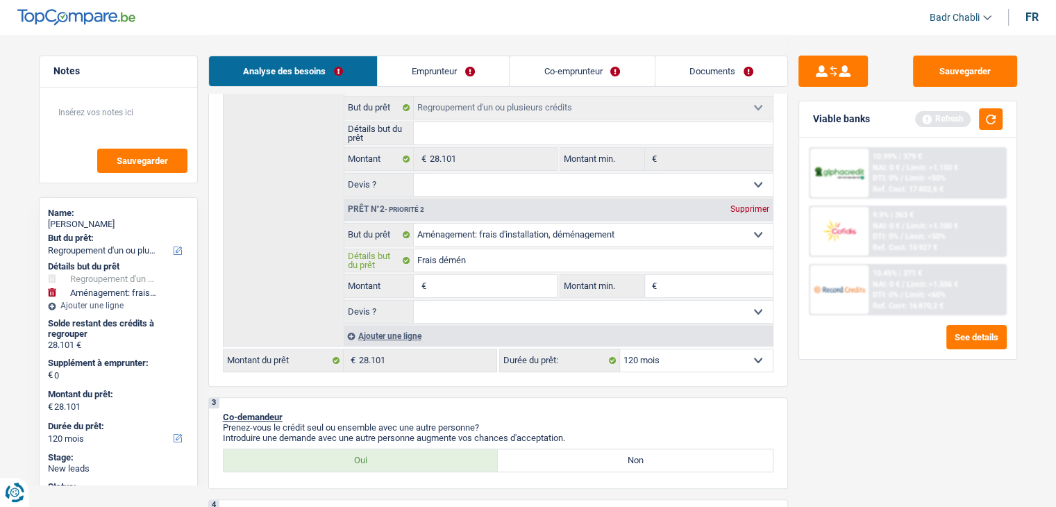
type input "Frais déména"
type input "Frais déménag"
type input "Frais déménage"
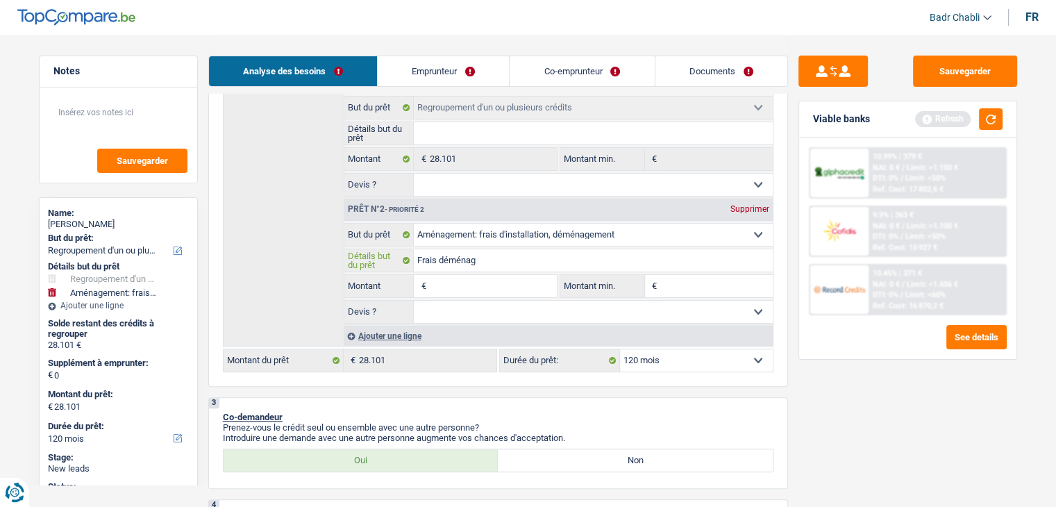
type input "Frais déménage"
type input "Frais déménagem"
type input "Frais déménageme"
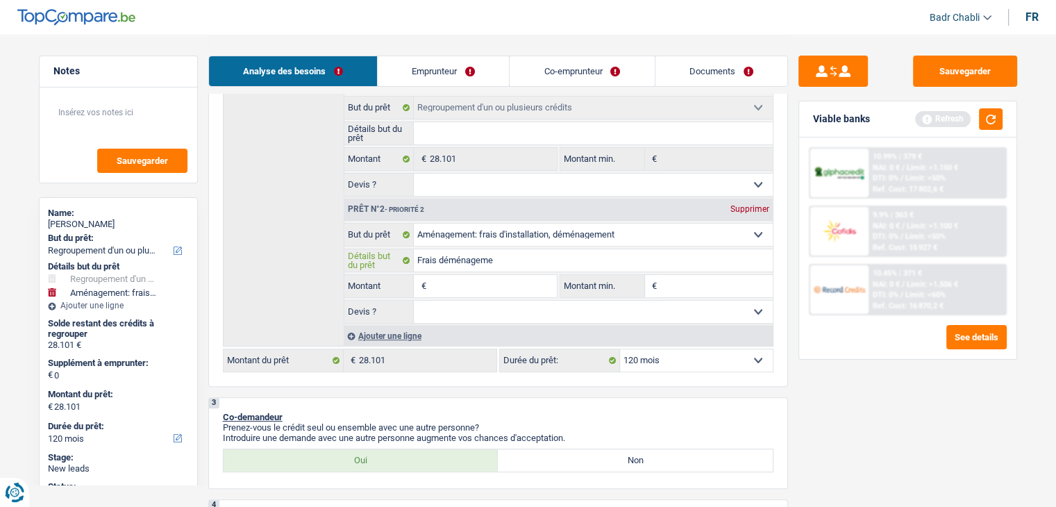
type input "Frais déménagemen"
type input "Frais déménagement"
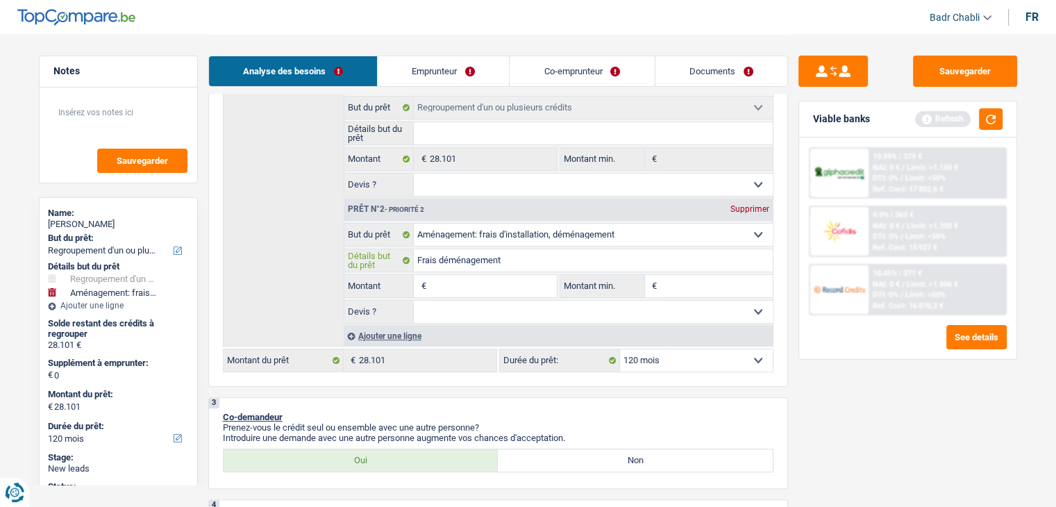
type input "Frais déménagement"
click at [992, 120] on button "button" at bounding box center [991, 119] width 24 height 22
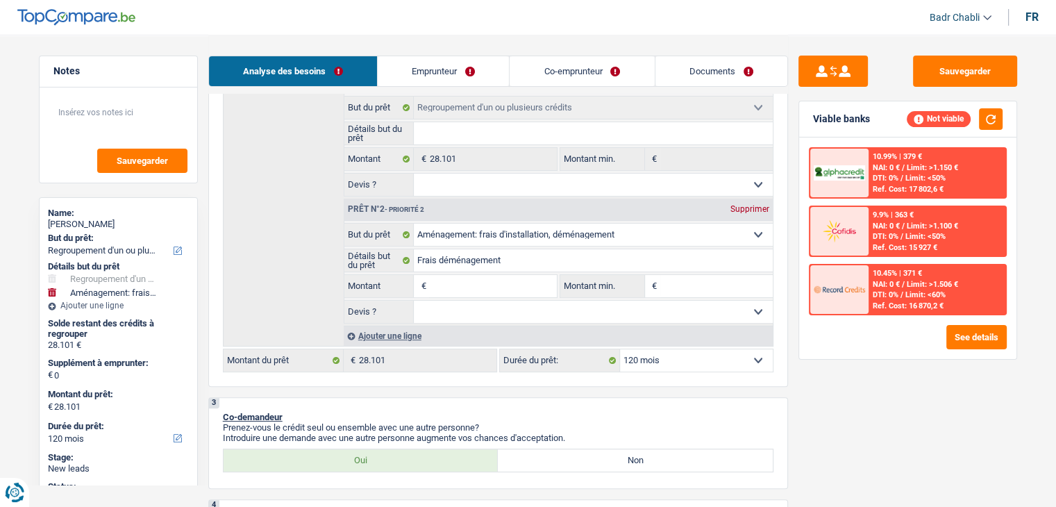
click at [926, 185] on div "Ref. Cost: 17 802,6 €" at bounding box center [908, 189] width 71 height 9
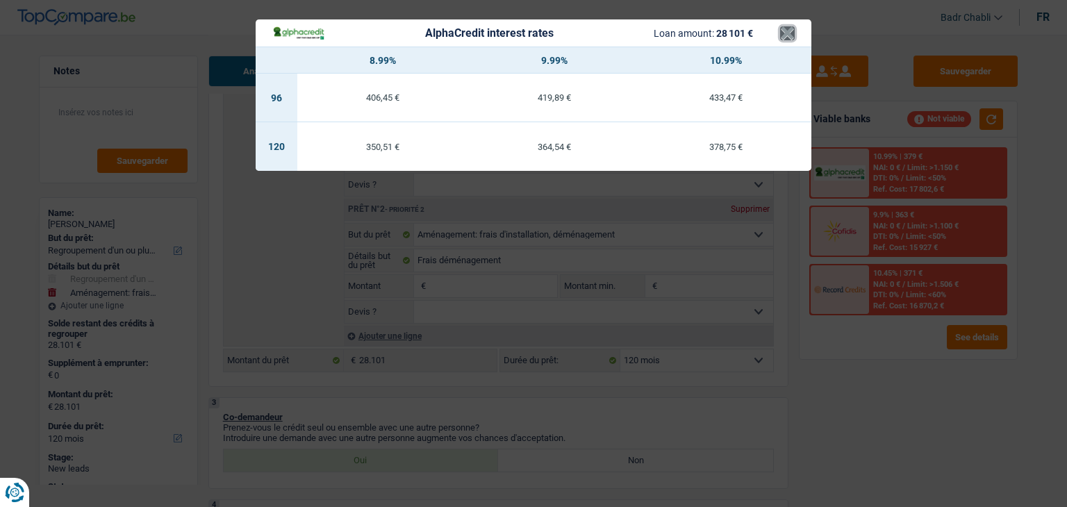
click at [785, 33] on button "×" at bounding box center [787, 33] width 15 height 14
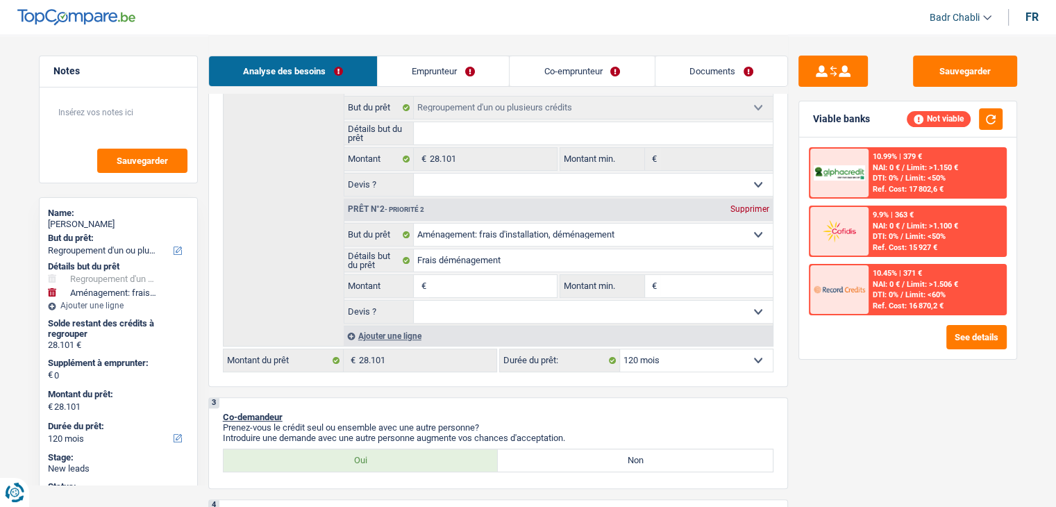
click at [926, 284] on span "Limit: >1.506 €" at bounding box center [932, 284] width 51 height 9
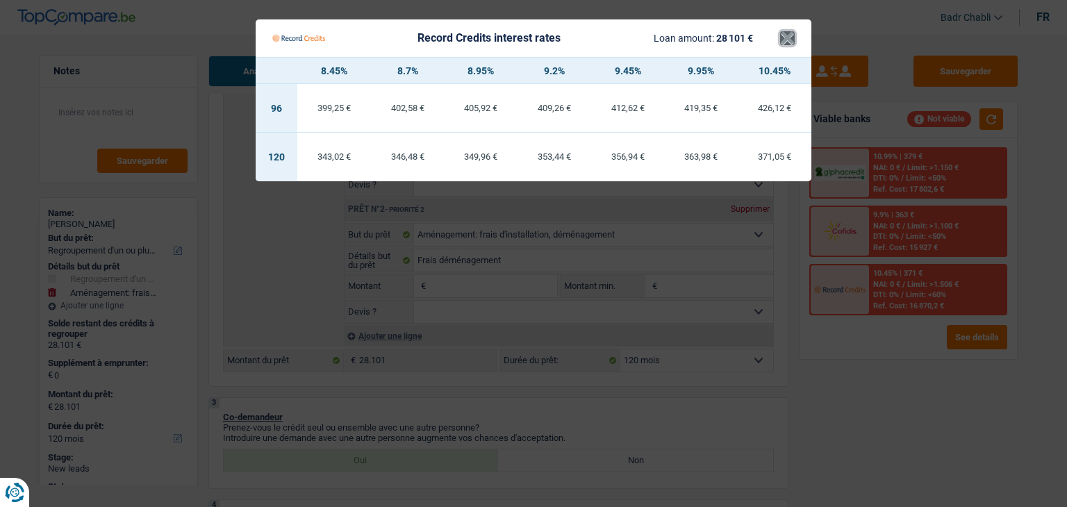
click at [787, 34] on button "×" at bounding box center [787, 38] width 15 height 14
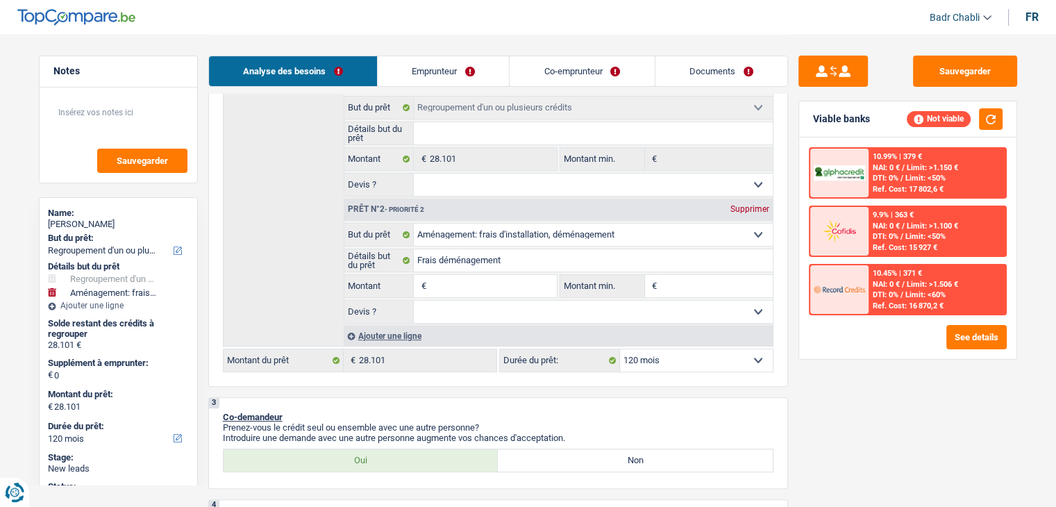
click at [481, 285] on input "Montant" at bounding box center [492, 286] width 127 height 22
type input "2"
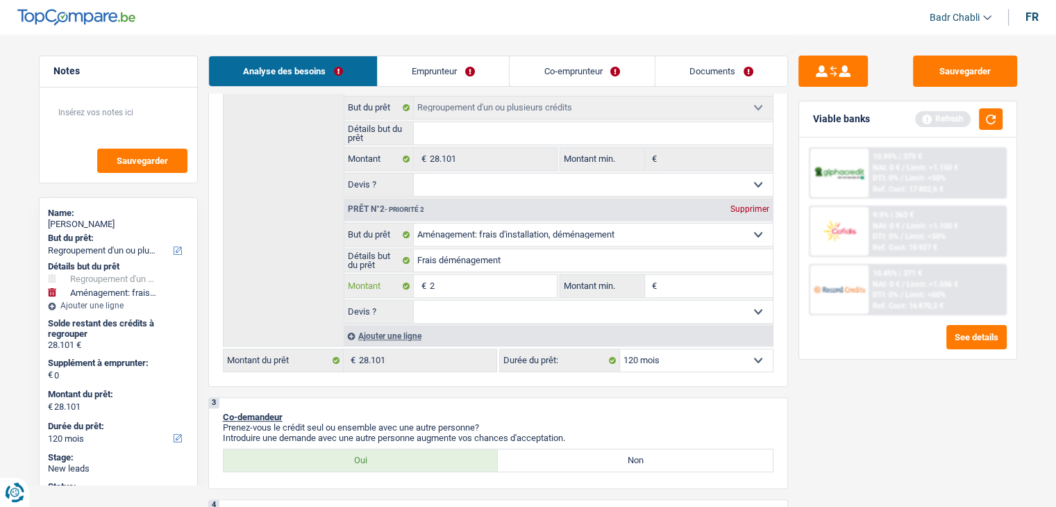
type input "20"
type input "200"
type input "2.000"
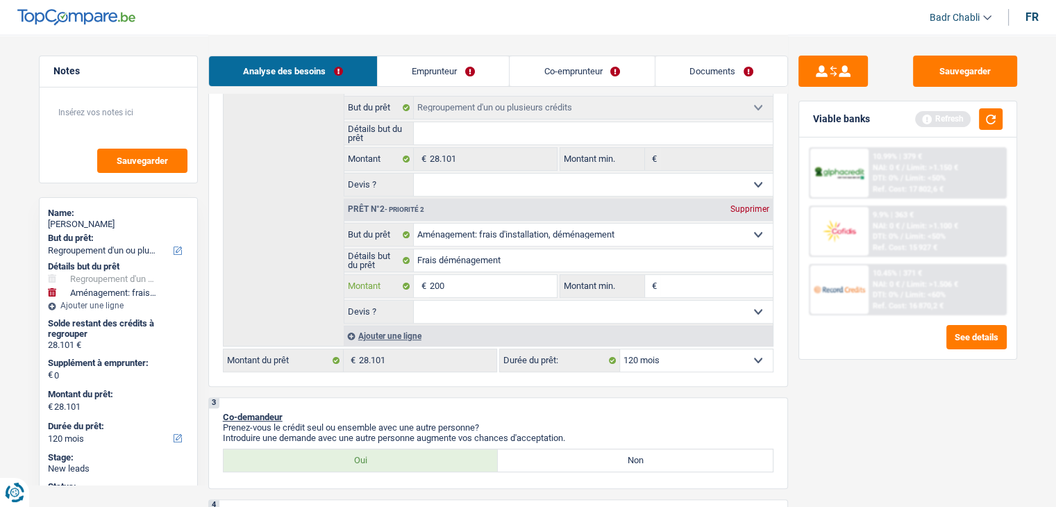
type input "2.000"
type input "30.101"
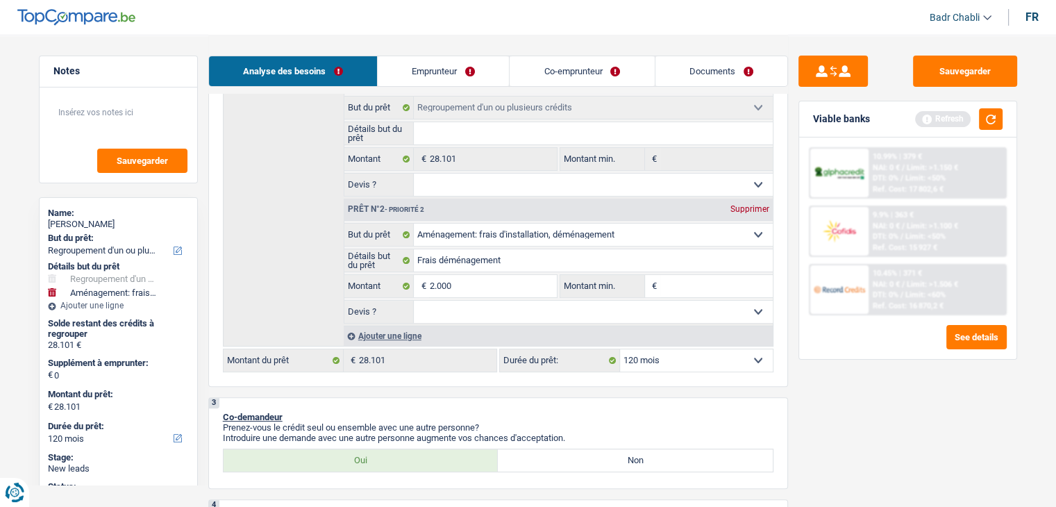
type input "30.101"
click at [991, 123] on button "button" at bounding box center [991, 119] width 24 height 22
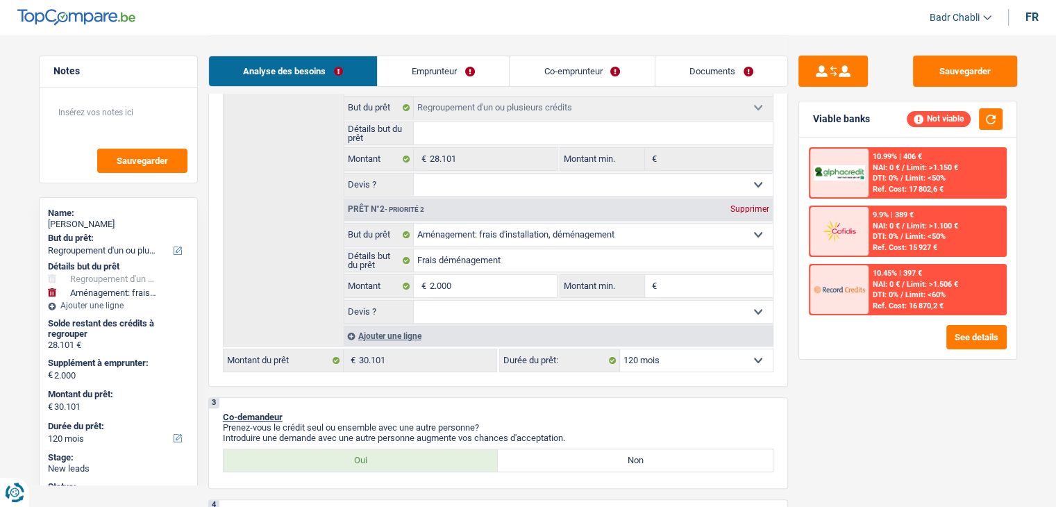
click at [475, 313] on select "Oui Non Non répondu Sélectionner une option" at bounding box center [593, 312] width 359 height 22
click at [531, 326] on div "Ajouter une ligne" at bounding box center [558, 336] width 429 height 20
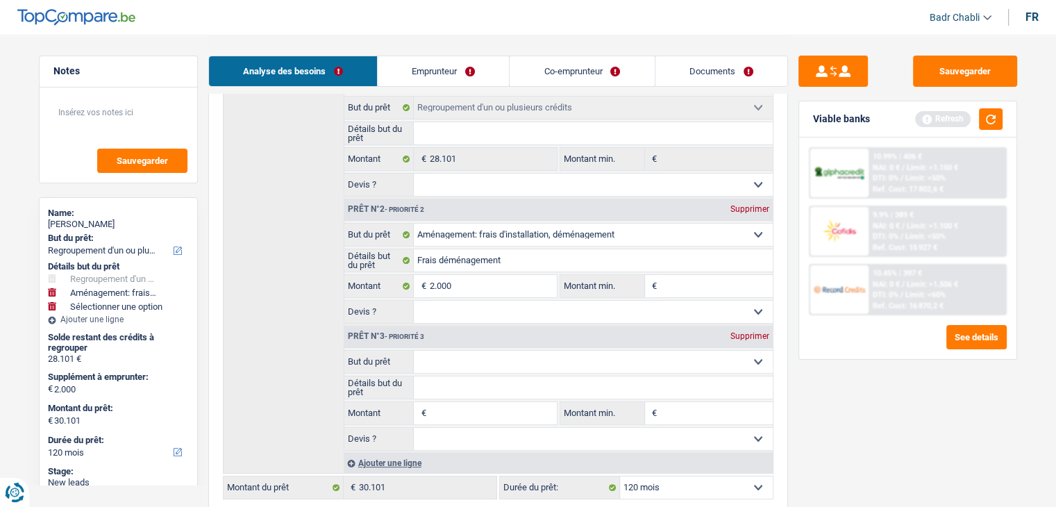
click at [531, 315] on select "Oui Non Non répondu Sélectionner une option" at bounding box center [593, 312] width 359 height 22
click at [607, 311] on select "Oui Non Non répondu Sélectionner une option" at bounding box center [593, 312] width 359 height 22
click at [753, 337] on div "Supprimer" at bounding box center [750, 336] width 46 height 8
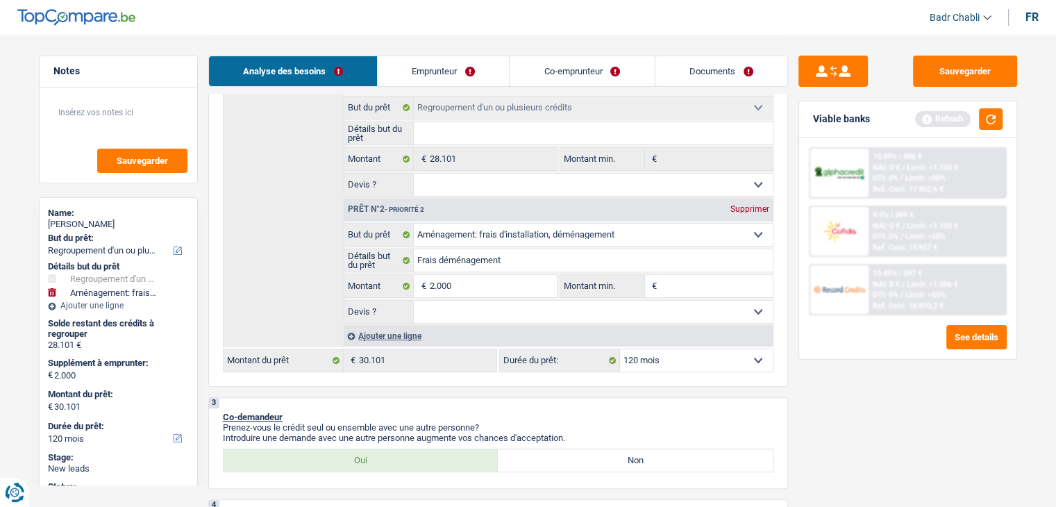
click at [510, 315] on select "Oui Non Non répondu Sélectionner une option" at bounding box center [593, 312] width 359 height 22
click at [580, 78] on link "Co-emprunteur" at bounding box center [582, 71] width 144 height 30
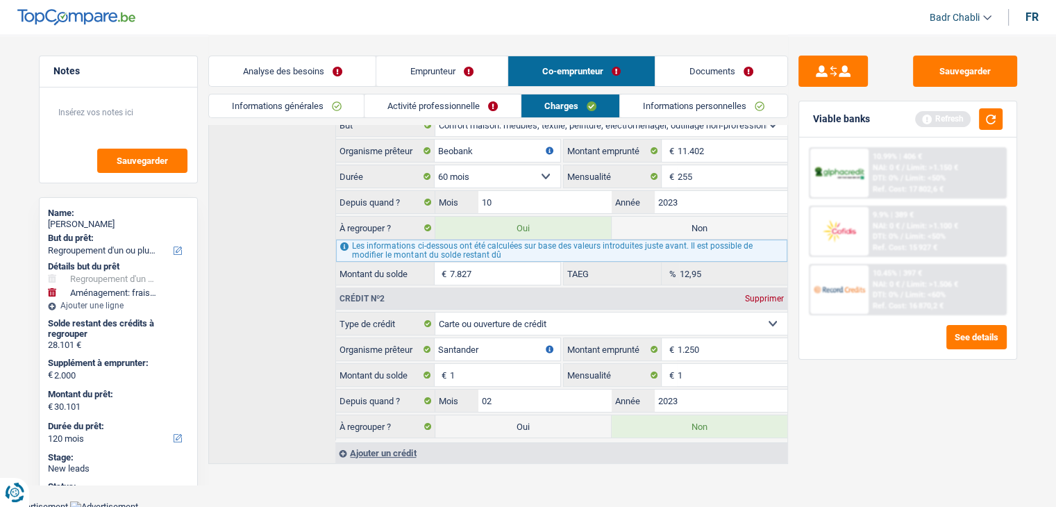
scroll to position [0, 0]
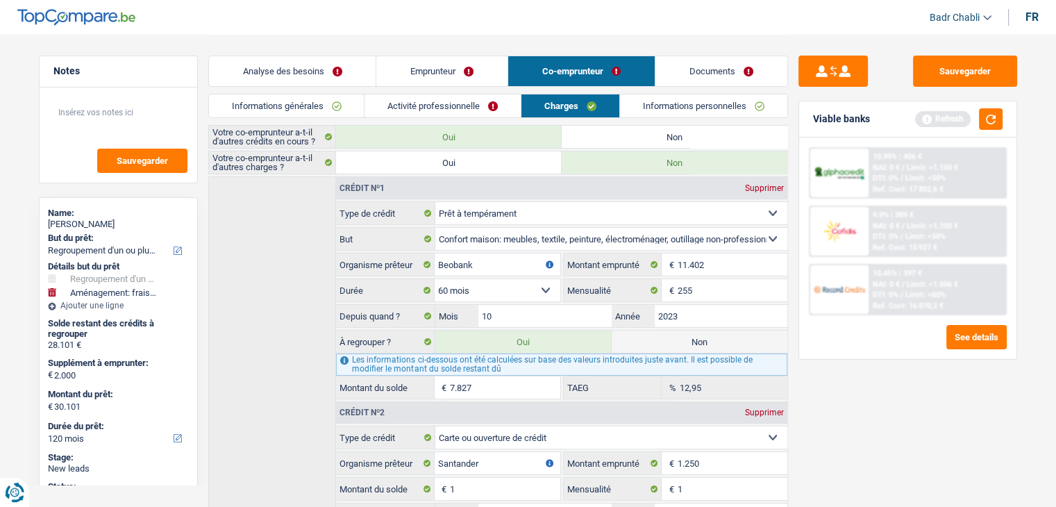
click at [439, 73] on link "Emprunteur" at bounding box center [441, 71] width 131 height 30
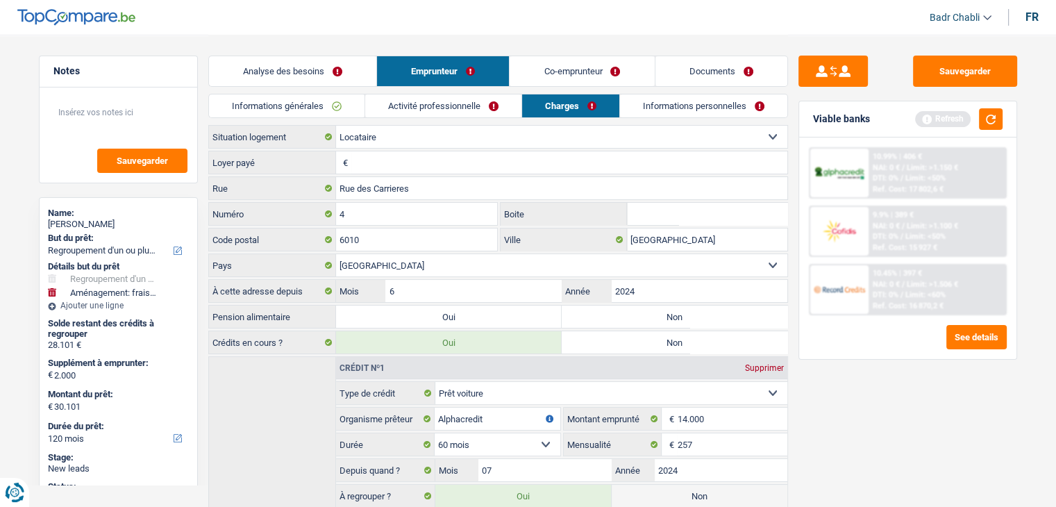
click at [336, 84] on link "Analyse des besoins" at bounding box center [292, 71] width 167 height 30
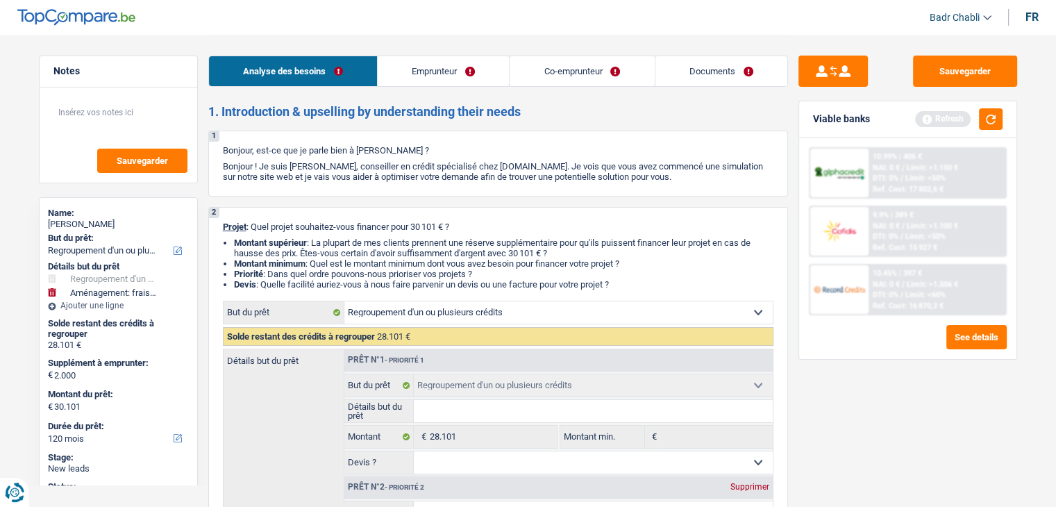
click at [443, 59] on link "Emprunteur" at bounding box center [443, 71] width 131 height 30
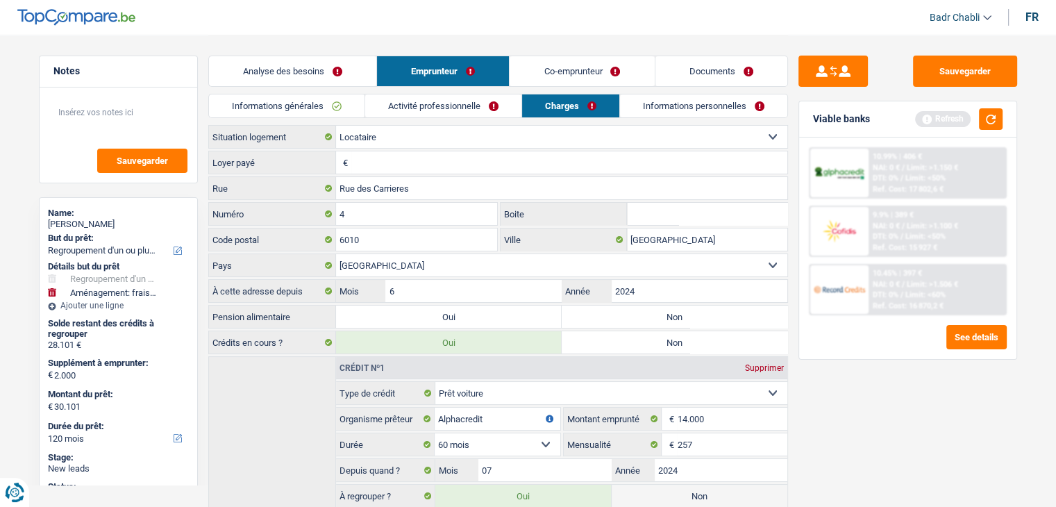
click at [653, 314] on label "Non" at bounding box center [675, 317] width 226 height 22
click at [653, 314] on input "Non" at bounding box center [675, 317] width 226 height 22
radio input "true"
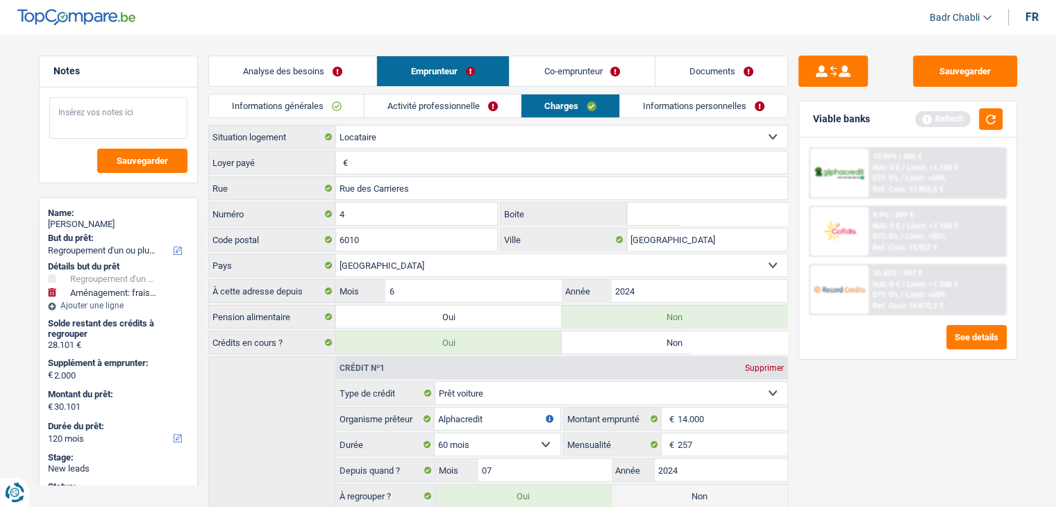
click at [125, 130] on textarea at bounding box center [118, 118] width 138 height 42
type textarea "M"
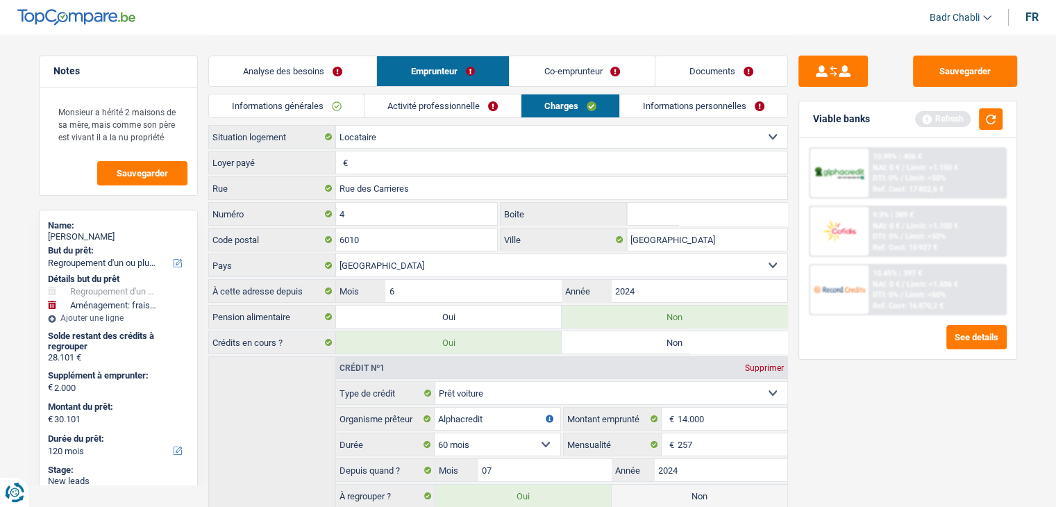
click at [413, 138] on select "Locataire Propriétaire avec prêt hypothécaire Propriétaire sans prêt hypothécai…" at bounding box center [561, 137] width 451 height 22
click at [336, 126] on select "Locataire Propriétaire avec prêt hypothécaire Propriétaire sans prêt hypothécai…" at bounding box center [561, 137] width 451 height 22
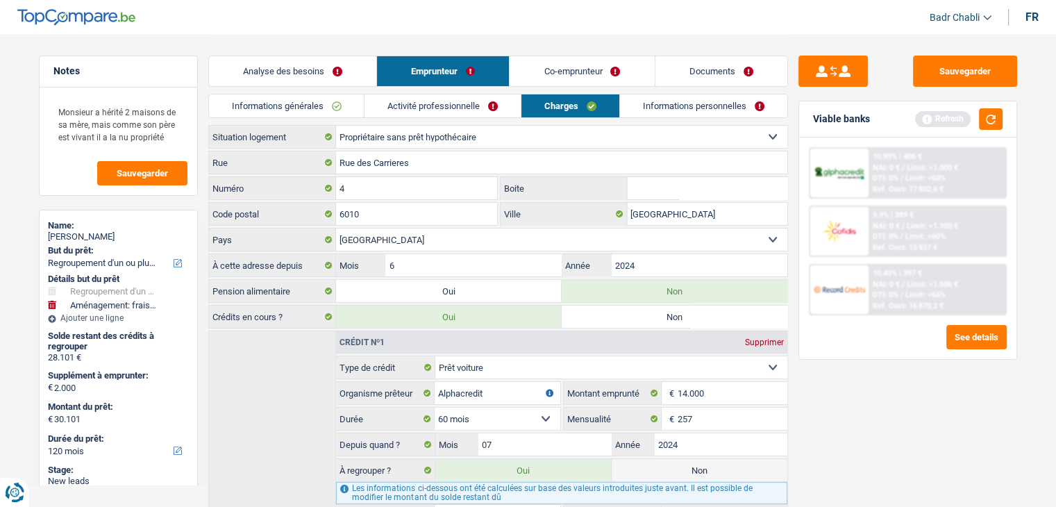
click at [482, 109] on link "Activité professionnelle" at bounding box center [443, 105] width 156 height 23
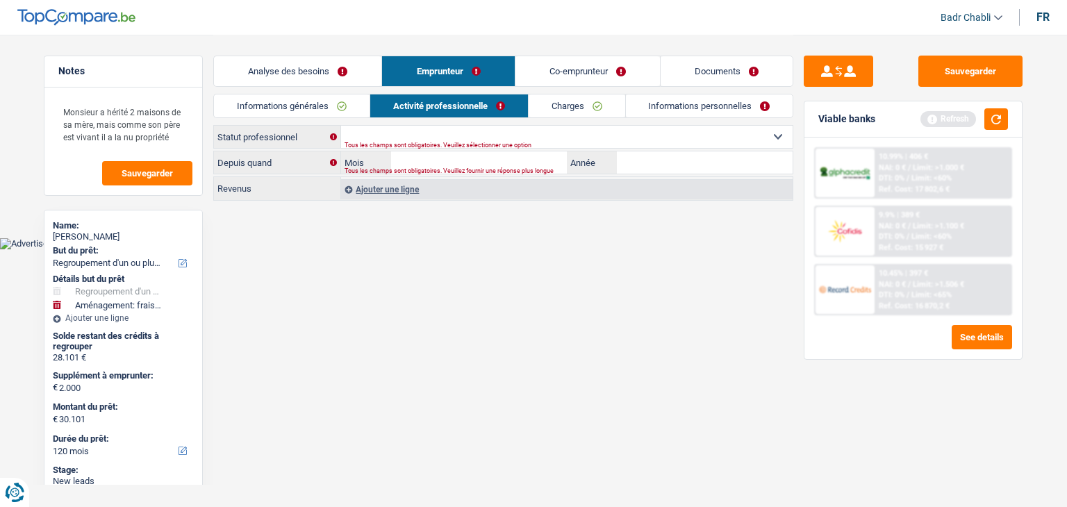
click at [586, 109] on link "Charges" at bounding box center [576, 105] width 97 height 23
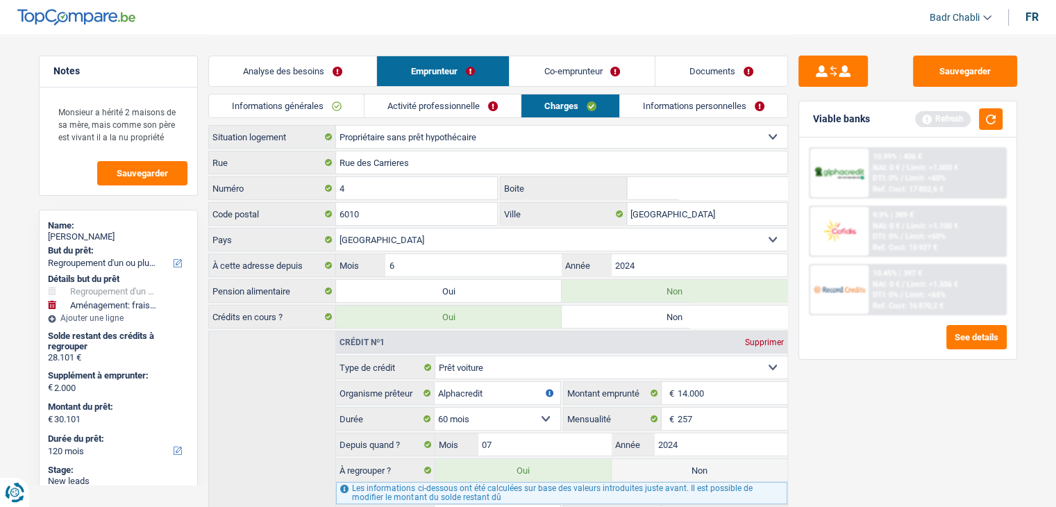
click at [454, 115] on link "Activité professionnelle" at bounding box center [443, 105] width 156 height 23
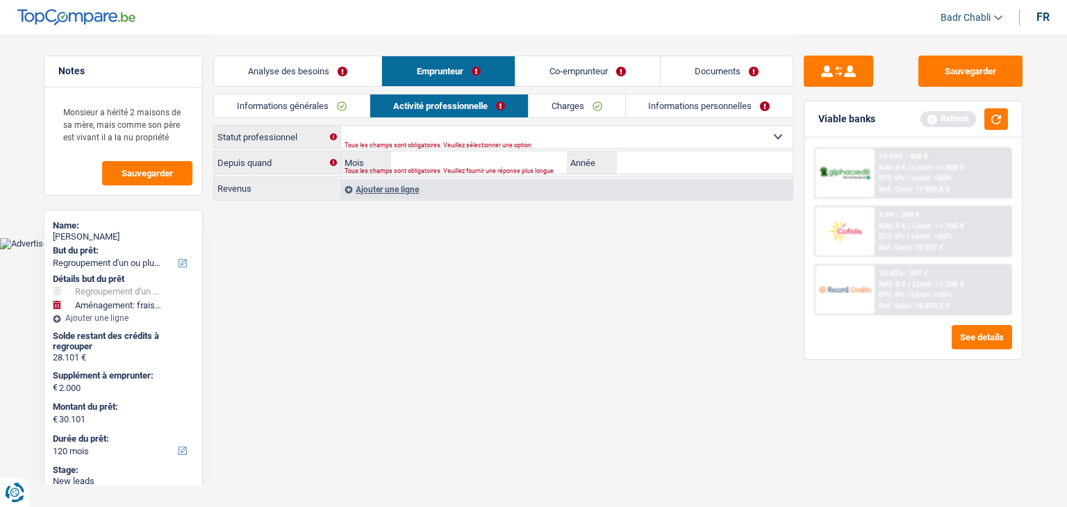
click at [287, 72] on link "Analyse des besoins" at bounding box center [297, 71] width 167 height 30
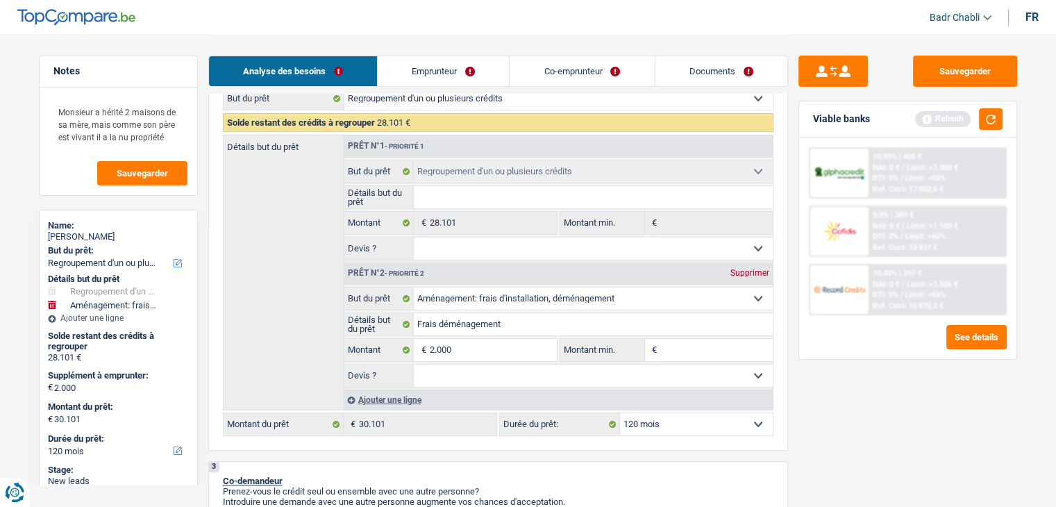
scroll to position [347, 0]
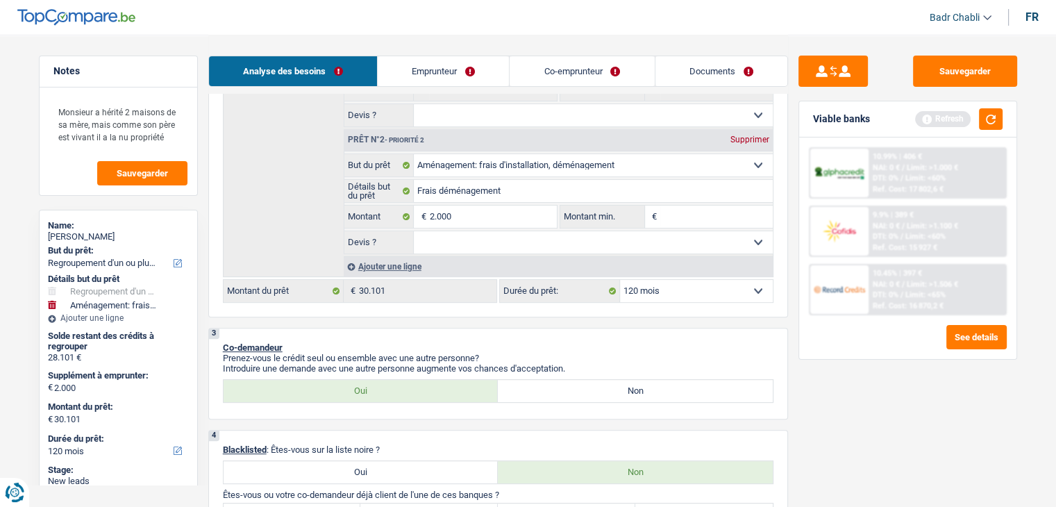
click at [715, 210] on input "Montant min." at bounding box center [716, 217] width 113 height 22
click at [444, 233] on select "Oui Non Non répondu Sélectionner une option" at bounding box center [593, 242] width 359 height 22
click at [414, 231] on select "Oui Non Non répondu Sélectionner une option" at bounding box center [593, 242] width 359 height 22
click at [997, 115] on button "button" at bounding box center [991, 119] width 24 height 22
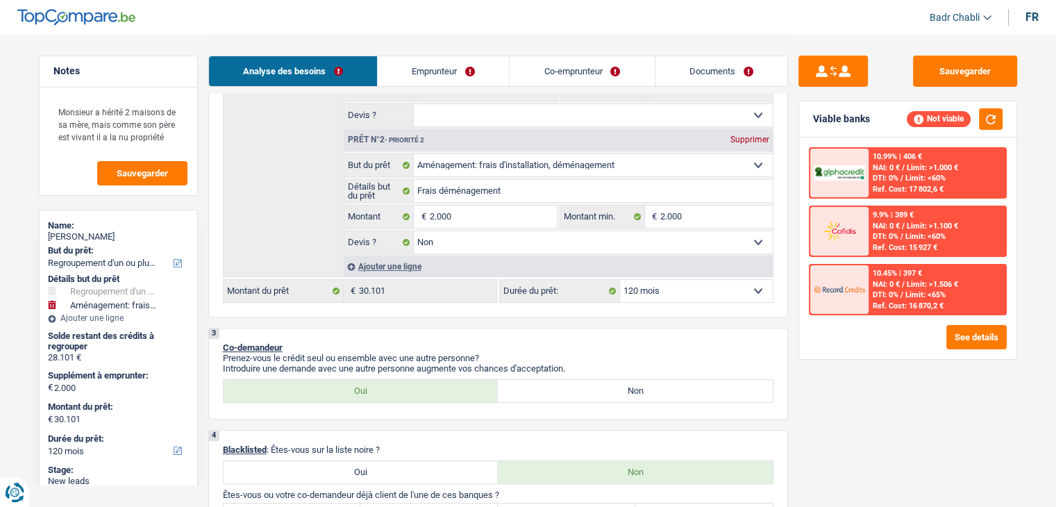
click at [942, 174] on span "Limit: <60%" at bounding box center [926, 178] width 40 height 9
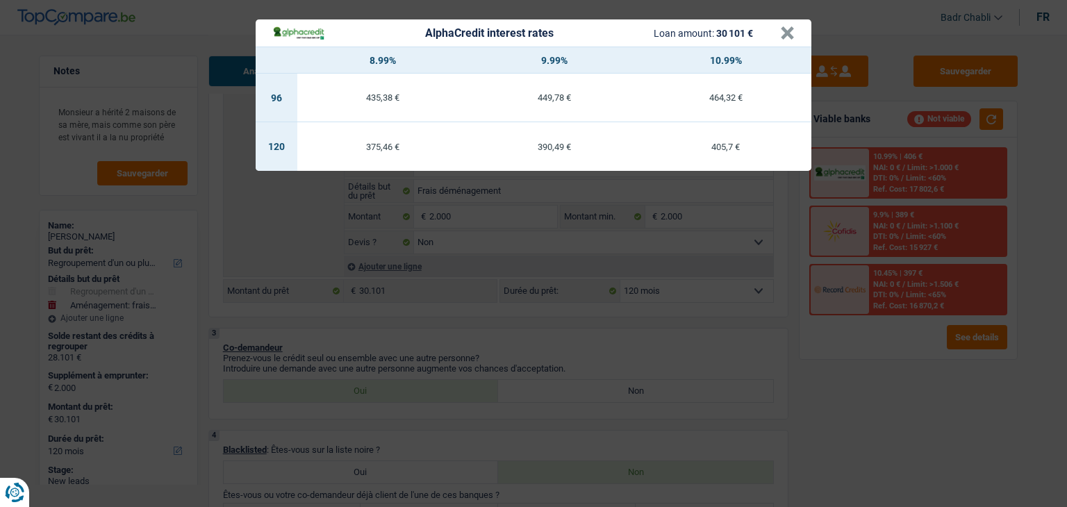
click at [792, 48] on th "10.99%" at bounding box center [726, 60] width 172 height 26
click at [794, 38] on button "×" at bounding box center [787, 33] width 15 height 14
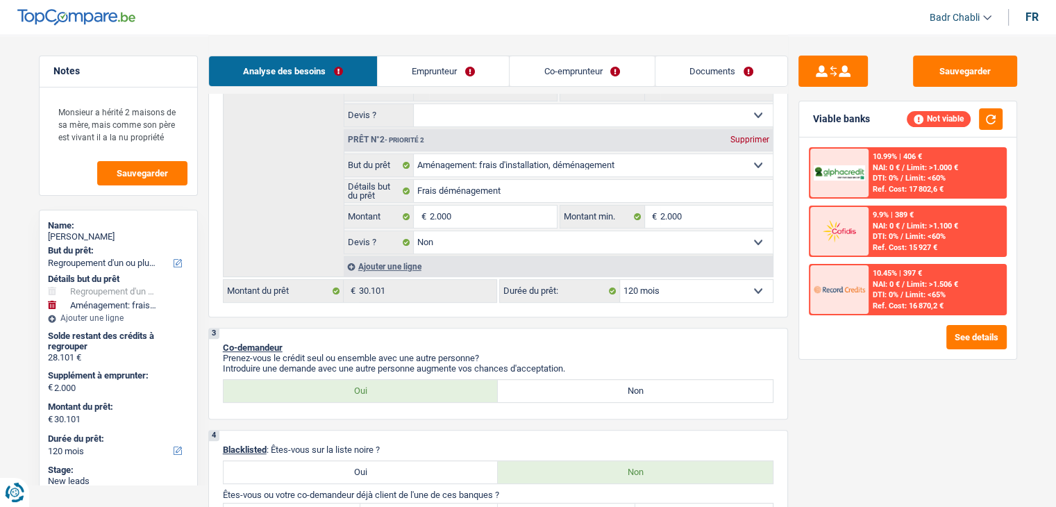
click at [877, 287] on div "10.45% | 397 € NAI: 0 € / Limit: >1.506 € DTI: 0% / Limit: <65% Ref. Cost: 16 8…" at bounding box center [937, 289] width 137 height 49
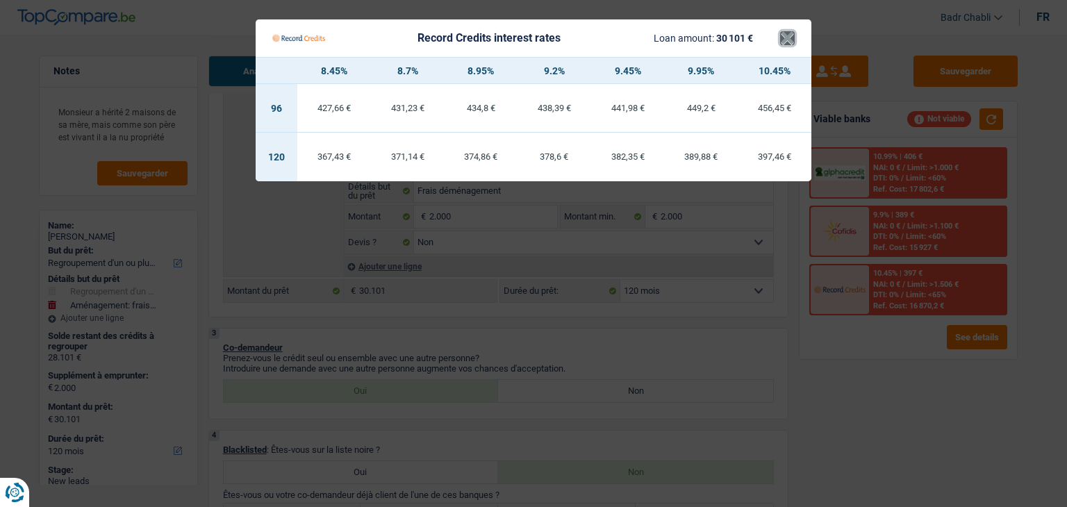
click at [792, 40] on button "×" at bounding box center [787, 38] width 15 height 14
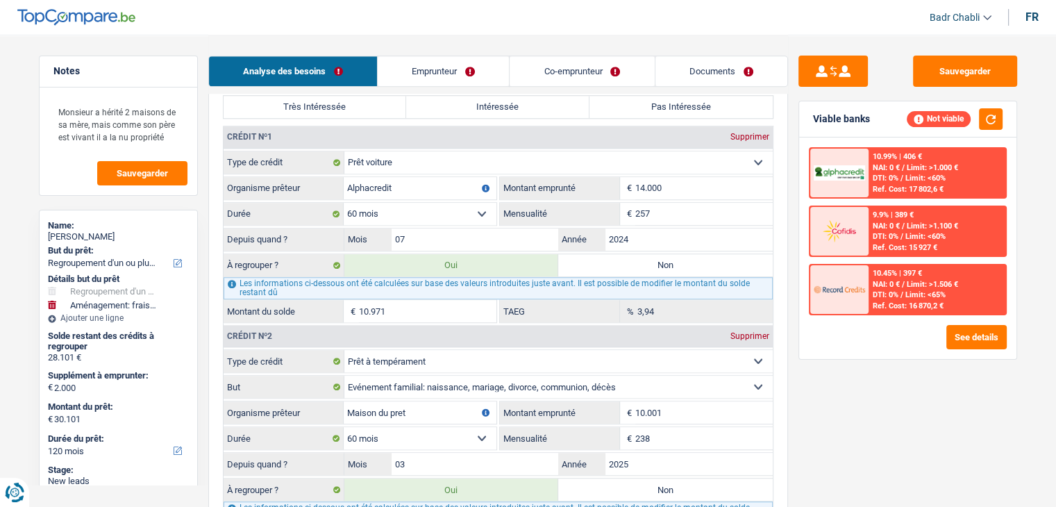
scroll to position [1111, 0]
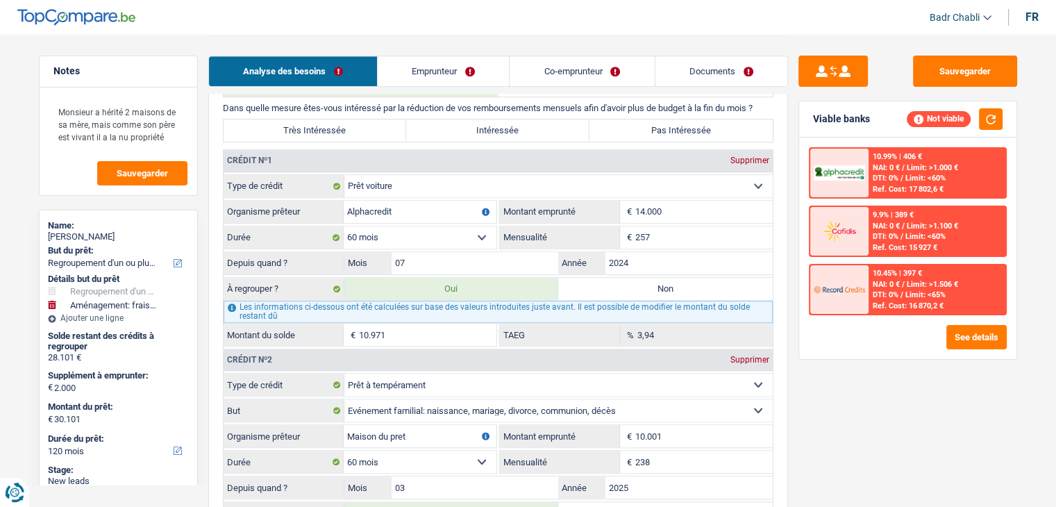
click at [819, 388] on div "Sauvegarder Viable banks Not viable 10.99% | 406 € NAI: 0 € / Limit: >1.000 € D…" at bounding box center [908, 270] width 240 height 429
click at [342, 120] on label "Très Intéressée" at bounding box center [315, 130] width 183 height 22
click at [342, 120] on input "Très Intéressée" at bounding box center [315, 130] width 183 height 22
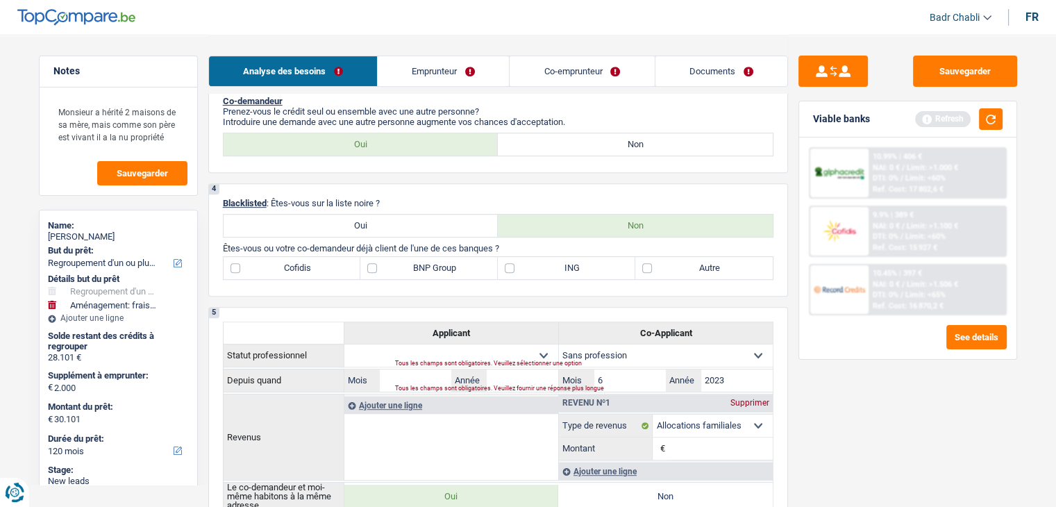
scroll to position [735, 0]
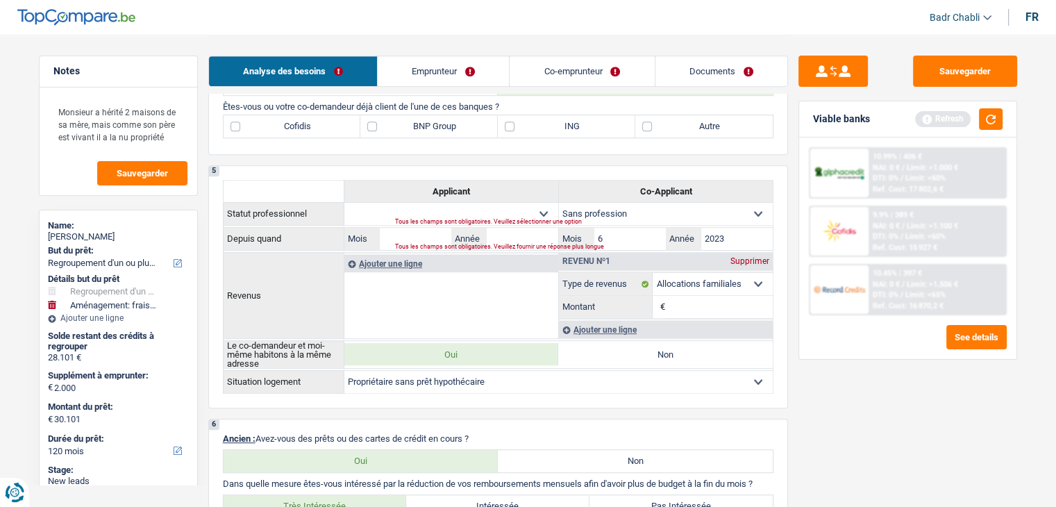
click at [383, 123] on label "BNP Group" at bounding box center [429, 126] width 138 height 22
click at [383, 123] on input "BNP Group" at bounding box center [429, 126] width 138 height 22
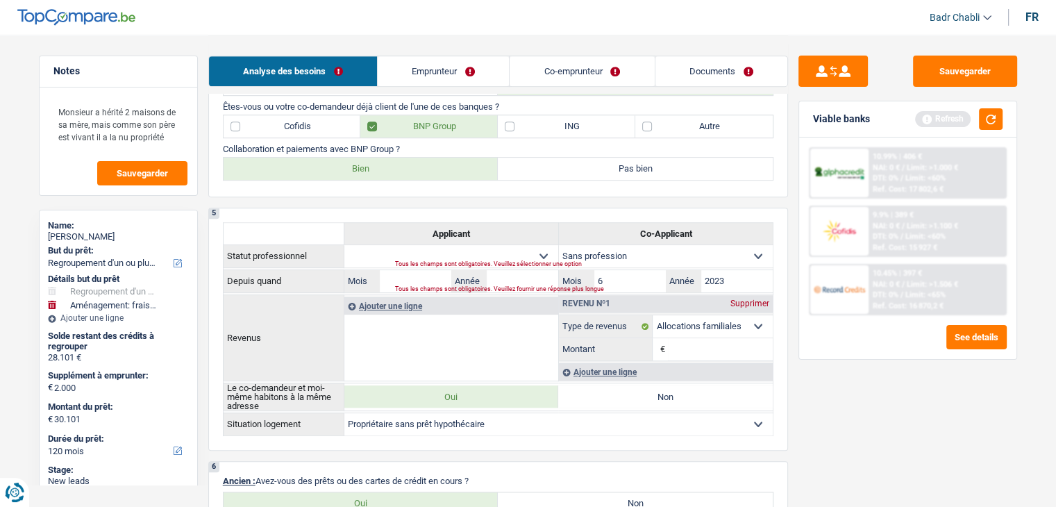
click at [379, 174] on label "Bien" at bounding box center [361, 169] width 275 height 22
click at [379, 174] on input "Bien" at bounding box center [361, 169] width 275 height 22
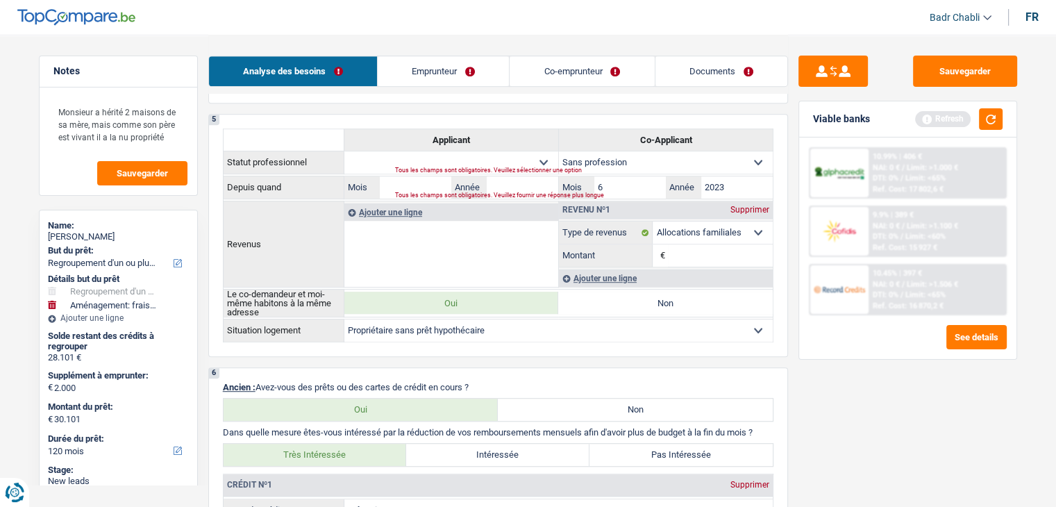
scroll to position [708, 0]
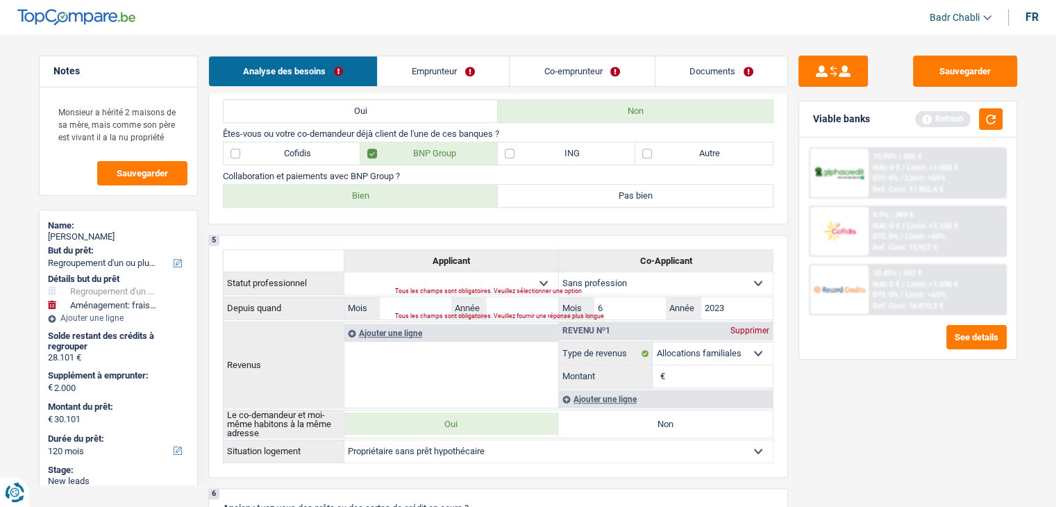
click at [275, 149] on label "Cofidis" at bounding box center [293, 153] width 138 height 22
click at [275, 149] on input "Cofidis" at bounding box center [293, 153] width 138 height 22
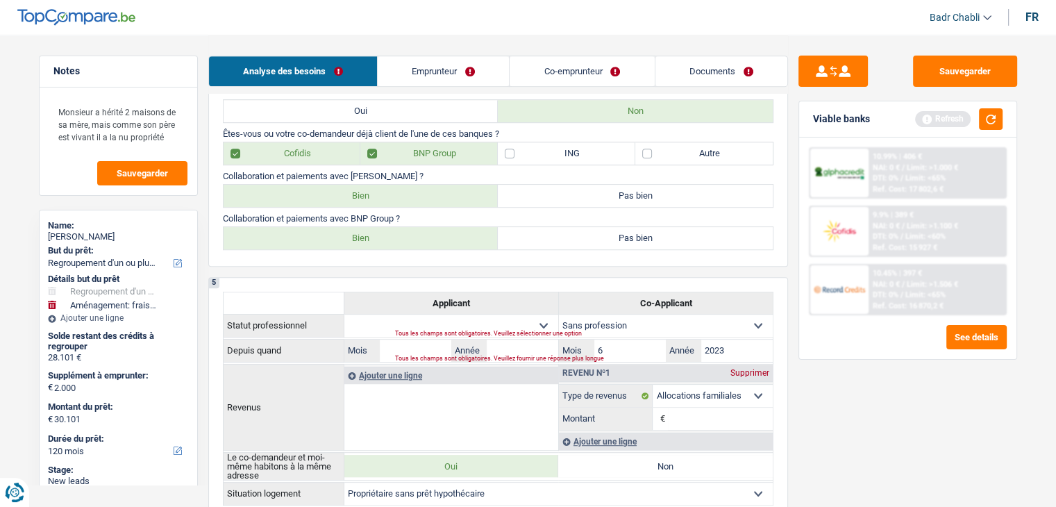
click at [382, 188] on label "Bien" at bounding box center [361, 196] width 275 height 22
click at [382, 188] on input "Bien" at bounding box center [361, 196] width 275 height 22
click at [799, 167] on div "10.99% | 406 € NAI: 0 € / Limit: >1.000 € DTI: 0% / Limit: <65% Ref. Cost: 17 8…" at bounding box center [907, 249] width 217 height 222
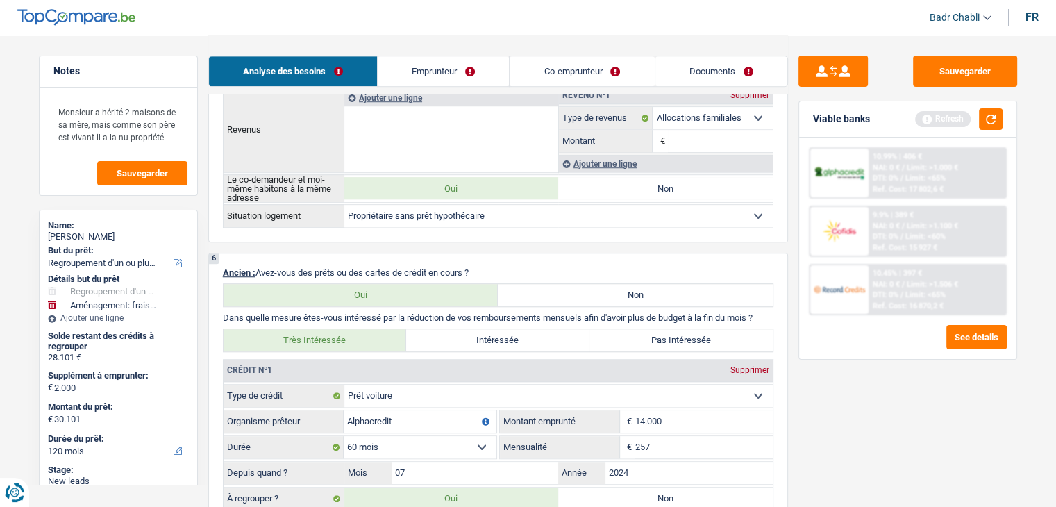
scroll to position [1333, 0]
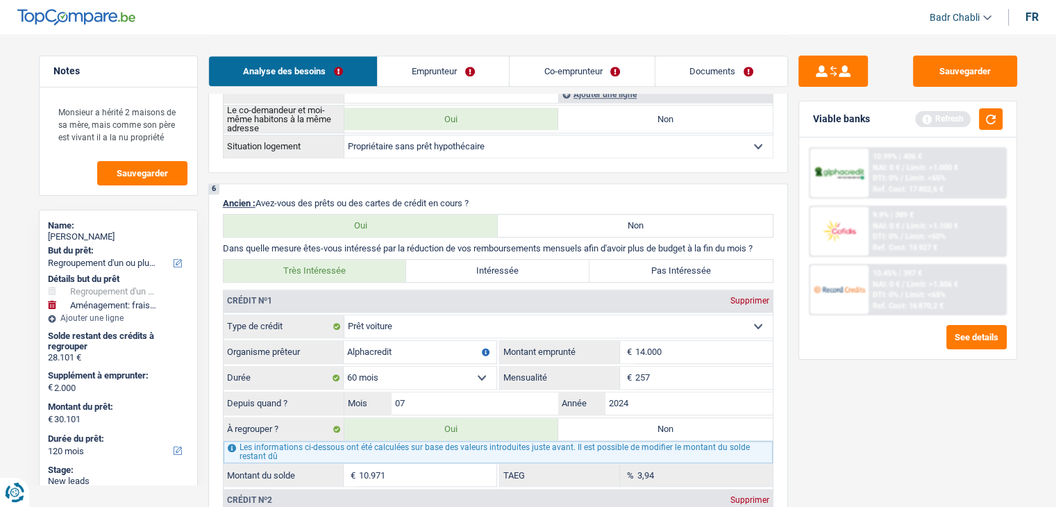
click at [581, 71] on link "Co-emprunteur" at bounding box center [582, 71] width 144 height 30
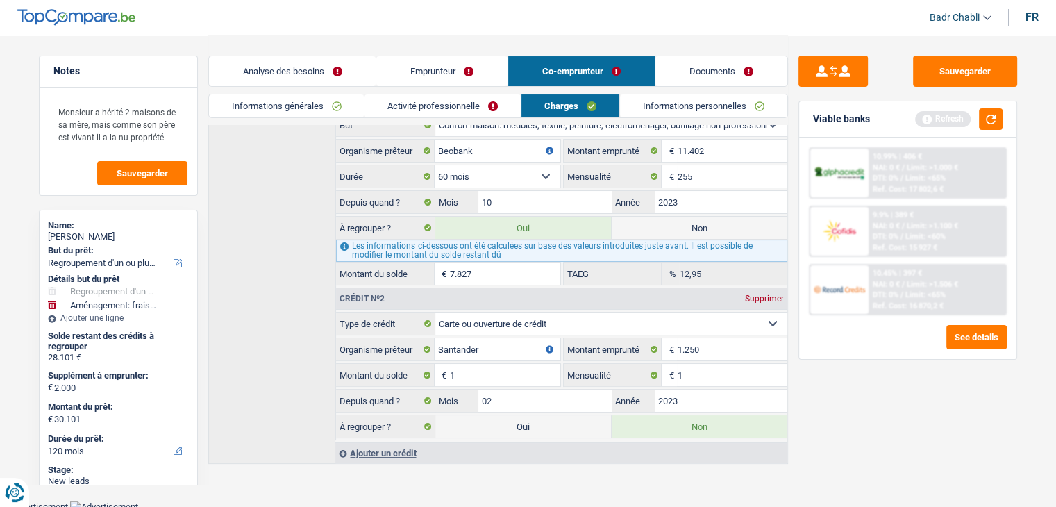
scroll to position [0, 0]
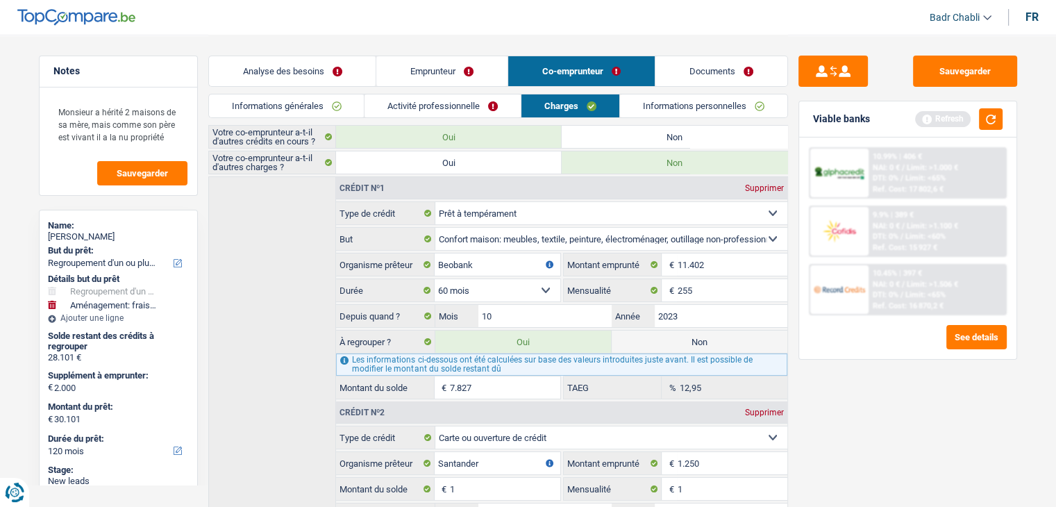
click at [437, 59] on link "Emprunteur" at bounding box center [441, 71] width 131 height 30
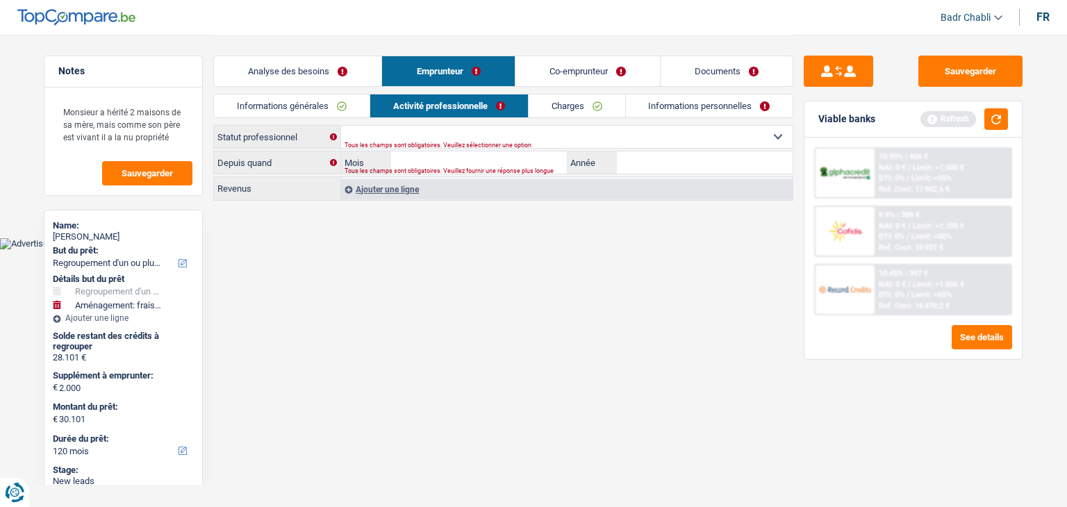
click at [317, 103] on link "Informations générales" at bounding box center [292, 105] width 156 height 23
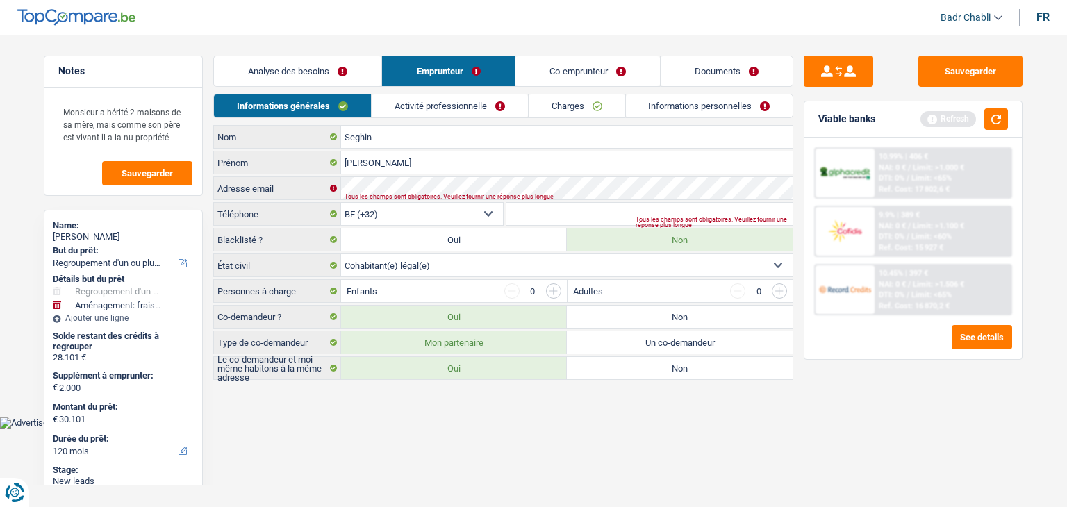
click at [578, 106] on link "Charges" at bounding box center [576, 105] width 97 height 23
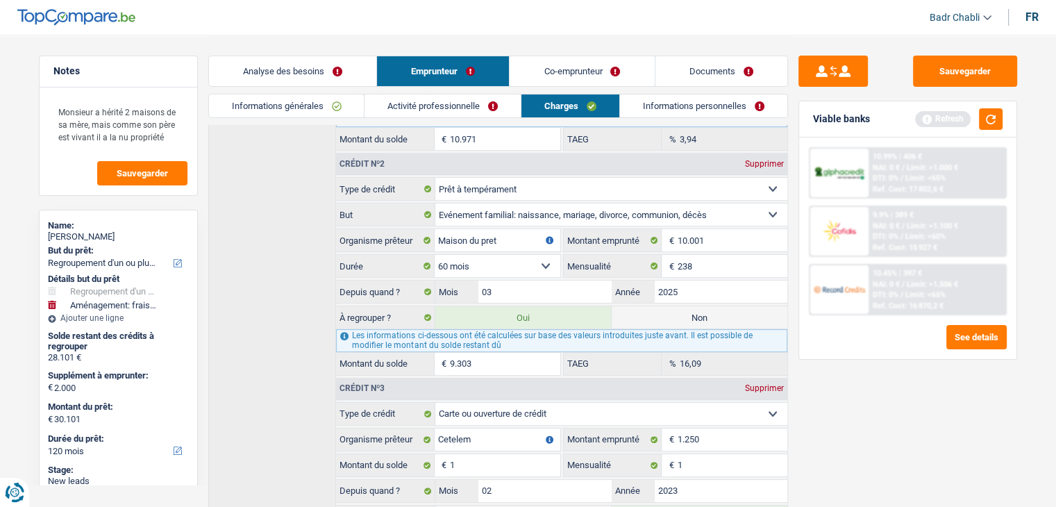
scroll to position [464, 0]
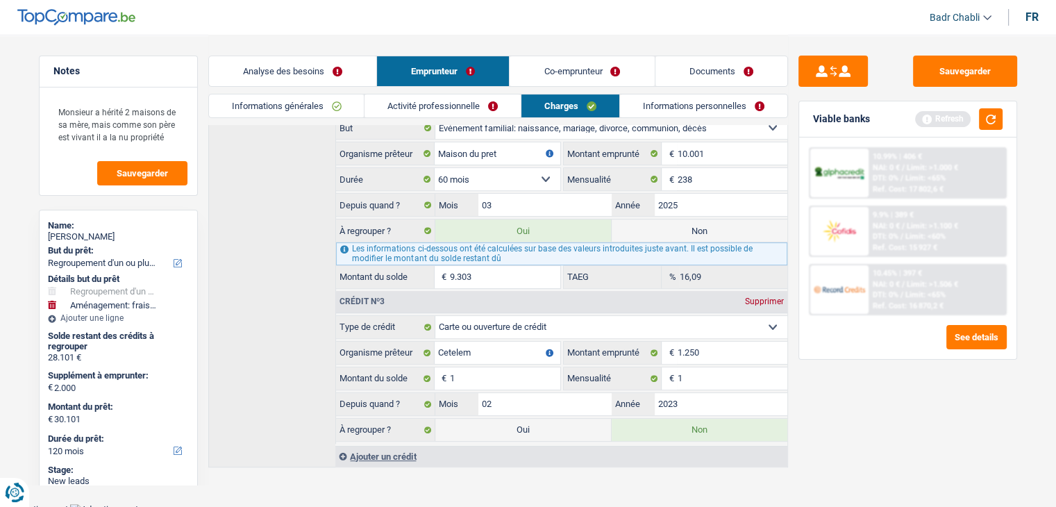
click at [384, 446] on div "Ajouter un crédit" at bounding box center [560, 456] width 451 height 21
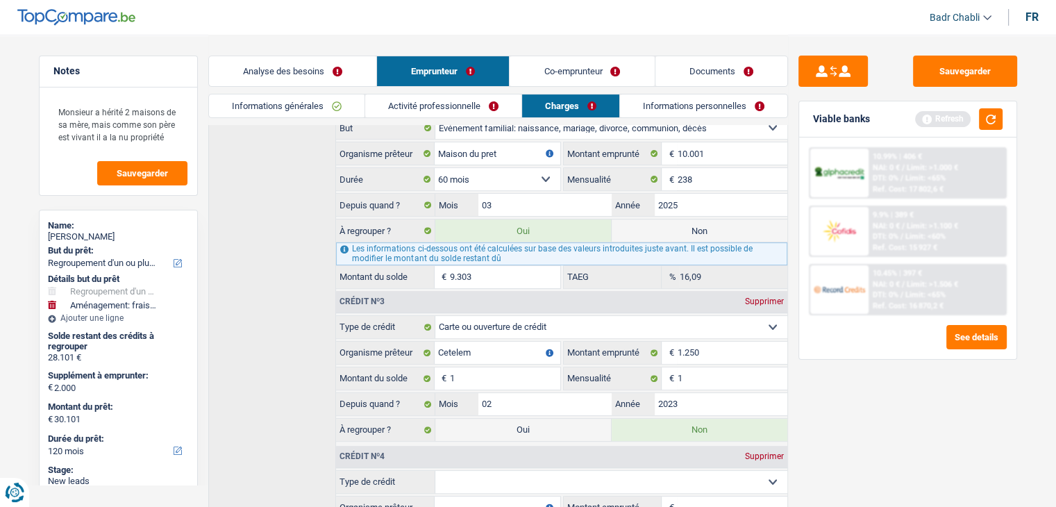
scroll to position [635, 0]
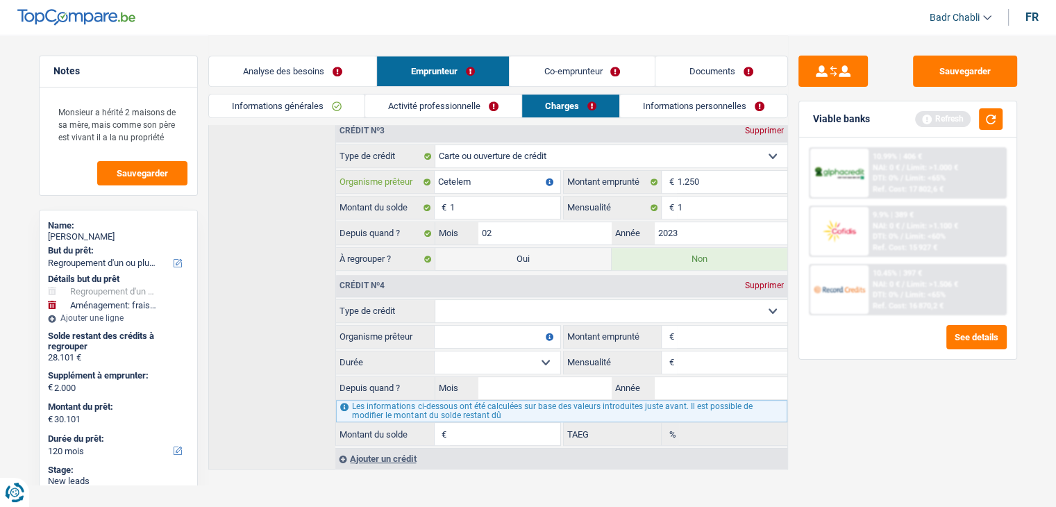
click at [488, 176] on input "Cetelem" at bounding box center [497, 182] width 125 height 22
click at [761, 281] on div "Supprimer" at bounding box center [765, 285] width 46 height 8
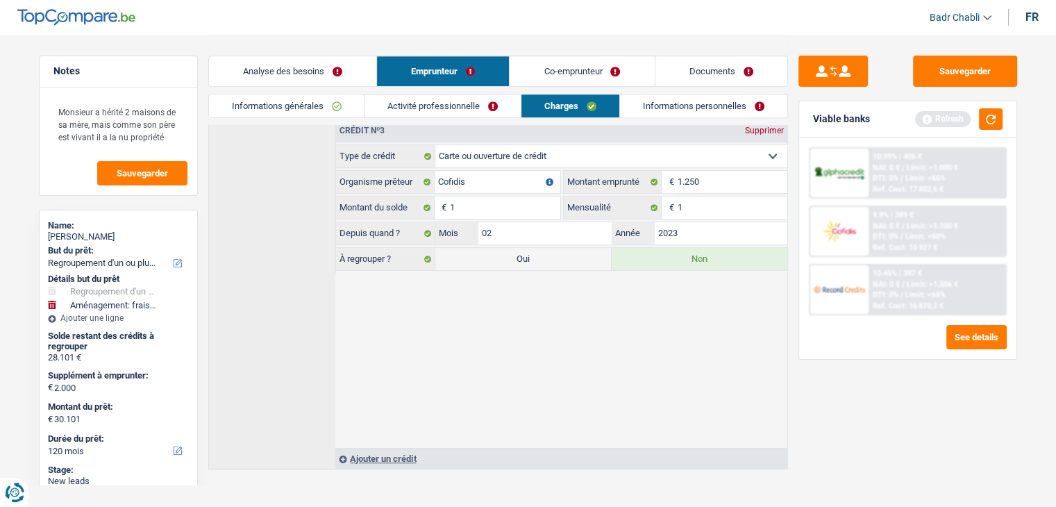
scroll to position [464, 0]
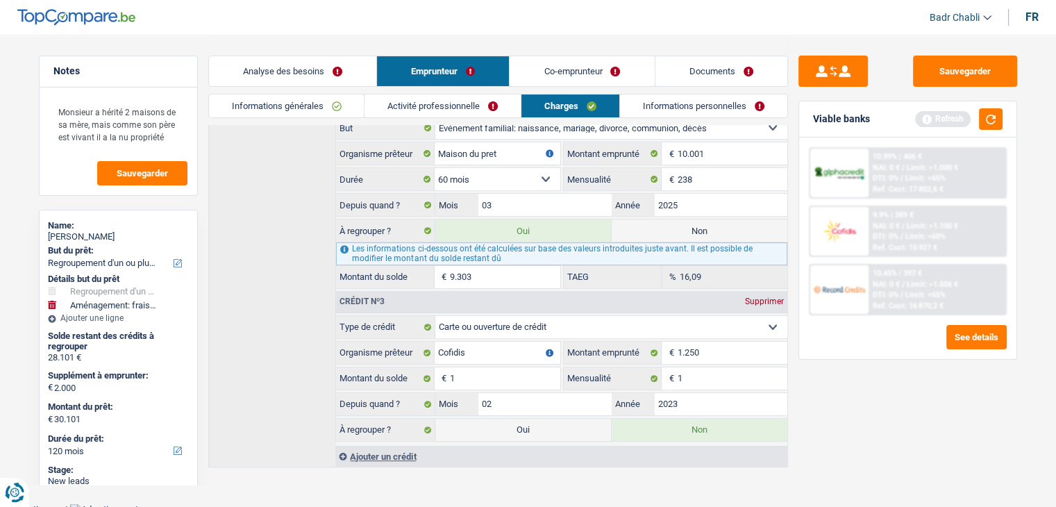
click at [906, 426] on div "Sauvegarder Viable banks Refresh 10.99% | 406 € NAI: 0 € / Limit: >1.000 € DTI:…" at bounding box center [908, 270] width 240 height 429
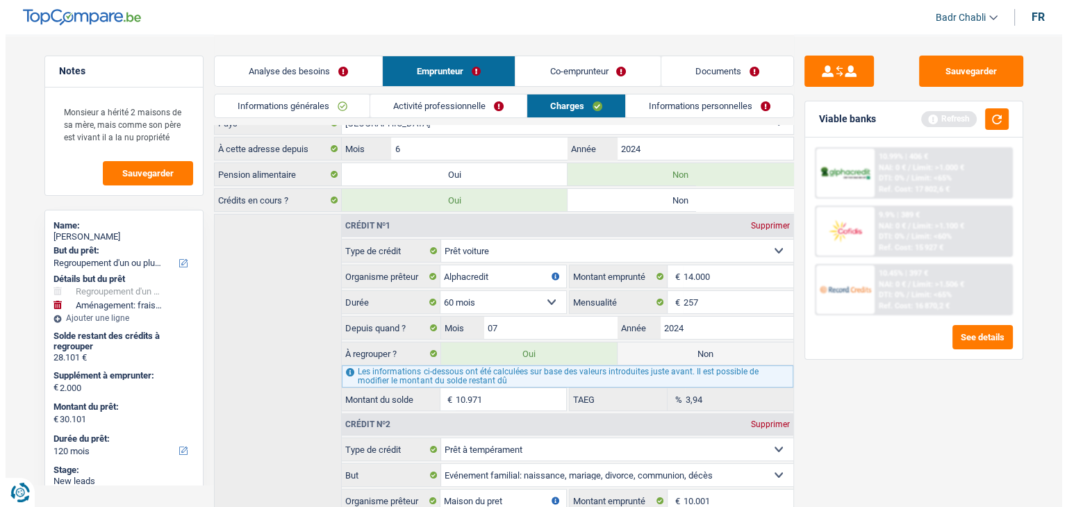
scroll to position [0, 0]
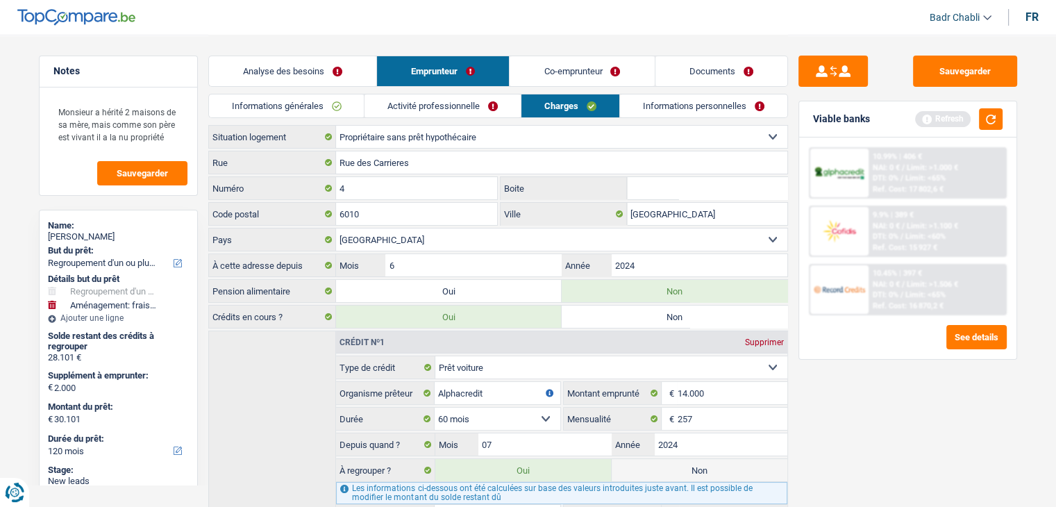
click at [269, 112] on link "Informations générales" at bounding box center [287, 105] width 156 height 23
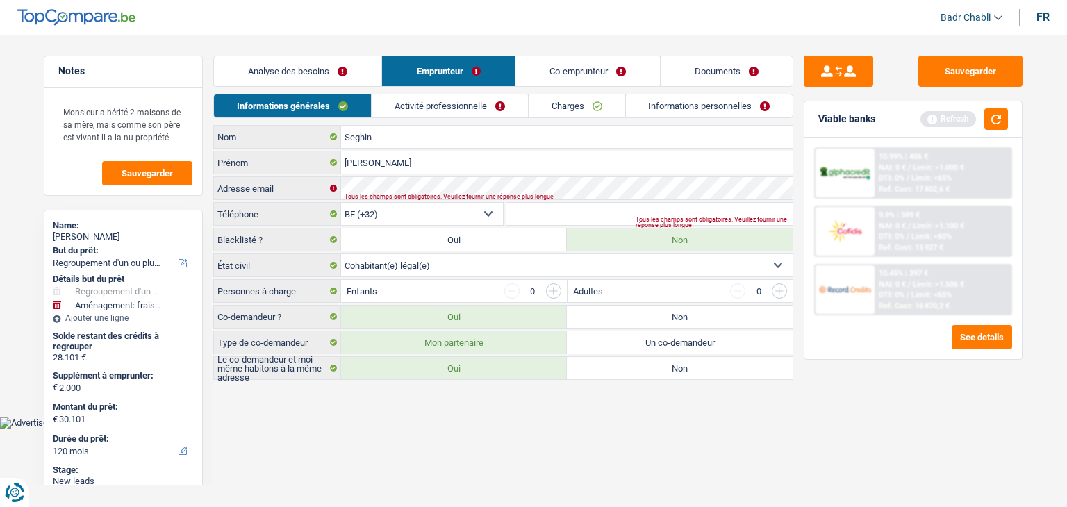
click at [563, 60] on div "Analyse des besoins Emprunteur Co-emprunteur Documents" at bounding box center [503, 64] width 580 height 59
click at [567, 69] on link "Co-emprunteur" at bounding box center [587, 71] width 144 height 30
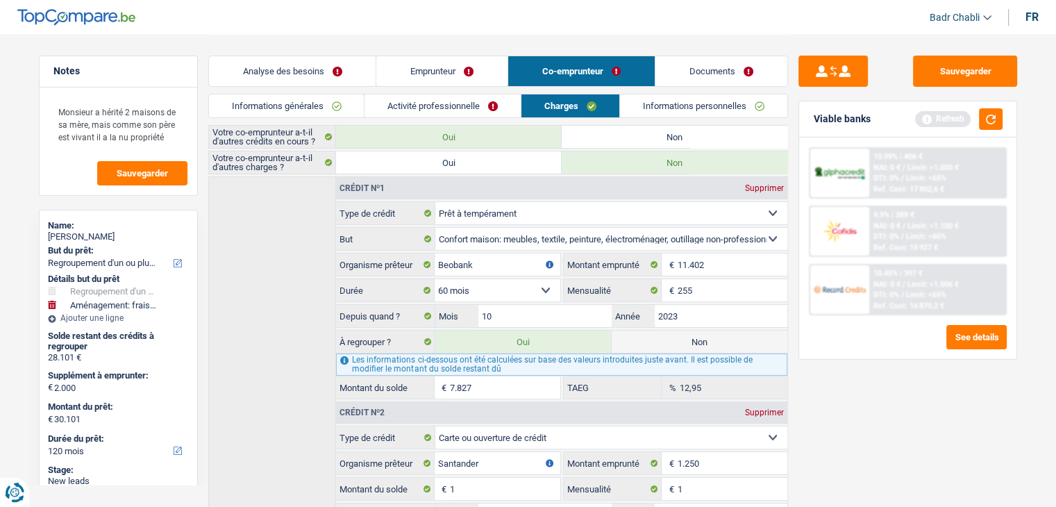
click at [453, 103] on link "Activité professionnelle" at bounding box center [443, 105] width 156 height 23
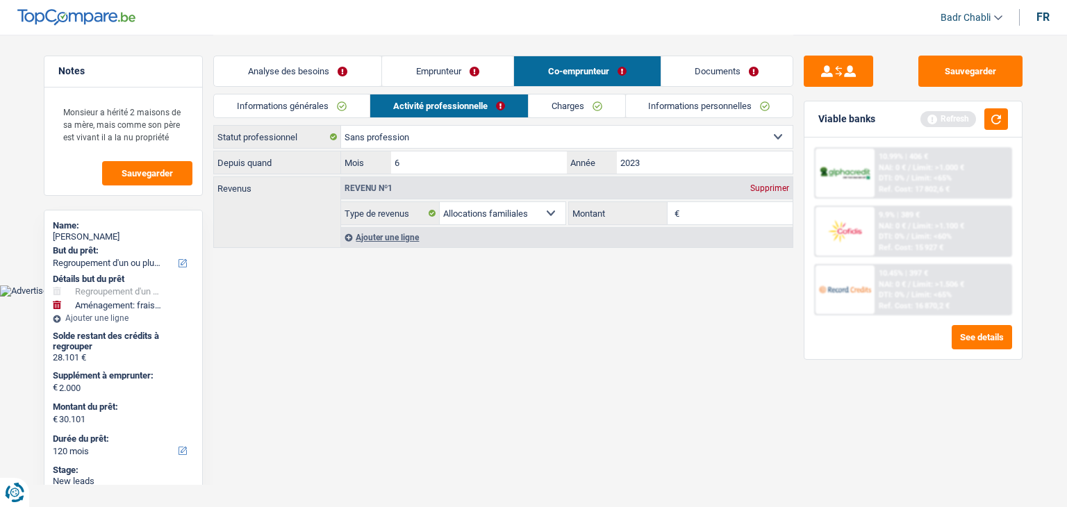
click at [301, 101] on link "Informations générales" at bounding box center [292, 105] width 156 height 23
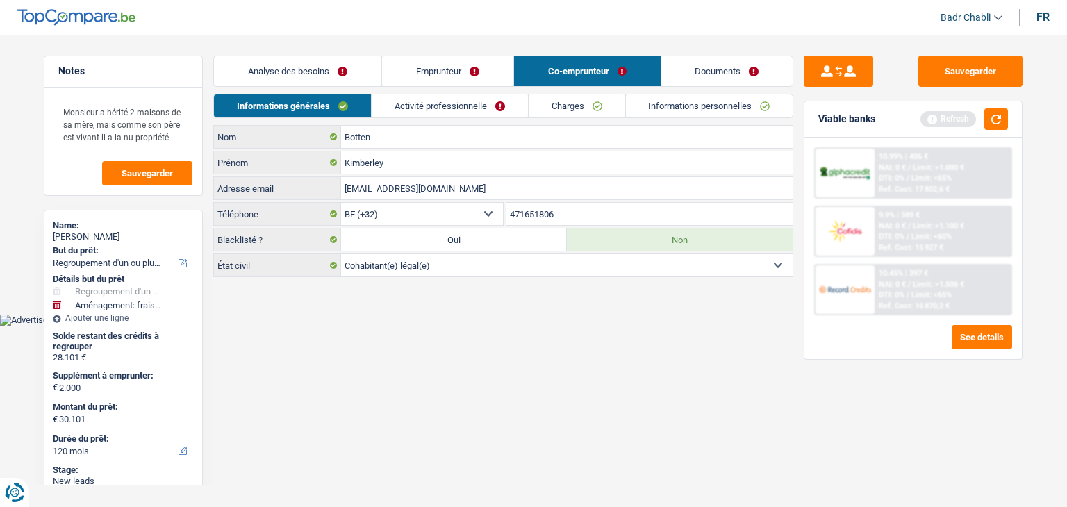
click at [494, 185] on input "[EMAIL_ADDRESS][DOMAIN_NAME]" at bounding box center [566, 188] width 451 height 22
click at [426, 74] on link "Emprunteur" at bounding box center [447, 71] width 131 height 30
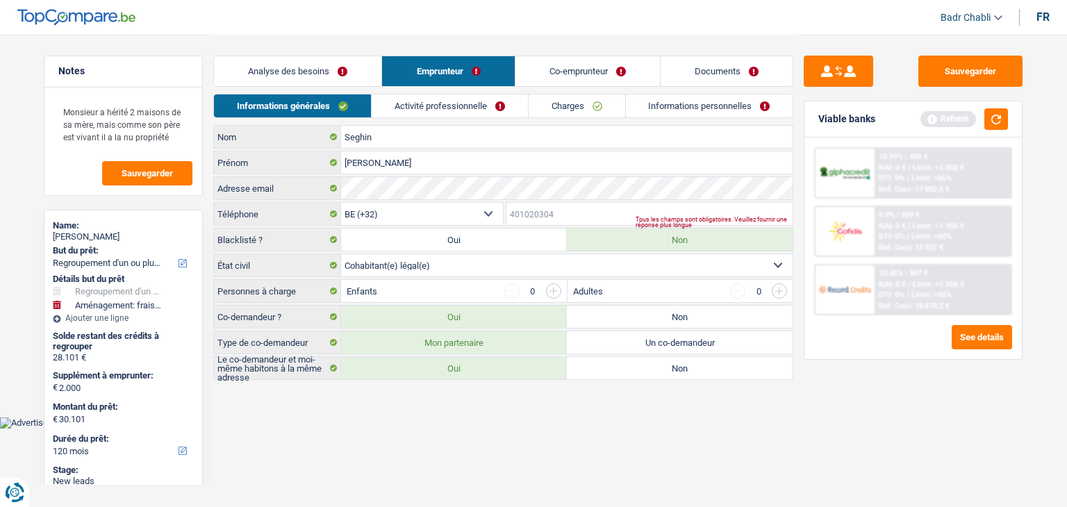
click at [534, 211] on input "Téléphone" at bounding box center [649, 214] width 287 height 22
click at [567, 78] on link "Co-emprunteur" at bounding box center [587, 71] width 144 height 30
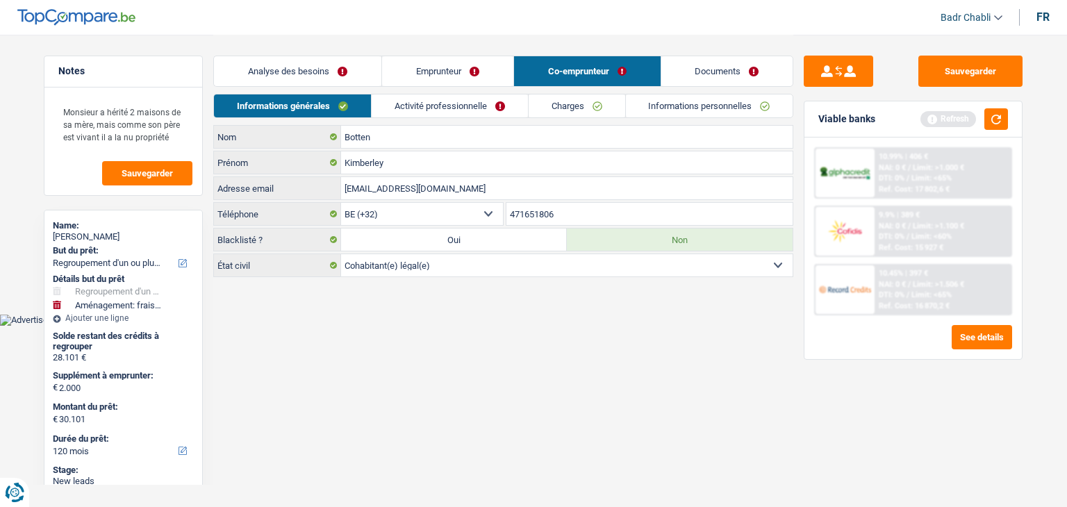
click at [535, 206] on input "471651806" at bounding box center [649, 214] width 287 height 22
click at [424, 63] on link "Emprunteur" at bounding box center [447, 71] width 131 height 30
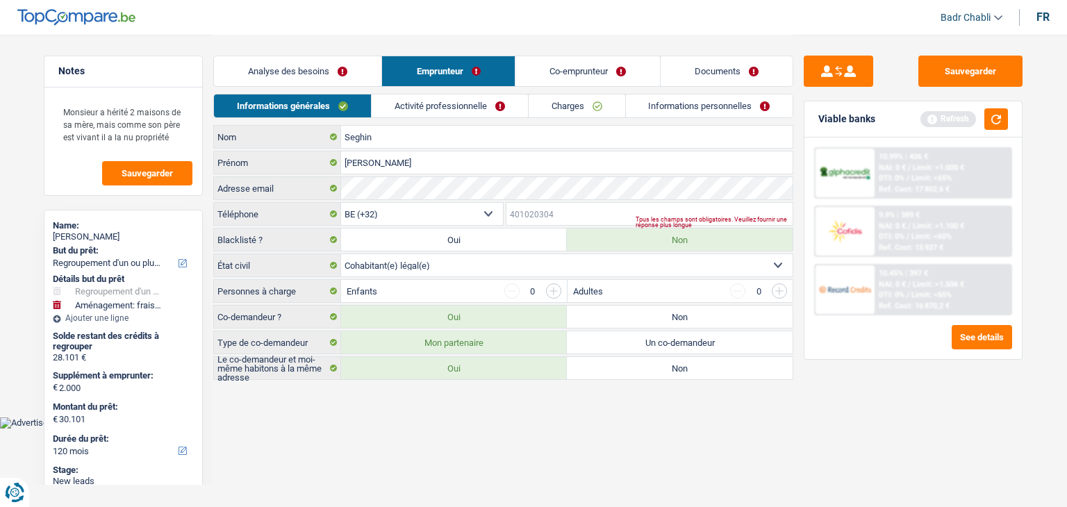
click at [533, 220] on input "Téléphone" at bounding box center [649, 214] width 287 height 22
paste input "471651806"
click at [178, 138] on textarea "Monsieur a hérité 2 maisons de sa mère, mais comme son père est vivant il a la …" at bounding box center [123, 124] width 138 height 54
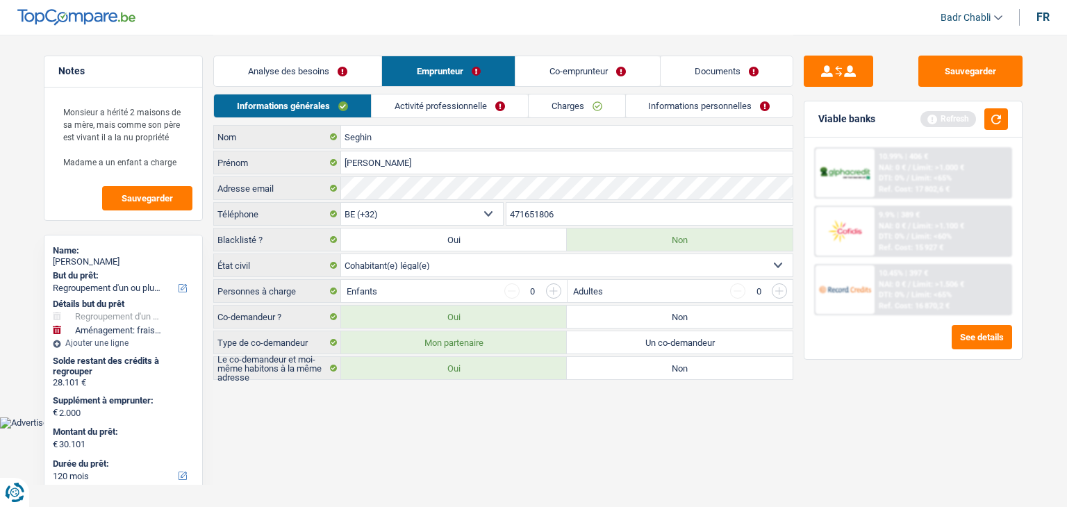
click at [466, 106] on link "Activité professionnelle" at bounding box center [450, 105] width 156 height 23
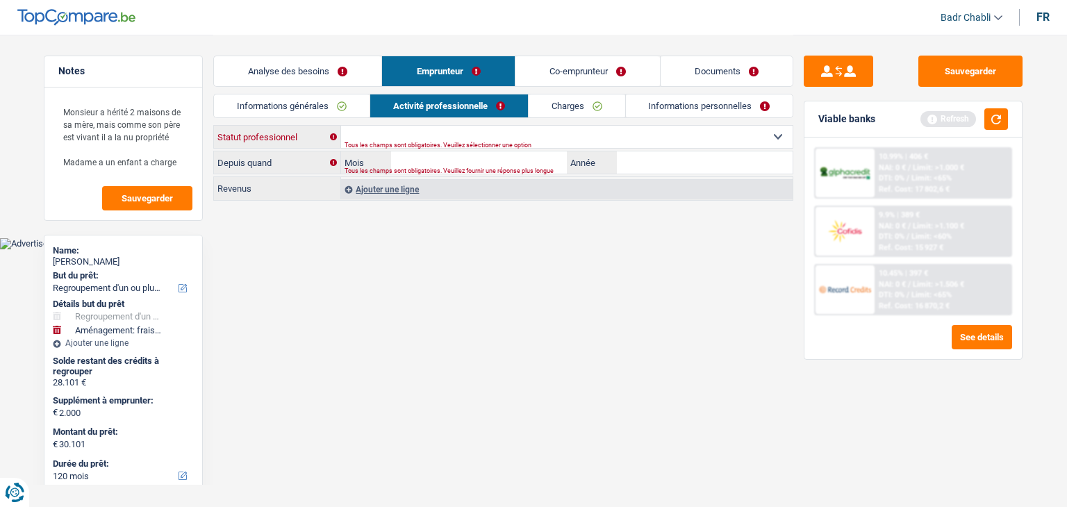
click at [444, 137] on select "Ouvrier Employé privé Employé public Invalide Indépendant Pensionné Chômeur Mut…" at bounding box center [566, 137] width 451 height 22
click at [341, 126] on select "Ouvrier Employé privé Employé public Invalide Indépendant Pensionné Chômeur Mut…" at bounding box center [566, 137] width 451 height 22
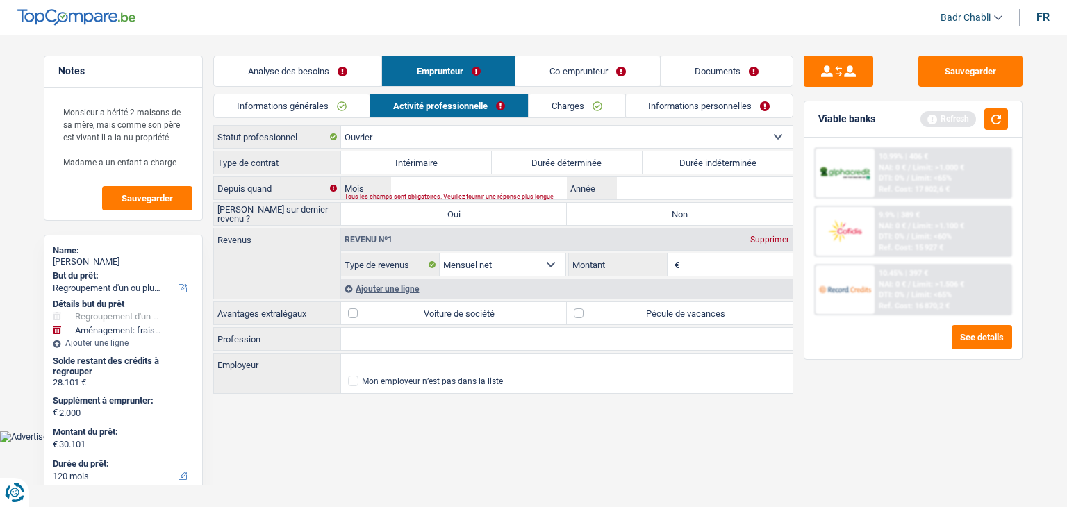
click at [400, 337] on input "Profession" at bounding box center [566, 339] width 451 height 22
click at [389, 356] on input "Employeur" at bounding box center [566, 364] width 451 height 22
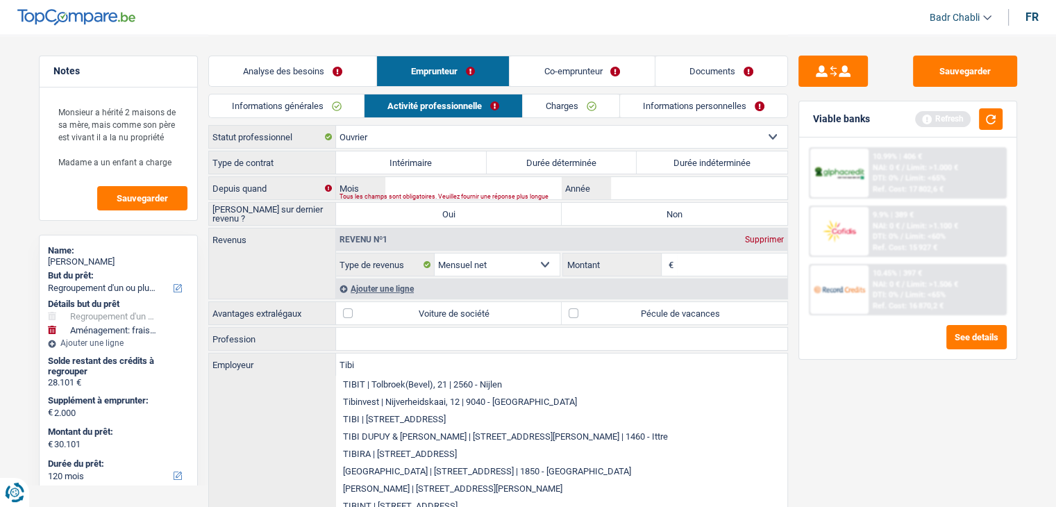
click at [394, 334] on input "Profession" at bounding box center [561, 339] width 451 height 22
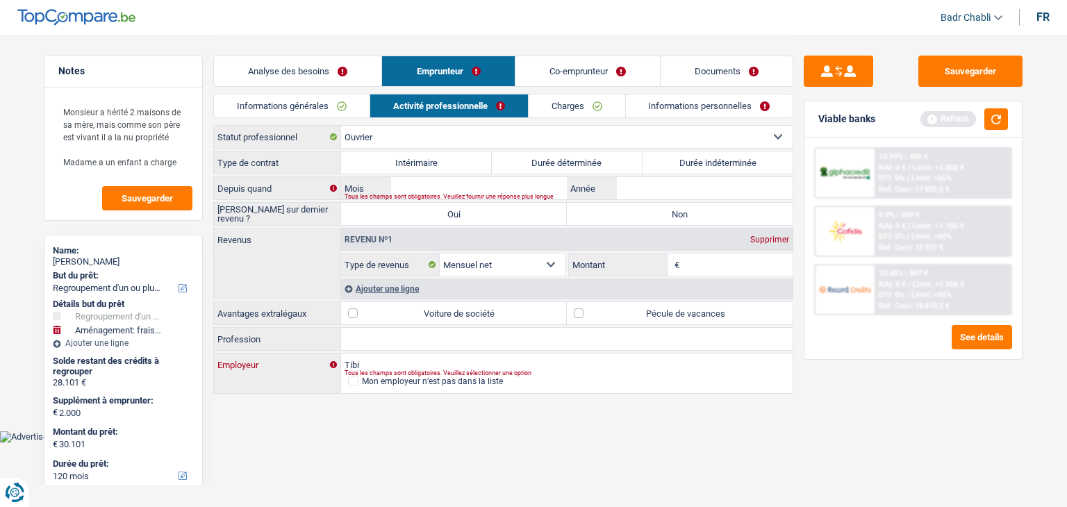
click at [382, 356] on input "Tibi" at bounding box center [566, 364] width 451 height 22
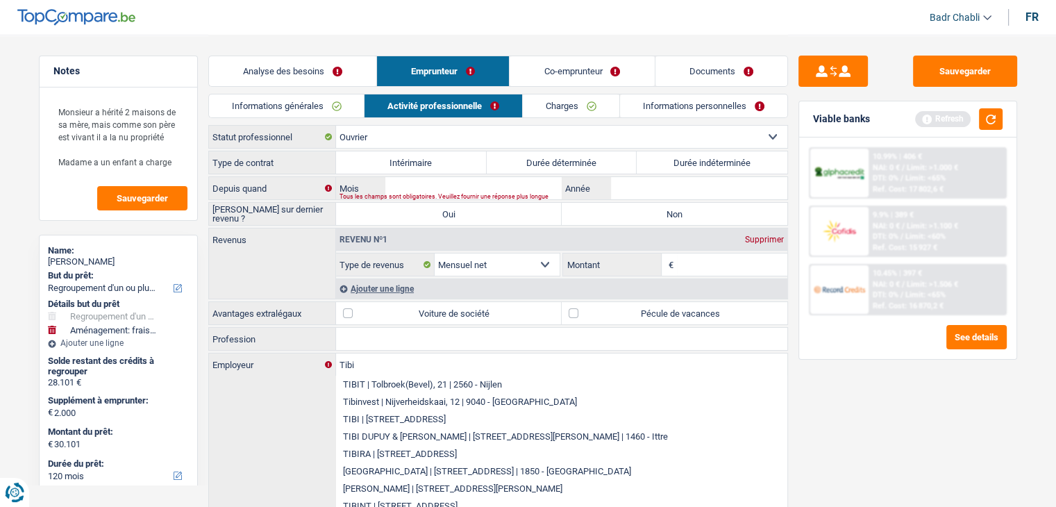
click at [387, 340] on input "Profession" at bounding box center [561, 339] width 451 height 22
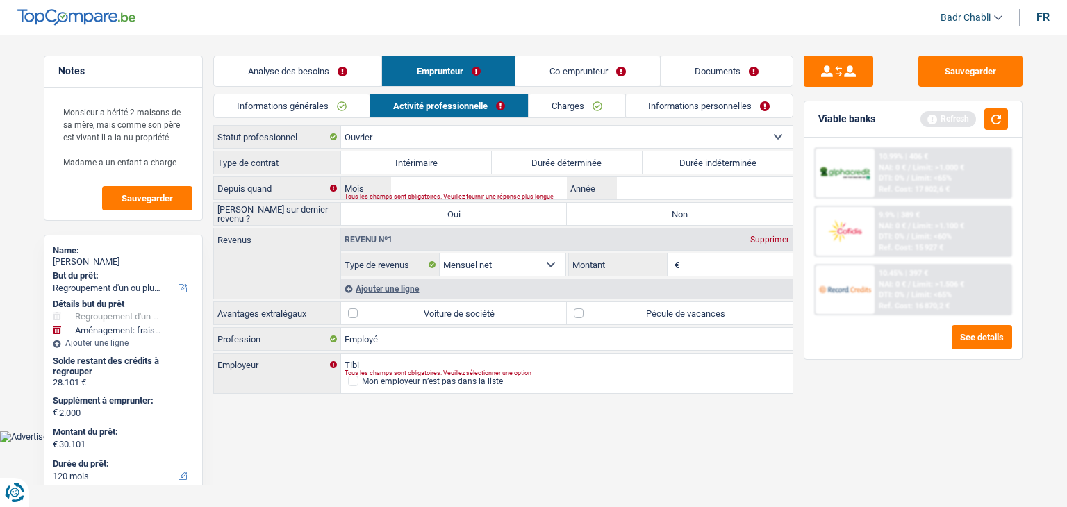
click at [742, 157] on label "Durée indéterminée" at bounding box center [717, 162] width 151 height 22
click at [742, 157] on input "Durée indéterminée" at bounding box center [717, 162] width 151 height 22
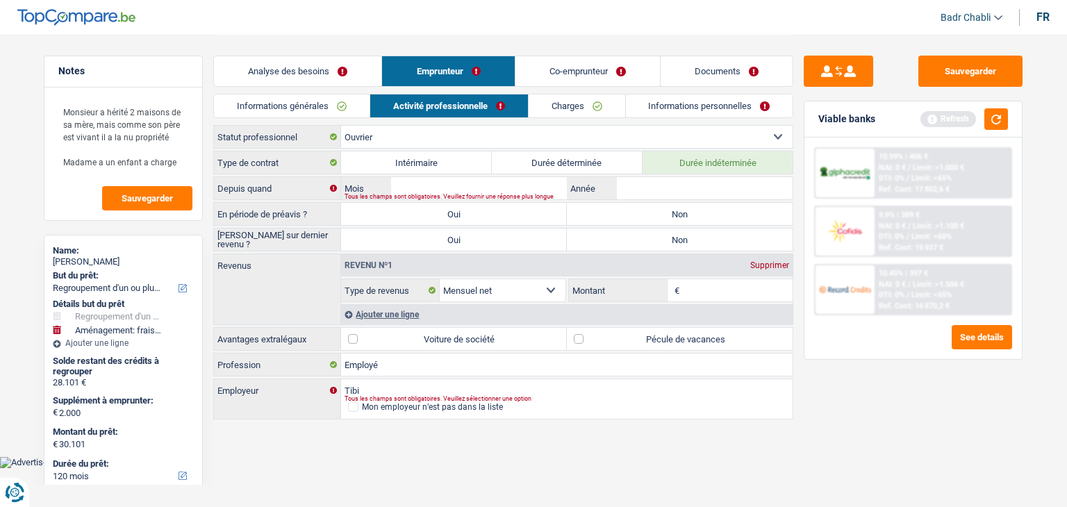
click at [678, 219] on label "Non" at bounding box center [680, 214] width 226 height 22
click at [678, 219] on input "Non" at bounding box center [680, 214] width 226 height 22
click at [683, 239] on label "Non" at bounding box center [680, 239] width 226 height 22
click at [683, 239] on input "Non" at bounding box center [680, 239] width 226 height 22
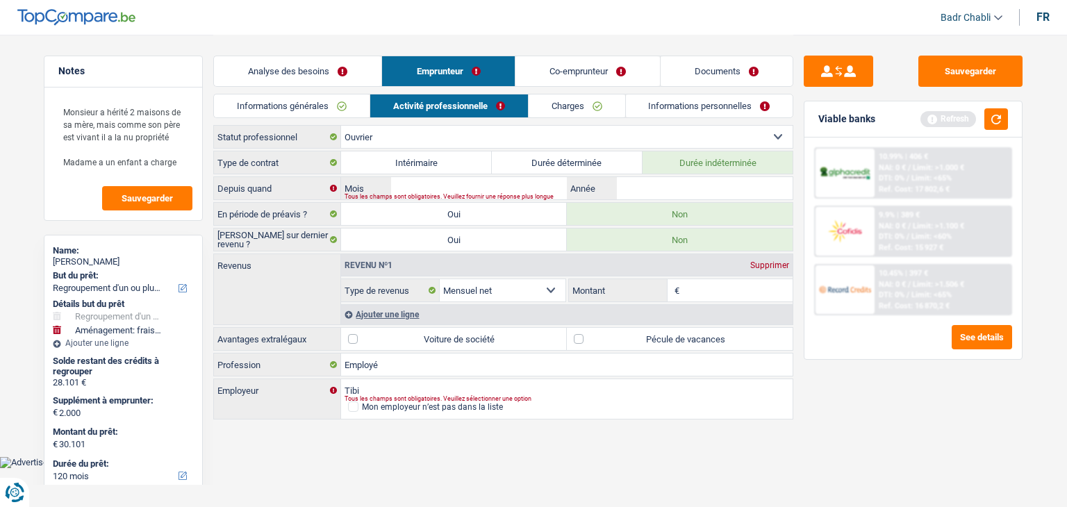
click at [640, 344] on label "Pécule de vacances" at bounding box center [680, 339] width 226 height 22
click at [640, 344] on input "Pécule de vacances" at bounding box center [680, 339] width 226 height 22
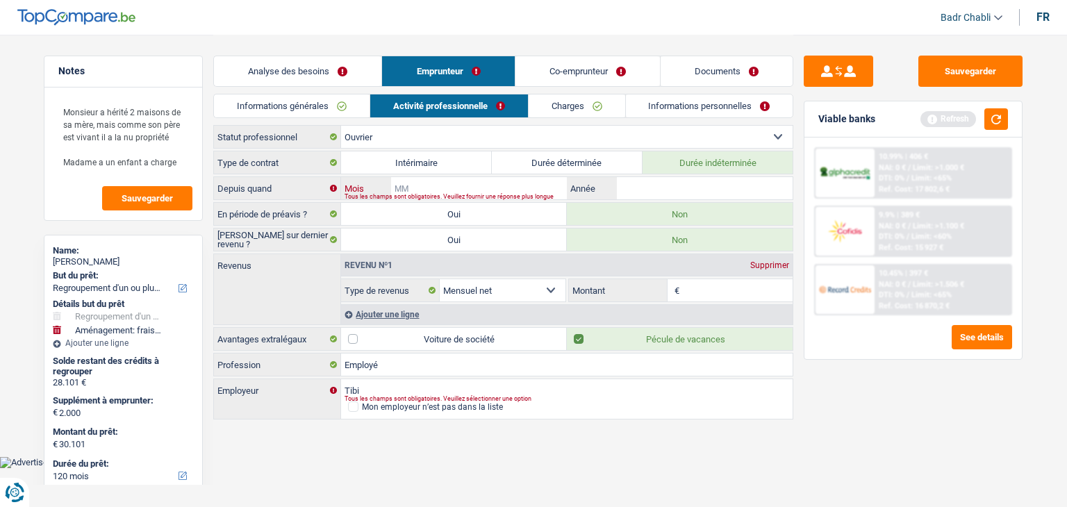
click at [471, 186] on input "Mois" at bounding box center [479, 188] width 176 height 22
click at [719, 297] on input "Montant" at bounding box center [738, 290] width 110 height 22
click at [751, 294] on input "Montant" at bounding box center [738, 290] width 110 height 22
click at [742, 290] on input "Montant" at bounding box center [738, 290] width 110 height 22
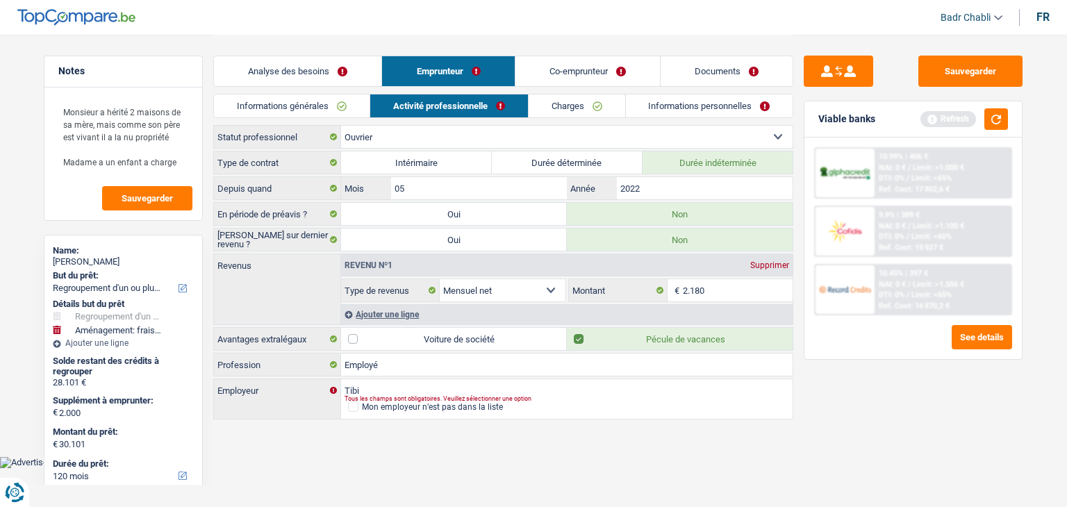
click at [401, 310] on div "Ajouter une ligne" at bounding box center [566, 314] width 451 height 20
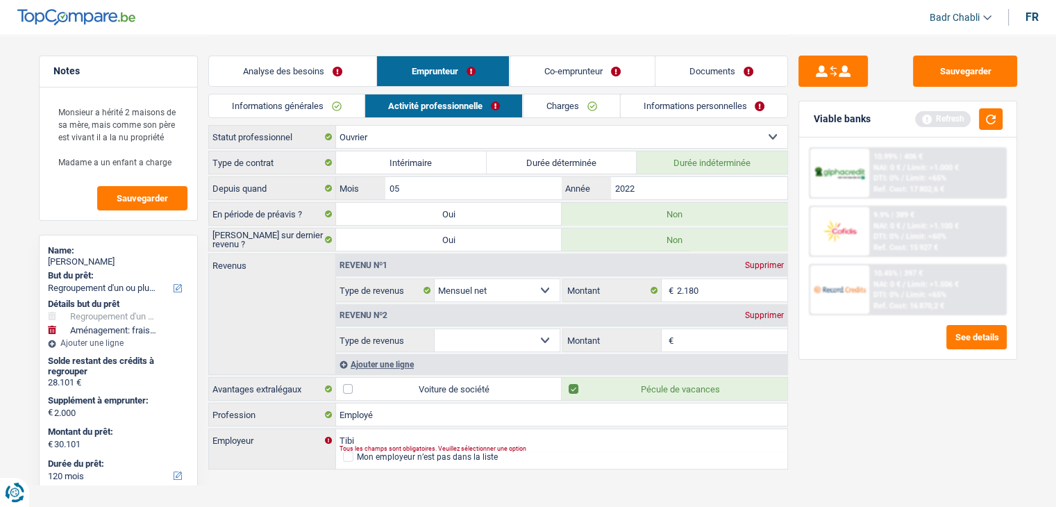
click at [544, 334] on select "Allocation d'handicap Allocations chômage Allocations familiales Chèques repas …" at bounding box center [498, 340] width 126 height 22
click at [435, 329] on select "Allocation d'handicap Allocations chômage Allocations familiales Chèques repas …" at bounding box center [498, 340] width 126 height 22
click at [706, 337] on input "Montant par jour" at bounding box center [732, 340] width 110 height 22
click at [683, 335] on input "8,0" at bounding box center [732, 340] width 110 height 22
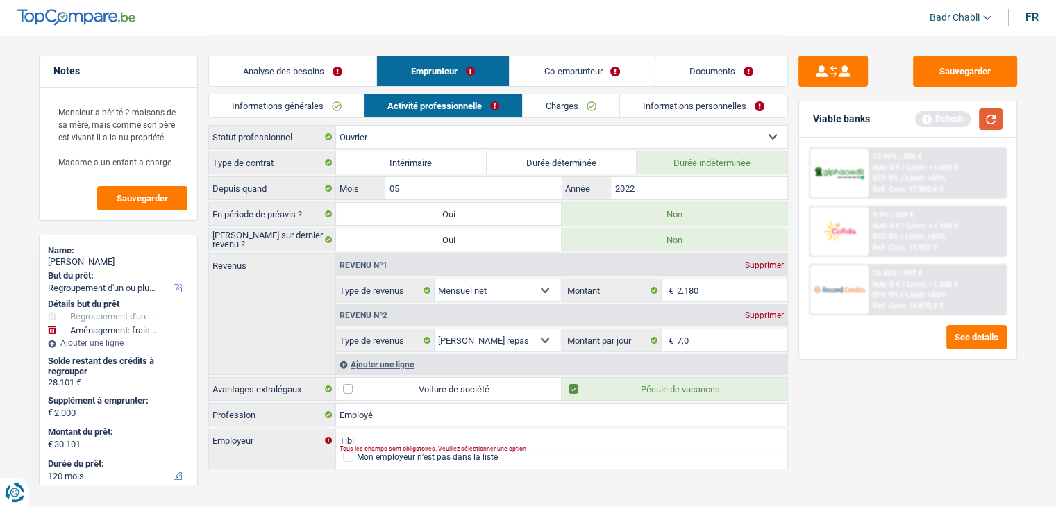
click at [1000, 119] on button "button" at bounding box center [991, 119] width 24 height 22
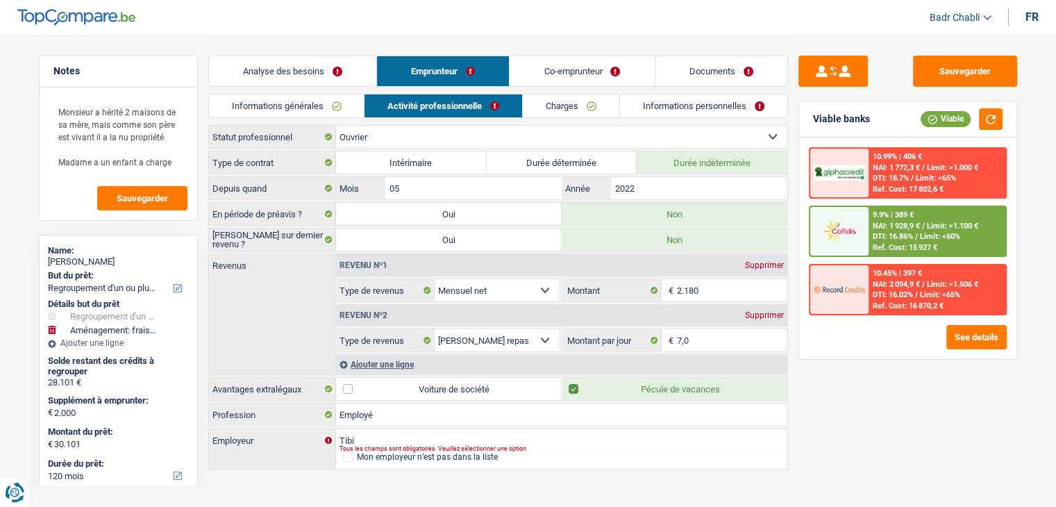
click at [578, 72] on link "Co-emprunteur" at bounding box center [582, 71] width 144 height 30
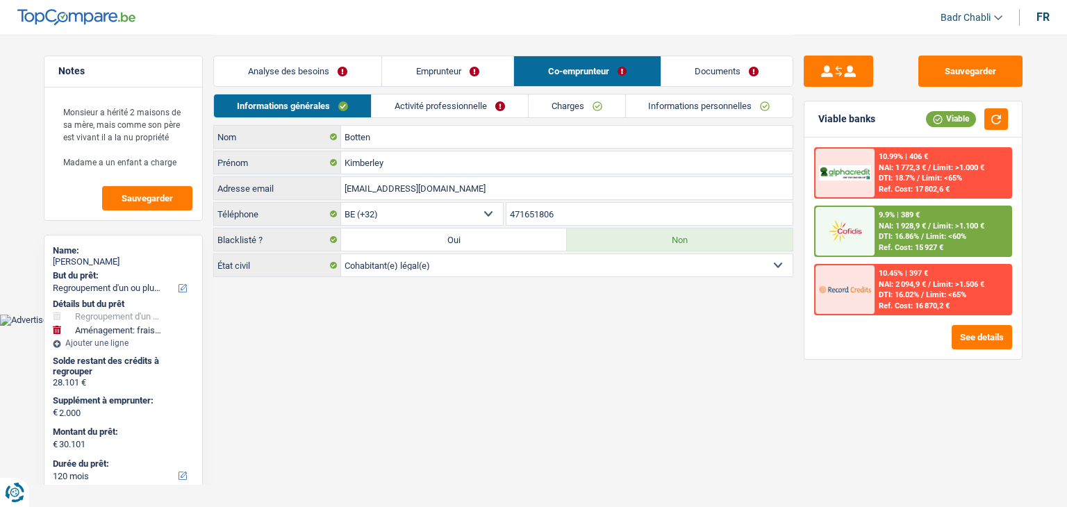
click at [471, 113] on link "Activité professionnelle" at bounding box center [450, 105] width 156 height 23
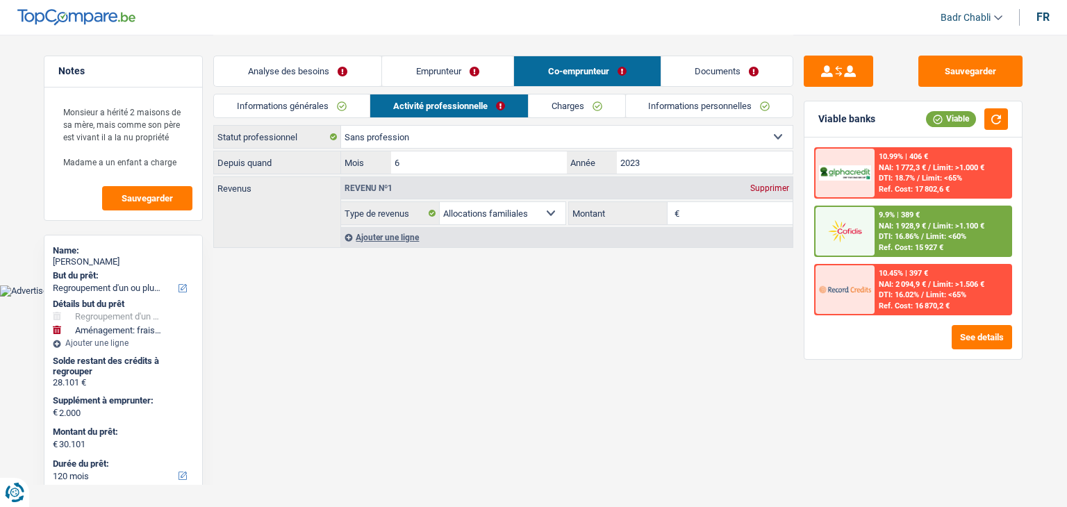
click at [458, 142] on select "Ouvrier Employé privé Employé public Invalide Indépendant Pensionné Chômeur Mut…" at bounding box center [566, 137] width 451 height 22
click at [341, 126] on select "Ouvrier Employé privé Employé public Invalide Indépendant Pensionné Chômeur Mut…" at bounding box center [566, 137] width 451 height 22
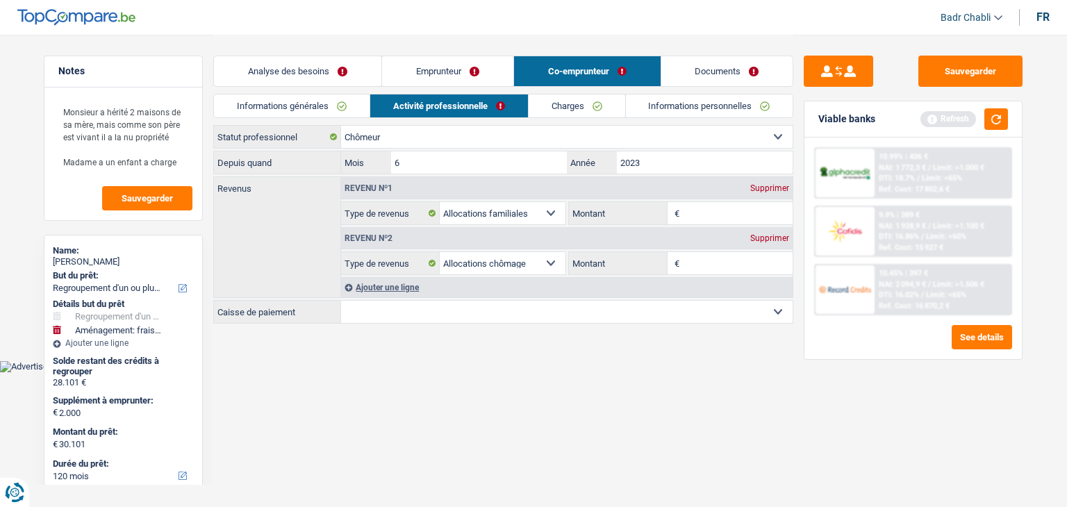
click at [458, 169] on input "6" at bounding box center [479, 162] width 176 height 22
click at [728, 254] on input "Montant" at bounding box center [738, 263] width 110 height 22
click at [463, 312] on select "CAPAC FGTB CSC CGSLB Autre Sélectionner une option" at bounding box center [566, 312] width 451 height 22
click at [341, 301] on select "CAPAC FGTB CSC CGSLB Autre Sélectionner une option" at bounding box center [566, 312] width 451 height 22
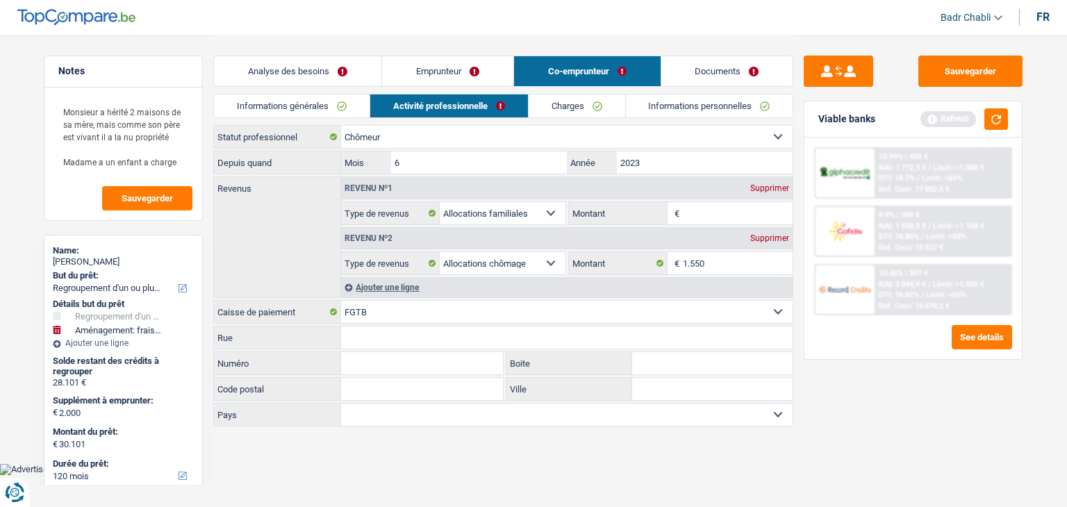
click at [705, 222] on input "Montant" at bounding box center [738, 213] width 110 height 22
click at [705, 217] on input "Montant" at bounding box center [738, 213] width 110 height 22
click at [705, 211] on input "Montant" at bounding box center [738, 213] width 110 height 22
click at [392, 285] on div "Ajouter une ligne" at bounding box center [566, 287] width 451 height 20
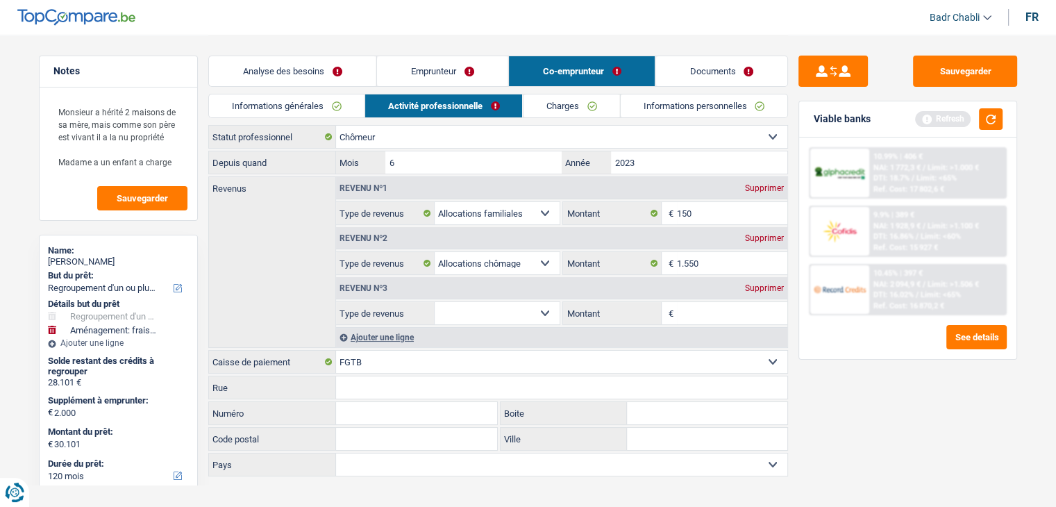
click at [518, 309] on select "Allocation d'handicap Allocations chômage Allocations familiales Chèques repas …" at bounding box center [498, 313] width 126 height 22
click at [435, 302] on select "Allocation d'handicap Allocations chômage Allocations familiales Chèques repas …" at bounding box center [498, 313] width 126 height 22
click at [719, 315] on input "Montant" at bounding box center [732, 313] width 110 height 22
click at [988, 117] on button "button" at bounding box center [991, 119] width 24 height 22
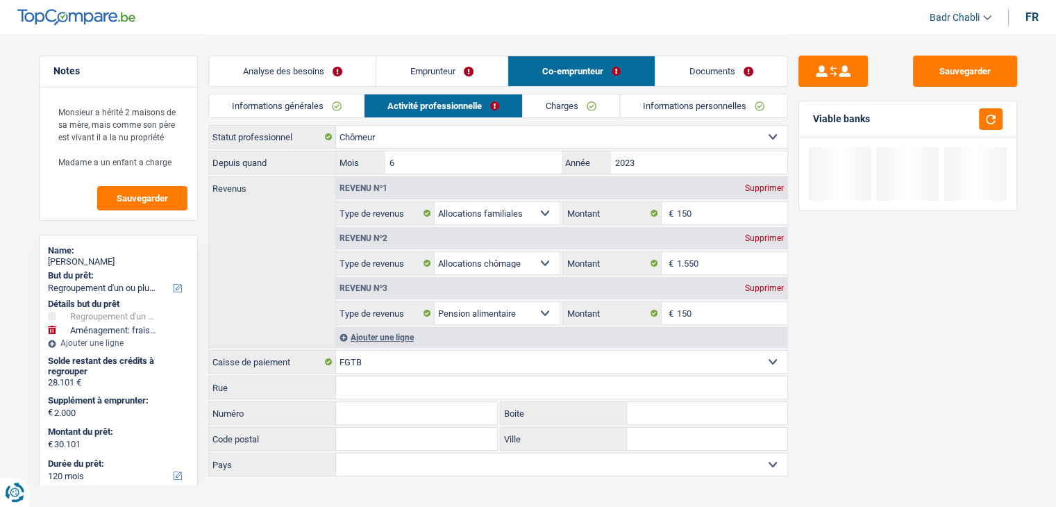
click at [581, 109] on link "Charges" at bounding box center [571, 105] width 97 height 23
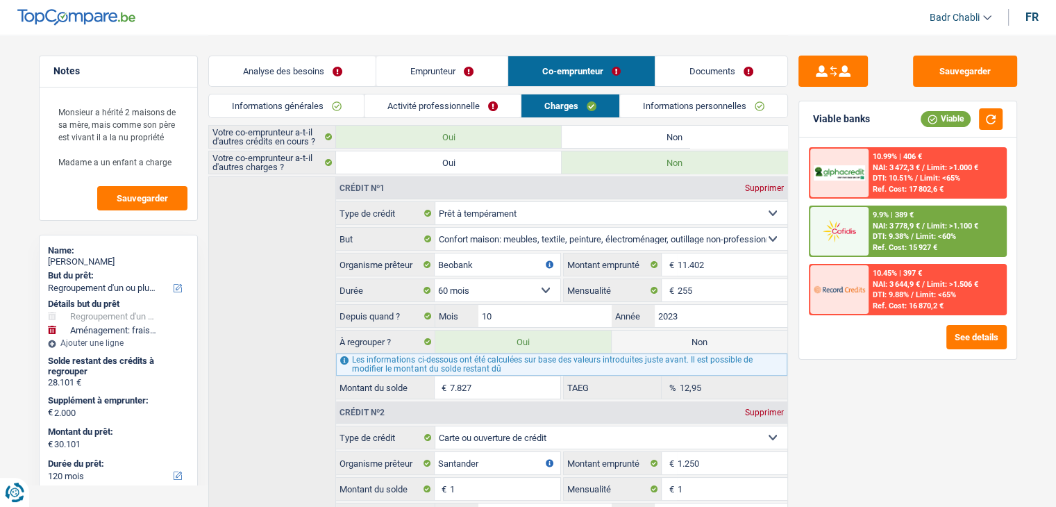
click at [501, 115] on link "Activité professionnelle" at bounding box center [443, 105] width 156 height 23
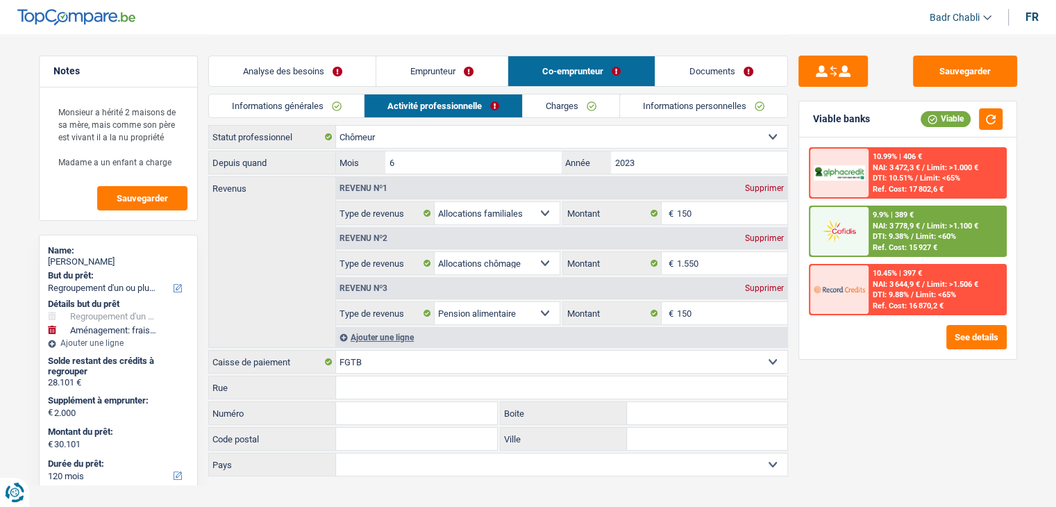
click at [601, 106] on link "Charges" at bounding box center [571, 105] width 97 height 23
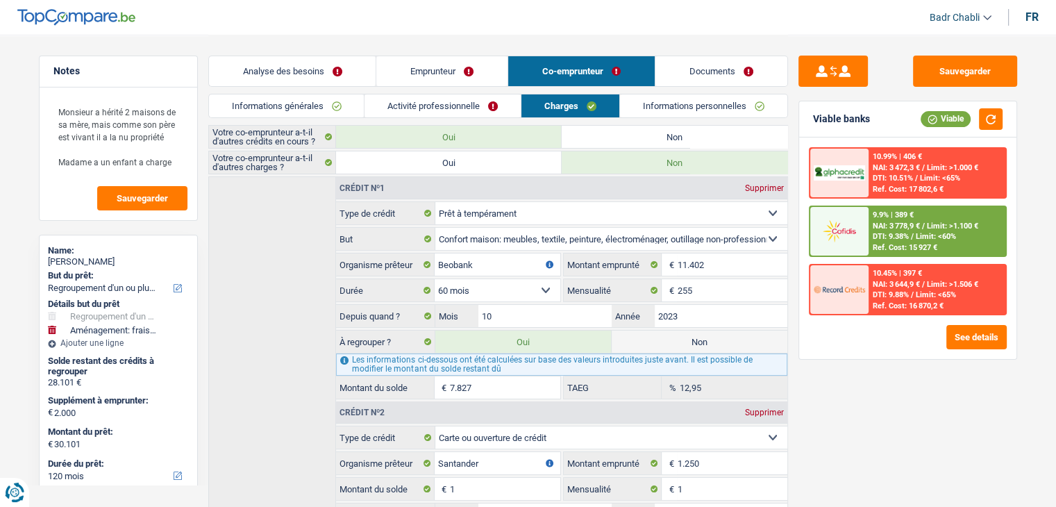
click at [933, 228] on span "Limit: >1.100 €" at bounding box center [952, 226] width 51 height 9
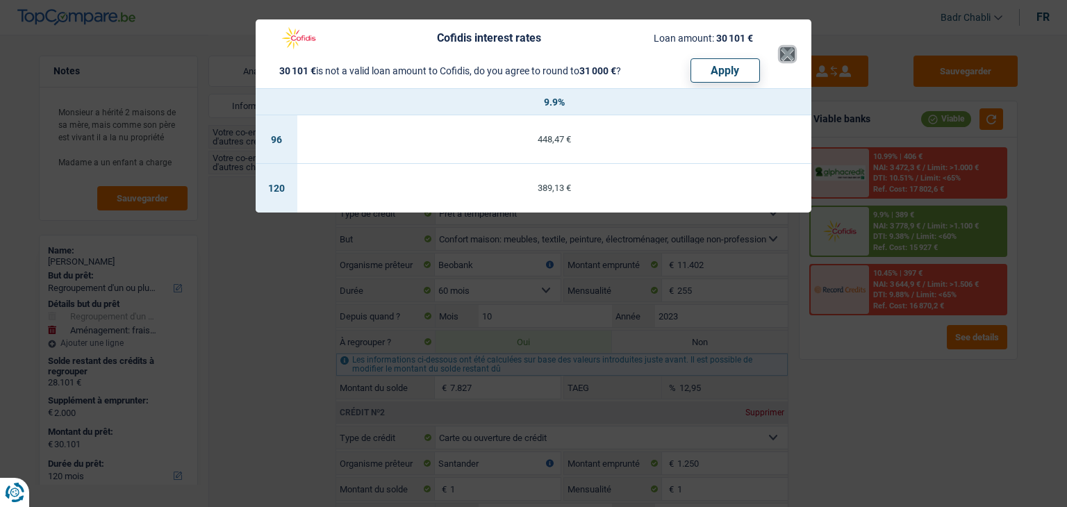
click at [783, 47] on button "×" at bounding box center [787, 54] width 15 height 14
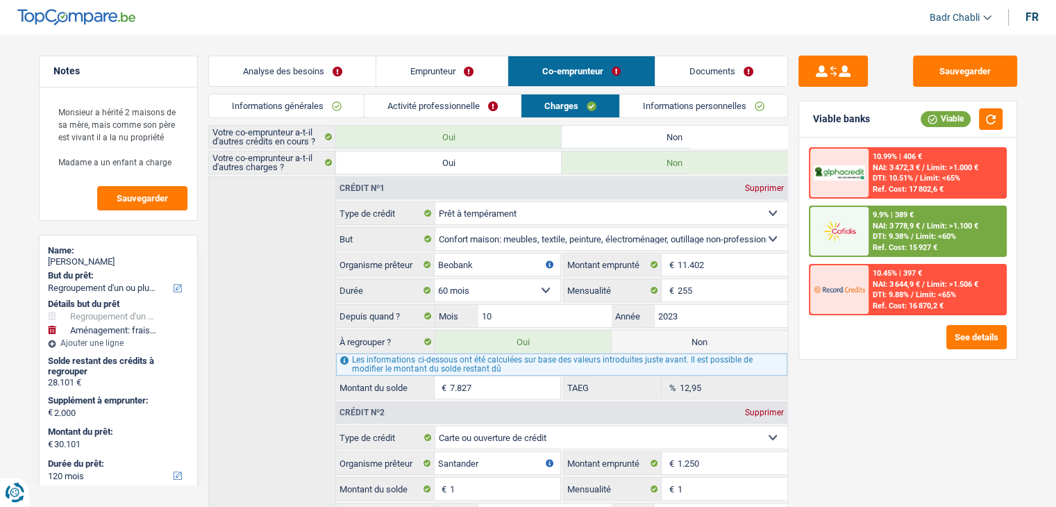
click at [694, 101] on link "Informations personnelles" at bounding box center [703, 105] width 167 height 23
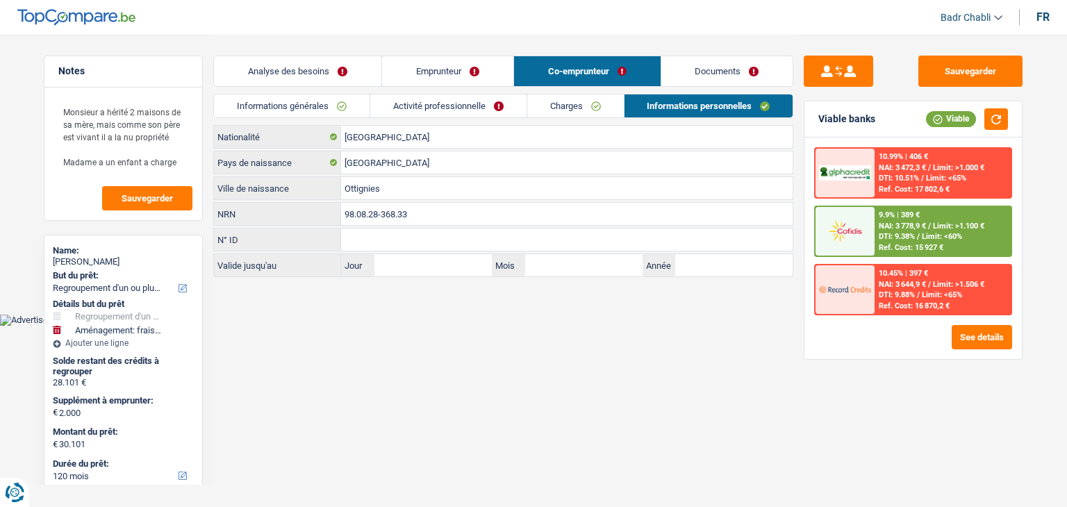
click at [458, 73] on link "Emprunteur" at bounding box center [447, 71] width 131 height 30
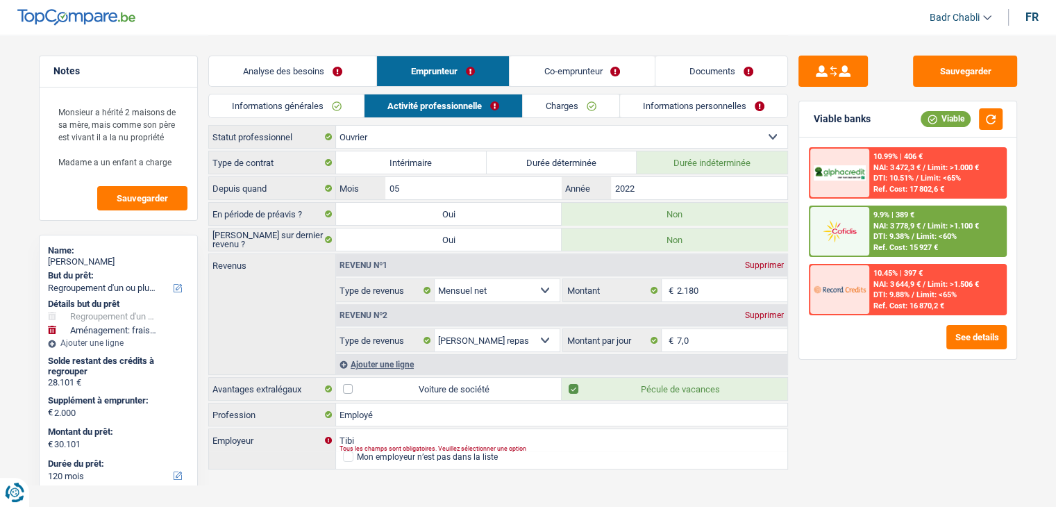
click at [710, 108] on link "Informations personnelles" at bounding box center [703, 105] width 167 height 23
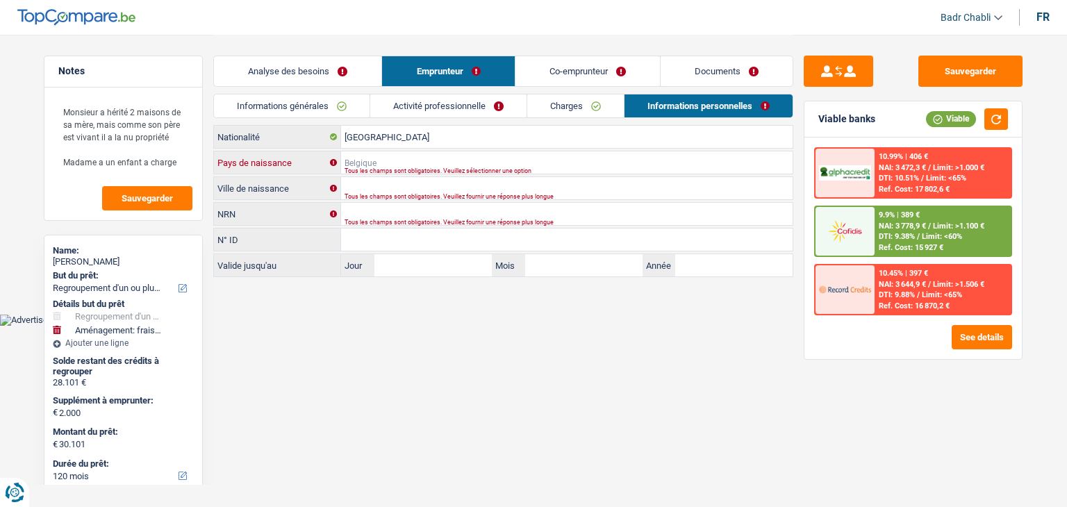
click at [400, 165] on input "Pays de naissance" at bounding box center [566, 162] width 451 height 22
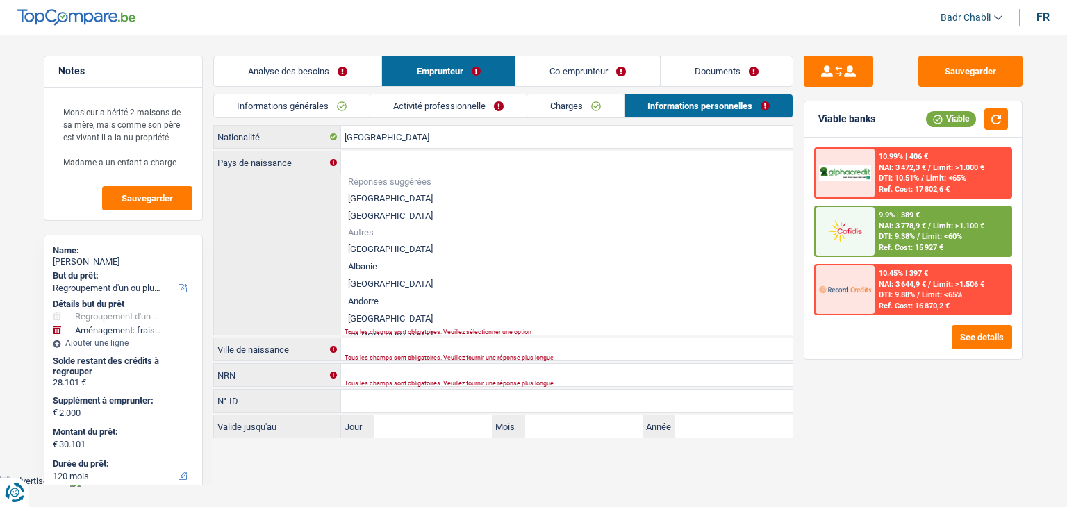
click at [365, 199] on li "[GEOGRAPHIC_DATA]" at bounding box center [566, 198] width 451 height 17
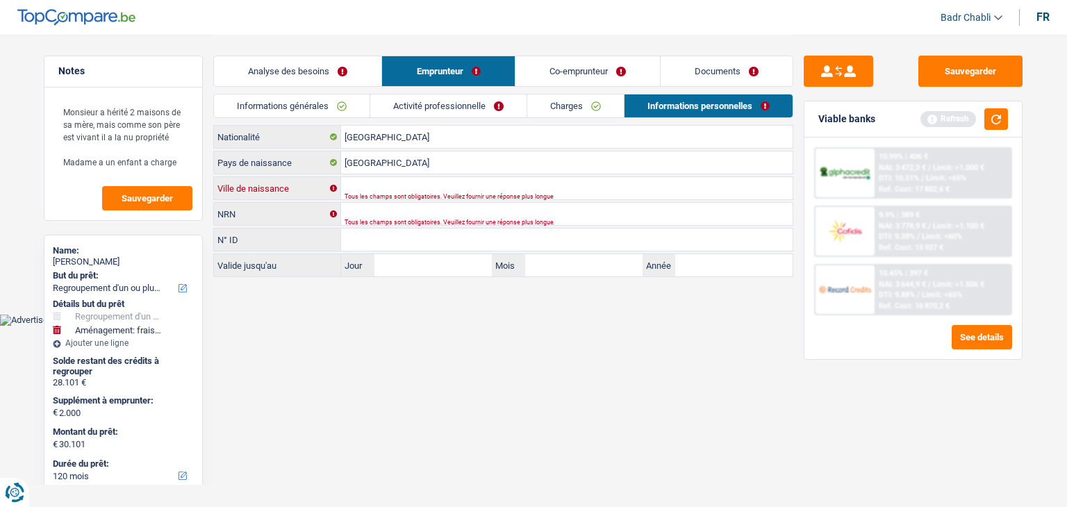
click at [381, 185] on input "Ville de naissance" at bounding box center [566, 188] width 451 height 22
click at [935, 94] on div "Sauvegarder Viable banks Refresh 10.99% | 406 € NAI: 3 472,3 € / Limit: >1.000 …" at bounding box center [913, 270] width 240 height 429
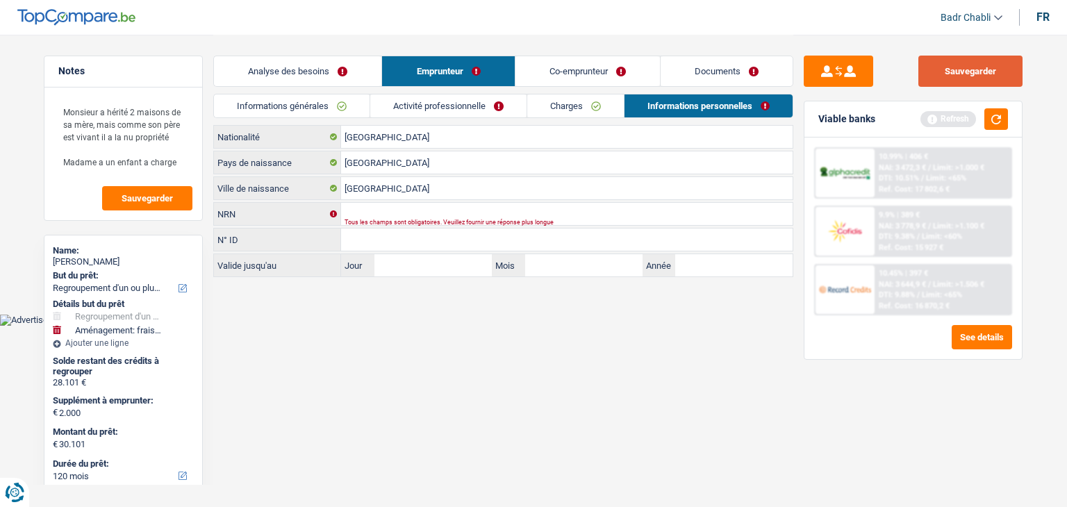
click at [976, 63] on button "Sauvegarder" at bounding box center [970, 71] width 104 height 31
click at [436, 108] on link "Activité professionnelle" at bounding box center [448, 105] width 156 height 23
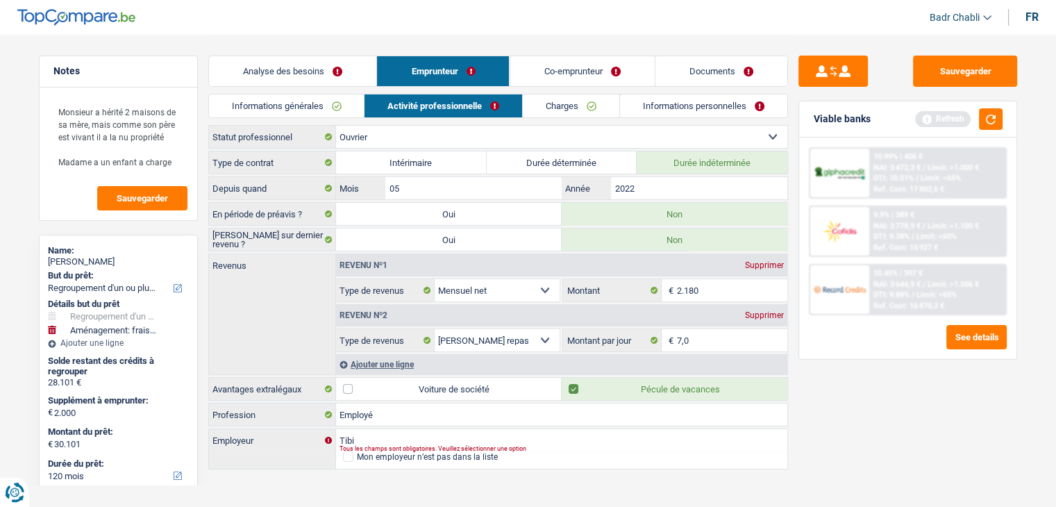
click at [315, 106] on link "Informations générales" at bounding box center [287, 105] width 156 height 23
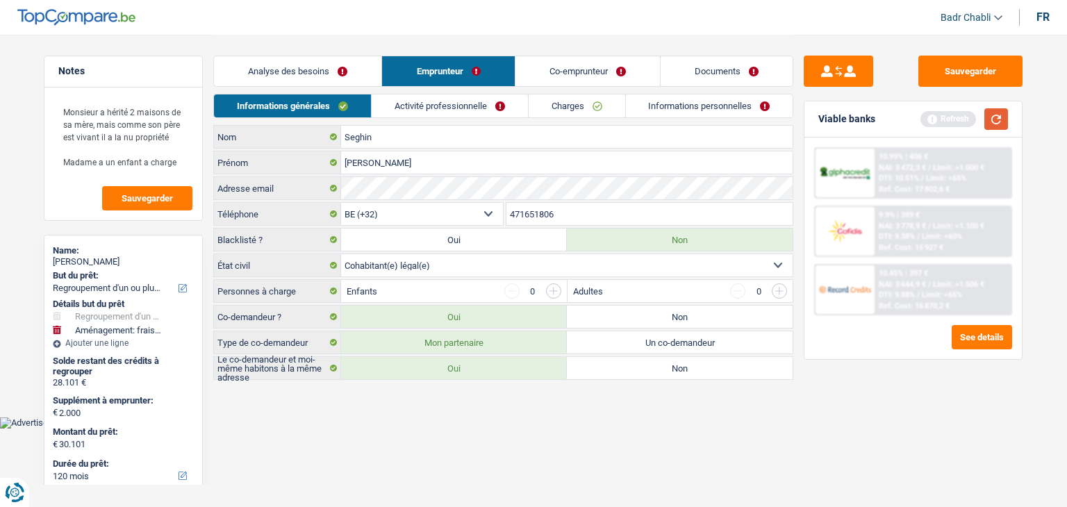
click at [994, 119] on button "button" at bounding box center [996, 119] width 24 height 22
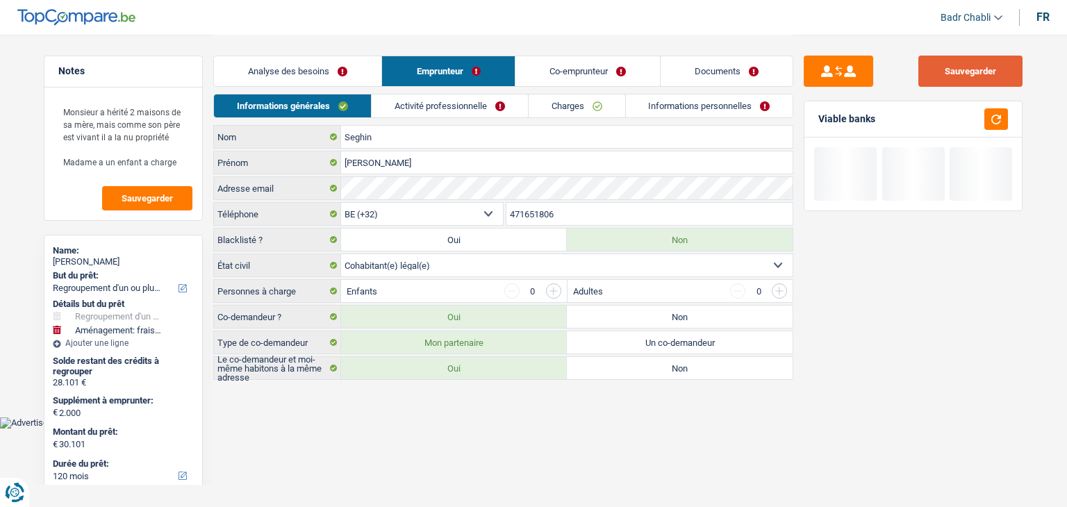
click at [978, 81] on button "Sauvegarder" at bounding box center [970, 71] width 104 height 31
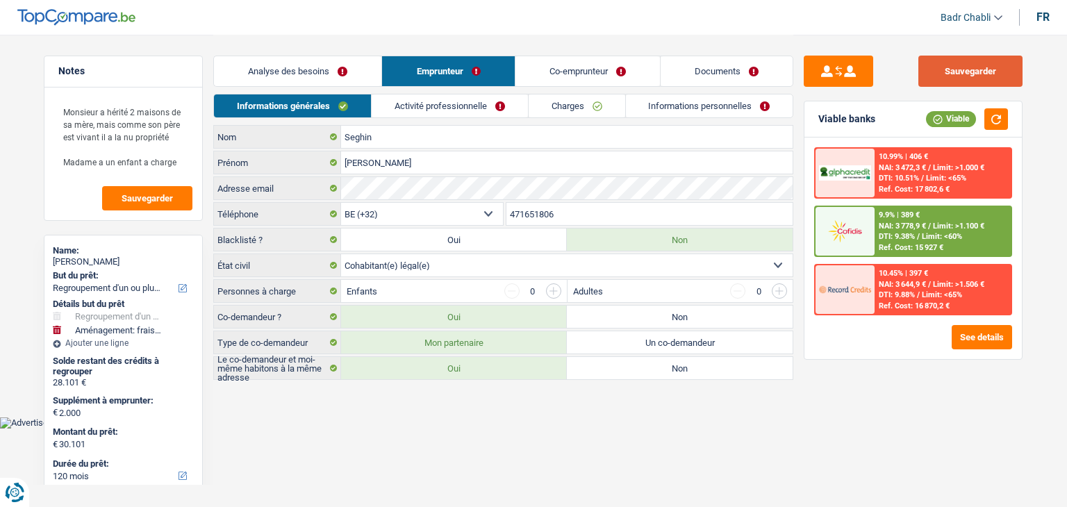
click at [968, 70] on button "Sauvegarder" at bounding box center [970, 71] width 104 height 31
